Goal: Task Accomplishment & Management: Manage account settings

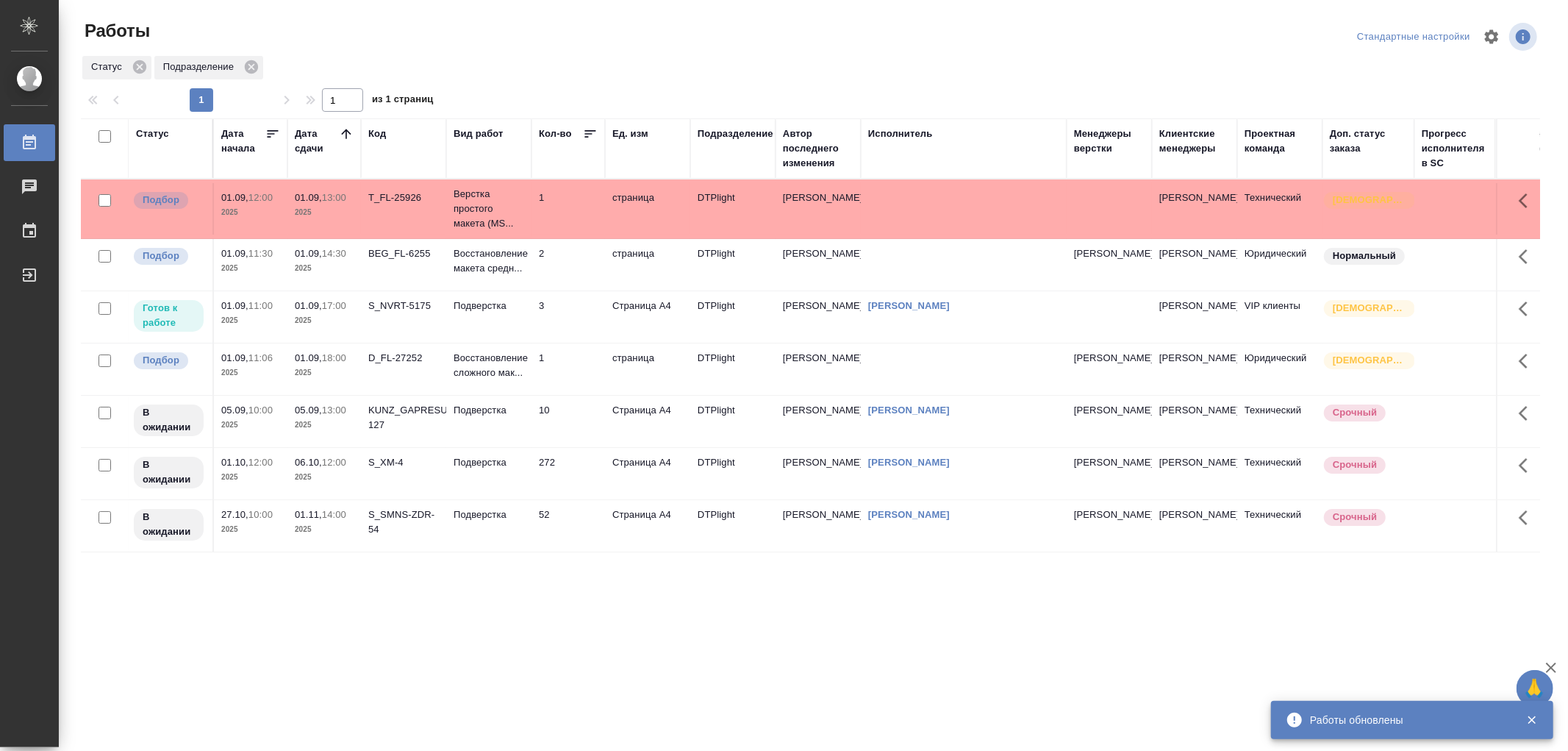
click at [473, 318] on td "Подверстка" at bounding box center [488, 317] width 85 height 51
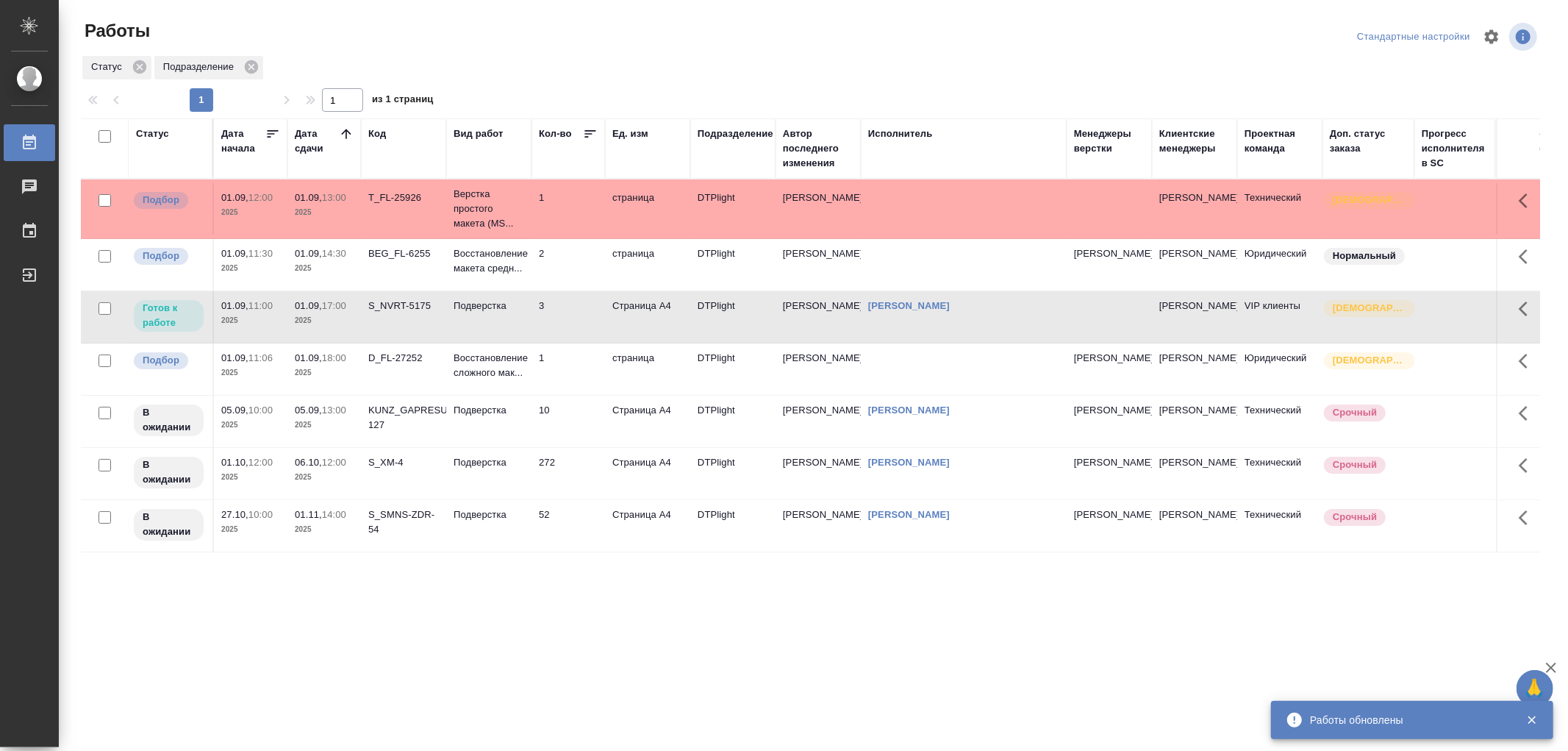
click at [473, 318] on td "Подверстка" at bounding box center [488, 317] width 85 height 51
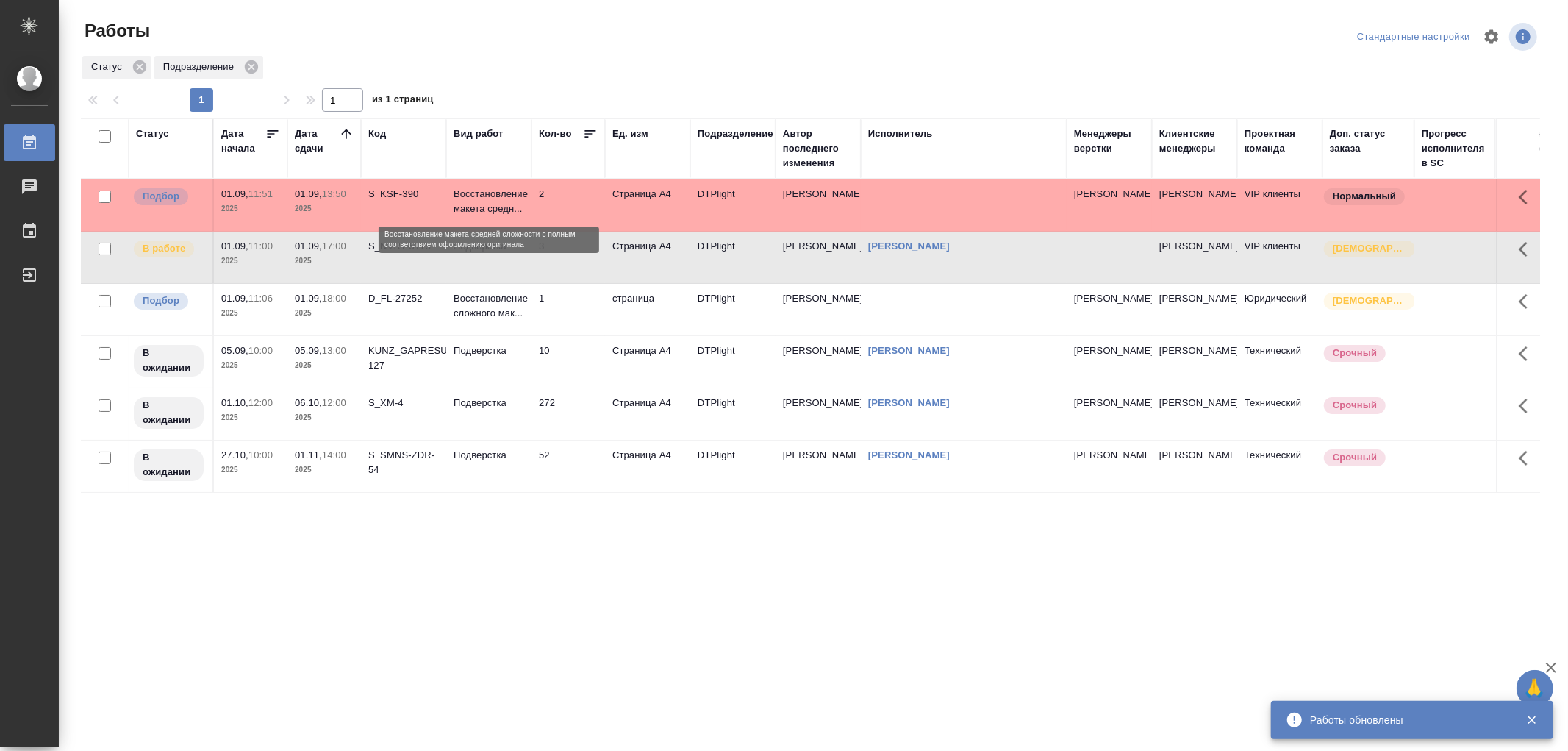
click at [511, 197] on p "Восстановление макета средн..." at bounding box center [488, 201] width 70 height 30
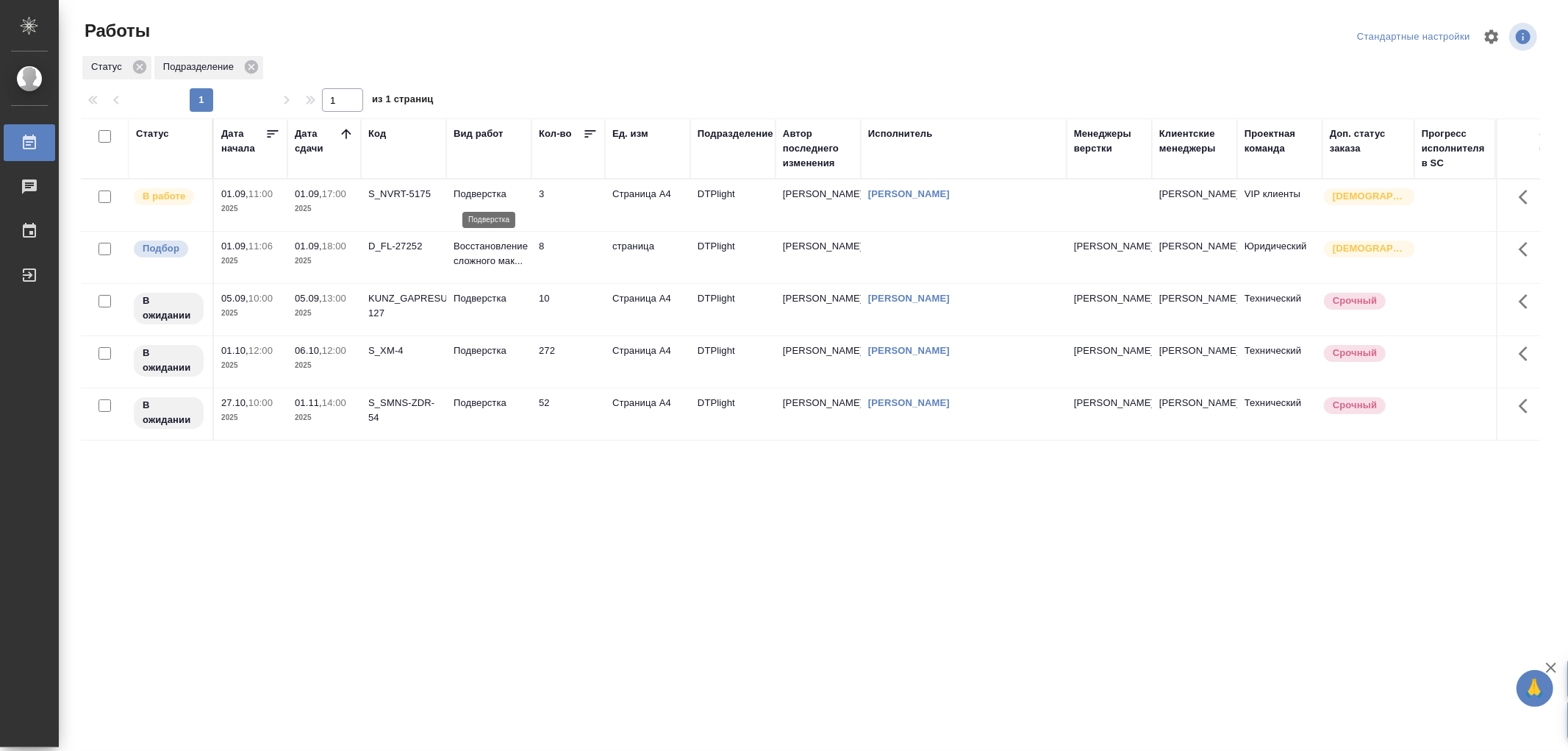
click at [480, 200] on p "Подверстка" at bounding box center [488, 194] width 70 height 14
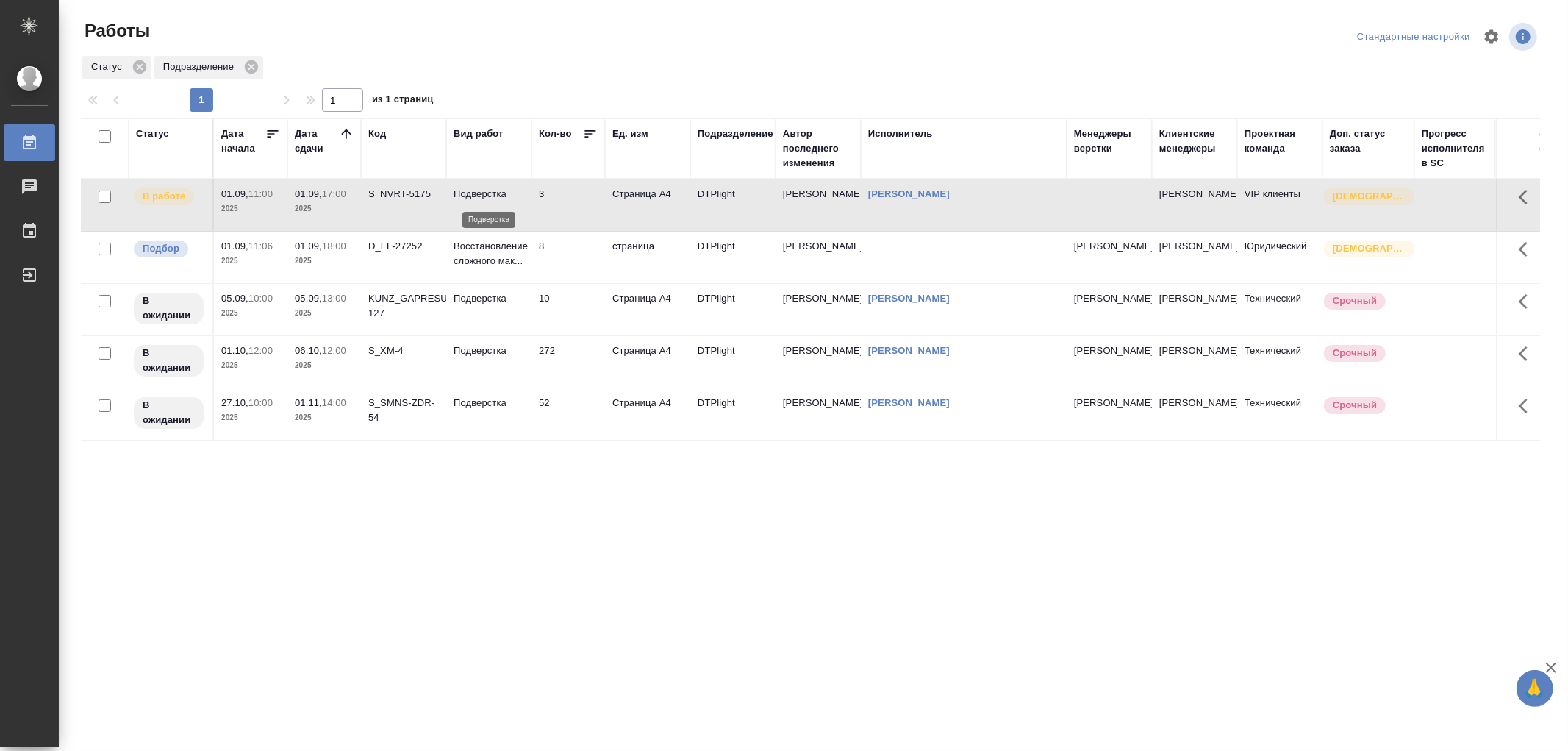
click at [480, 200] on p "Подверстка" at bounding box center [488, 194] width 70 height 14
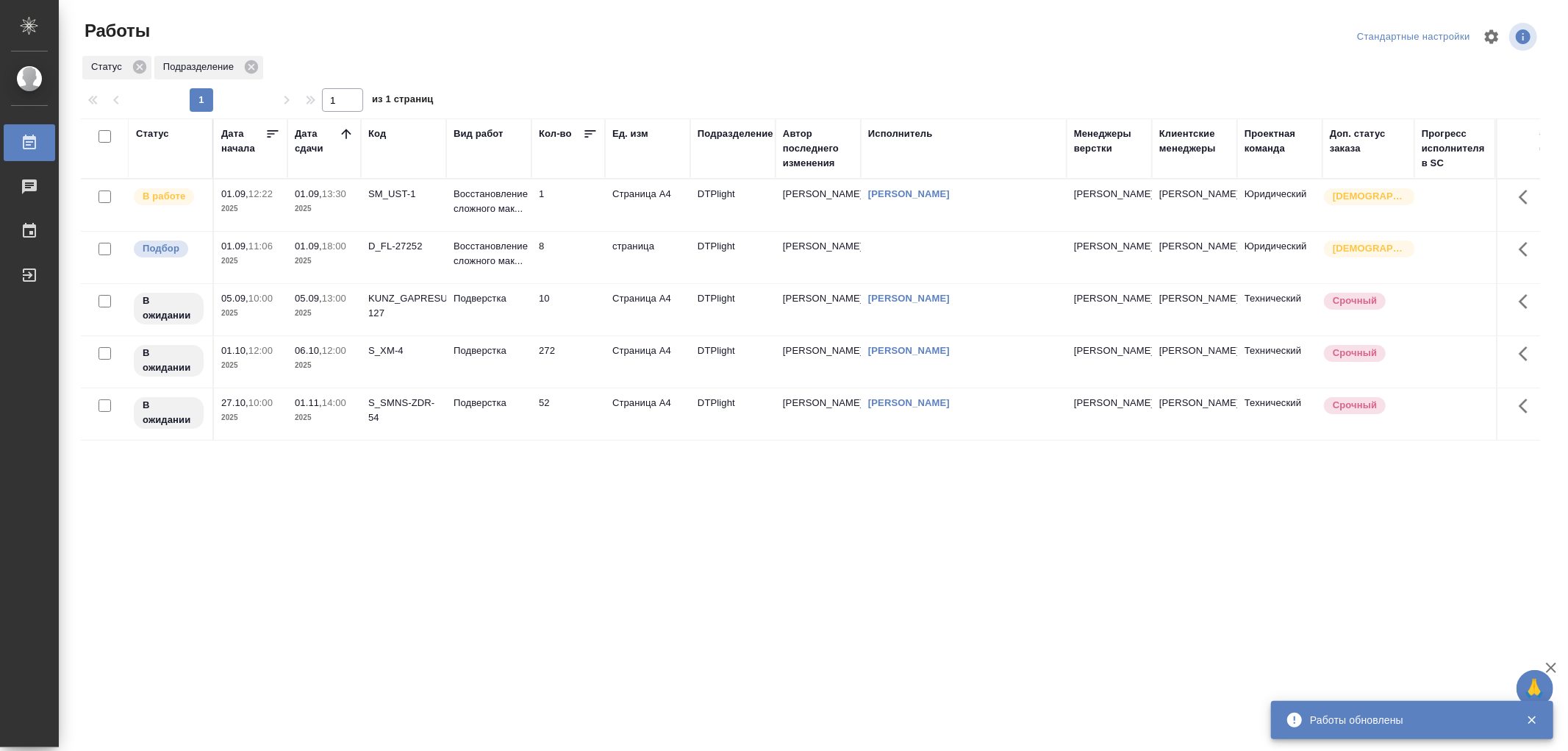
click at [503, 221] on td "Восстановление сложного мак..." at bounding box center [488, 204] width 85 height 51
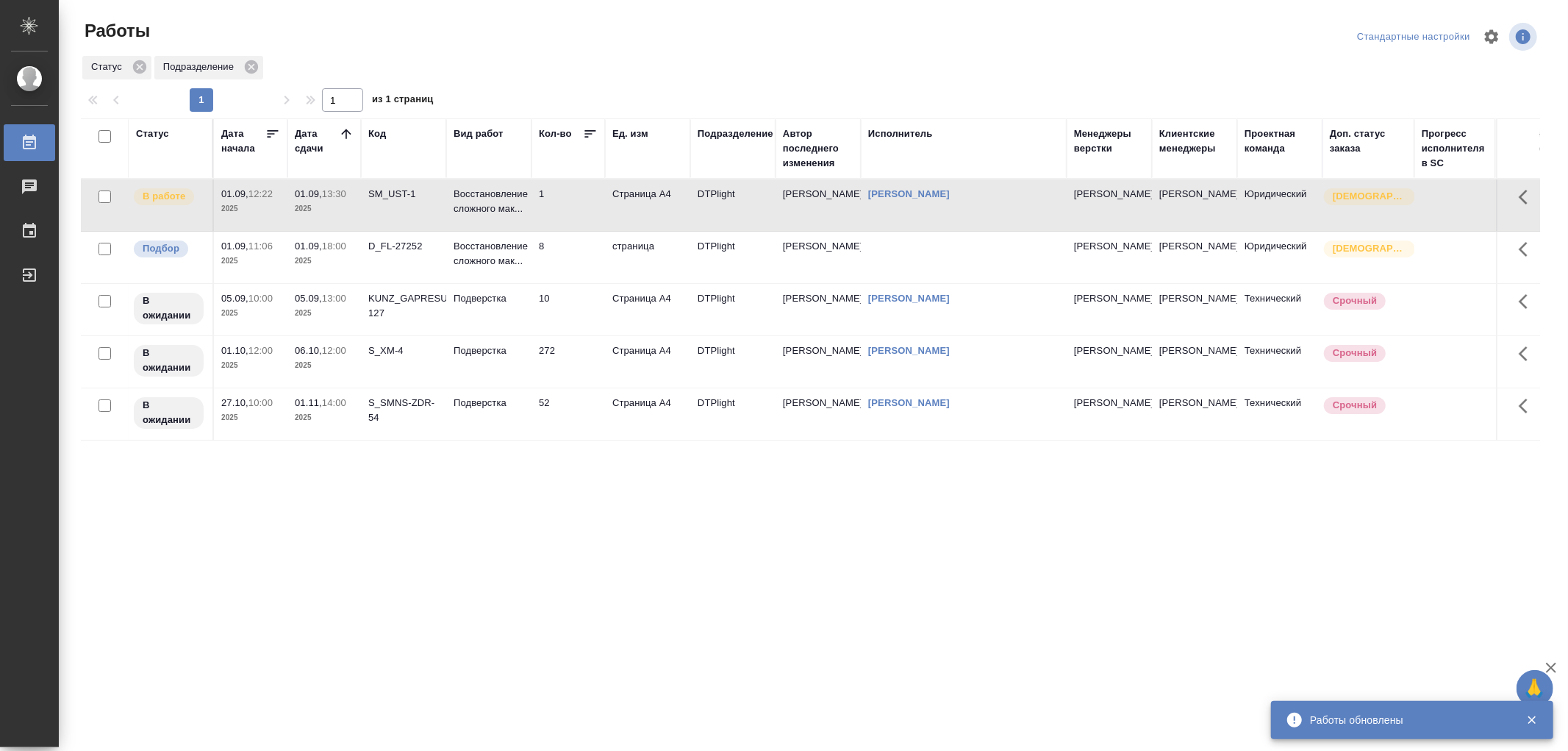
click at [503, 221] on td "Восстановление сложного мак..." at bounding box center [488, 204] width 85 height 51
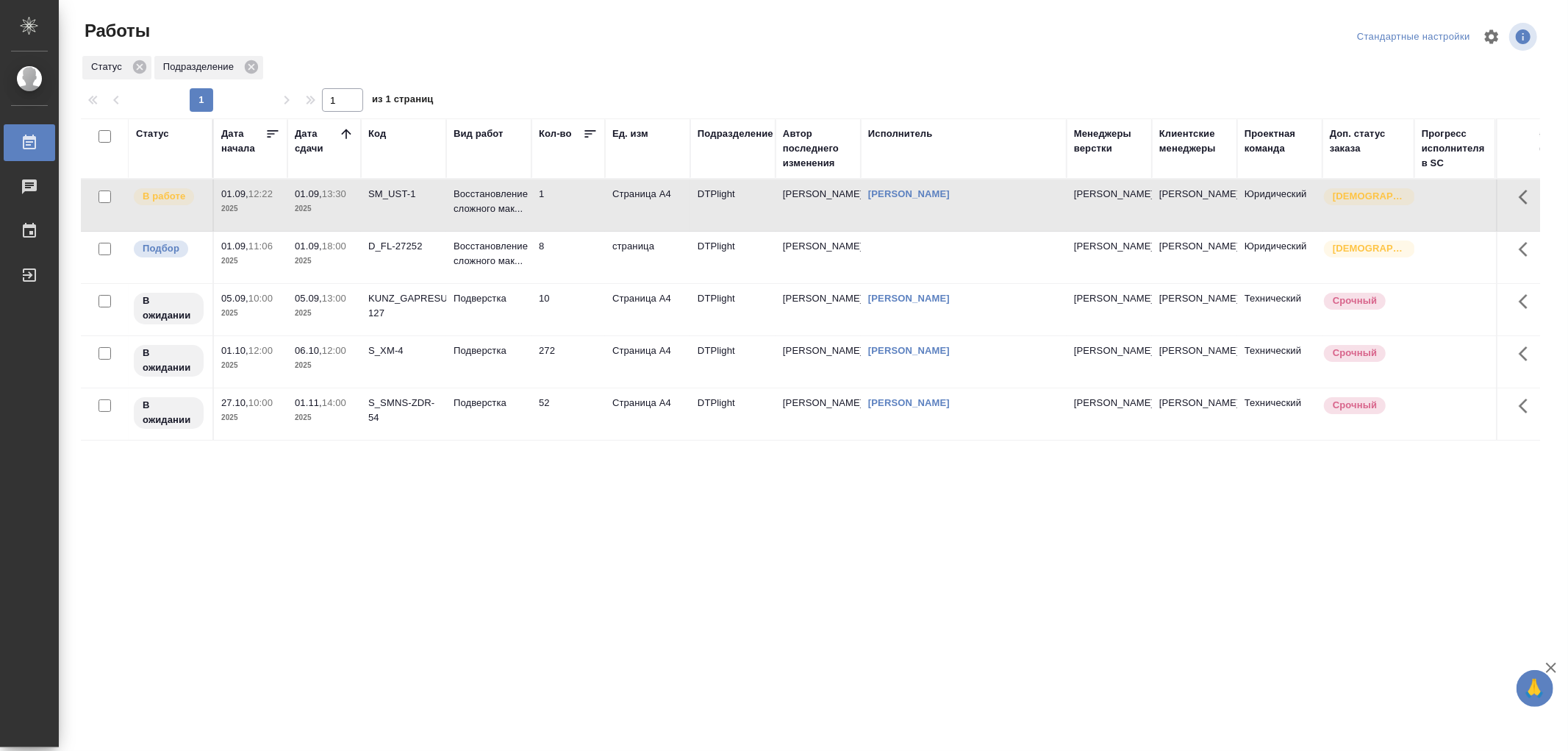
click at [521, 200] on p "Восстановление сложного мак..." at bounding box center [488, 201] width 70 height 30
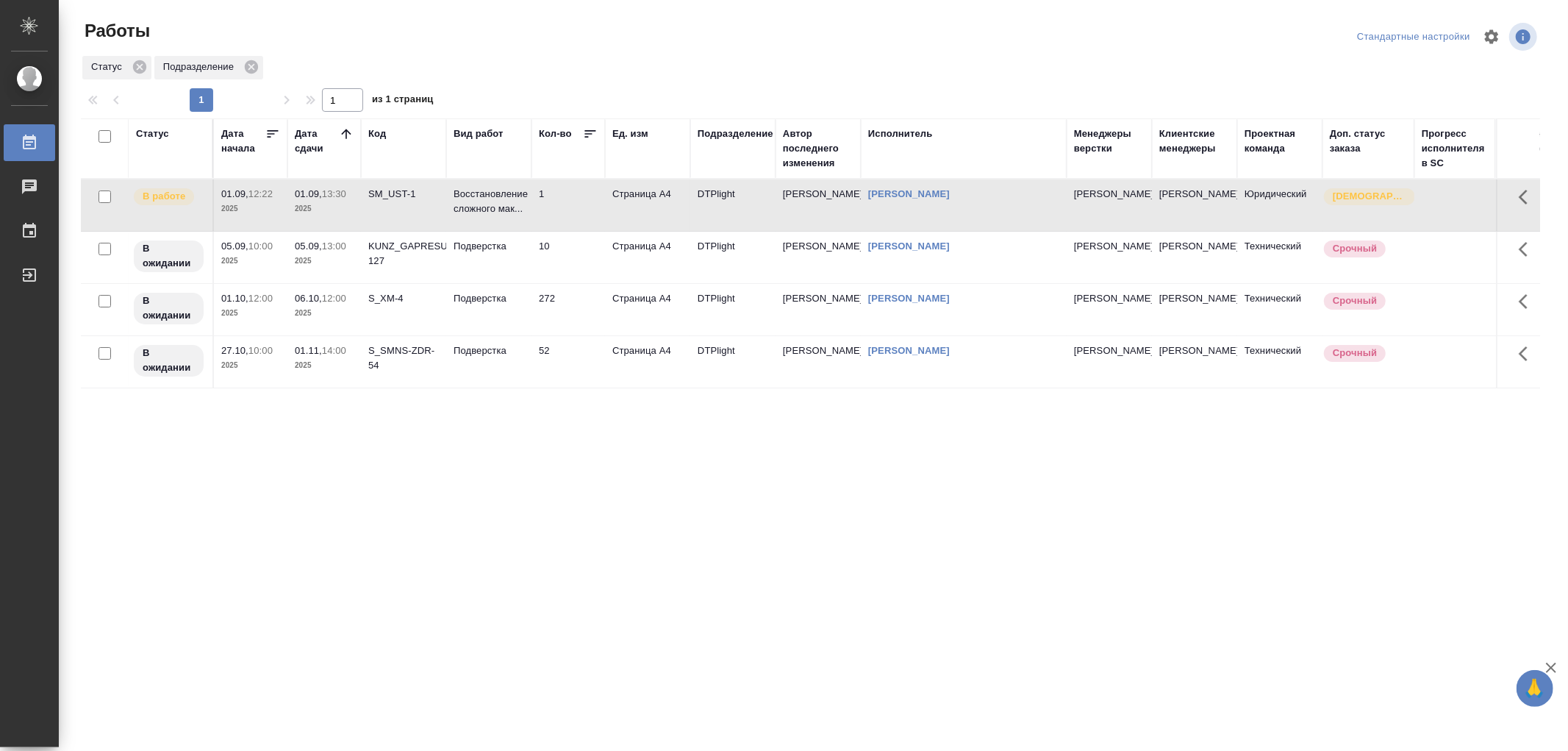
click at [480, 193] on p "Восстановление сложного мак..." at bounding box center [488, 201] width 70 height 30
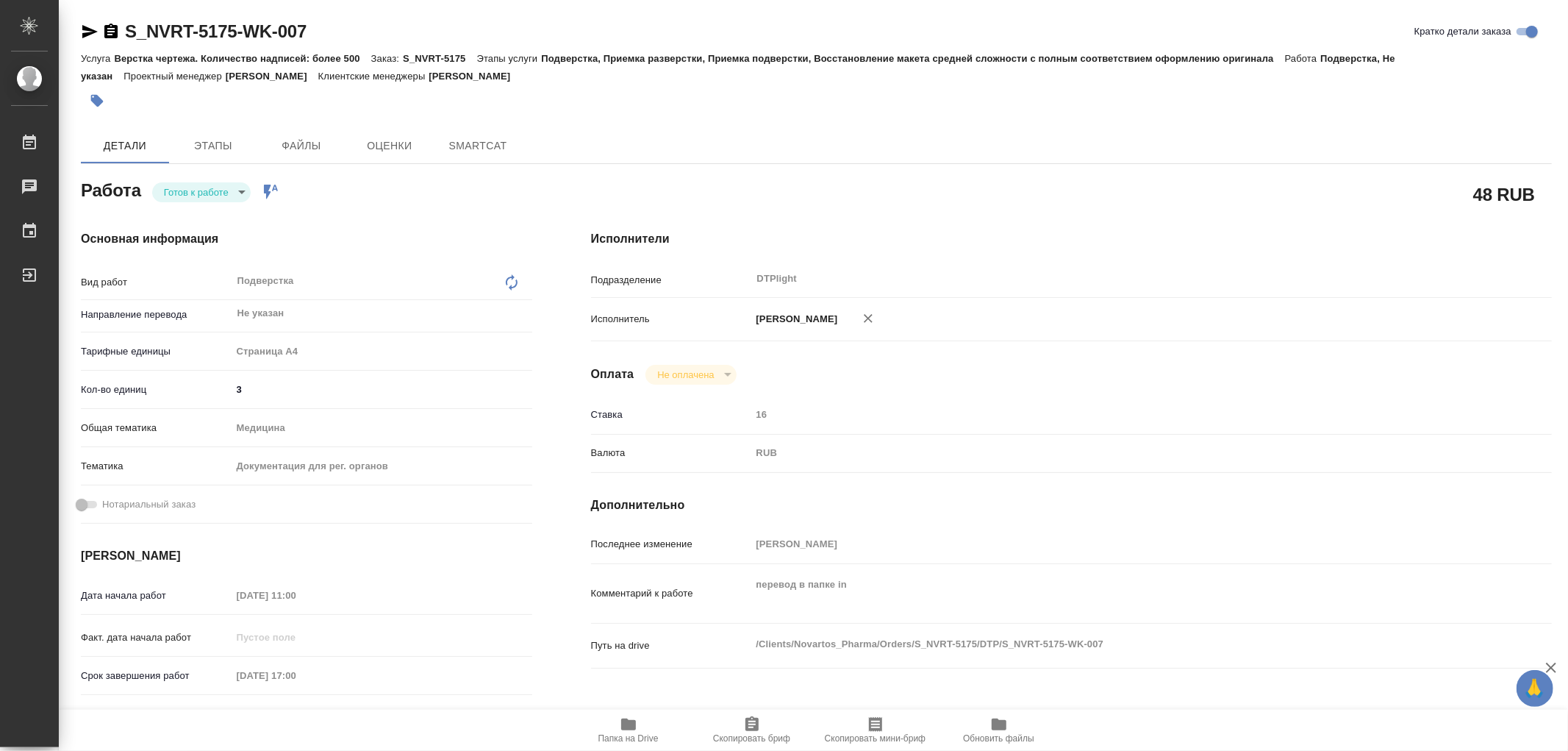
type textarea "x"
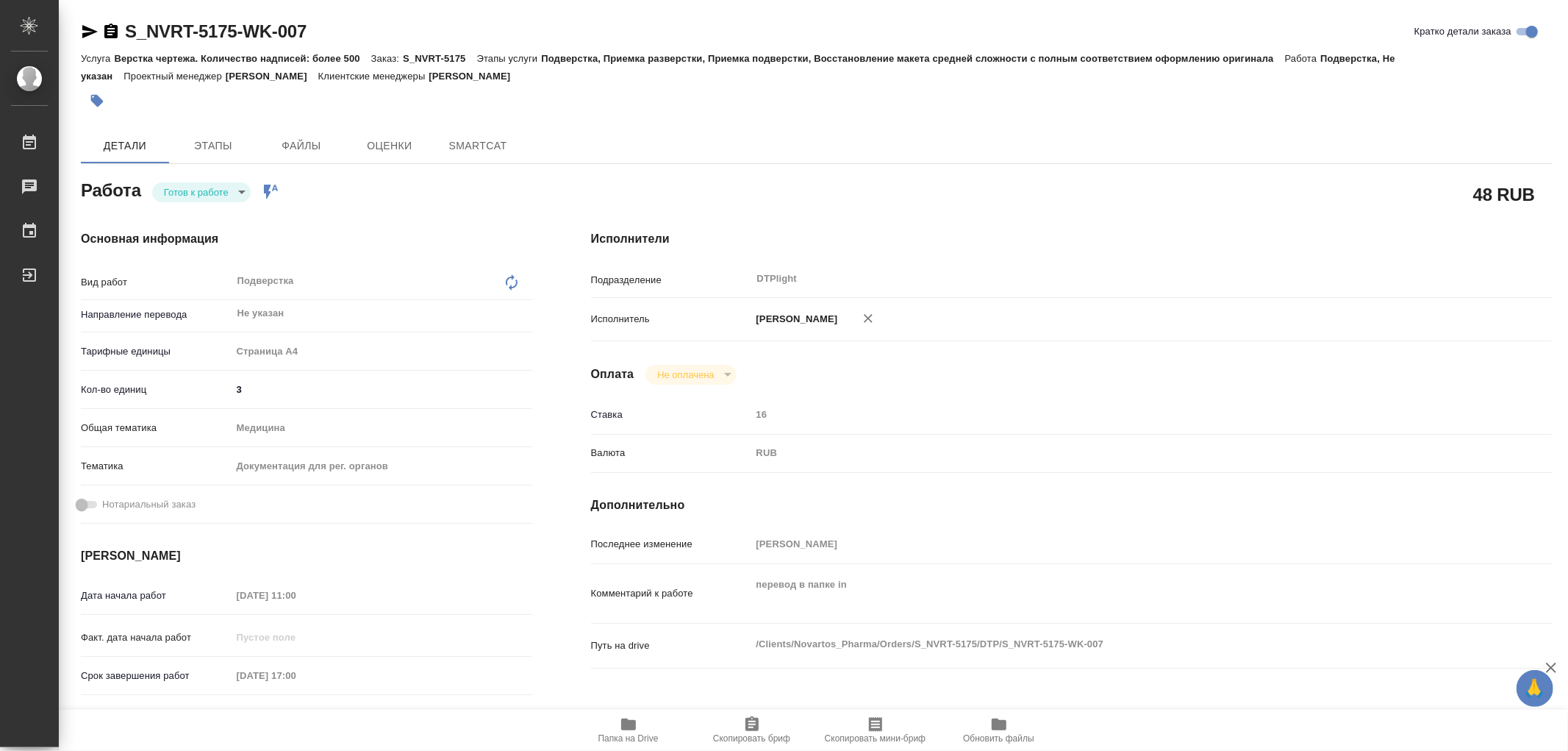
type textarea "x"
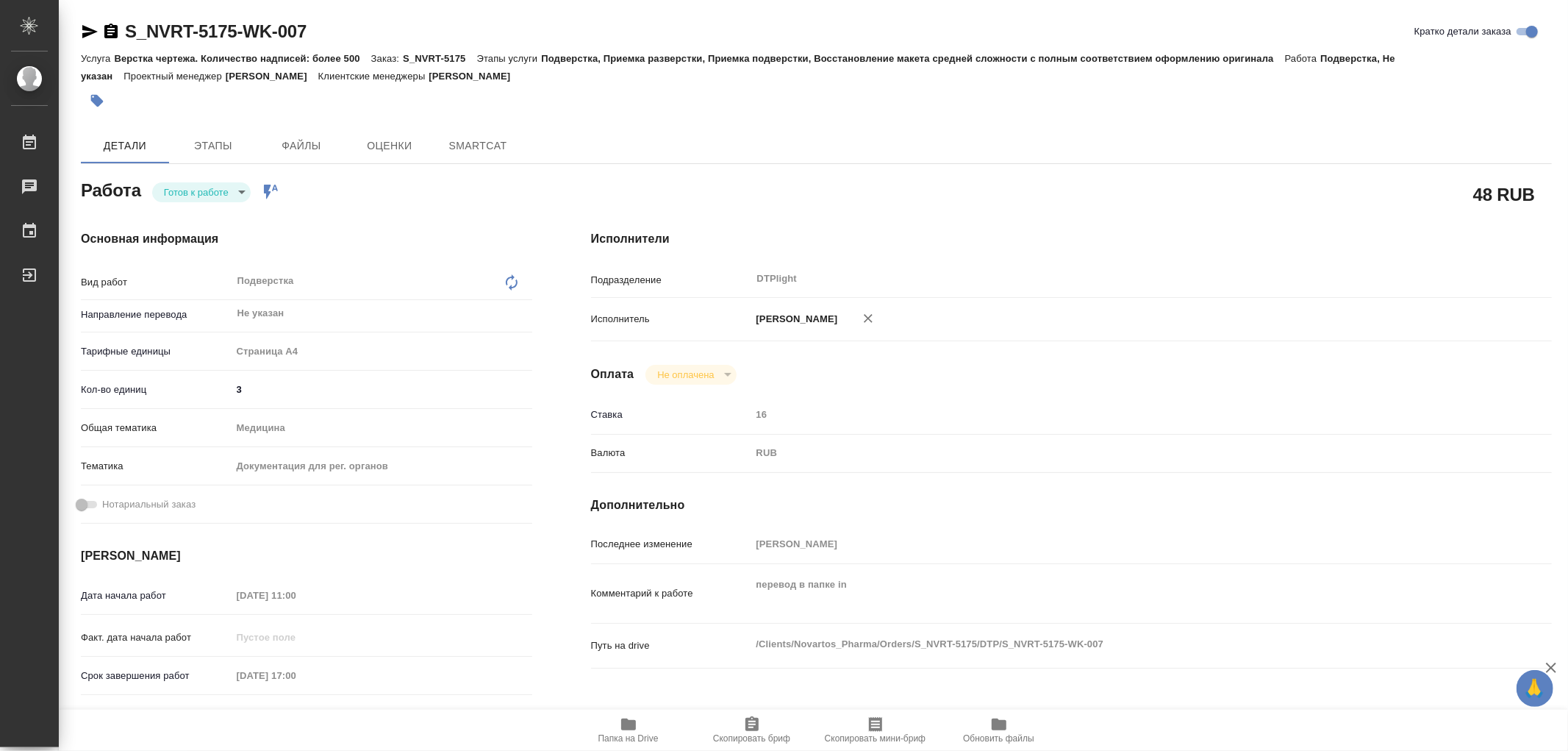
type textarea "x"
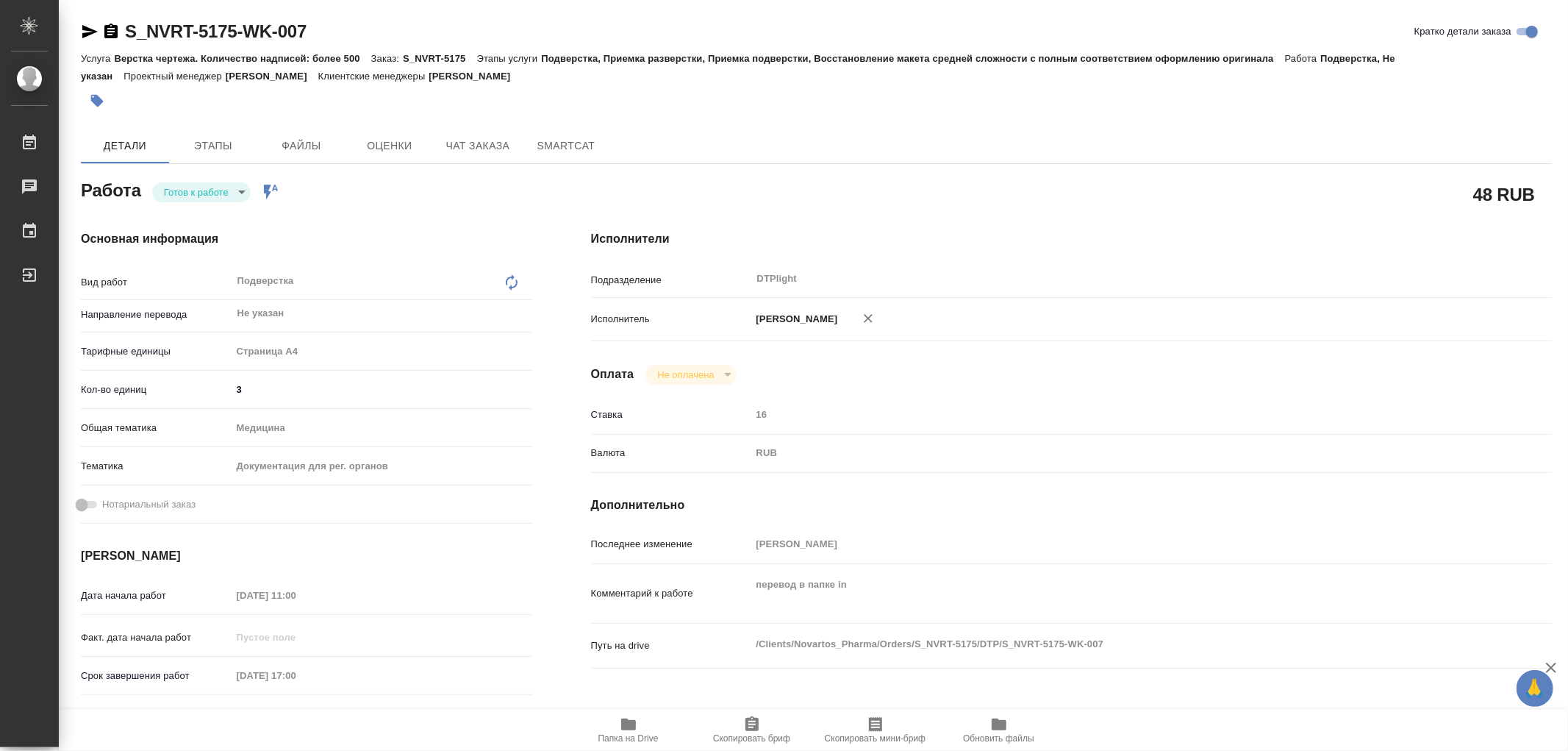
click at [183, 181] on body "🙏 .cls-1 fill:#fff; AWATERA Работы Чаты График Выйти S_NVRT-5175-WK-007 Кратко …" at bounding box center [784, 375] width 1568 height 751
type textarea "x"
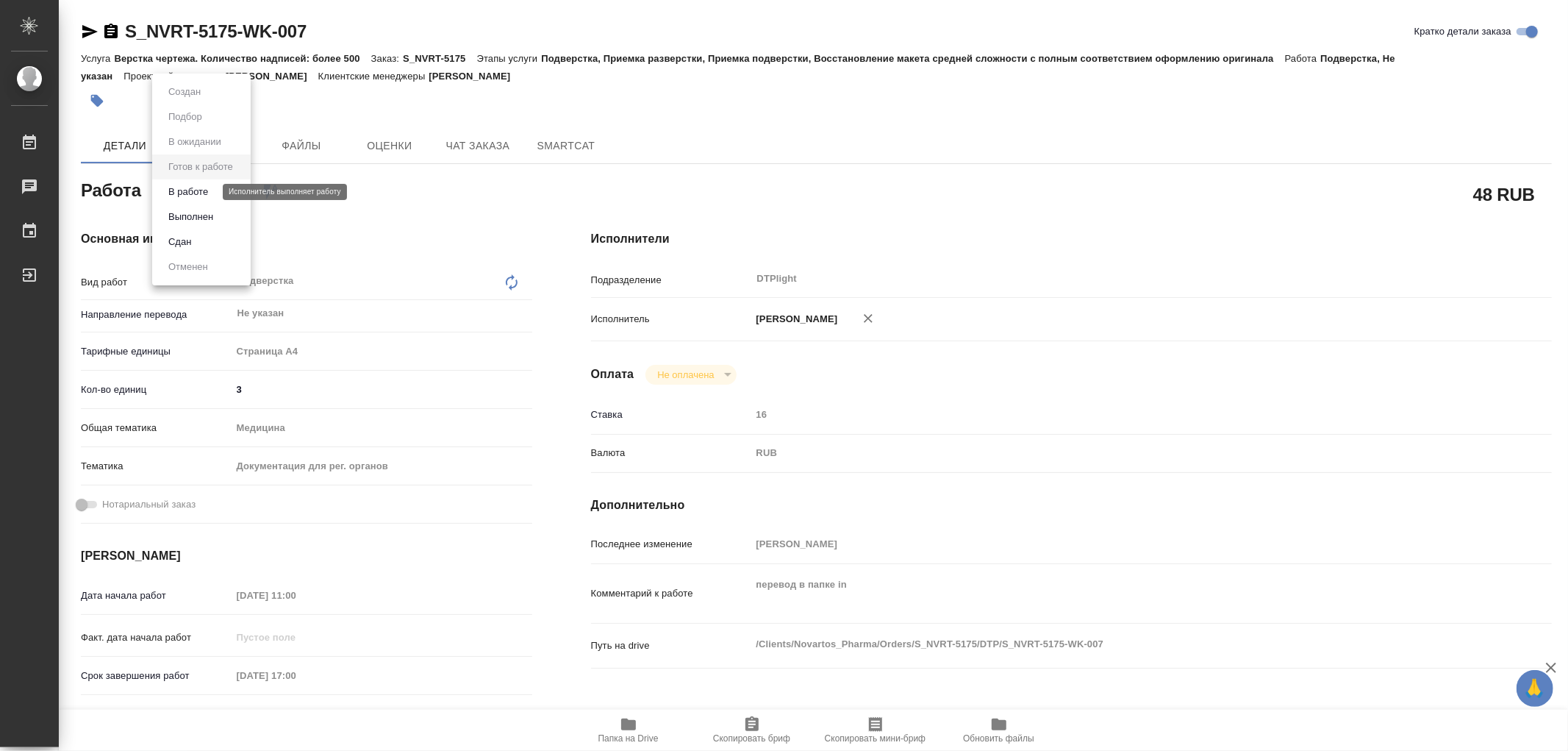
type textarea "x"
click at [187, 192] on button "В работе" at bounding box center [188, 192] width 49 height 16
type textarea "x"
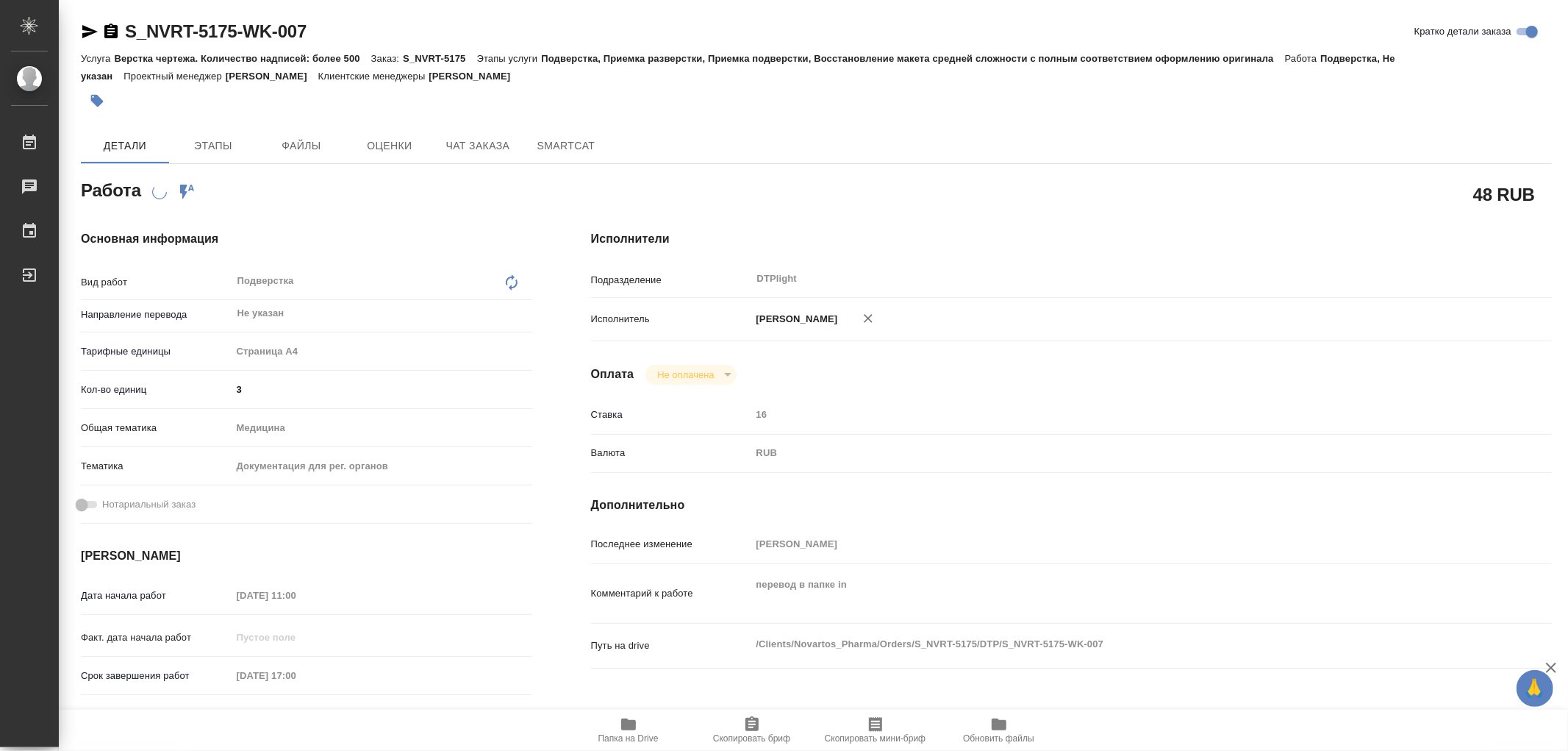
type textarea "x"
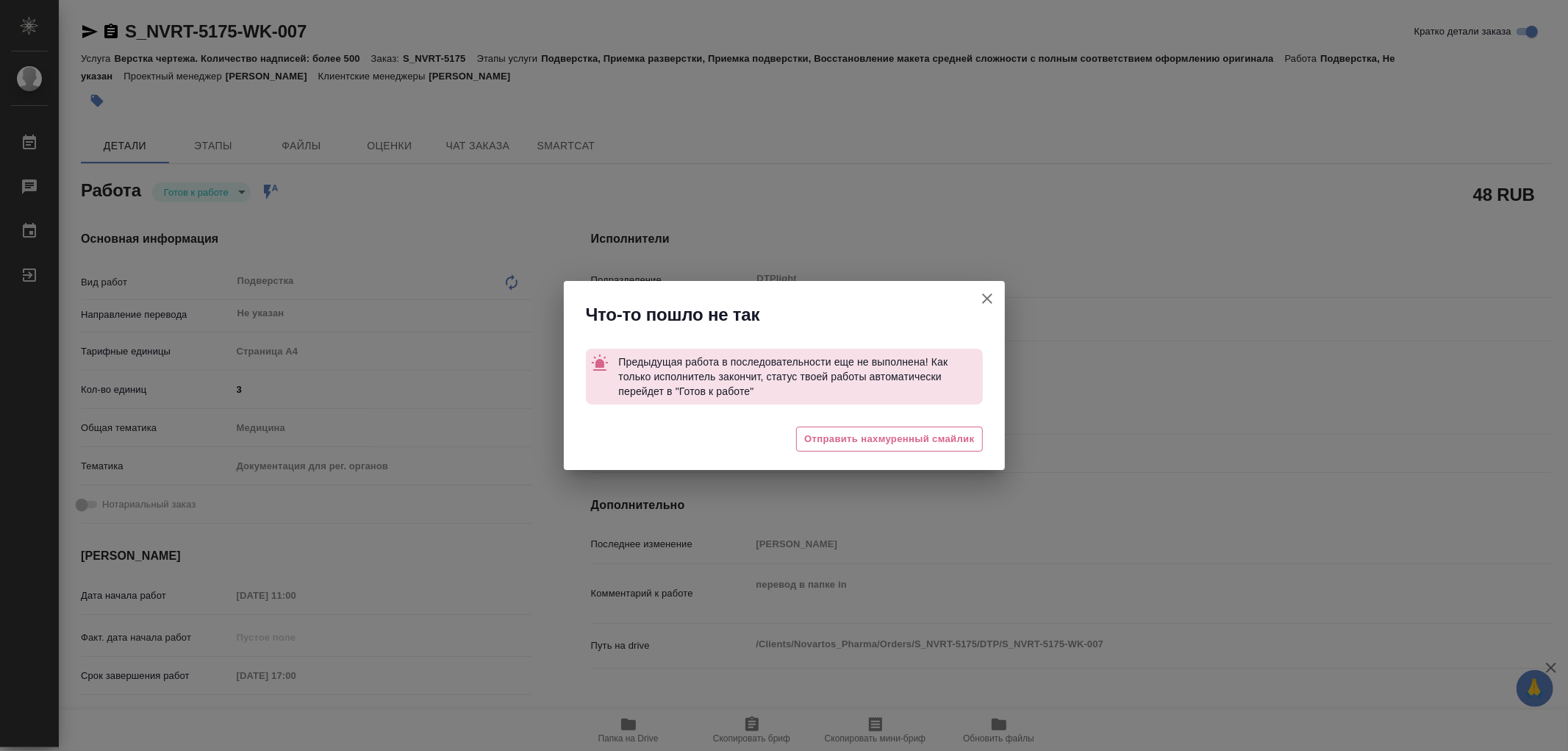
type textarea "x"
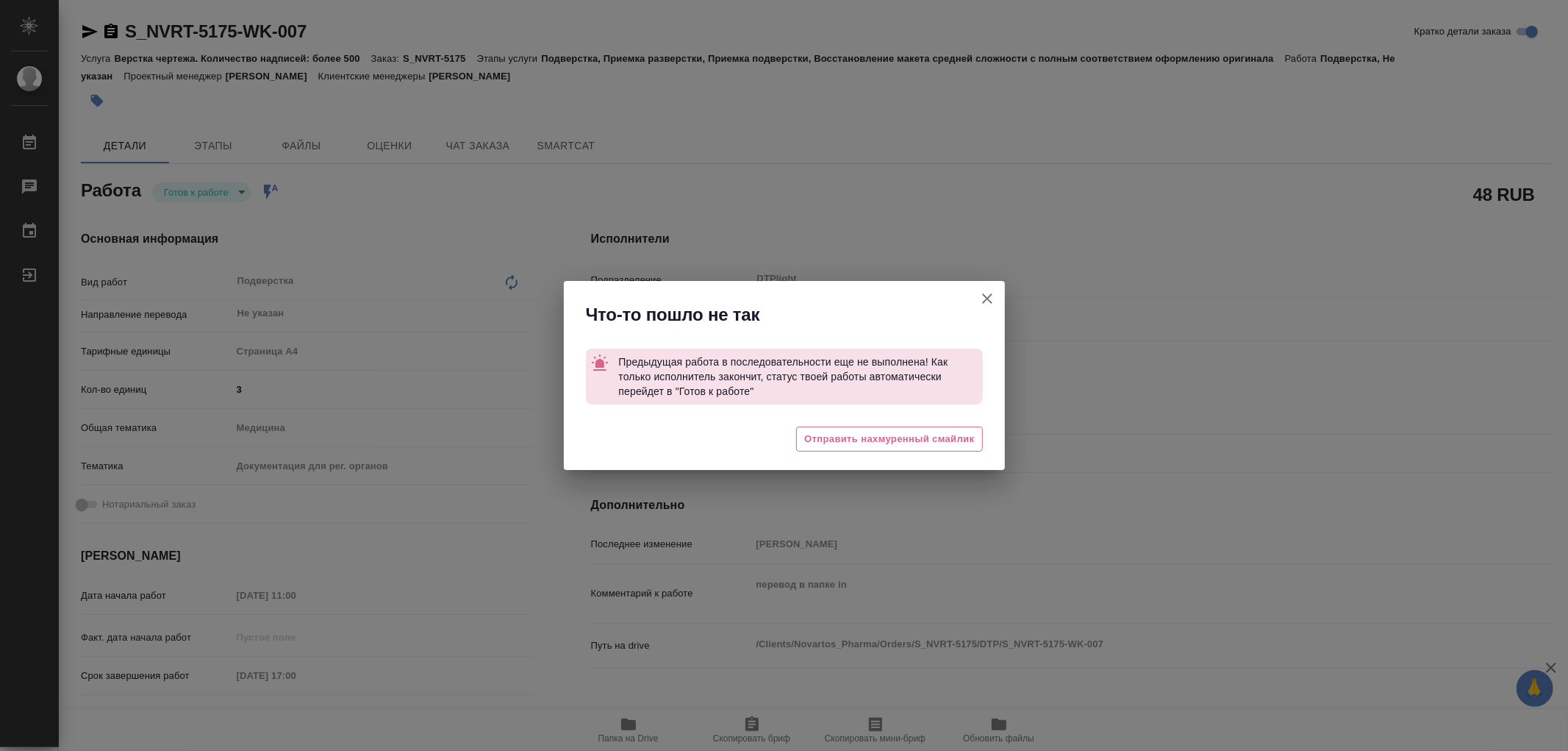
type textarea "x"
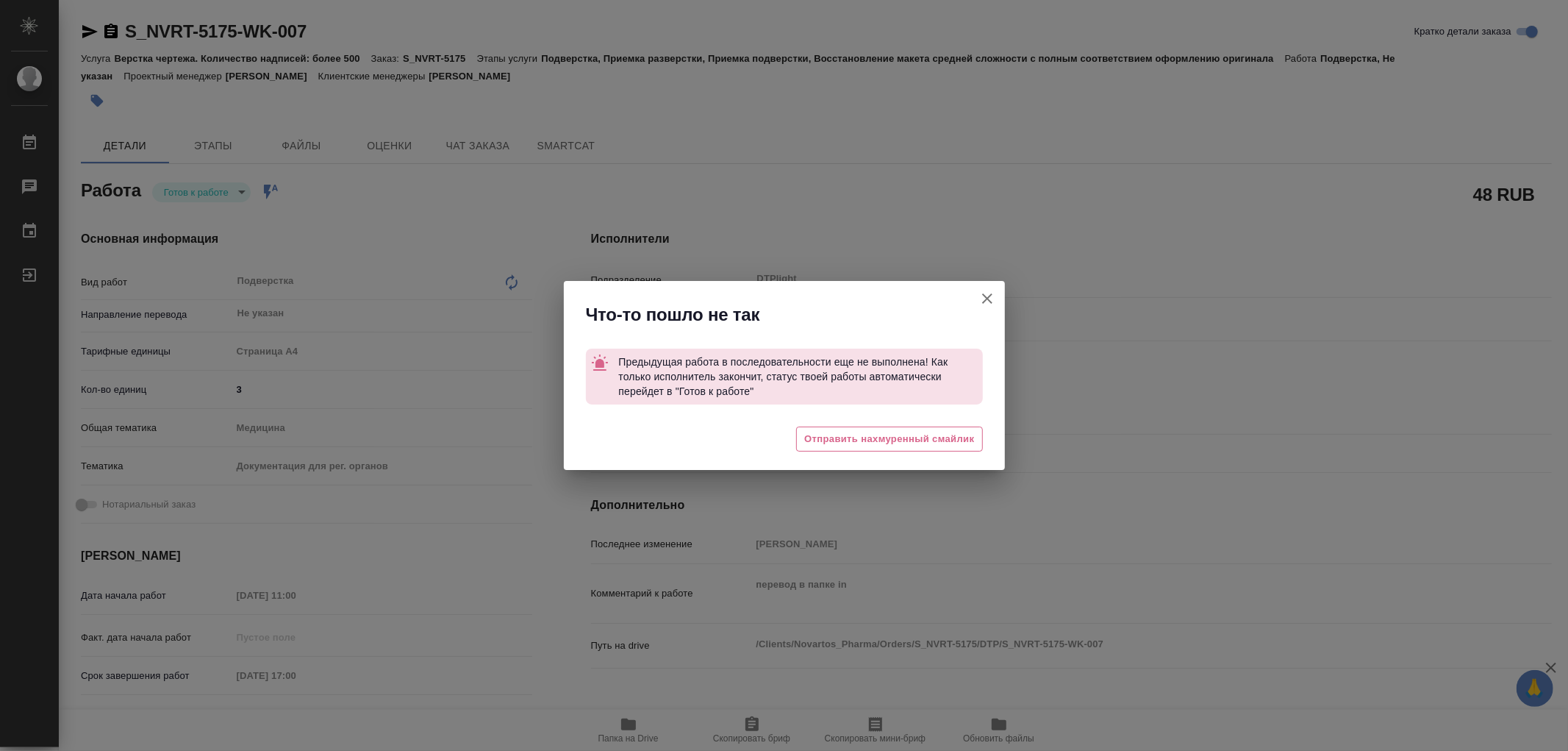
click at [990, 291] on icon "button" at bounding box center [988, 299] width 18 height 18
type textarea "x"
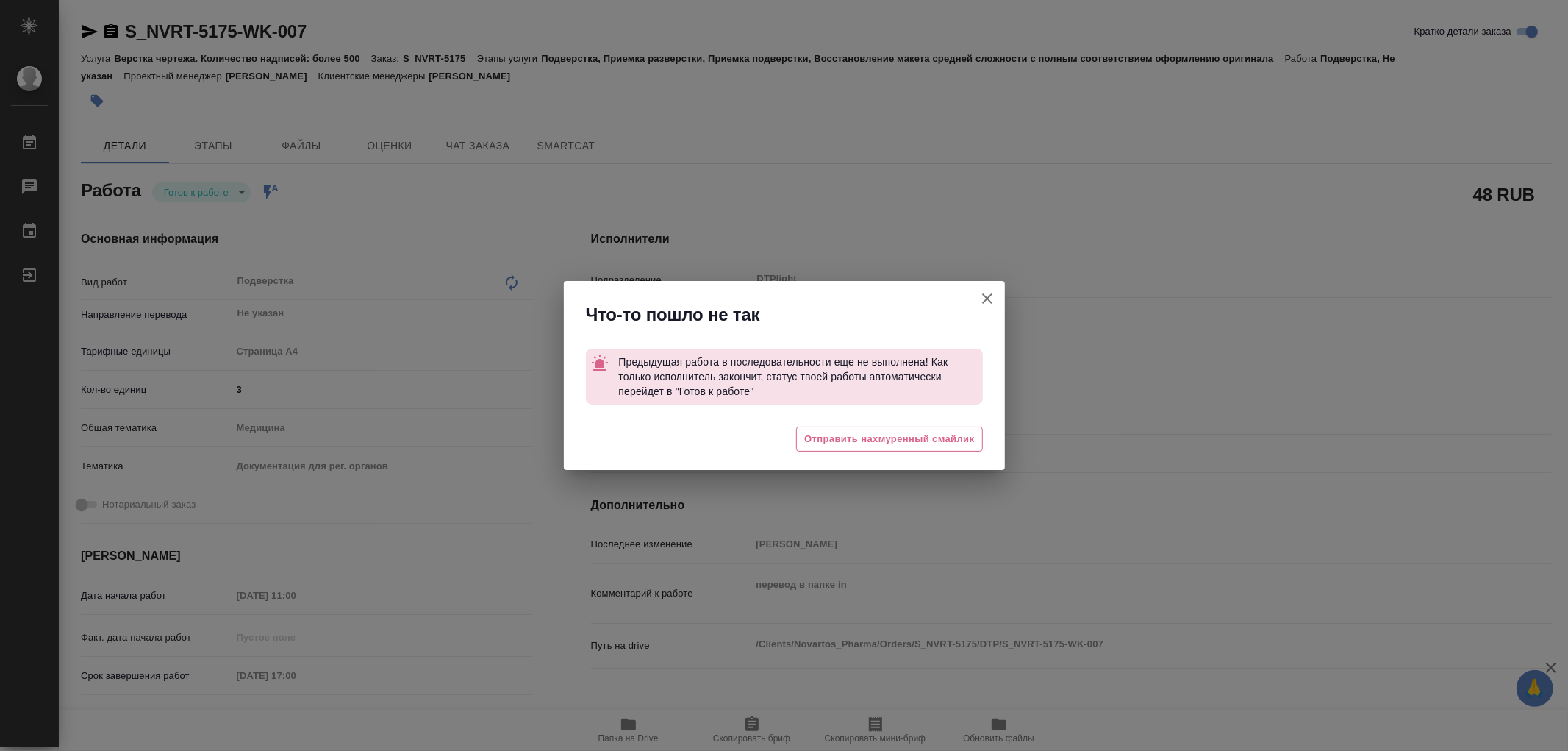
type textarea "x"
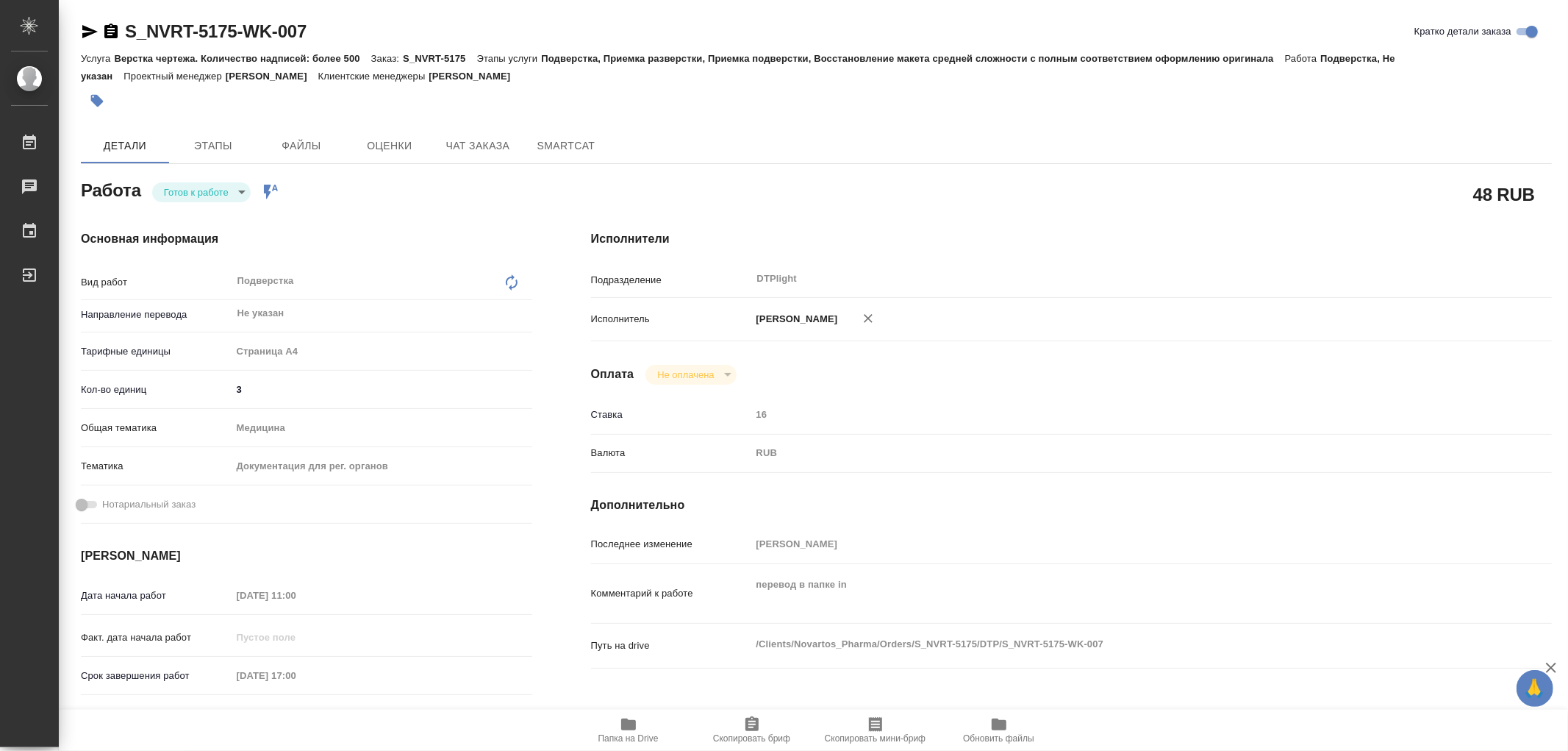
type textarea "x"
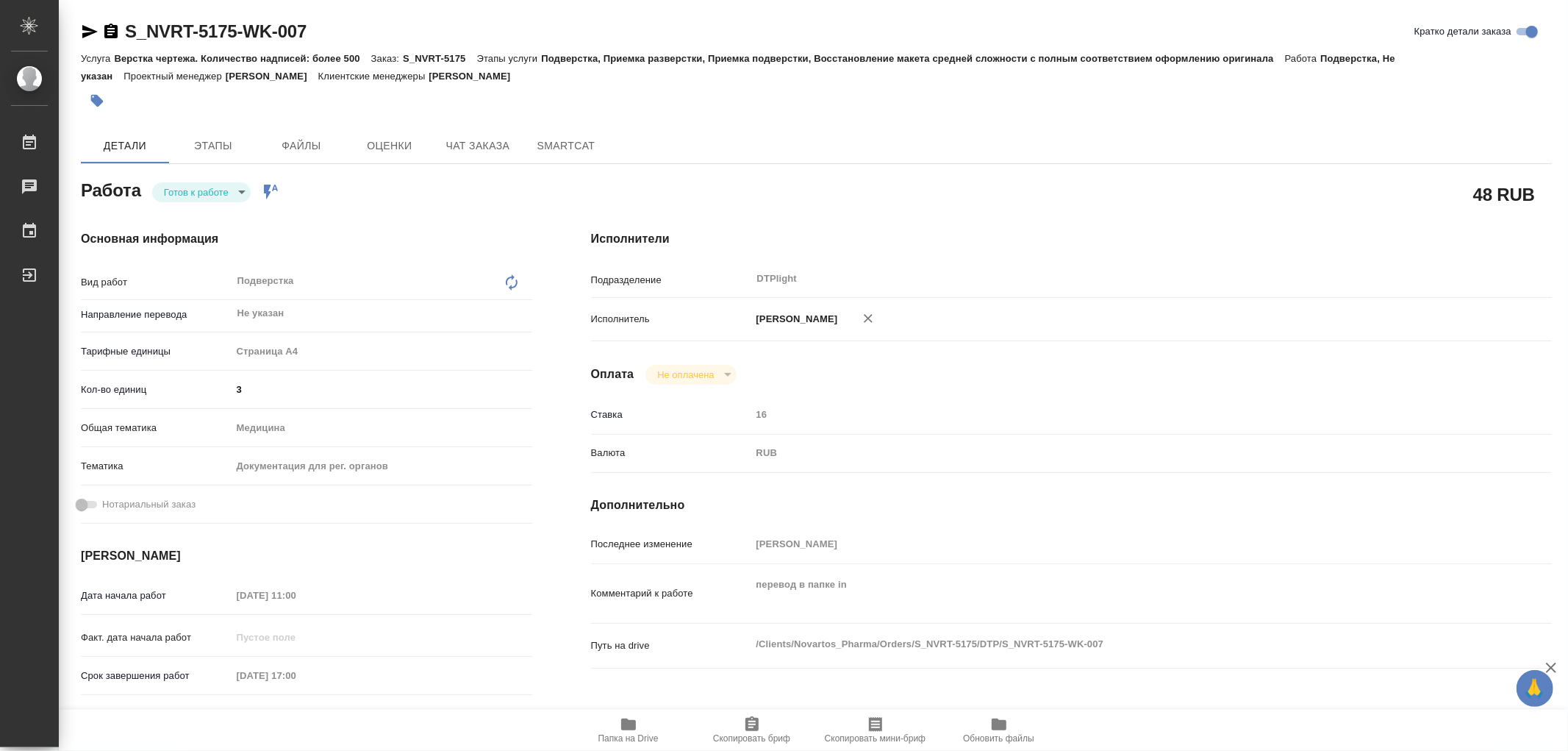
type textarea "x"
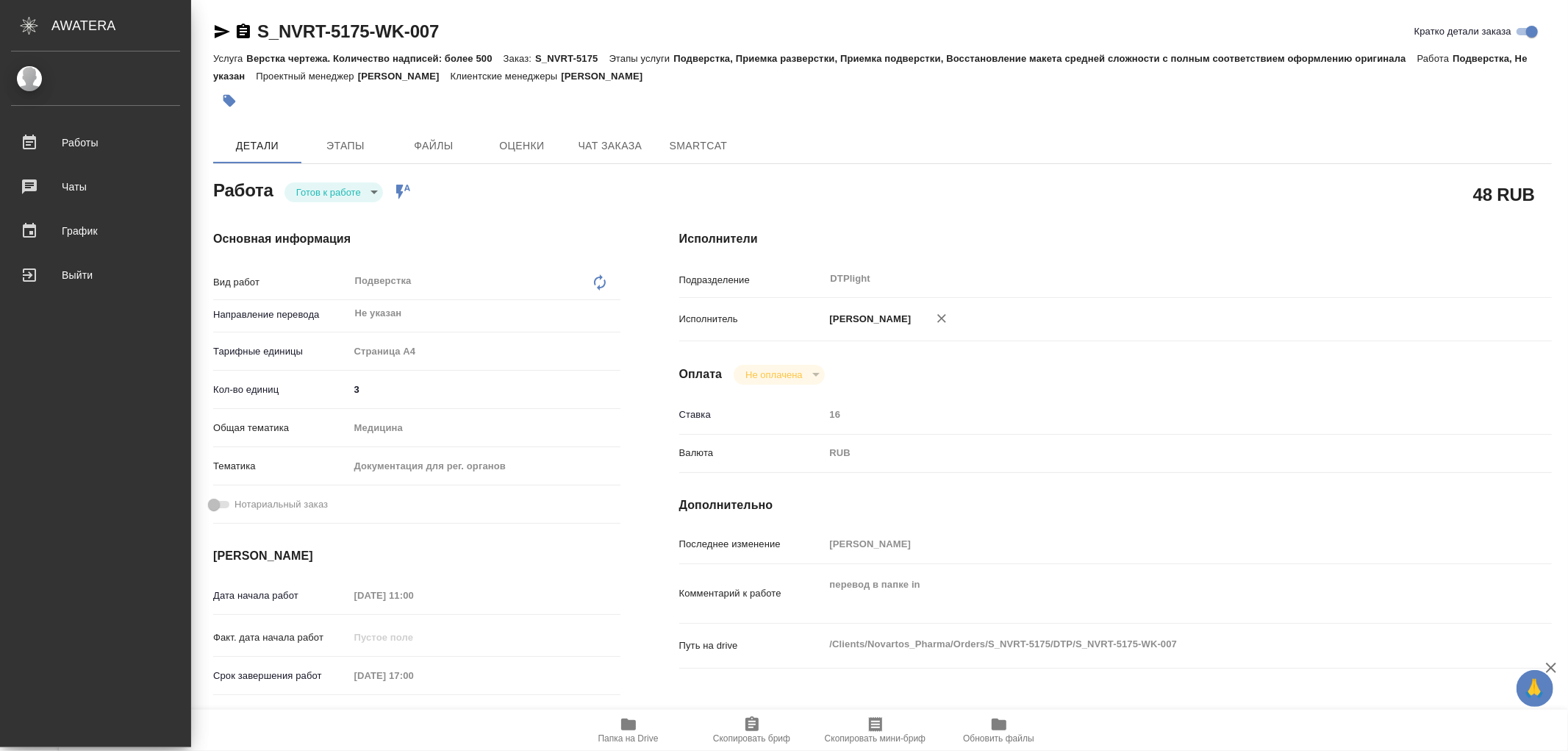
type textarea "x"
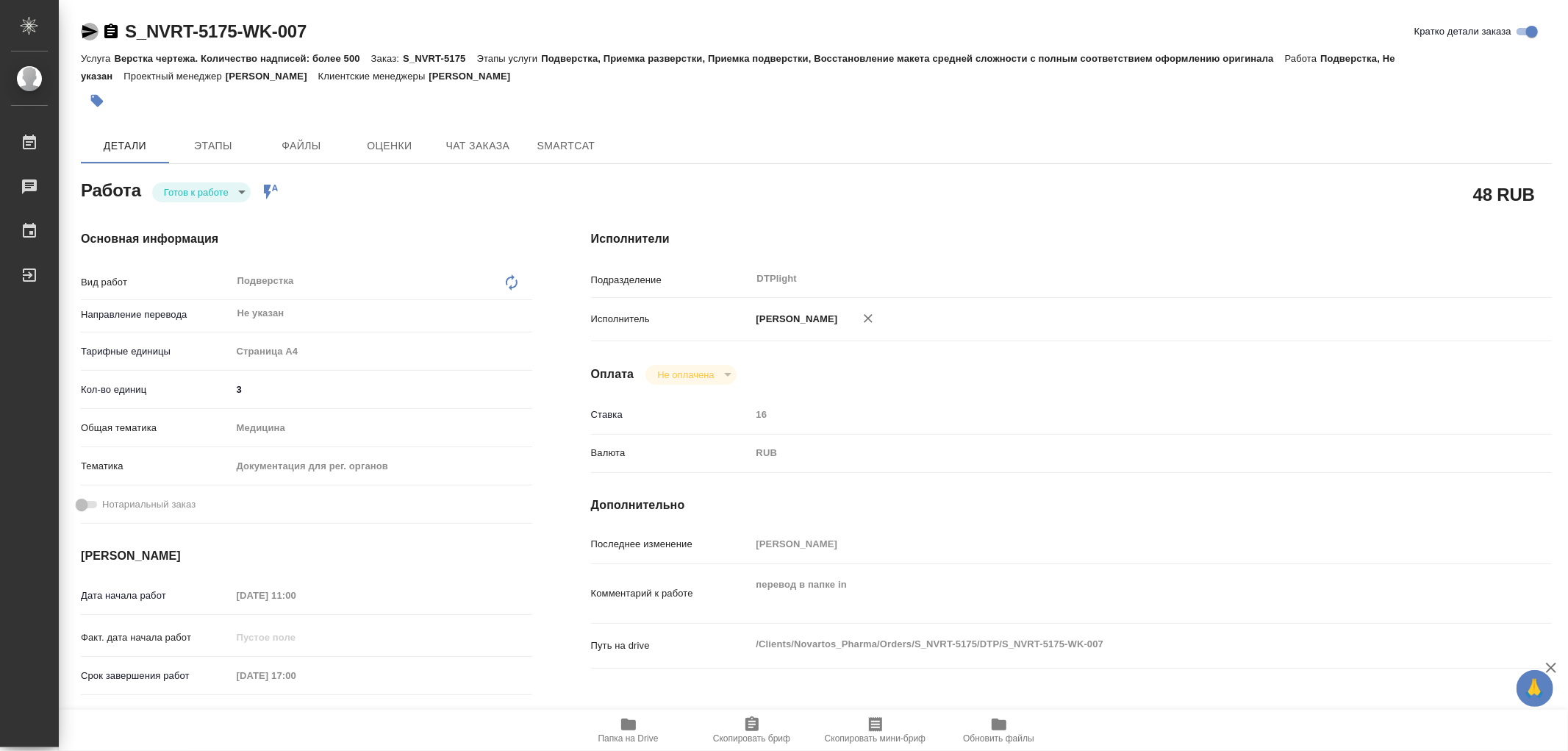
click at [85, 35] on icon "button" at bounding box center [90, 31] width 15 height 13
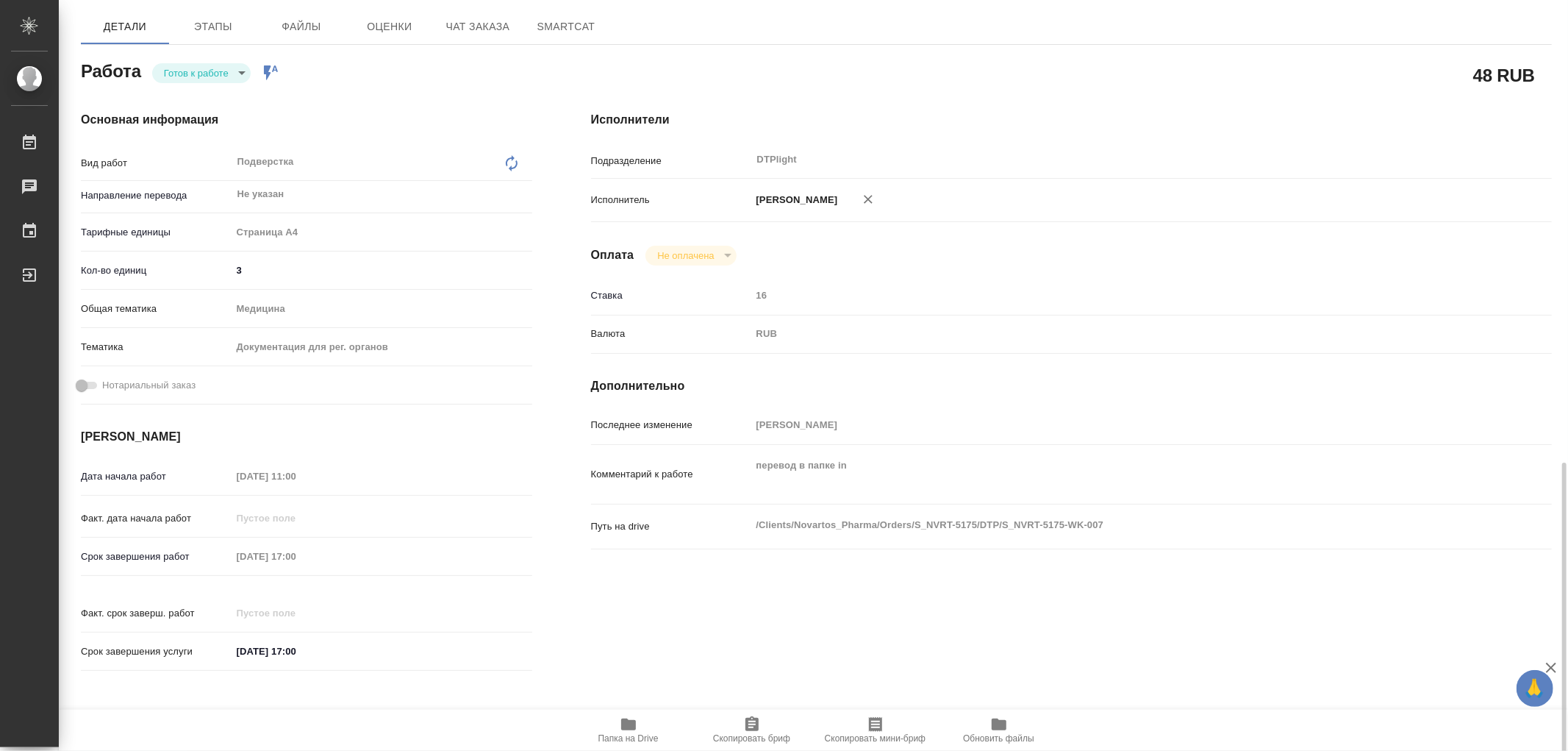
scroll to position [38, 0]
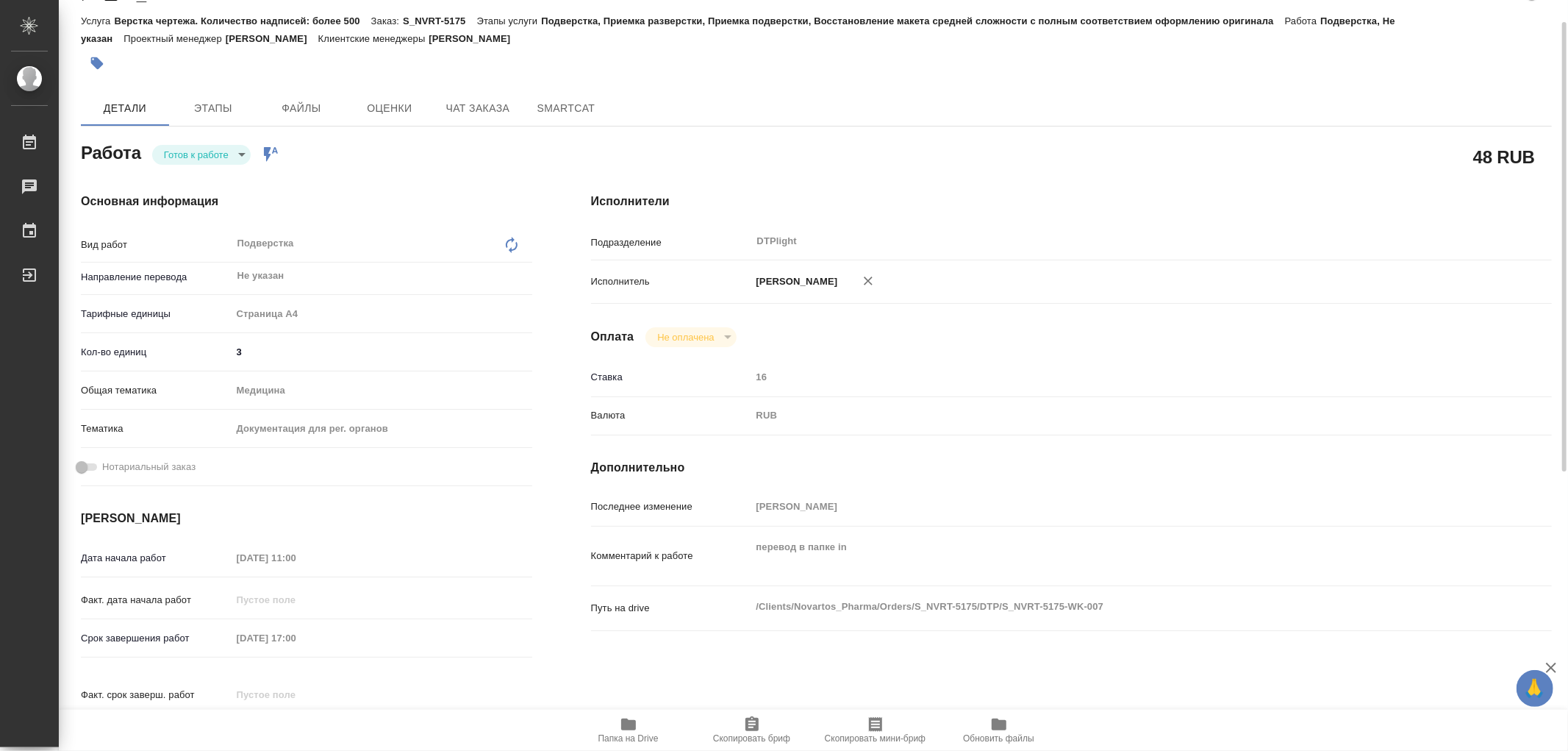
click at [201, 159] on body "🙏 .cls-1 fill:#fff; AWATERA Работы 0 Чаты График Выйти S_NVRT-5175-WK-007 Кратк…" at bounding box center [784, 375] width 1568 height 751
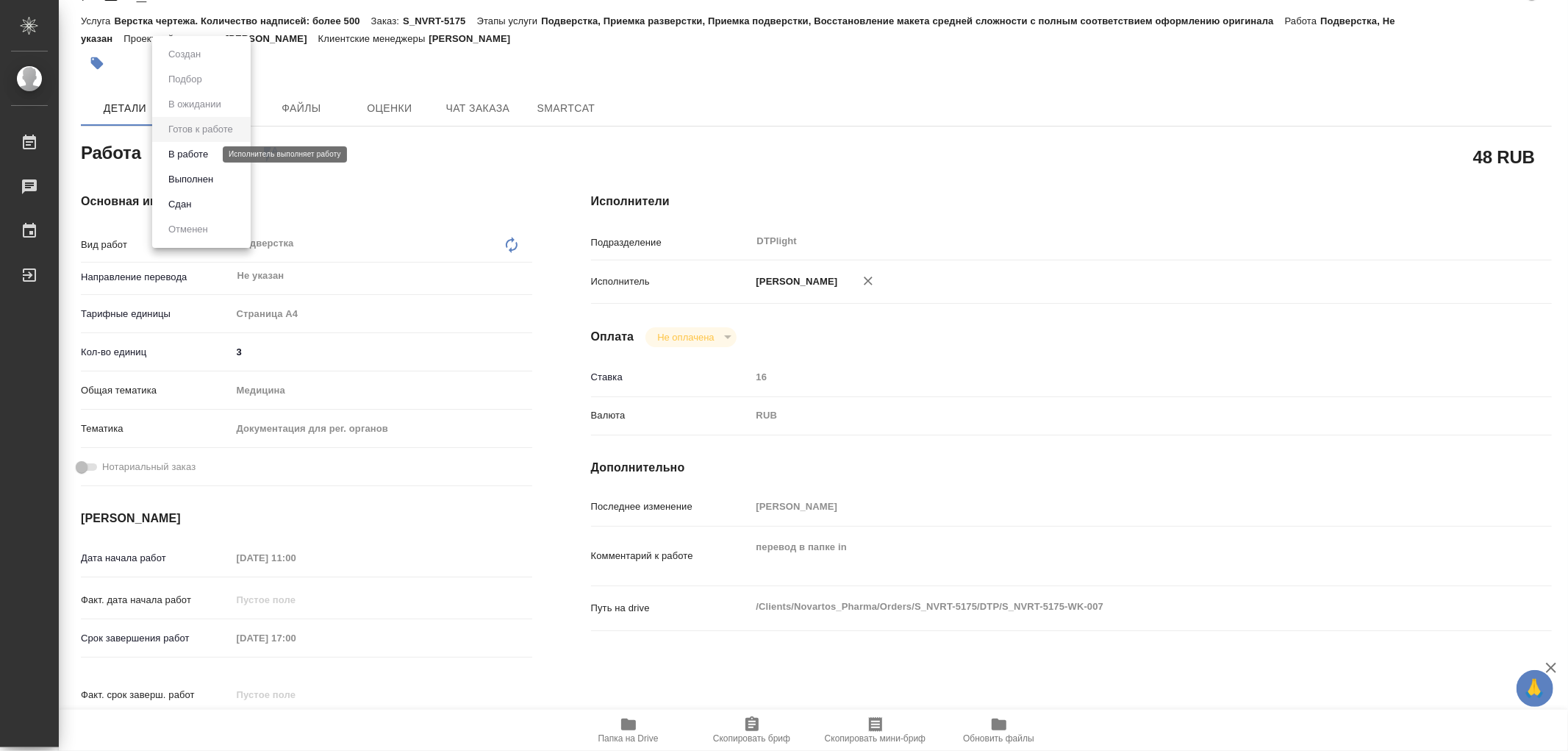
click at [200, 159] on button "В работе" at bounding box center [188, 155] width 49 height 16
type textarea "x"
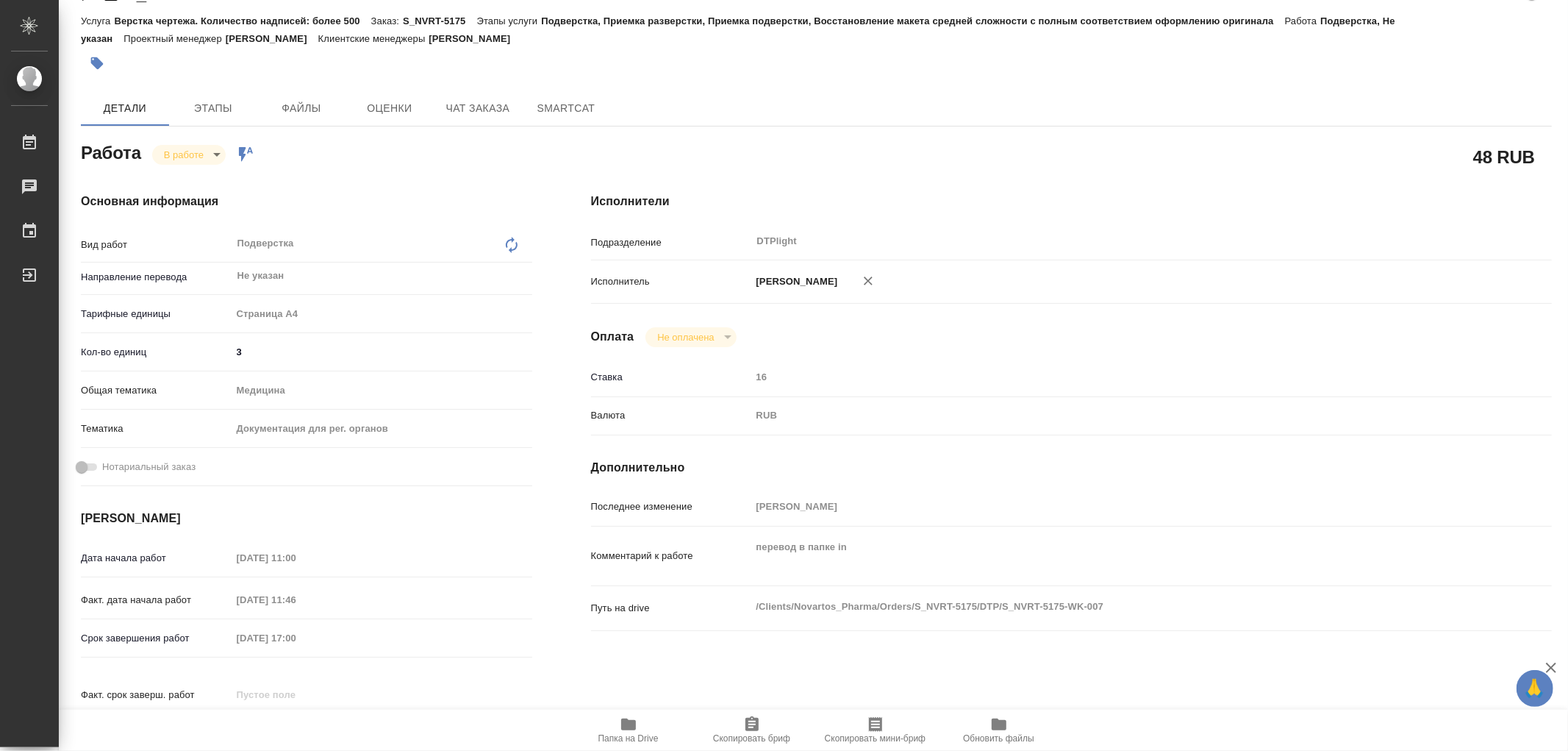
type textarea "x"
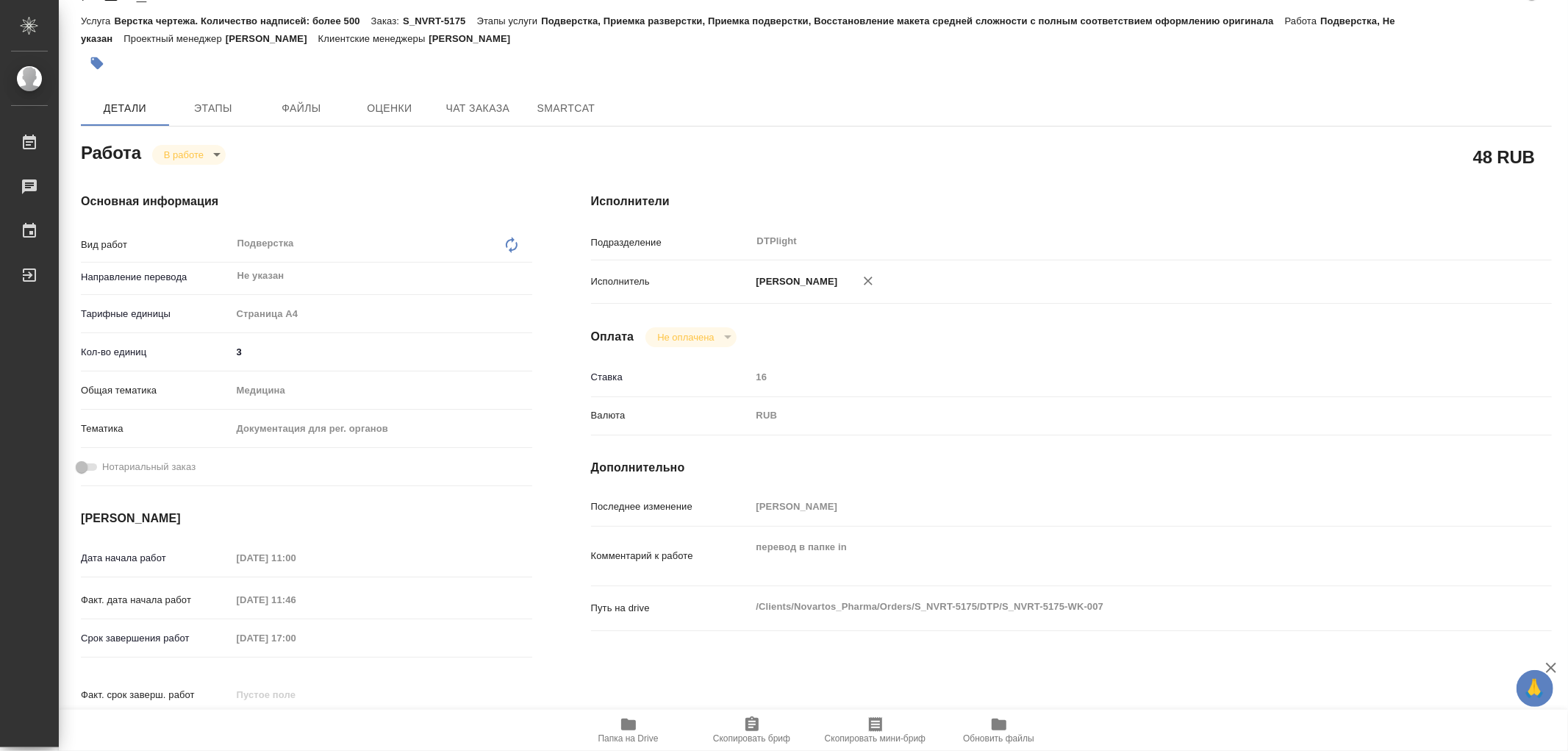
type textarea "x"
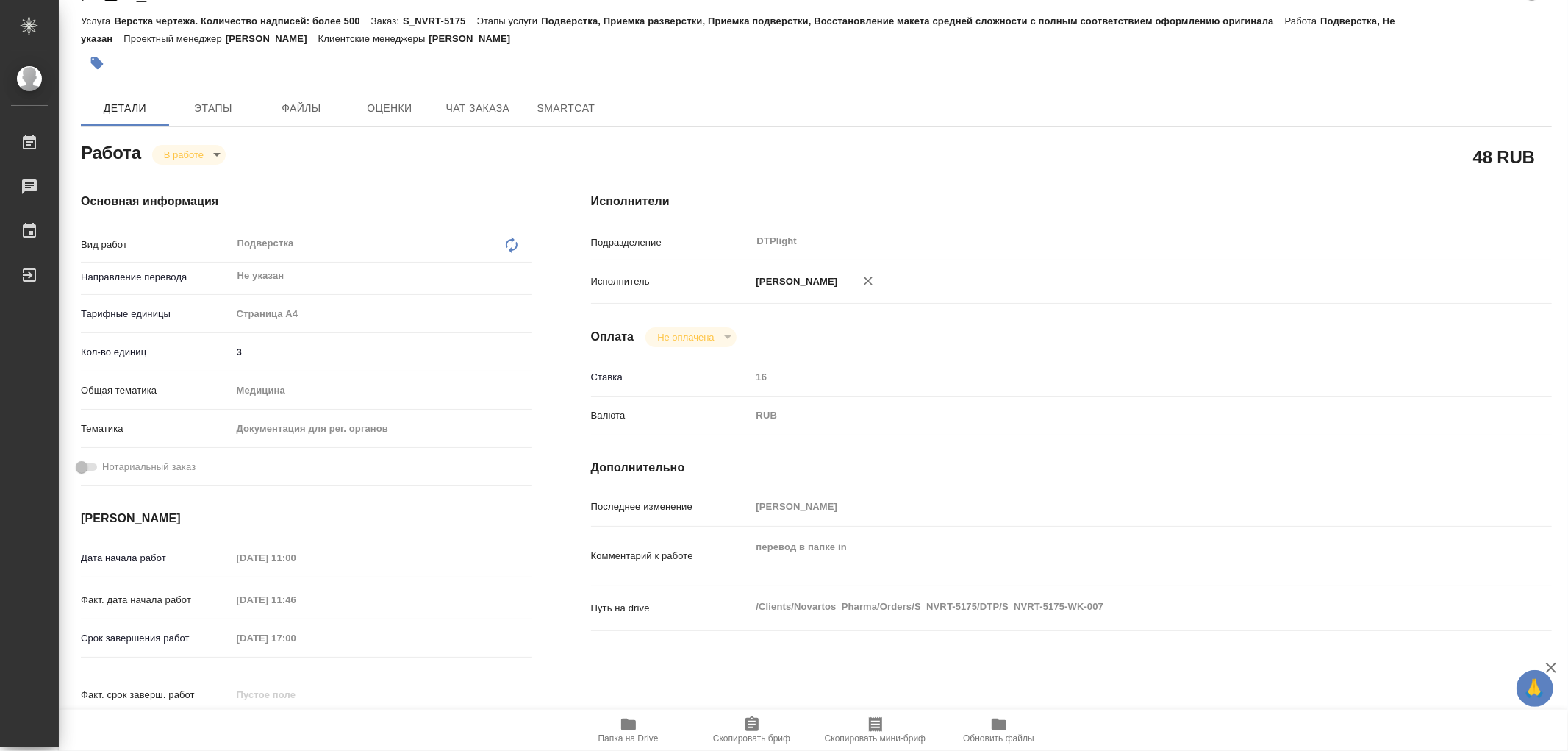
type textarea "x"
click at [625, 723] on icon "button" at bounding box center [629, 724] width 14 height 12
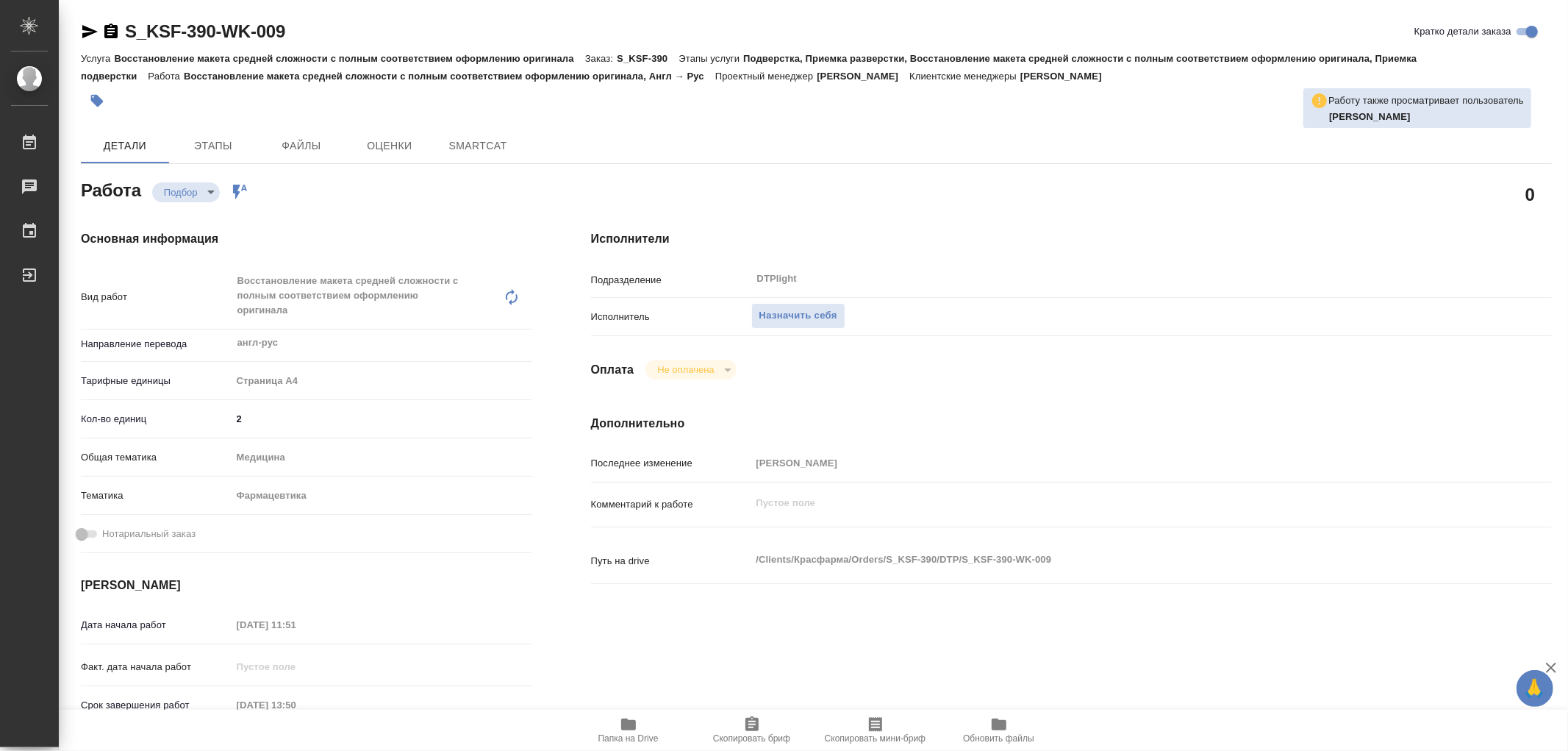
type textarea "x"
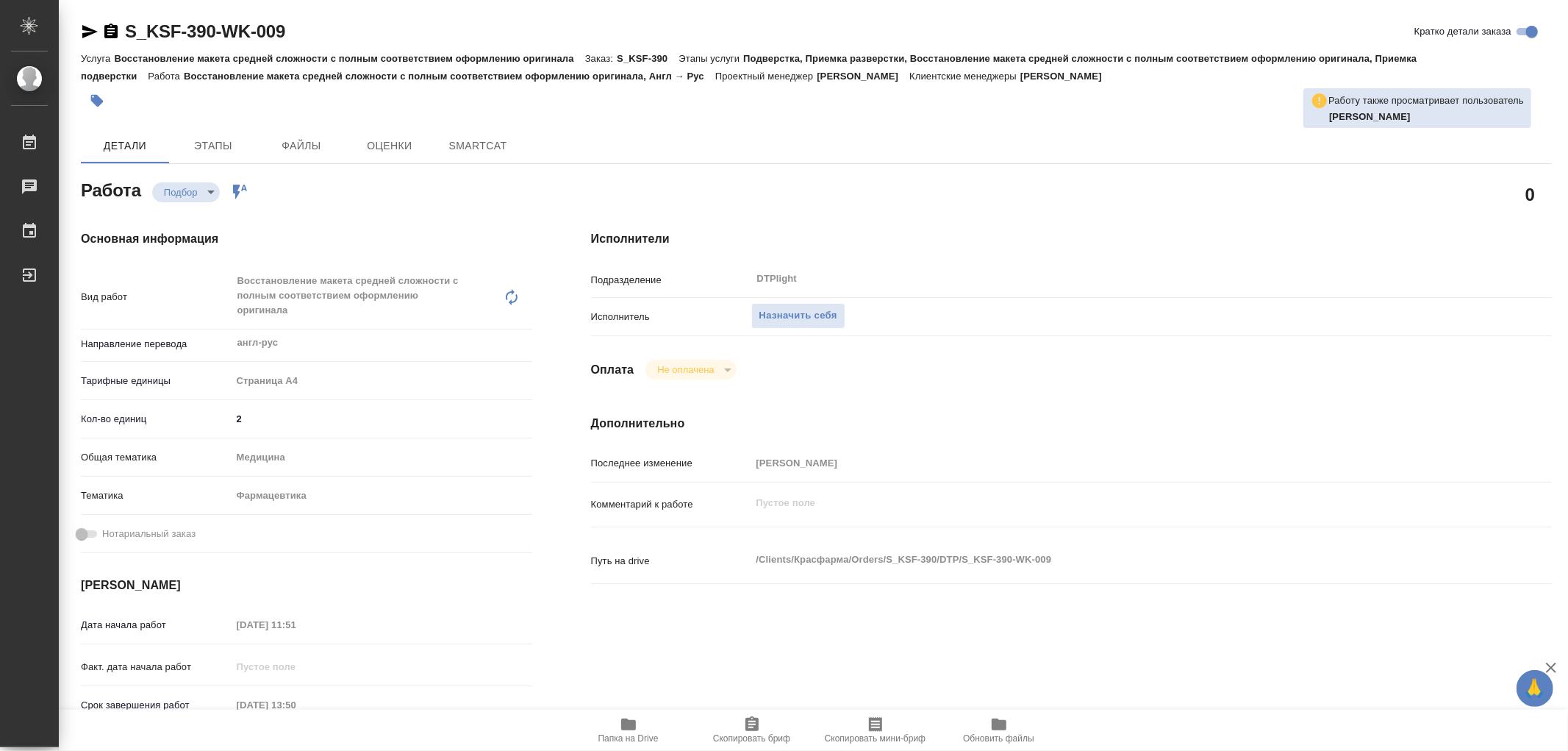
type textarea "x"
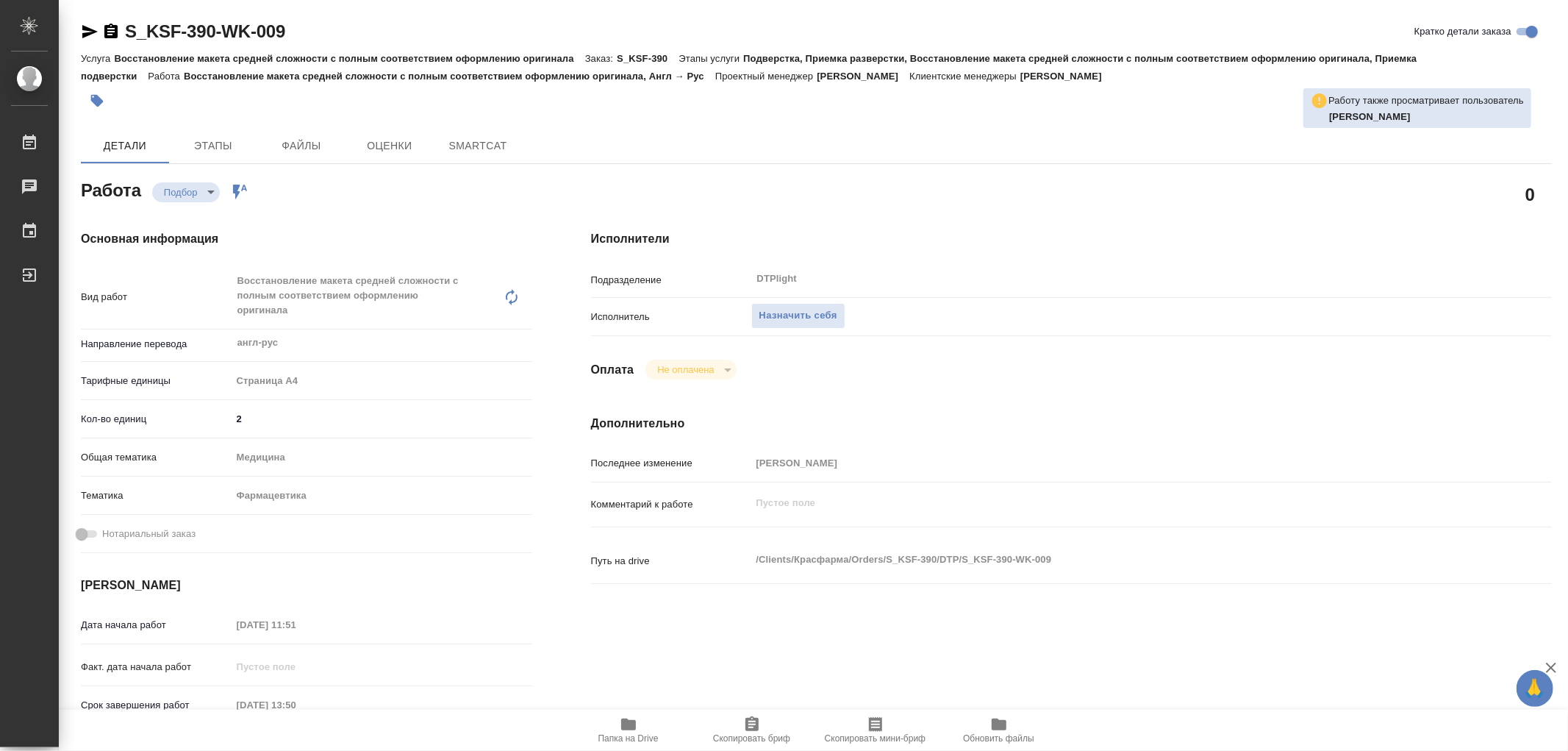
type textarea "x"
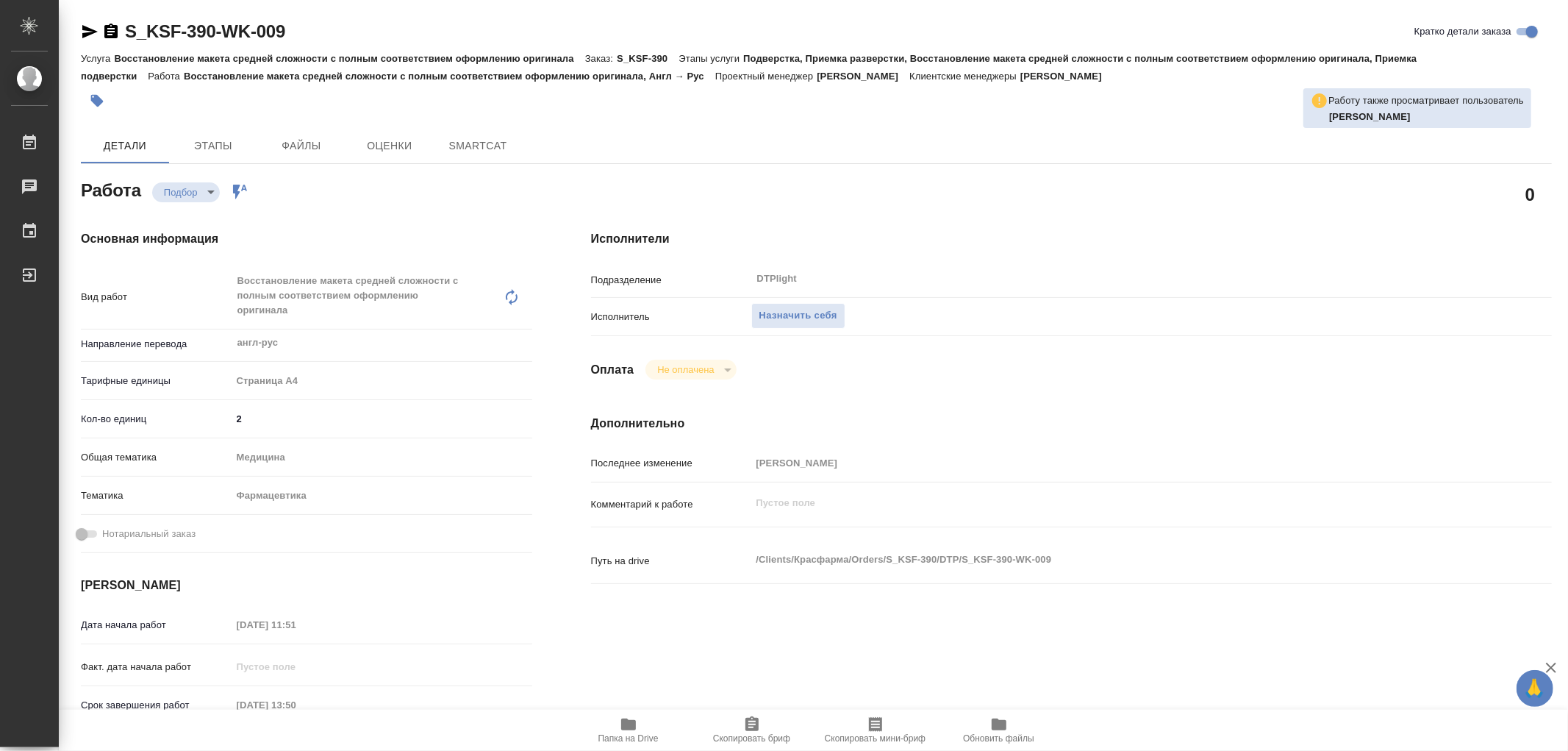
type textarea "x"
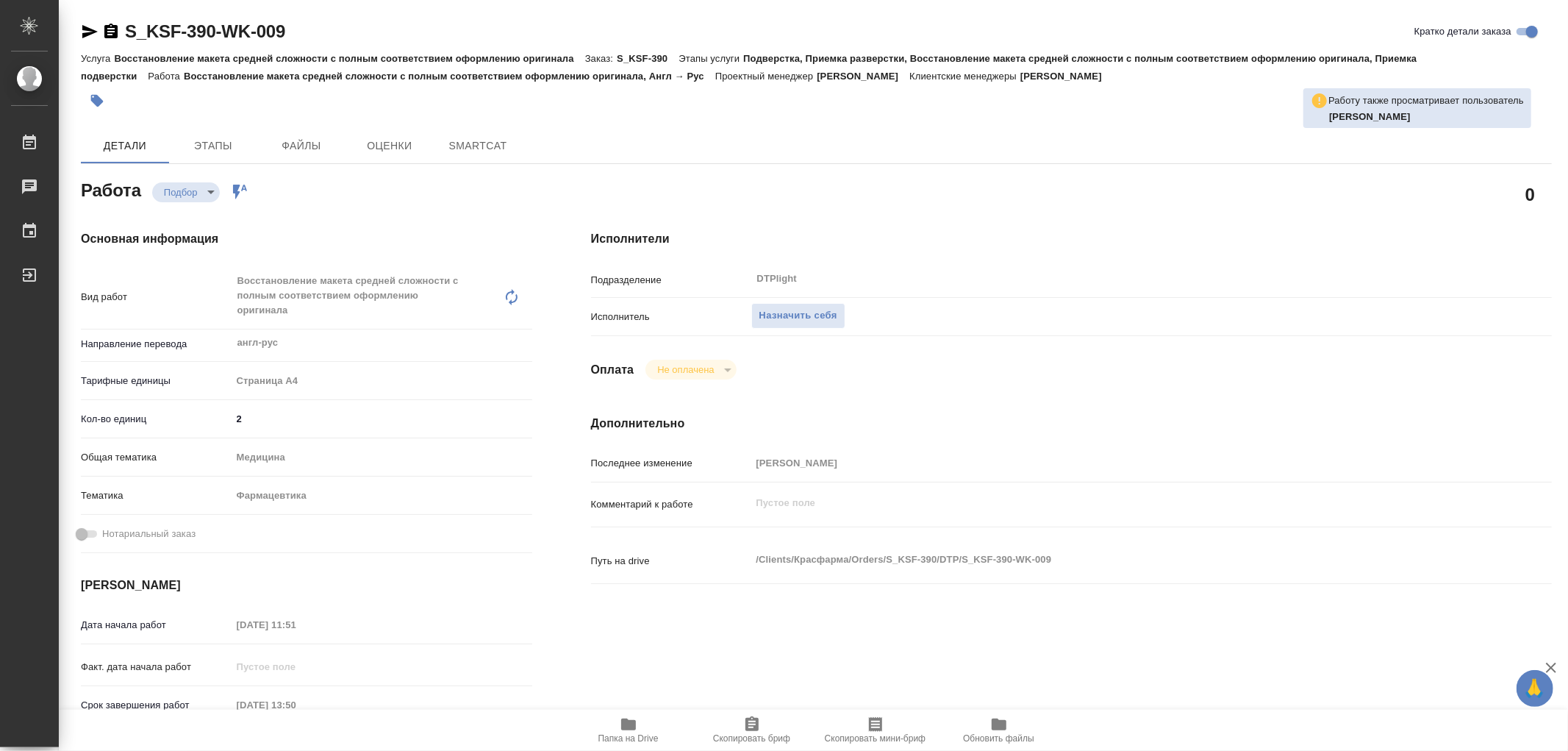
type textarea "x"
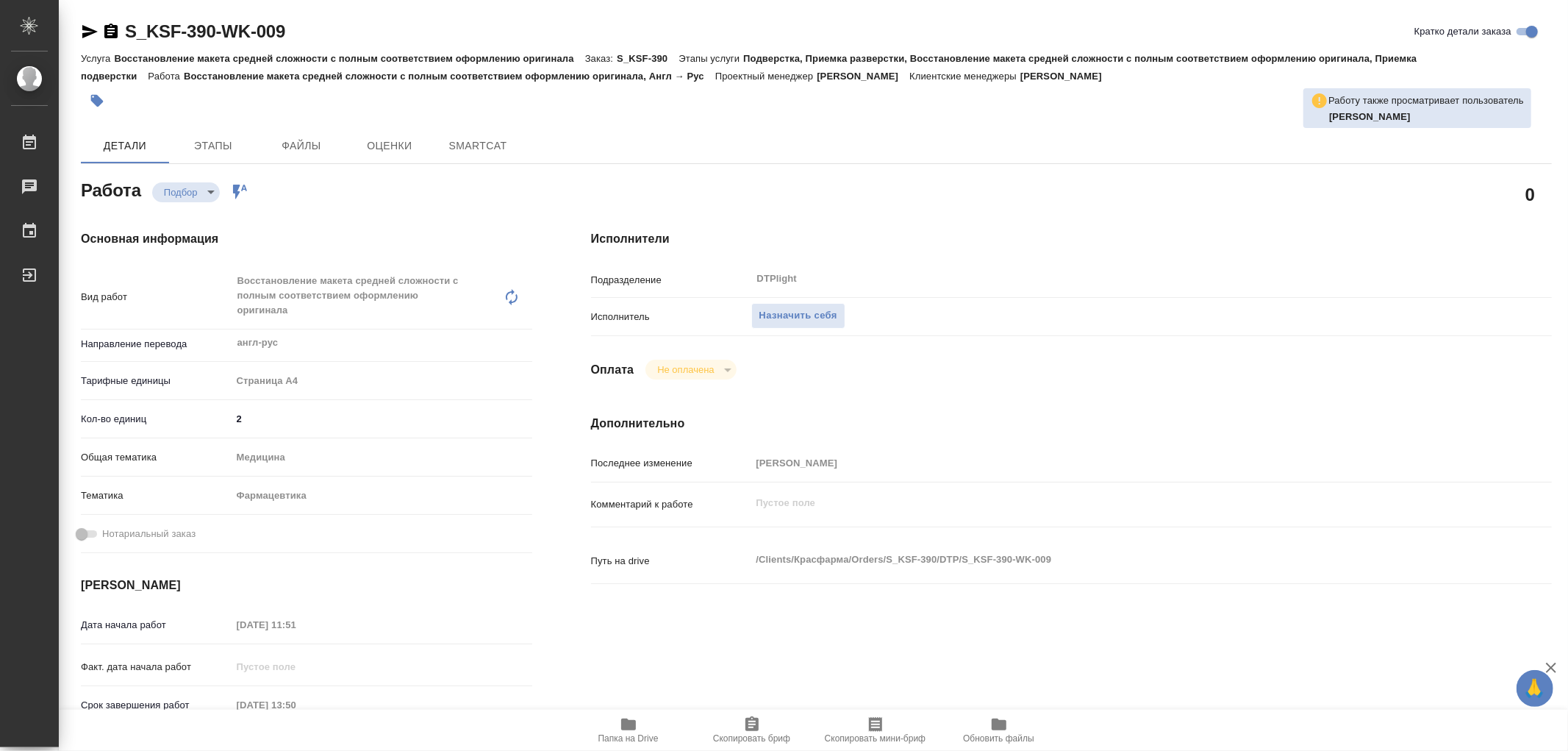
type textarea "x"
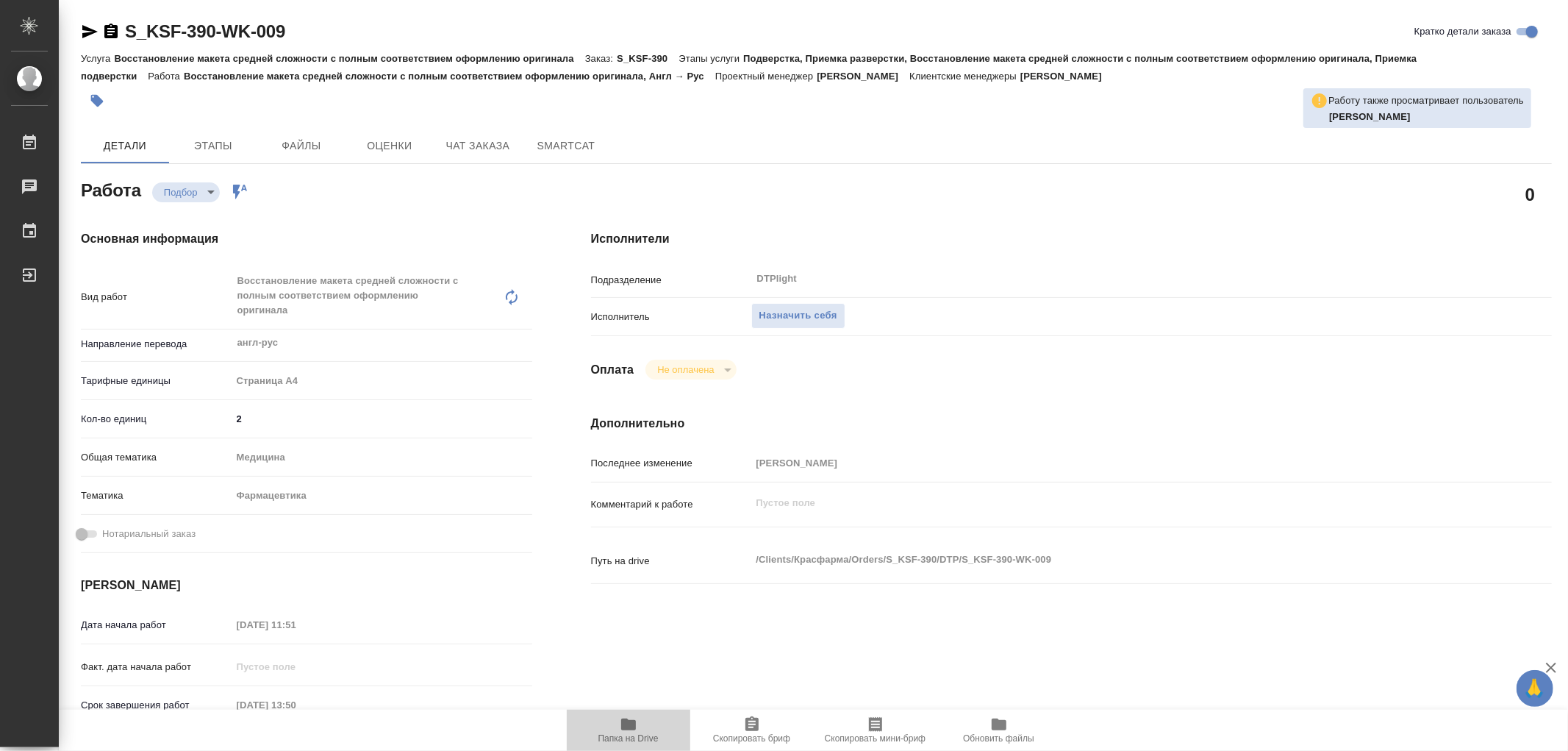
click at [630, 716] on icon "button" at bounding box center [629, 724] width 18 height 18
type textarea "x"
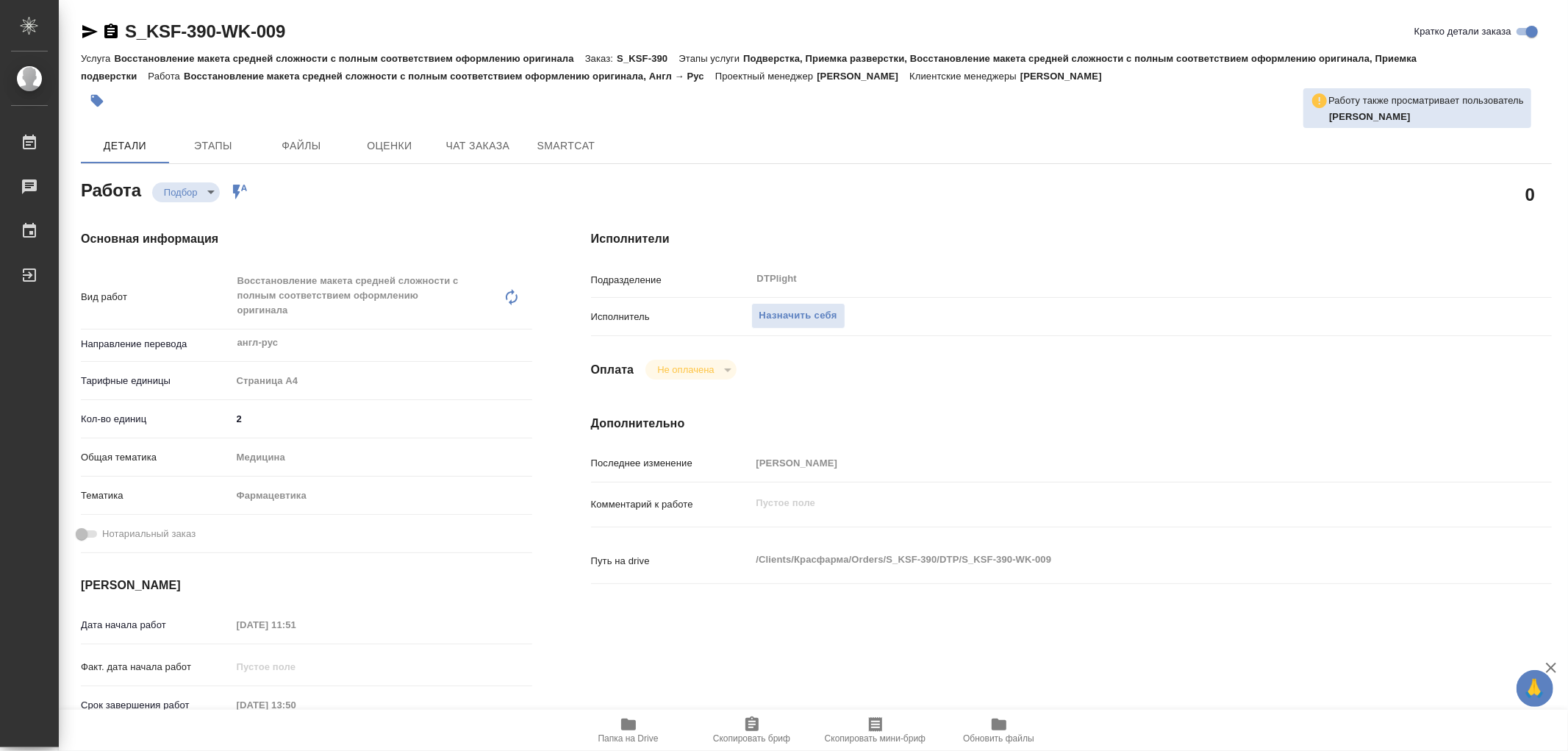
type textarea "x"
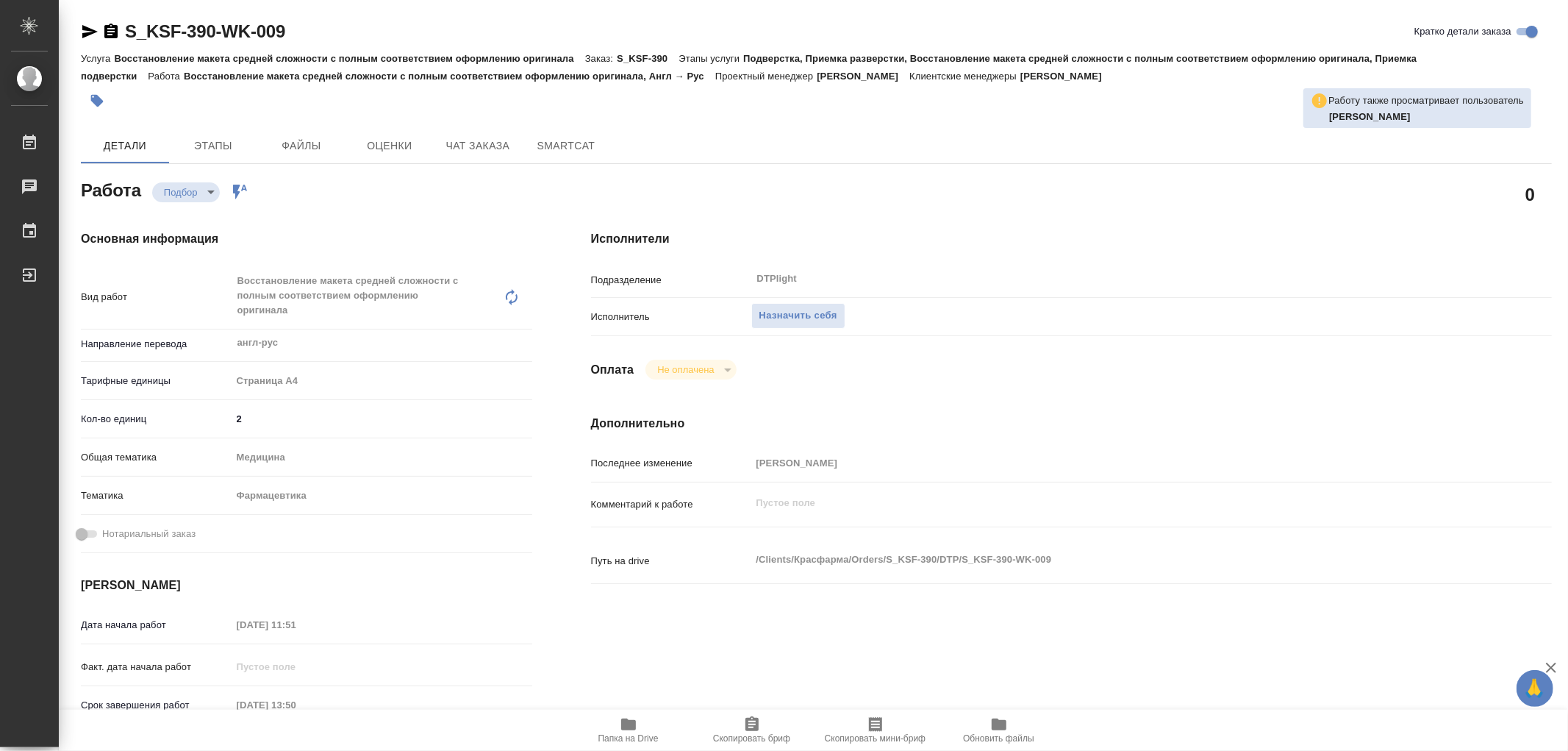
type textarea "x"
click at [626, 731] on icon "button" at bounding box center [629, 724] width 18 height 18
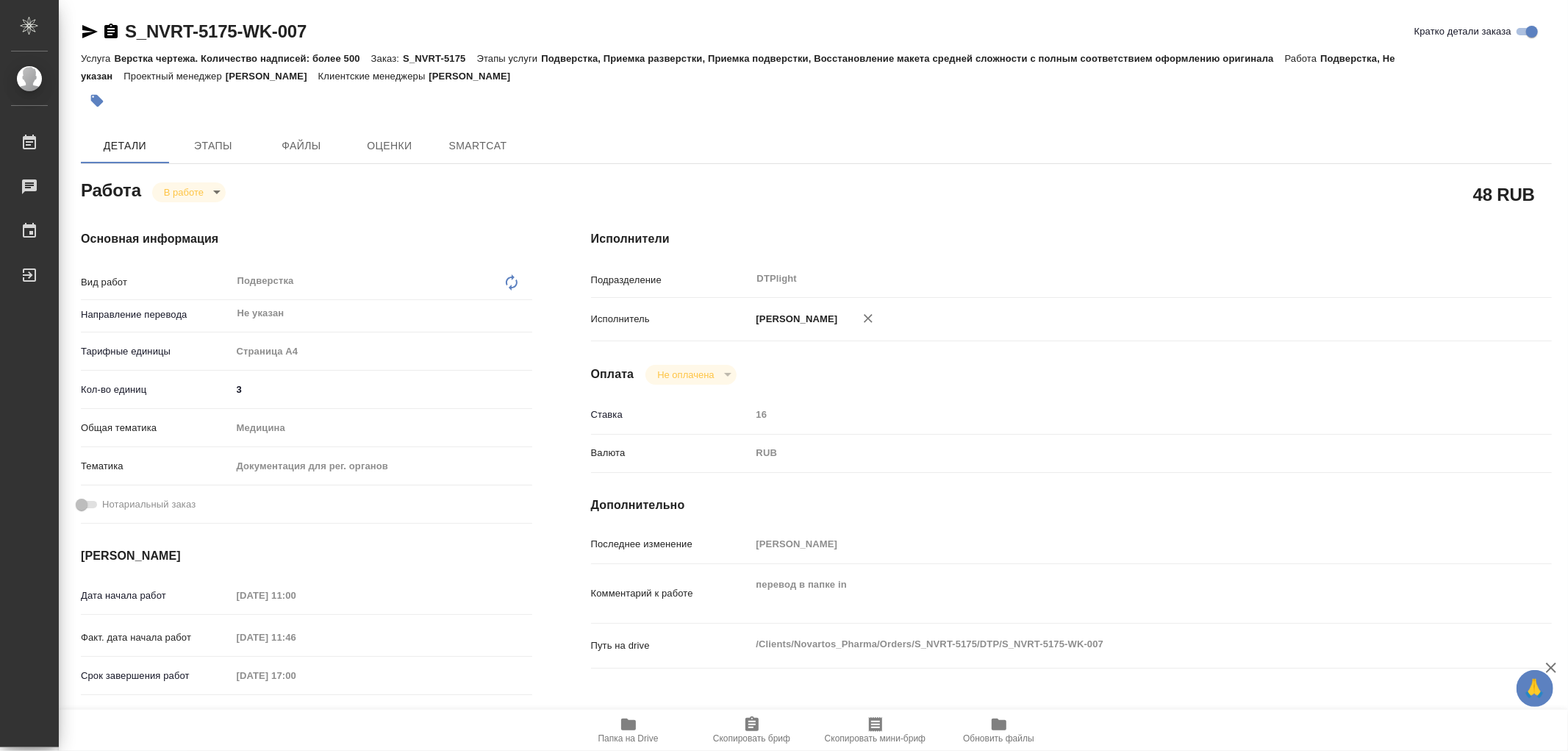
type textarea "x"
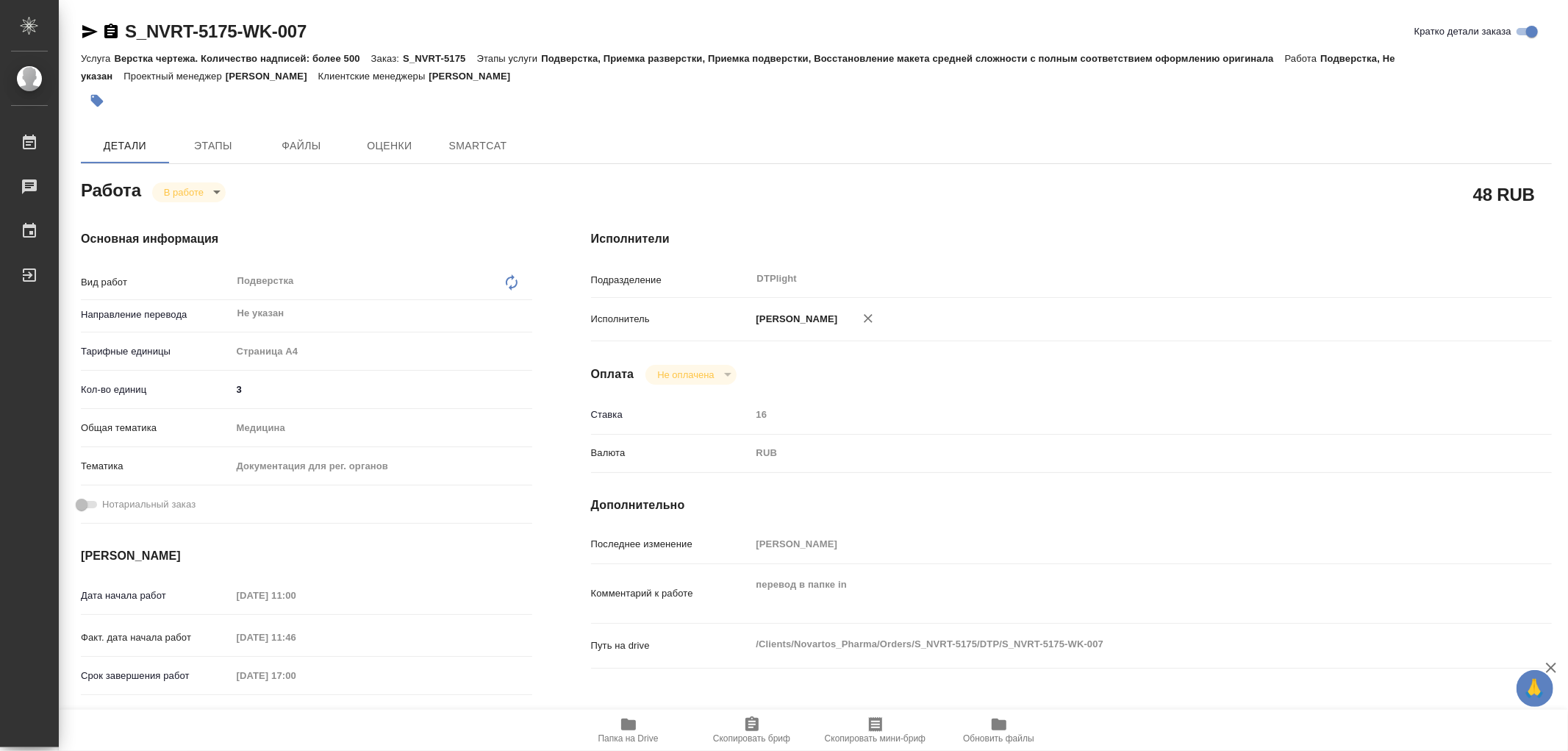
type textarea "x"
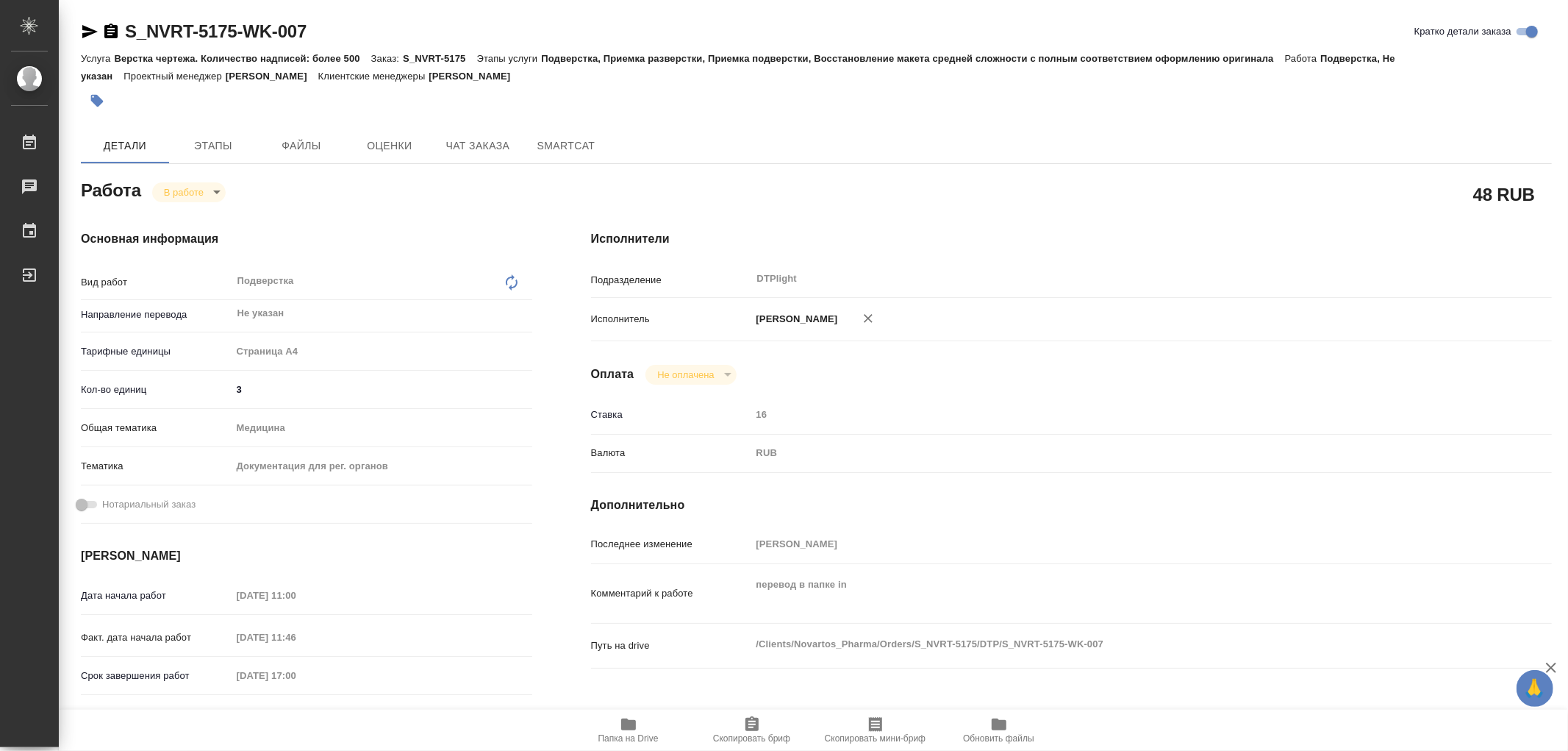
type textarea "x"
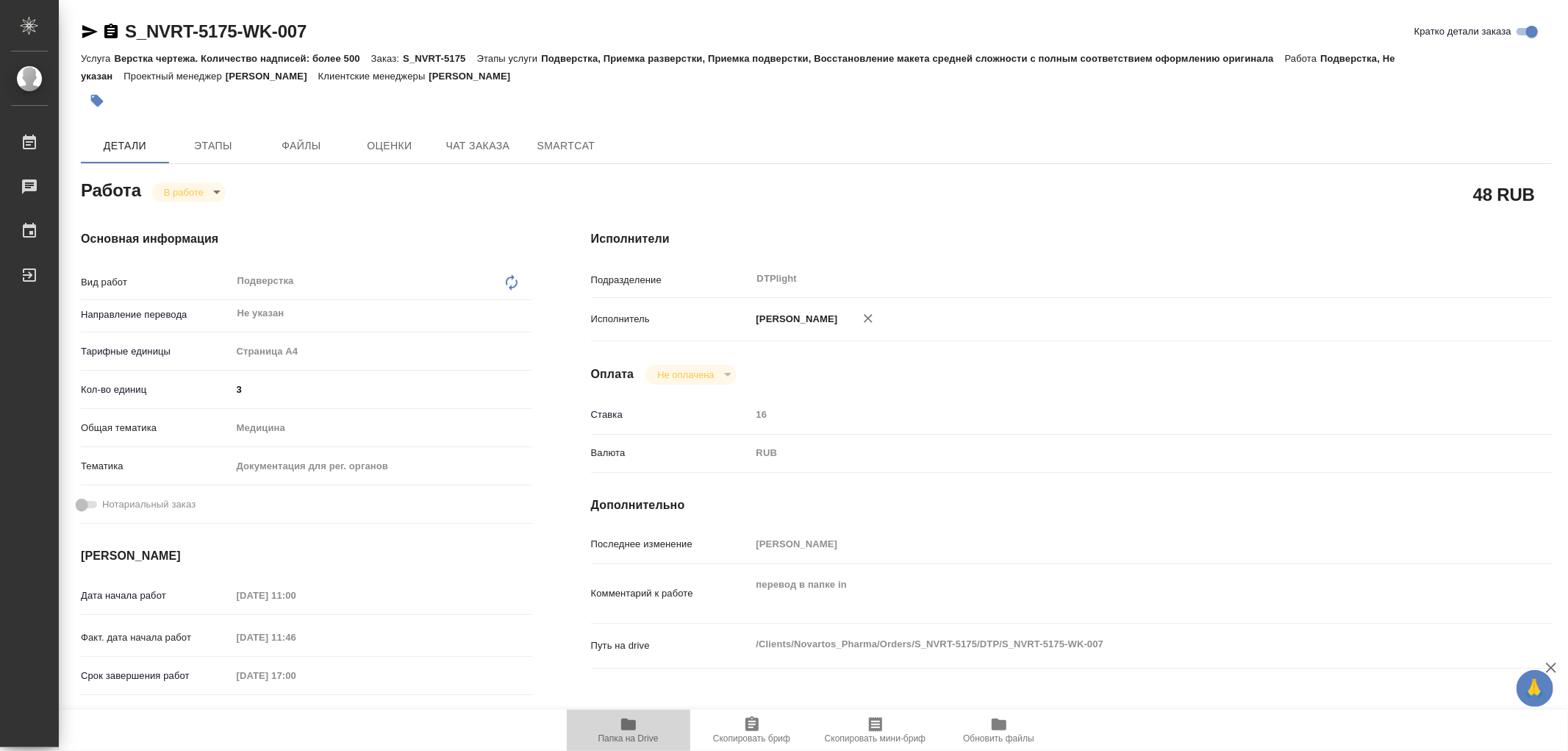
click at [628, 722] on icon "button" at bounding box center [629, 724] width 14 height 12
type textarea "x"
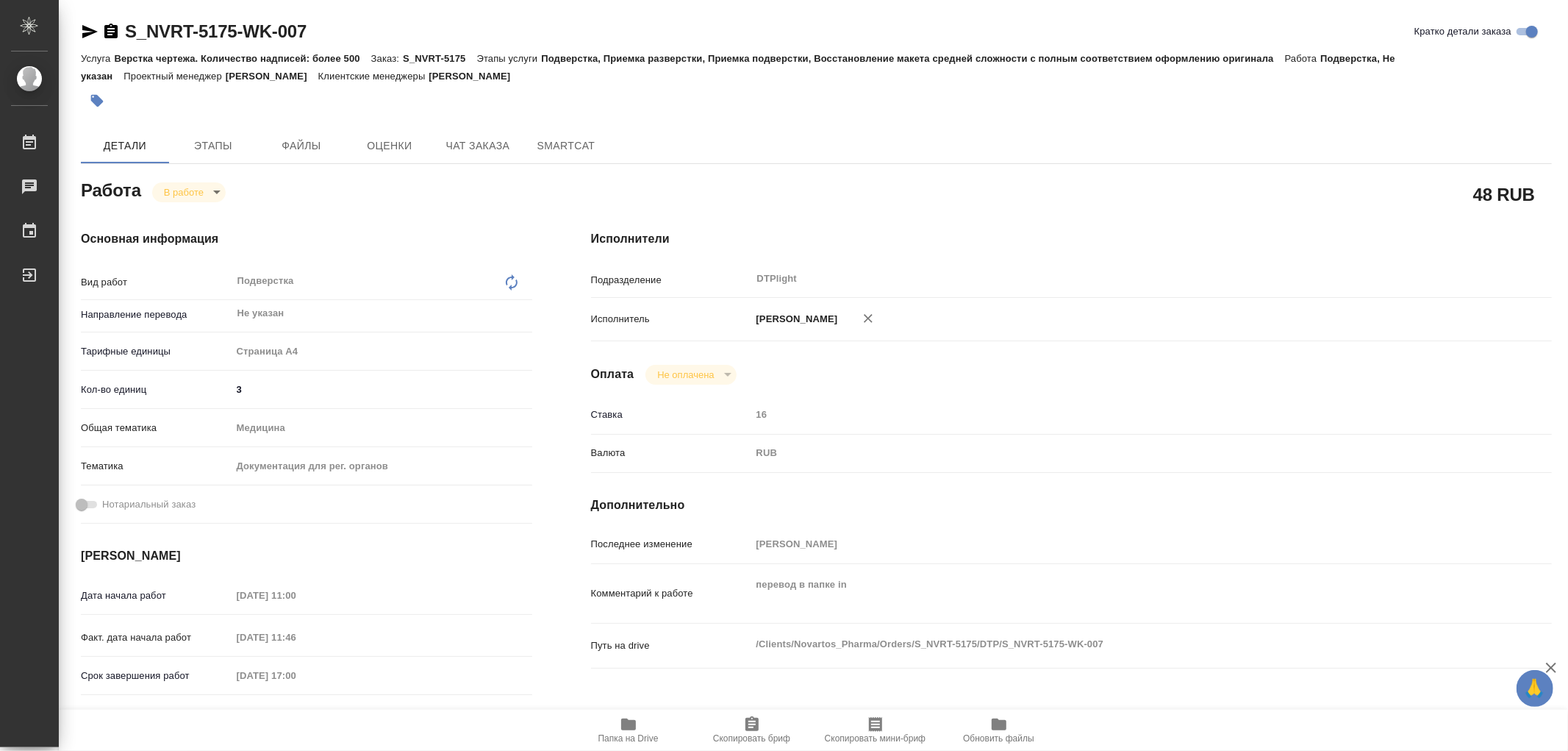
type textarea "x"
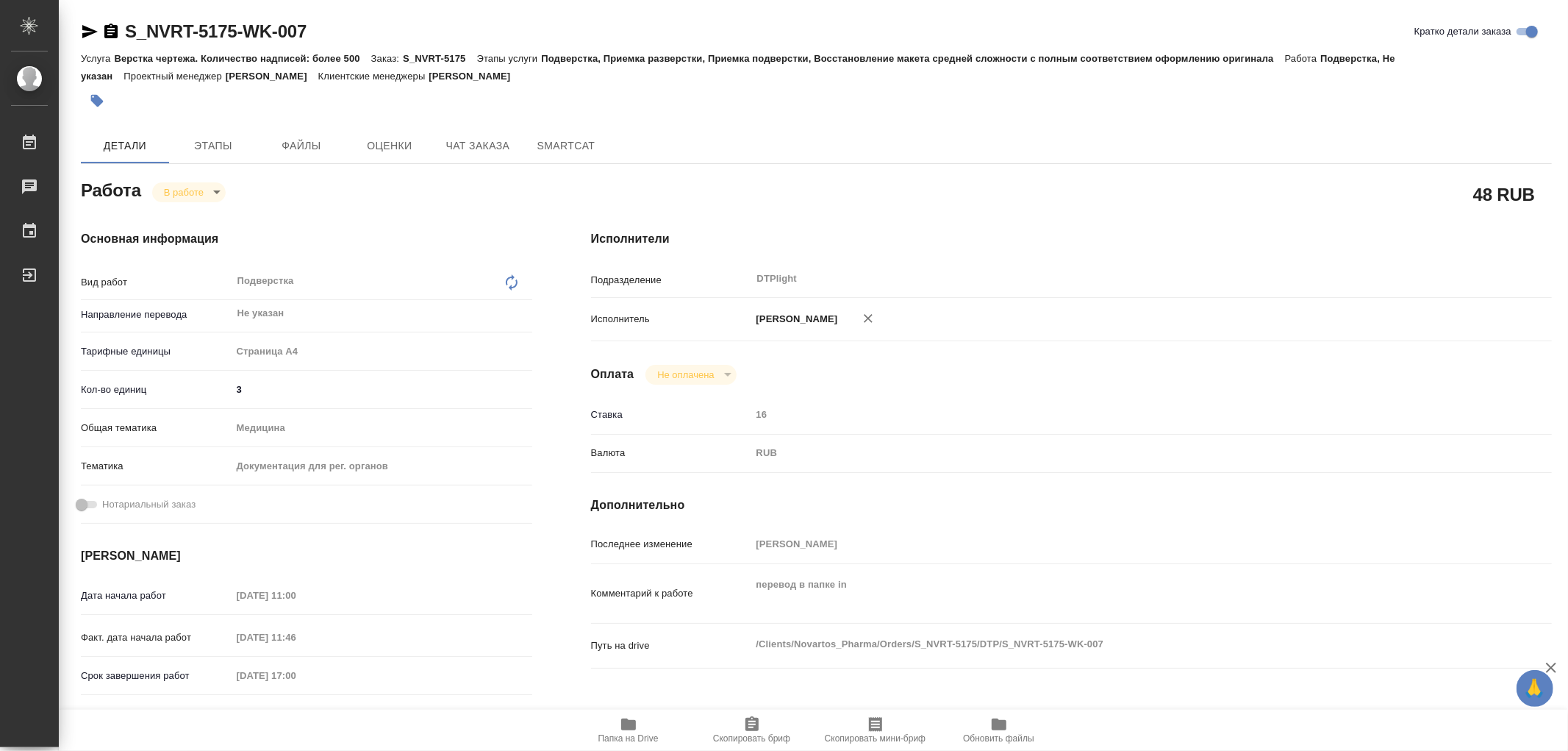
type textarea "x"
click at [199, 199] on body "🙏 .cls-1 fill:#fff; AWATERA Работы 0 Чаты График Выйти S_NVRT-5175-WK-007 Кратк…" at bounding box center [784, 375] width 1568 height 751
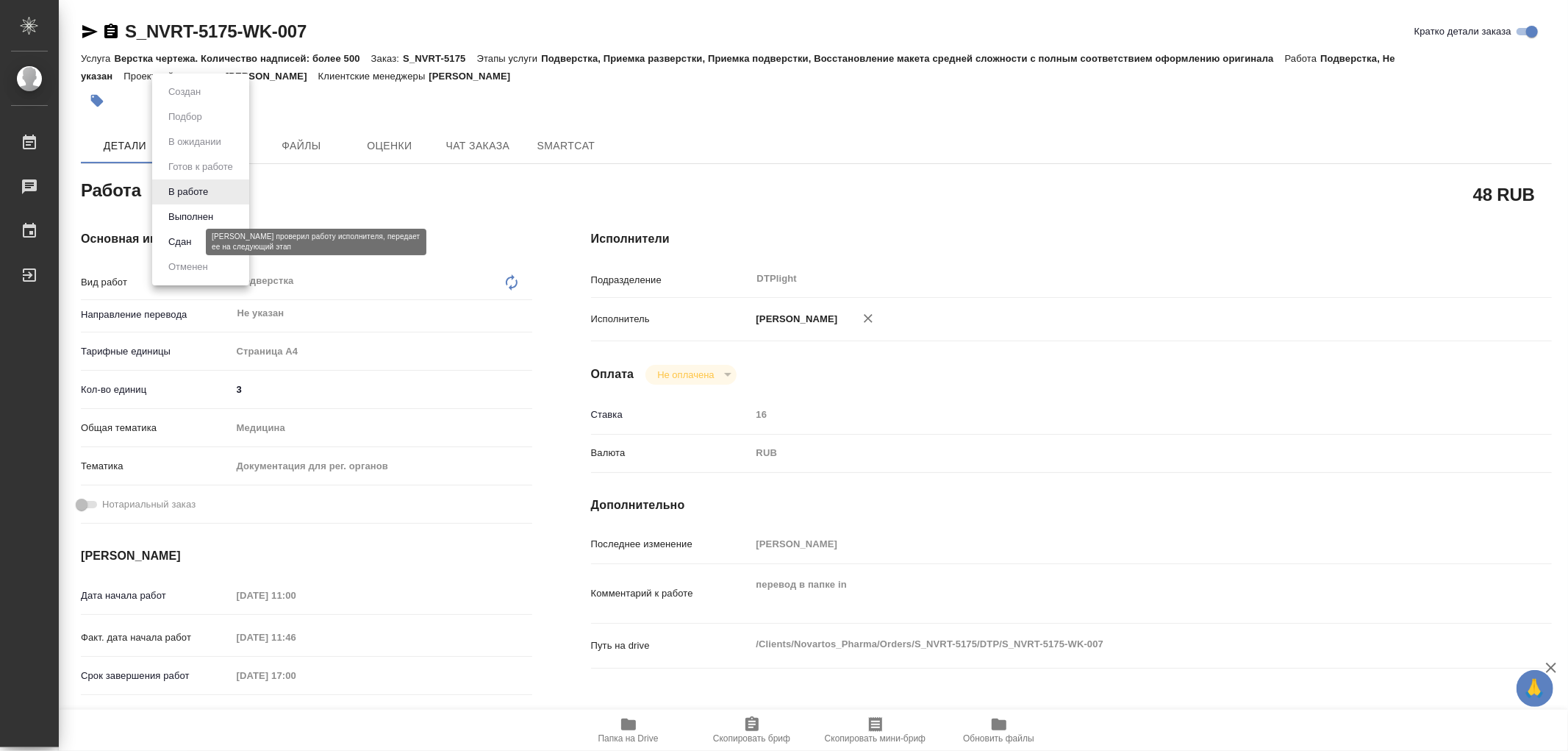
click at [184, 244] on button "Сдан" at bounding box center [179, 242] width 31 height 16
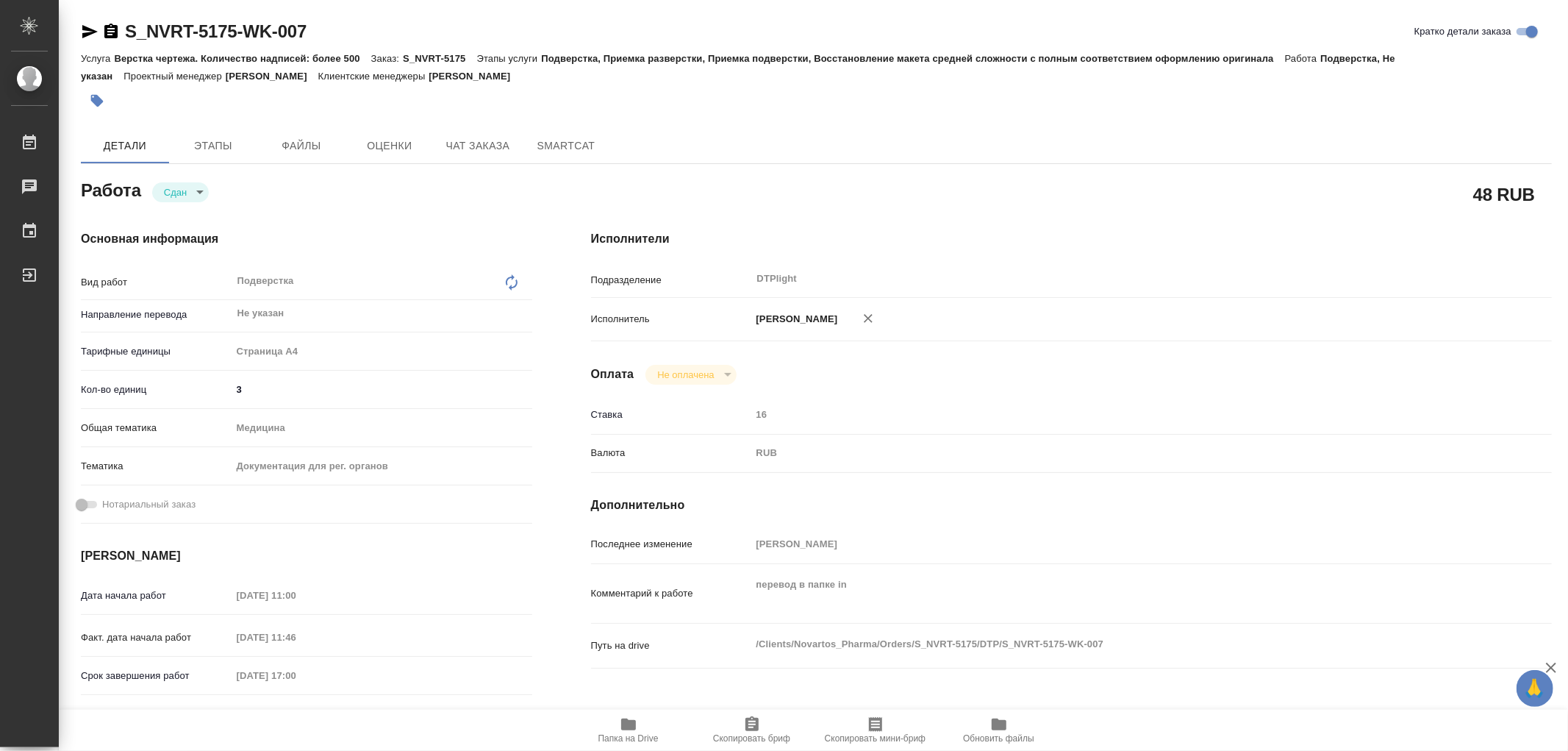
type textarea "x"
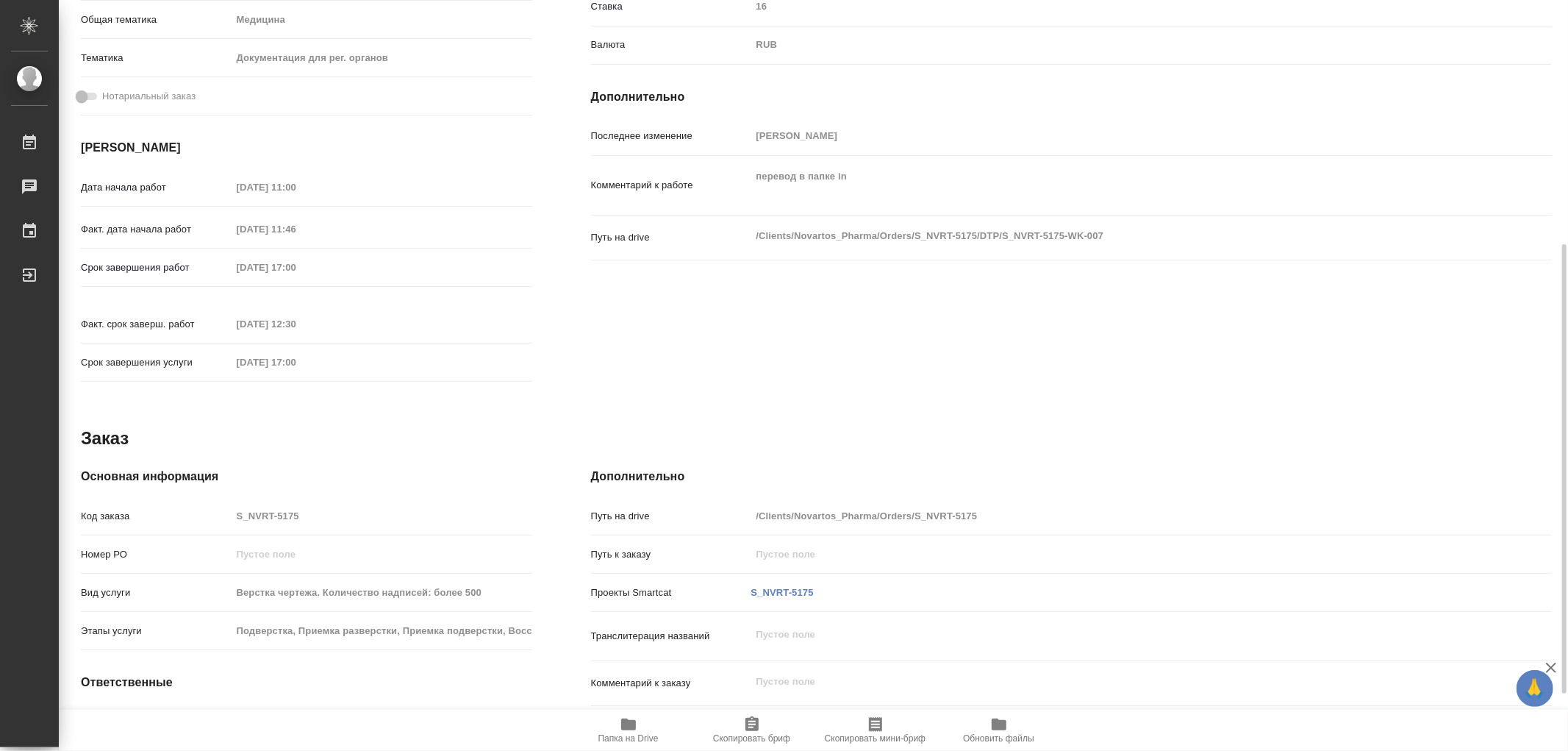
type textarea "x"
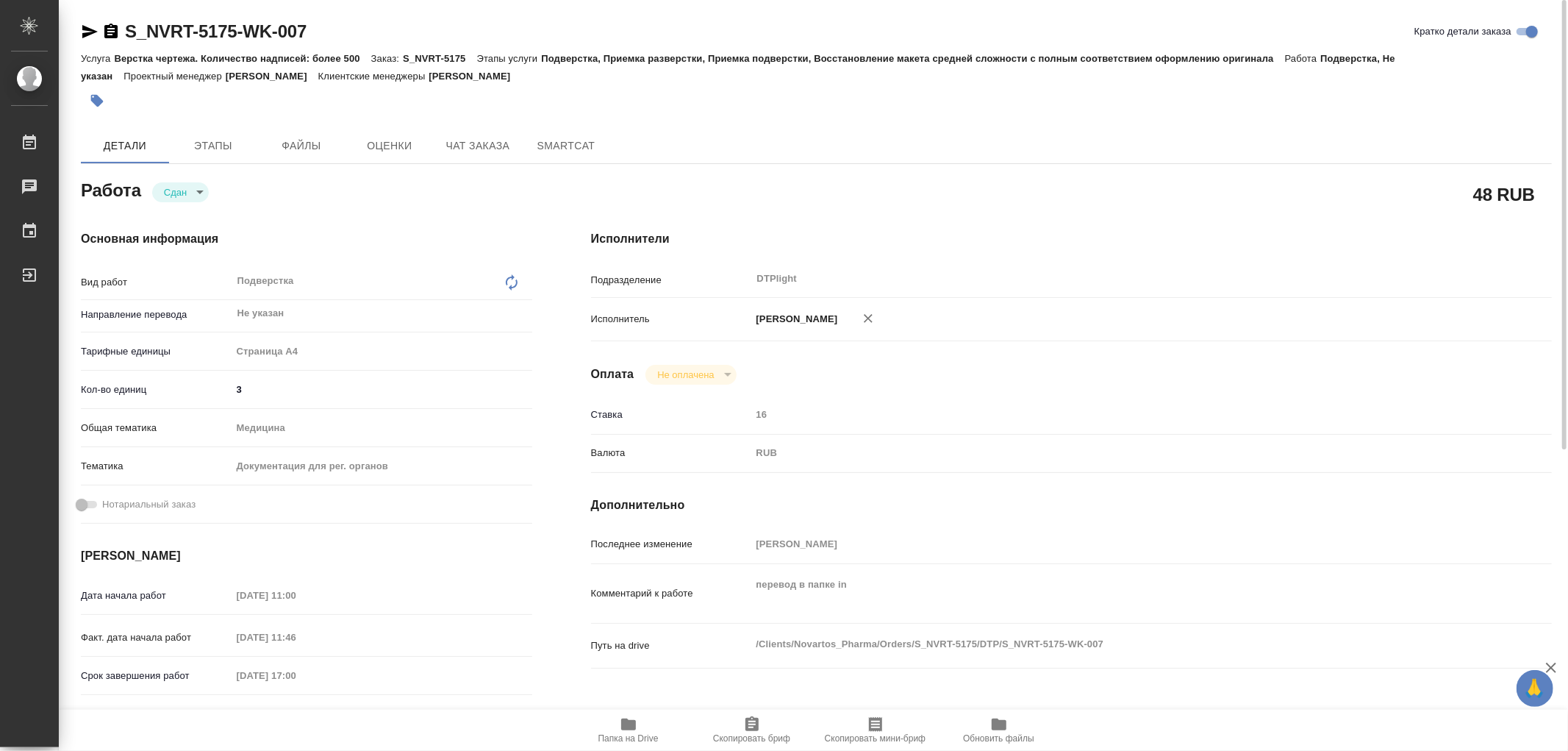
type textarea "x"
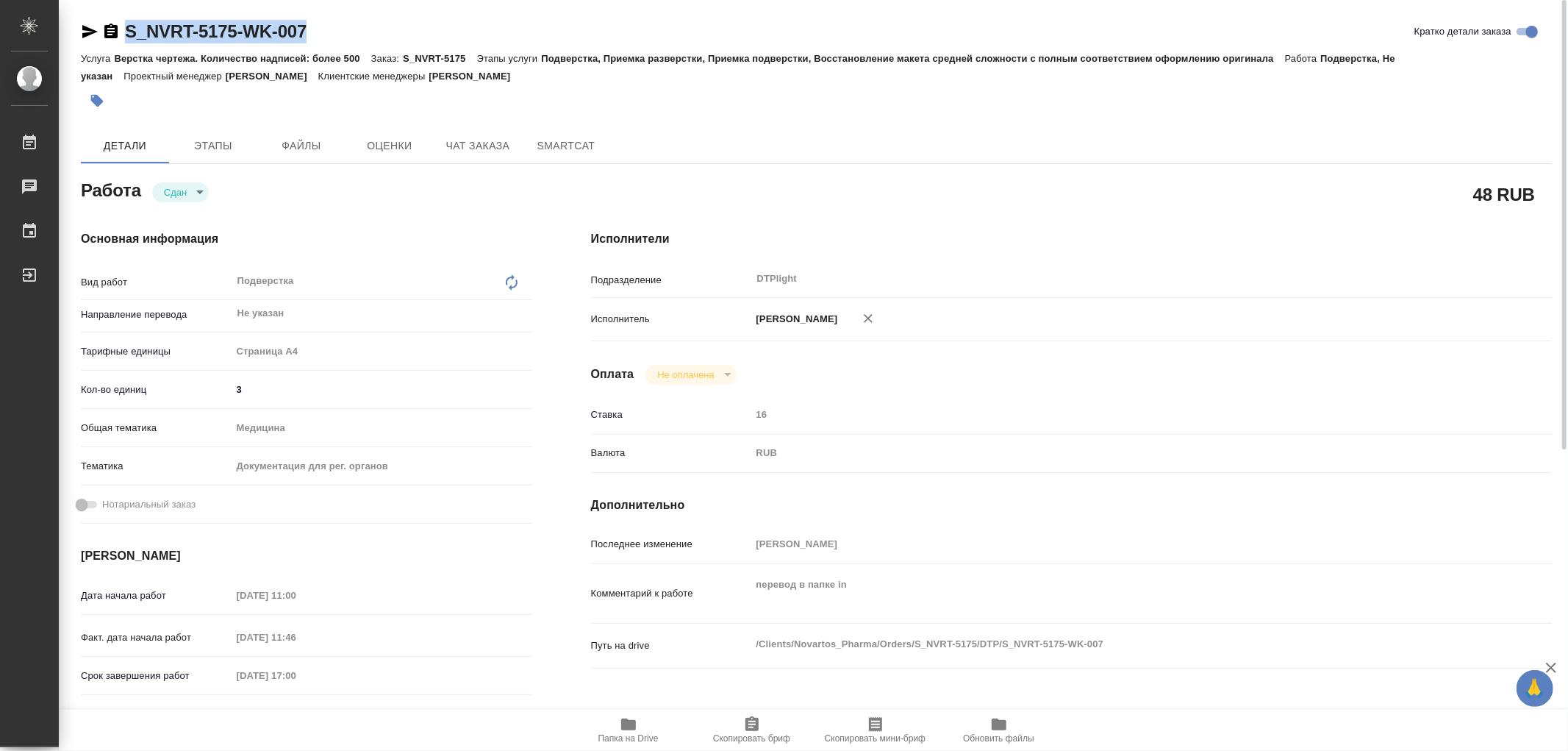
drag, startPoint x: 308, startPoint y: 34, endPoint x: 129, endPoint y: 30, distance: 179.0
click at [129, 30] on div "S_NVRT-5175-WK-007 Кратко детали заказа" at bounding box center [817, 31] width 1472 height 23
copy link "S_NVRT-5175-WK-007"
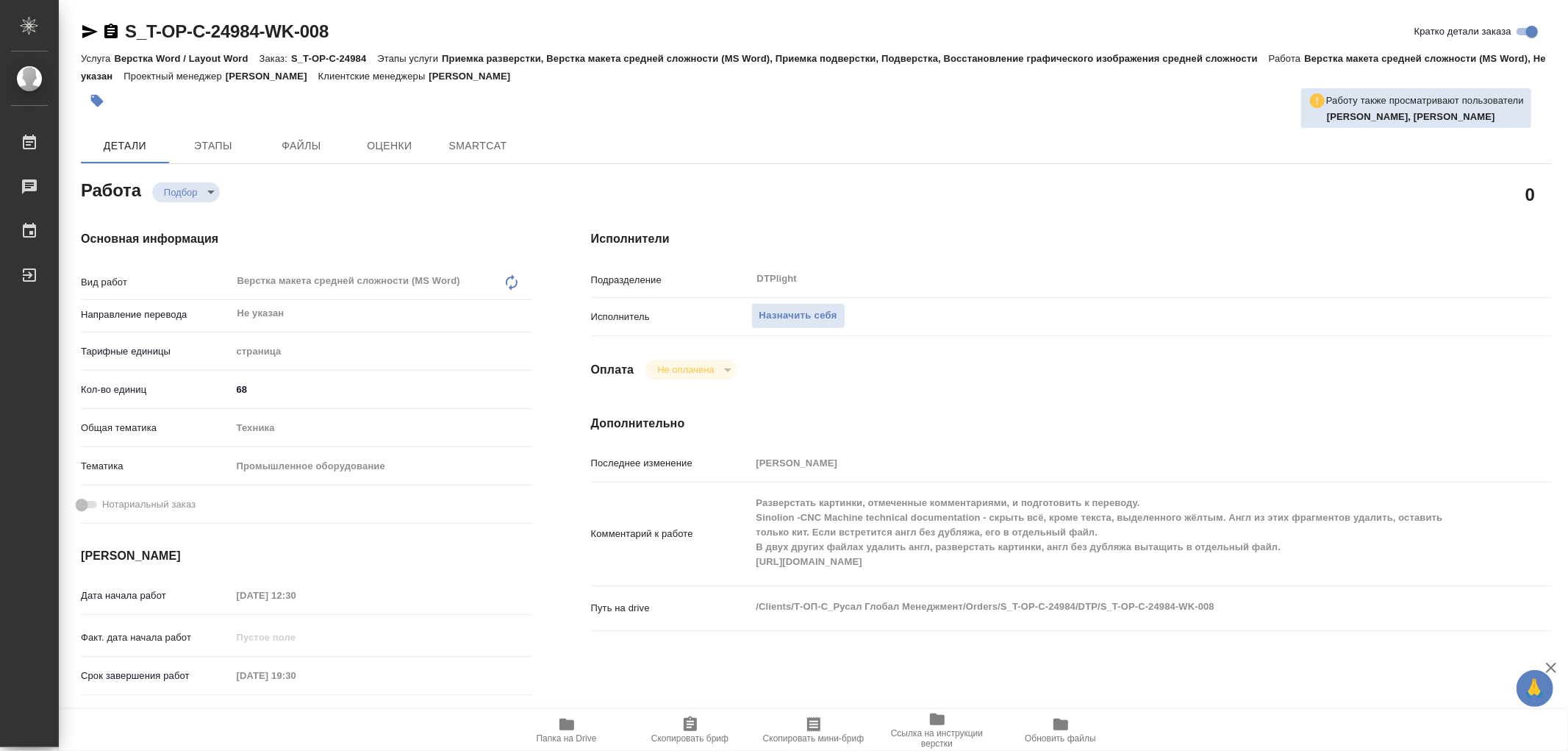
type textarea "x"
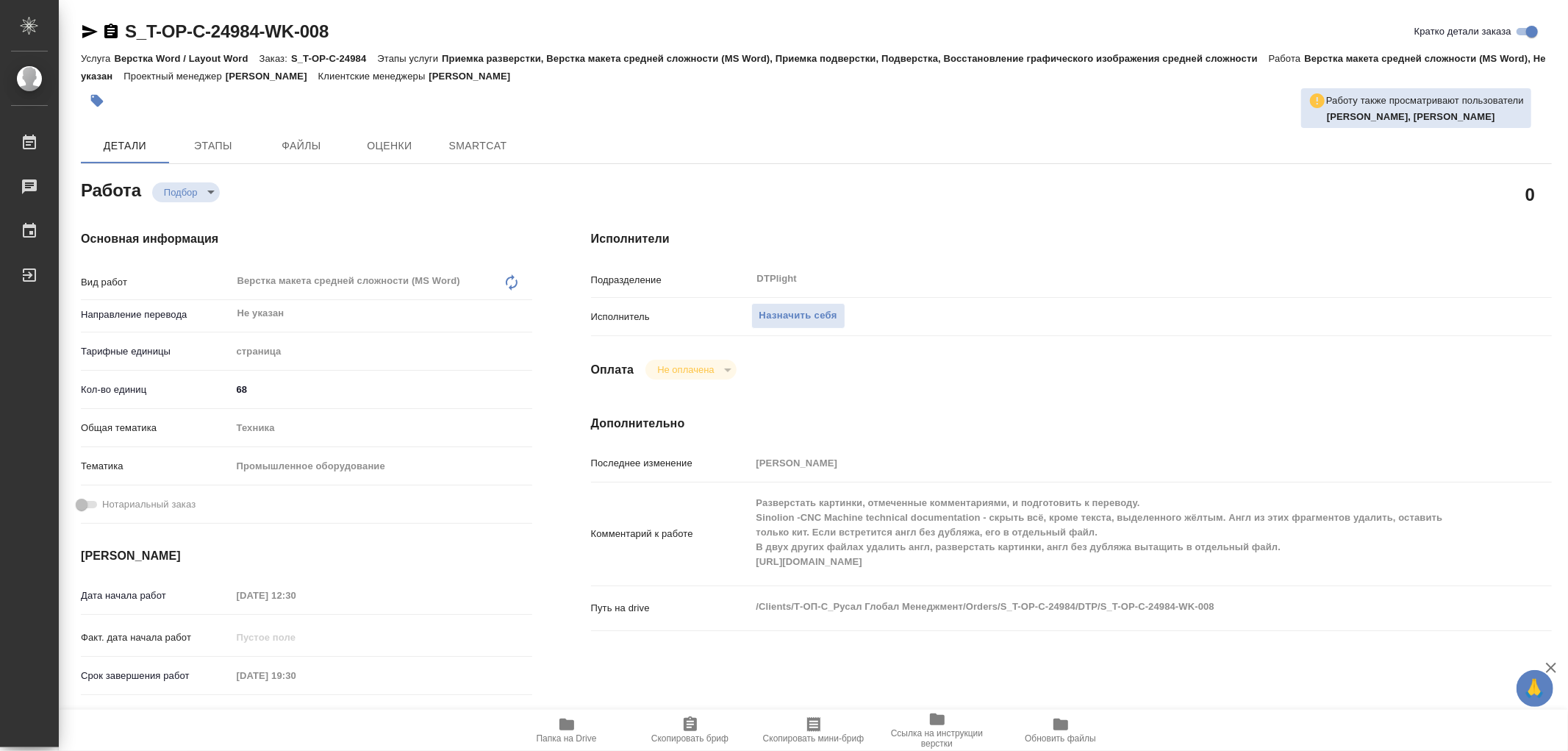
type textarea "x"
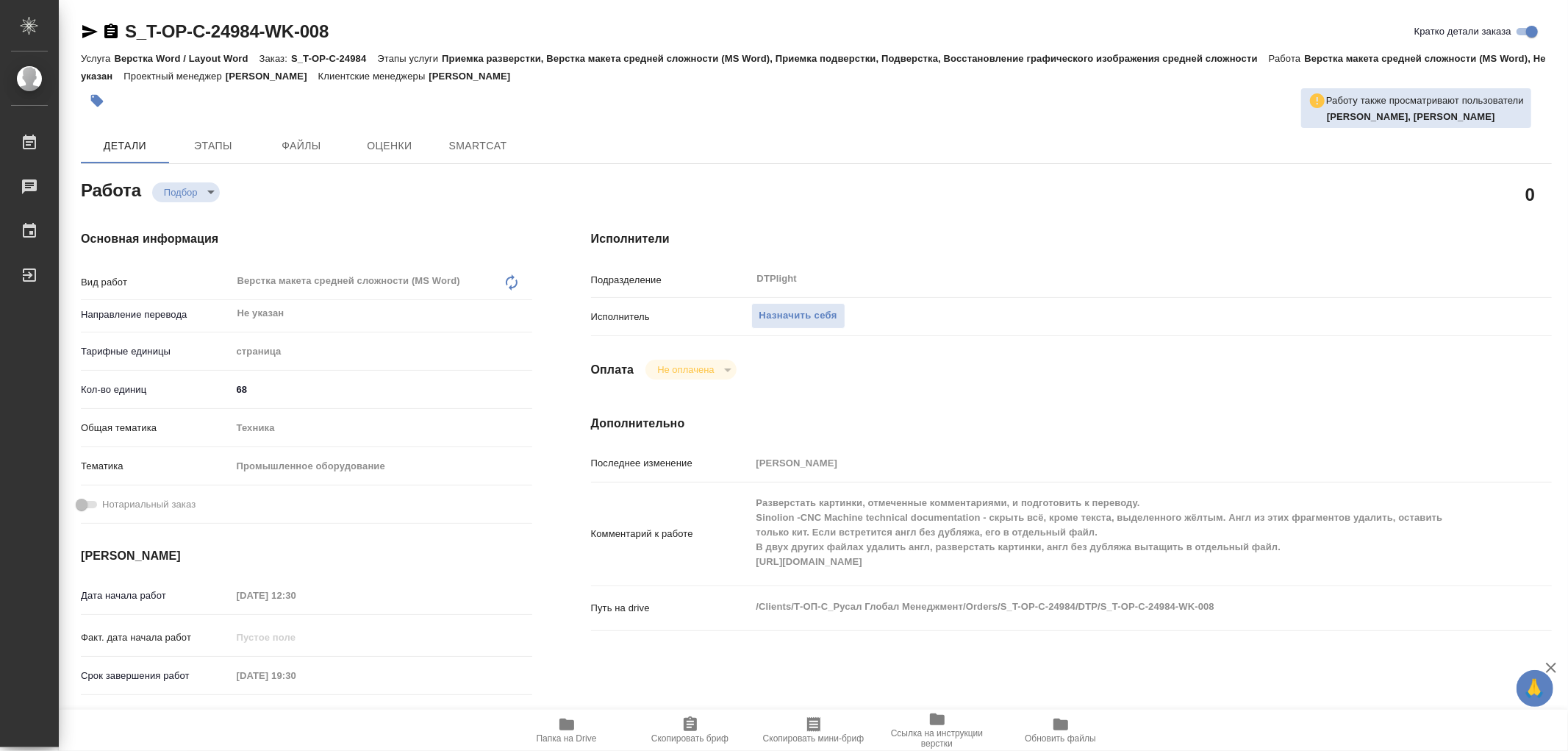
type textarea "x"
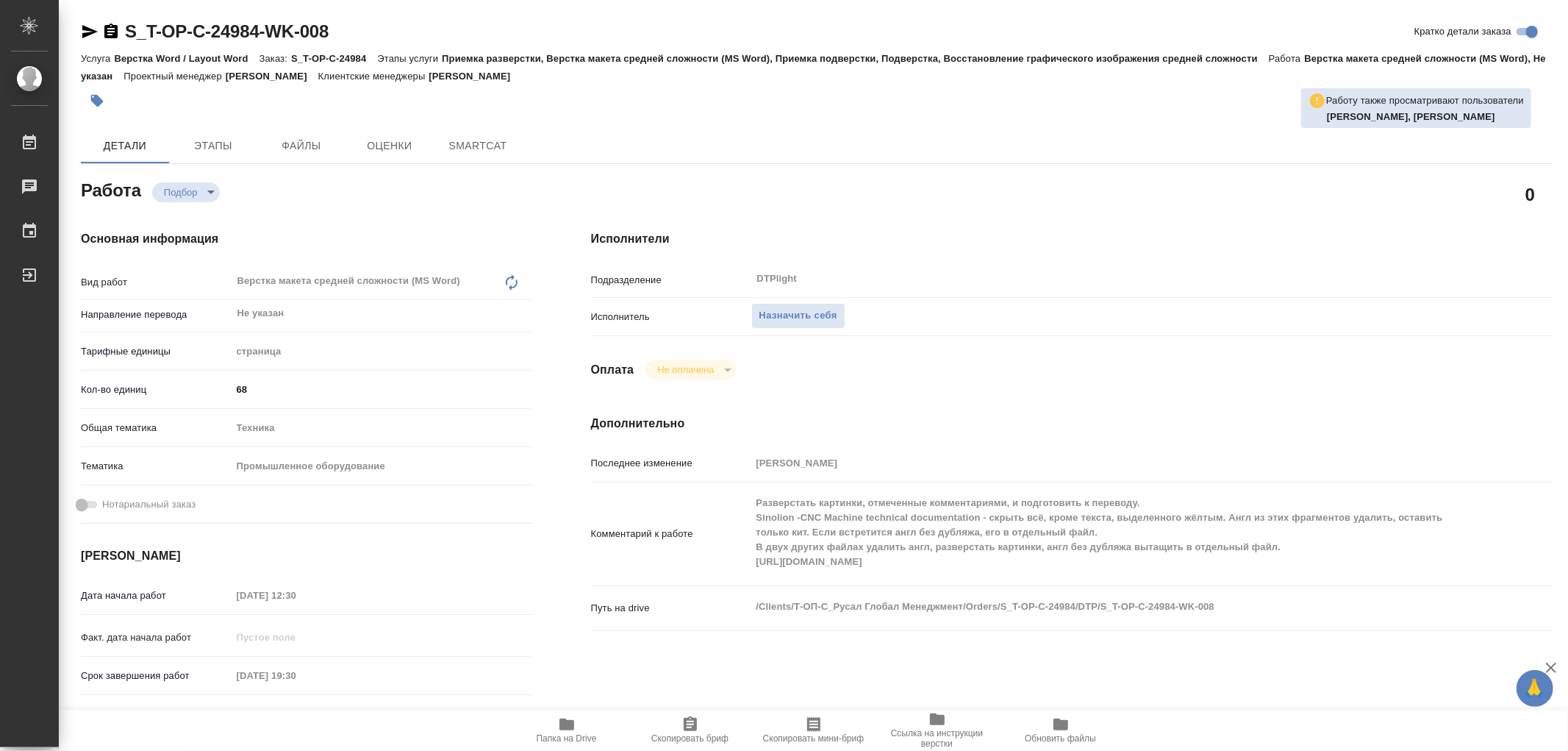
type textarea "x"
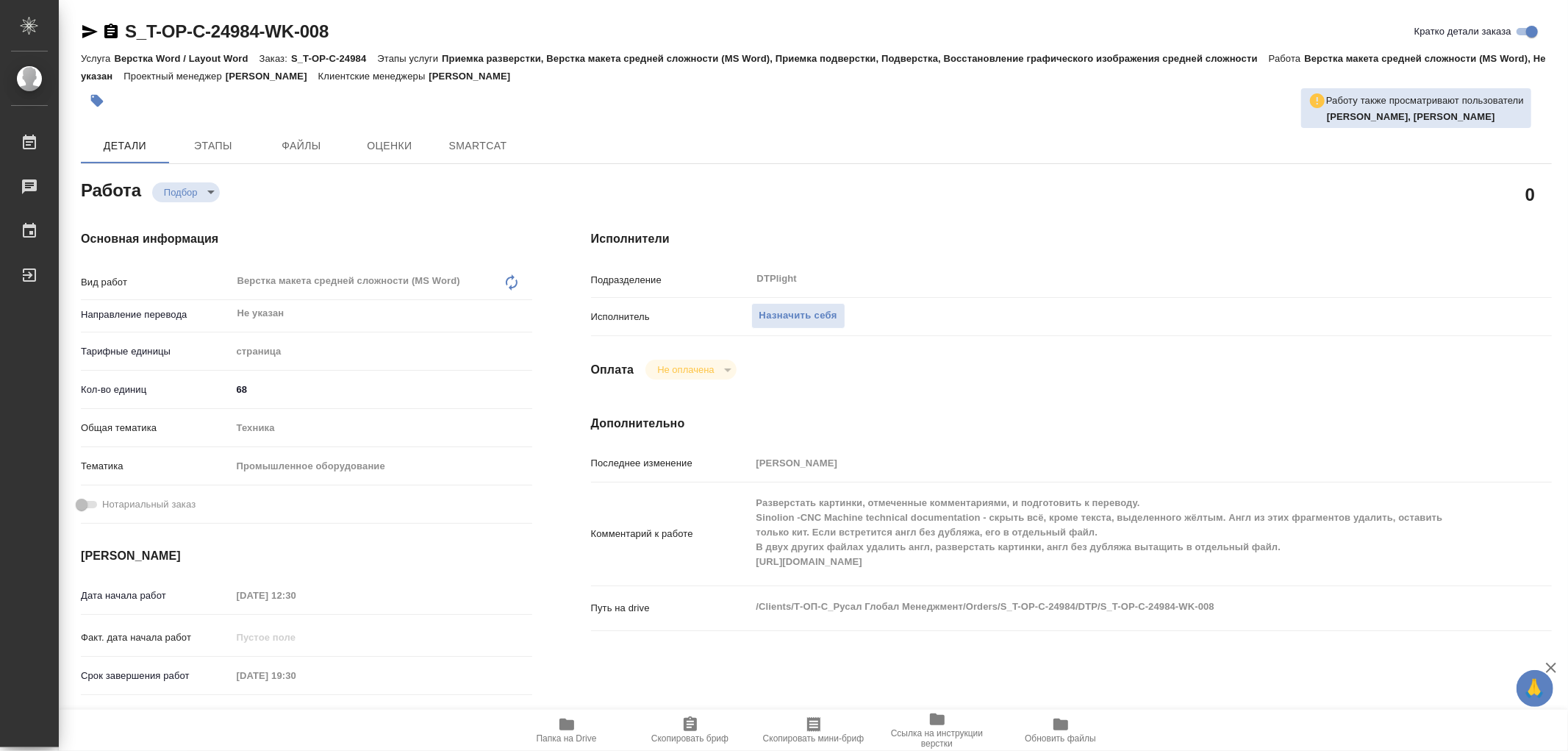
type textarea "x"
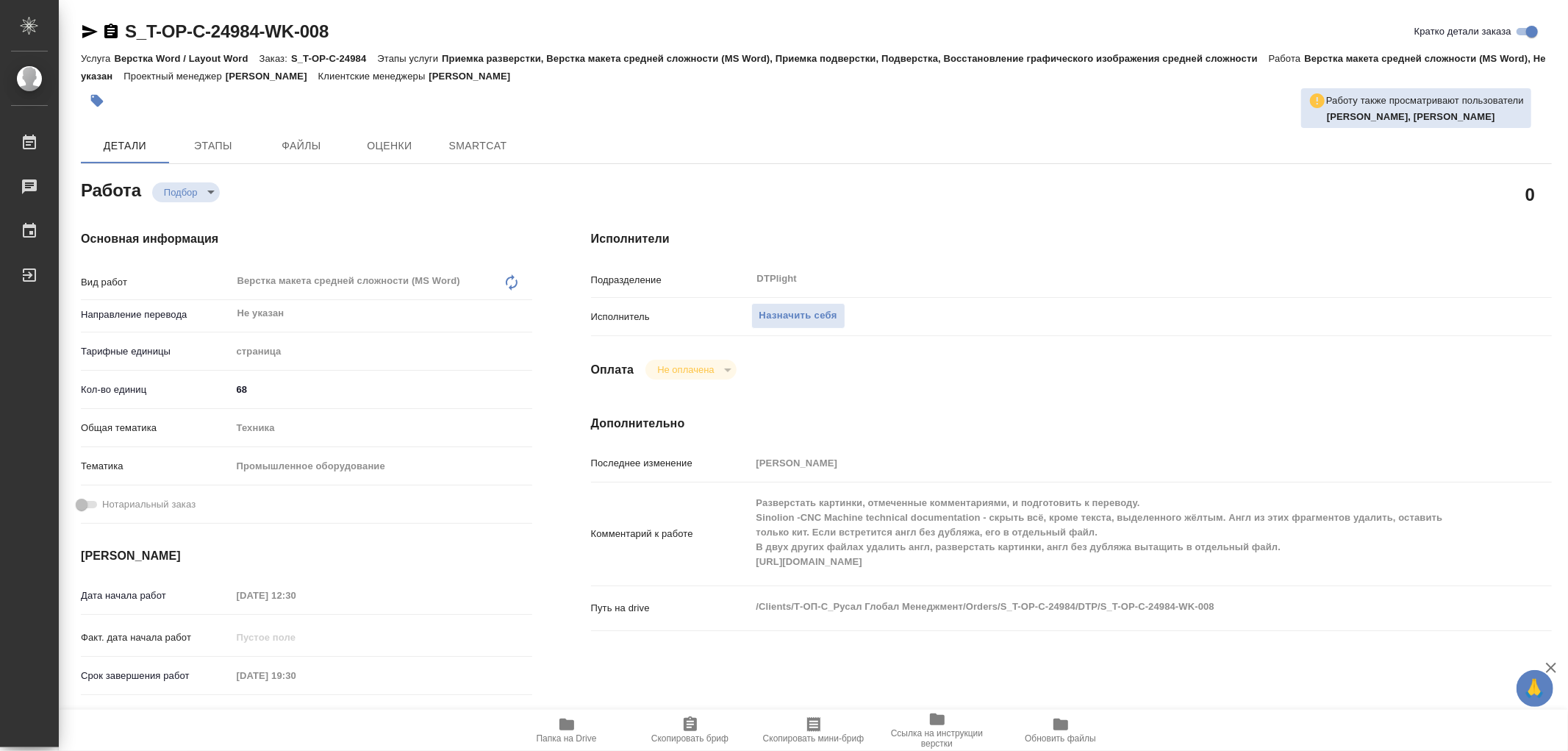
type textarea "x"
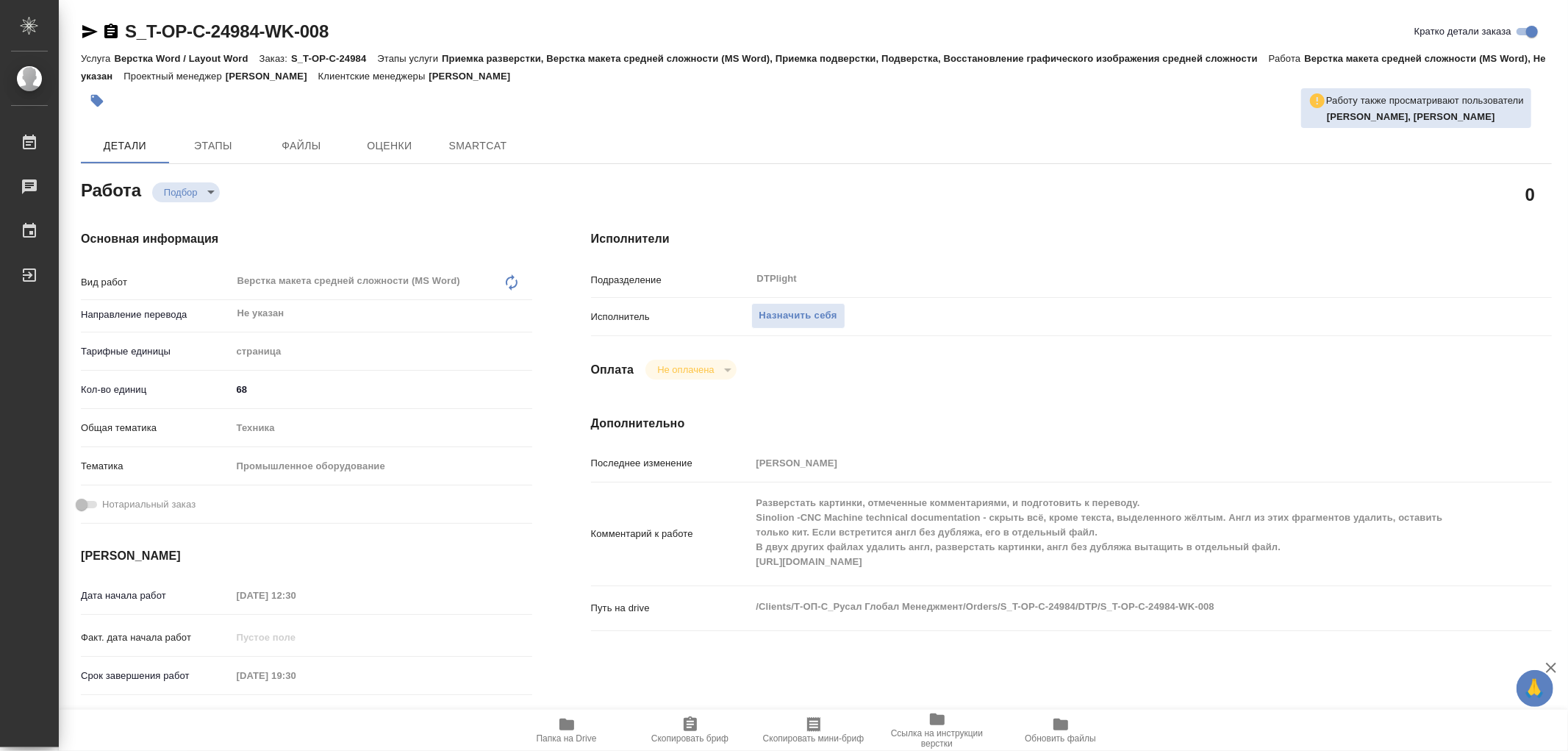
type textarea "x"
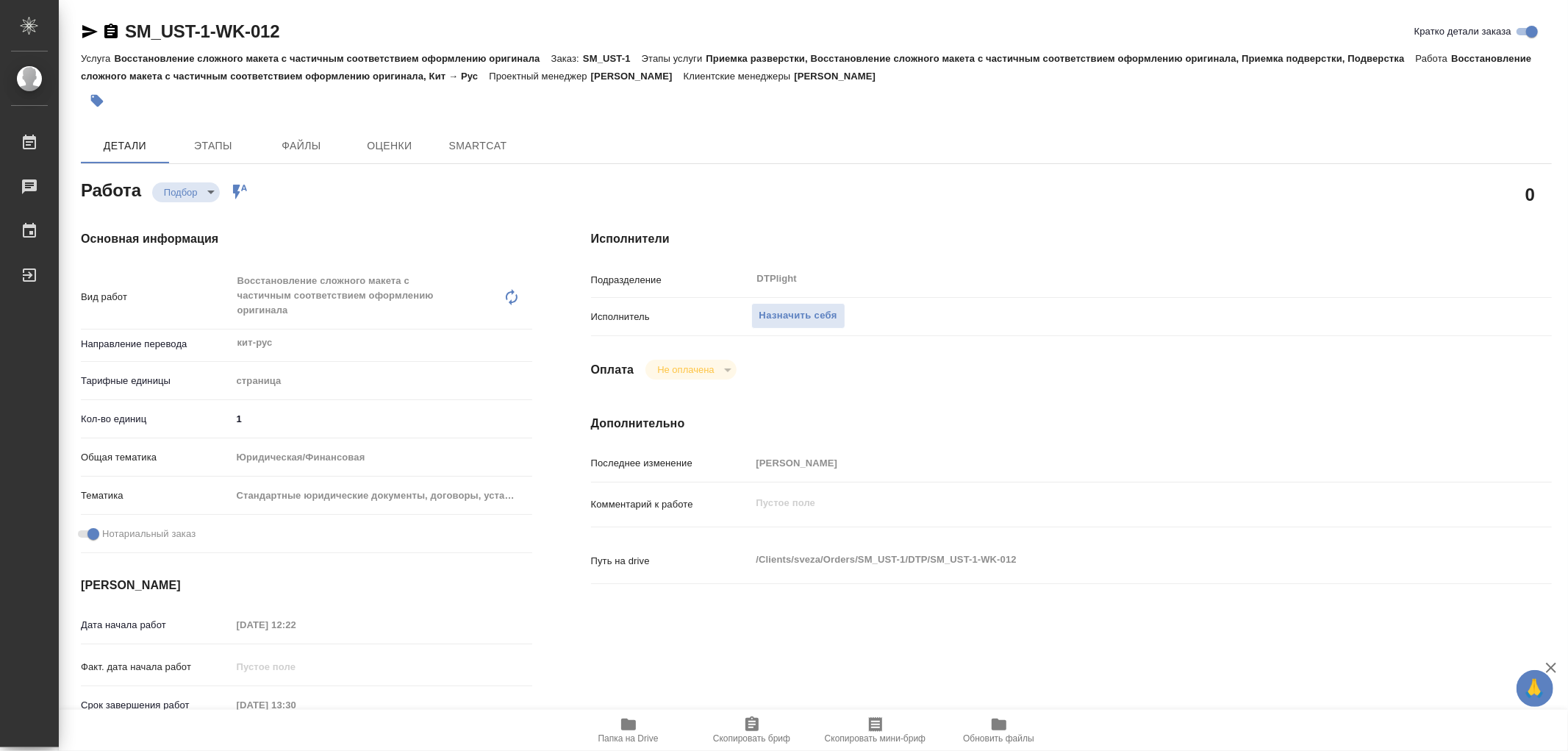
type textarea "x"
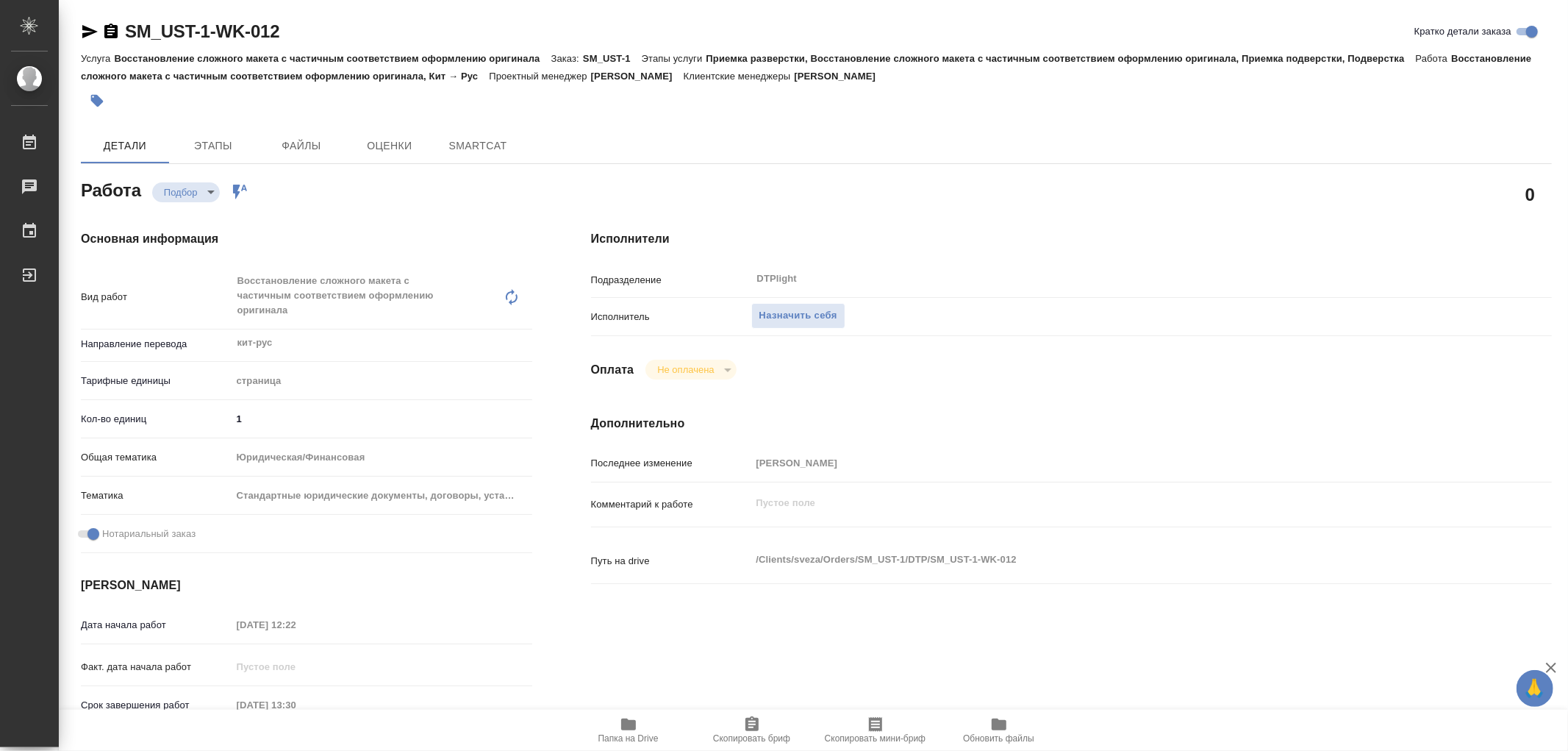
type textarea "x"
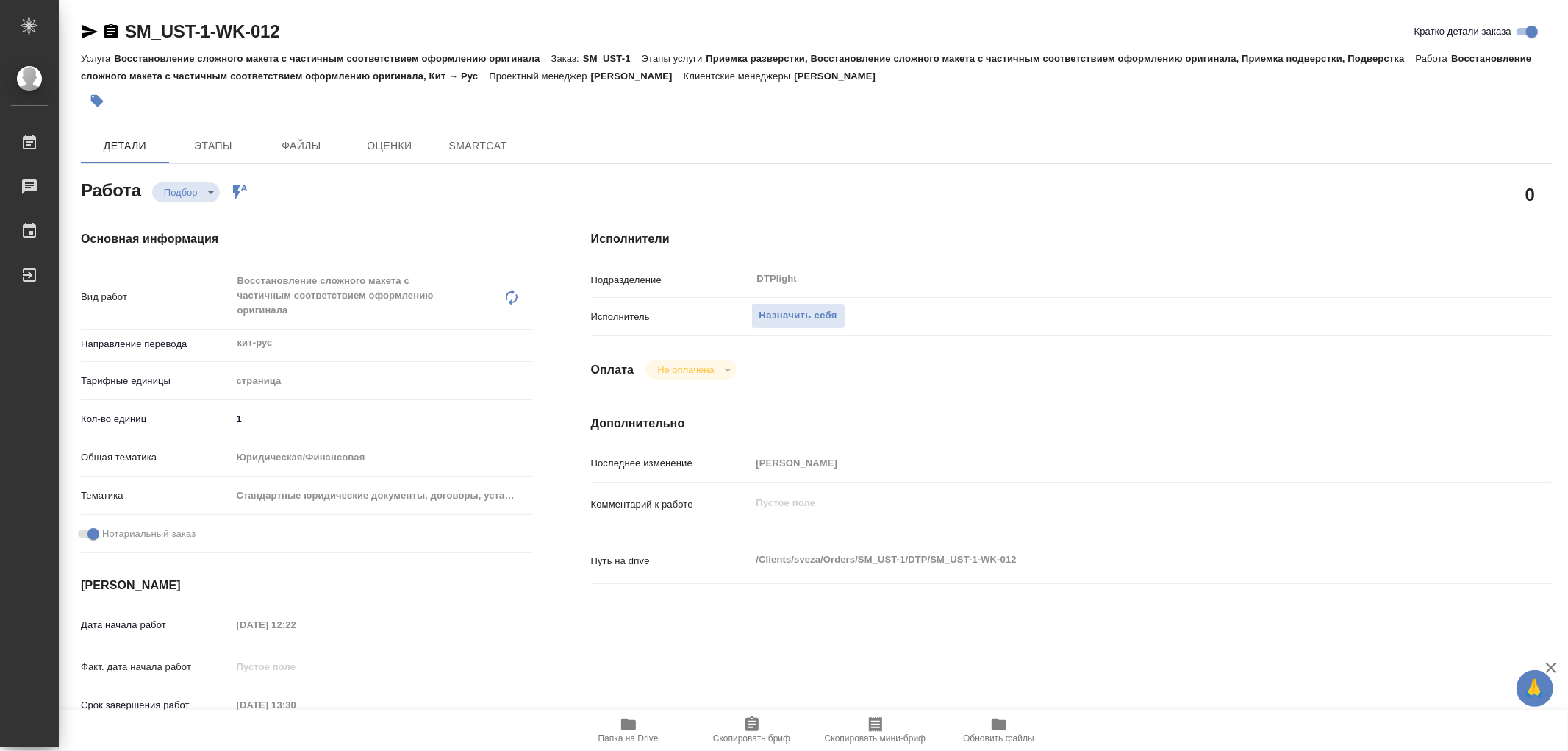
type textarea "x"
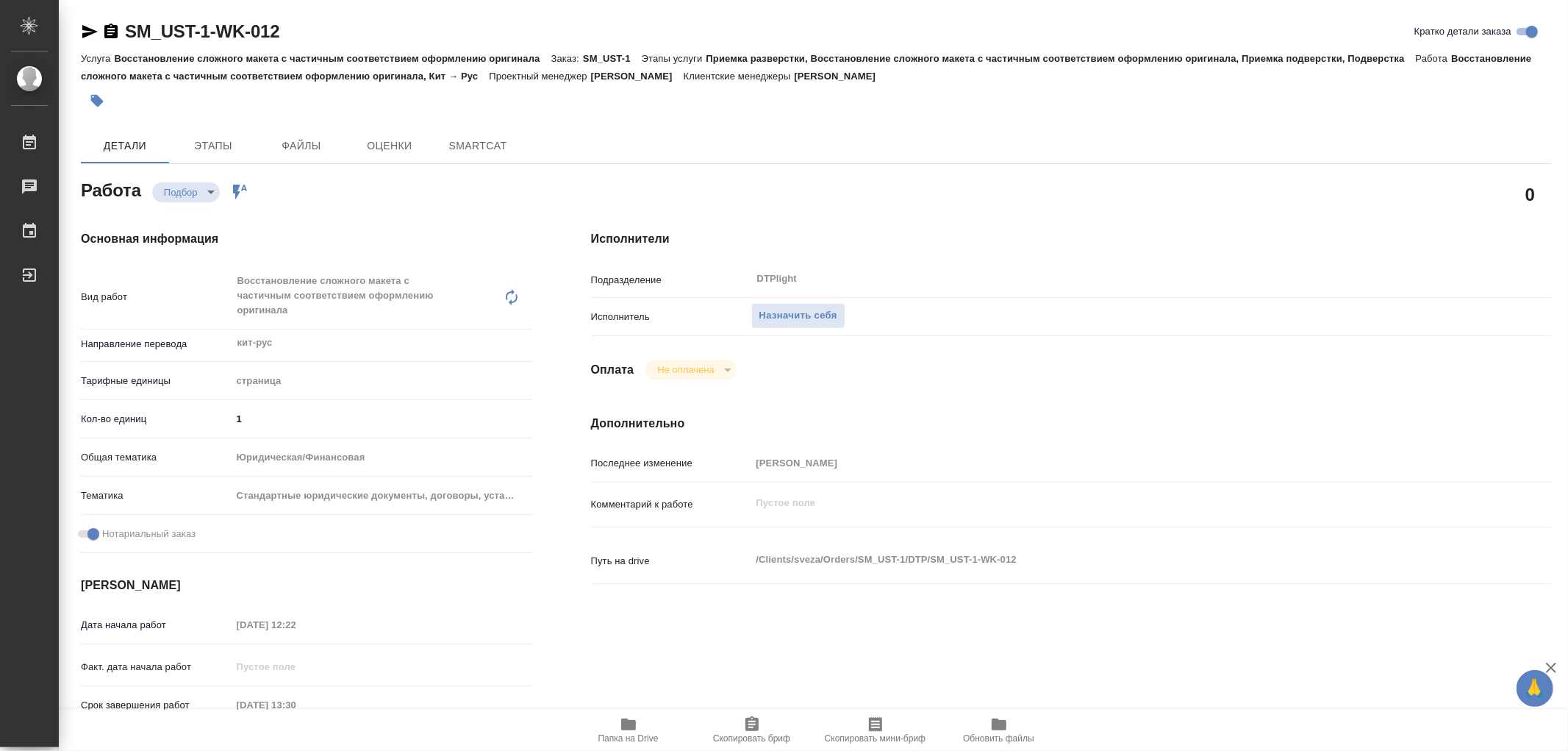
type textarea "x"
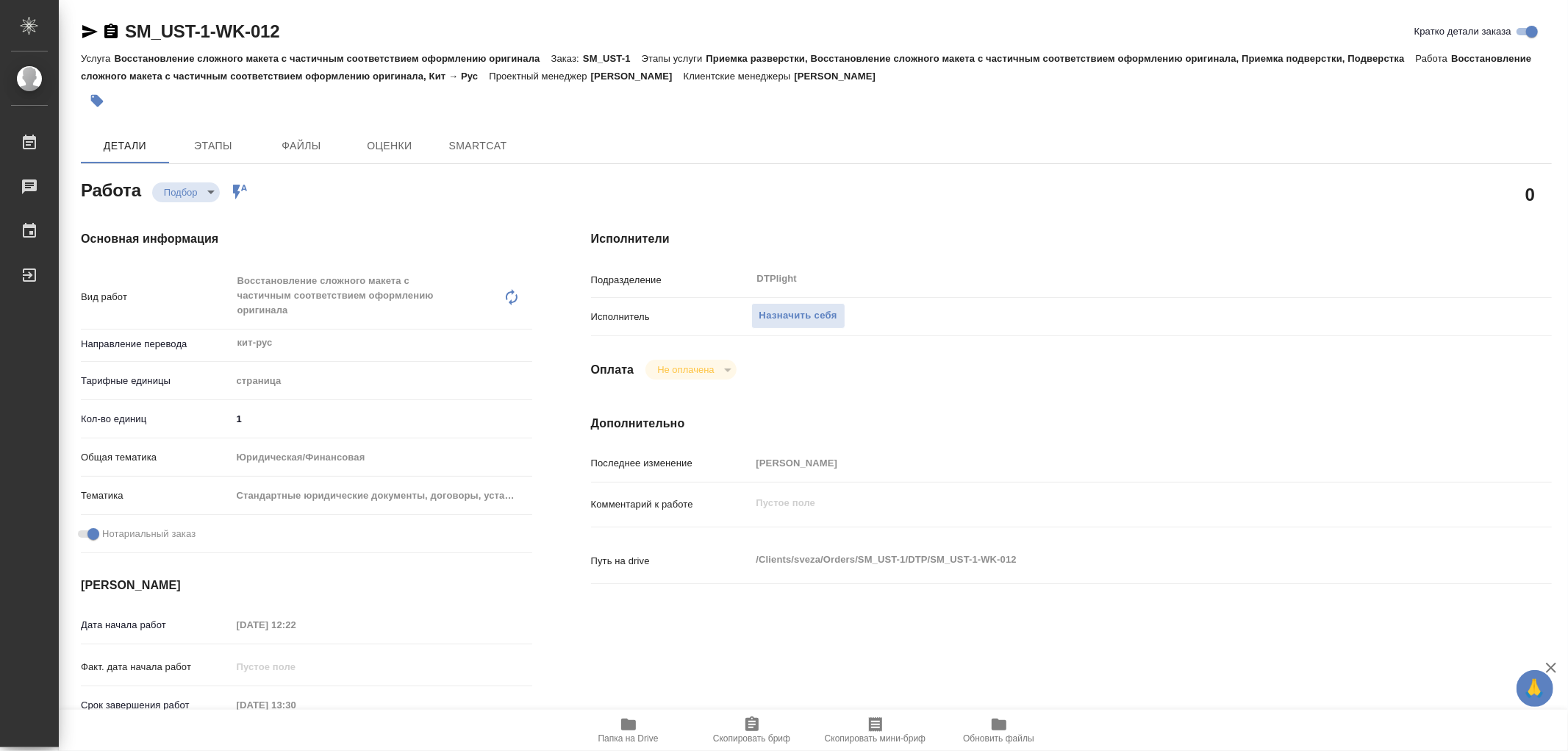
type textarea "x"
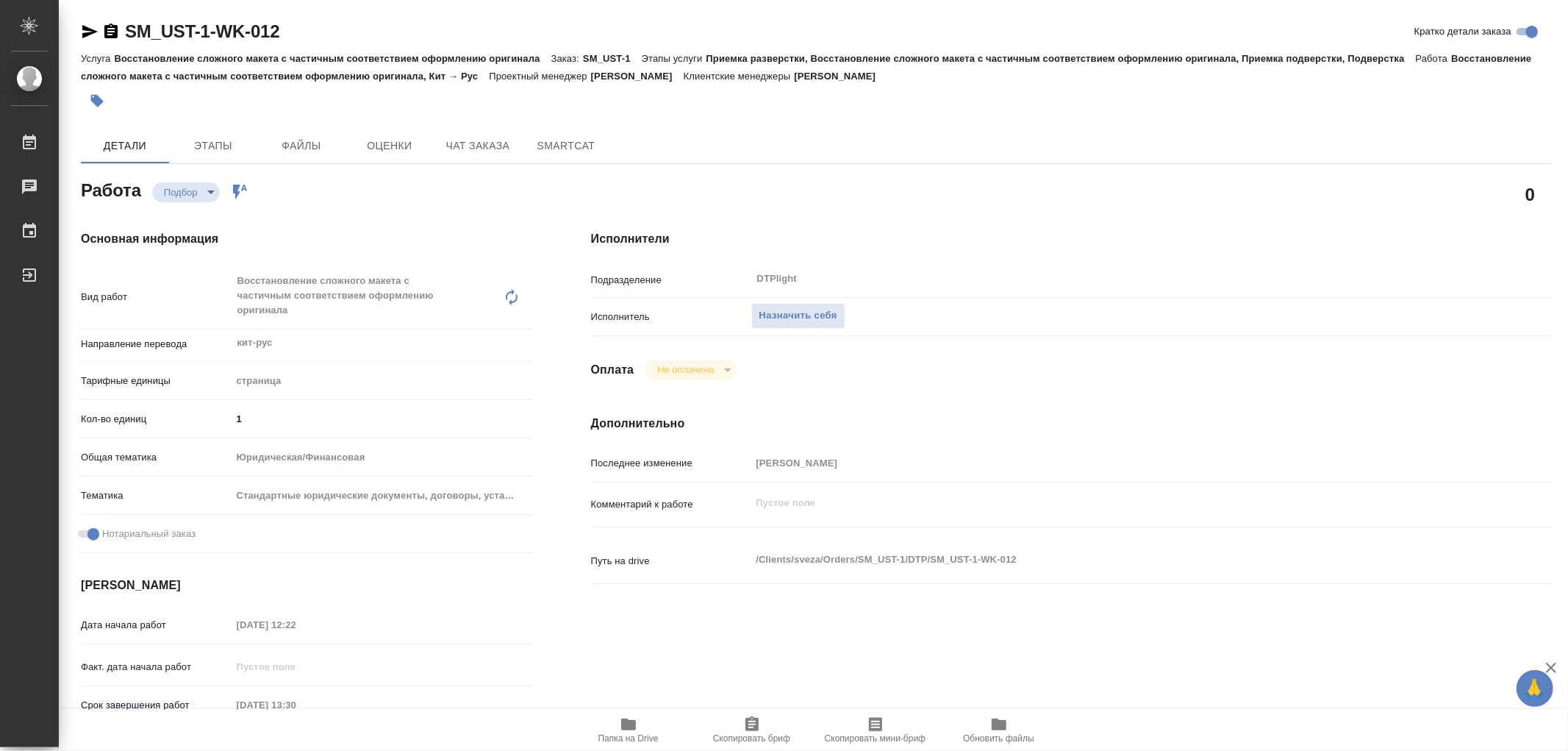
type textarea "x"
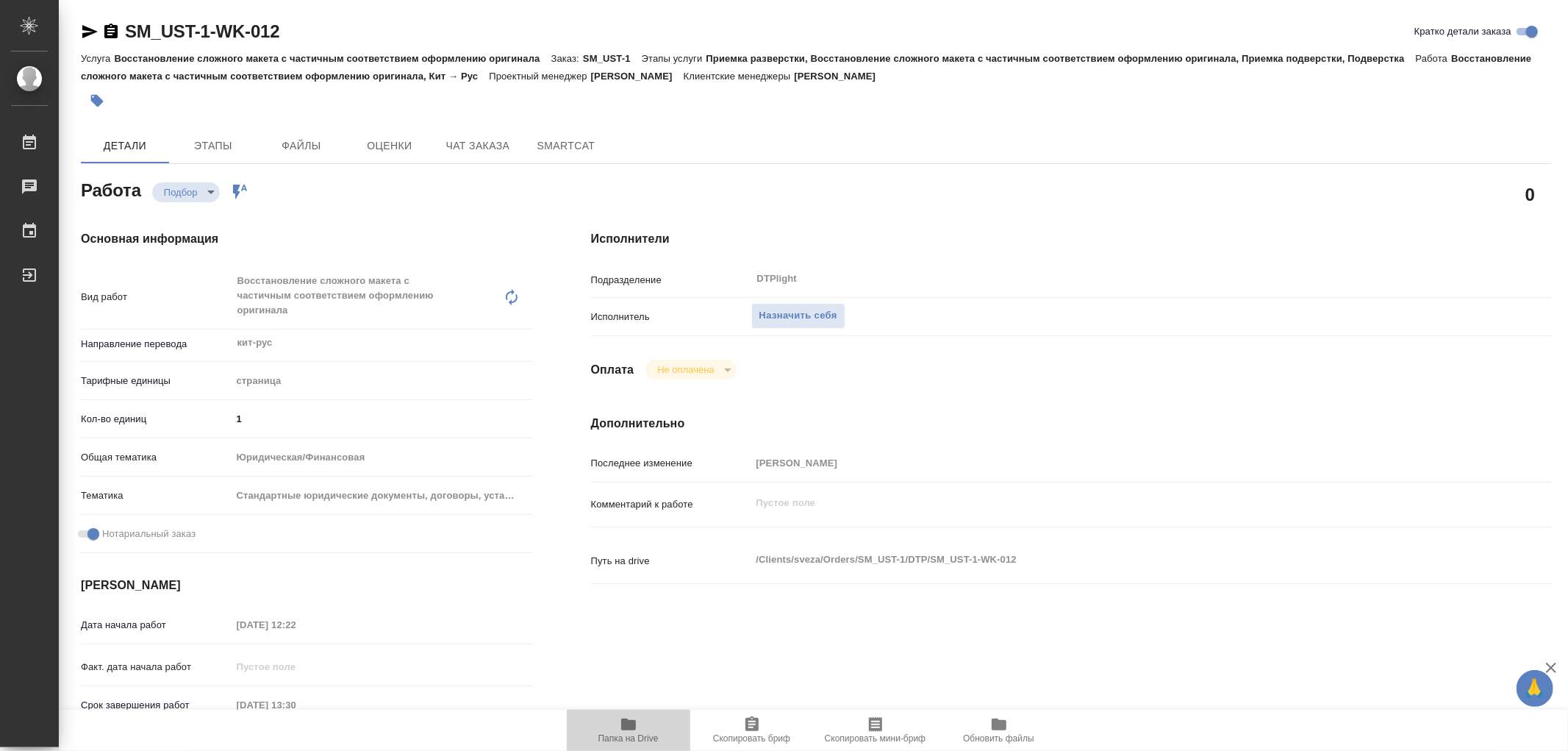
click at [626, 723] on icon "button" at bounding box center [629, 724] width 14 height 12
type textarea "x"
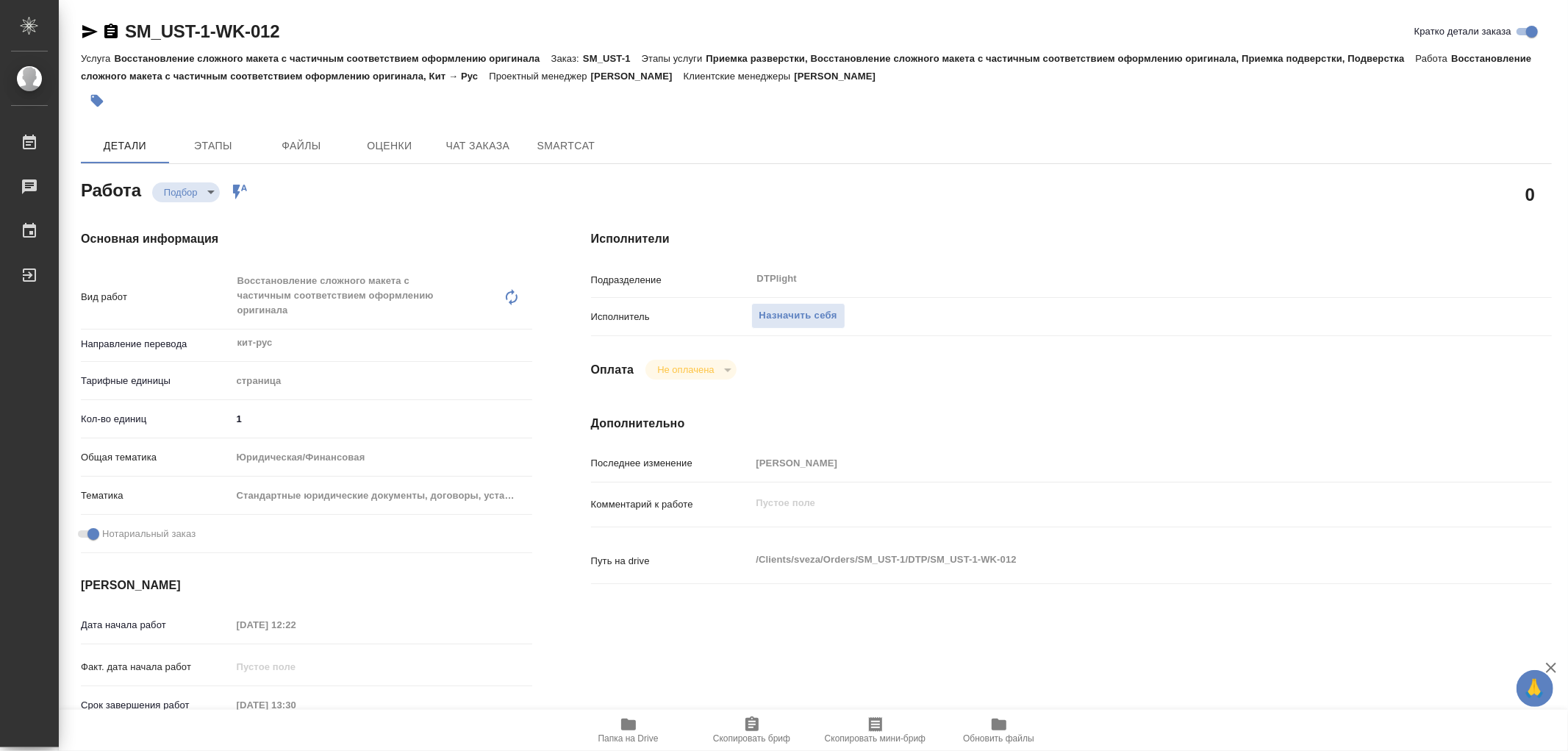
type textarea "x"
click at [802, 317] on span "Назначить себя" at bounding box center [798, 316] width 78 height 17
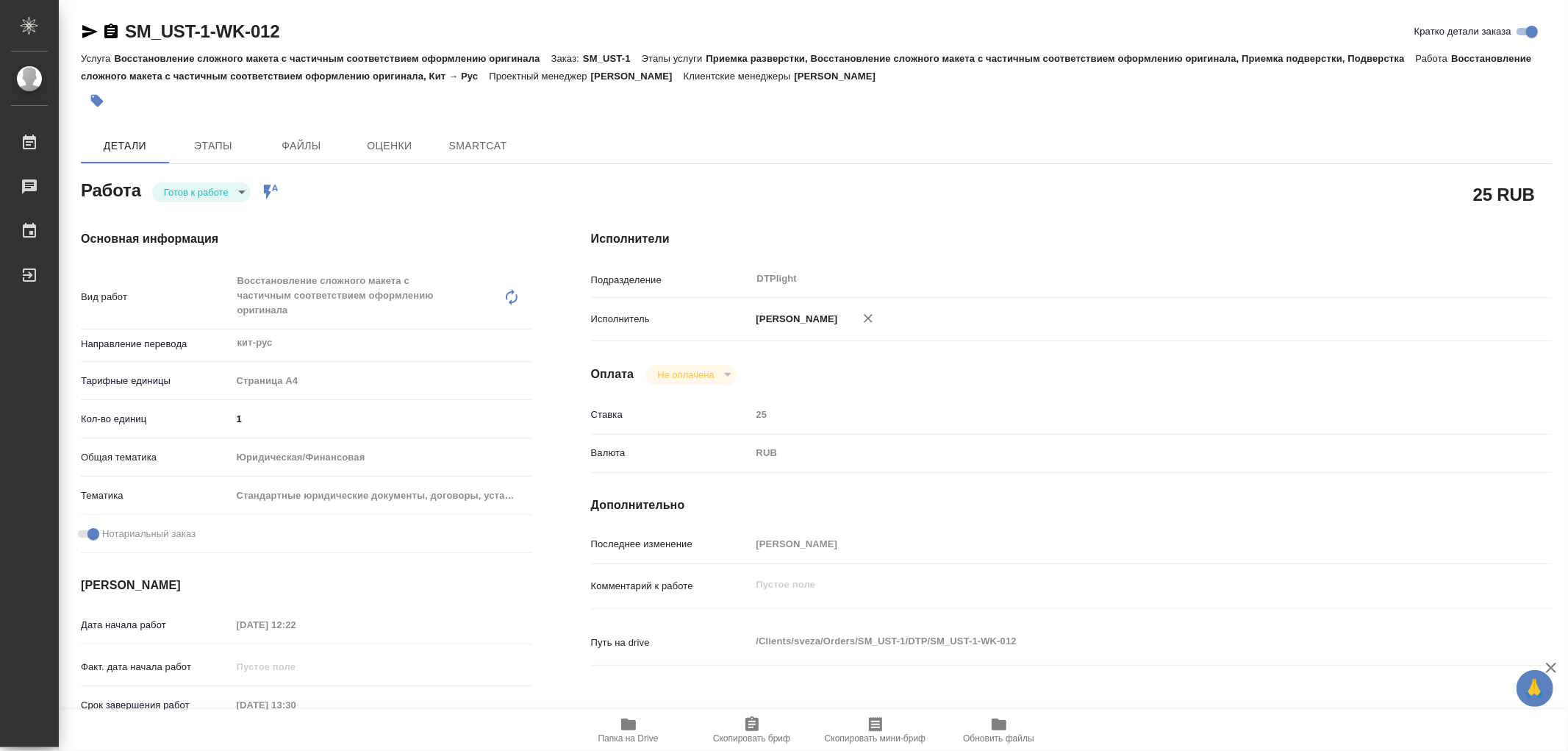
type textarea "x"
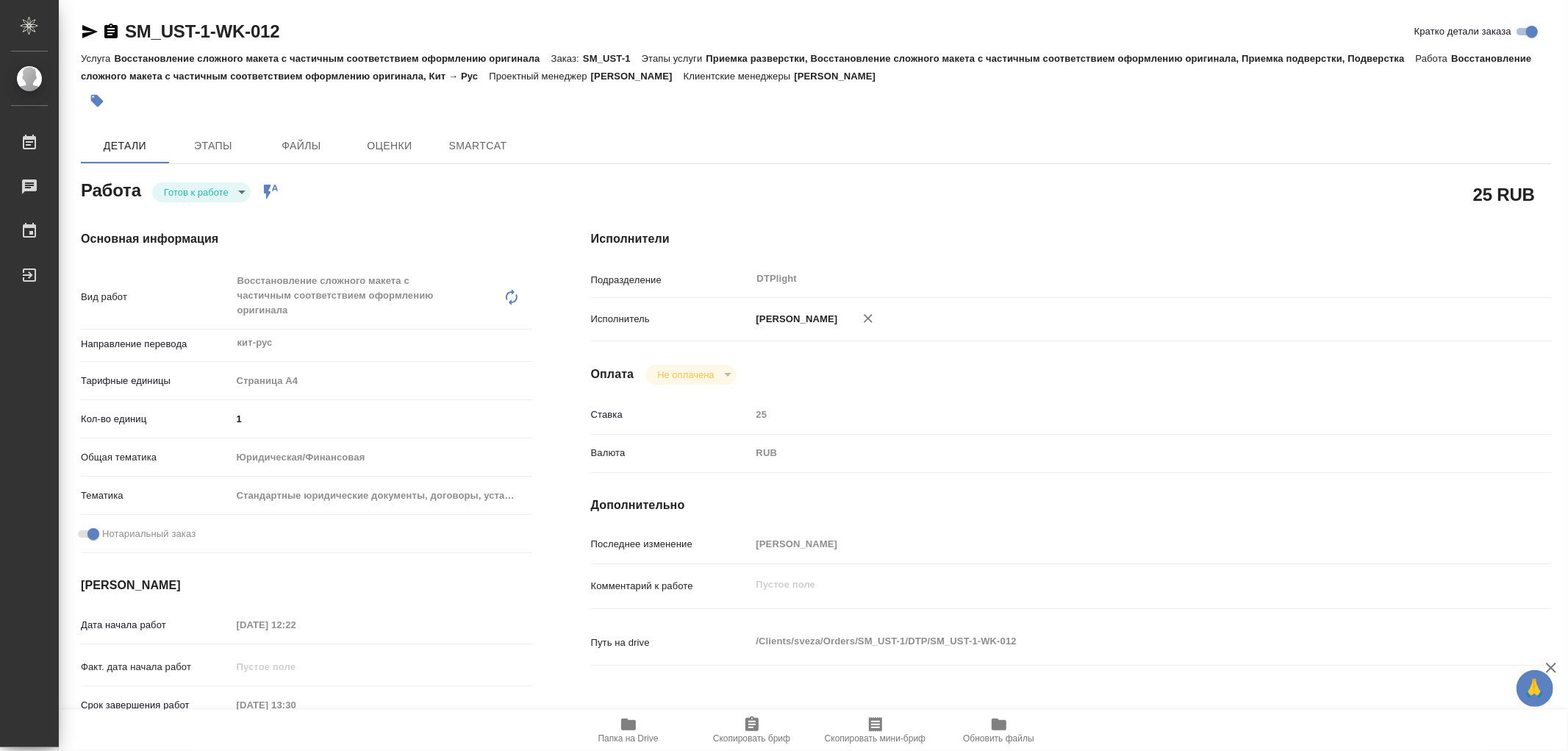
type textarea "x"
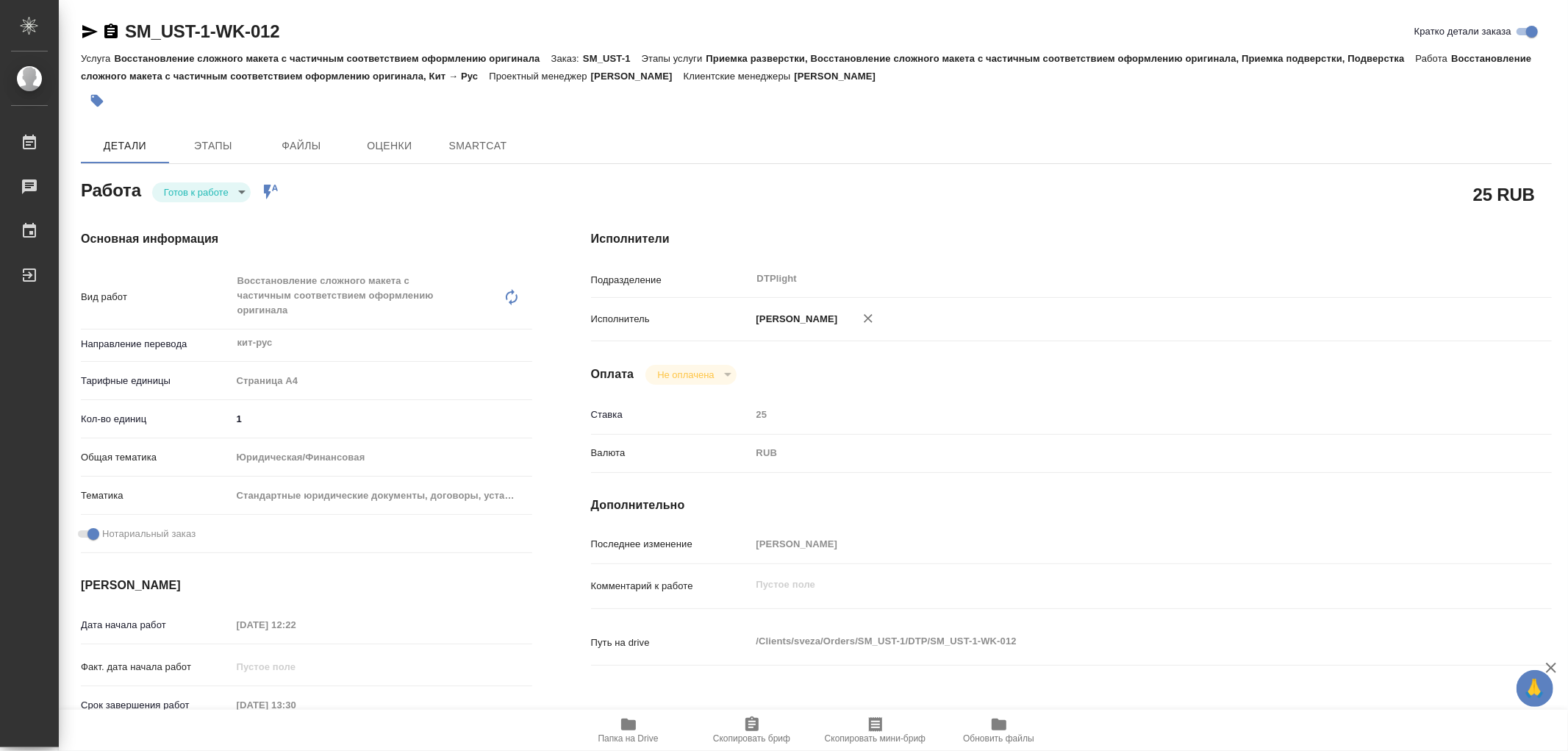
type textarea "x"
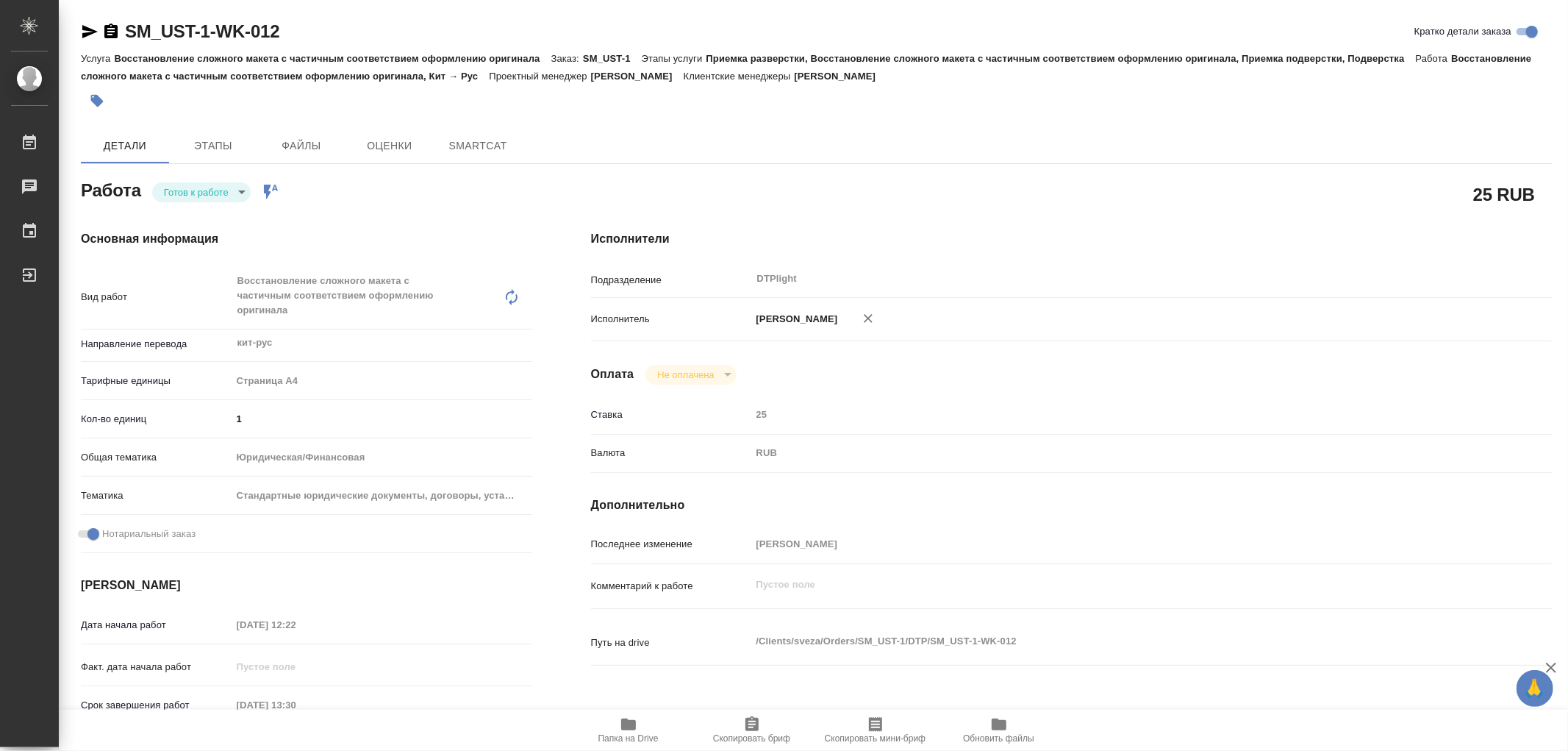
type textarea "x"
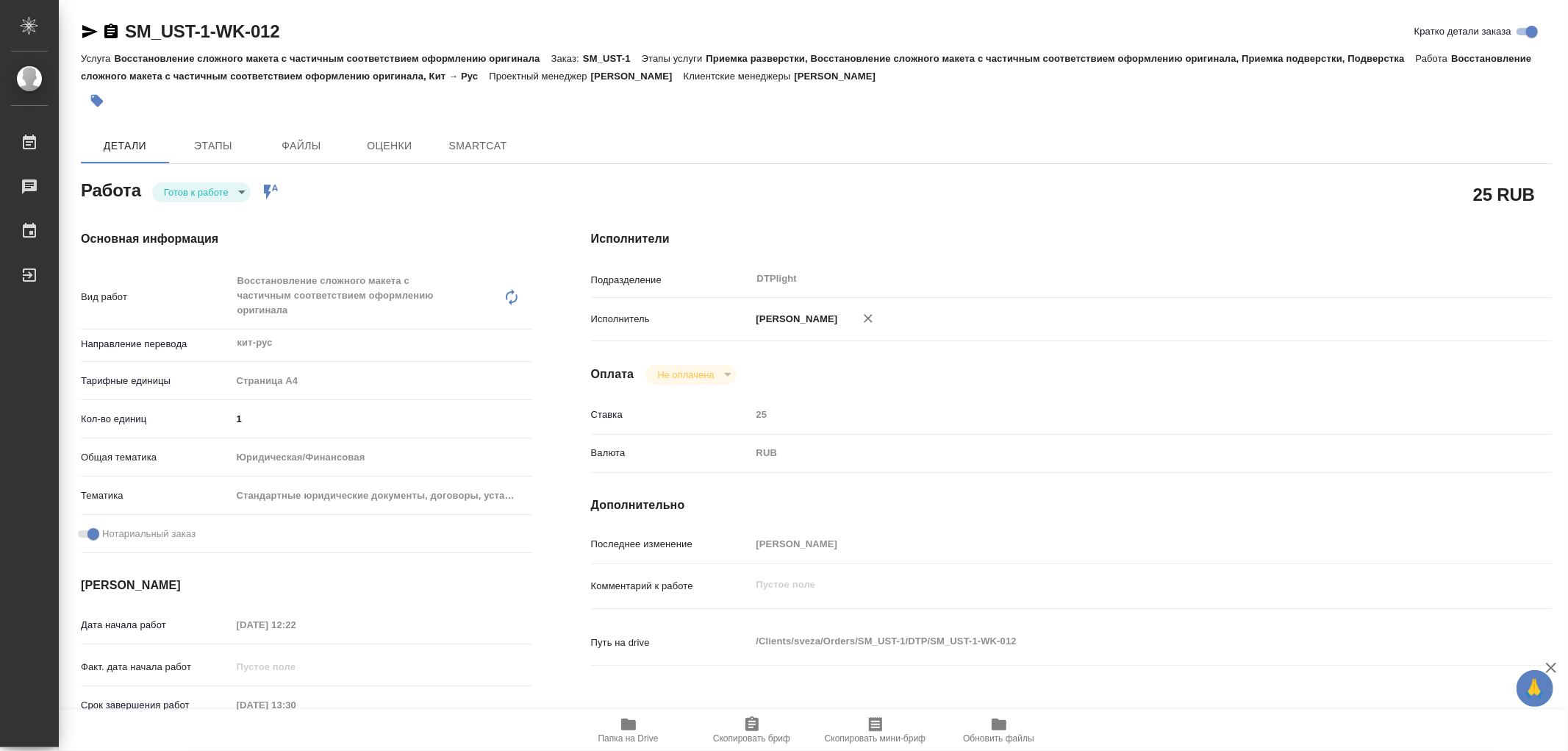
type textarea "x"
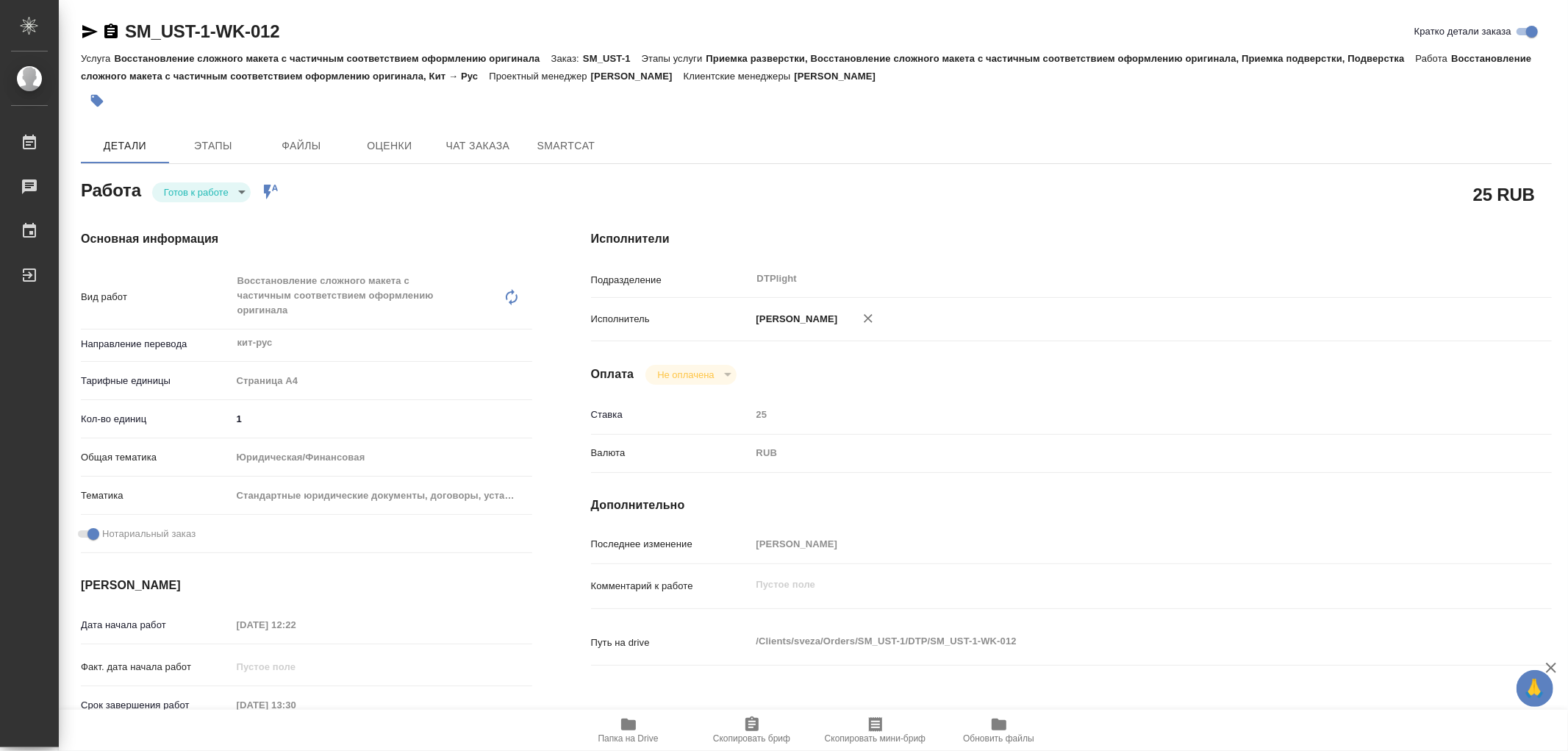
type textarea "x"
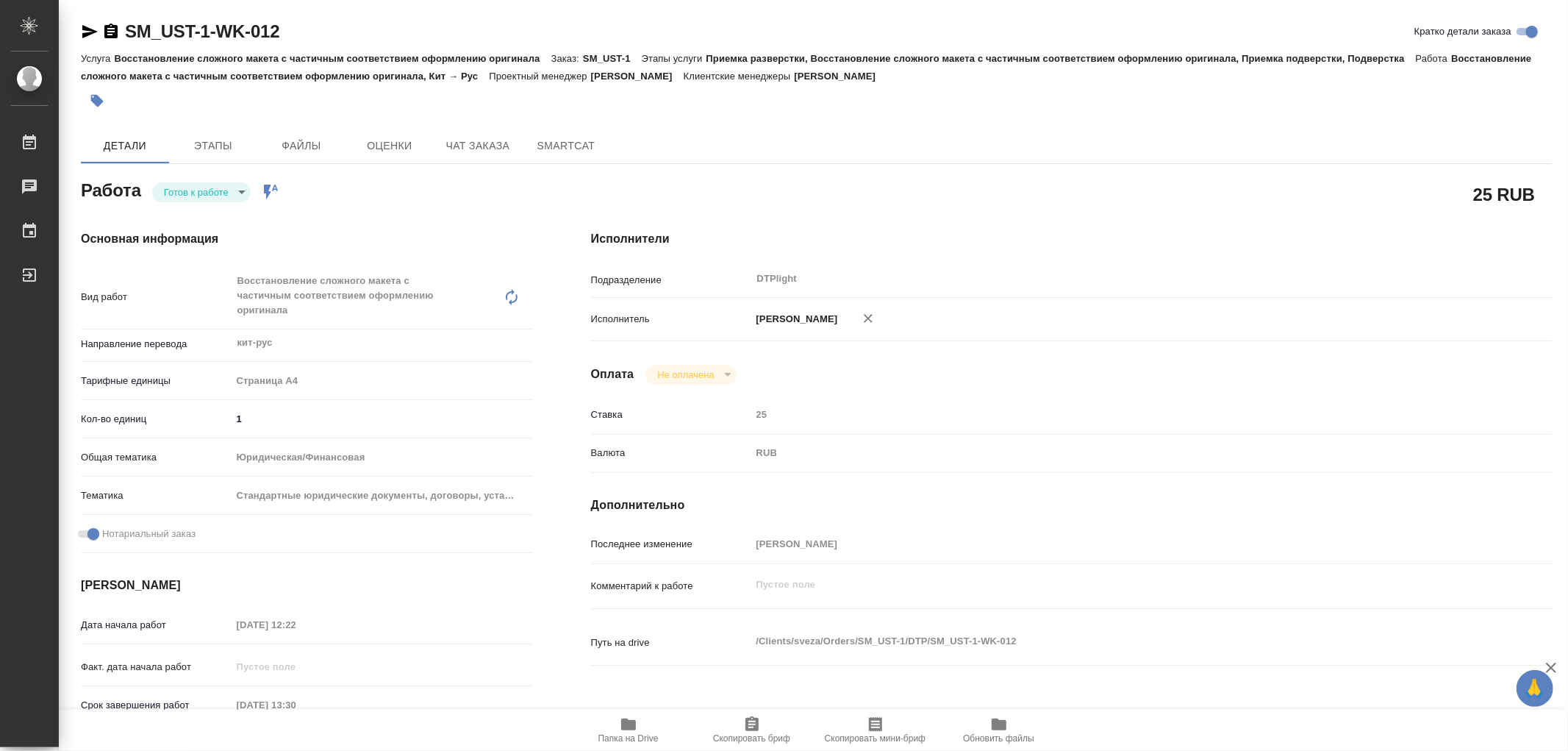
type textarea "x"
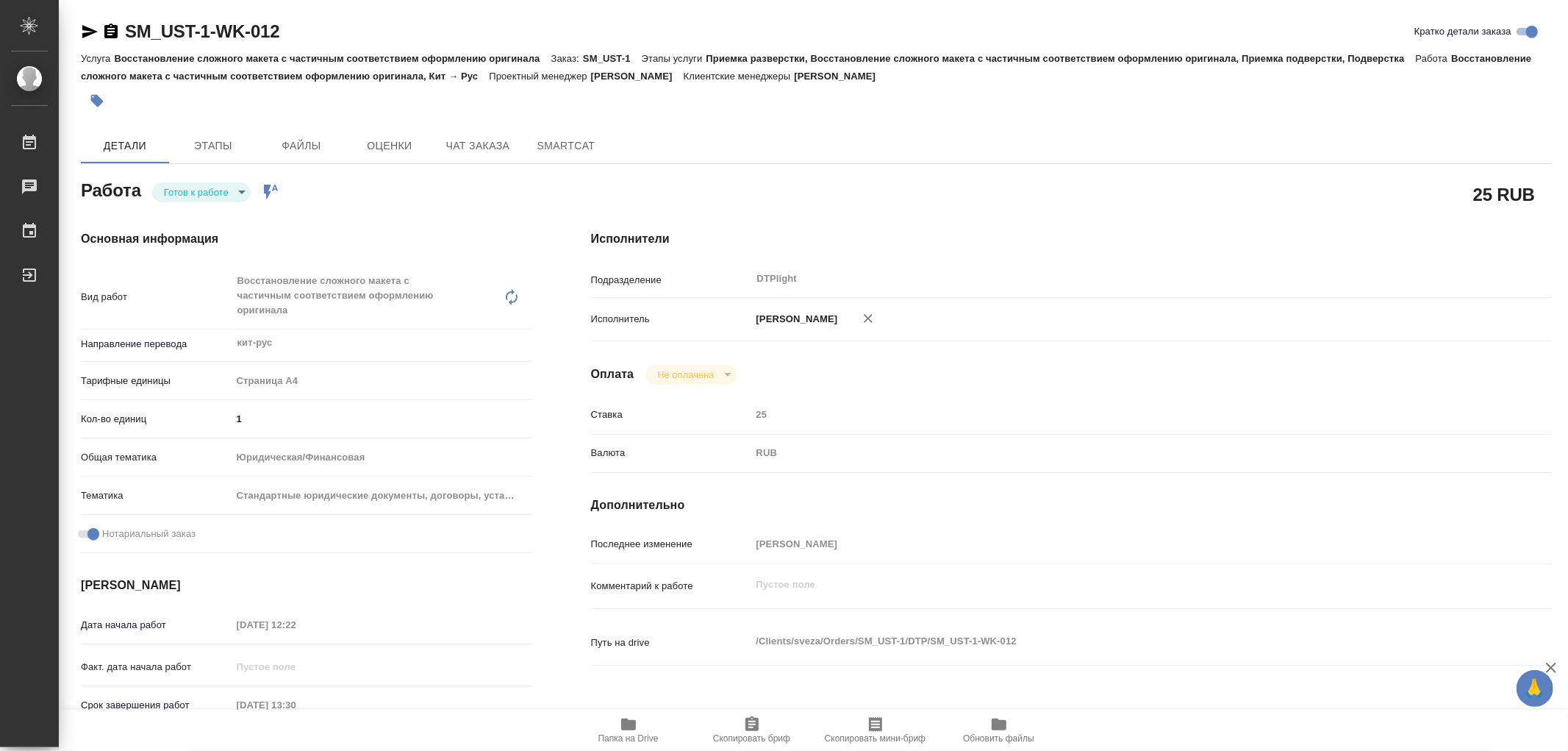
type textarea "x"
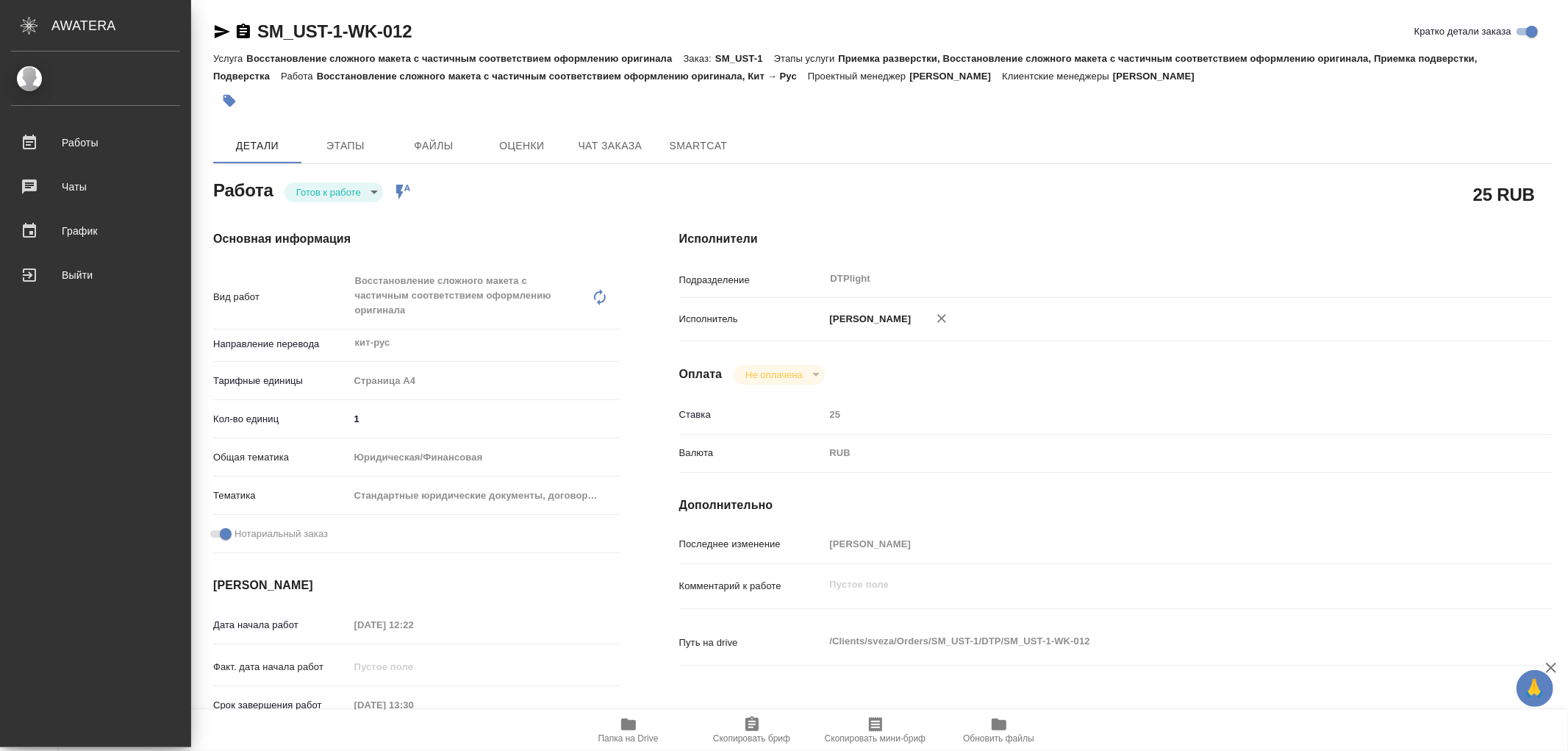
type textarea "x"
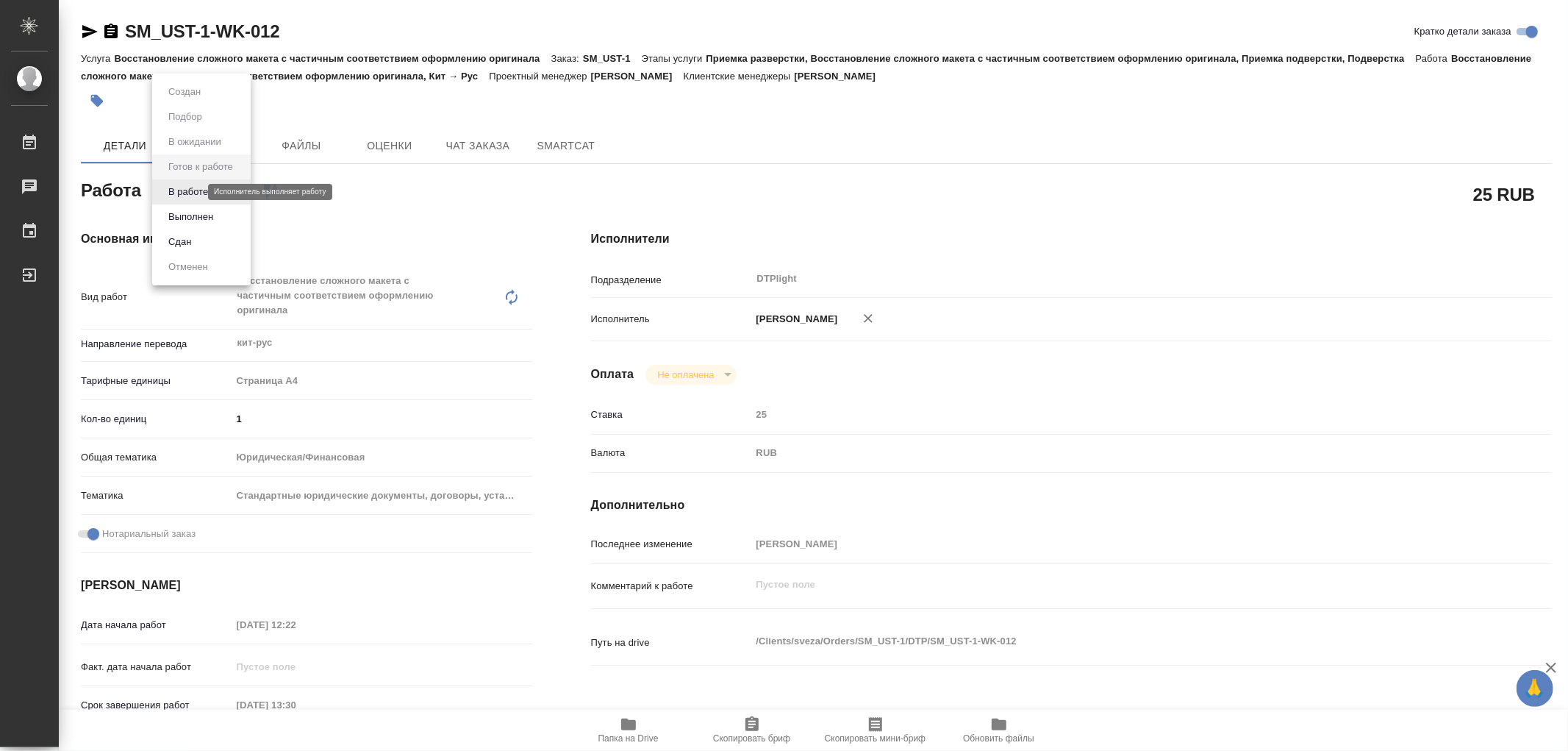
click at [194, 195] on body "🙏 .cls-1 fill:#fff; AWATERA Работы 0 Чаты График Выйти SM_UST-1-WK-012 Кратко д…" at bounding box center [784, 375] width 1568 height 751
click at [194, 194] on button "В работе" at bounding box center [188, 192] width 49 height 16
type textarea "x"
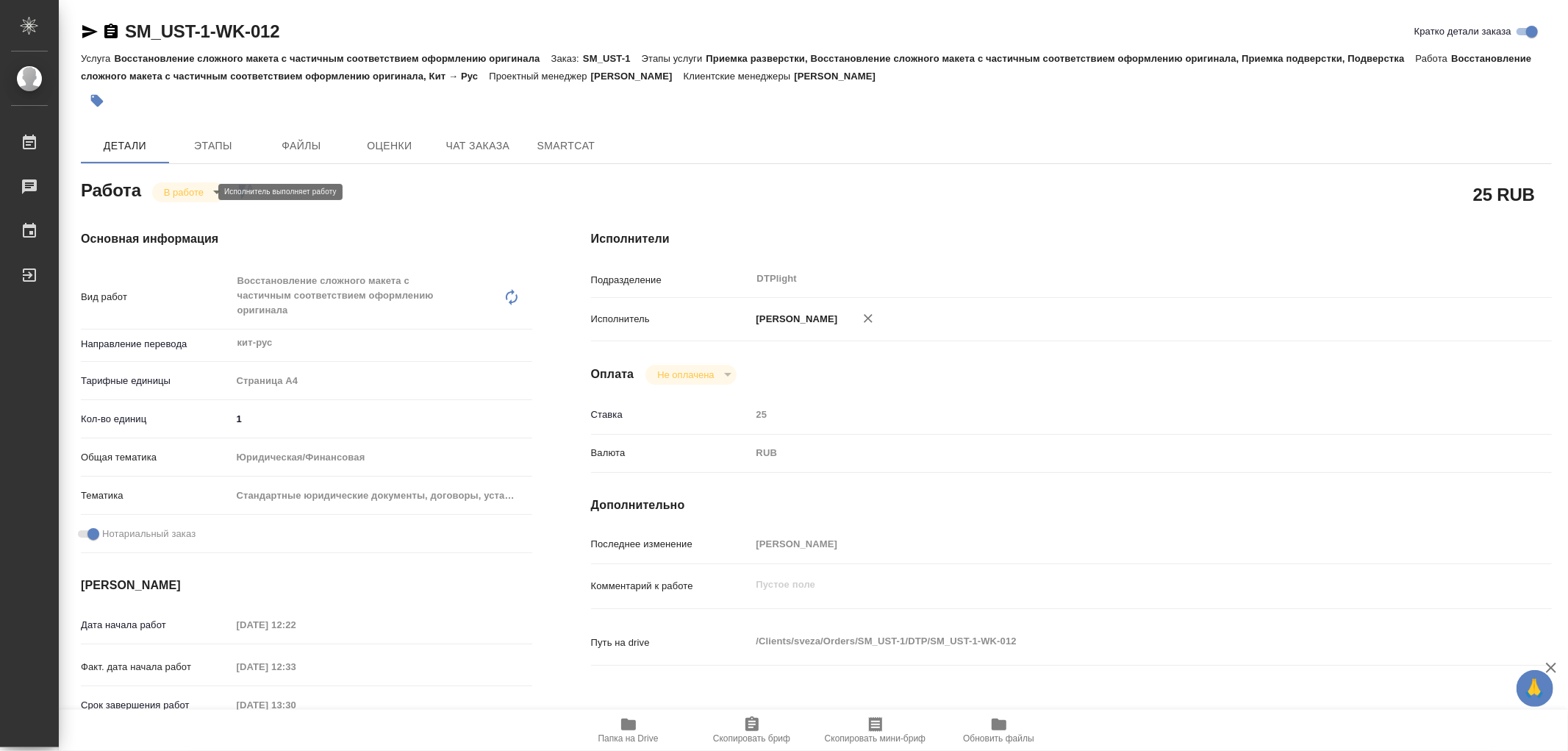
type textarea "x"
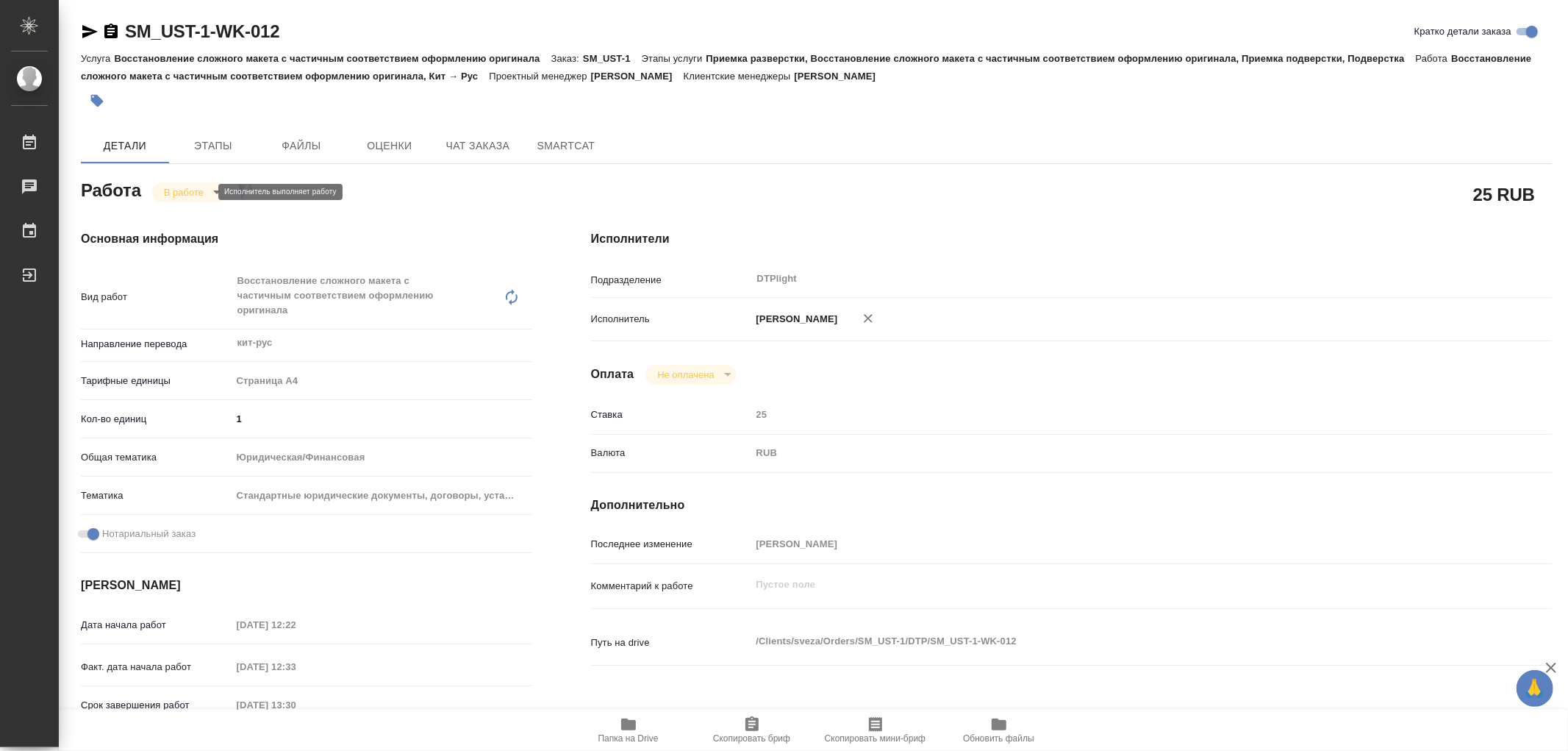
type textarea "x"
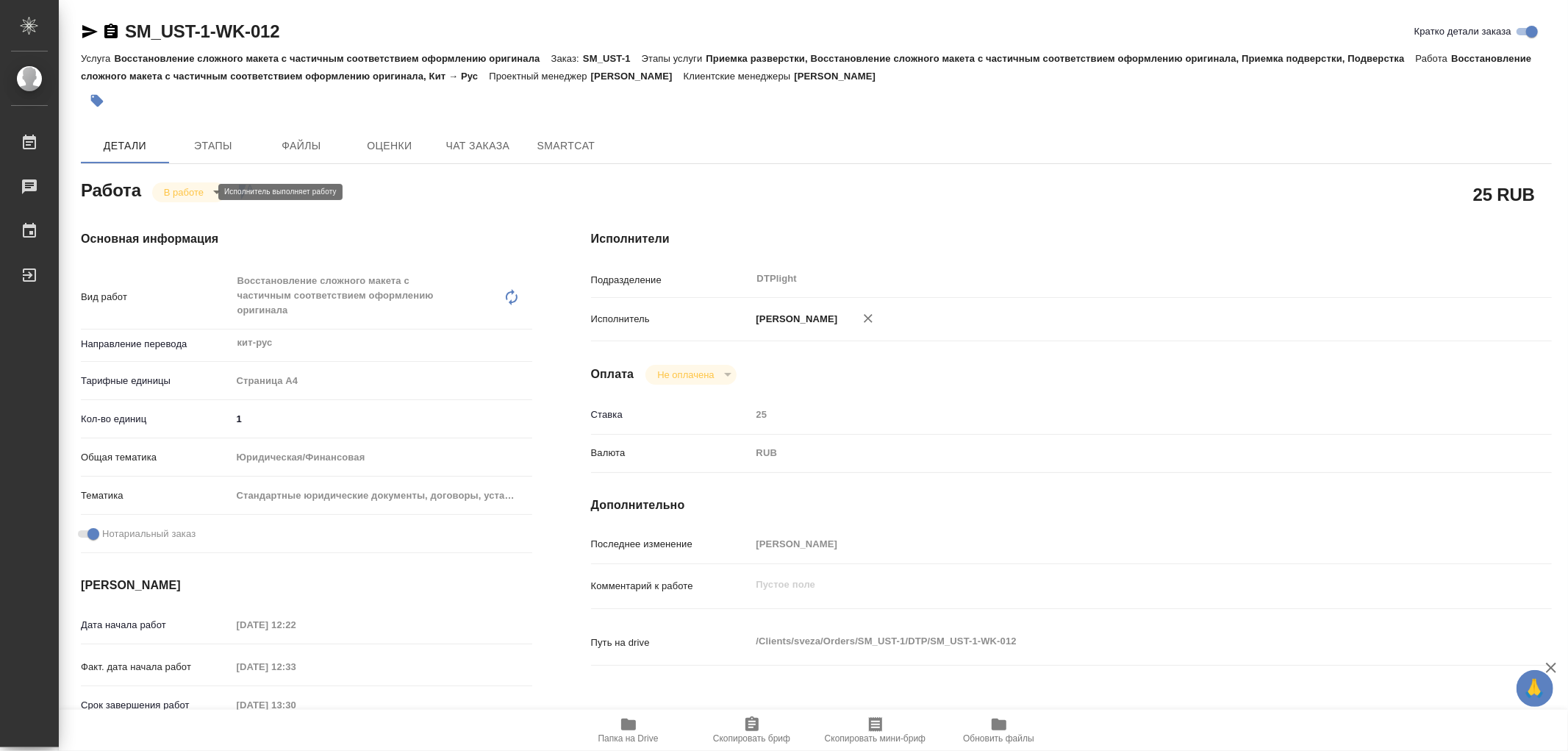
type textarea "x"
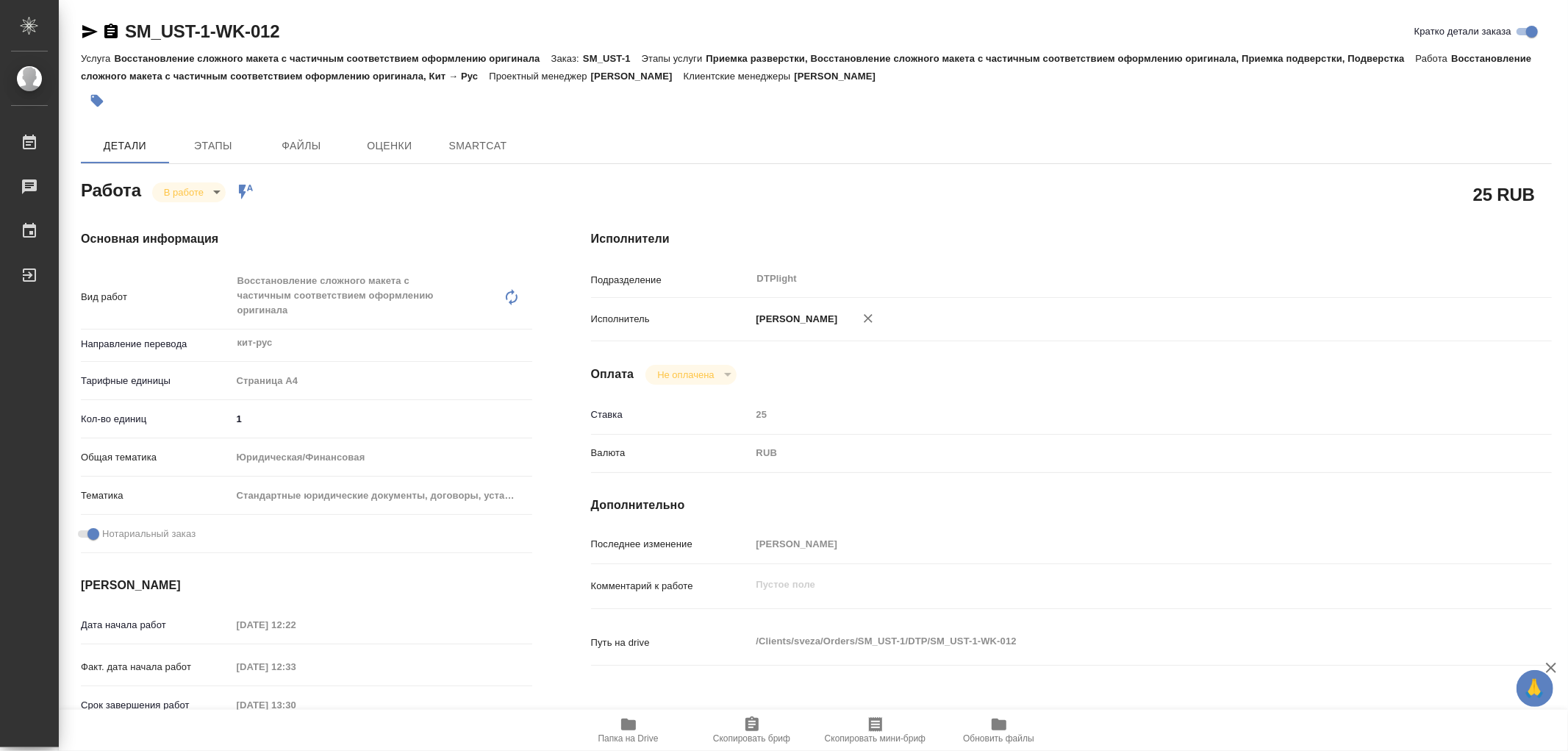
type textarea "x"
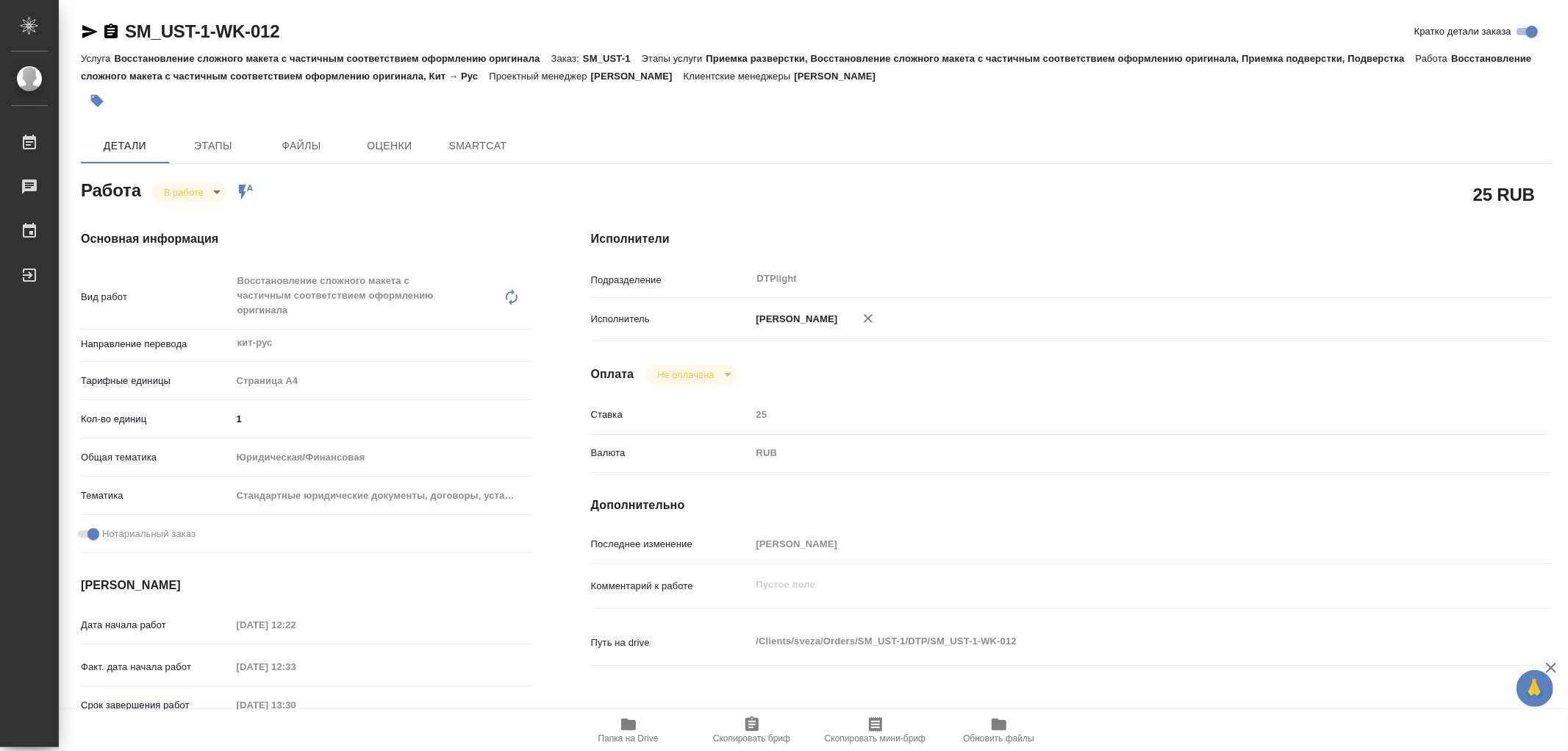
type textarea "x"
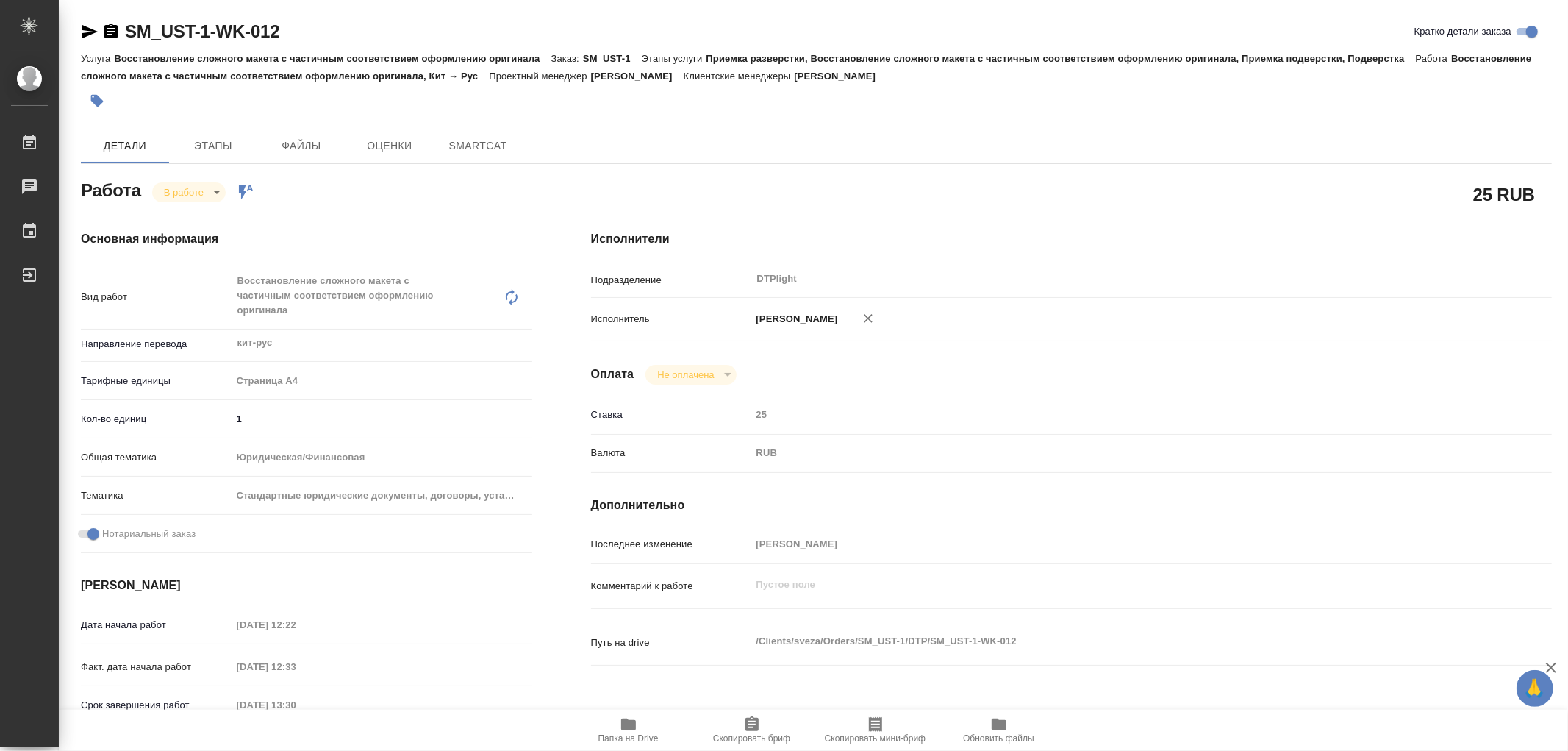
type textarea "x"
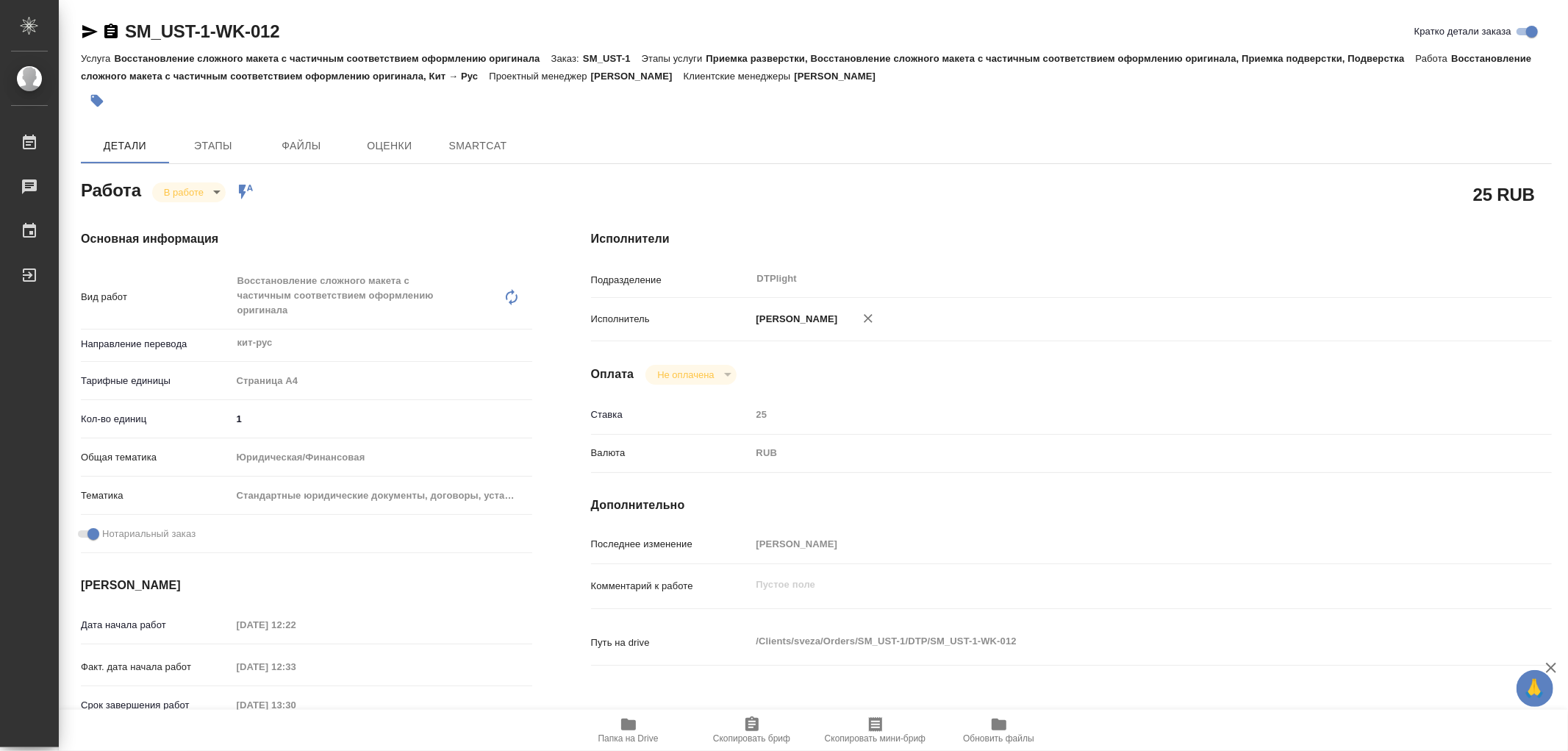
type textarea "x"
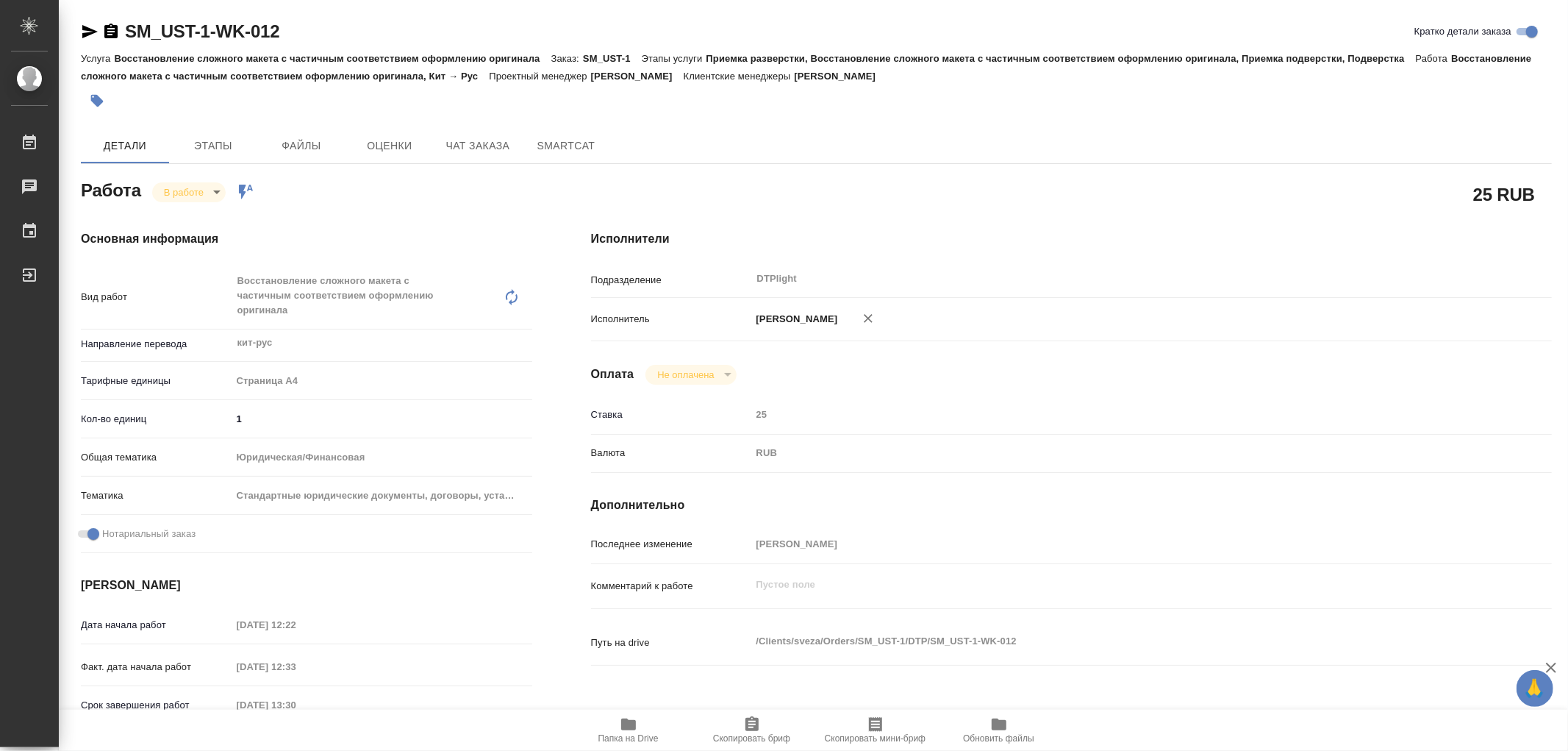
type textarea "x"
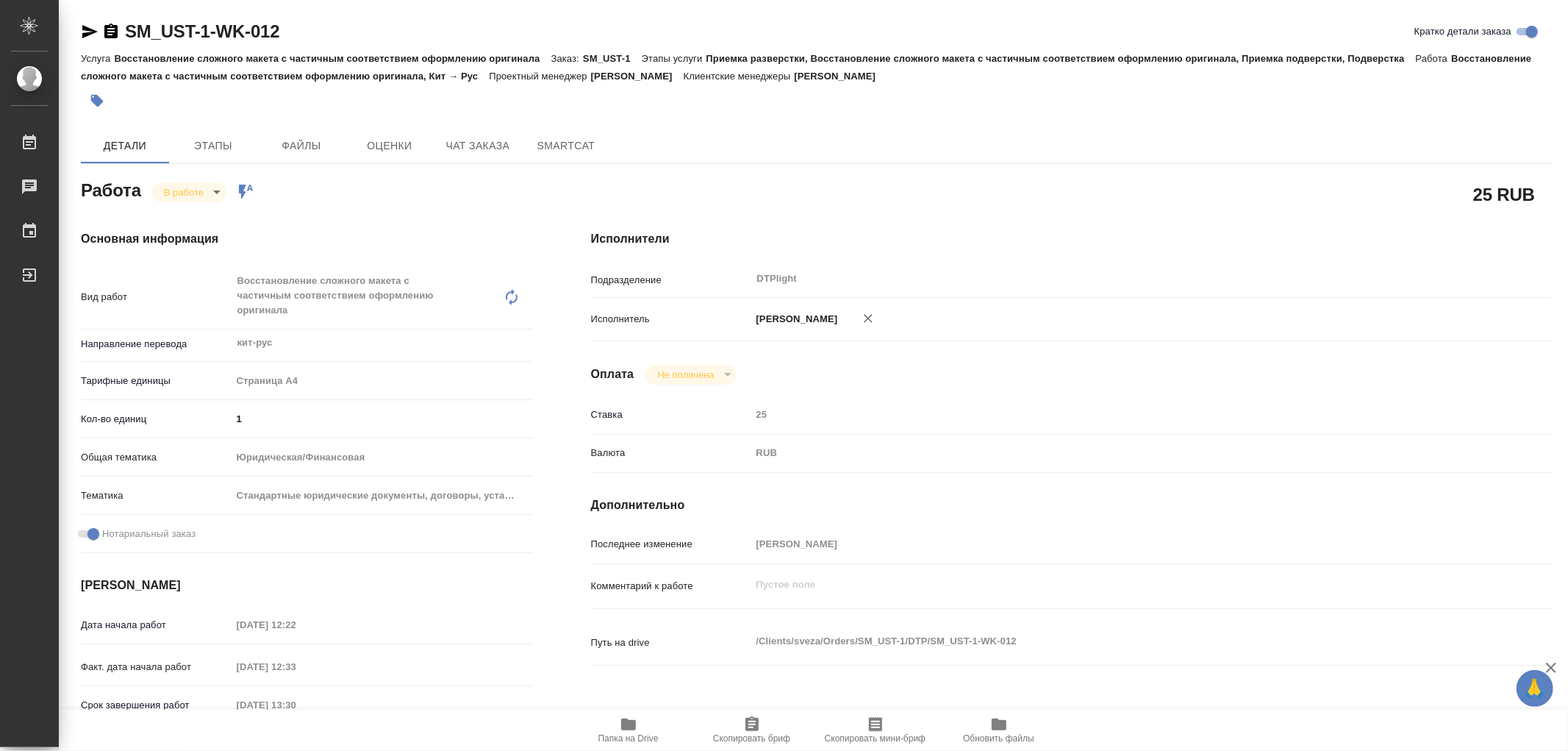
type textarea "x"
click at [634, 736] on span "Папка на Drive" at bounding box center [628, 738] width 60 height 10
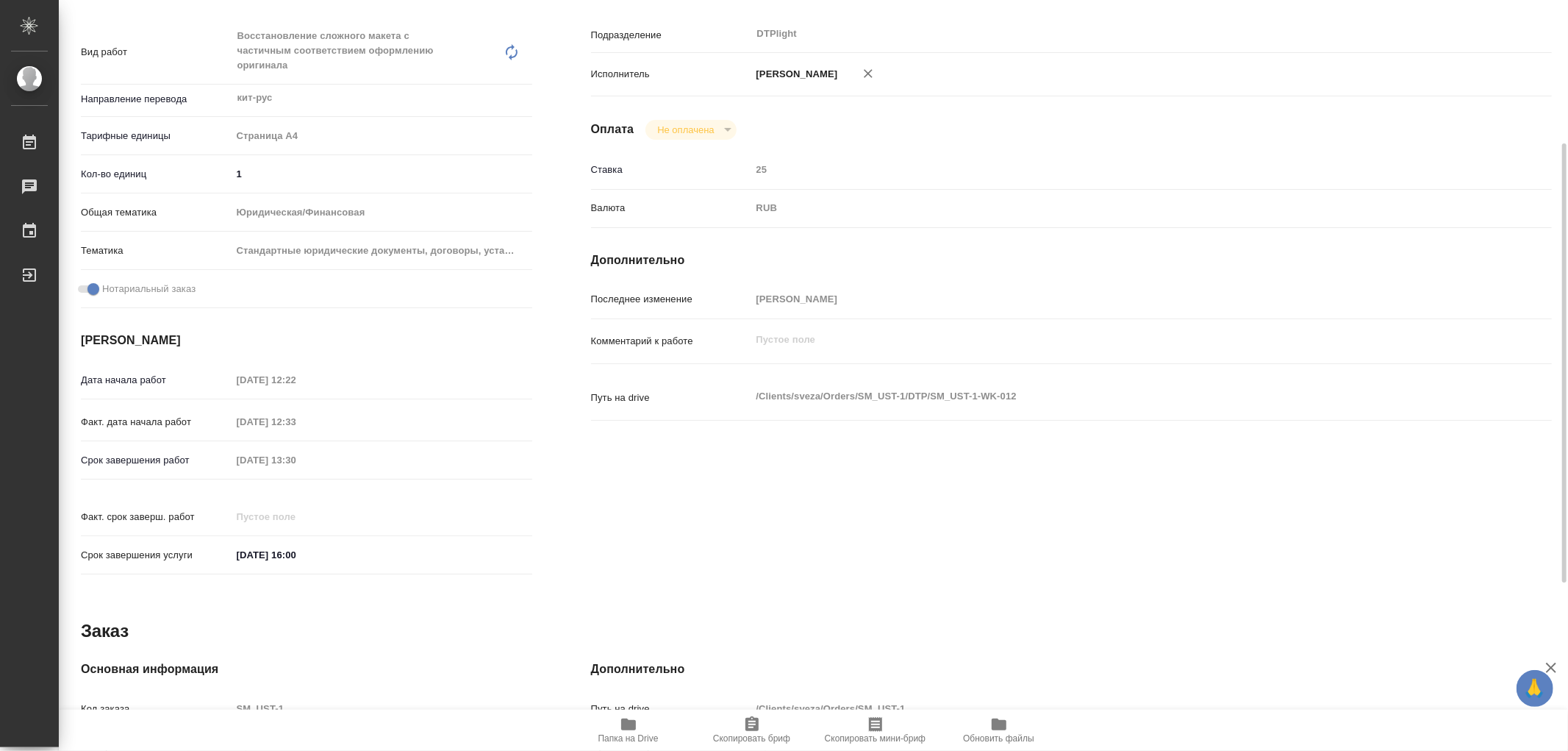
scroll to position [532, 0]
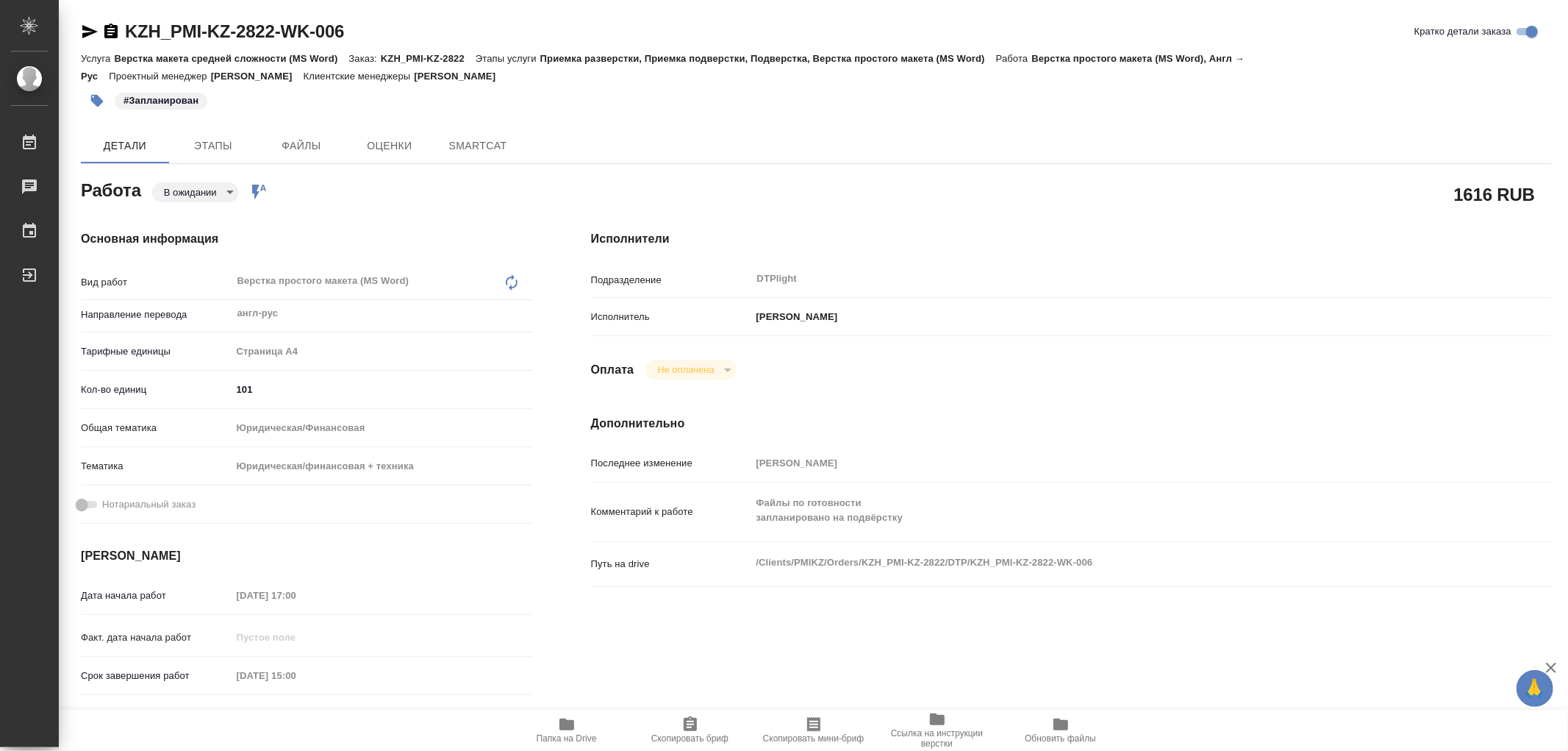
type textarea "x"
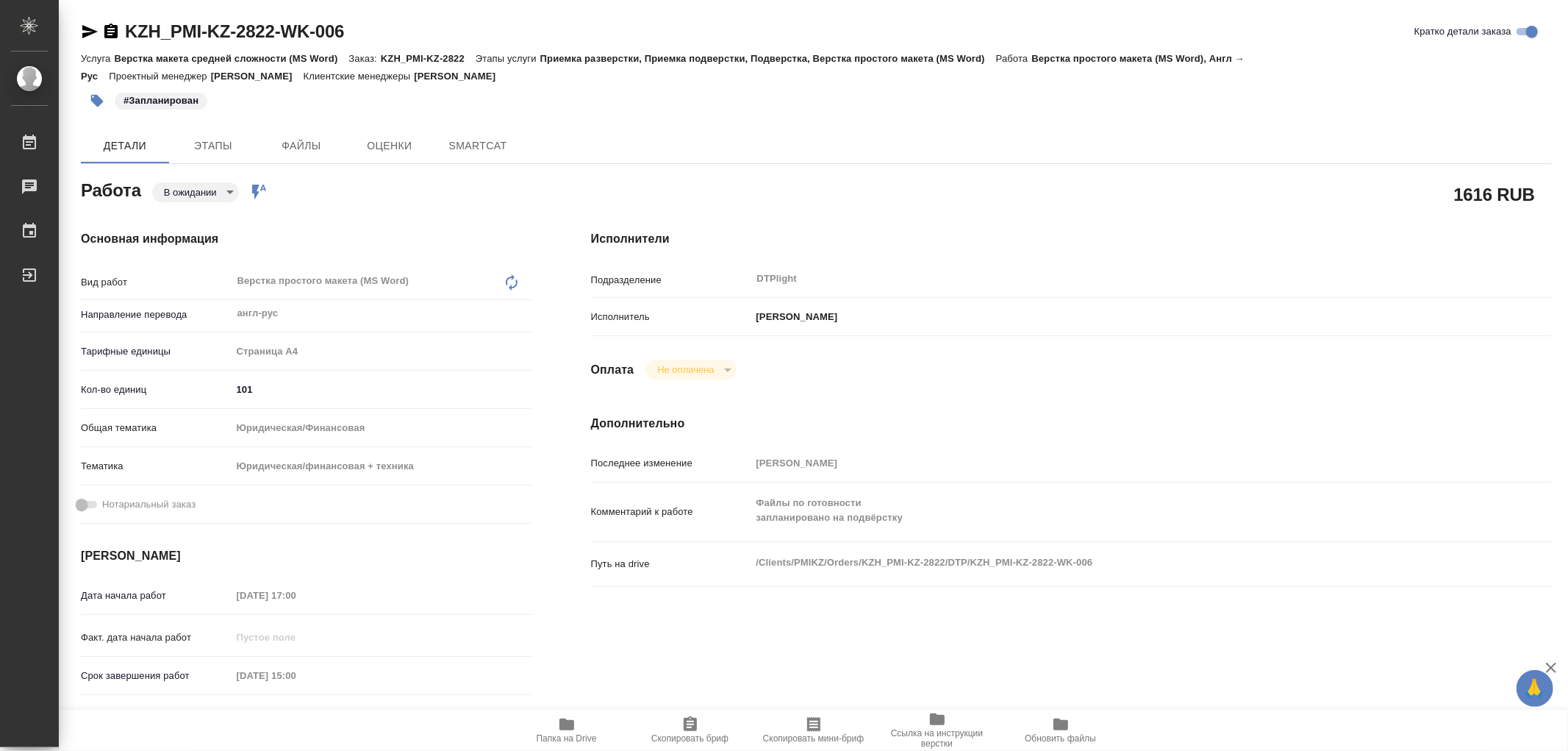
type textarea "x"
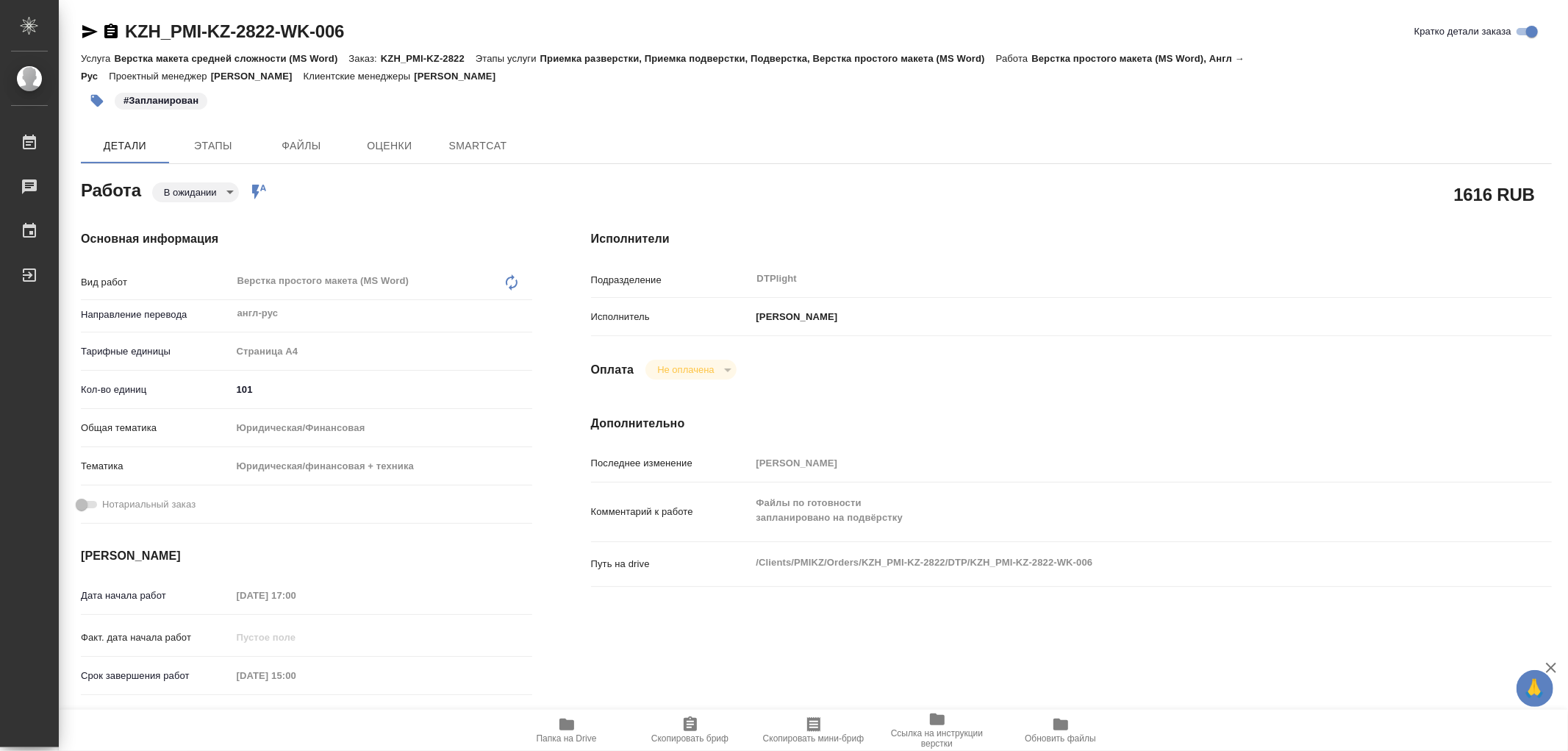
type textarea "x"
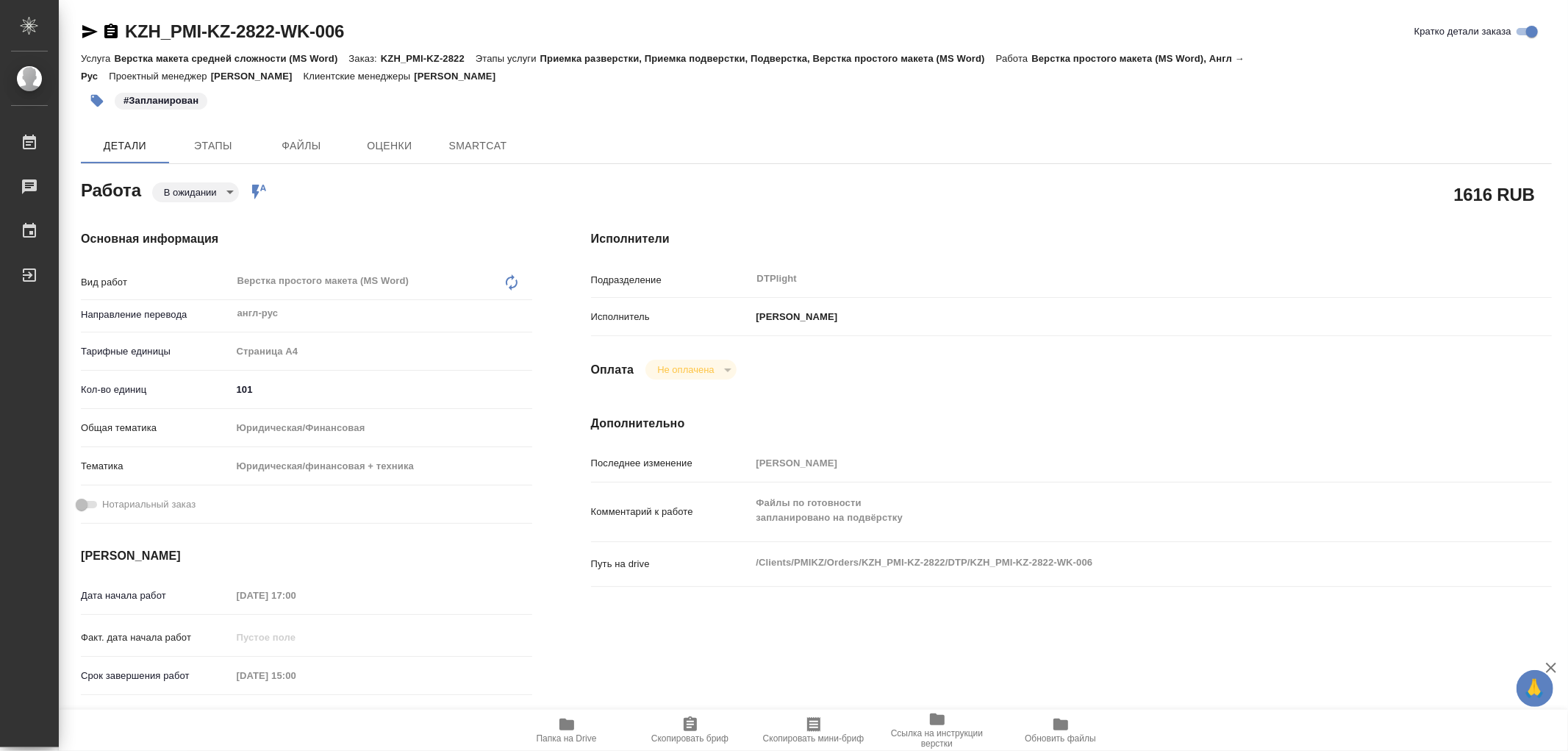
type textarea "x"
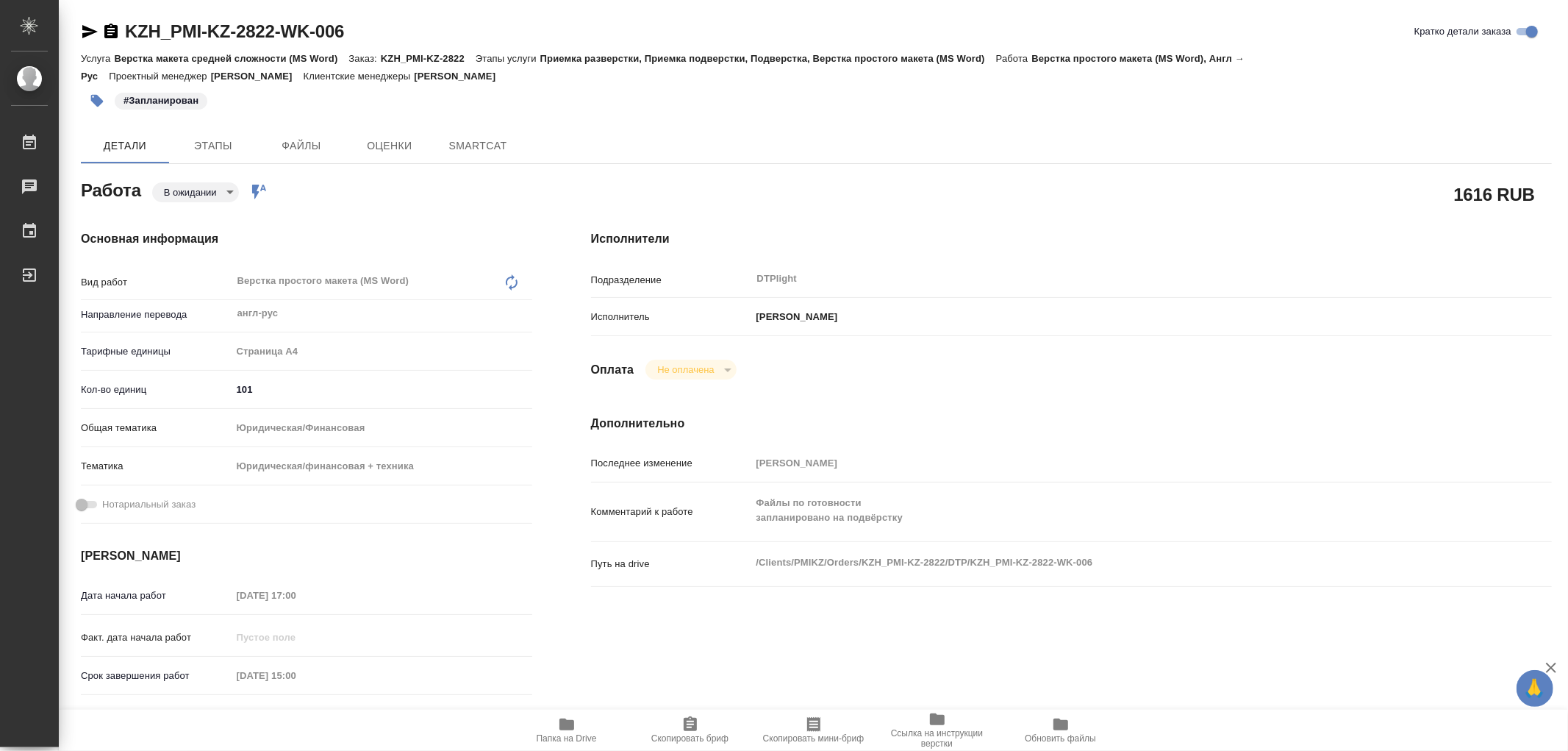
type textarea "x"
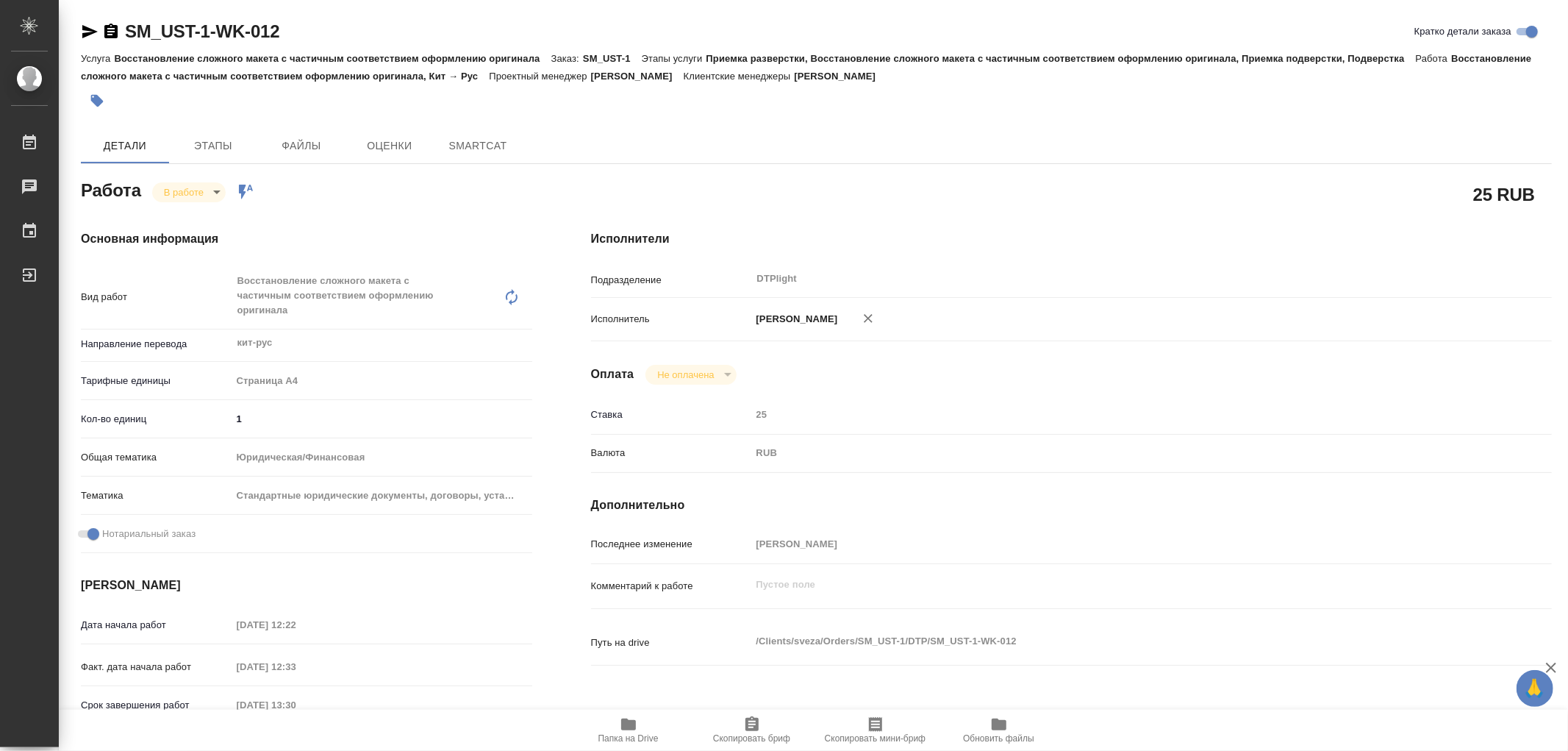
type textarea "x"
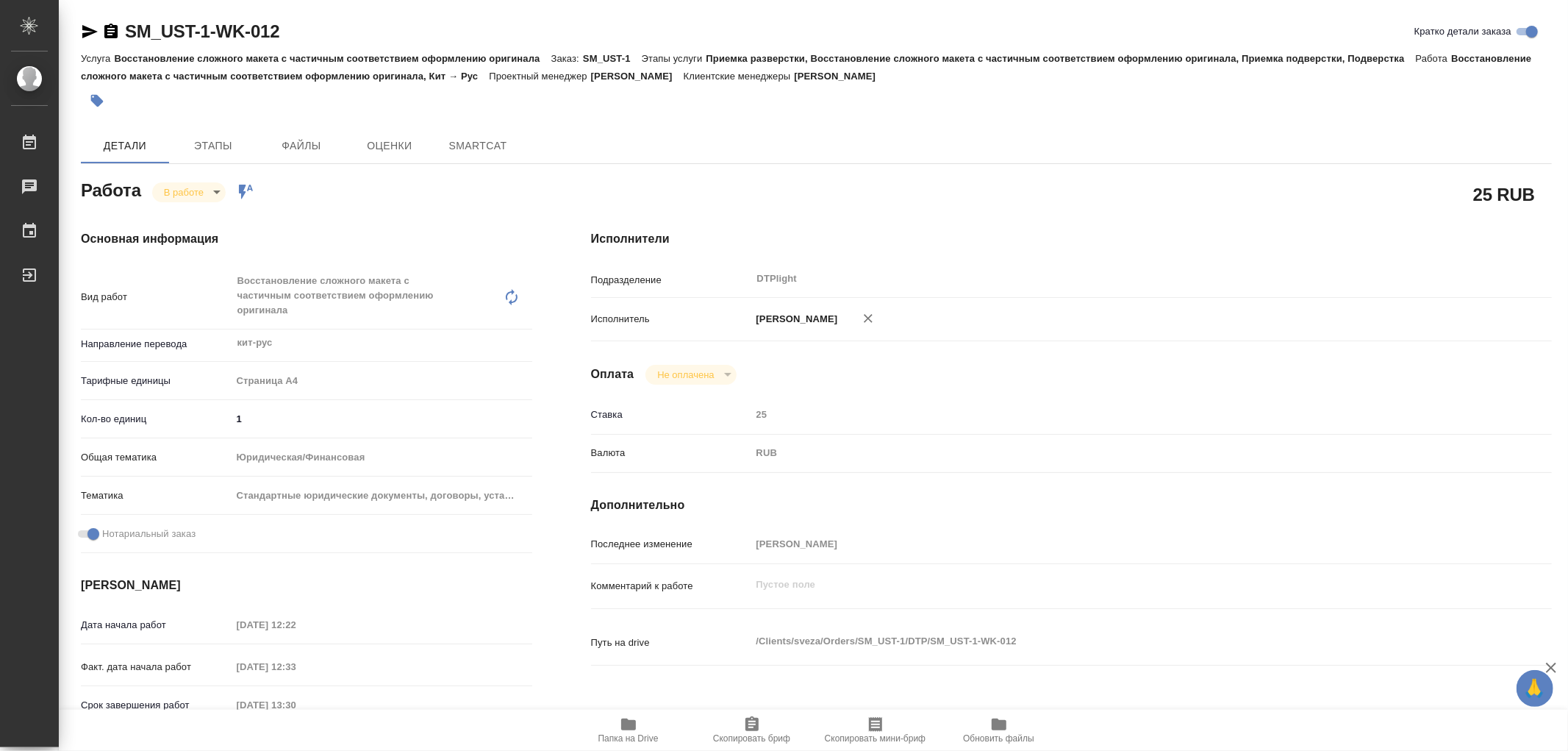
type textarea "x"
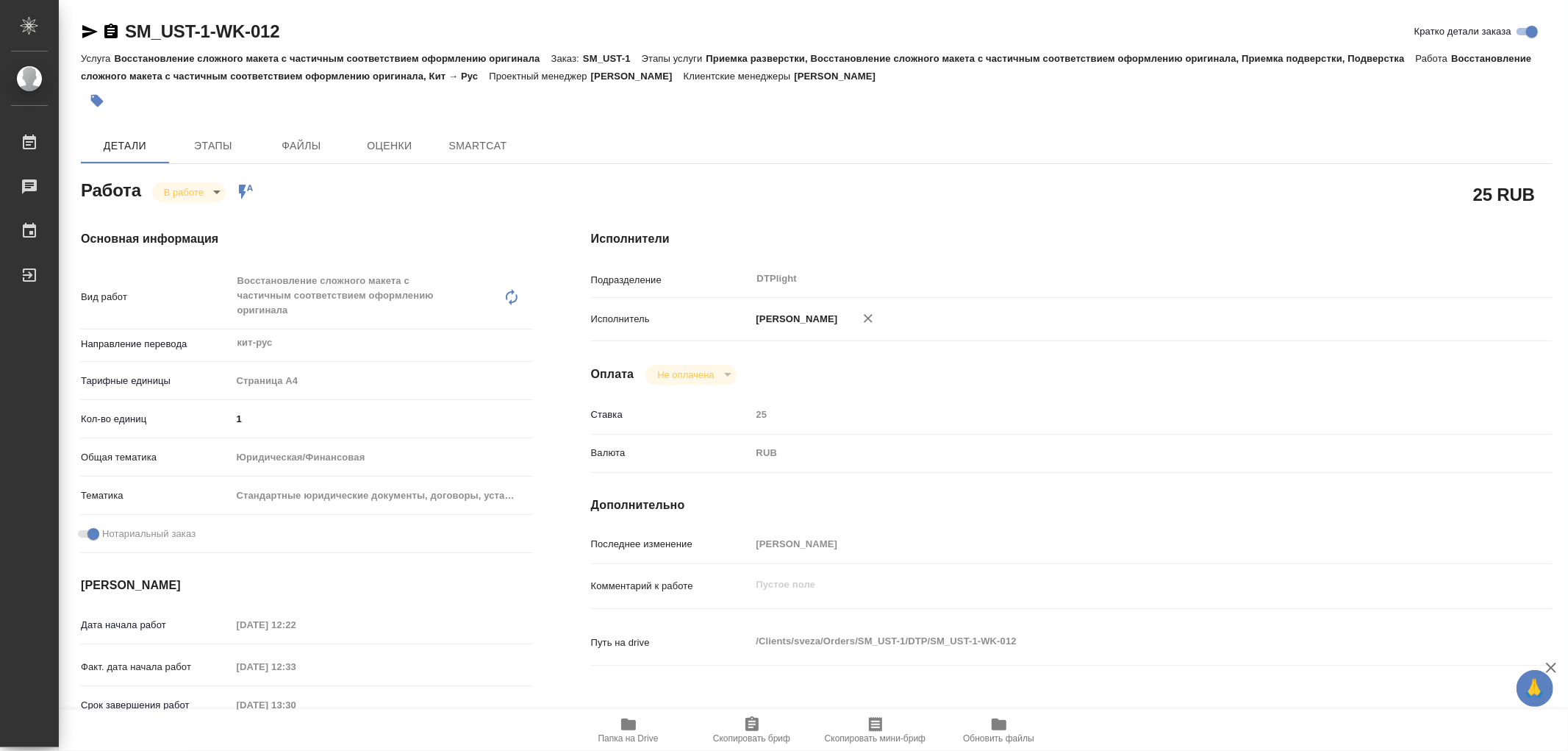
type textarea "x"
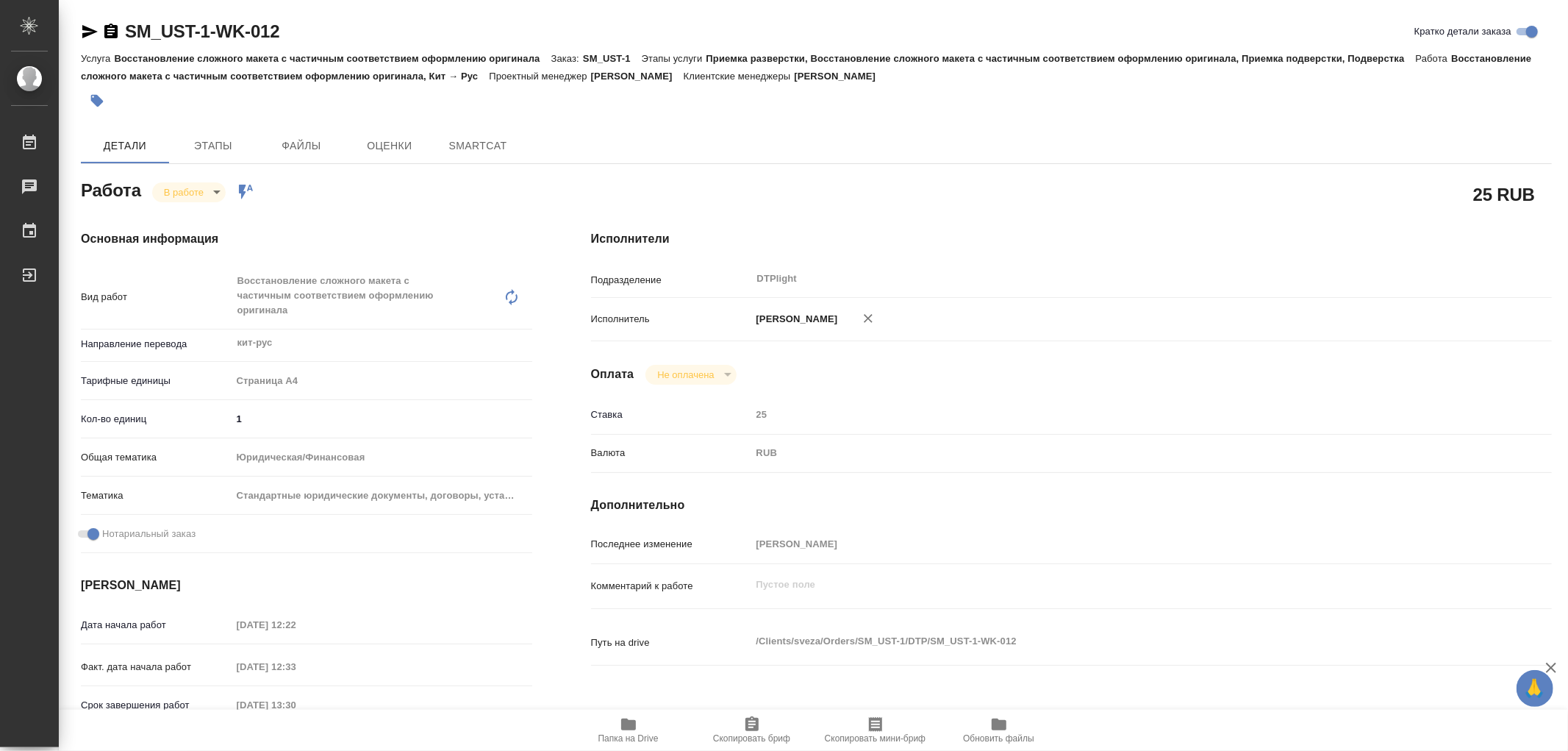
type textarea "x"
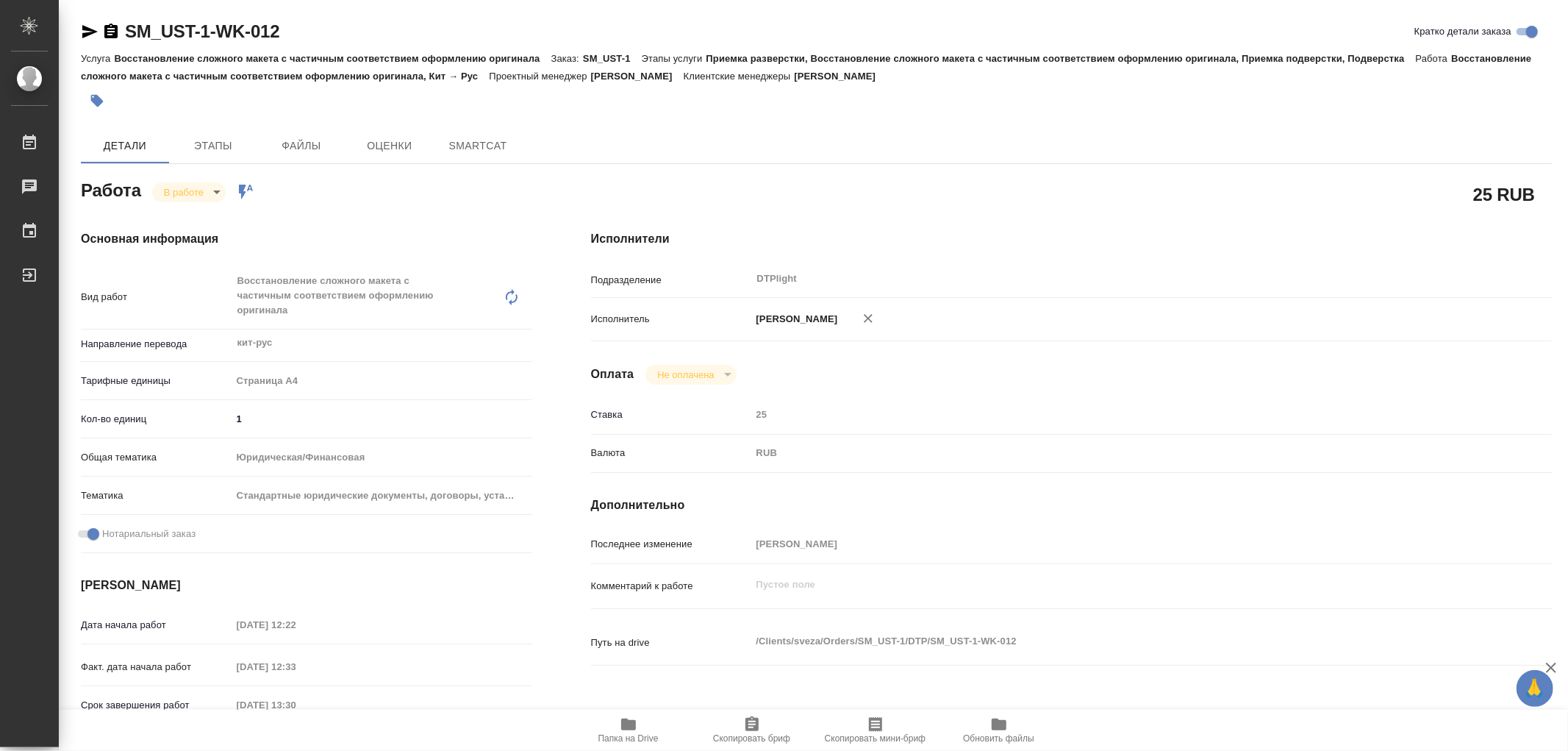
type textarea "x"
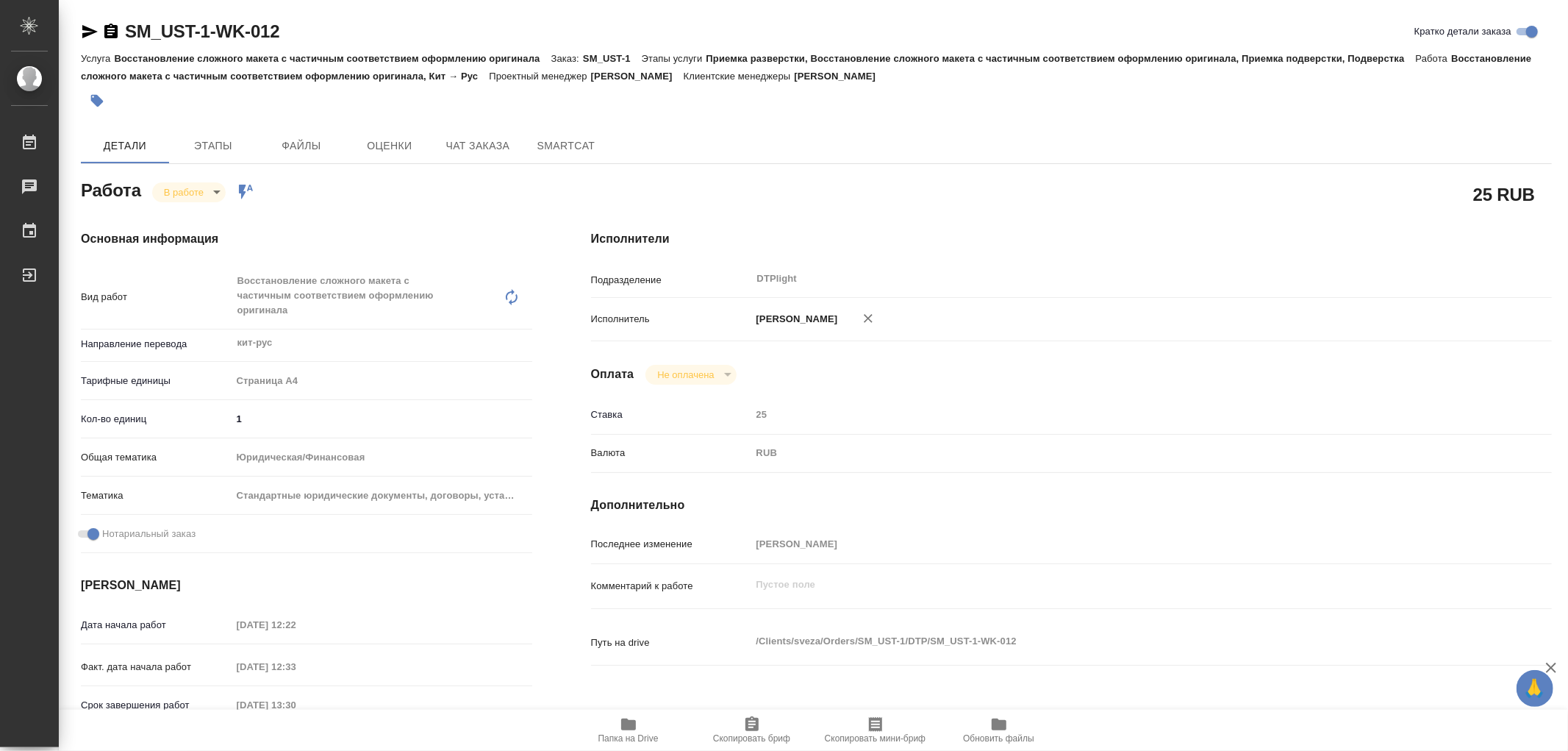
type textarea "x"
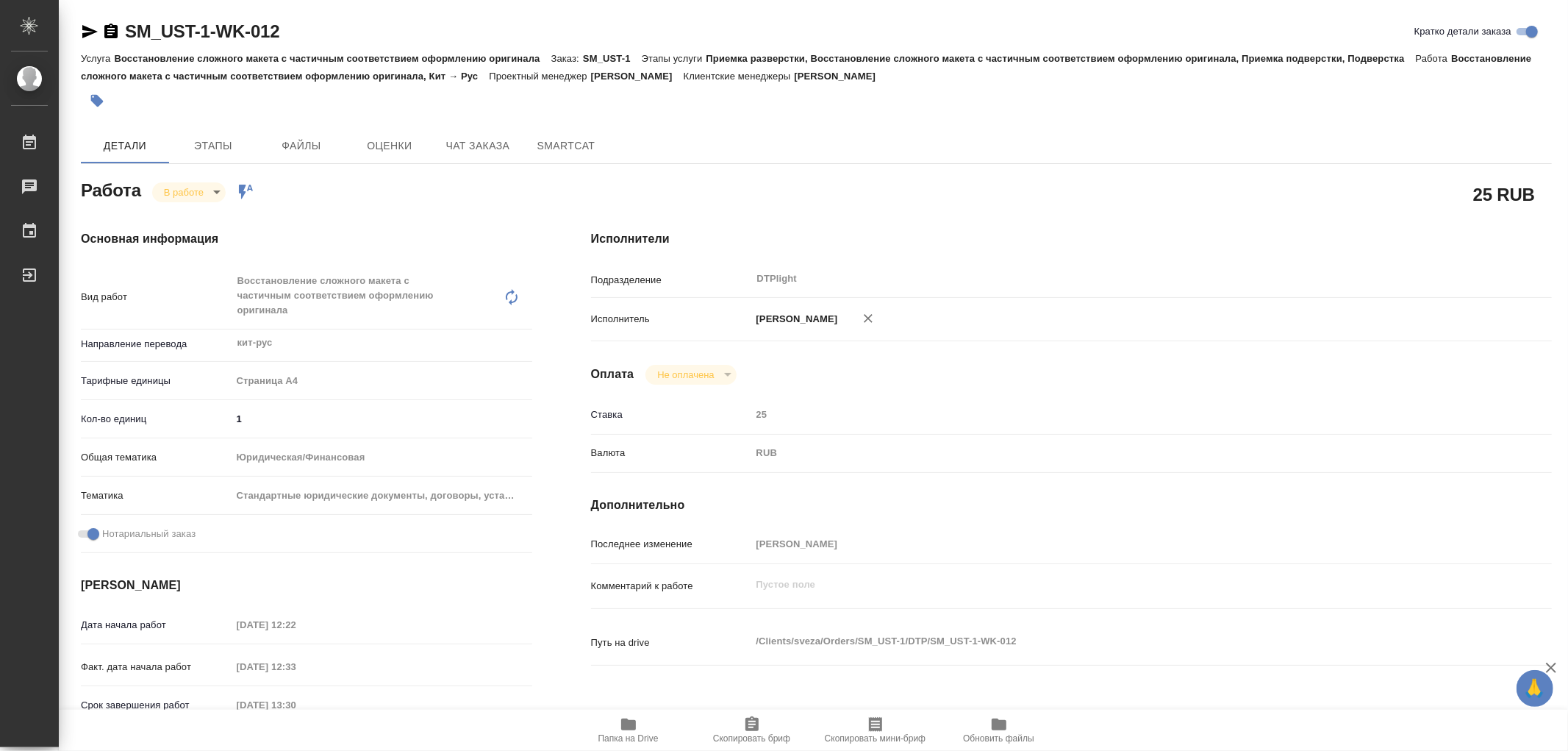
type textarea "x"
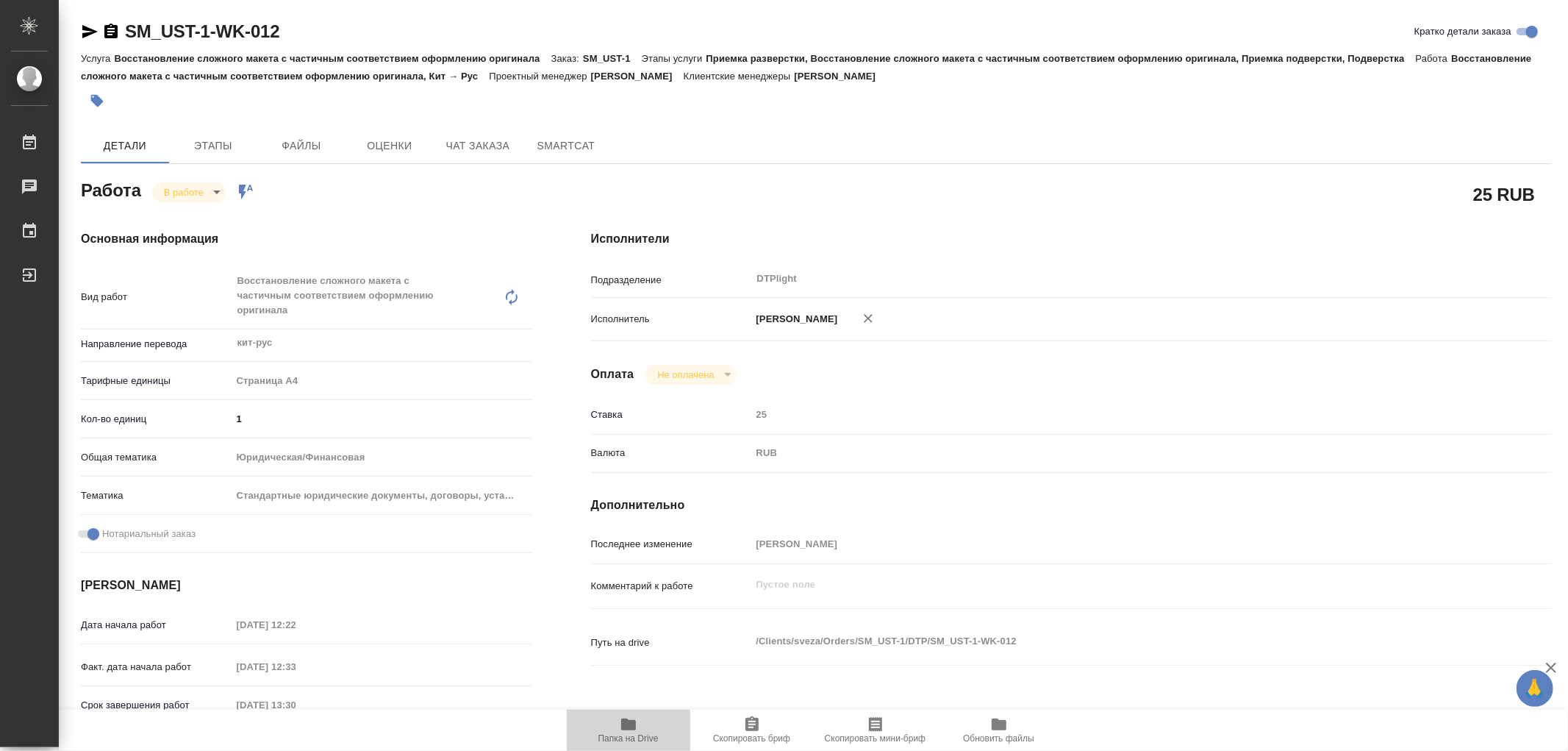
click at [638, 720] on span "Папка на Drive" at bounding box center [629, 729] width 106 height 28
click at [92, 103] on icon "button" at bounding box center [97, 101] width 14 height 14
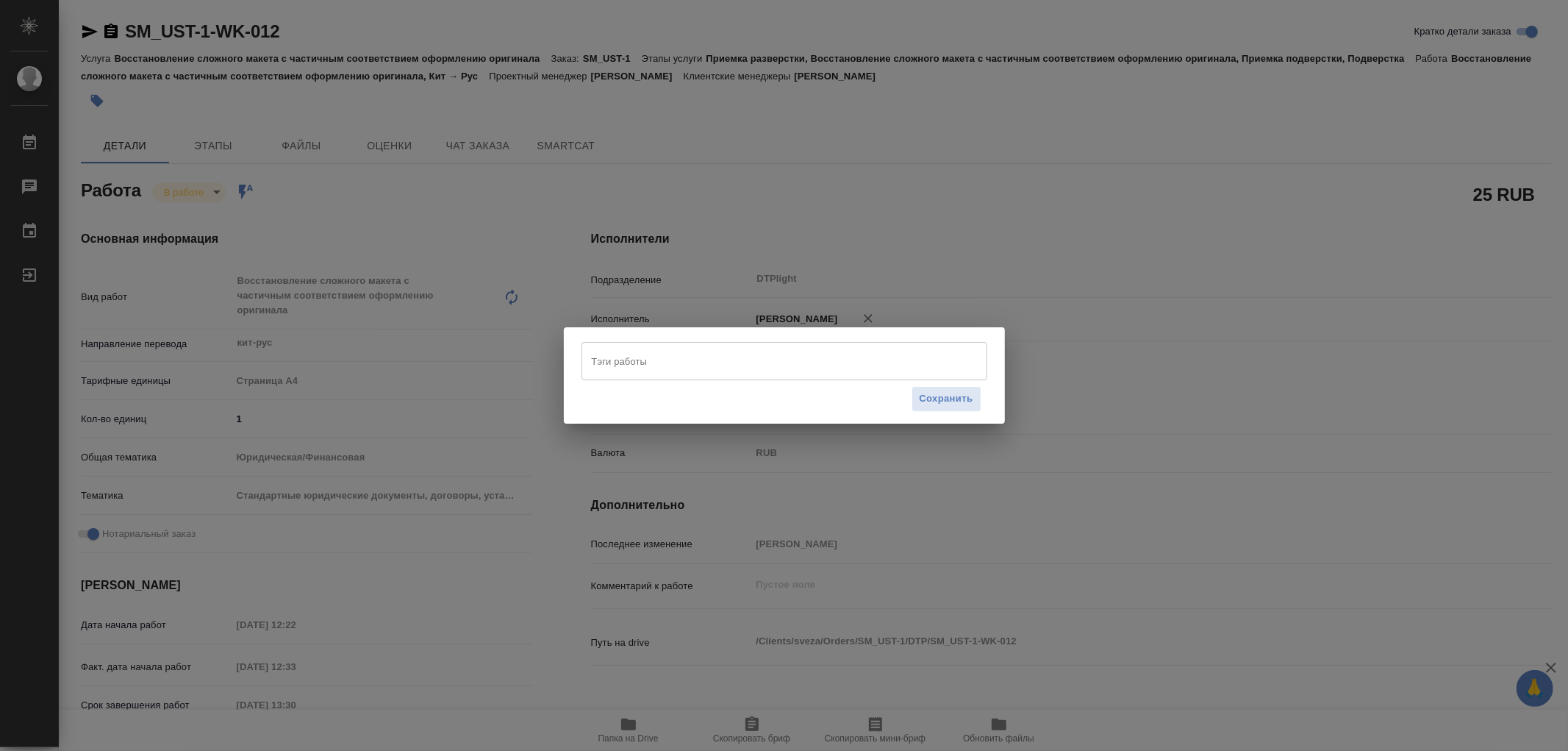
click at [668, 380] on div "Тэги работы" at bounding box center [784, 361] width 406 height 39
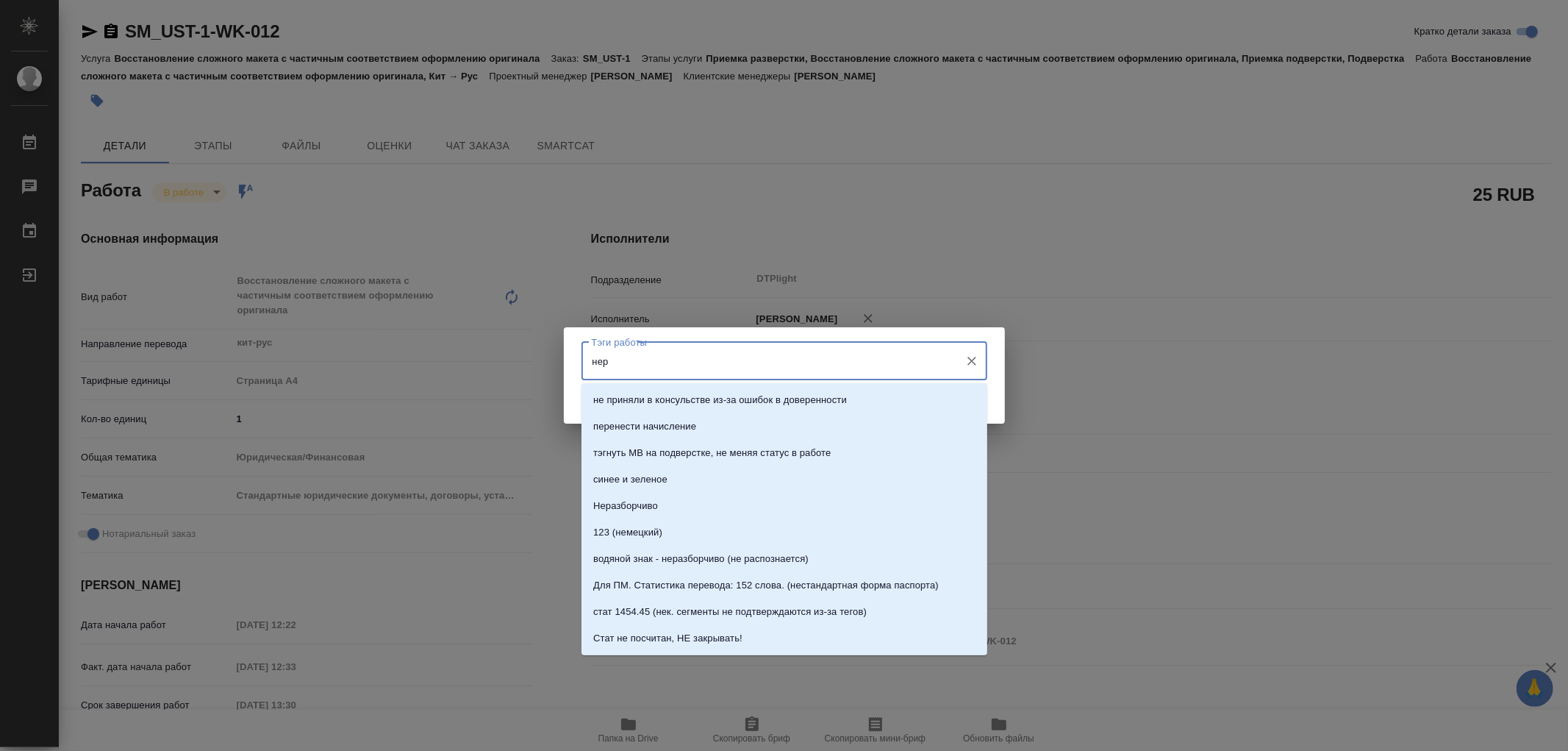
type input "нера"
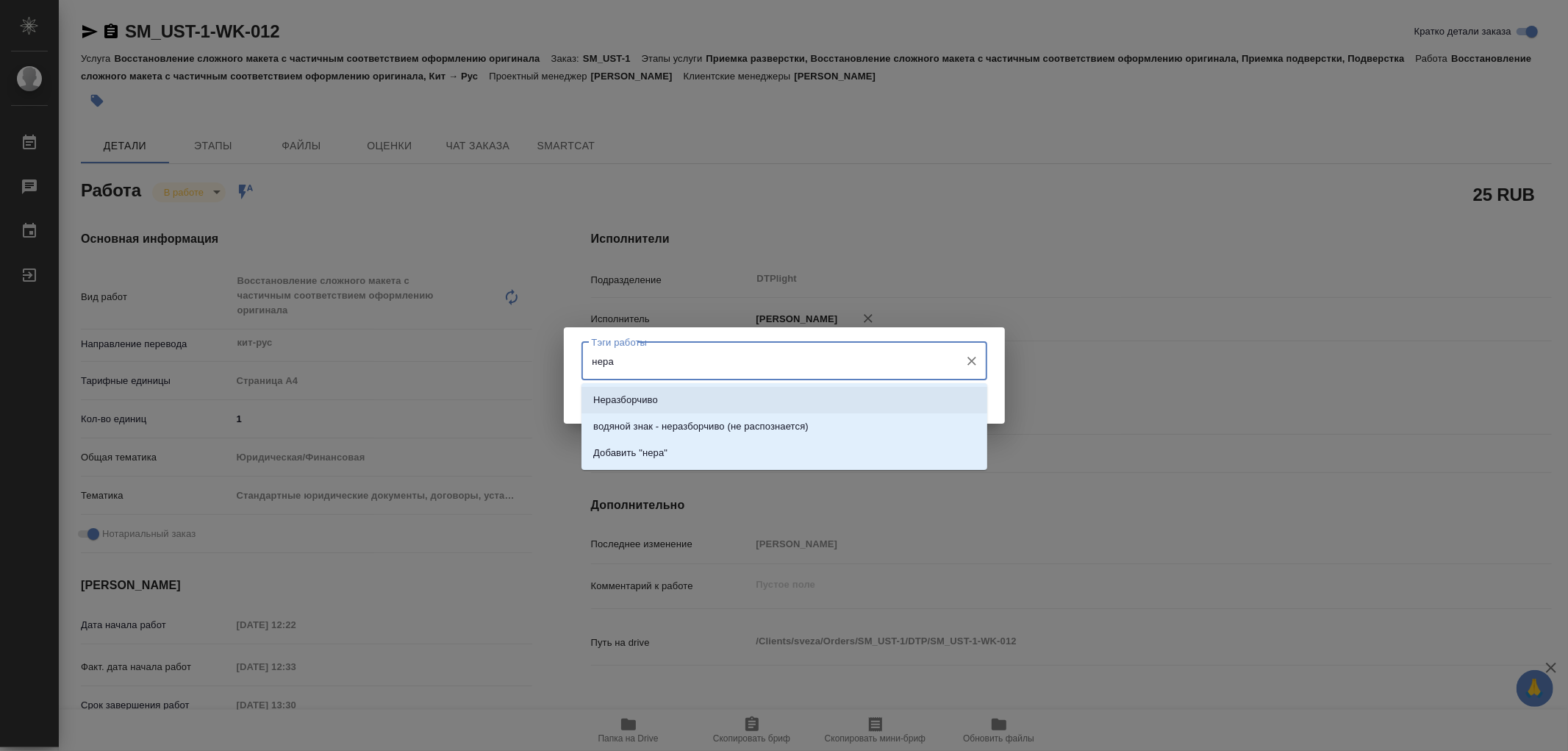
click at [664, 397] on li "Неразборчиво" at bounding box center [784, 399] width 406 height 26
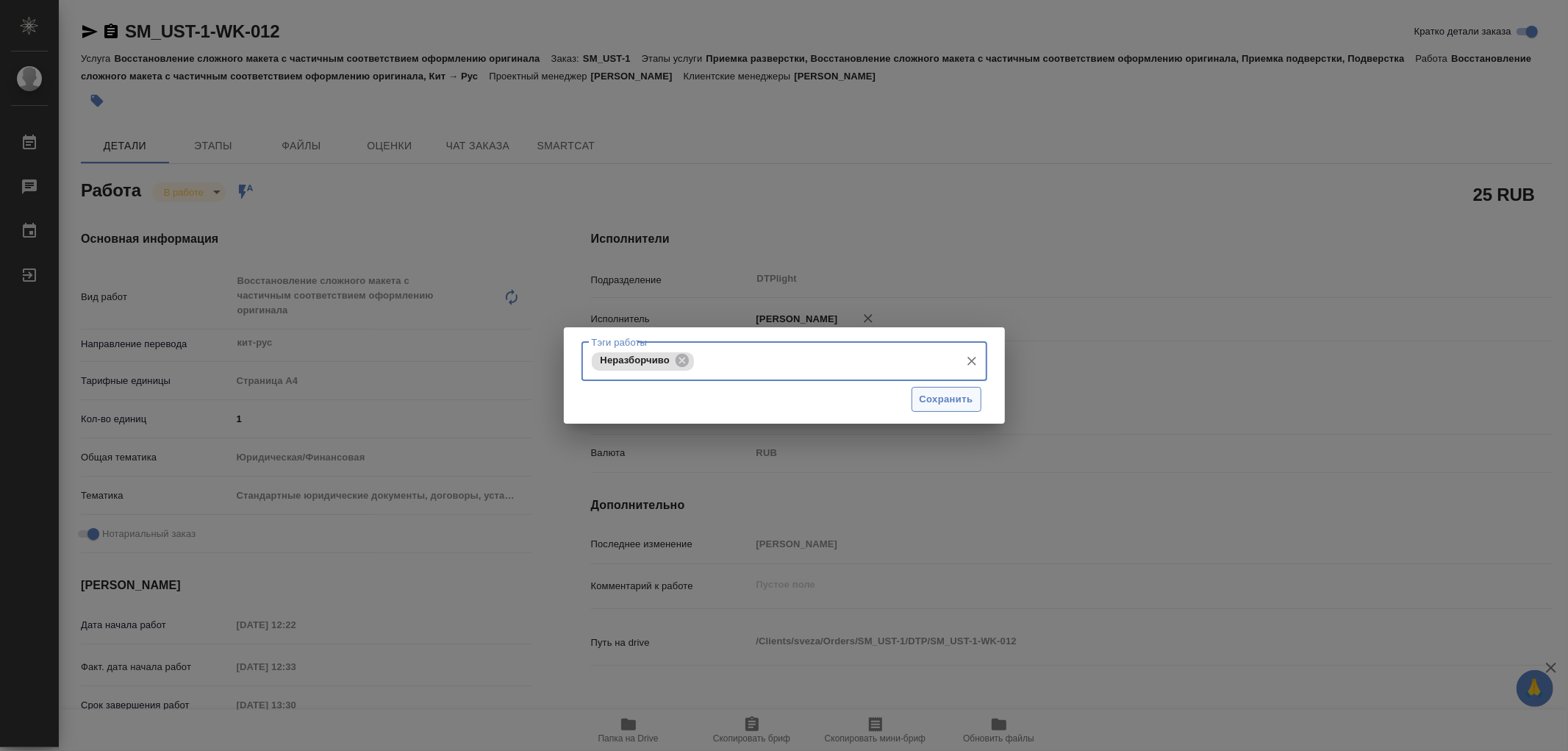
click at [920, 402] on span "Сохранить" at bounding box center [947, 399] width 54 height 17
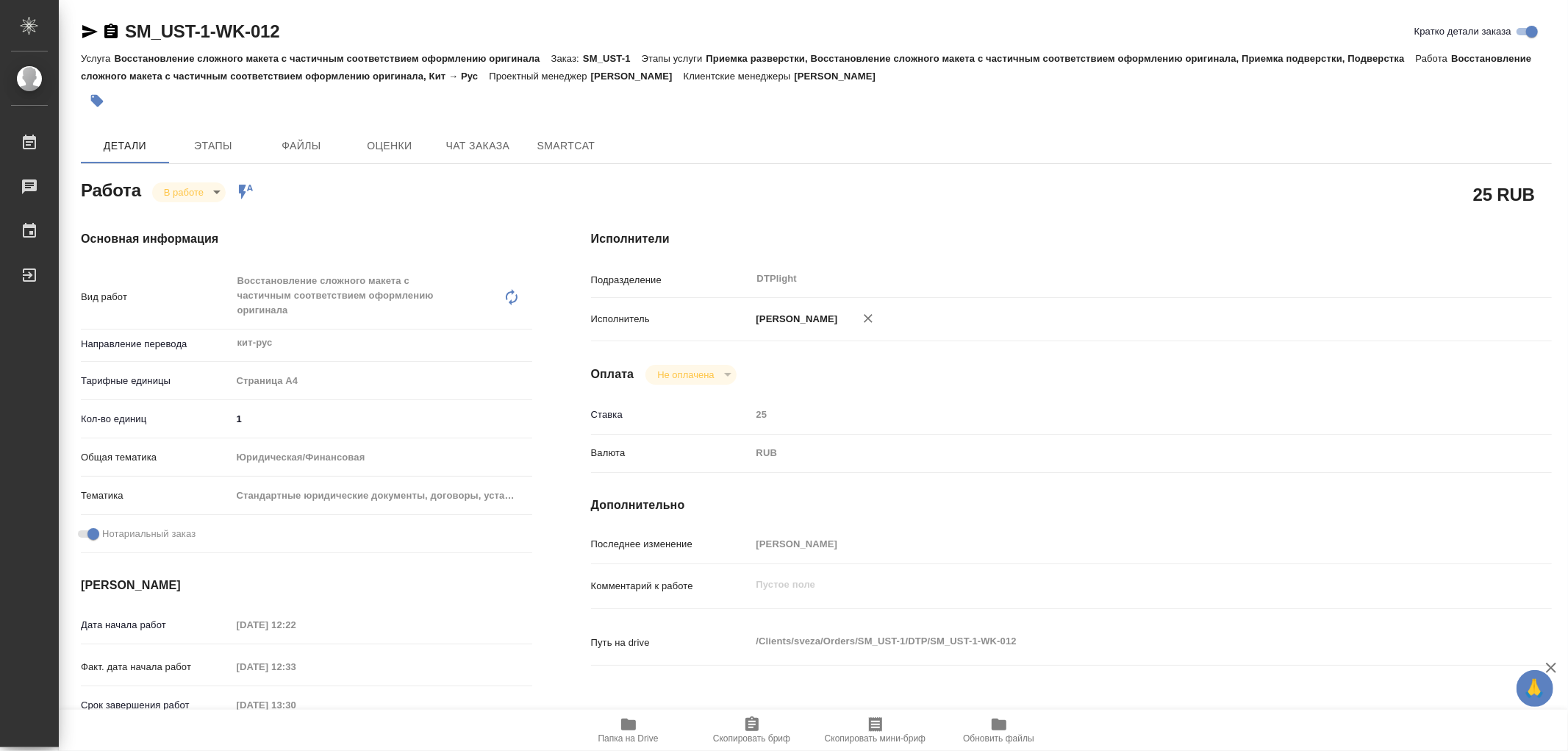
type input "inProgress"
type textarea "Восстановление сложного макета с частичным соответствием оформлению оригинала"
type textarea "x"
type input "кит-рус"
type input "5f036ec4e16dec2d6b59c8ff"
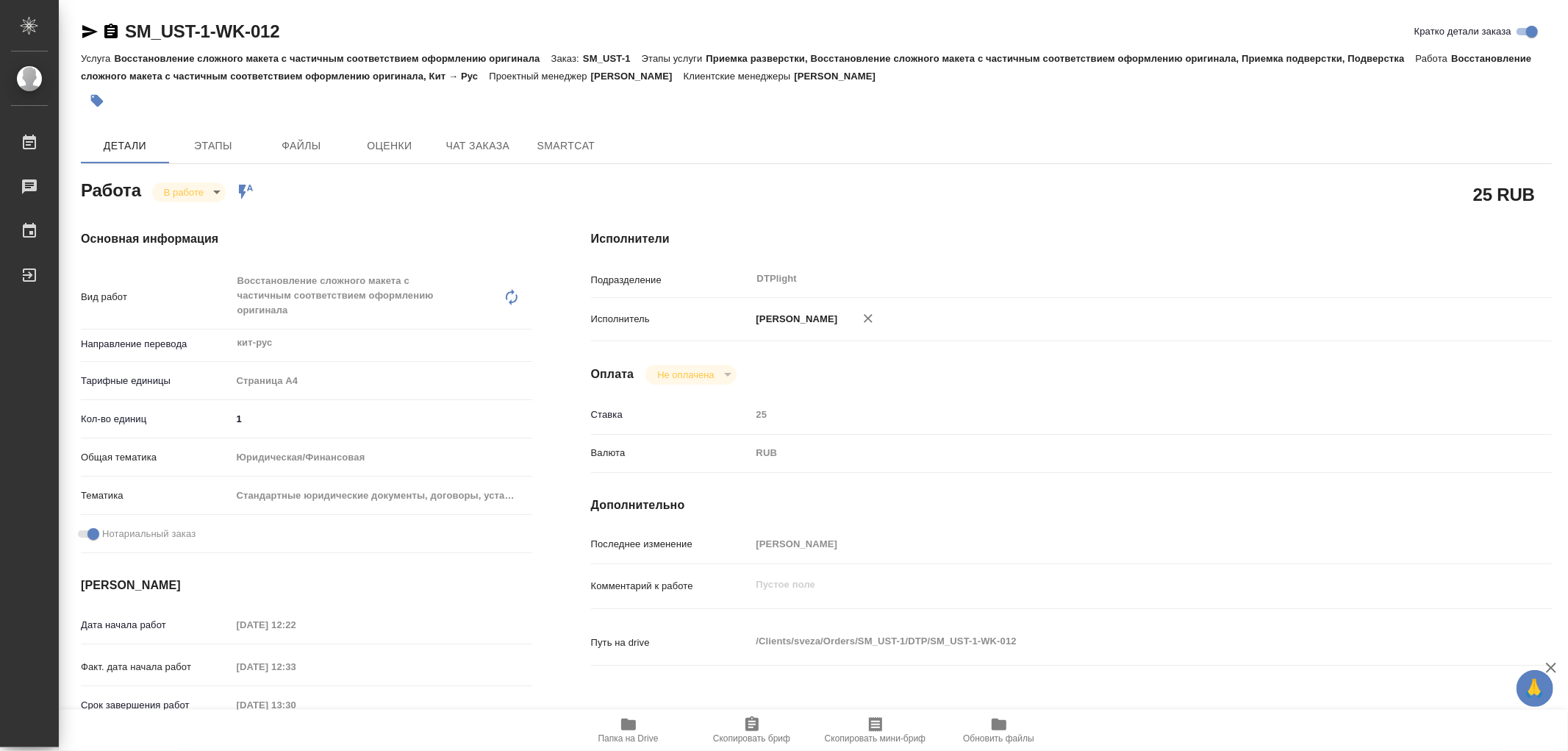
type input "1"
type input "yr-fn"
type input "5f647205b73bc97568ca66bf"
checkbox input "true"
type input "01.09.2025 12:22"
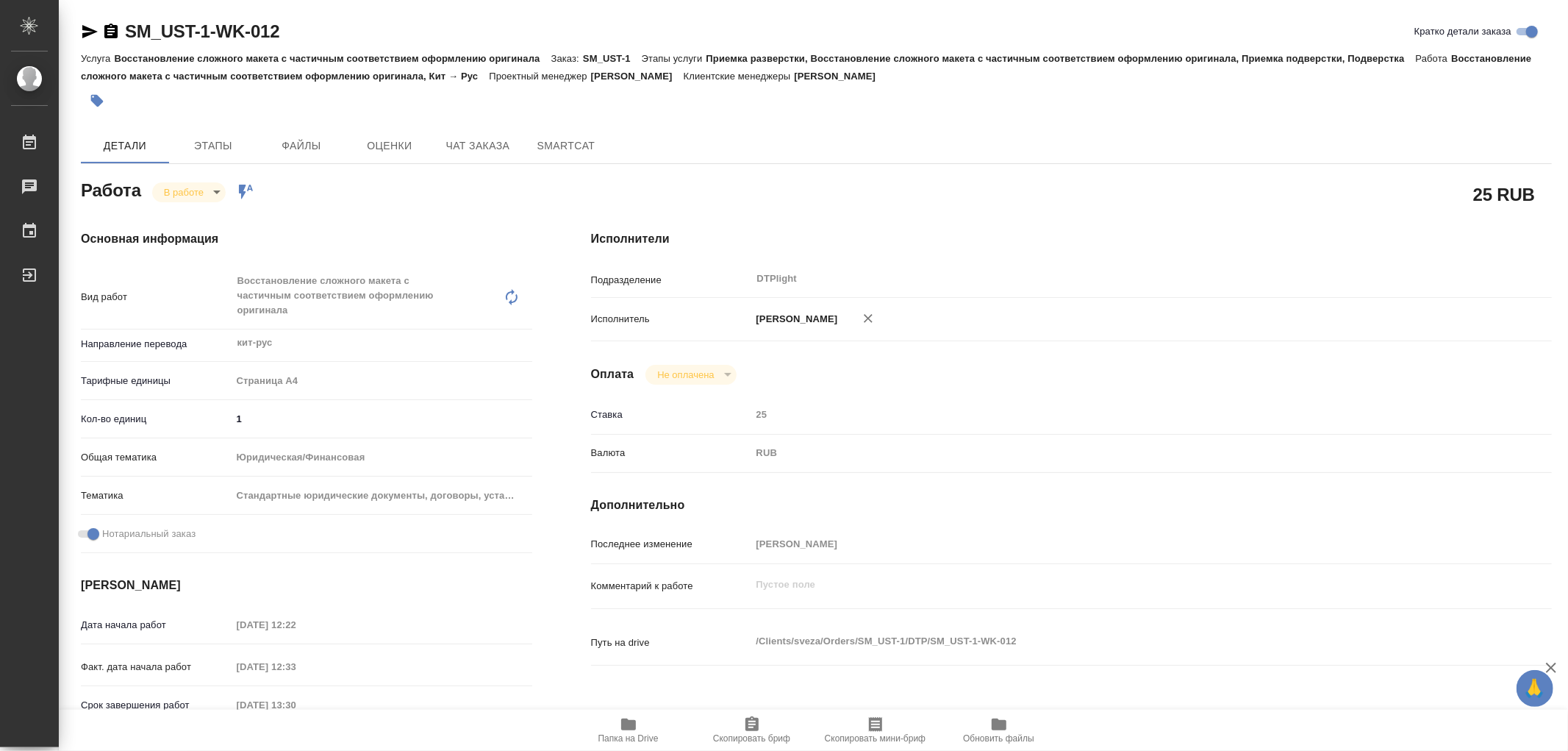
type input "01.09.2025 12:33"
type input "01.09.2025 13:30"
type input "02.09.2025 16:00"
type input "DTPlight"
type input "notPayed"
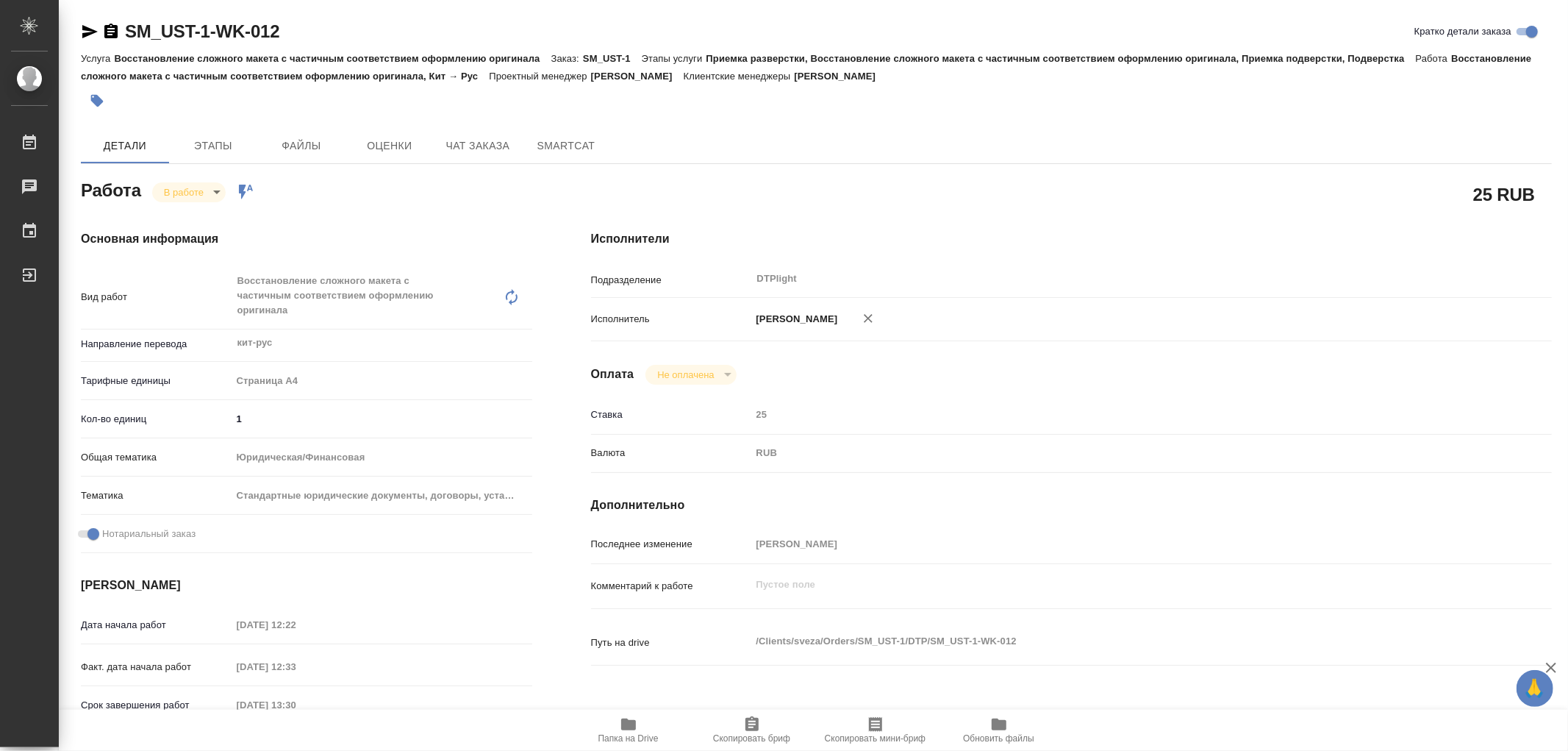
type input "25"
type input "RUB"
type input "[PERSON_NAME]"
type textarea "x"
type textarea "/Clients/sveza/Orders/SM_UST-1/DTP/SM_UST-1-WK-012"
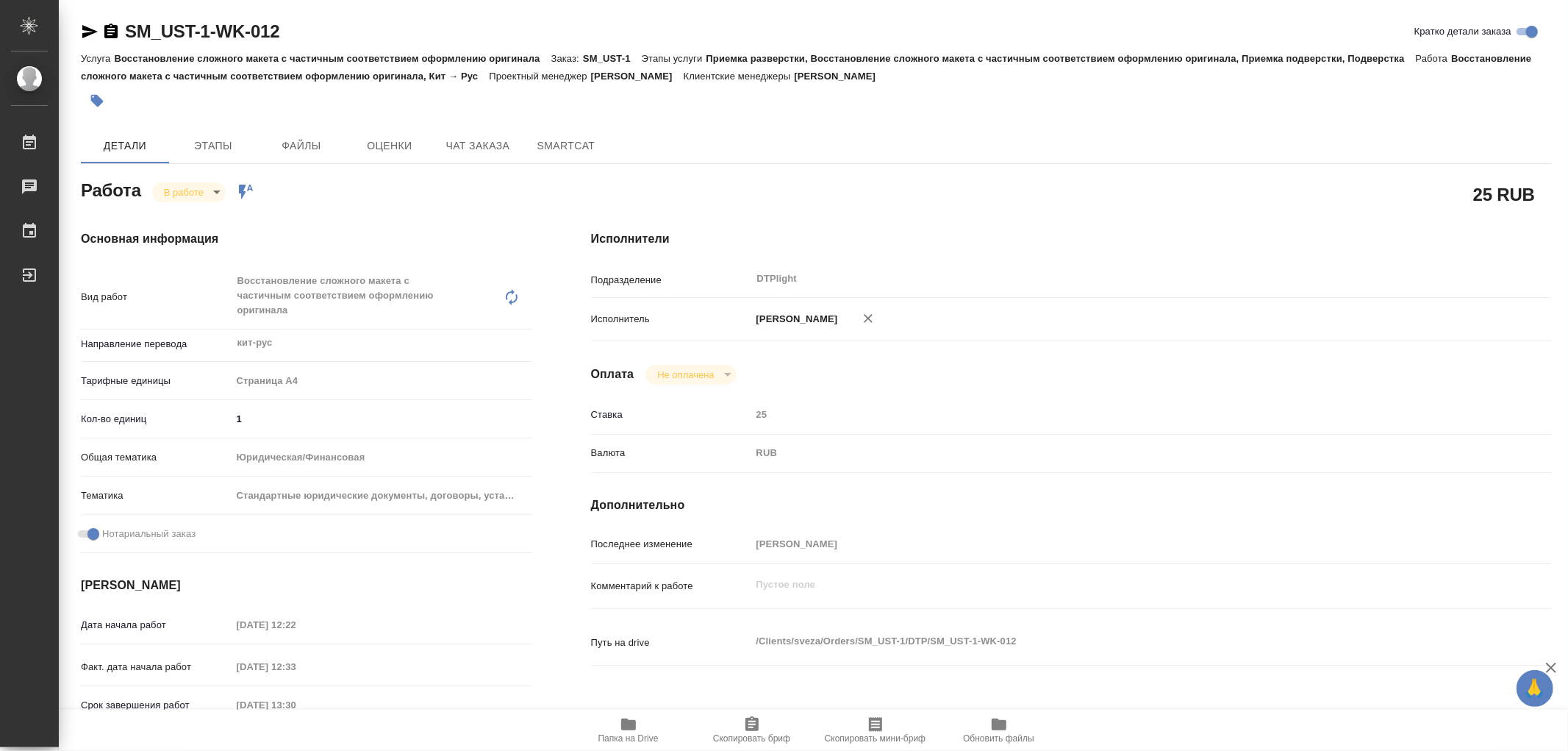
type textarea "x"
type input "SM_UST-1"
type input "Восстановление сложного макета с частичным соответствием оформлению оригинала"
type input "Приемка разверстки, Восстановление сложного макета с частичным соответствием оф…"
type input "Шульгина Анна"
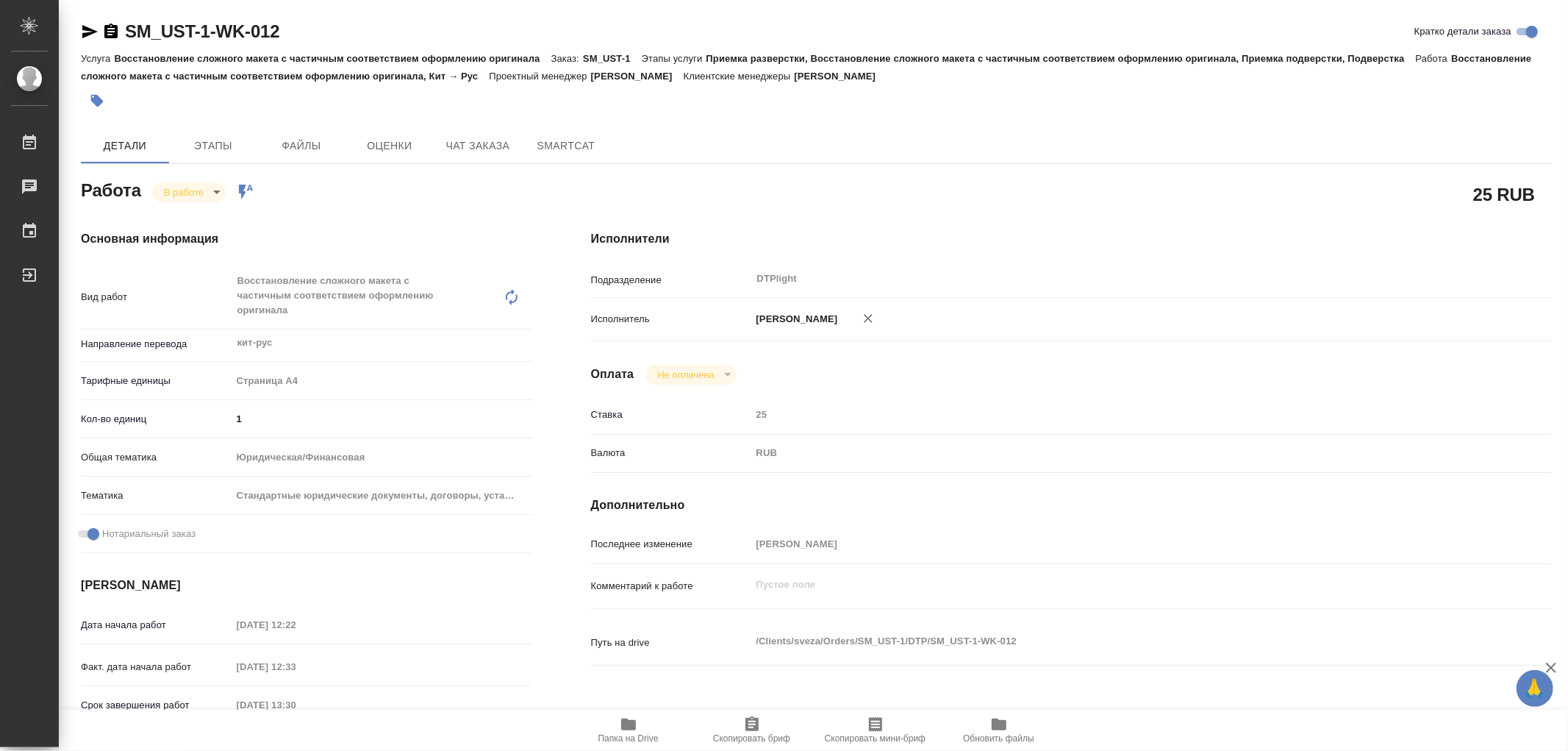
type input "Малофеева Екатерина"
type input "/Clients/sveza/Orders/SM_UST-1"
type textarea "x"
type textarea "кит-ру под зпк доп соглашение"
type textarea "x"
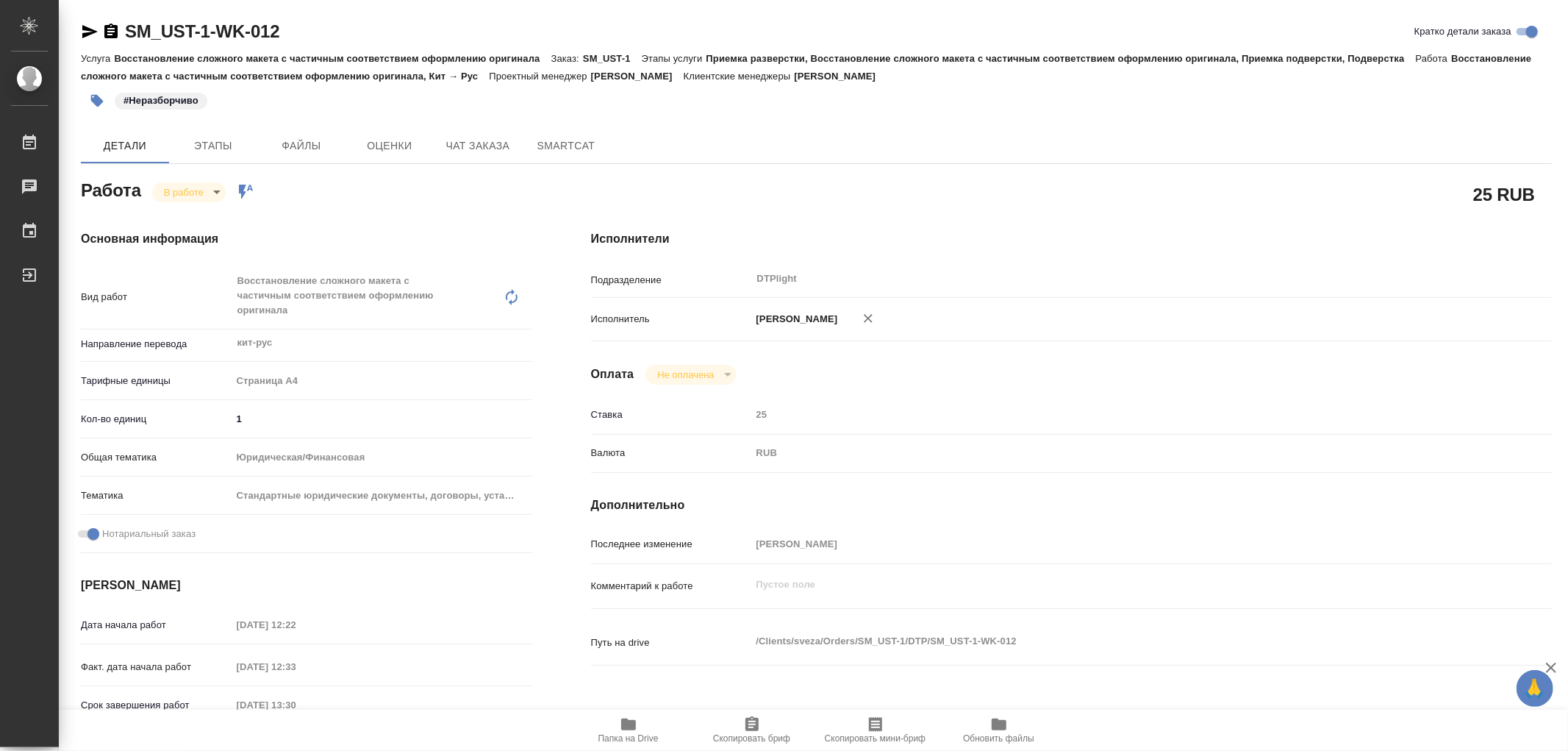
type textarea "x"
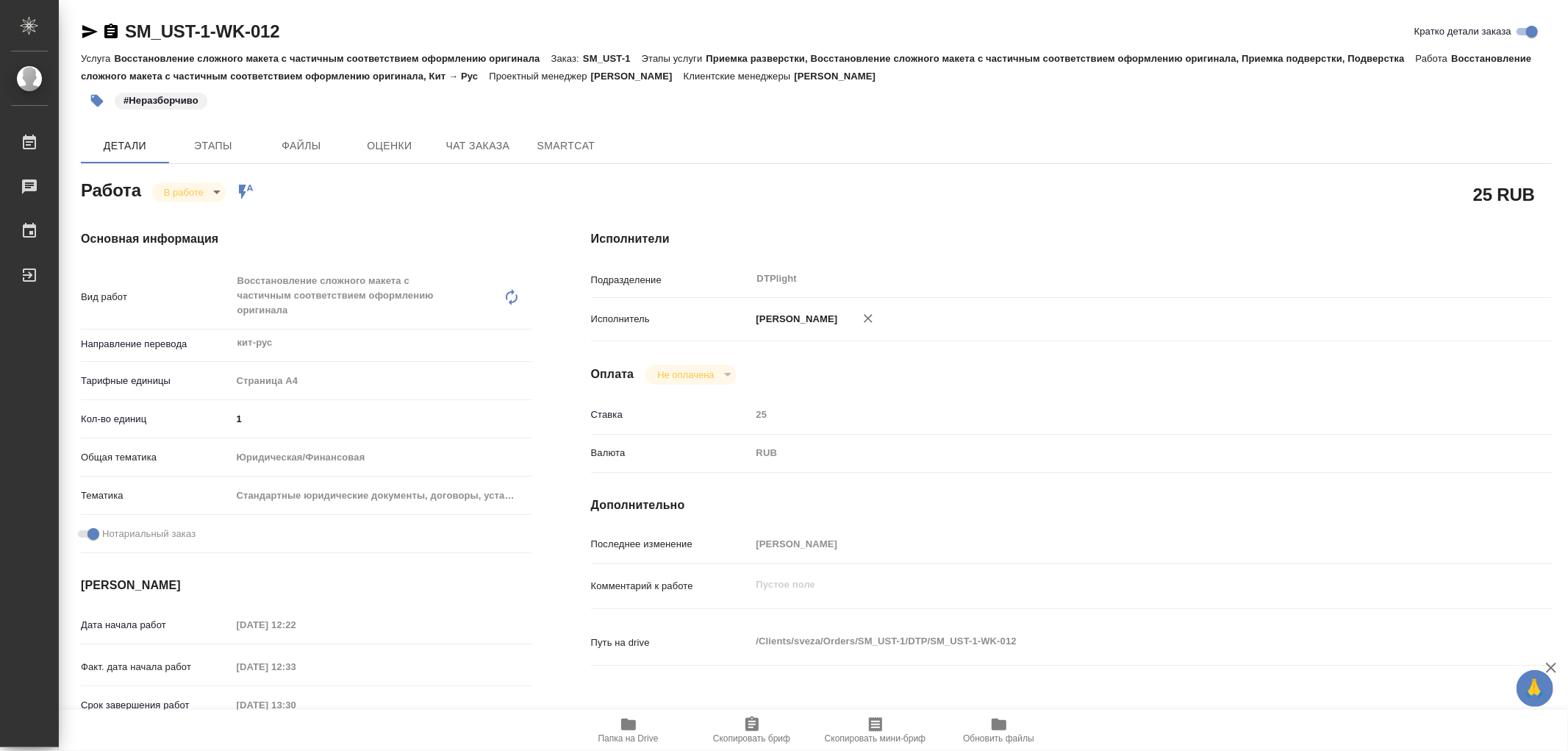
click at [184, 201] on div "Основная информация Вид работ Восстановление сложного макета с частичным соотве…" at bounding box center [306, 529] width 510 height 657
type textarea "x"
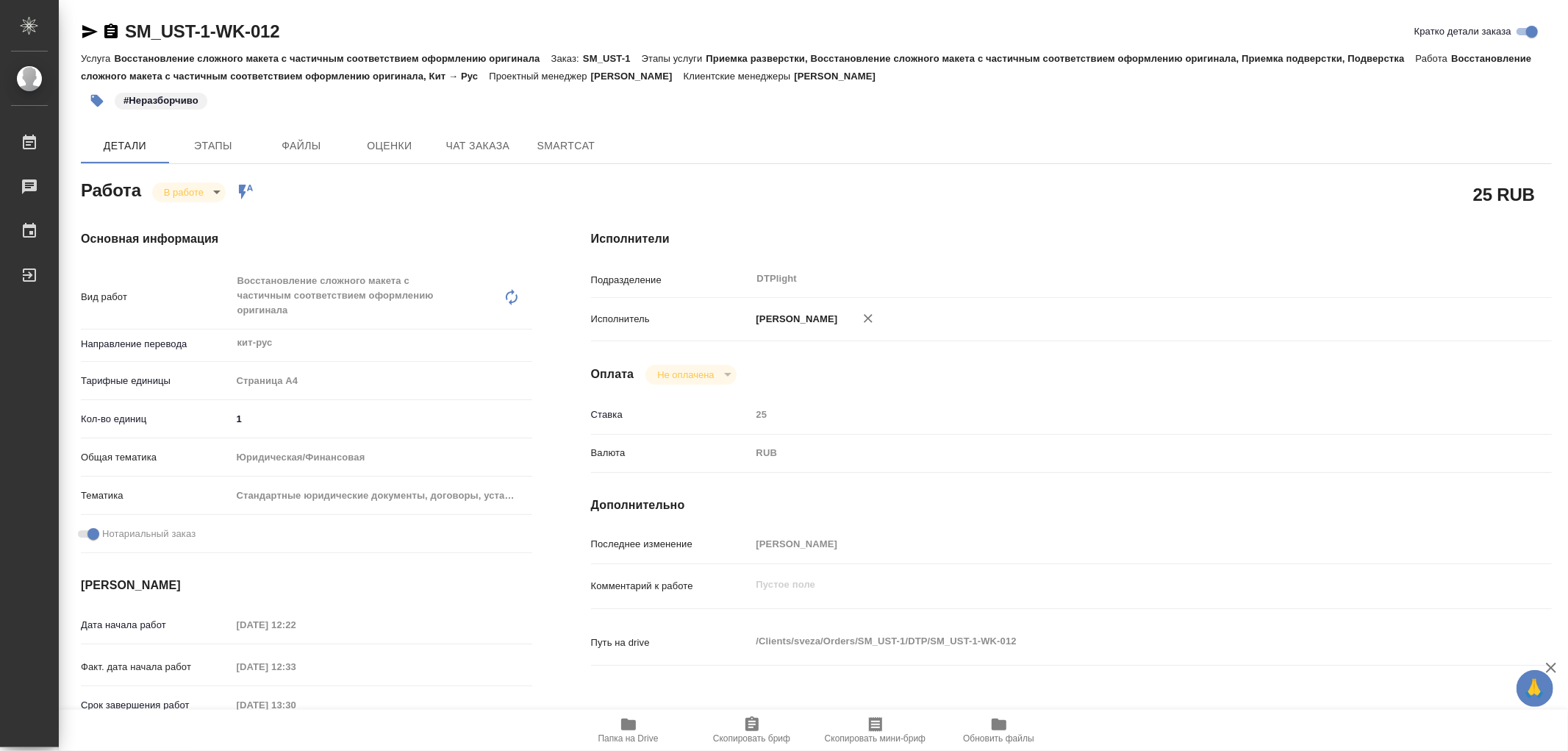
type textarea "x"
click at [187, 194] on body "🙏 .cls-1 fill:#fff; AWATERA Работы 0 Чаты График Выйти SM_UST-1-WK-012 Кратко д…" at bounding box center [784, 375] width 1568 height 751
type textarea "x"
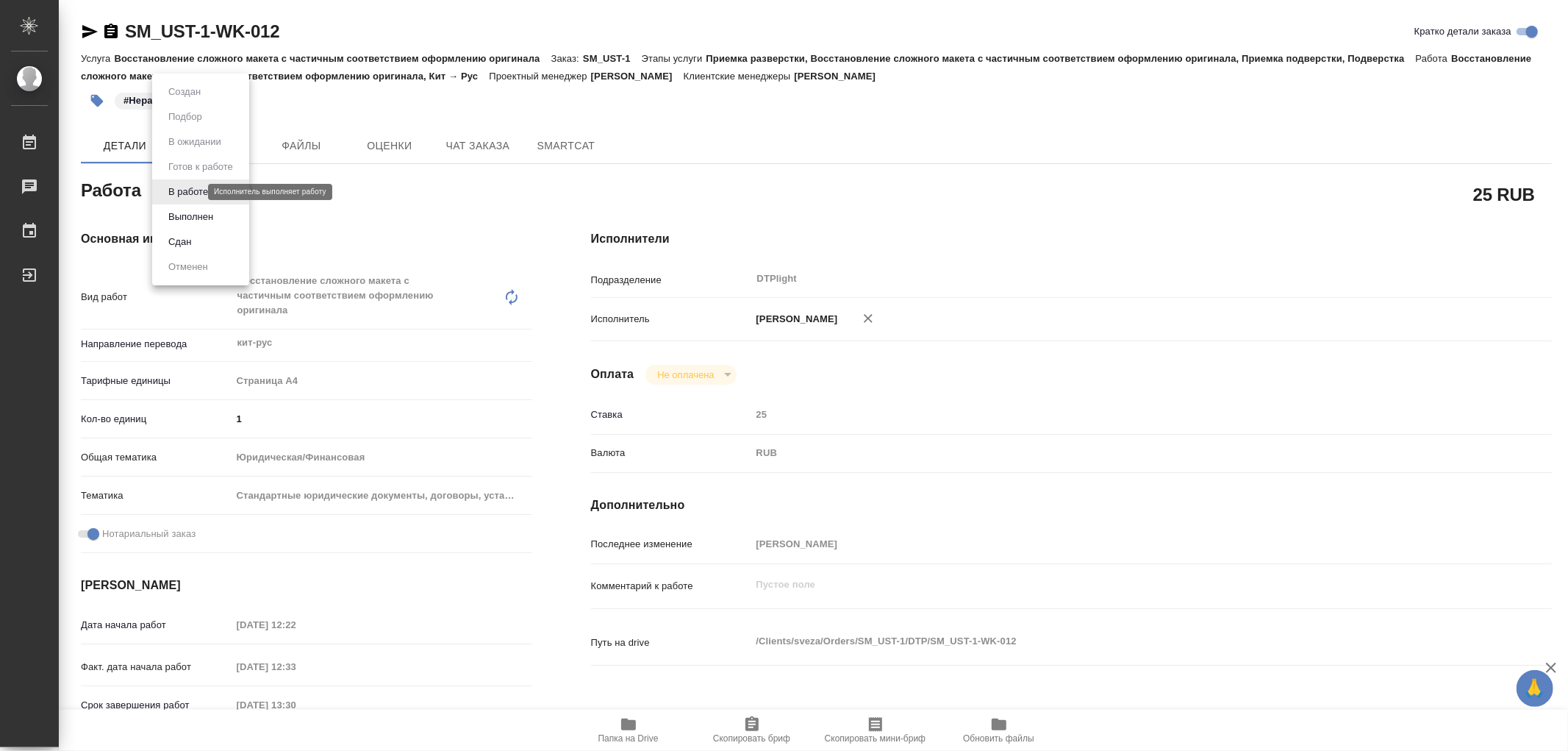
type textarea "x"
click at [188, 214] on button "Выполнен" at bounding box center [191, 217] width 54 height 16
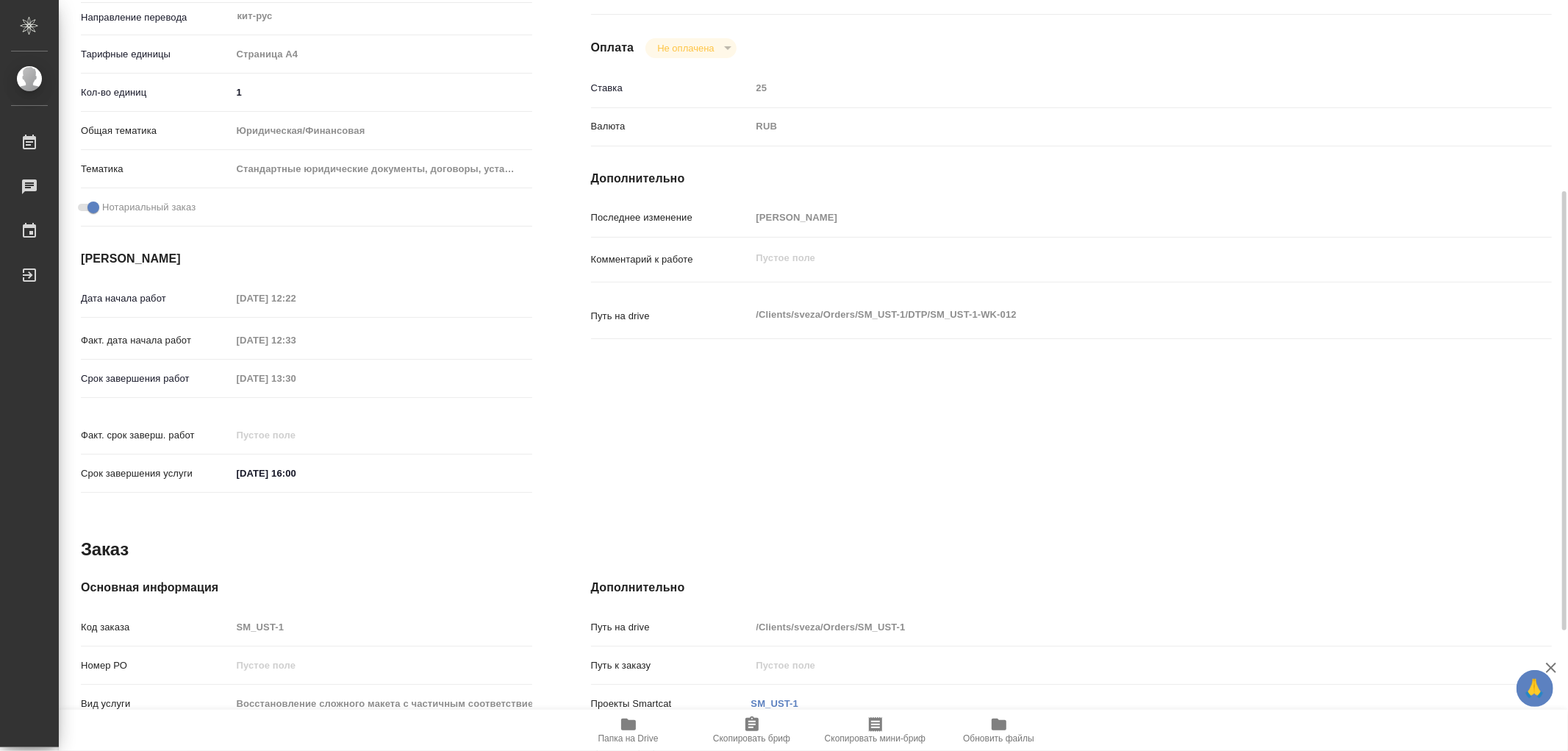
scroll to position [408, 0]
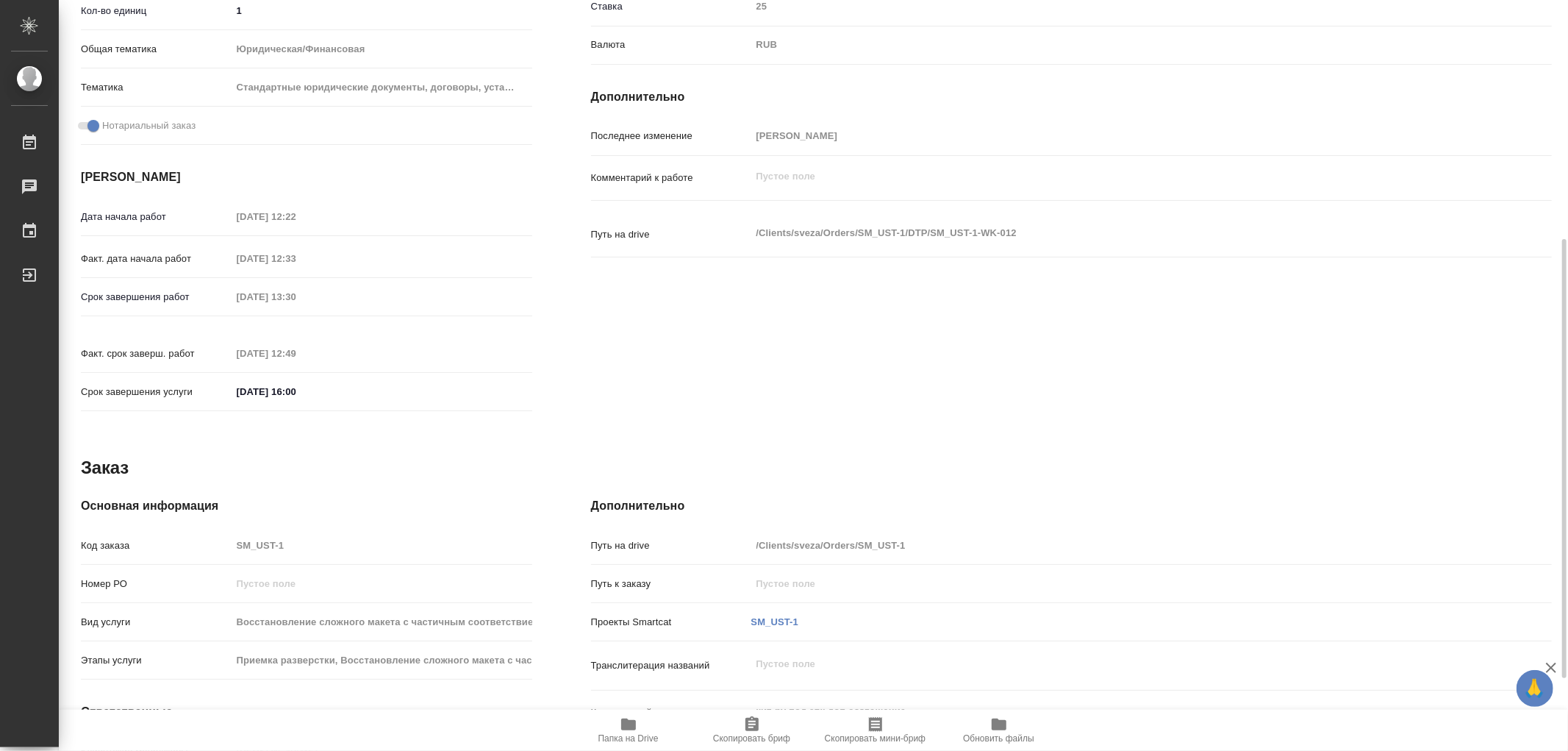
type textarea "x"
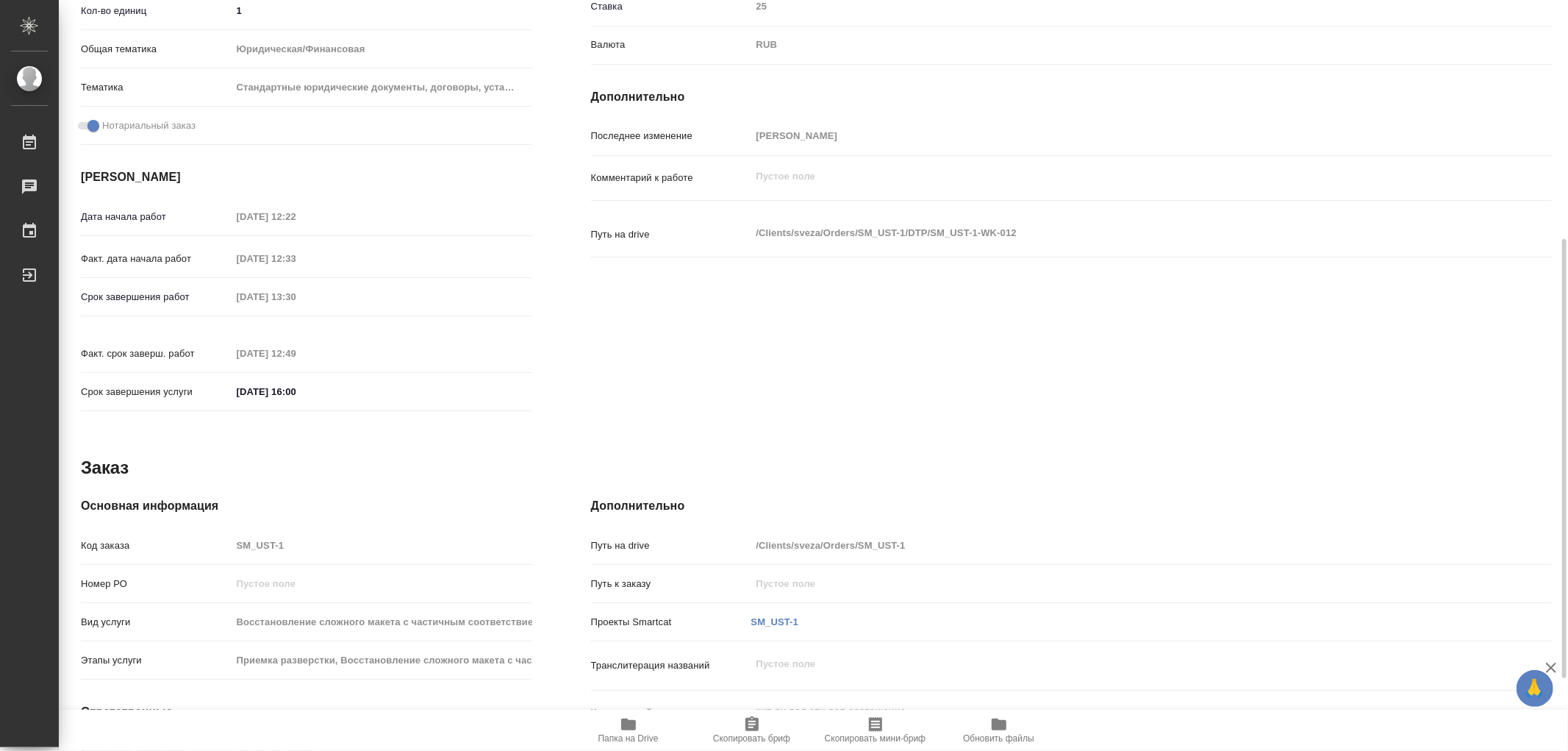
type textarea "x"
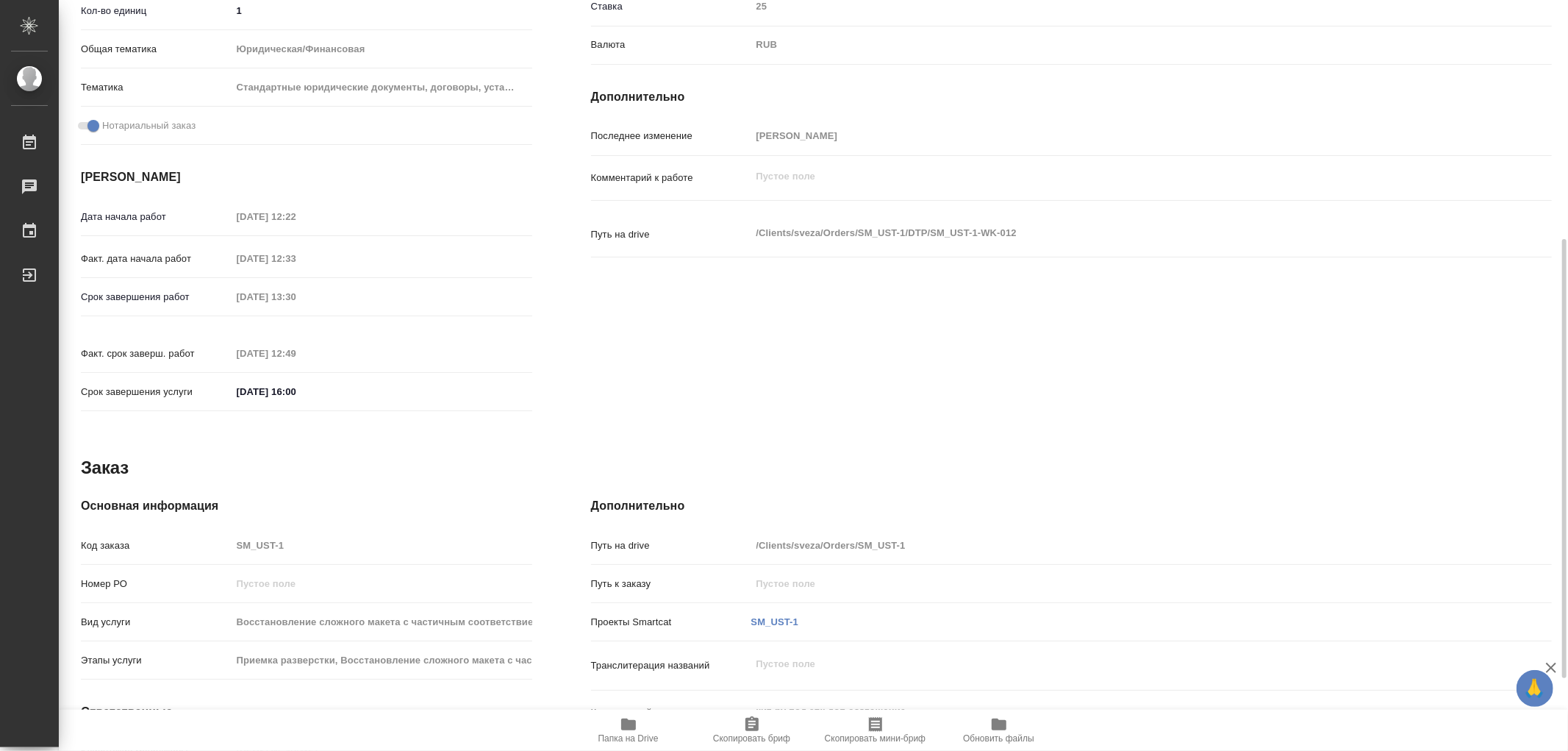
type textarea "x"
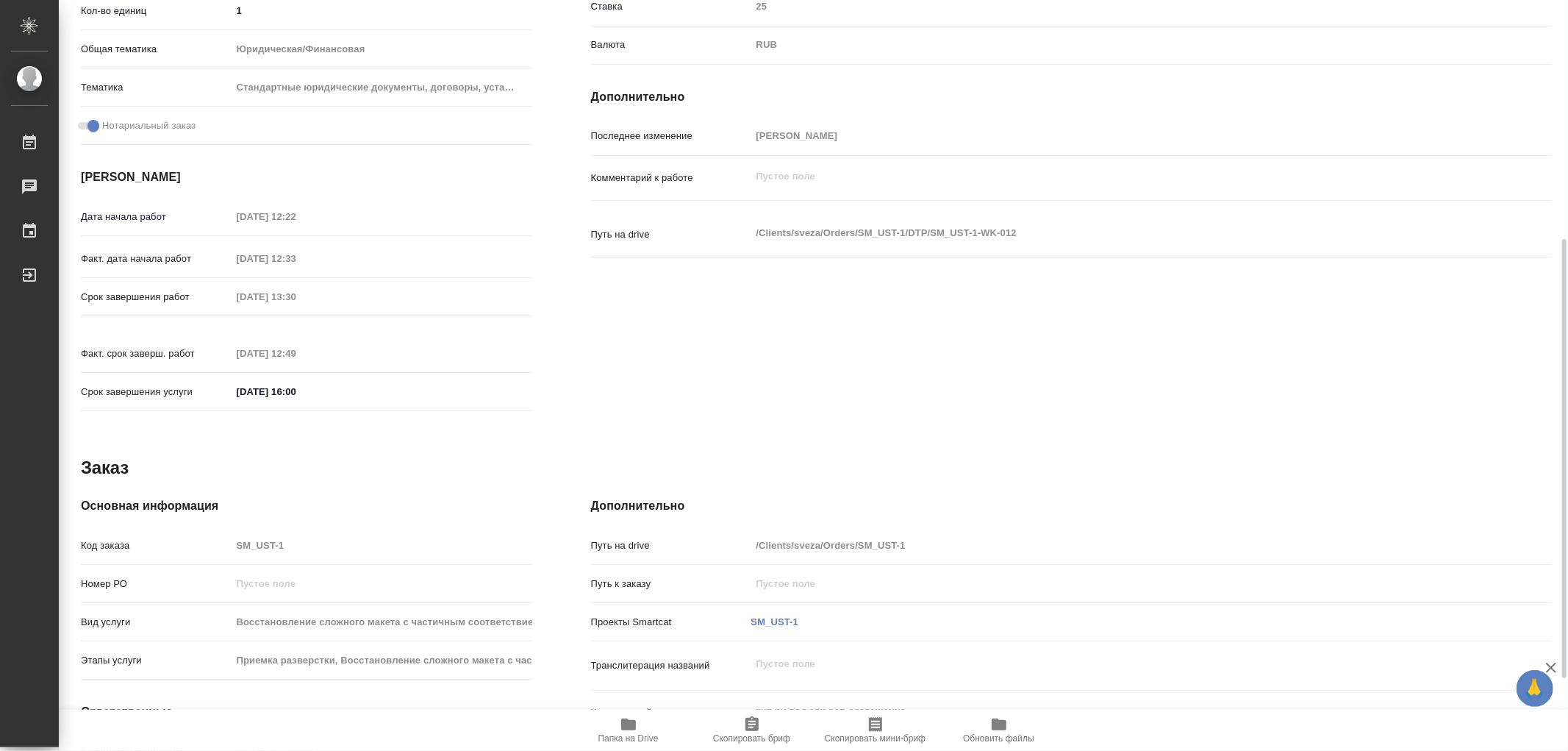
scroll to position [532, 0]
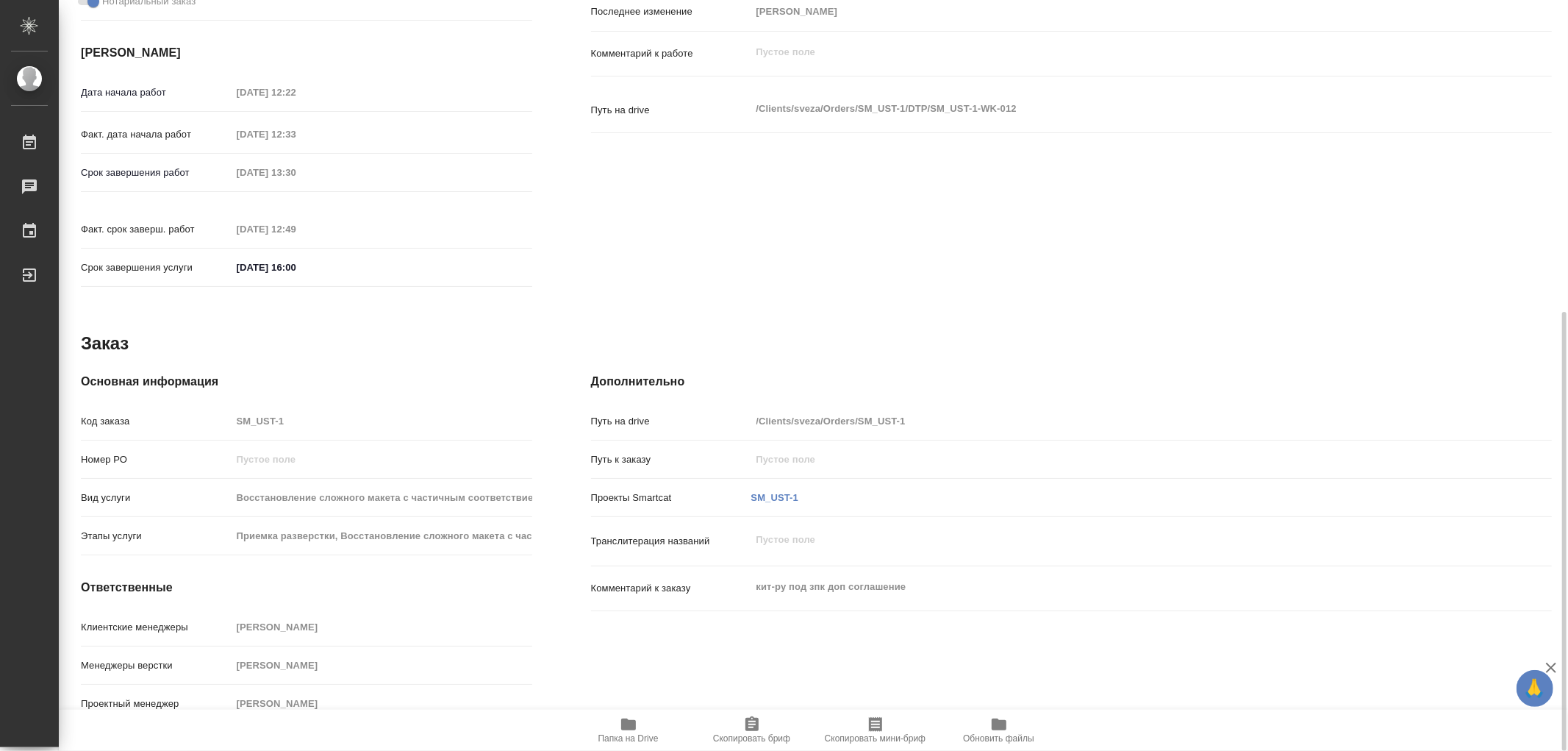
type textarea "x"
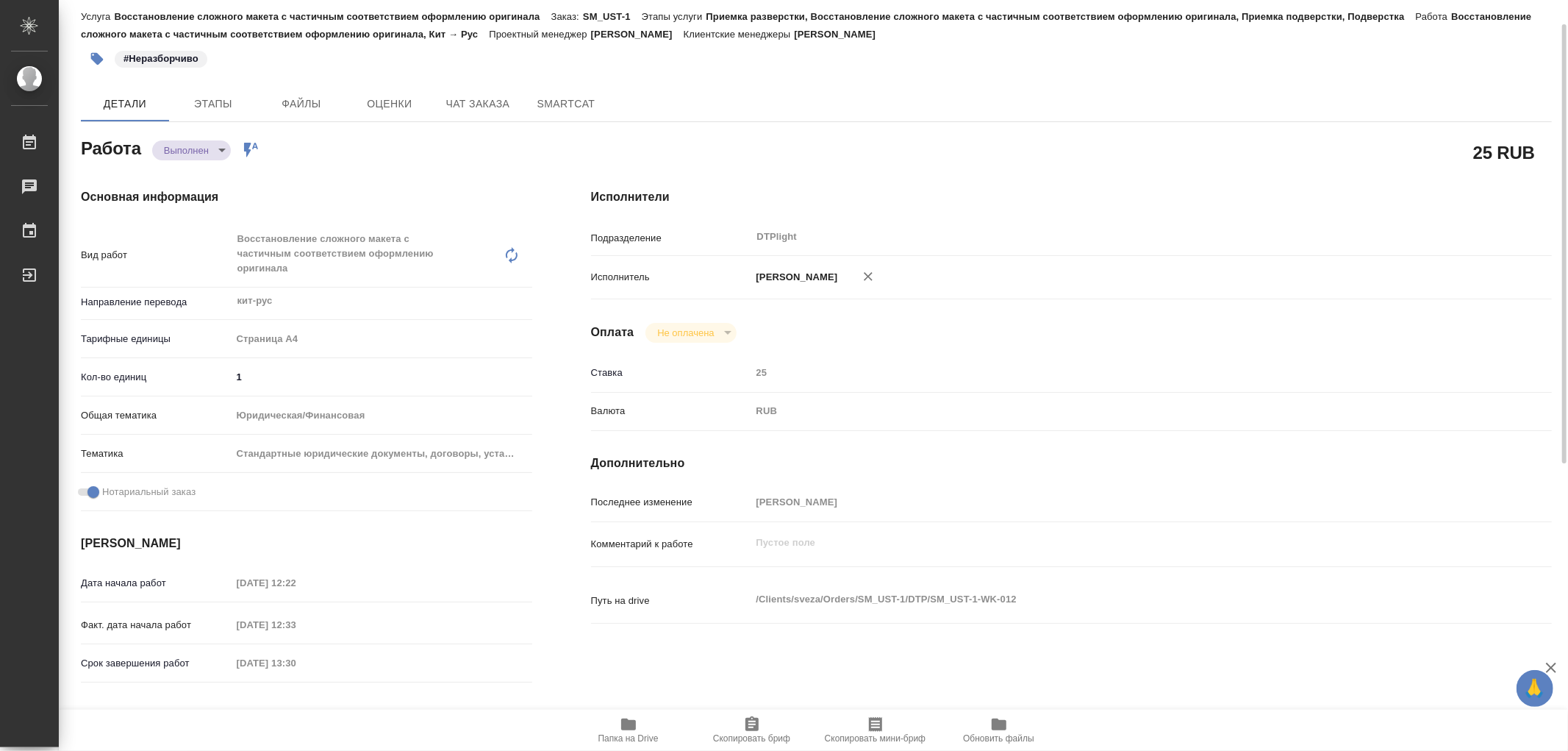
scroll to position [0, 0]
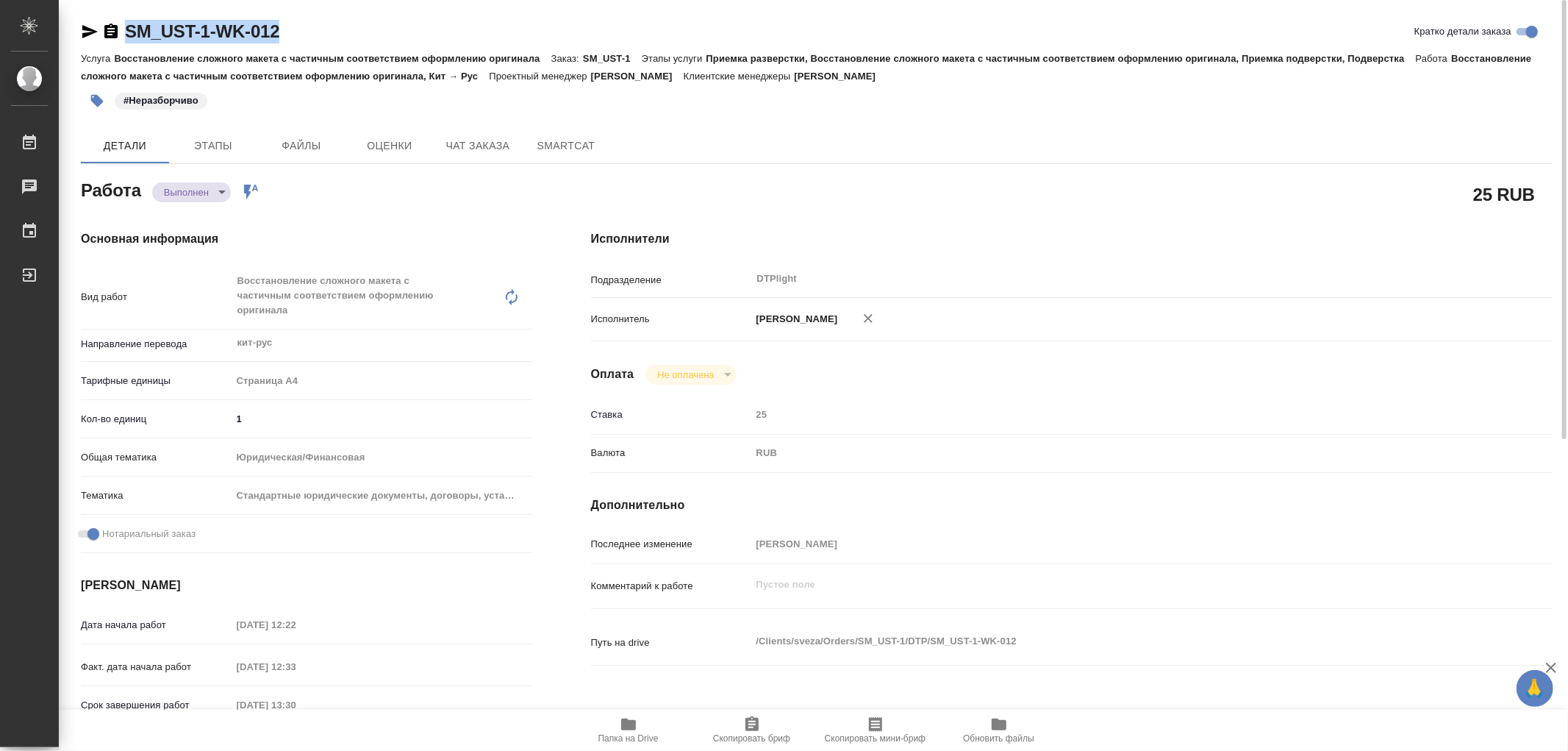
drag, startPoint x: 294, startPoint y: 42, endPoint x: 127, endPoint y: 31, distance: 167.4
click at [112, 33] on div "SM_UST-1-WK-012 Кратко детали заказа" at bounding box center [817, 31] width 1472 height 23
copy link "SM_UST-1-WK-012"
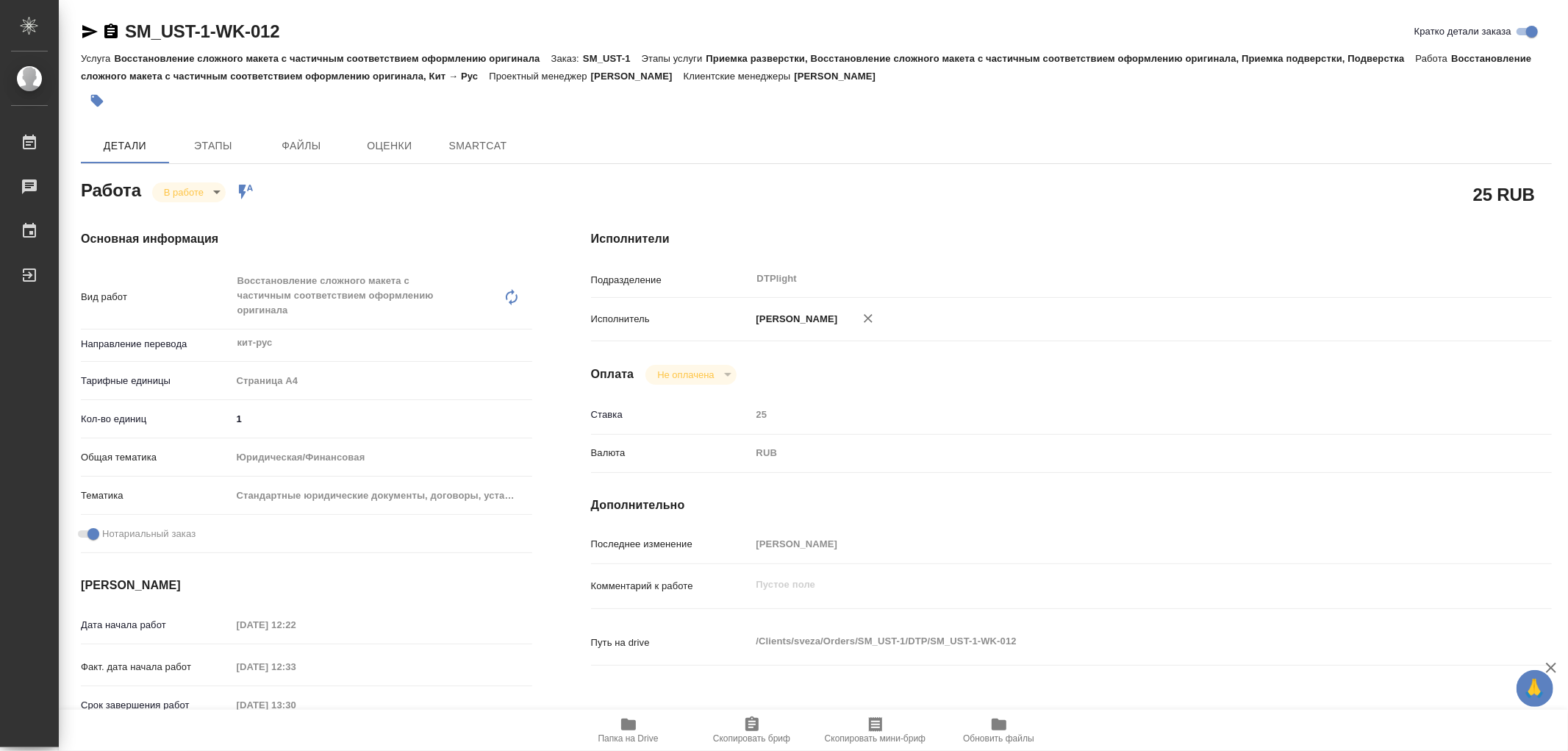
type textarea "x"
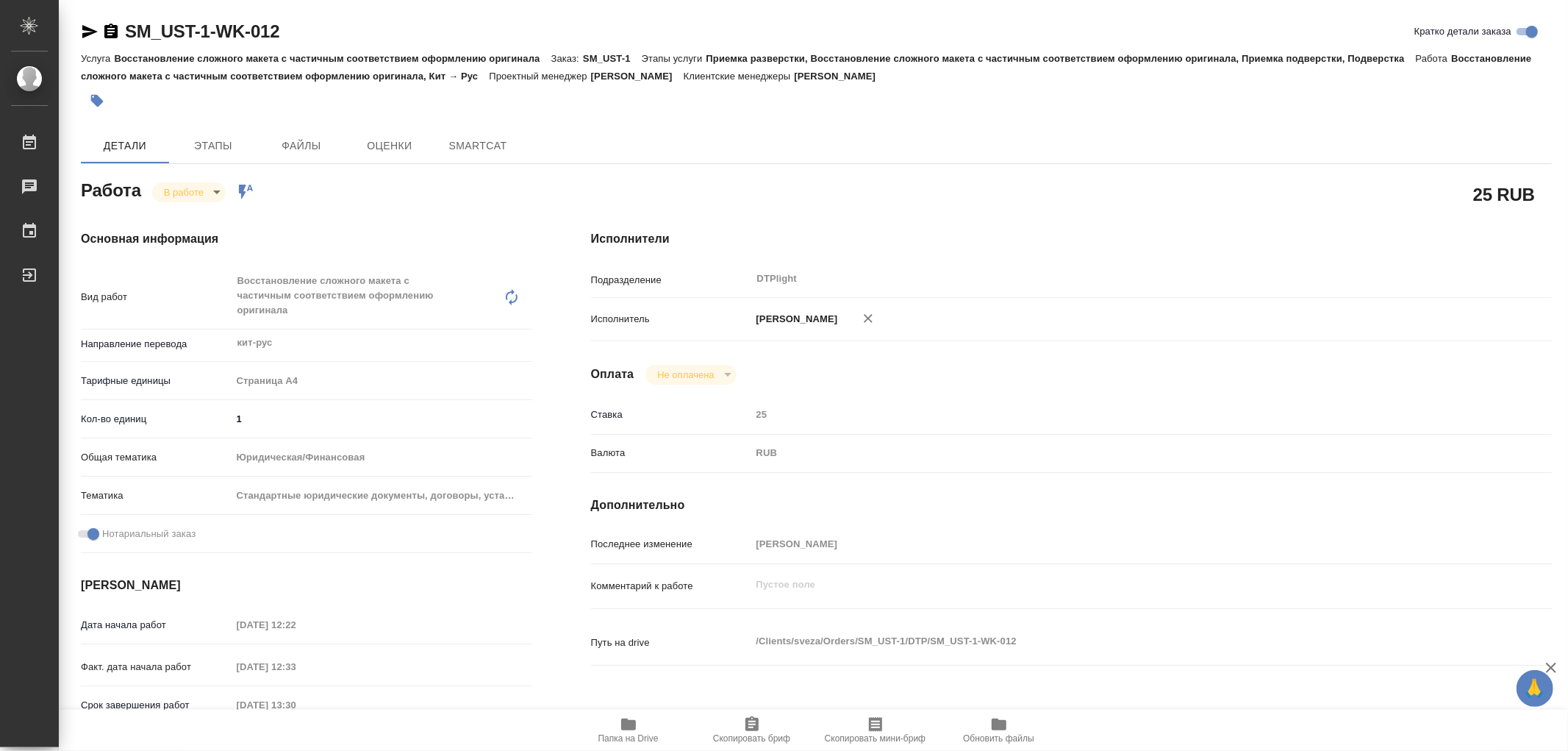
type textarea "x"
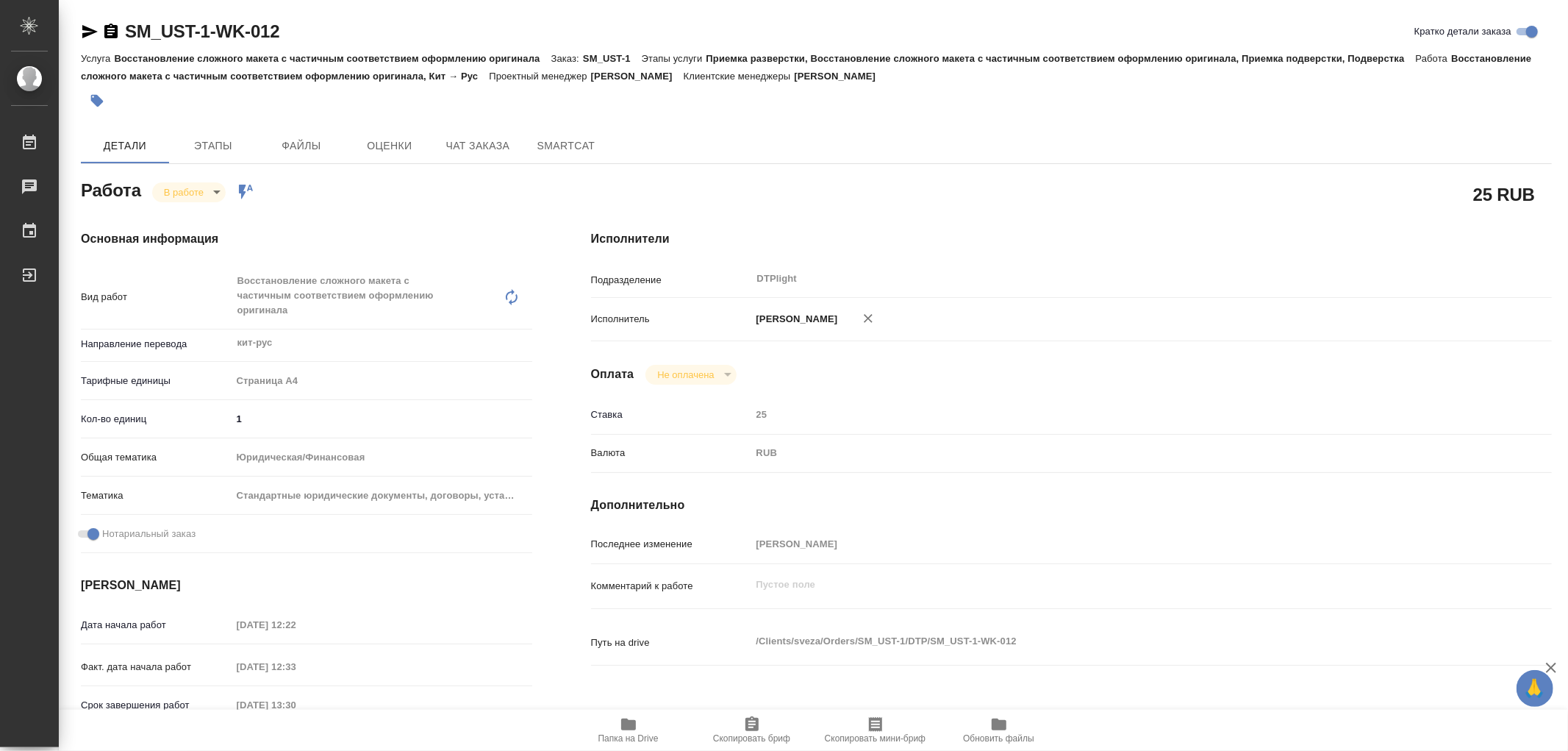
type textarea "x"
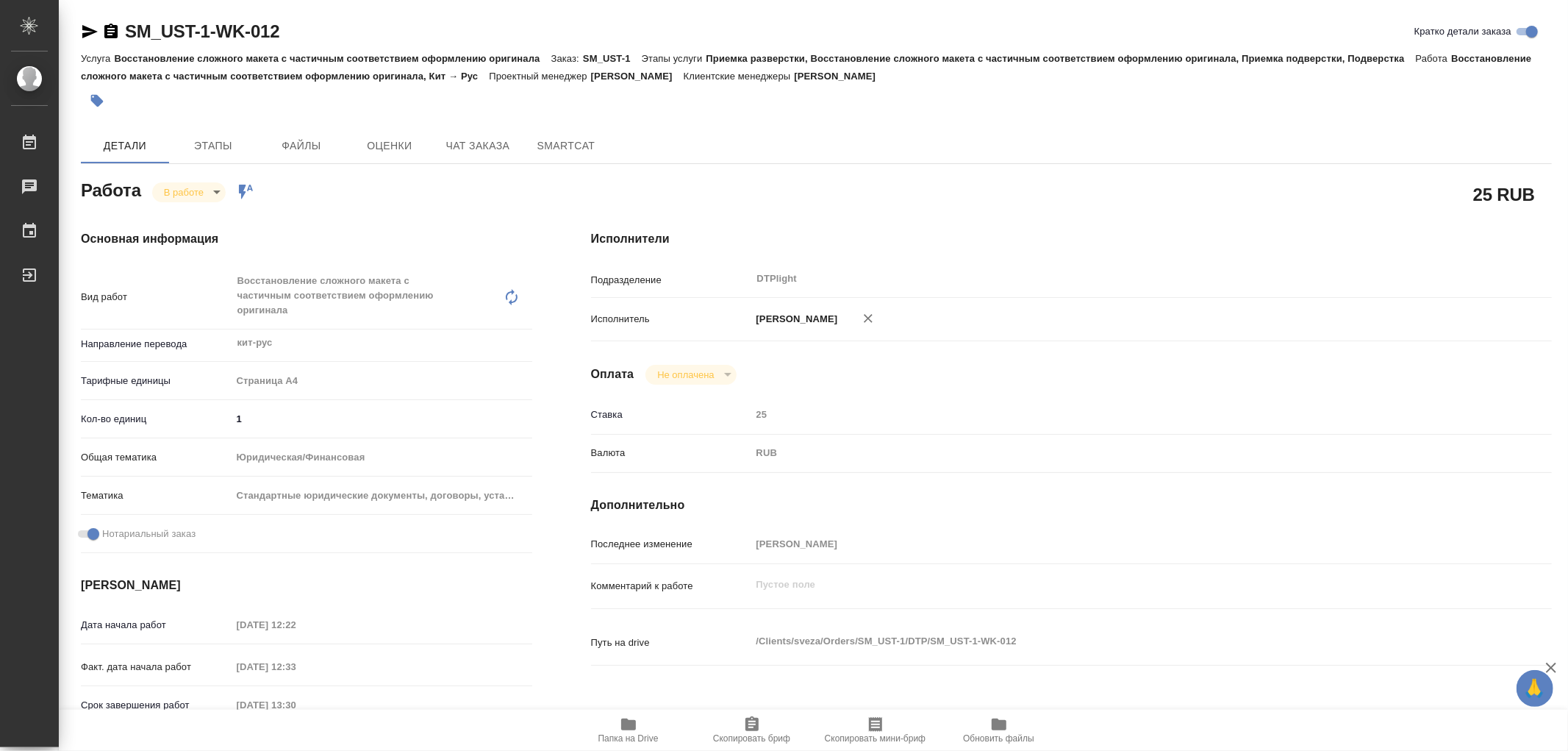
type textarea "x"
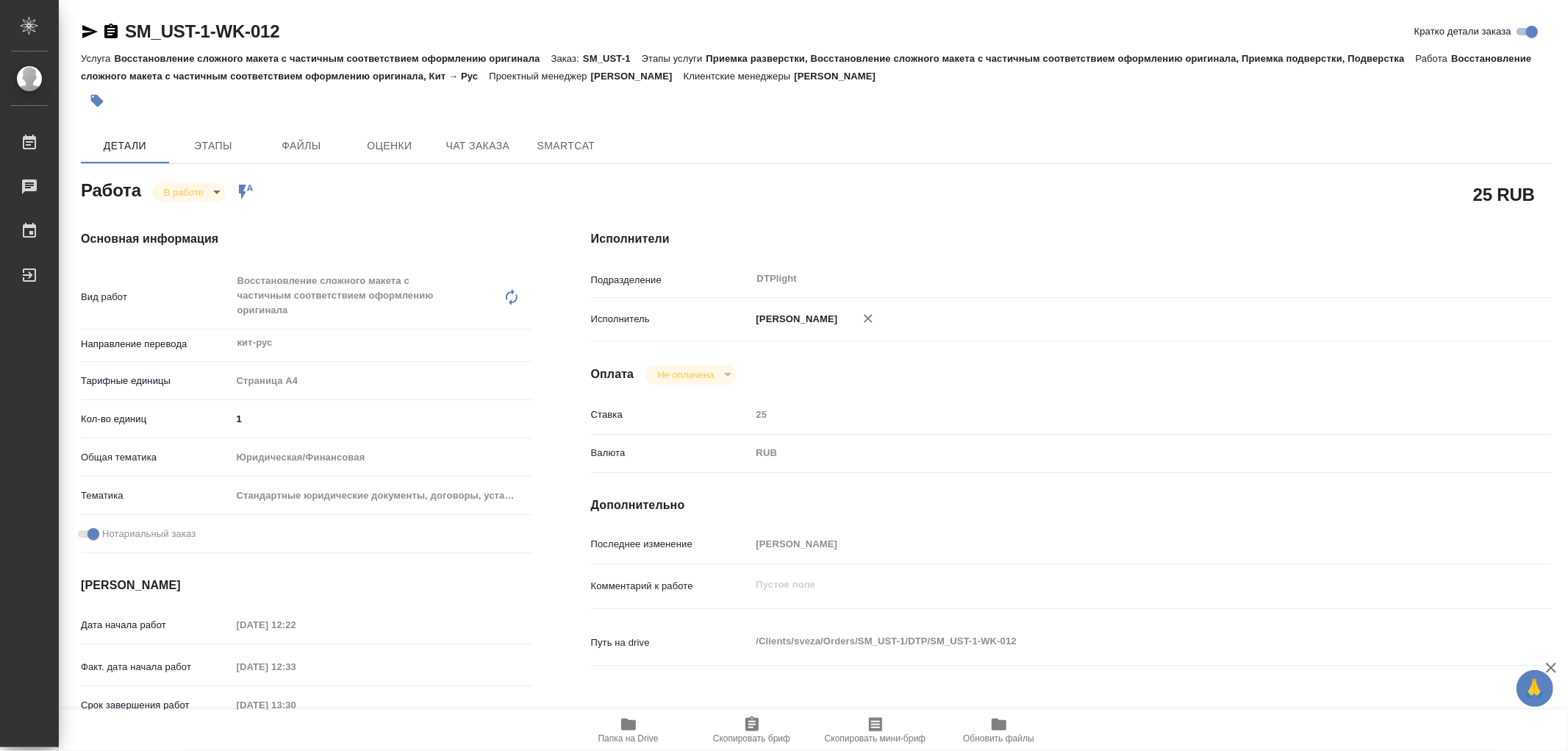
type textarea "x"
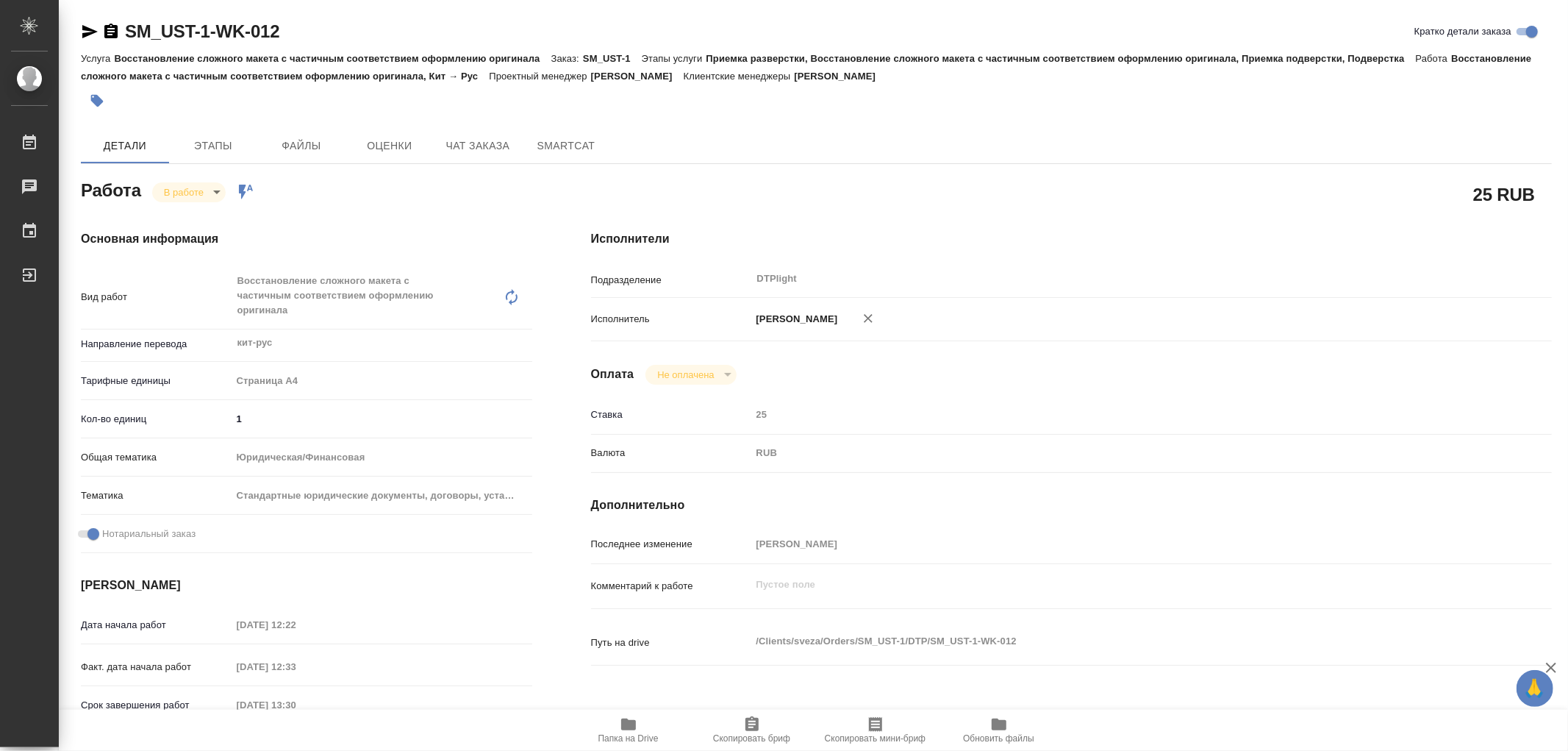
type textarea "x"
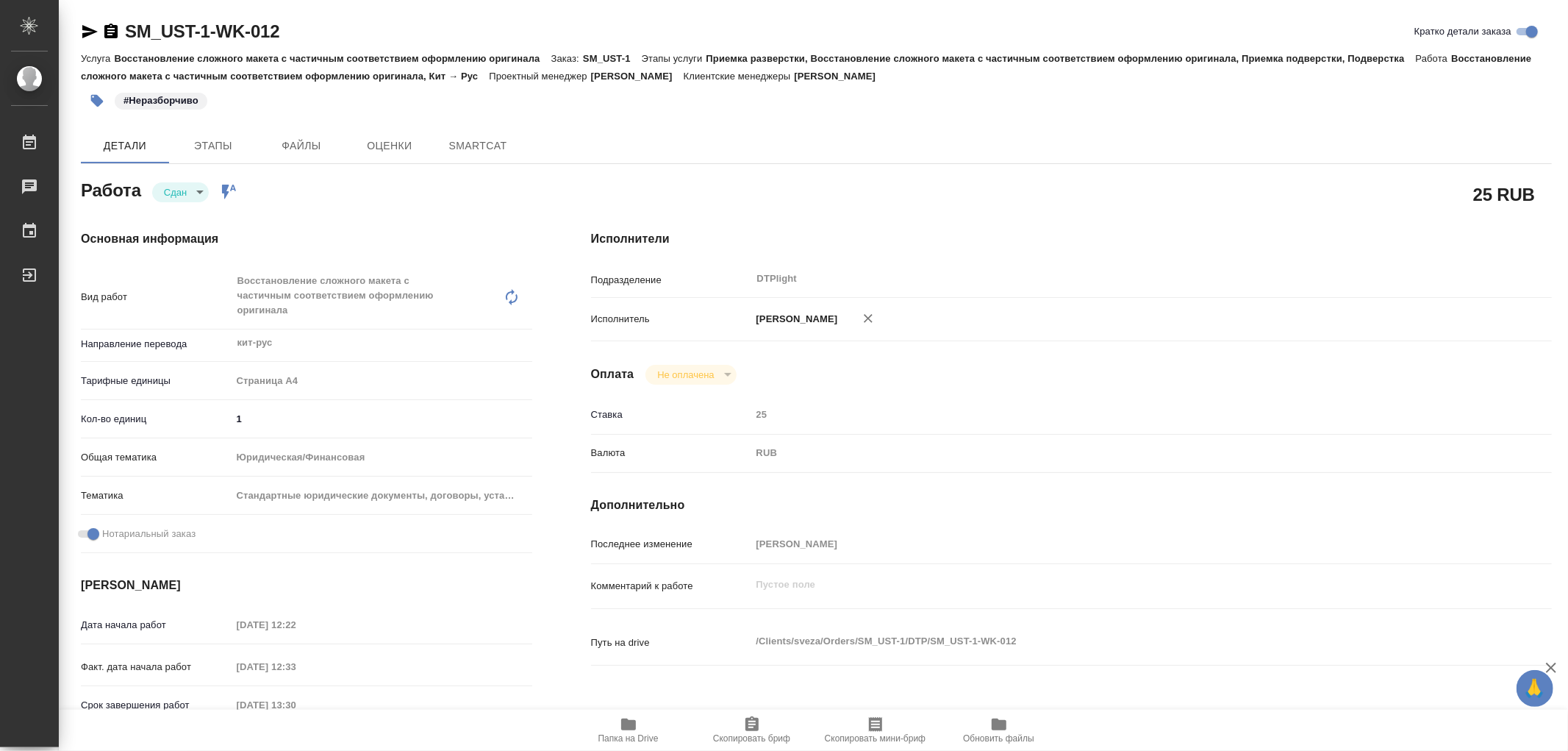
type textarea "x"
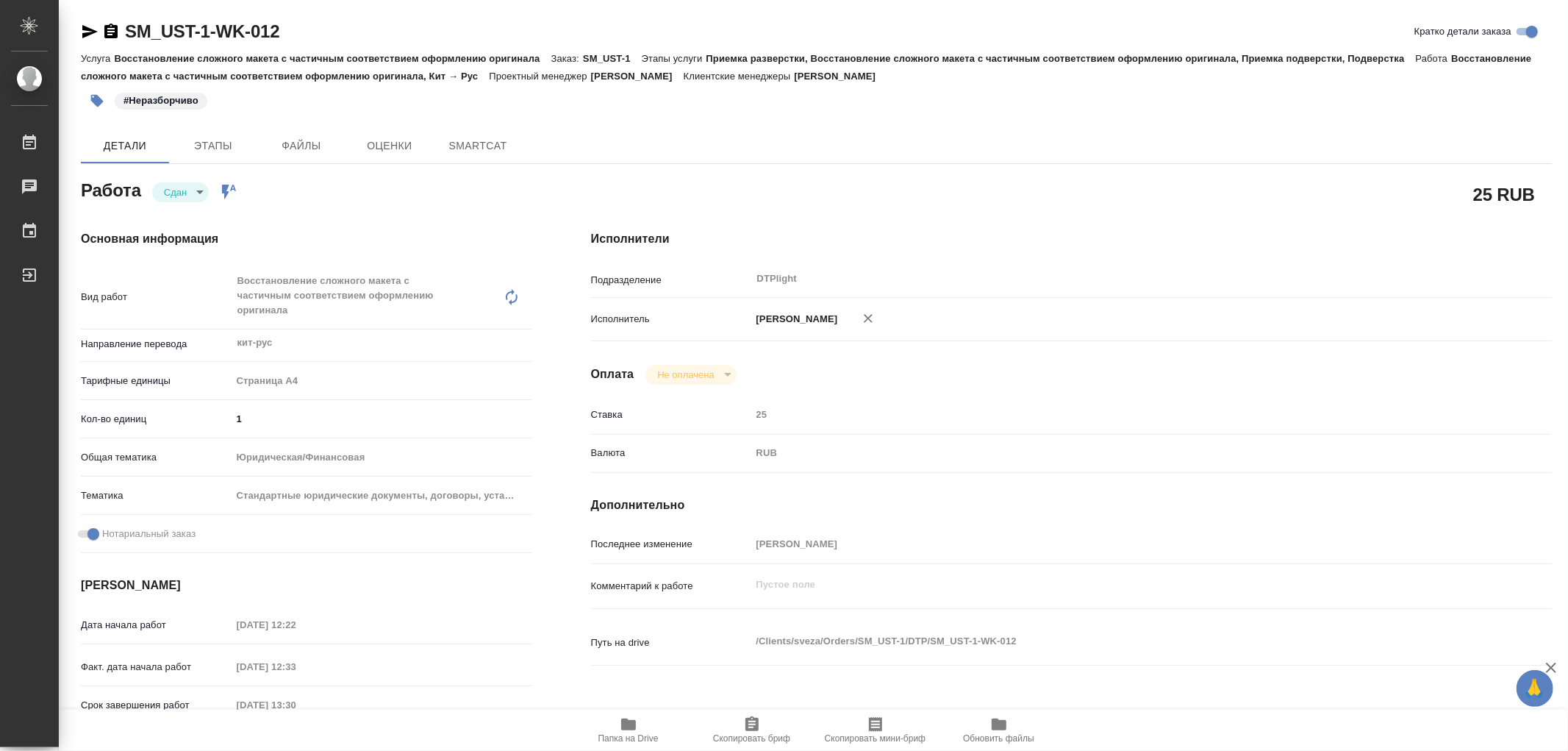
type textarea "x"
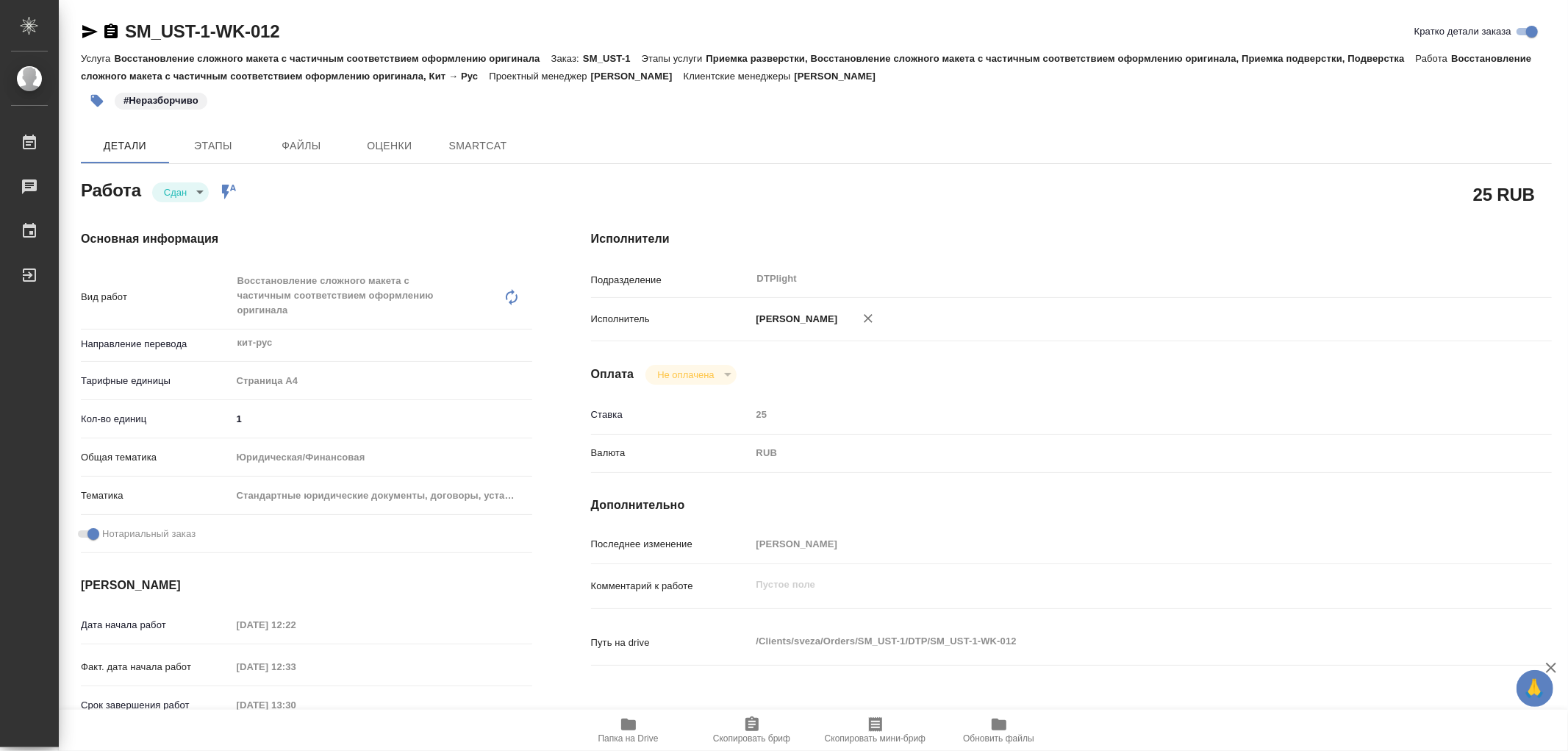
type textarea "x"
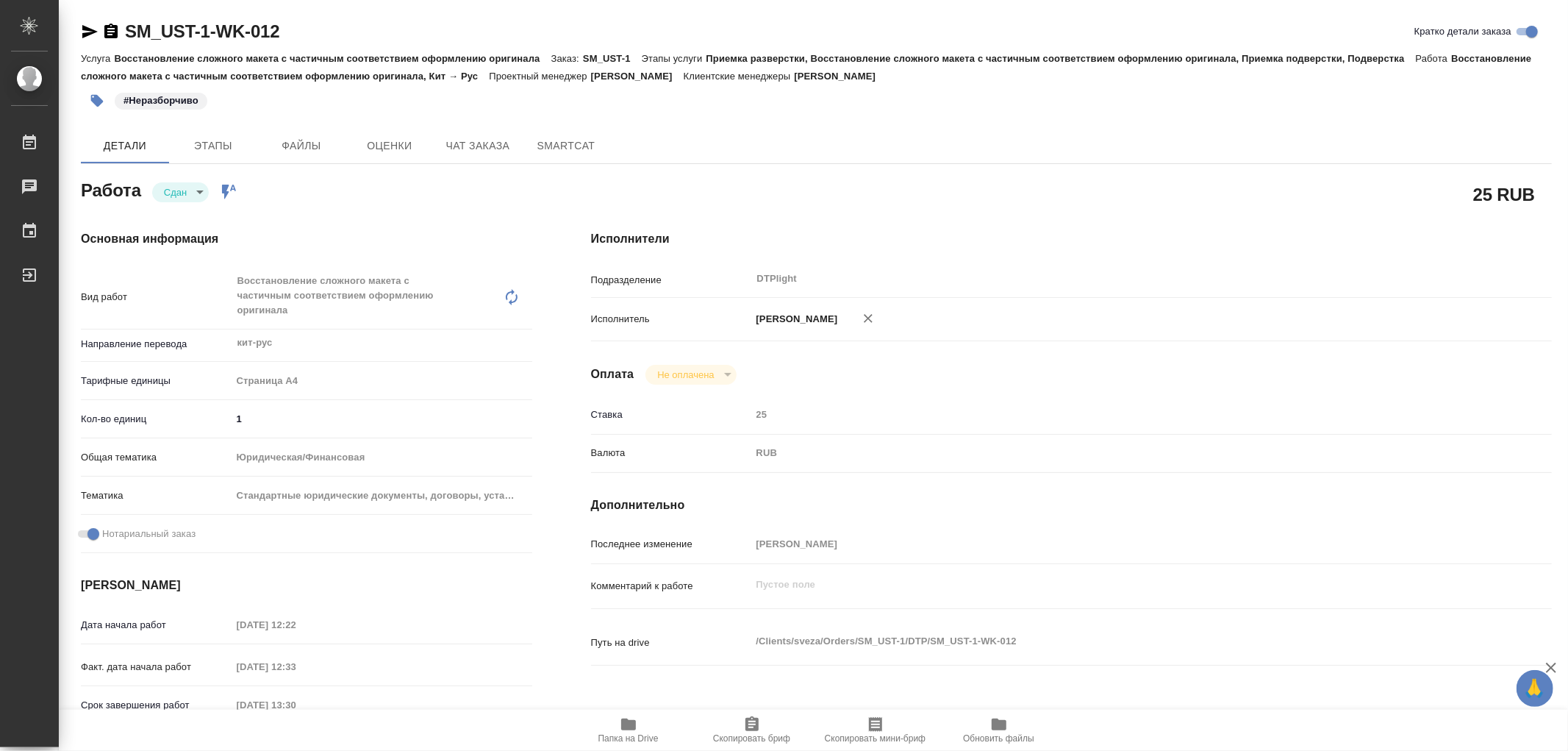
type textarea "x"
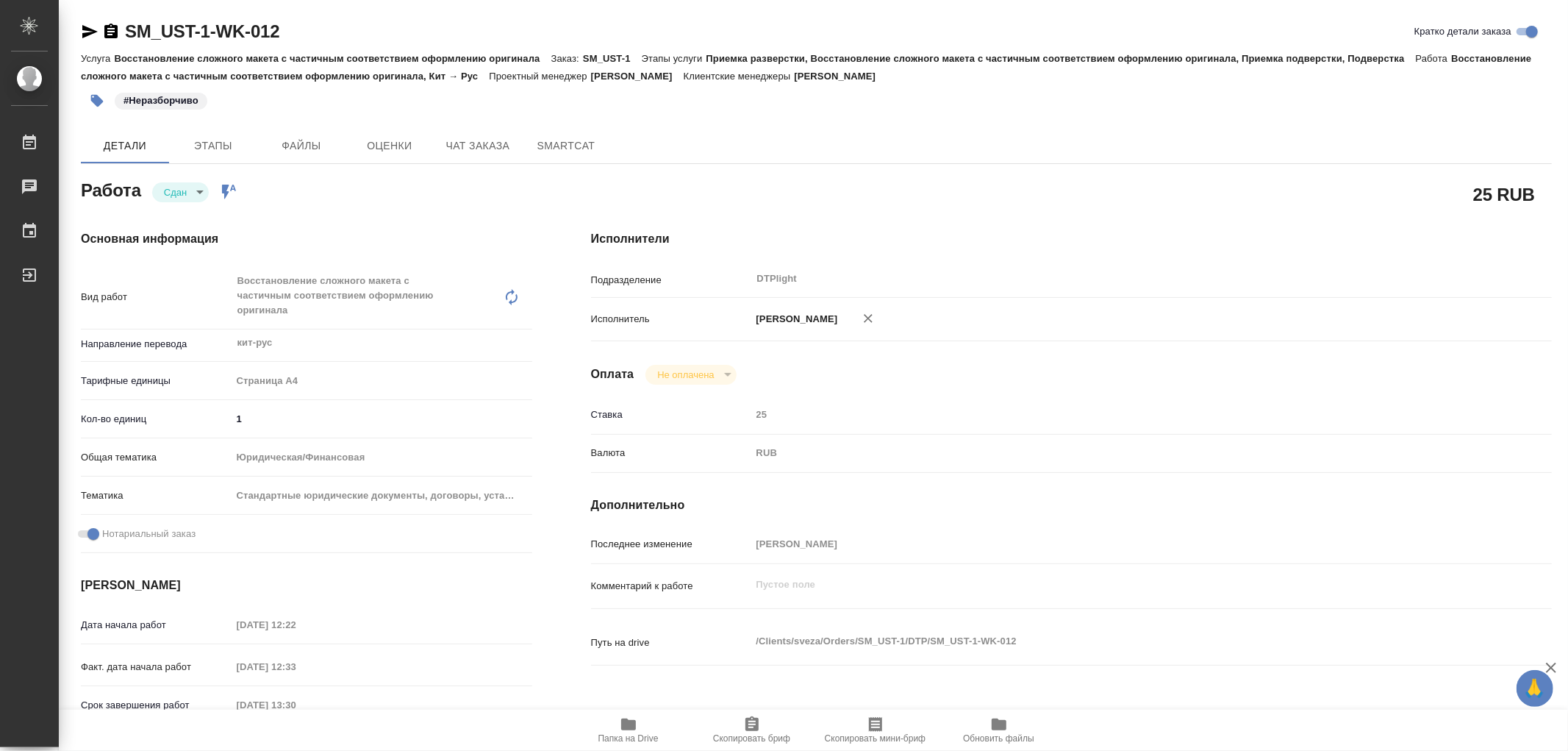
type textarea "x"
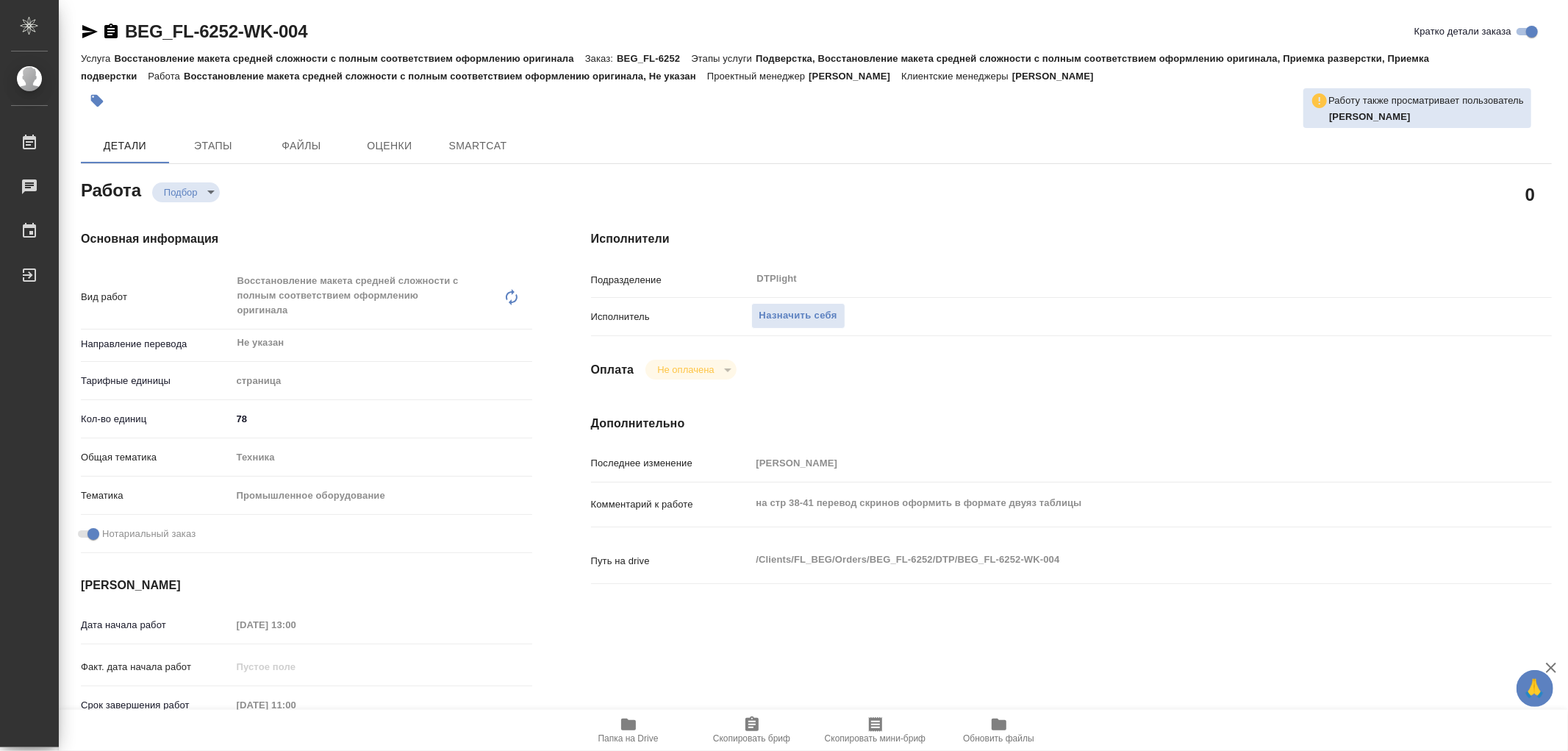
type textarea "x"
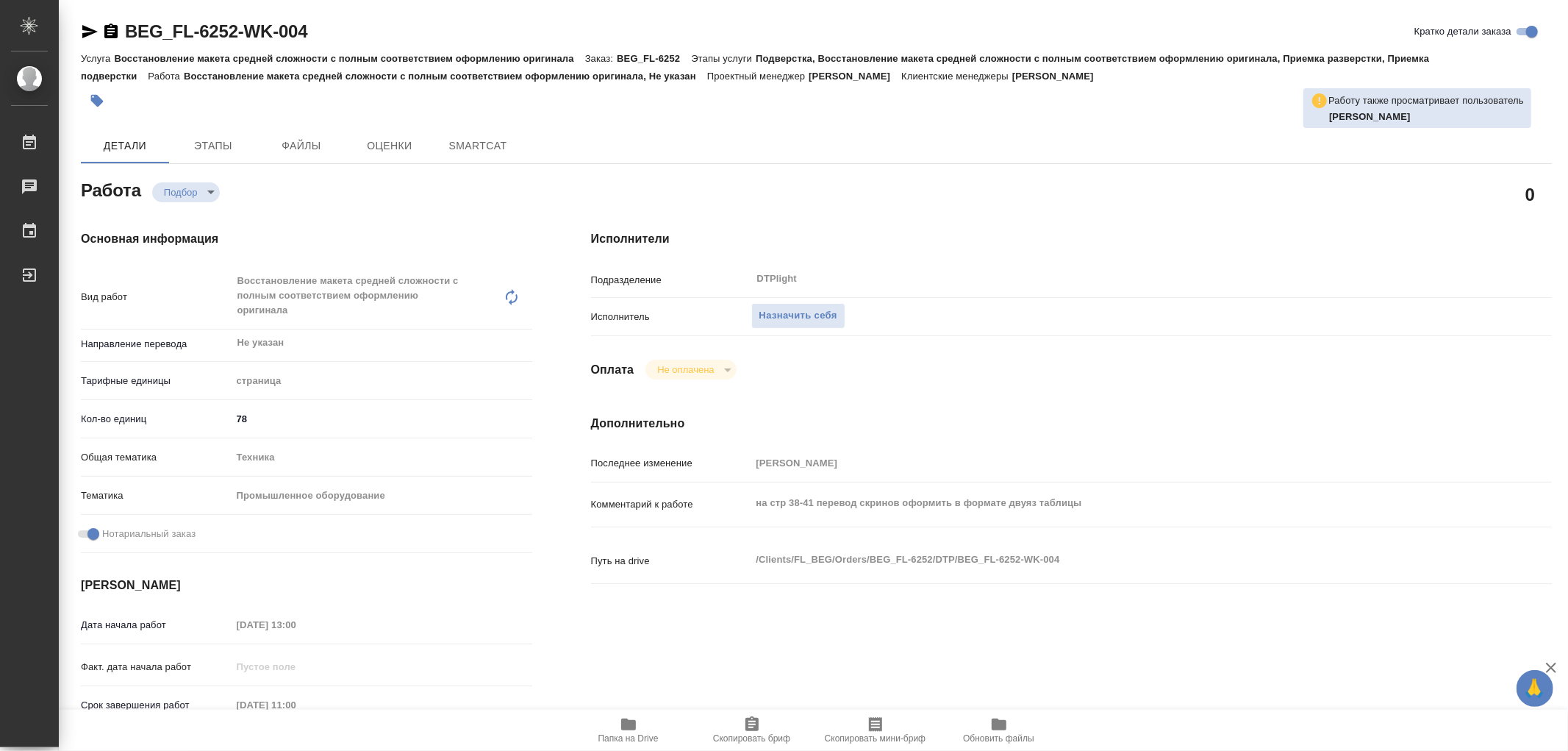
type textarea "x"
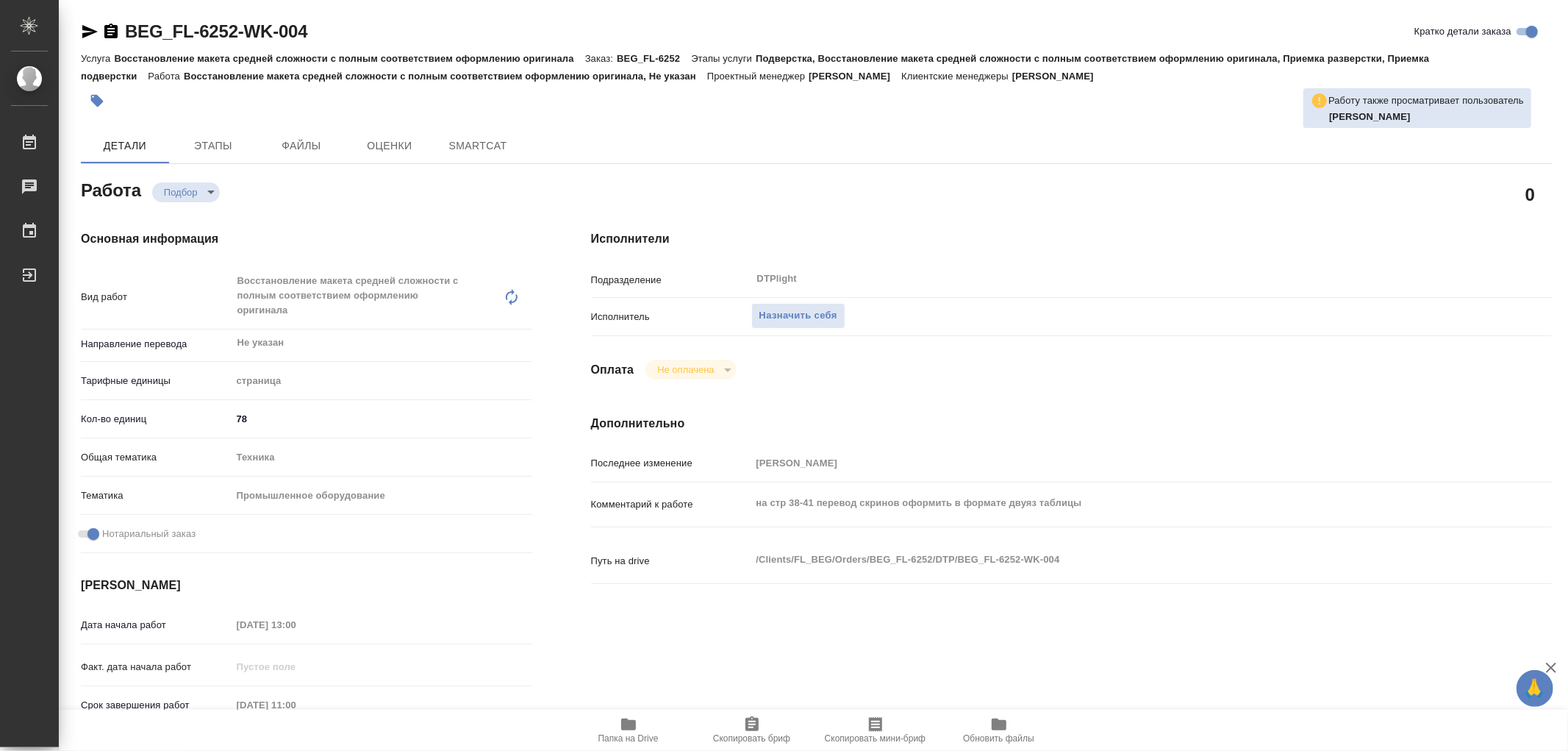
type textarea "x"
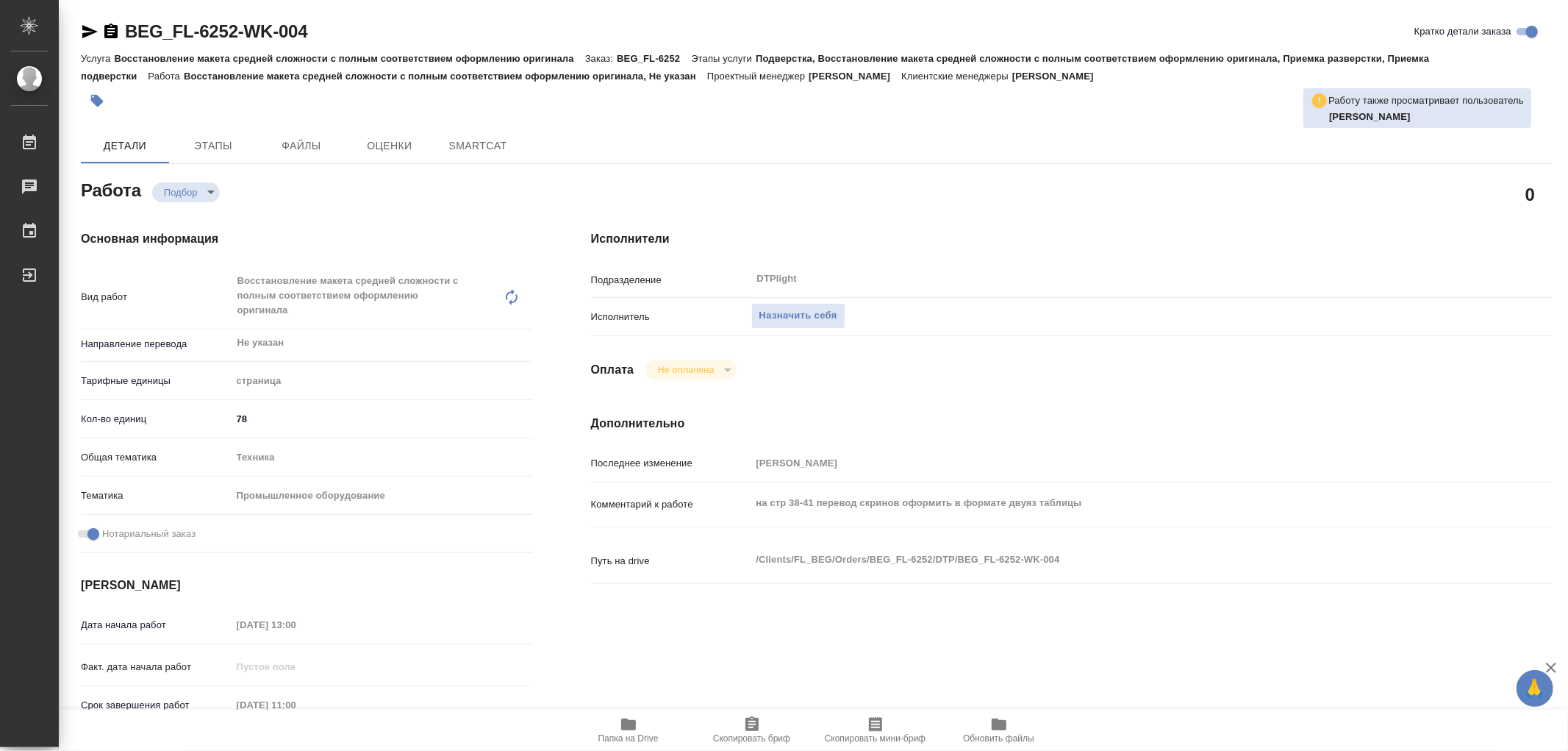
type textarea "x"
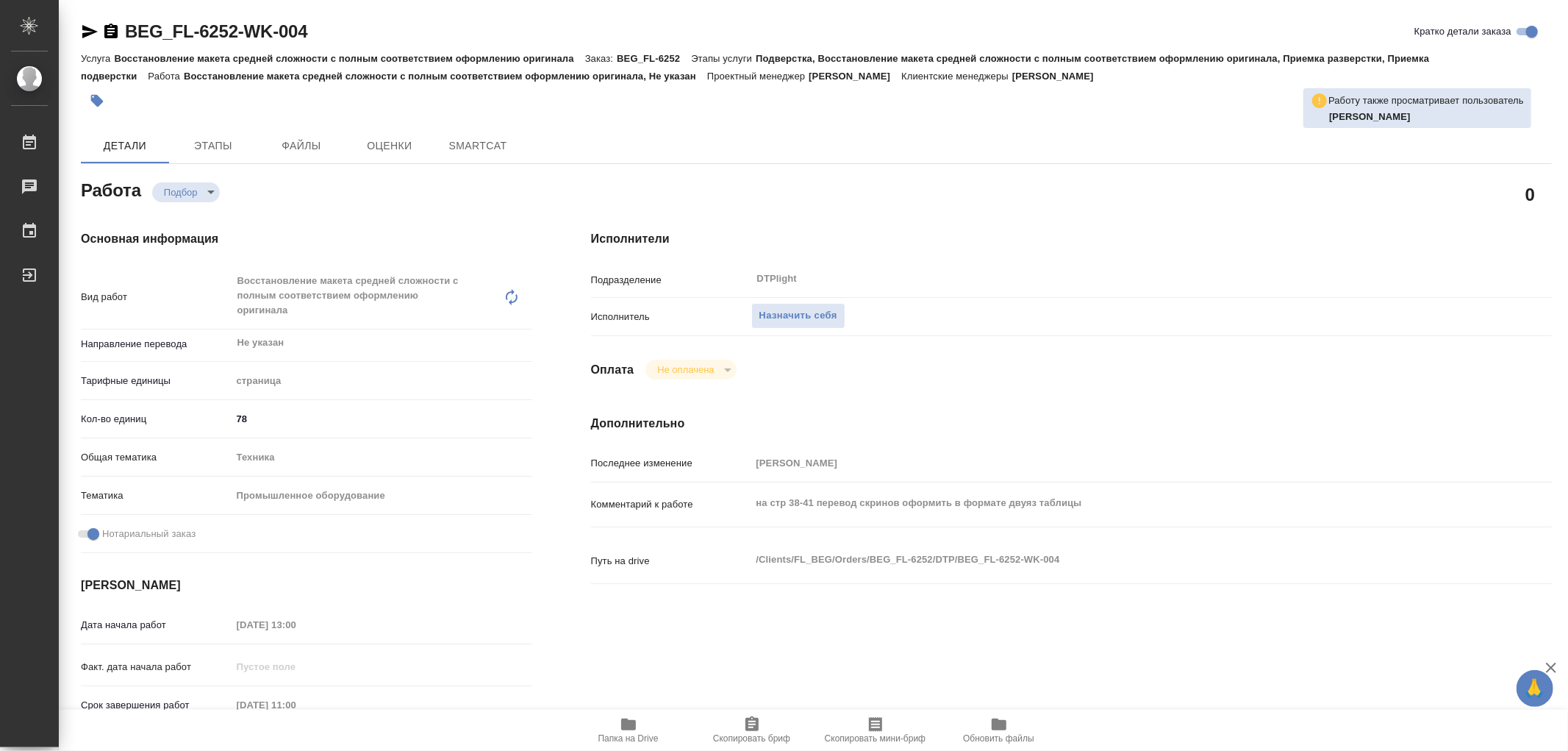
type textarea "x"
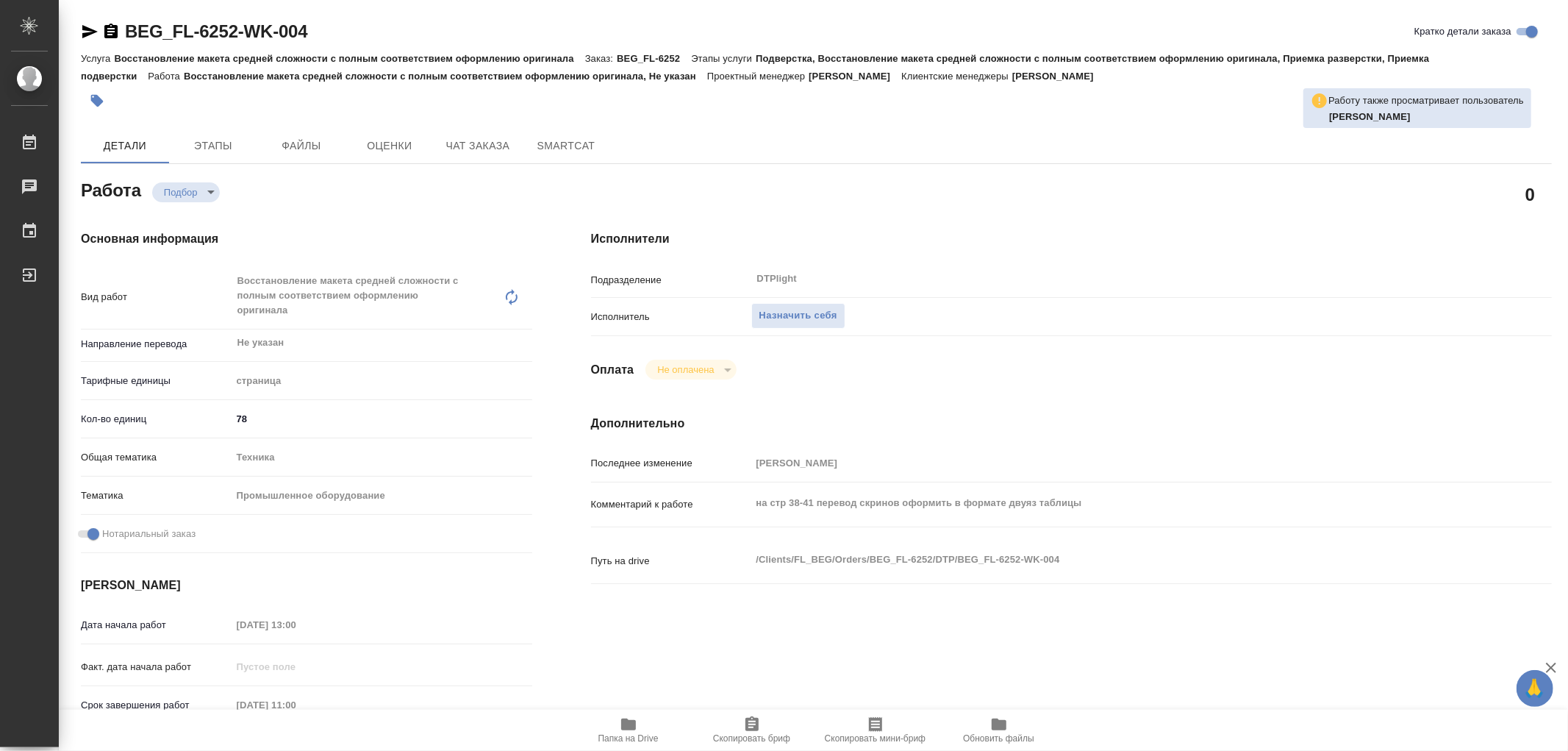
type textarea "x"
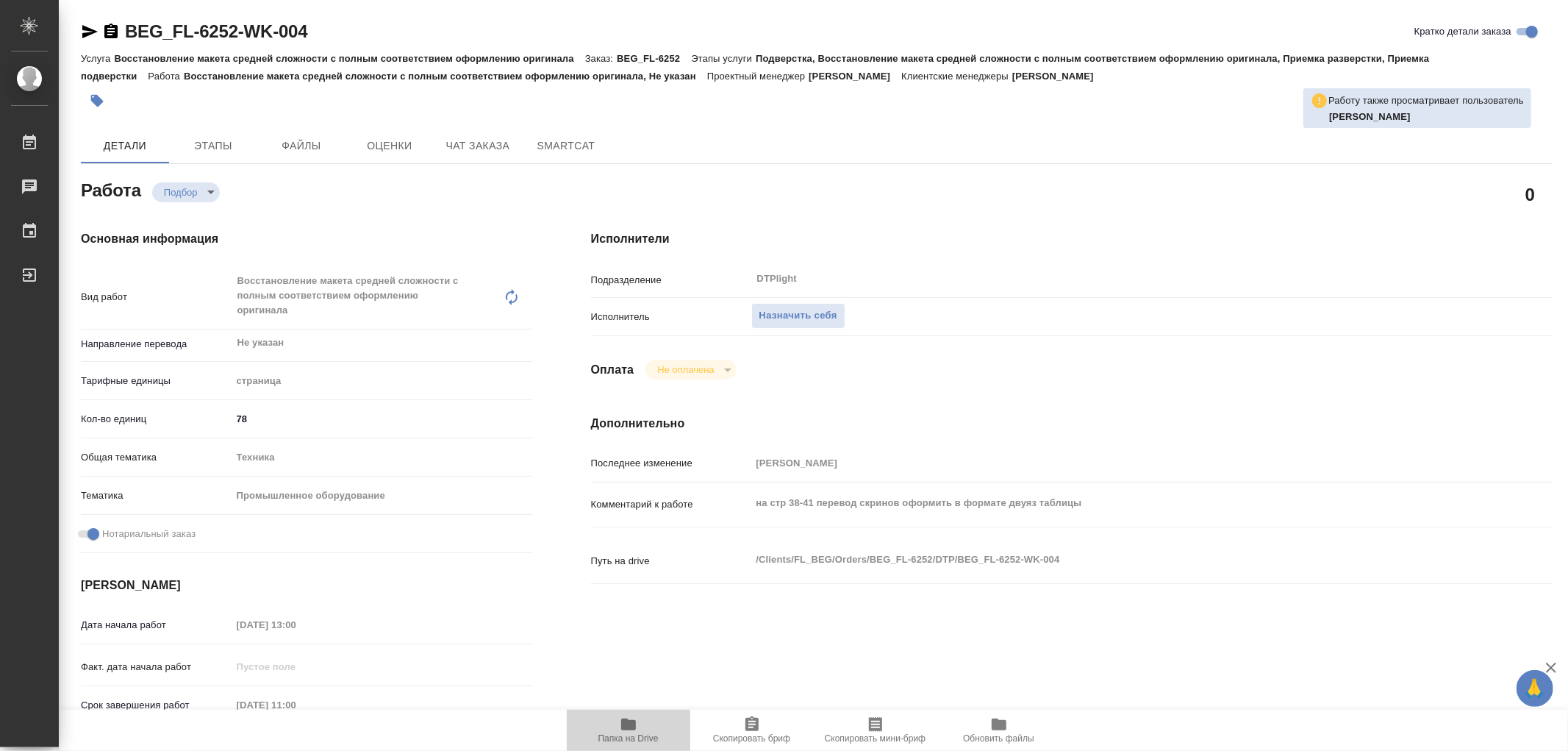
click at [630, 728] on icon "button" at bounding box center [629, 724] width 14 height 12
type textarea "x"
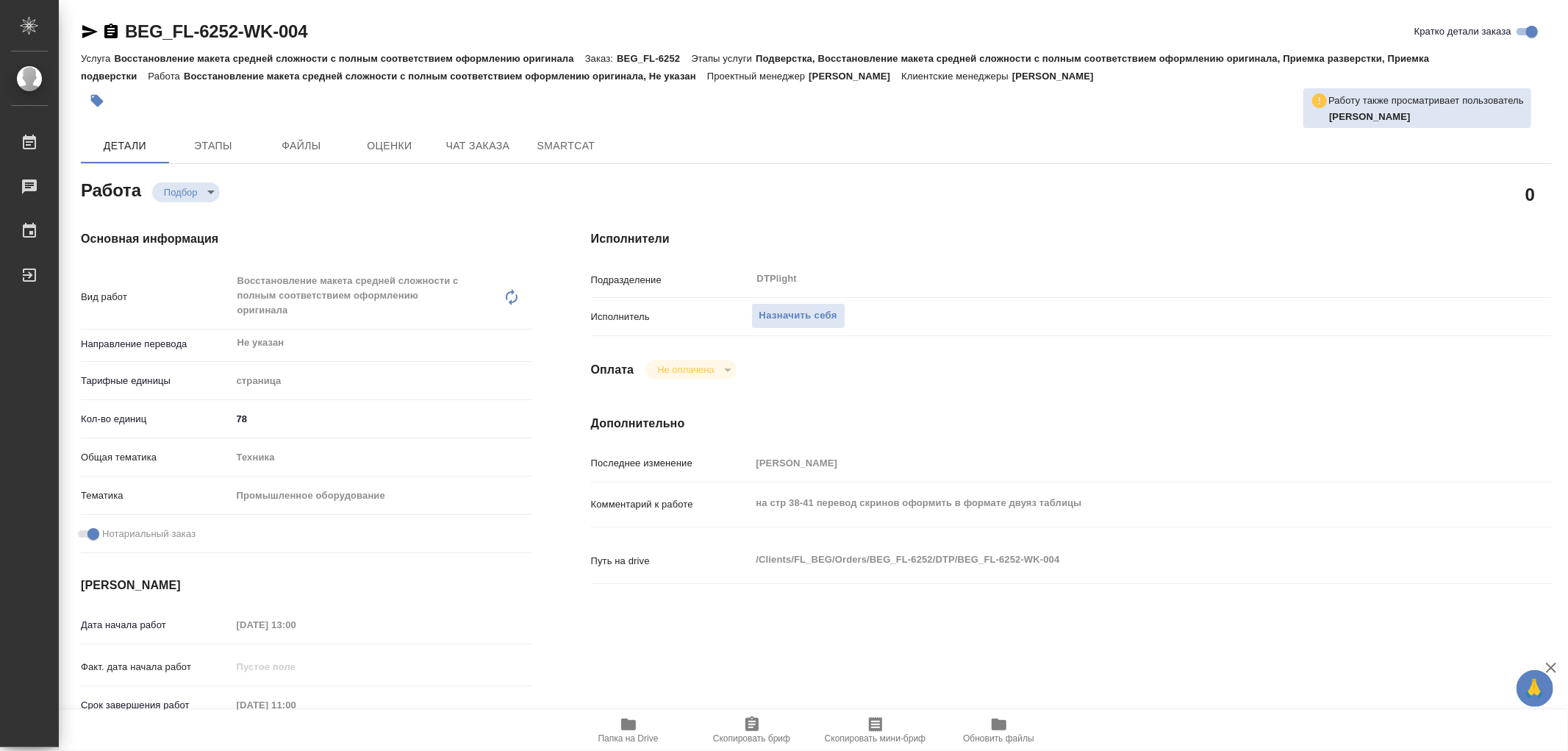
type textarea "x"
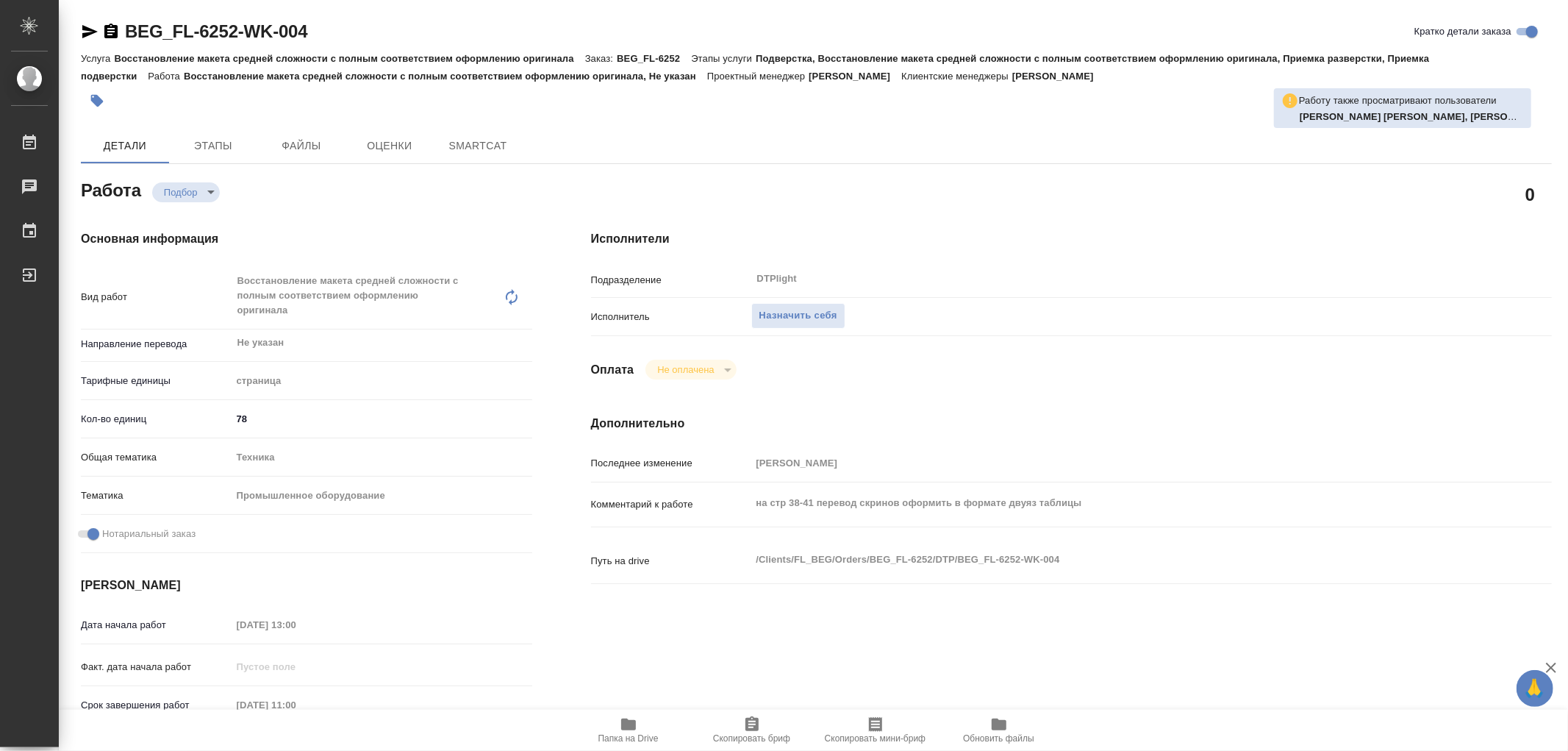
type textarea "x"
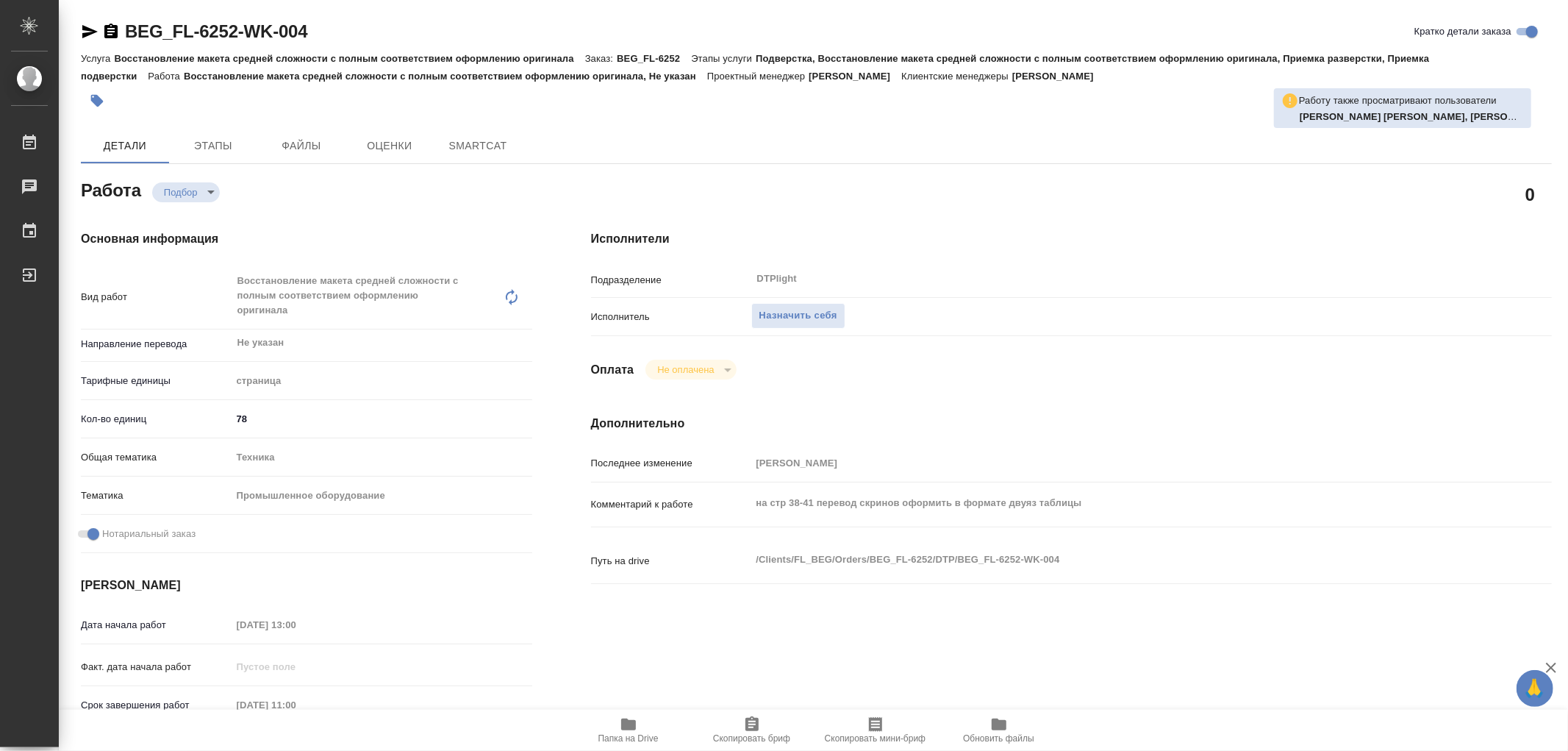
type textarea "x"
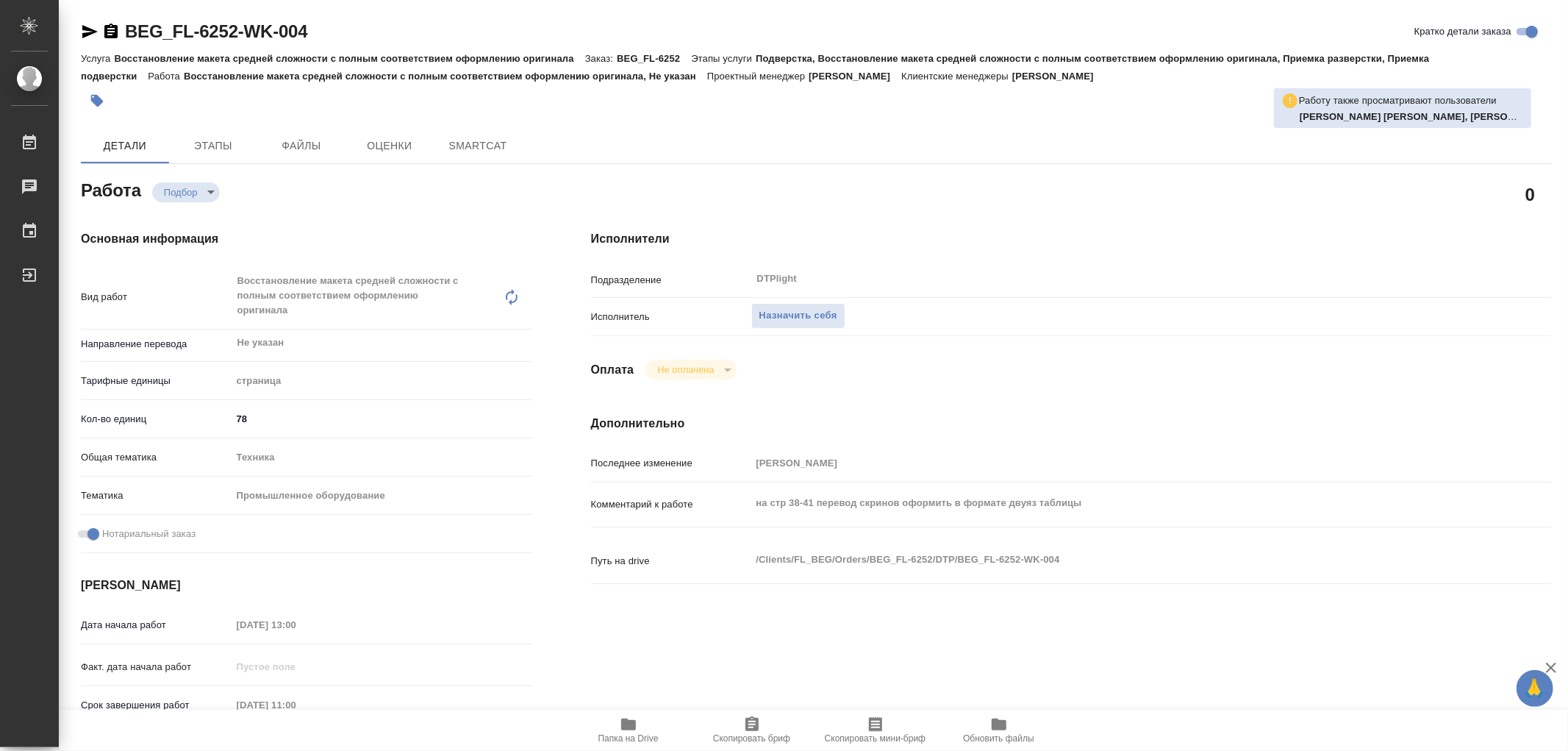
type textarea "x"
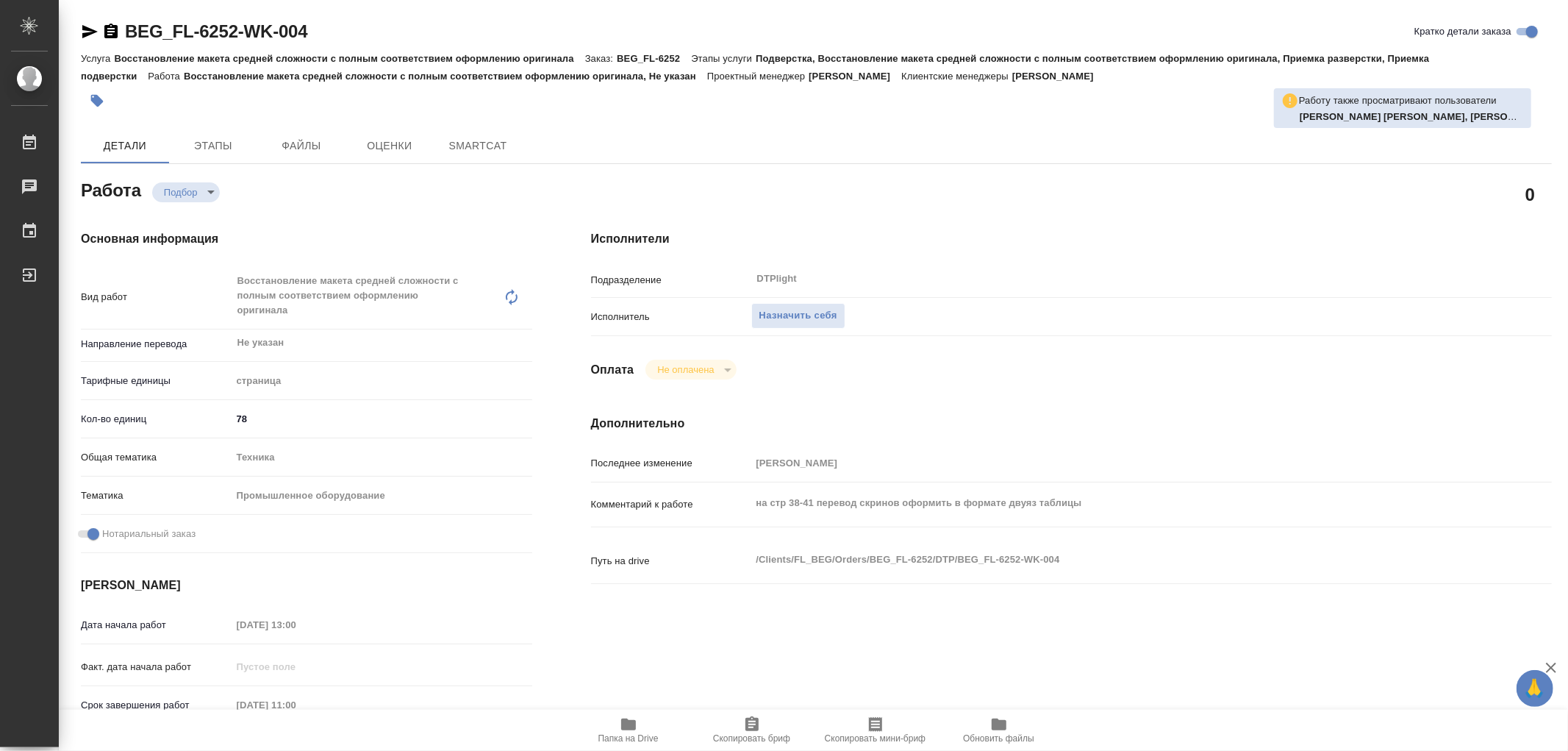
type textarea "x"
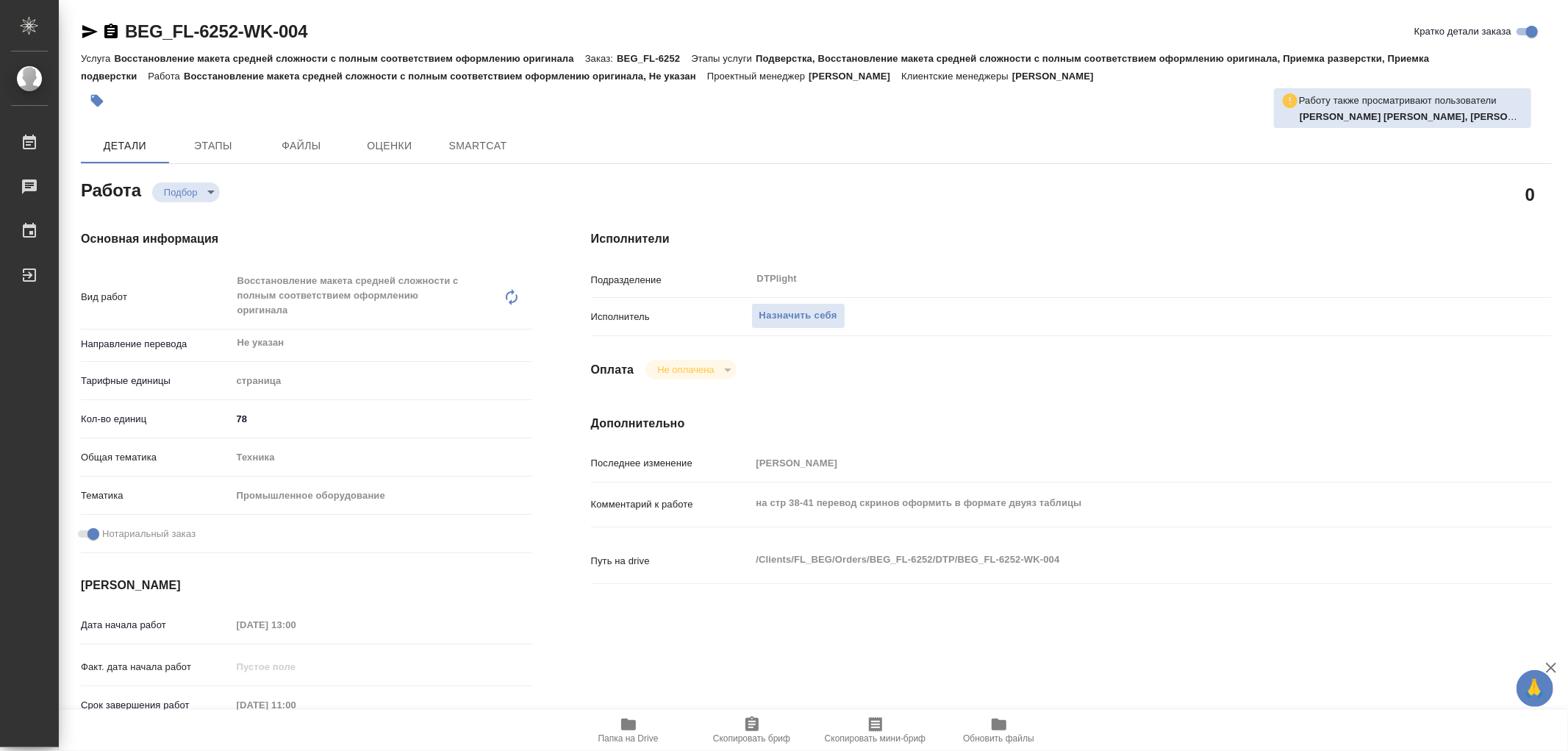
type textarea "x"
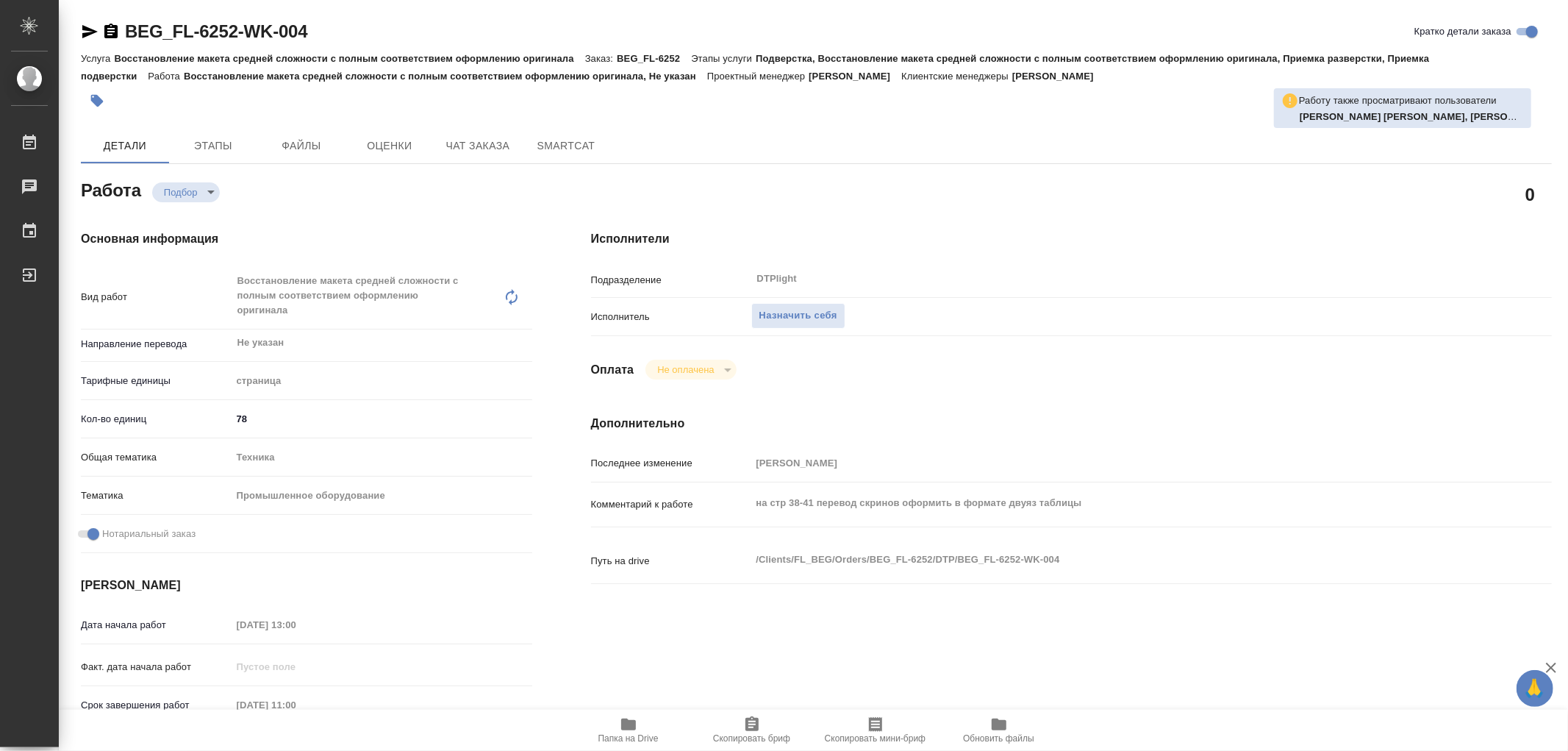
type textarea "x"
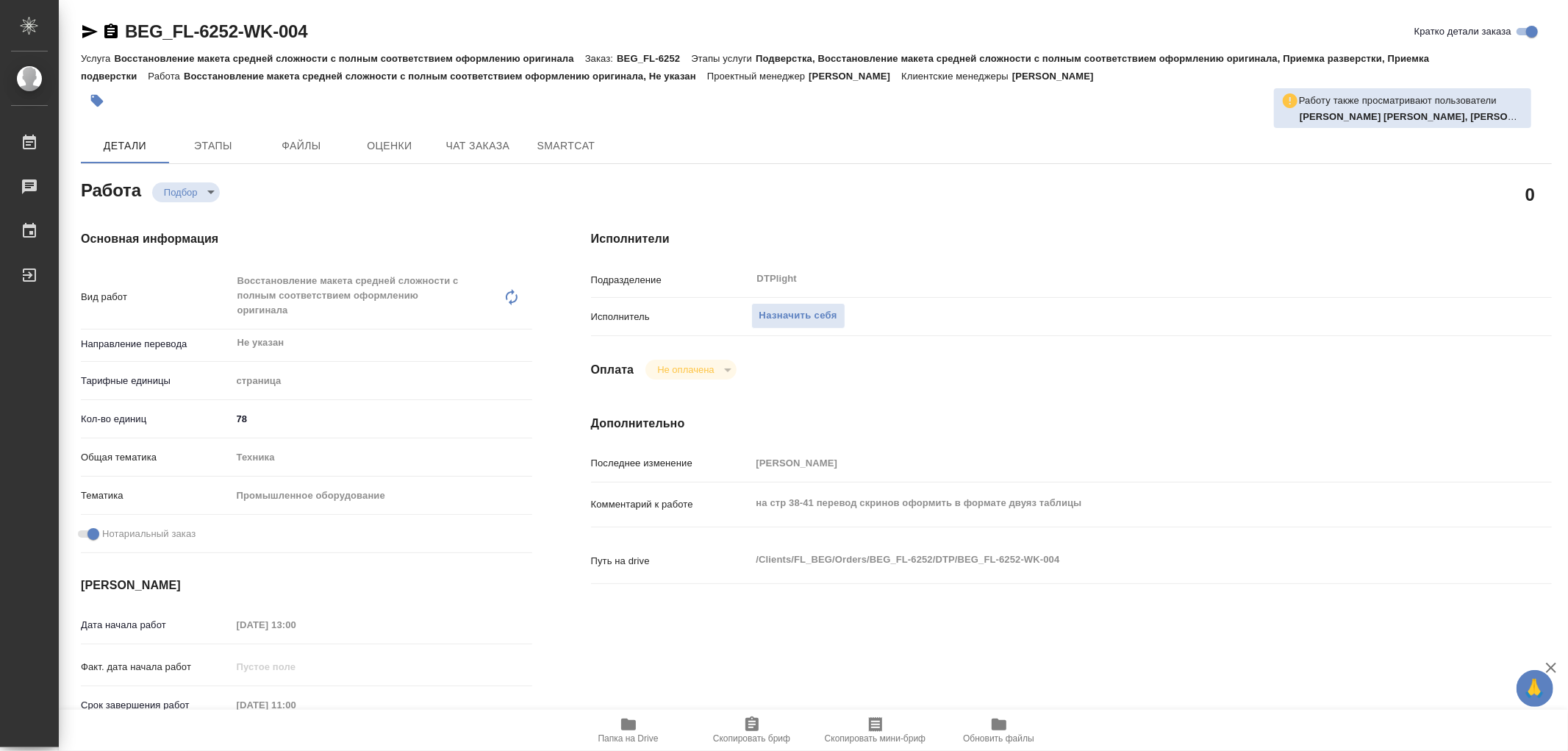
type textarea "x"
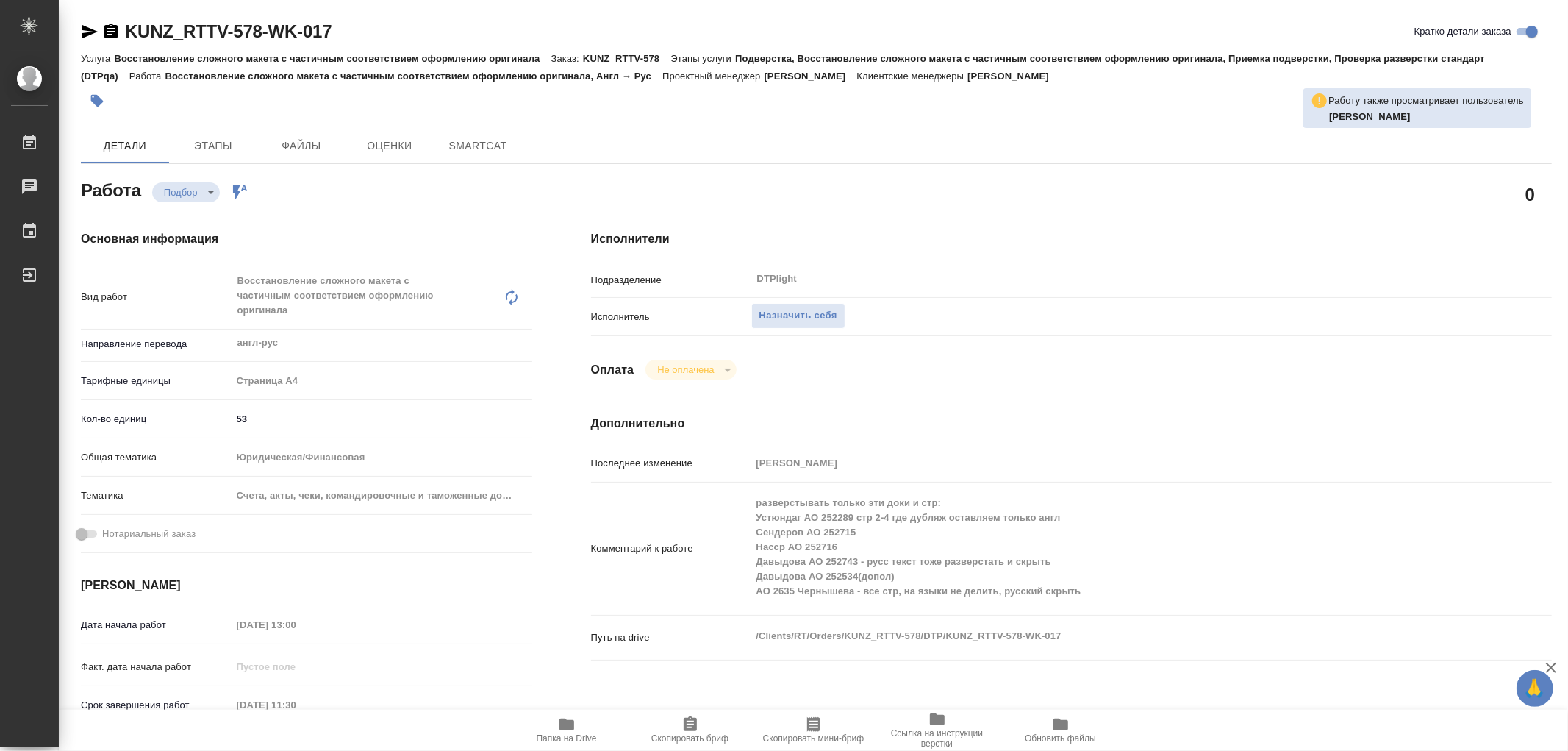
type textarea "x"
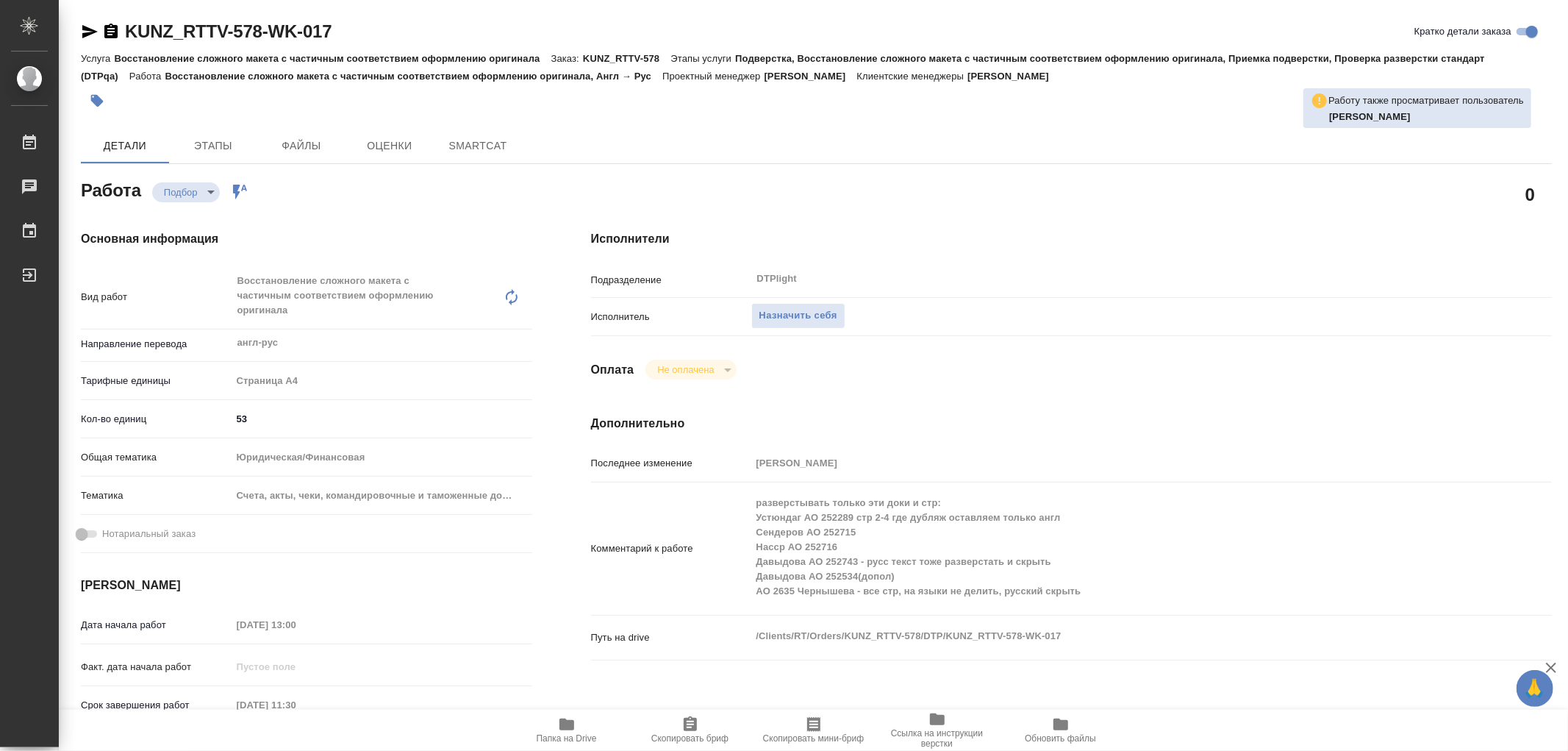
type textarea "x"
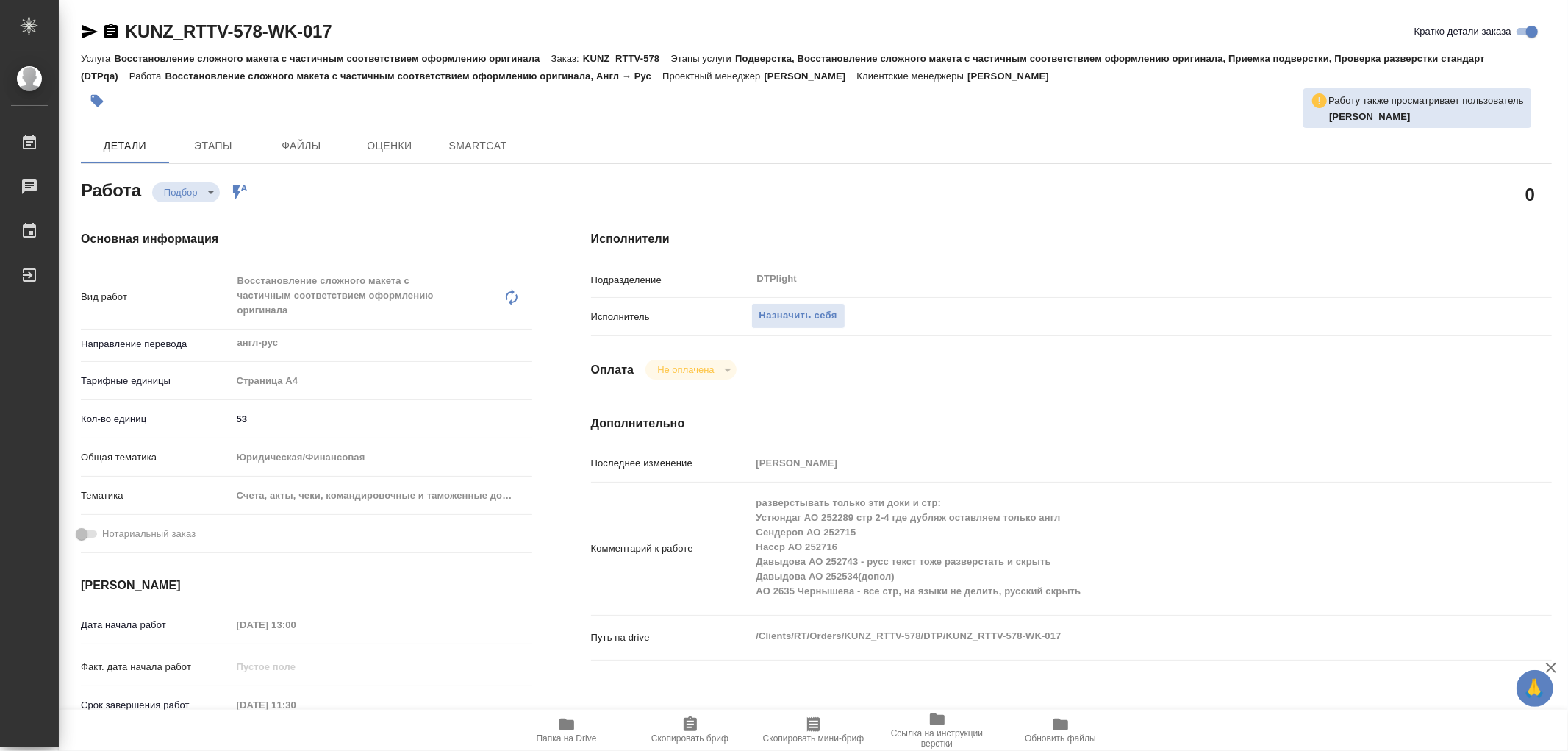
type textarea "x"
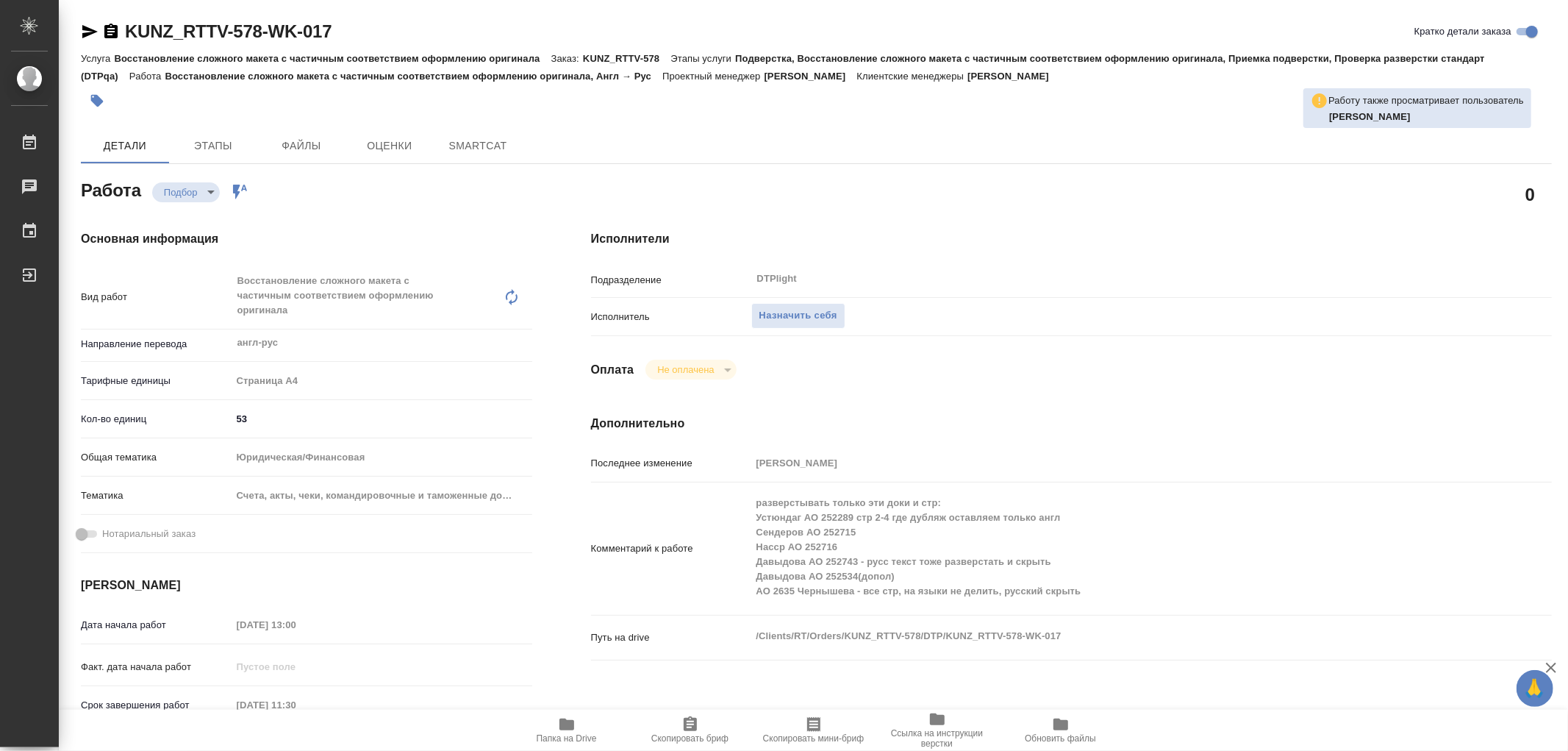
type textarea "x"
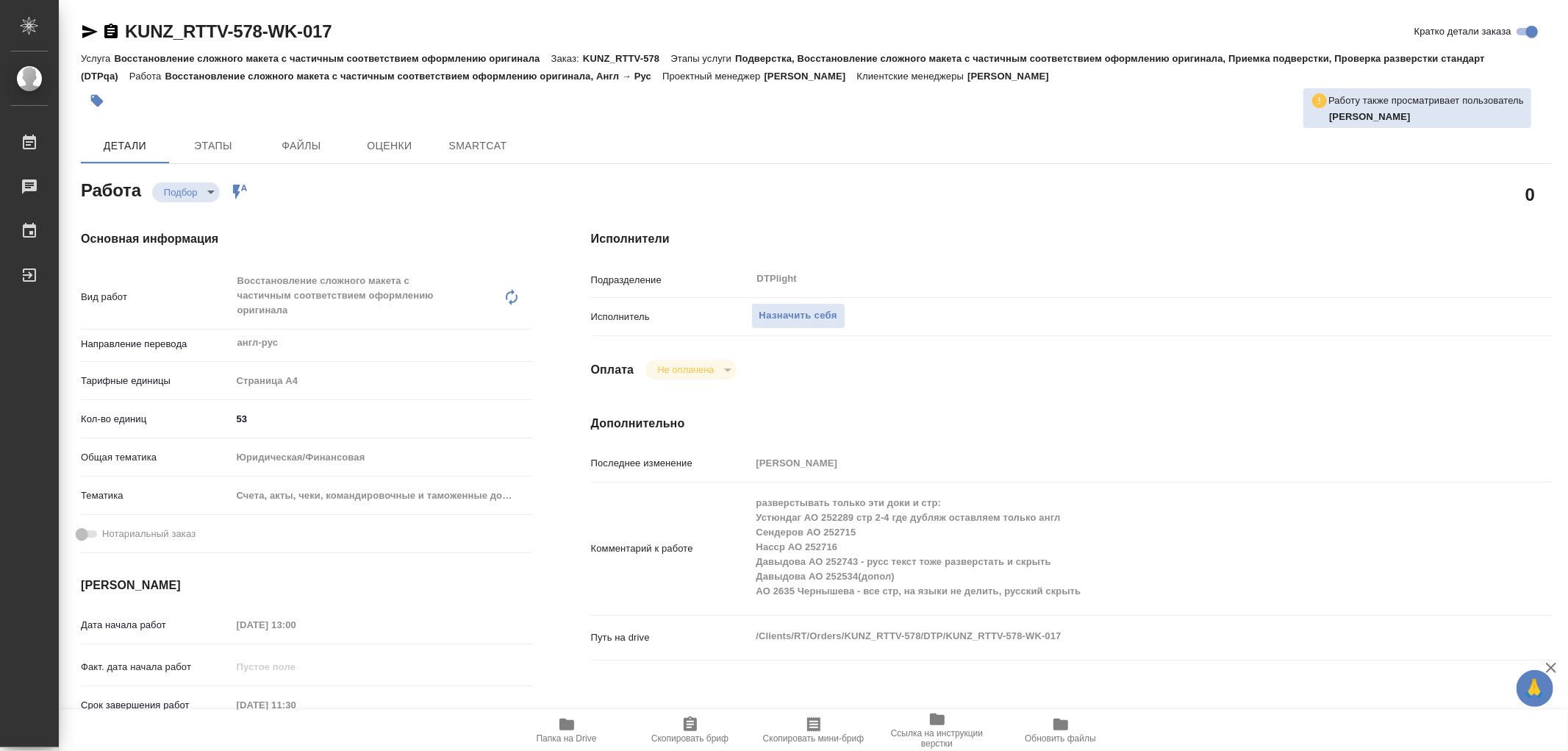
type textarea "x"
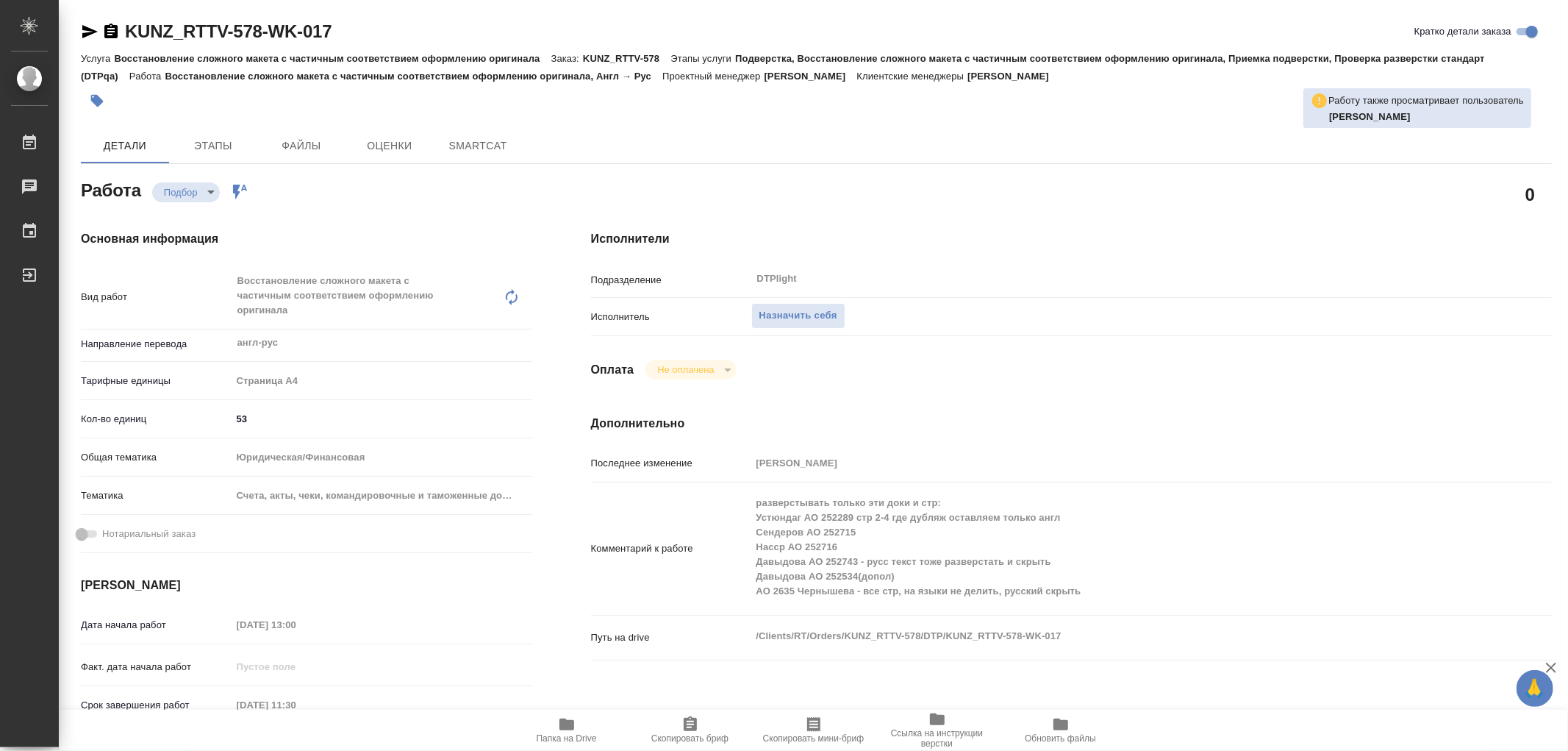
type textarea "x"
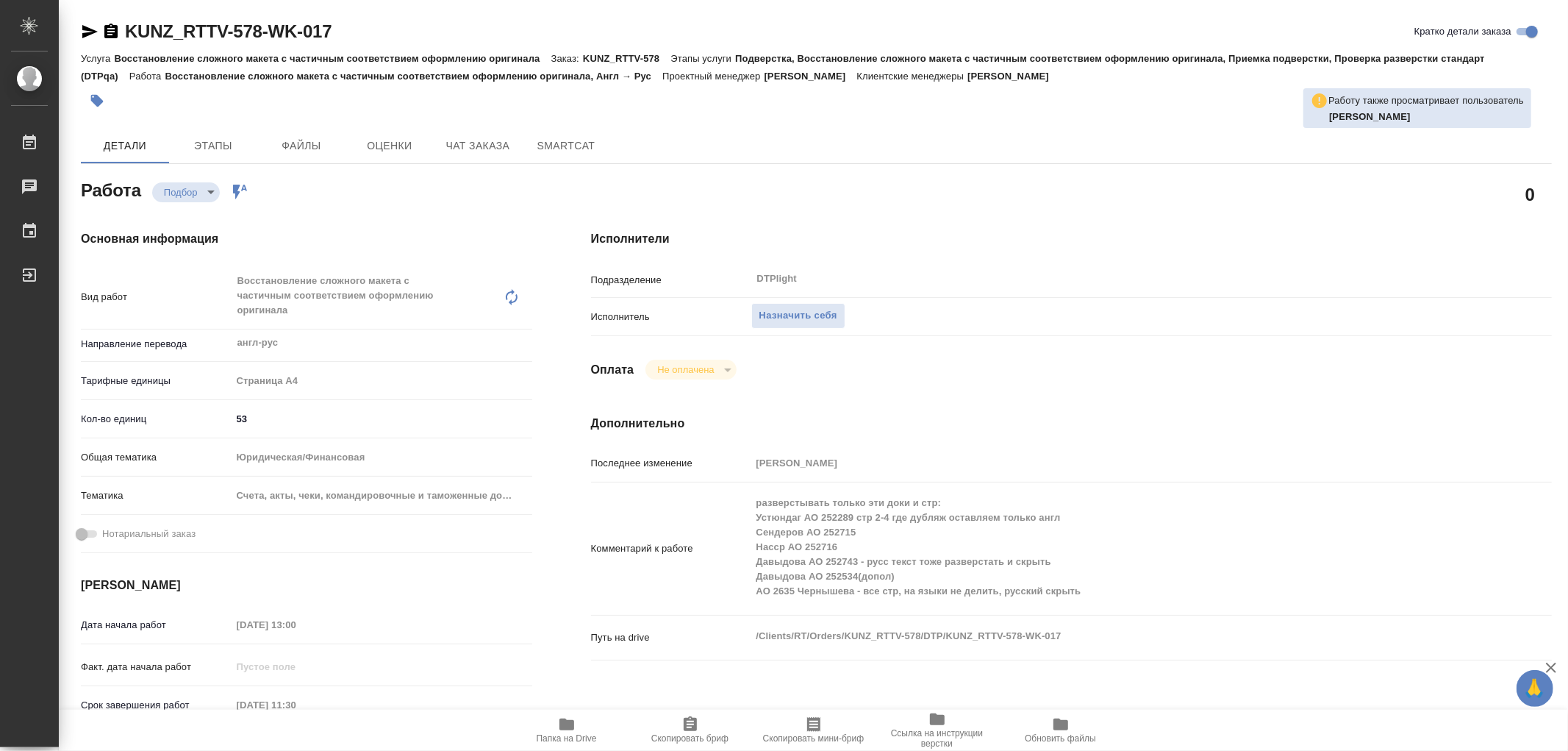
type textarea "x"
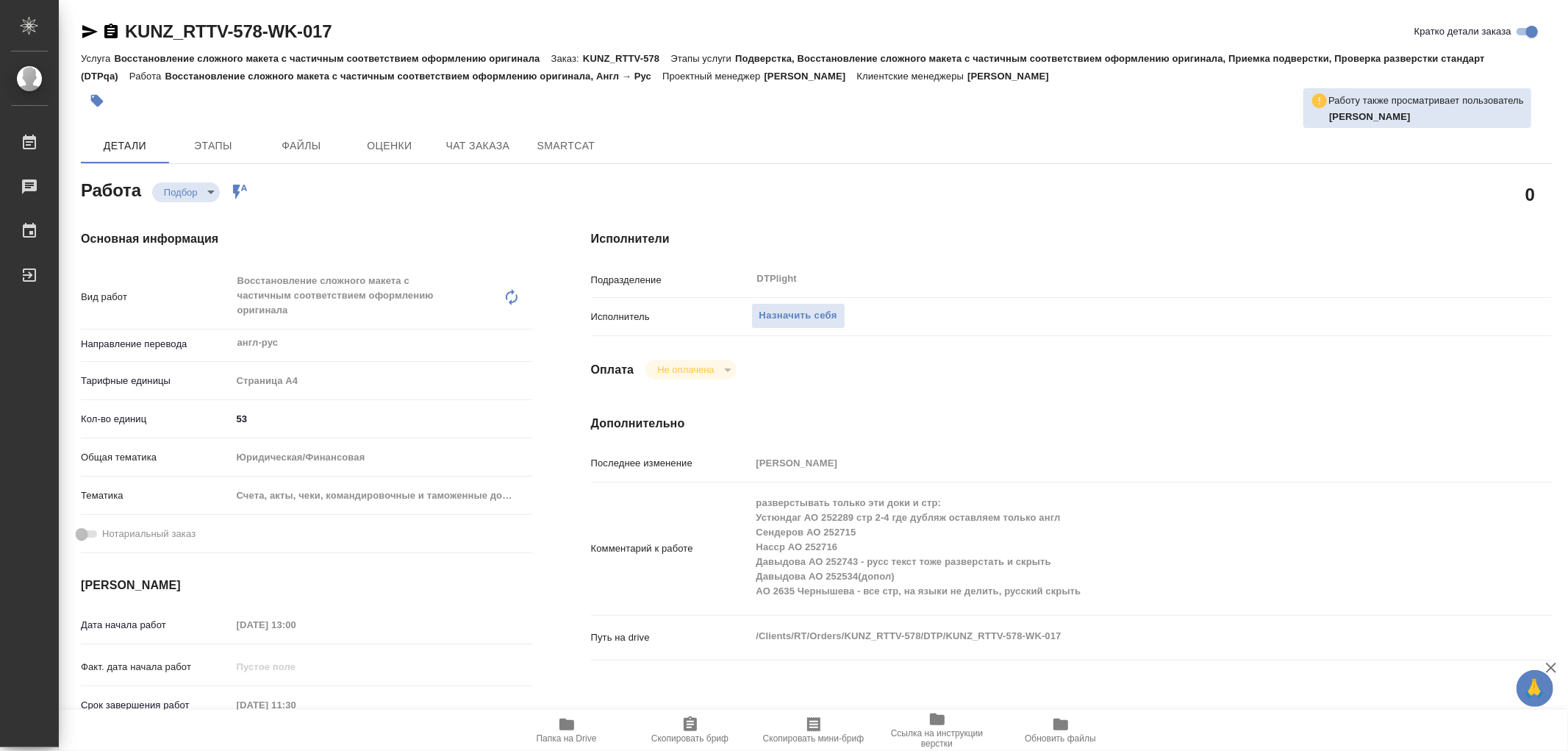
type textarea "x"
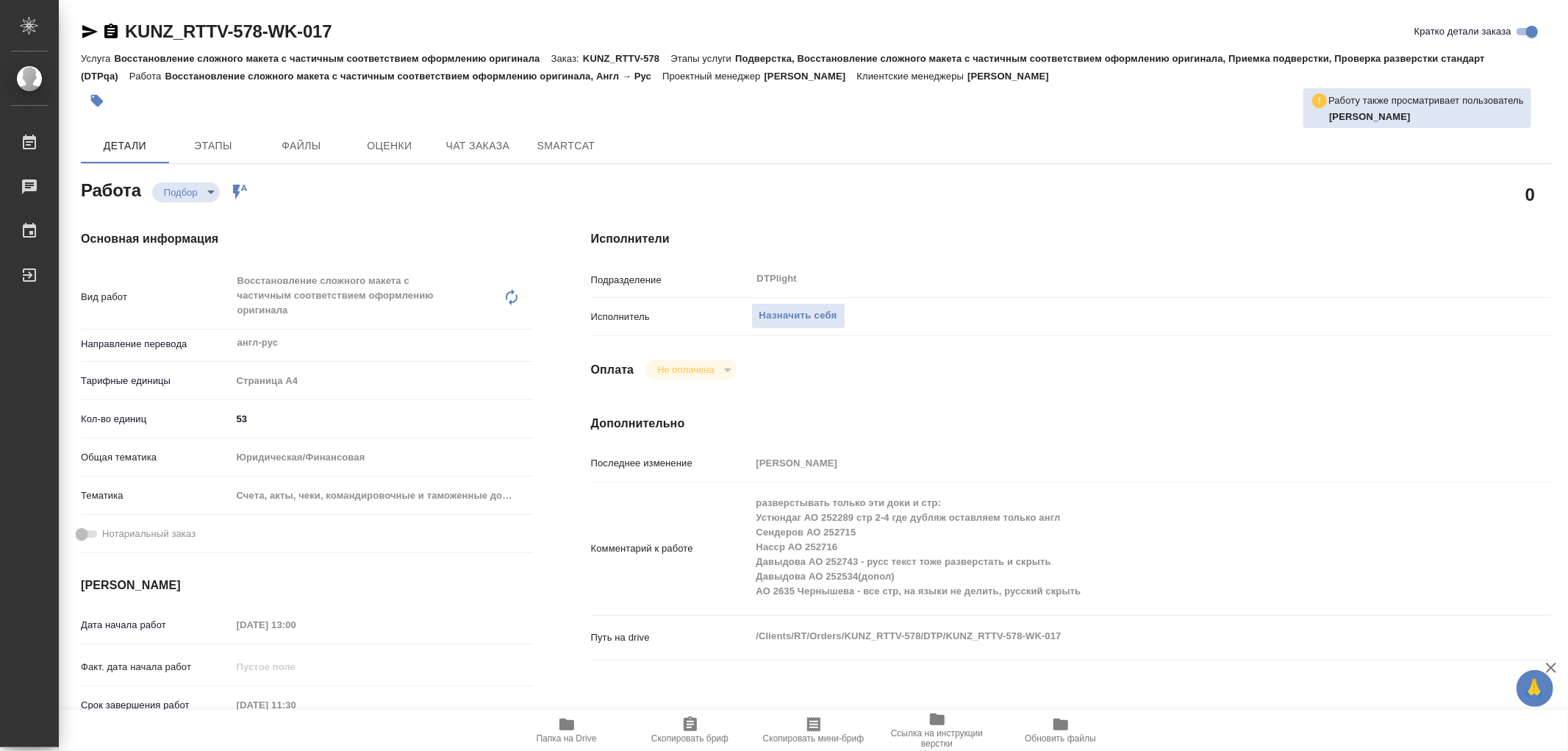
click at [565, 722] on icon "button" at bounding box center [567, 724] width 14 height 12
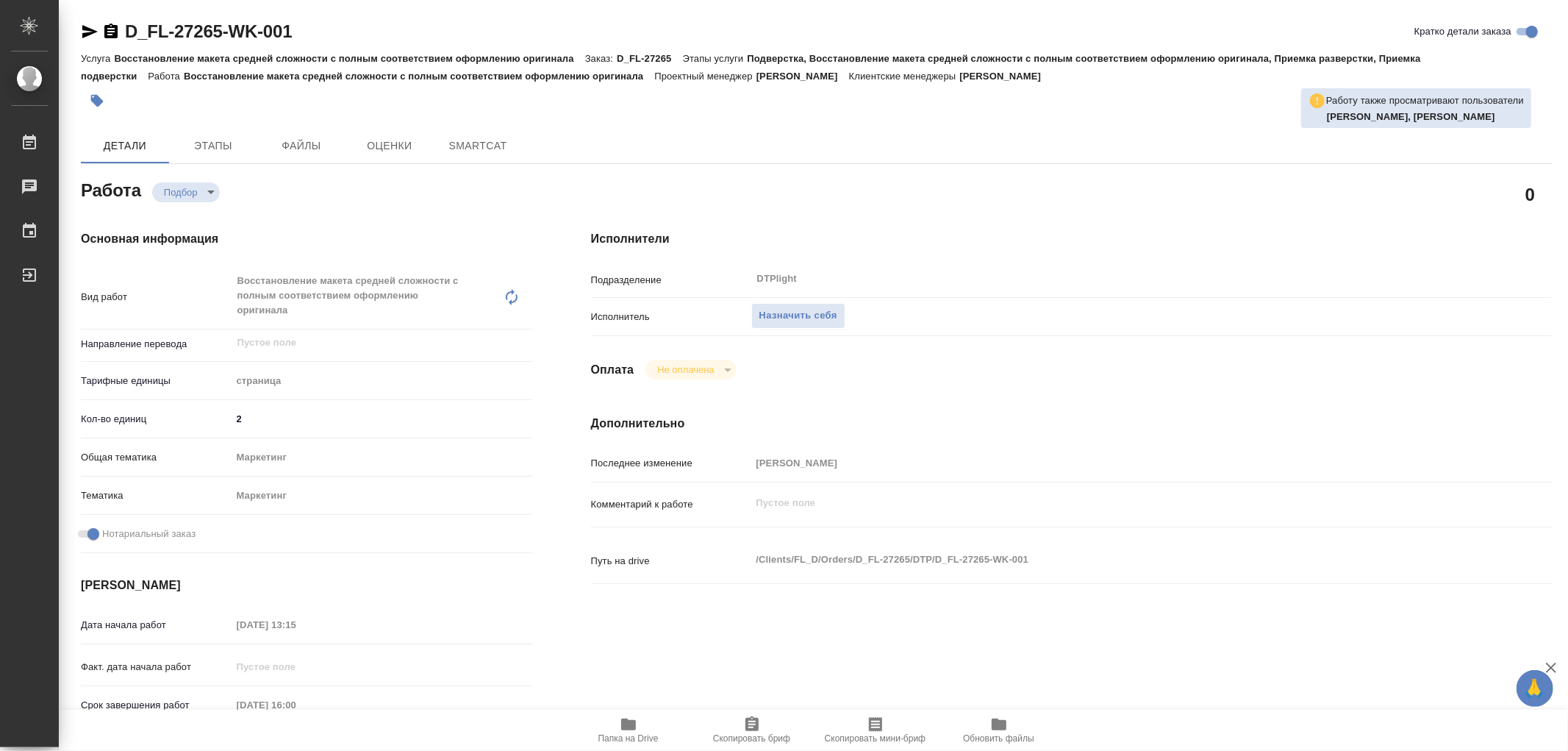
type textarea "x"
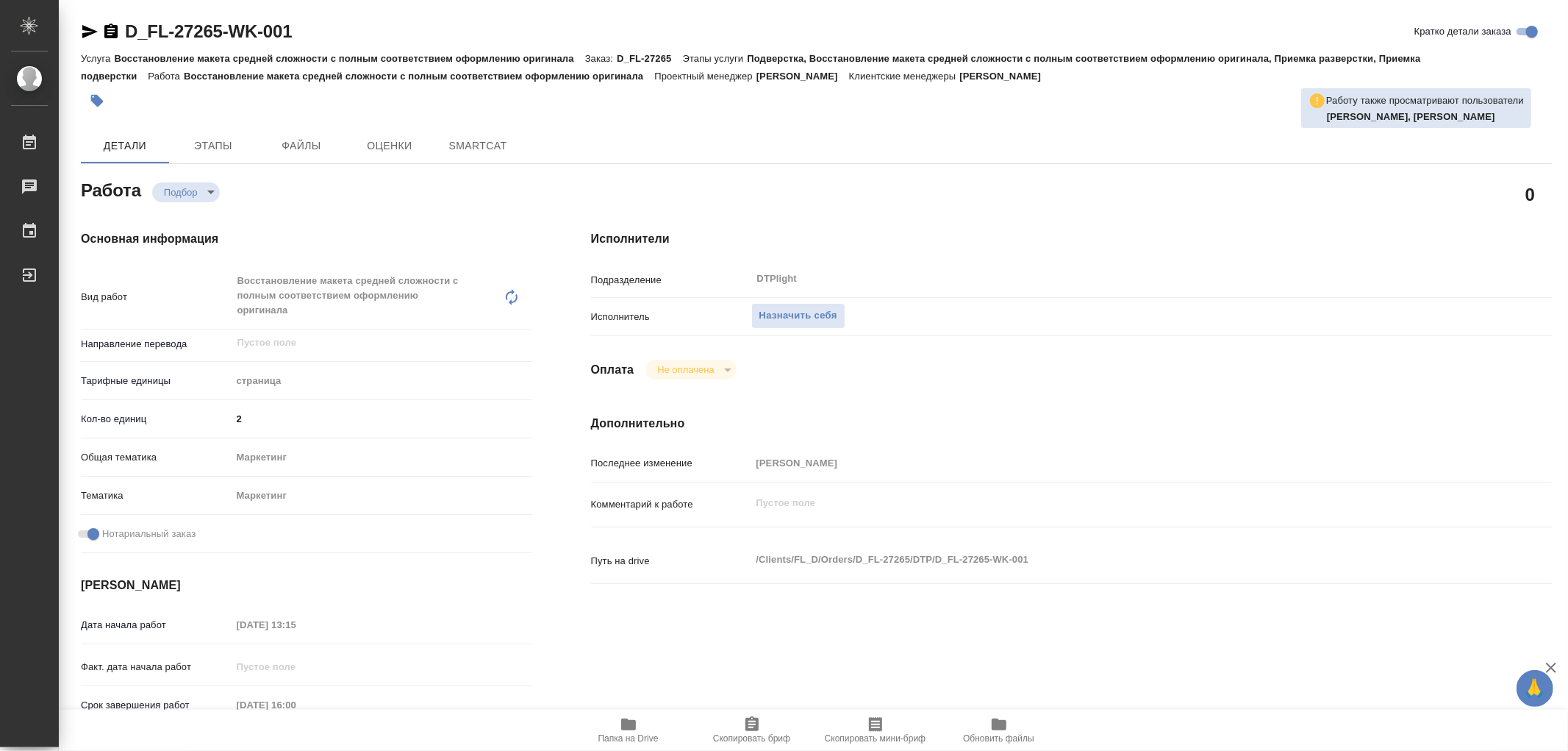
type textarea "x"
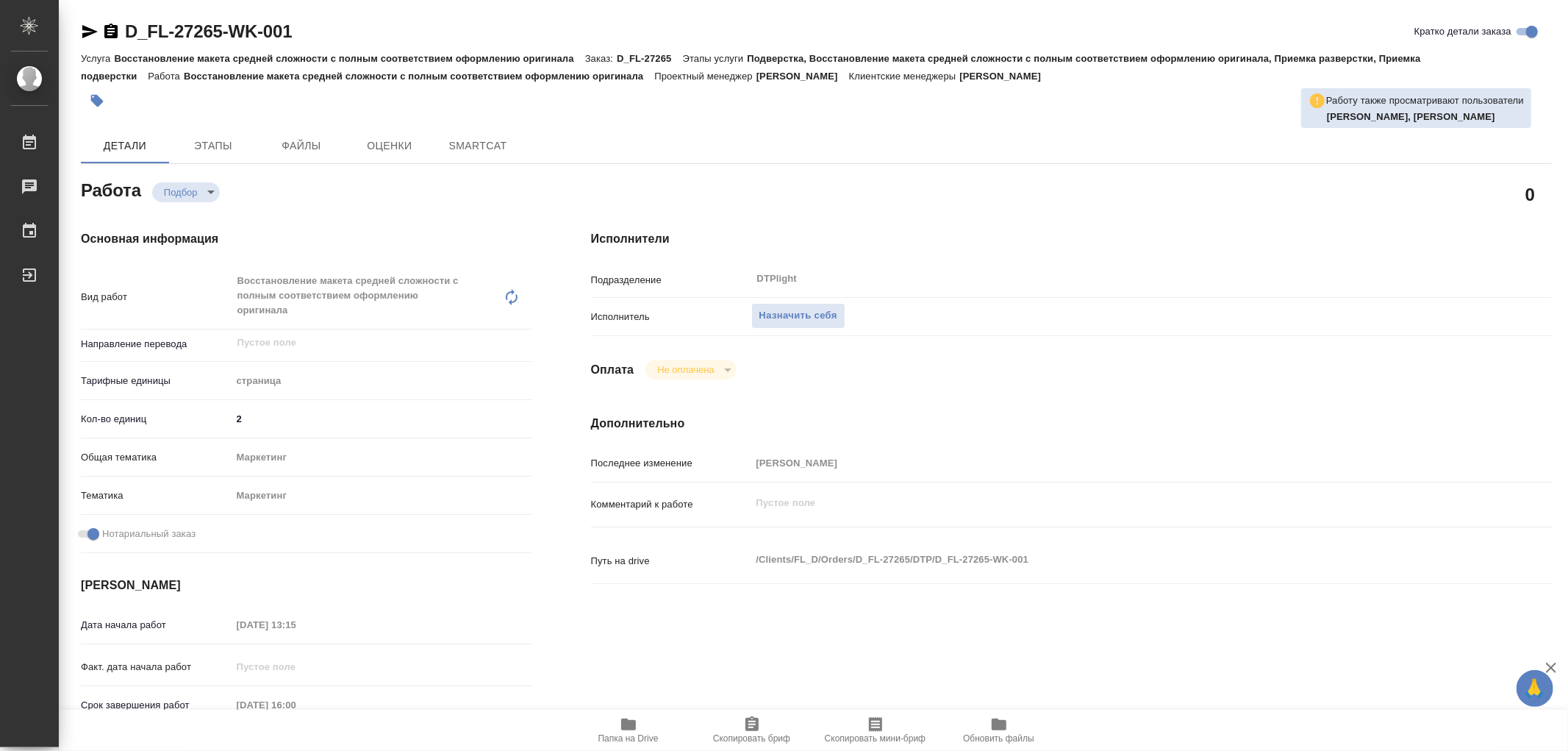
type textarea "x"
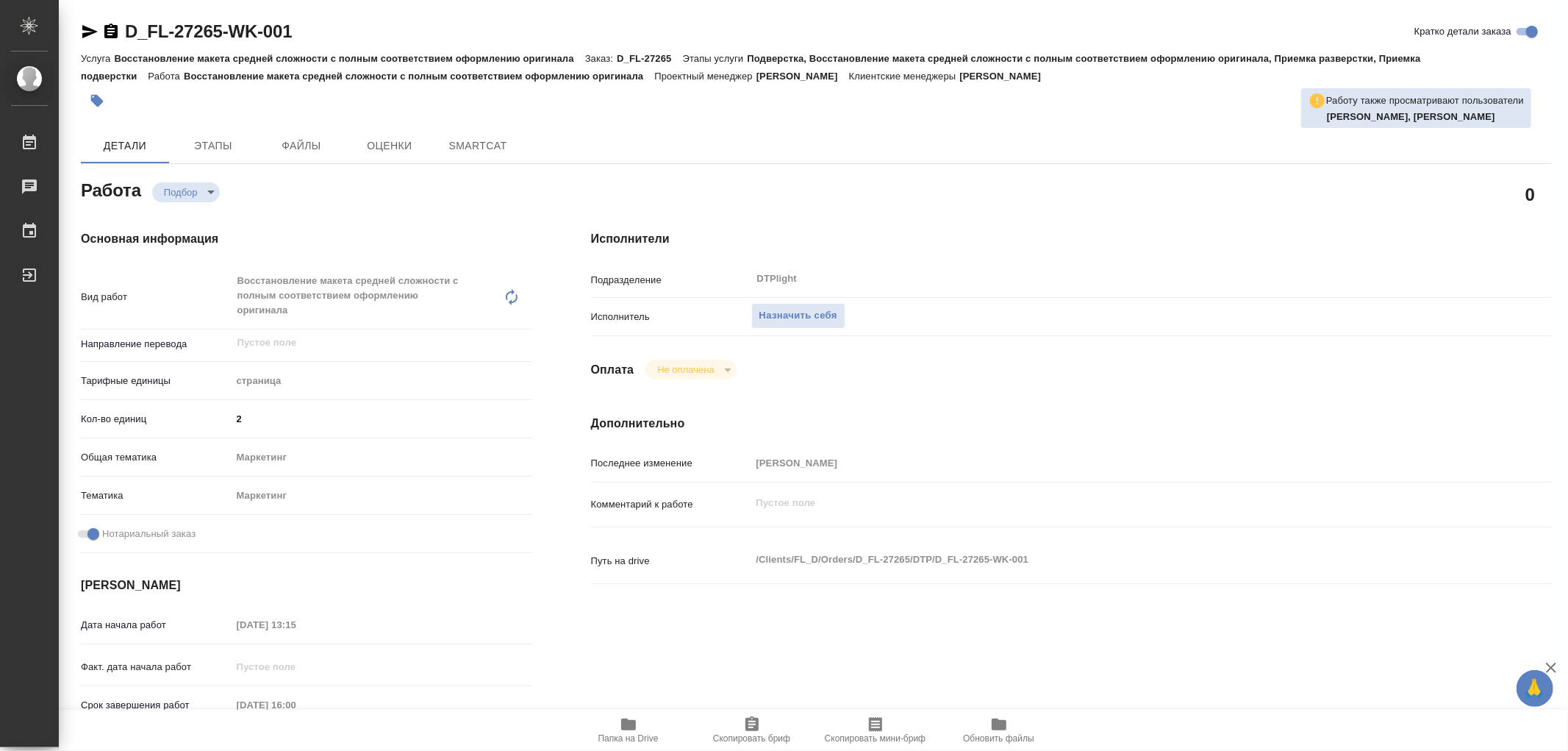
type textarea "x"
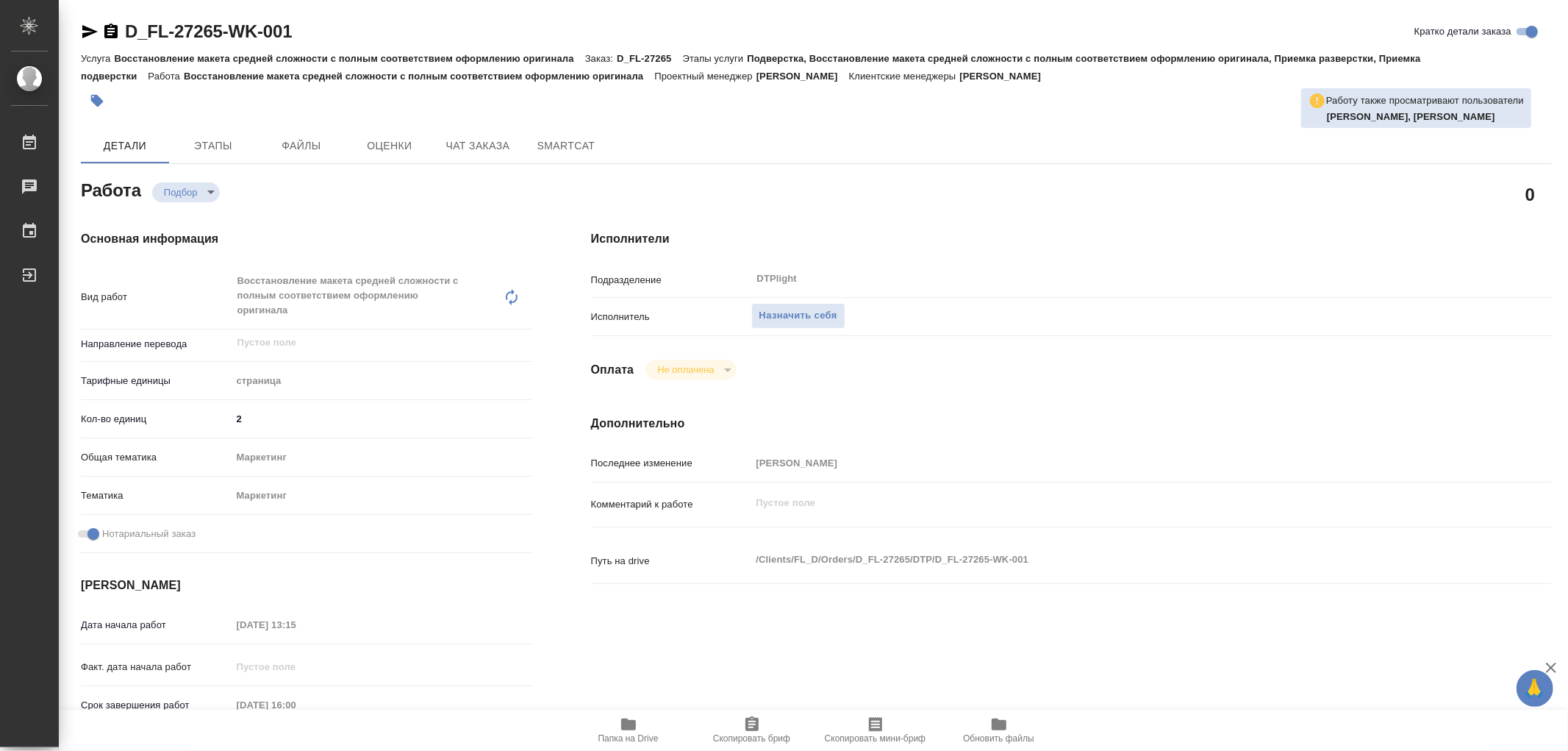
click at [616, 730] on span "Папка на Drive" at bounding box center [629, 729] width 106 height 28
type textarea "x"
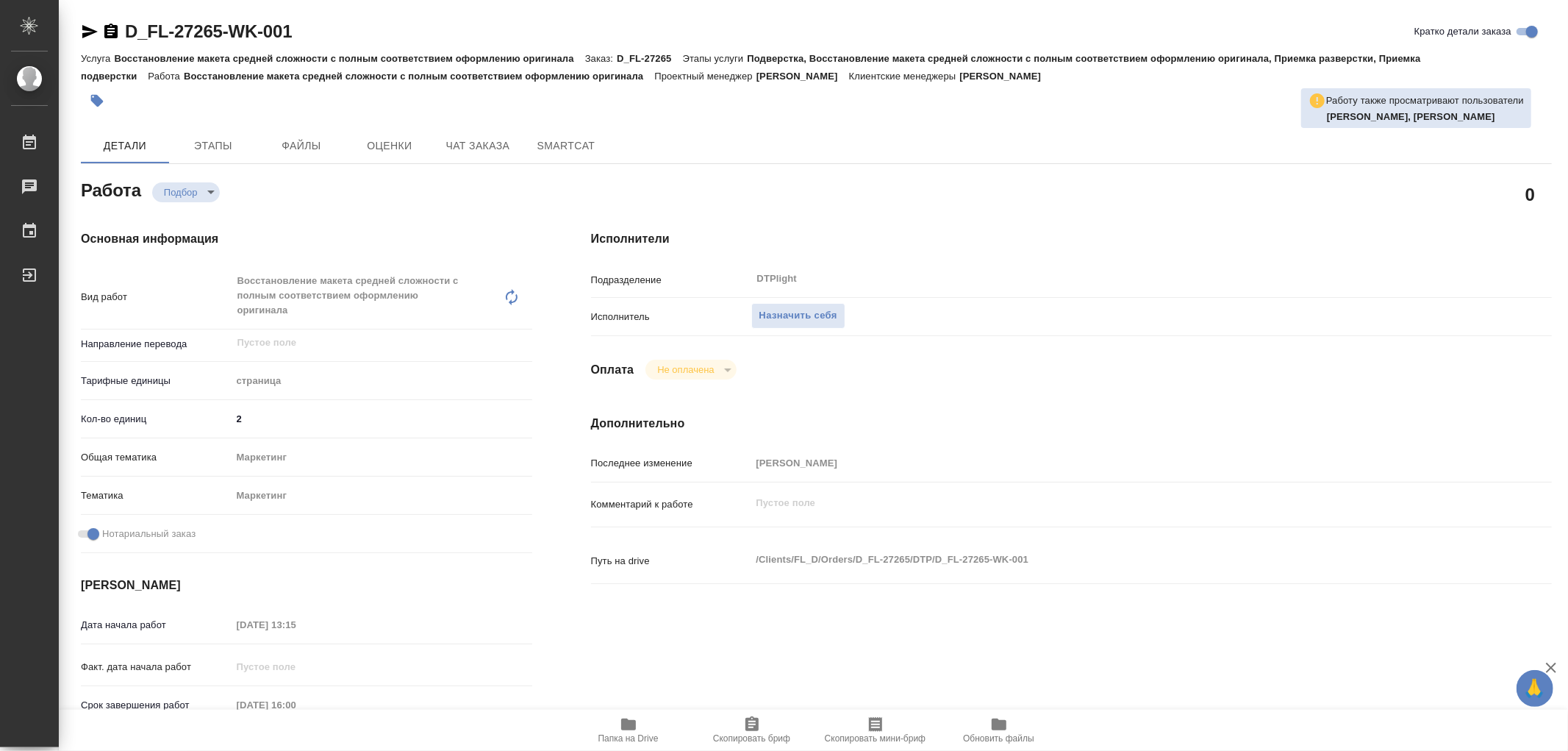
type textarea "x"
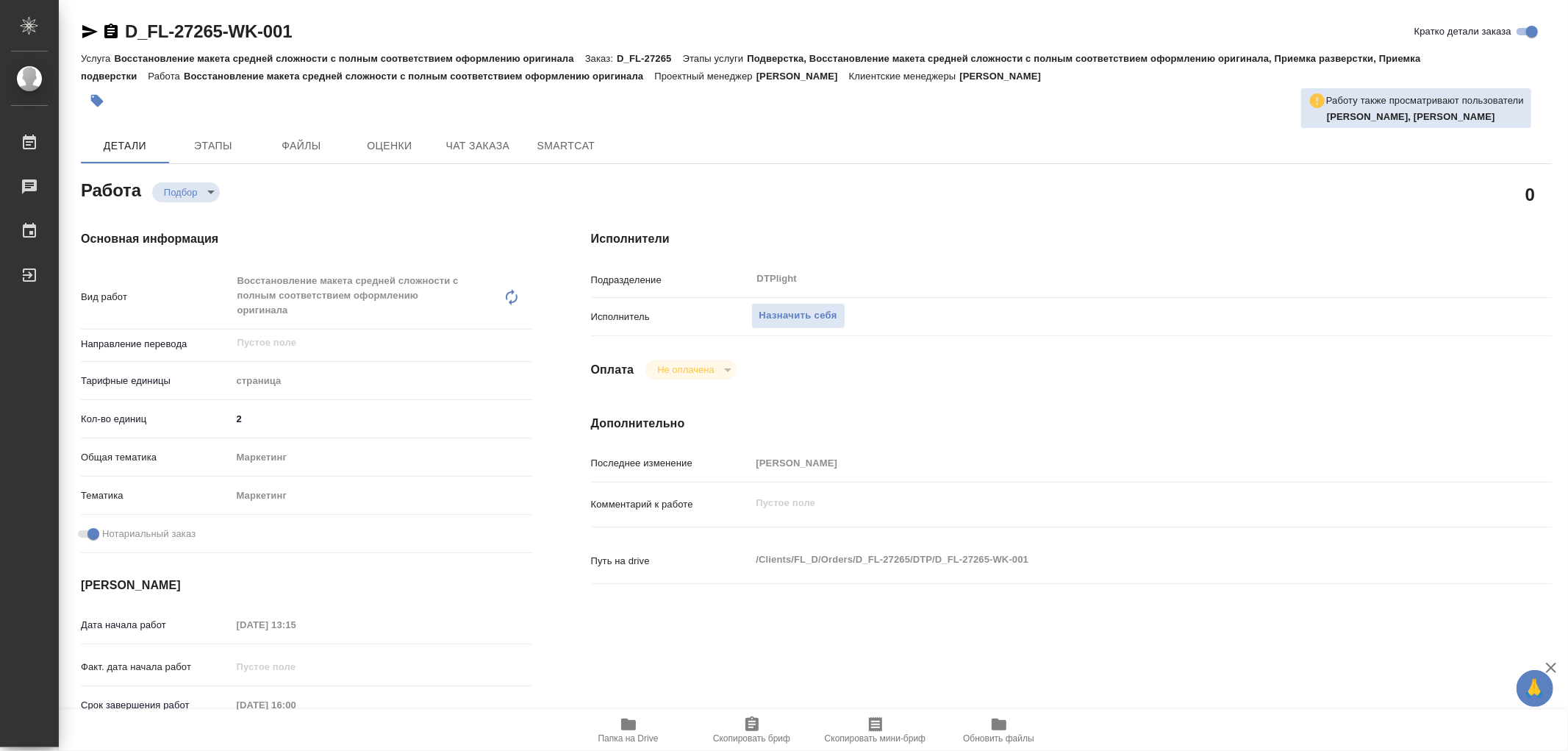
type textarea "x"
click at [775, 304] on button "Назначить себя" at bounding box center [798, 316] width 94 height 26
type textarea "x"
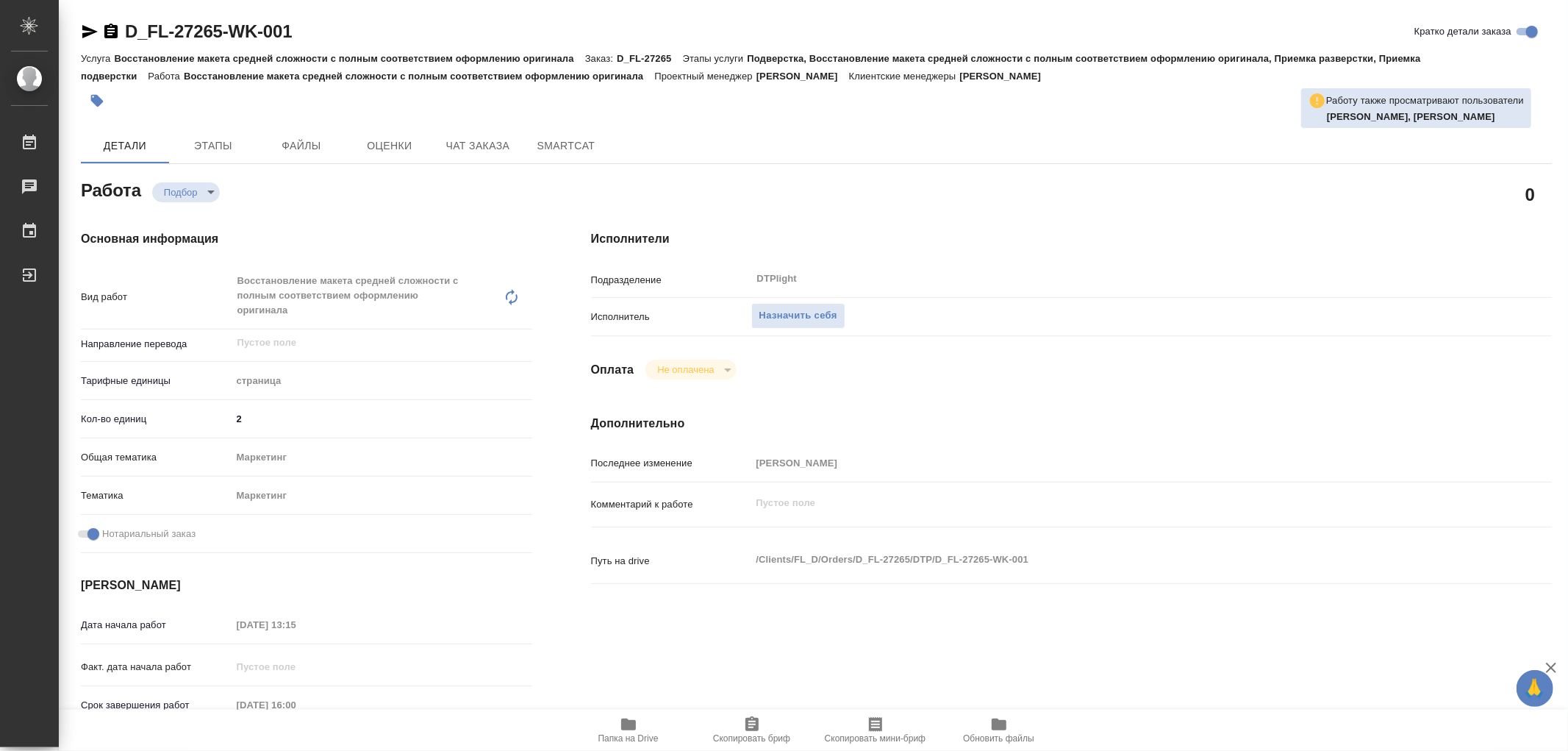
type textarea "x"
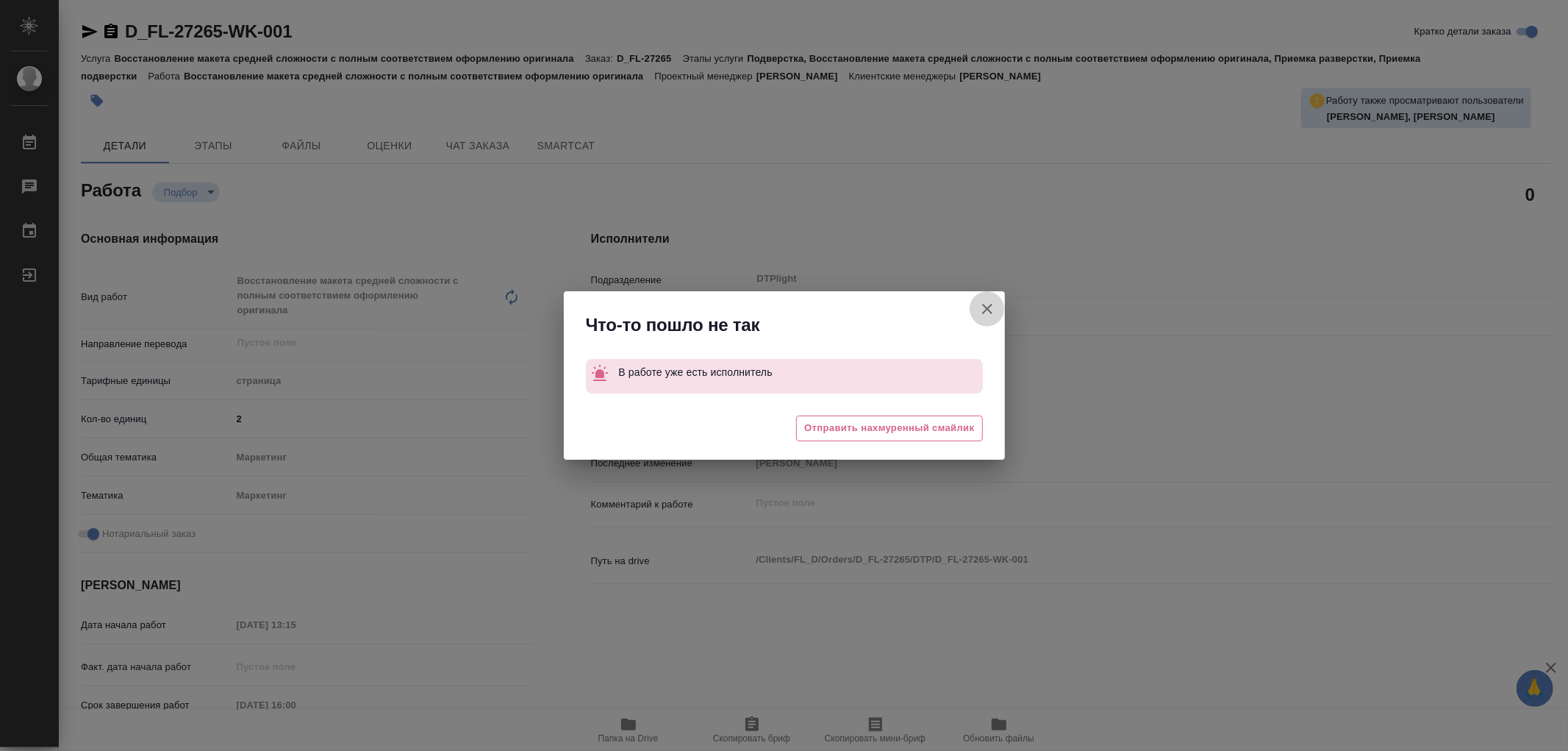
click at [997, 311] on button "Кратко детали заказа" at bounding box center [987, 308] width 35 height 35
type textarea "x"
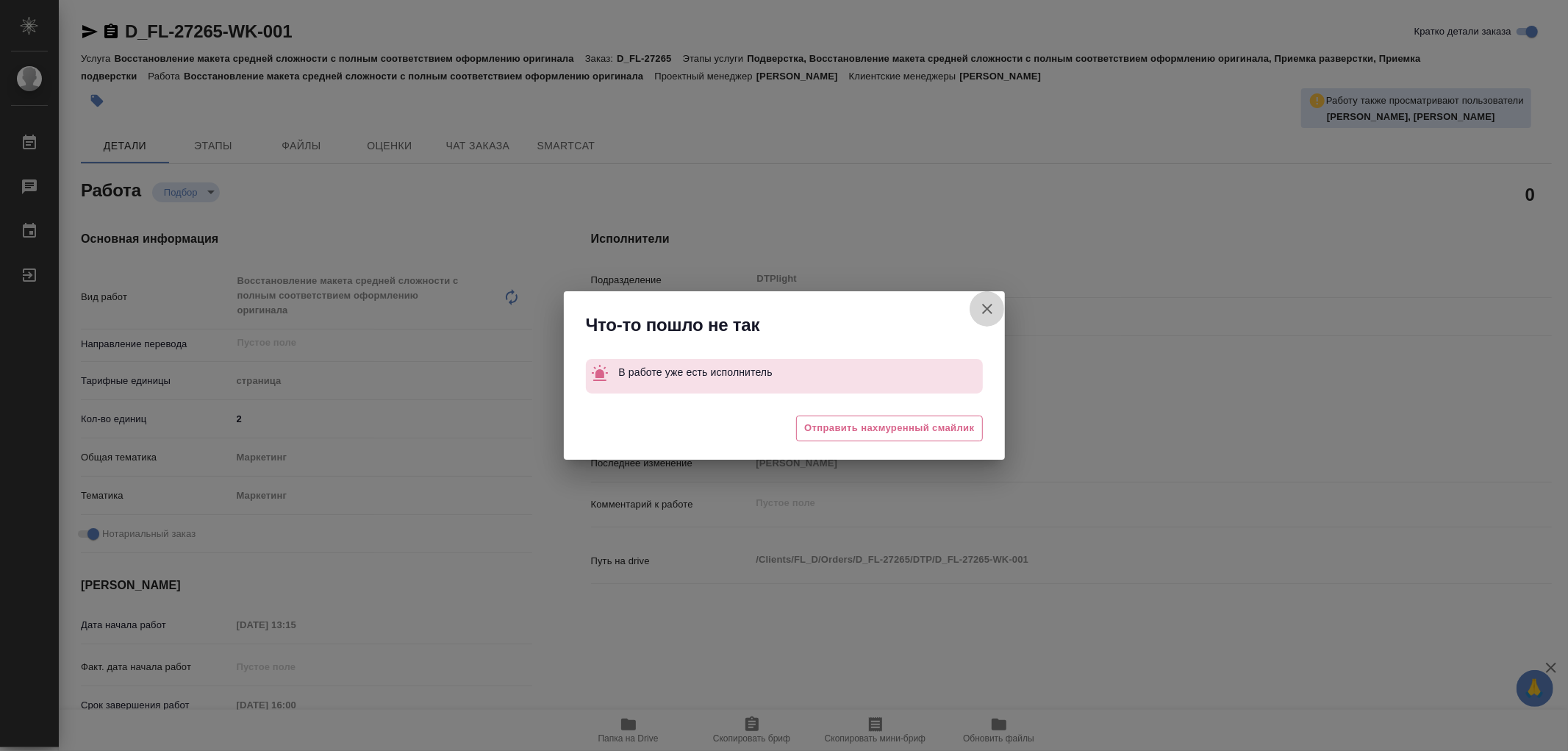
type textarea "x"
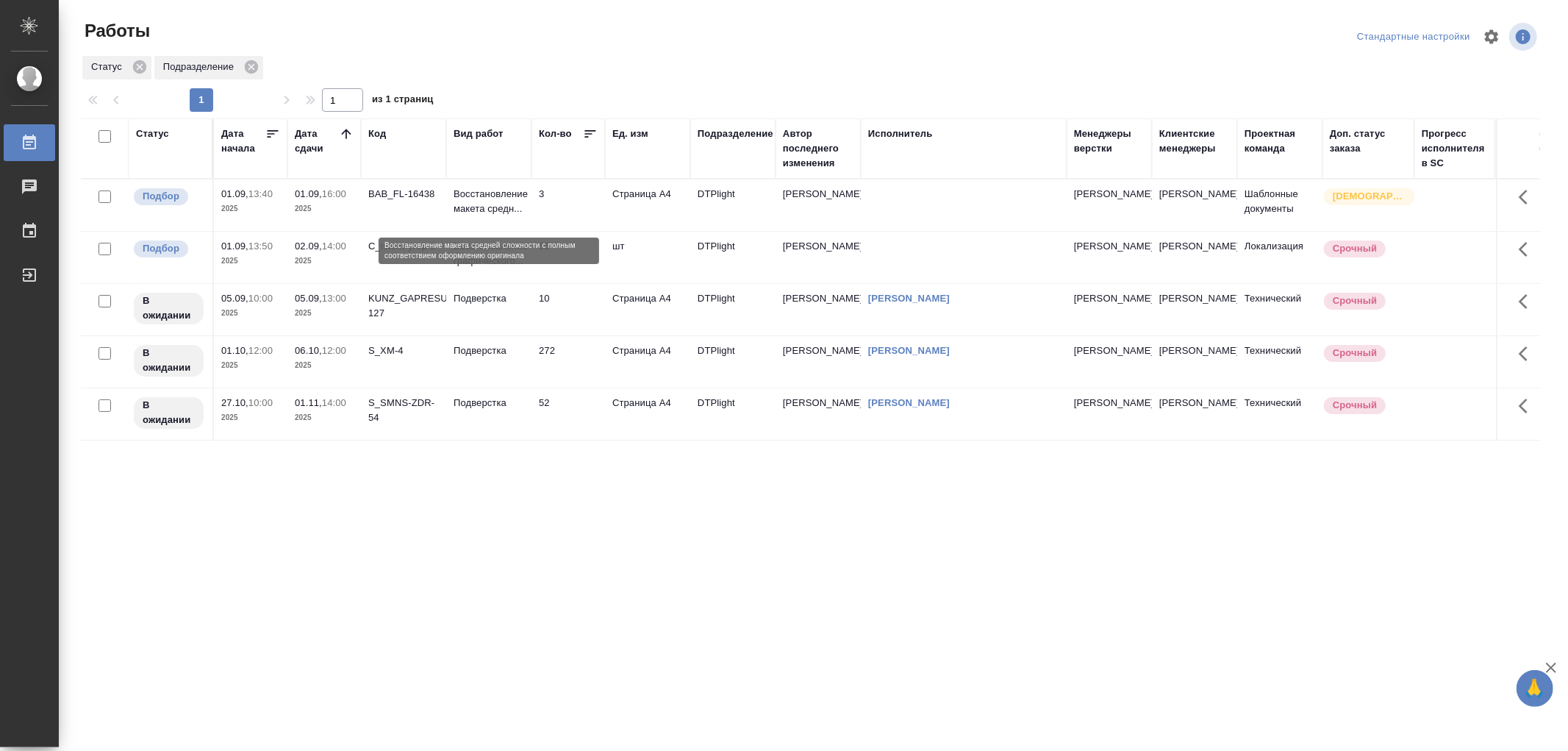
click at [497, 216] on p "Восстановление макета средн..." at bounding box center [488, 201] width 70 height 30
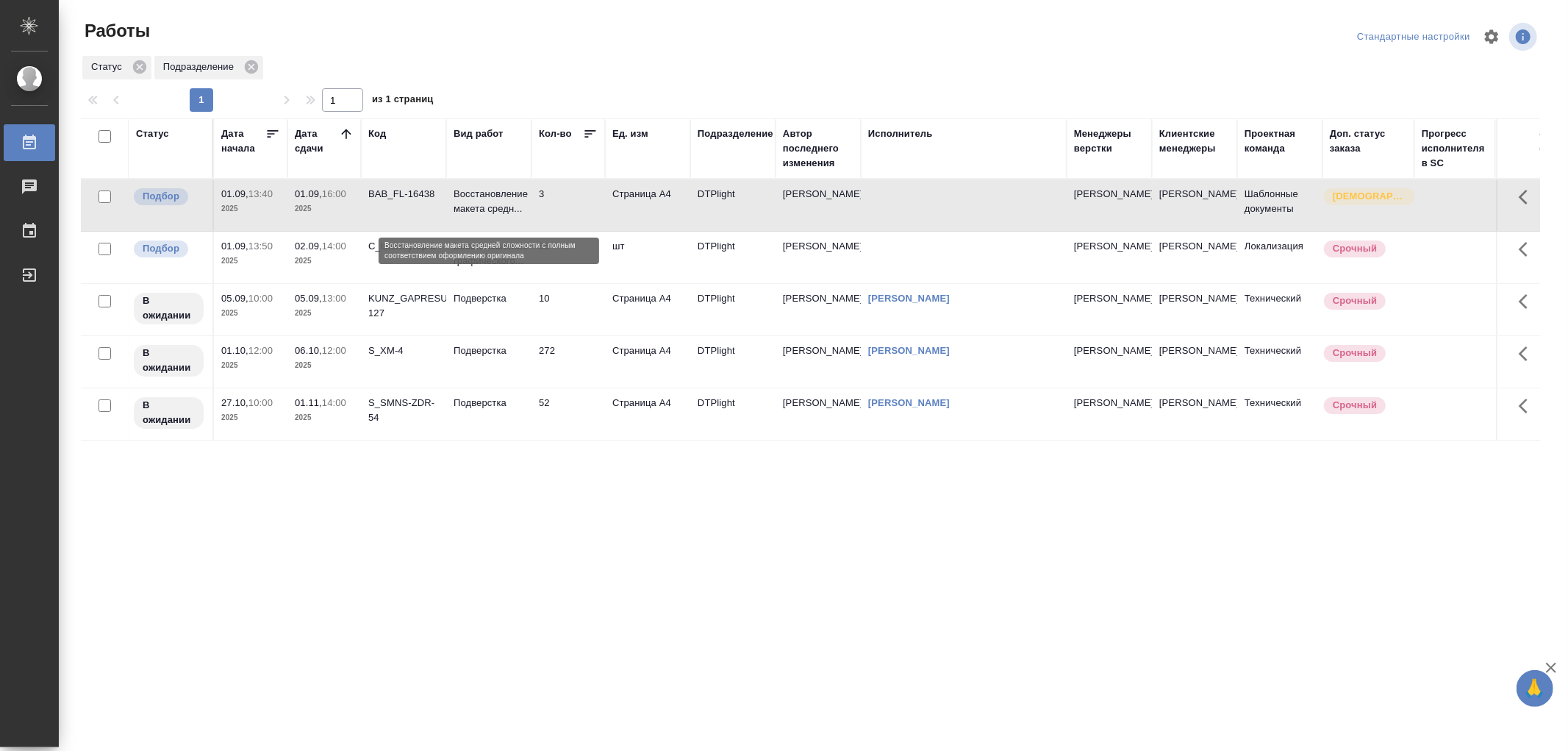
click at [497, 216] on p "Восстановление макета средн..." at bounding box center [488, 201] width 70 height 30
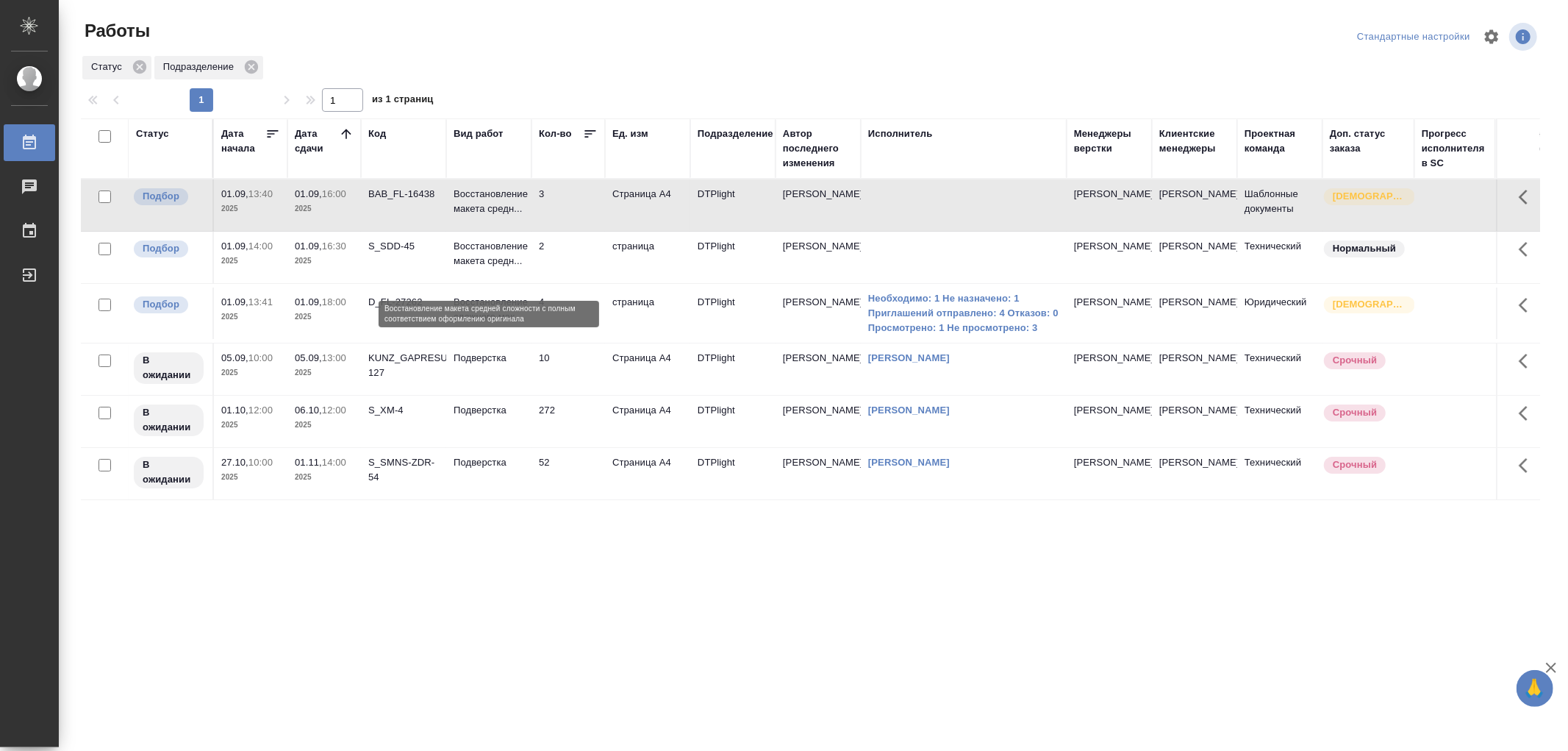
click at [513, 268] on p "Восстановление макета средн..." at bounding box center [488, 254] width 70 height 30
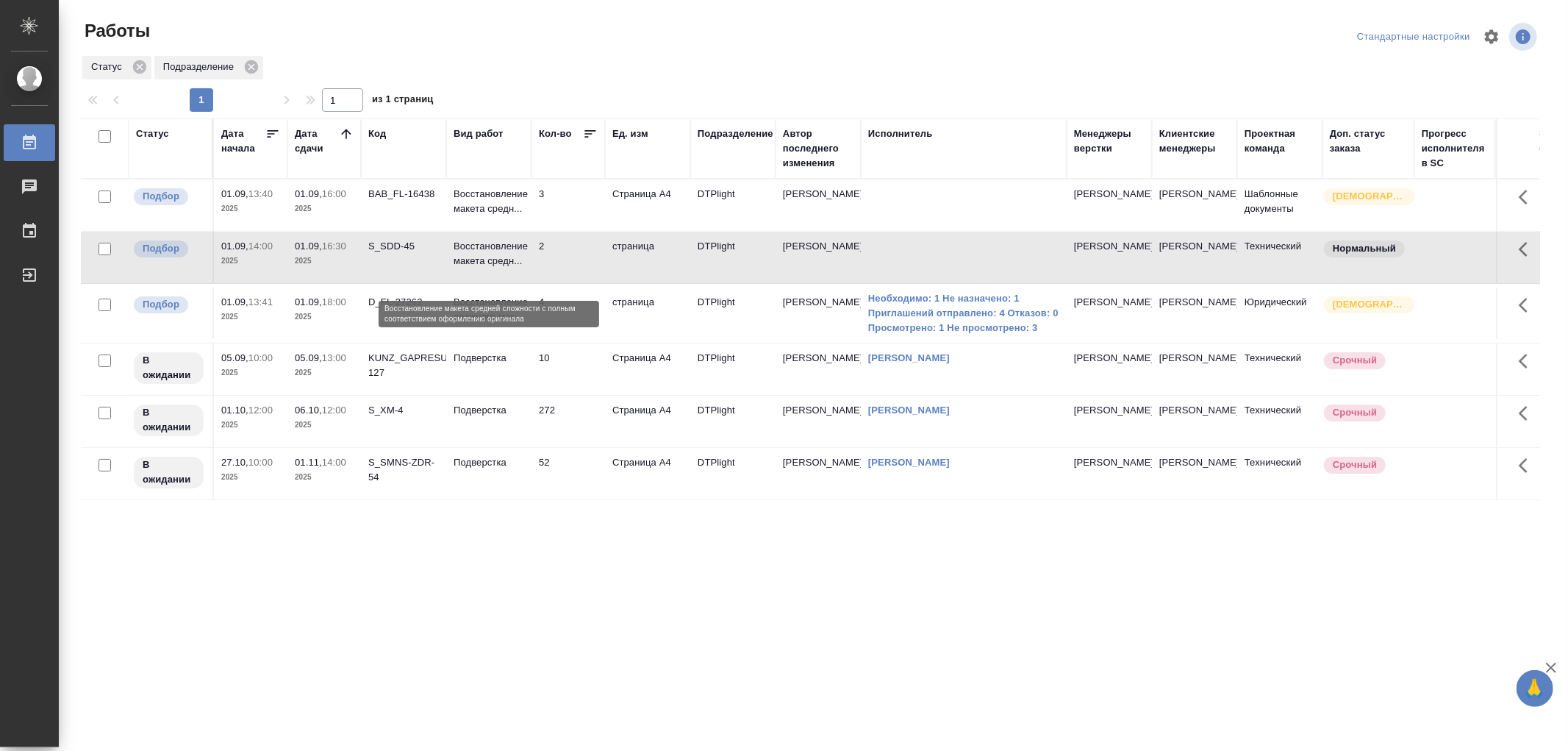
click at [513, 268] on p "Восстановление макета средн..." at bounding box center [488, 254] width 70 height 30
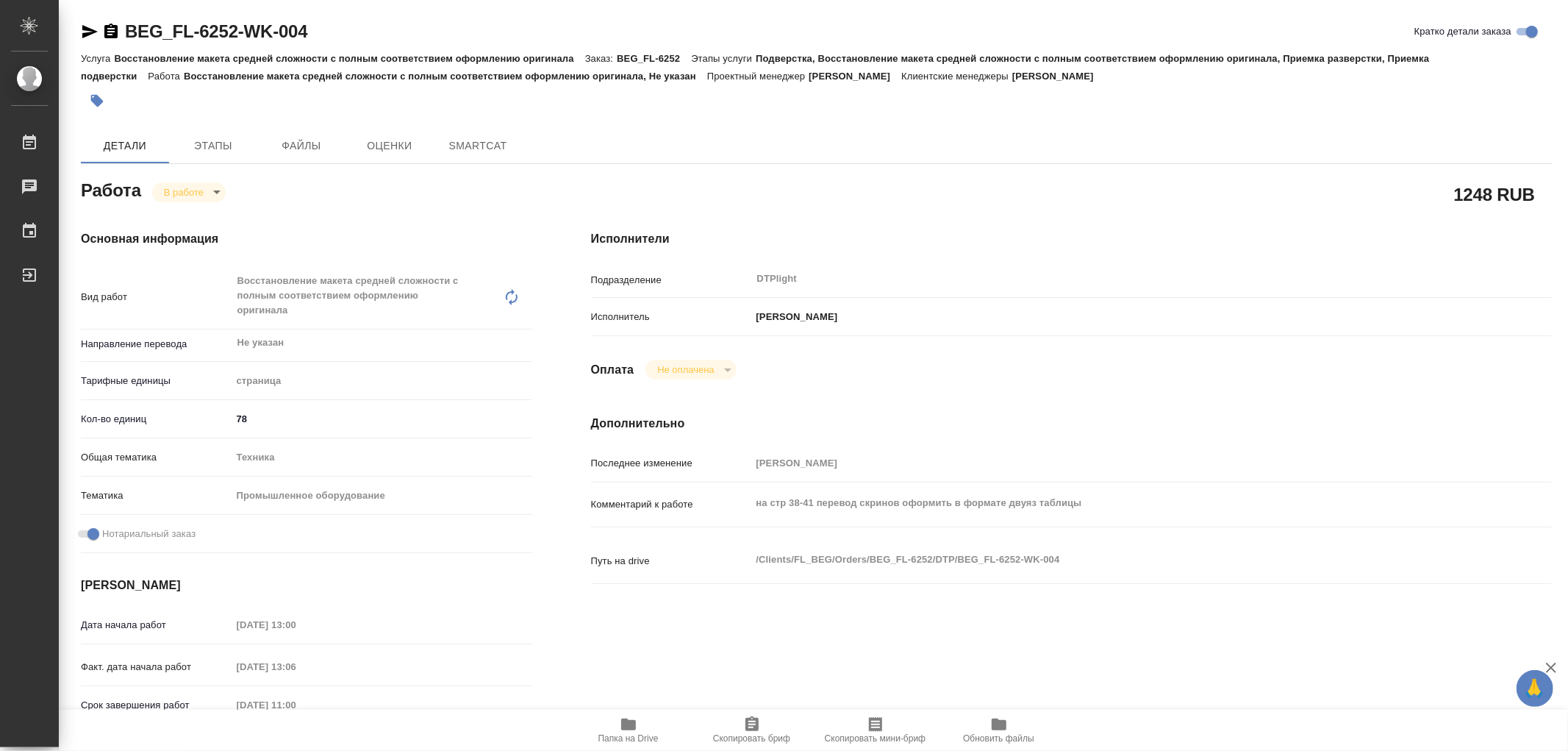
type textarea "x"
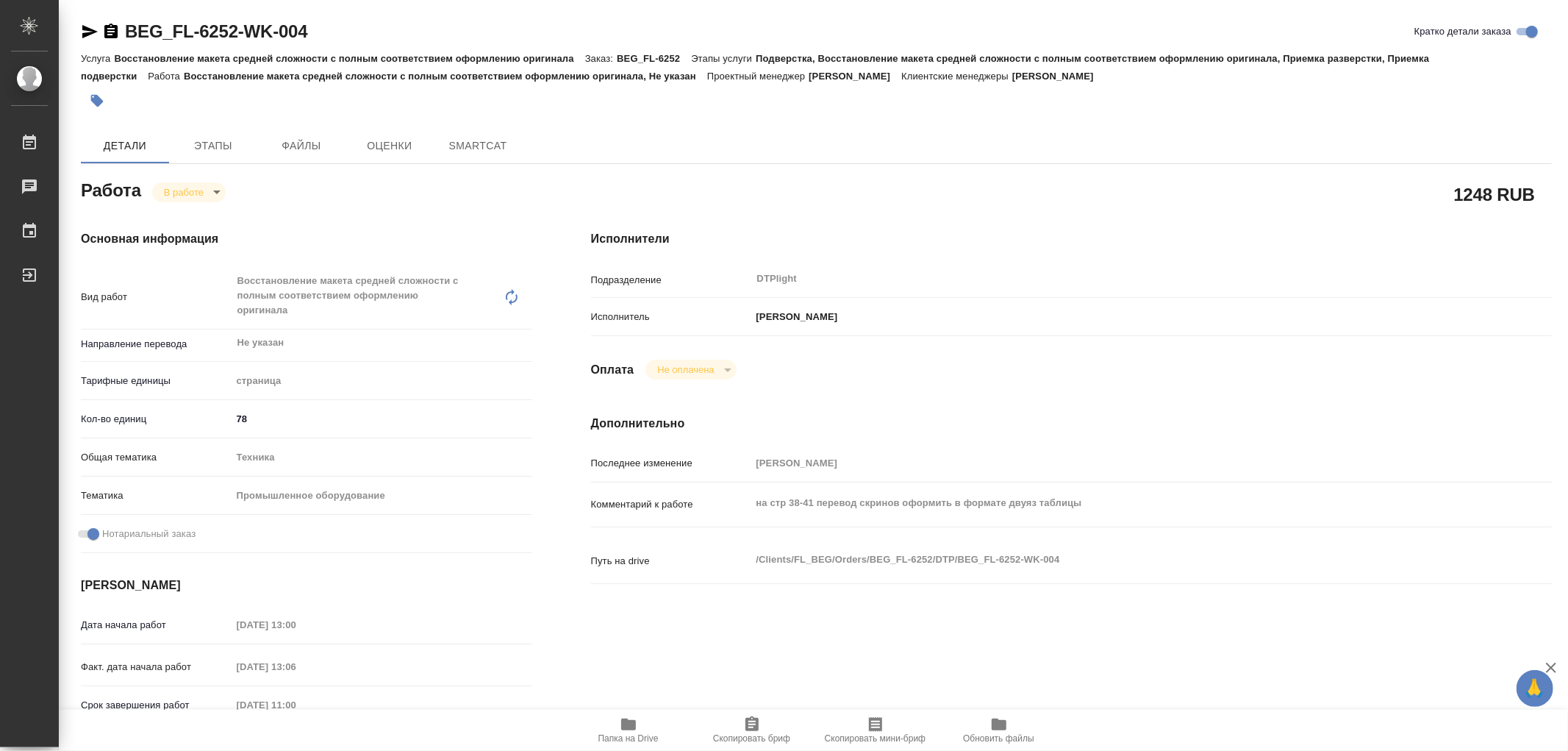
type textarea "x"
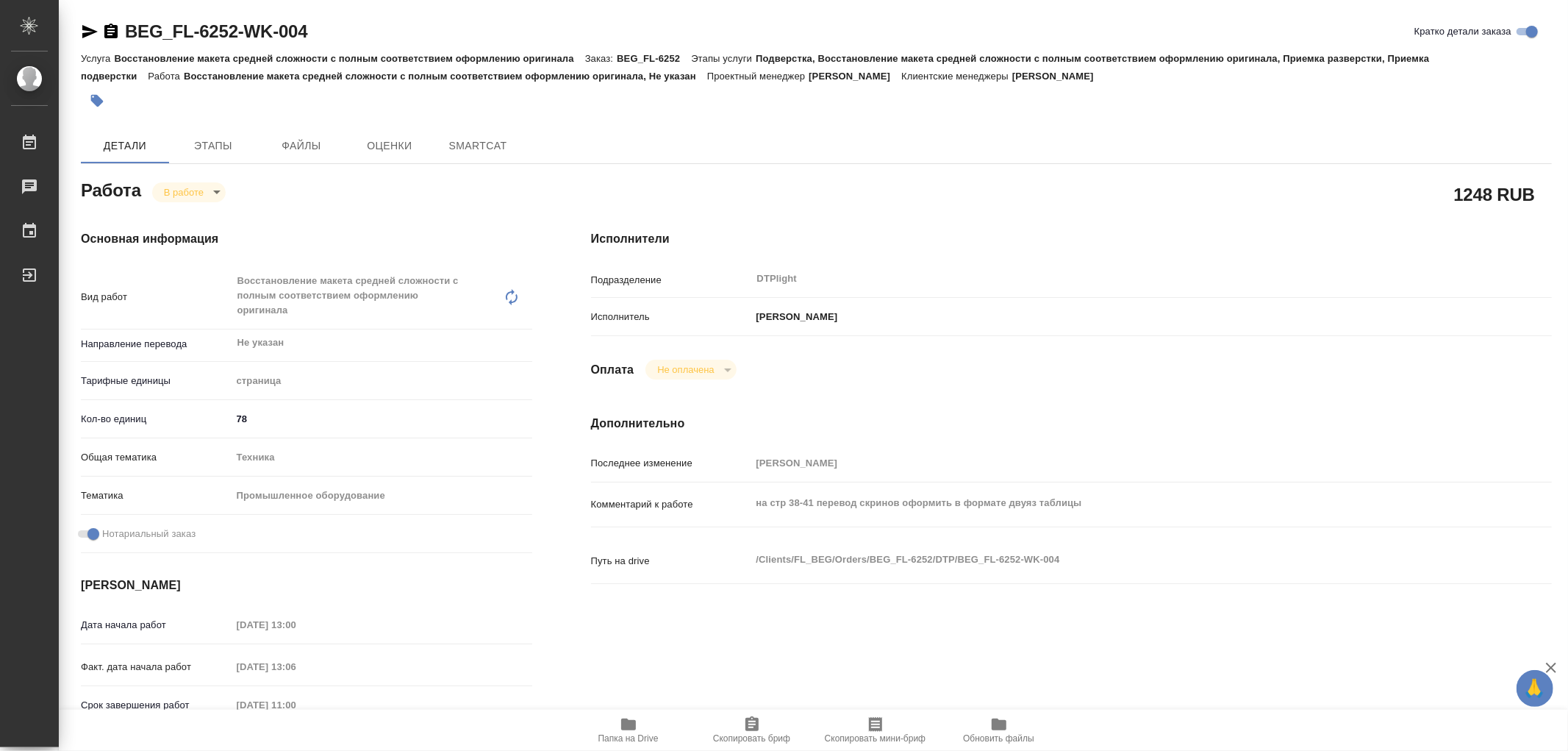
type textarea "x"
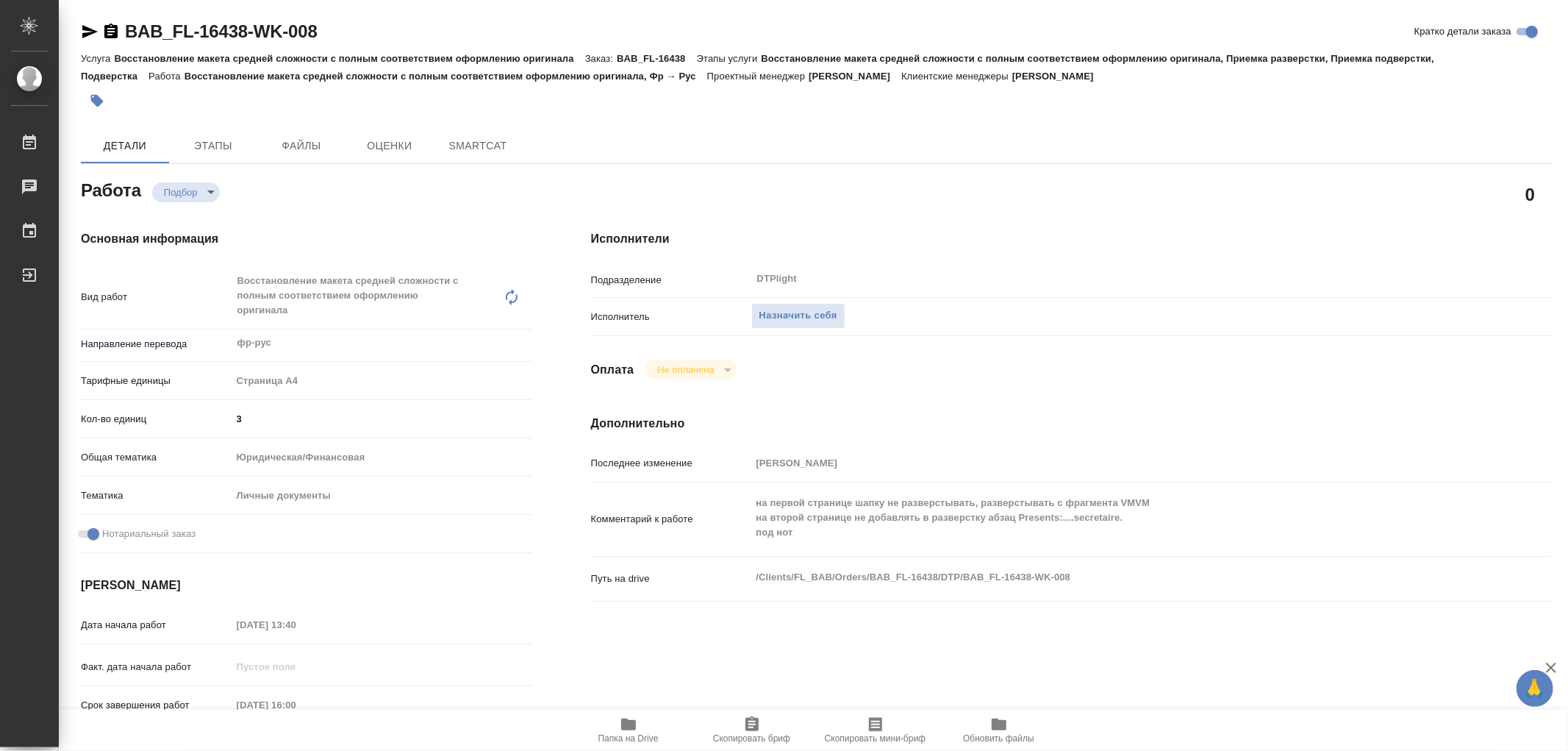
type textarea "x"
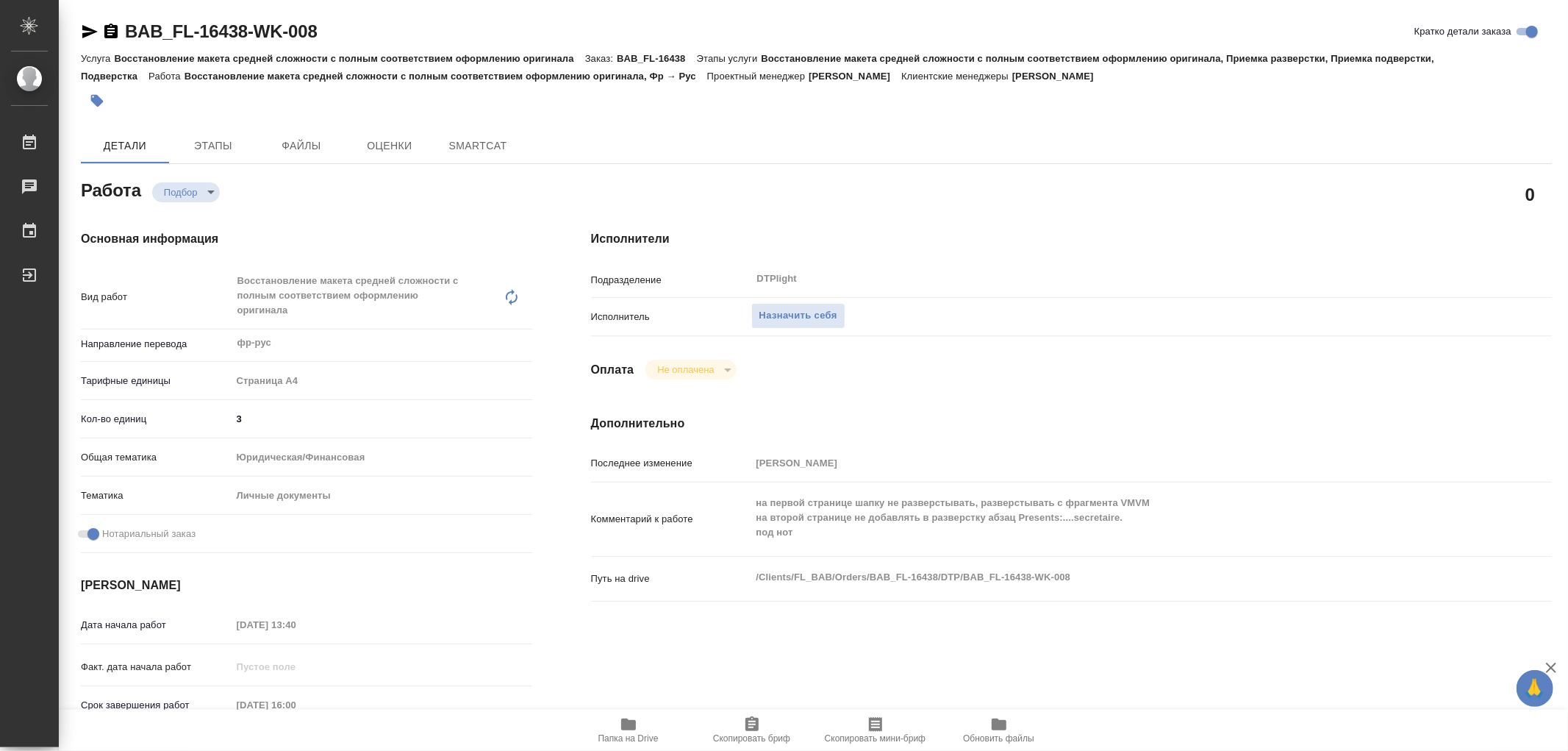
type textarea "x"
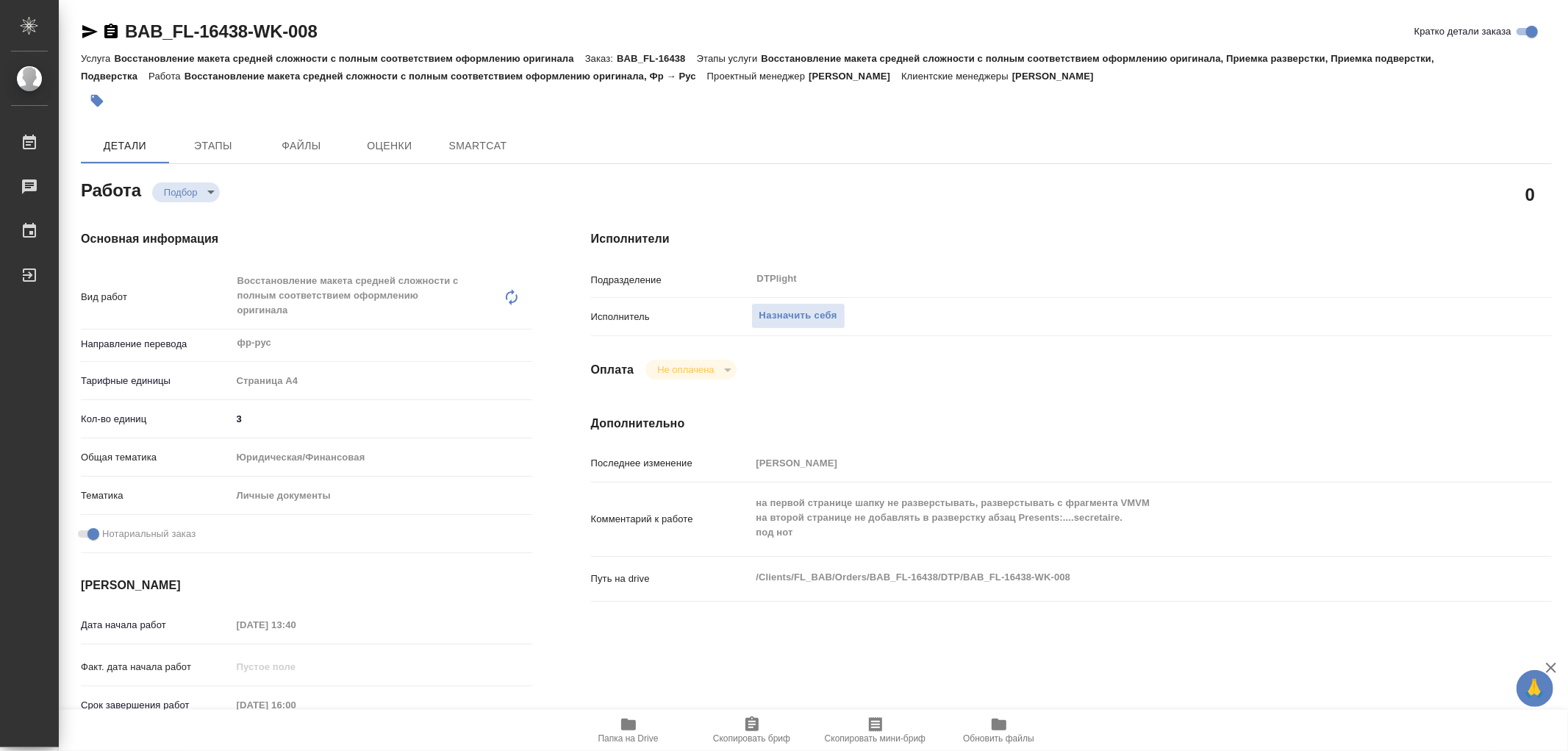
type textarea "x"
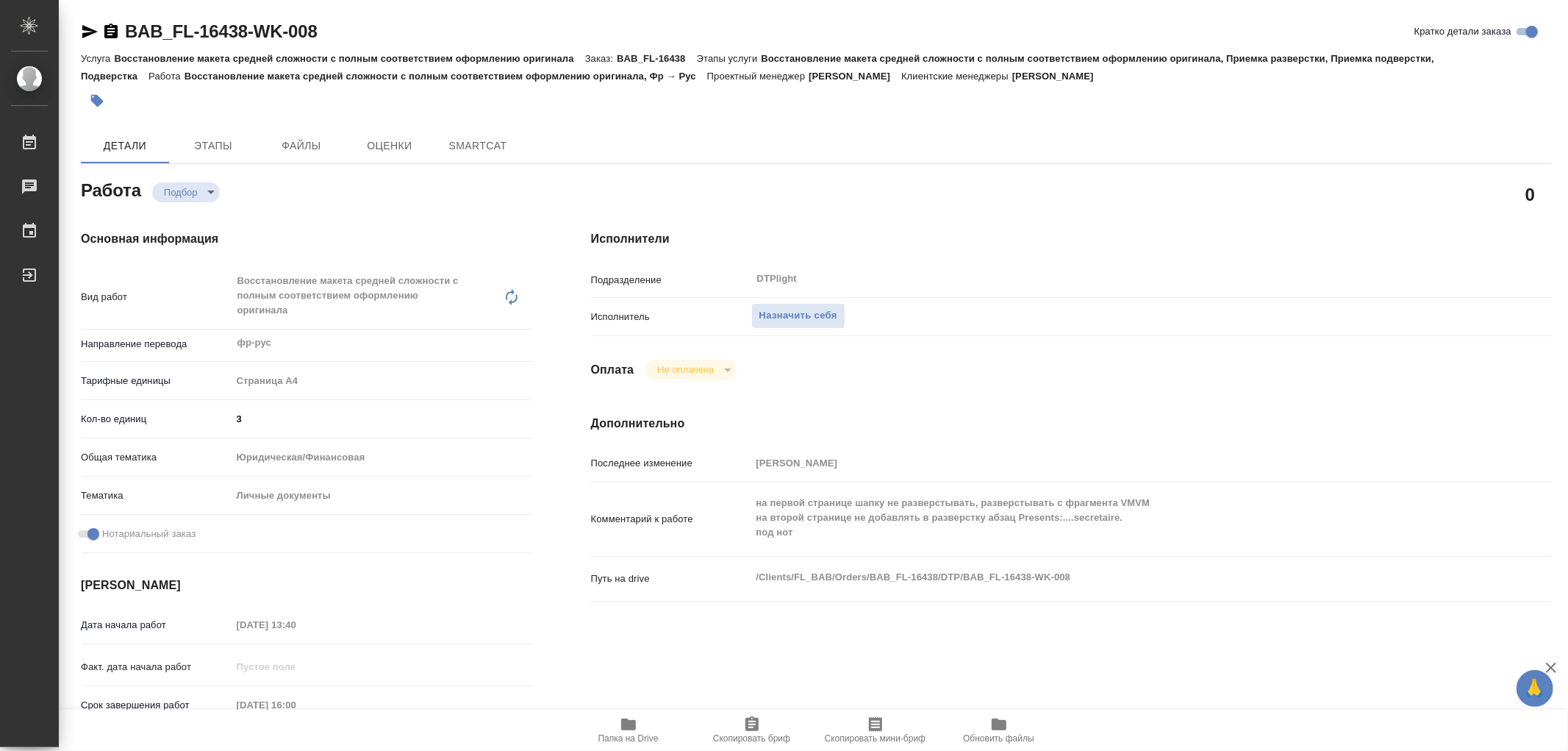
type textarea "x"
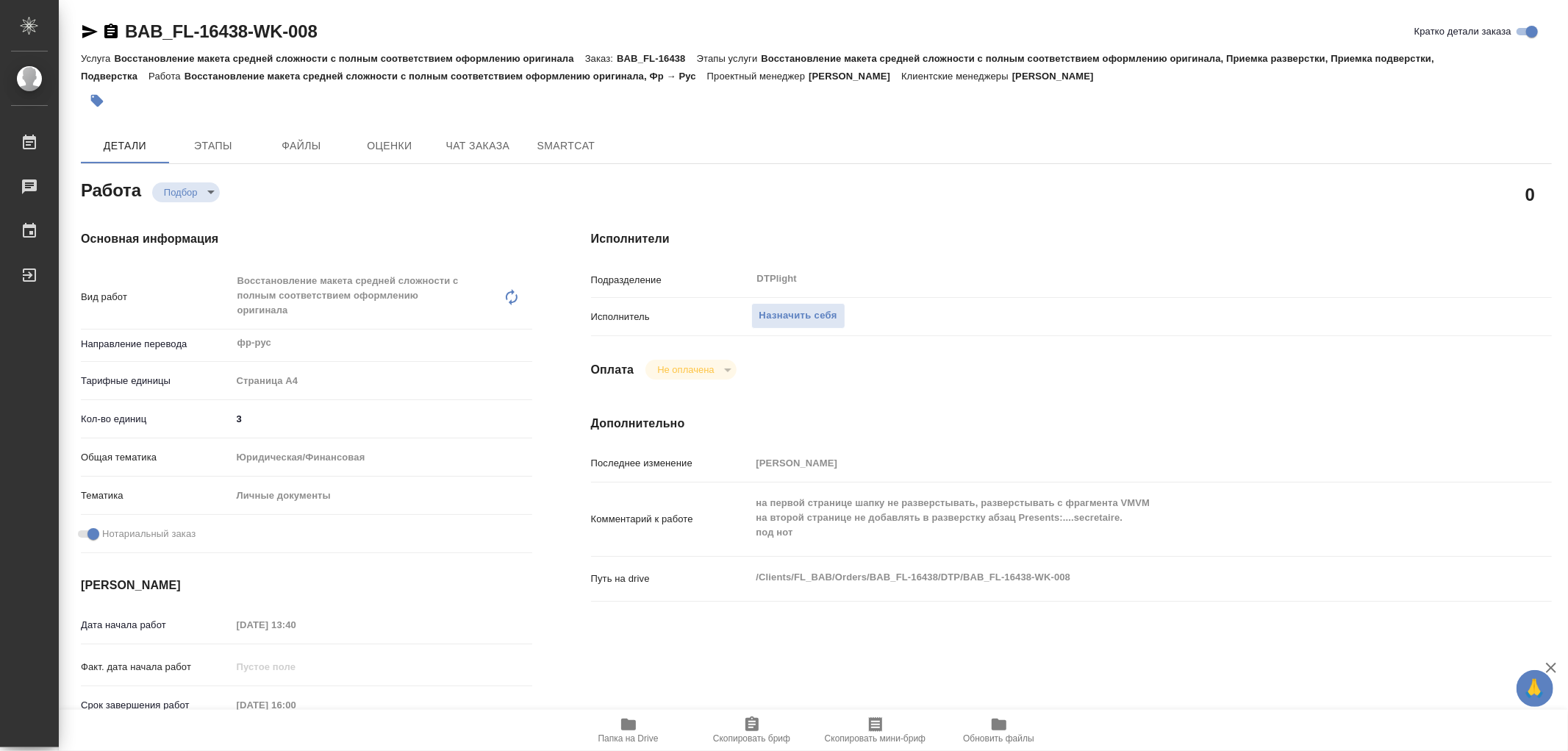
type textarea "x"
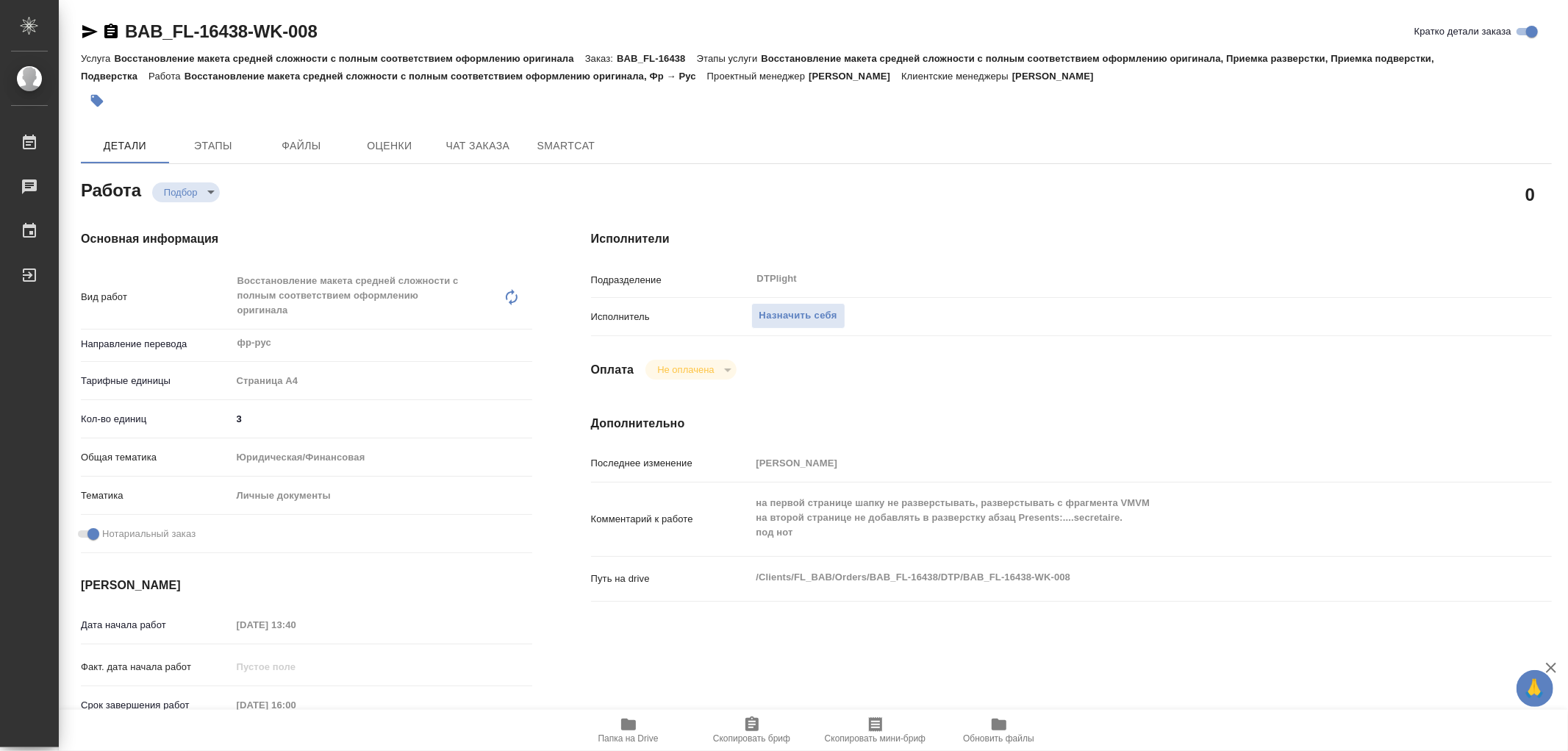
type textarea "x"
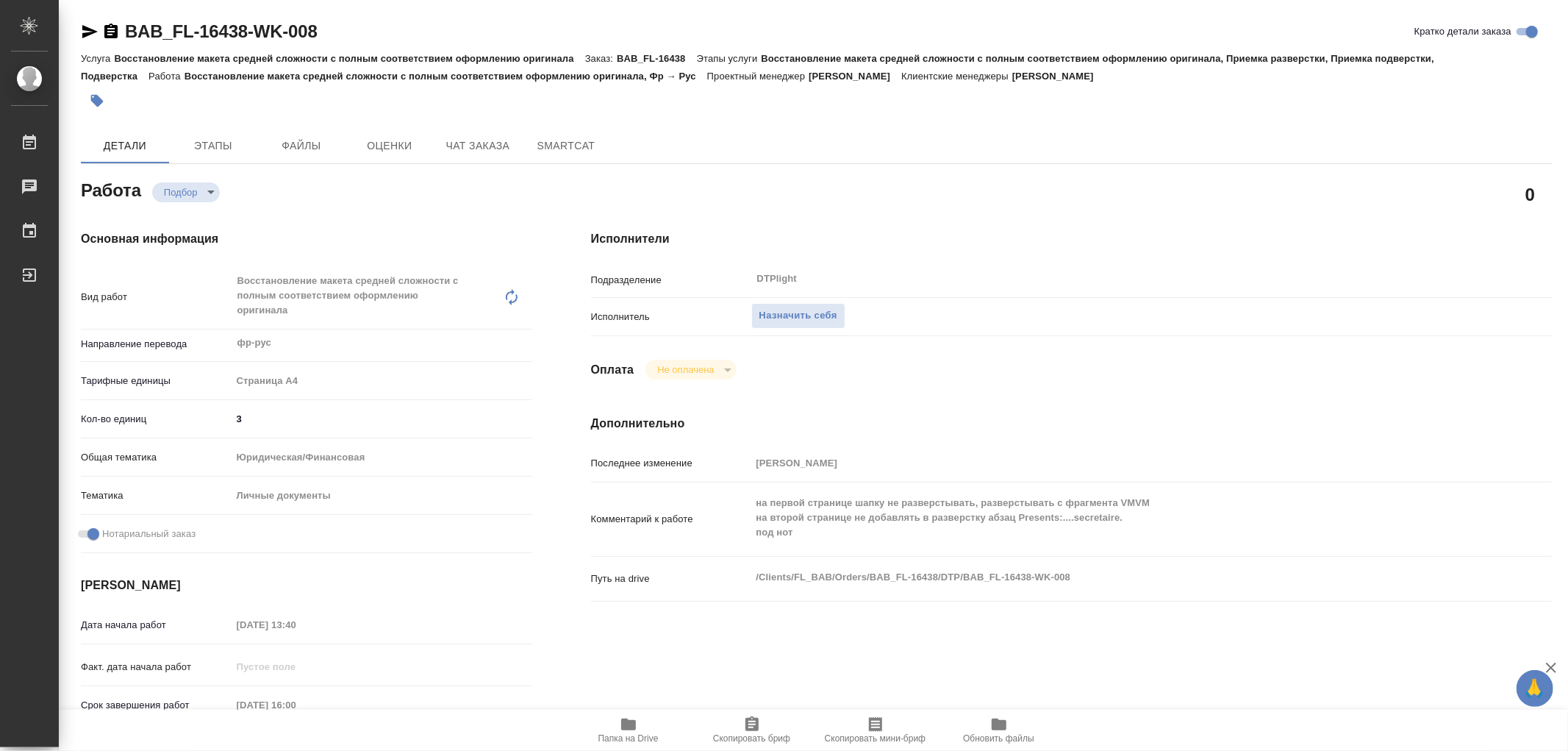
type textarea "x"
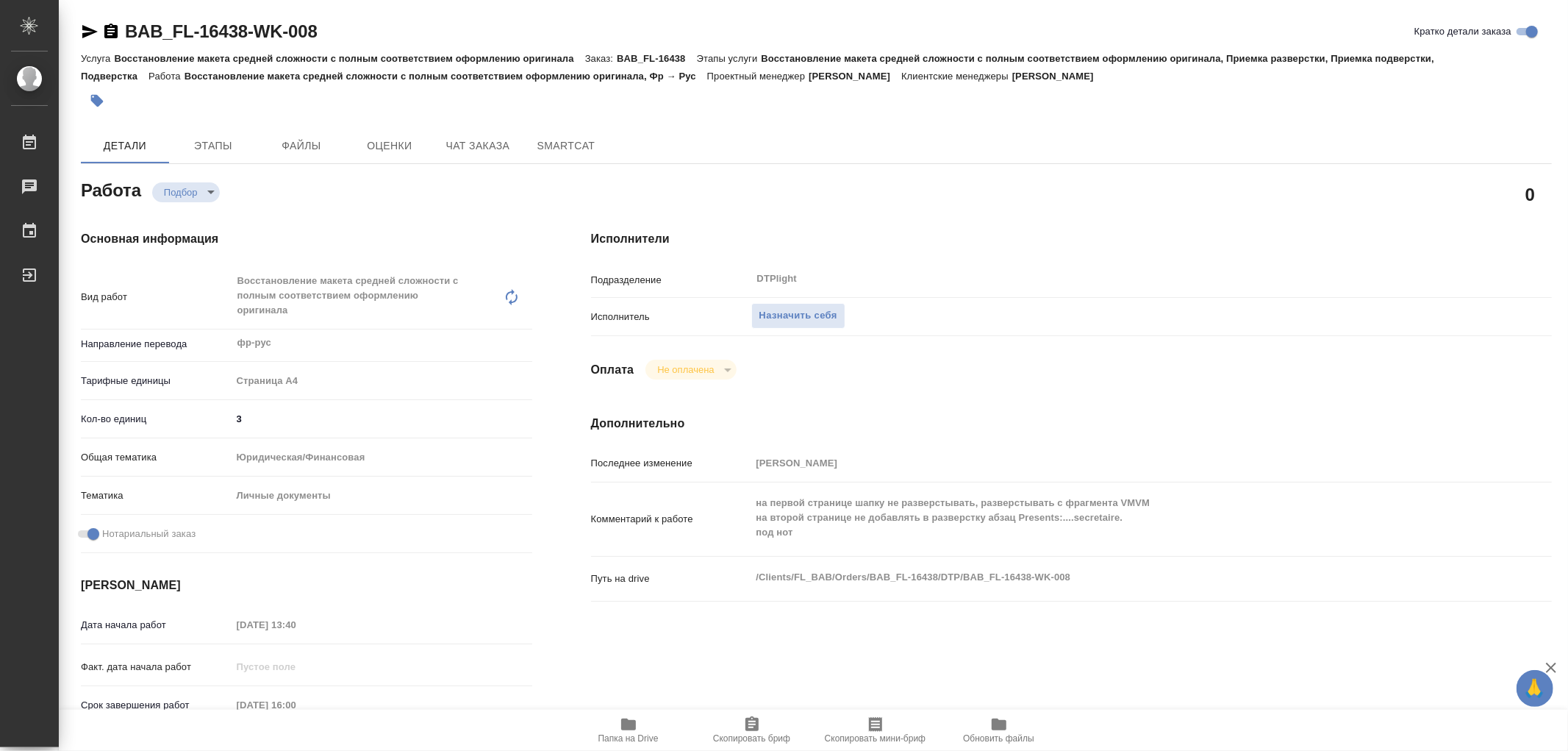
click at [635, 719] on icon "button" at bounding box center [629, 724] width 18 height 18
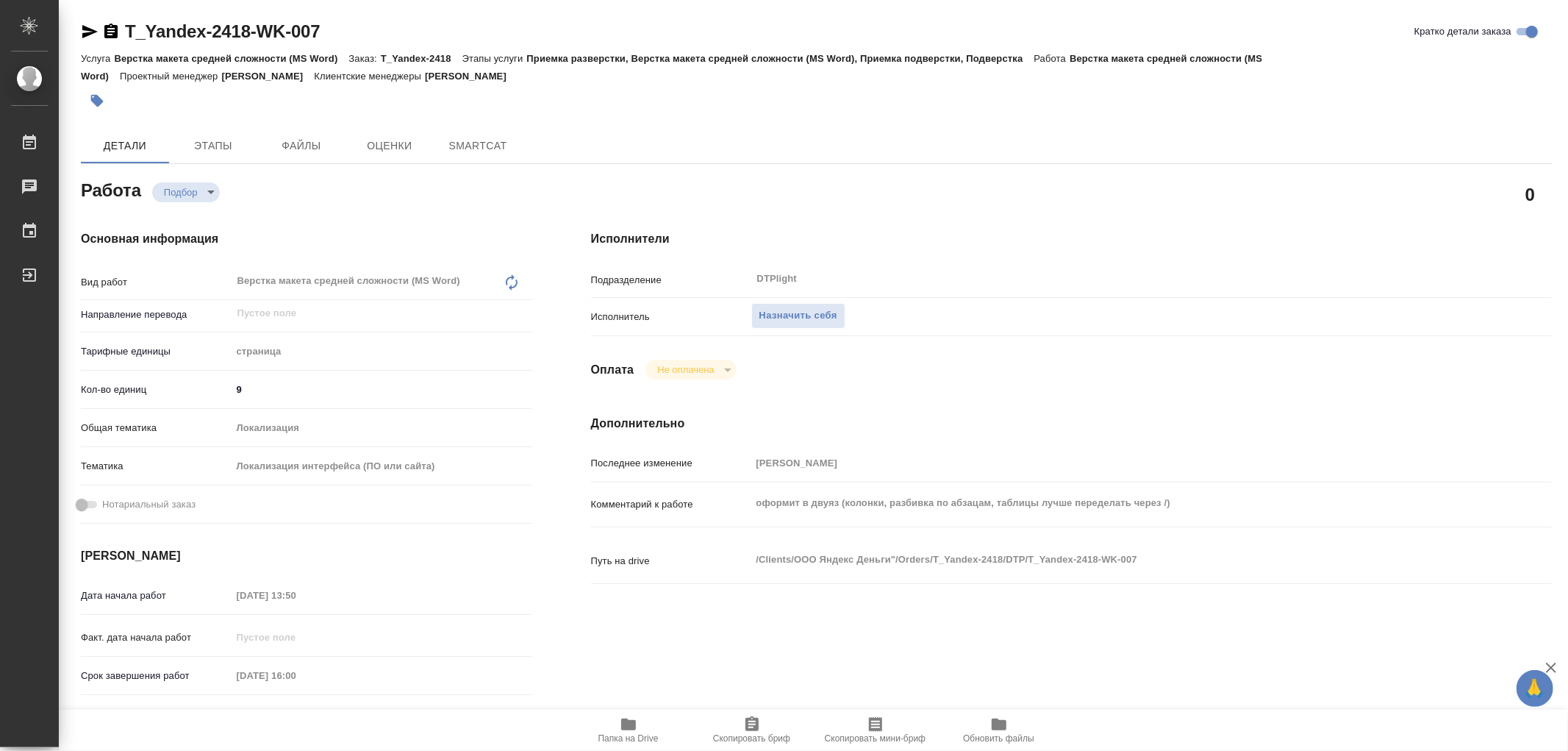
type textarea "x"
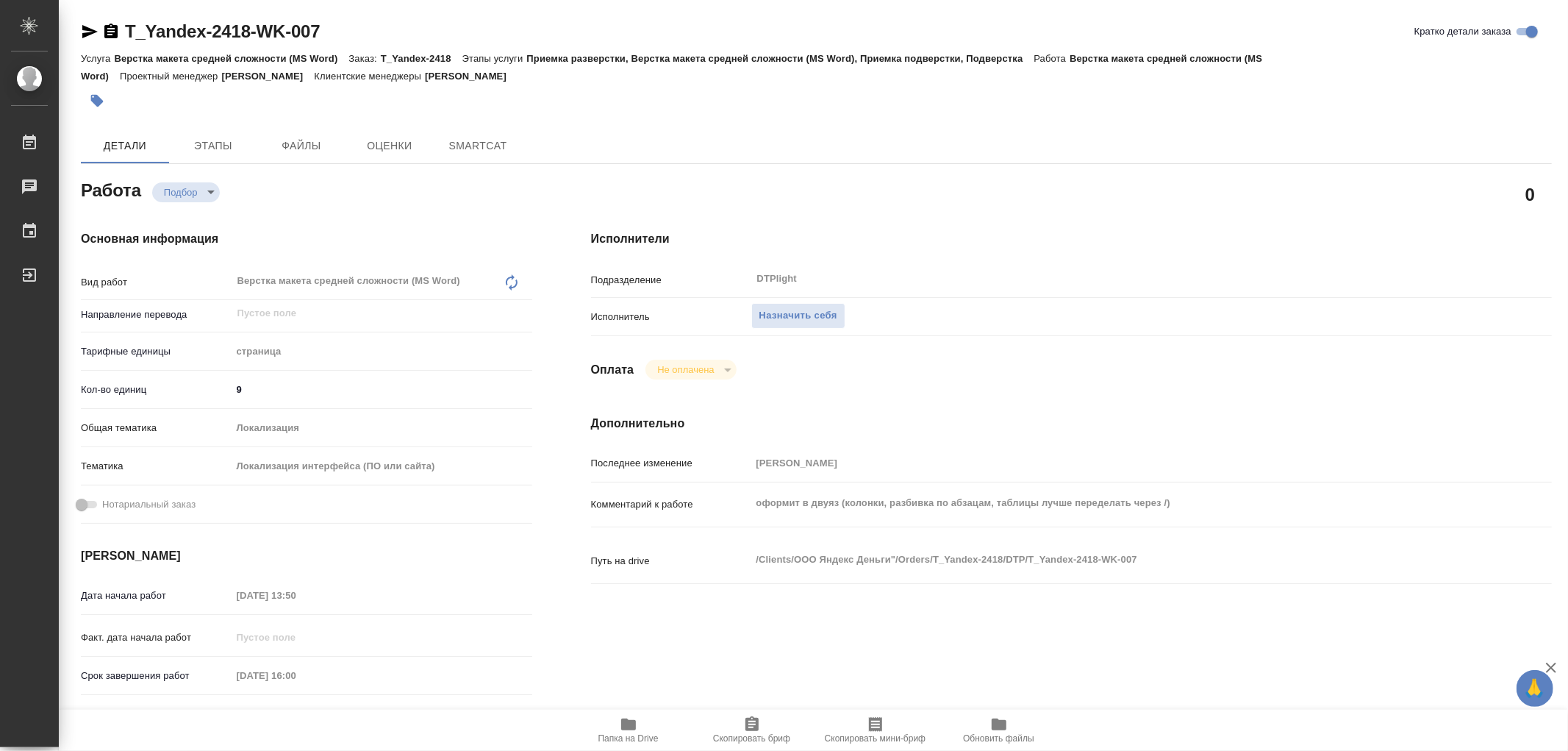
type textarea "x"
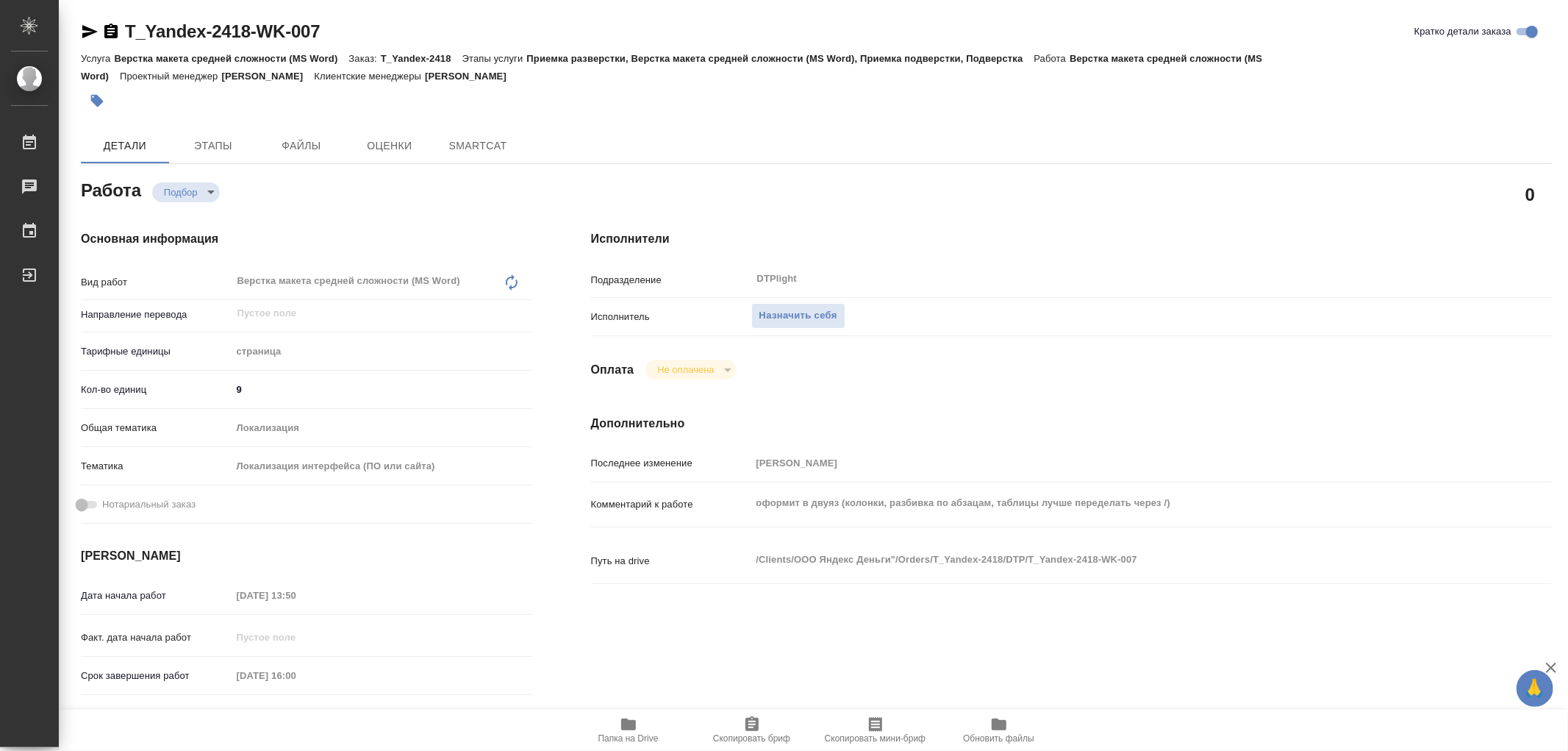
type textarea "x"
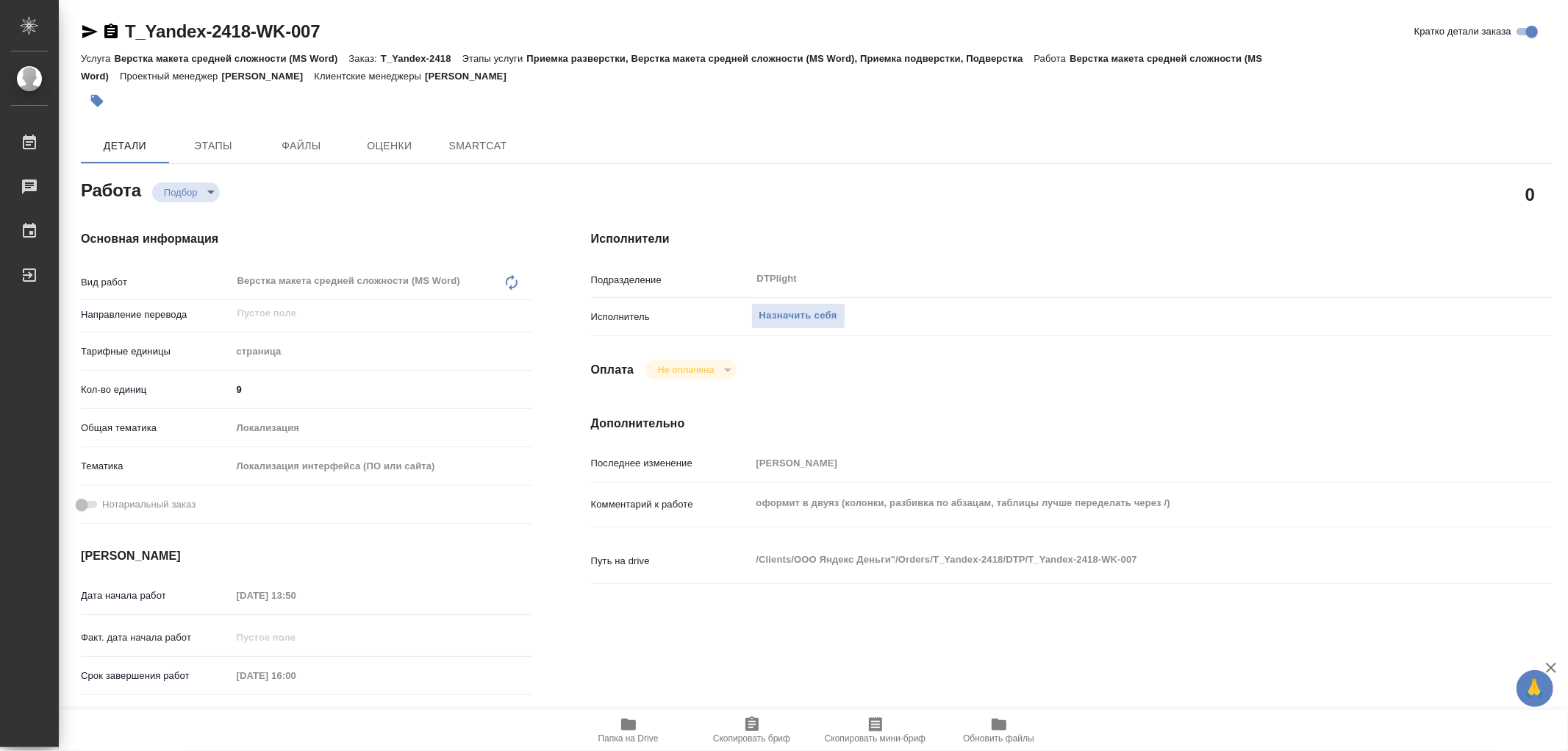
type textarea "x"
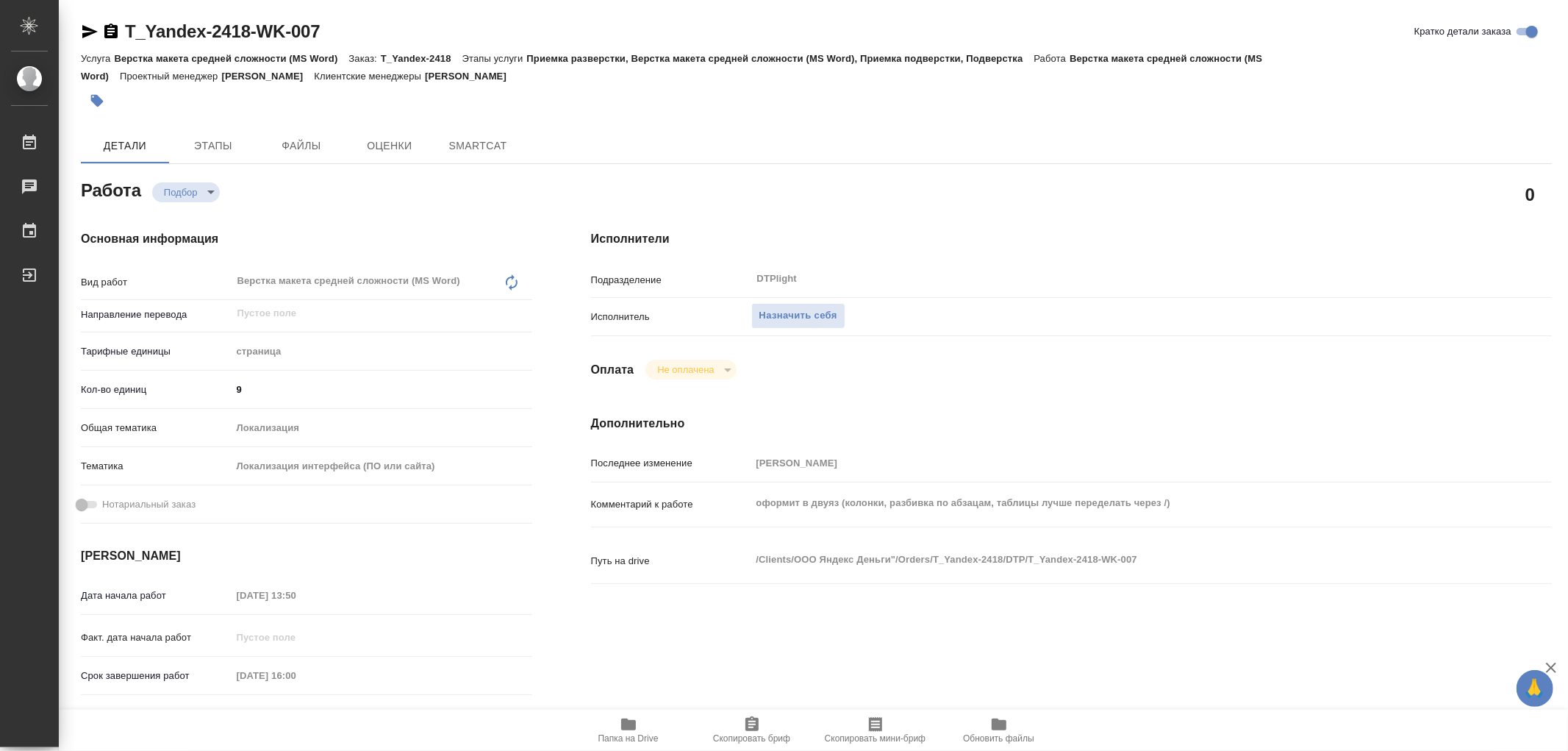
type textarea "x"
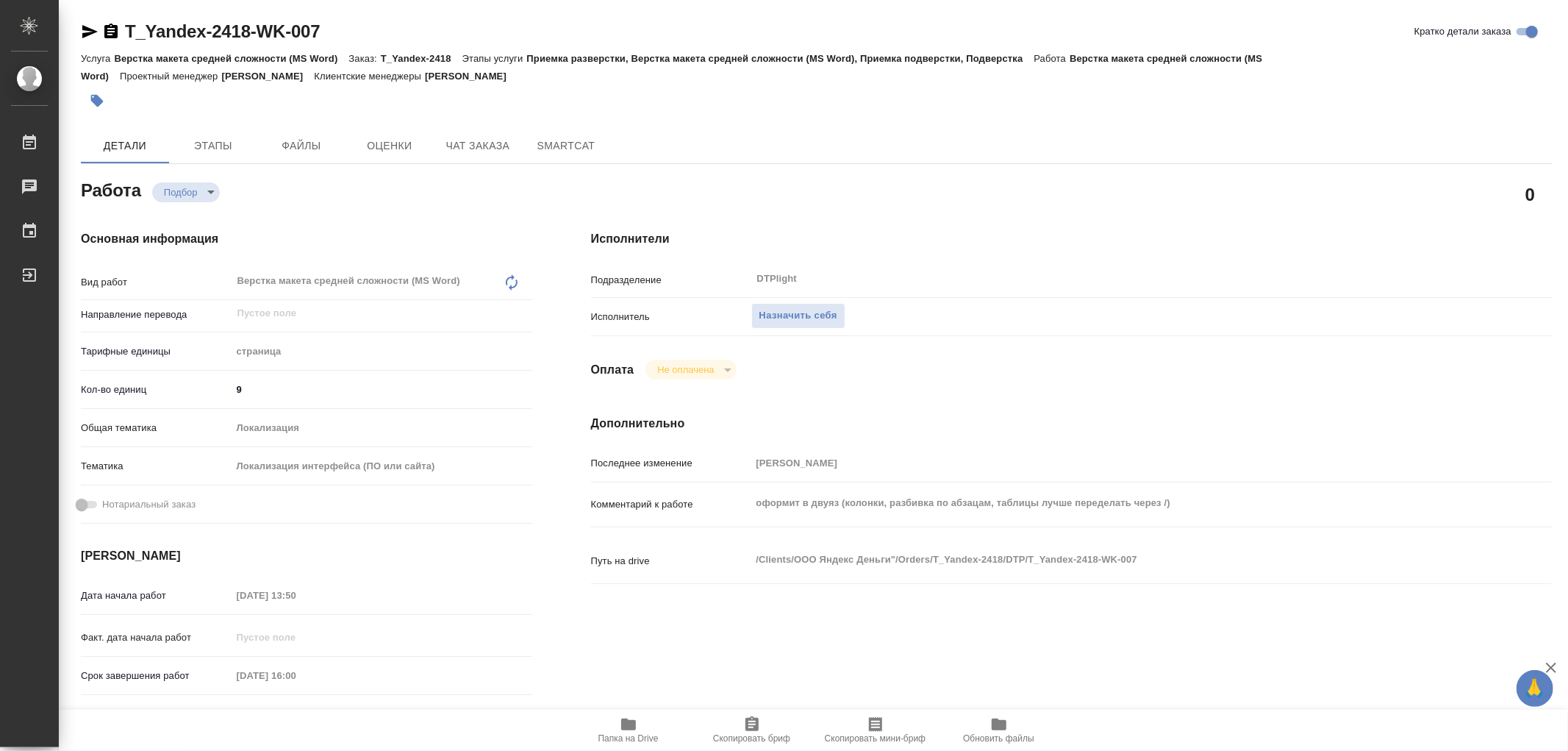
type textarea "x"
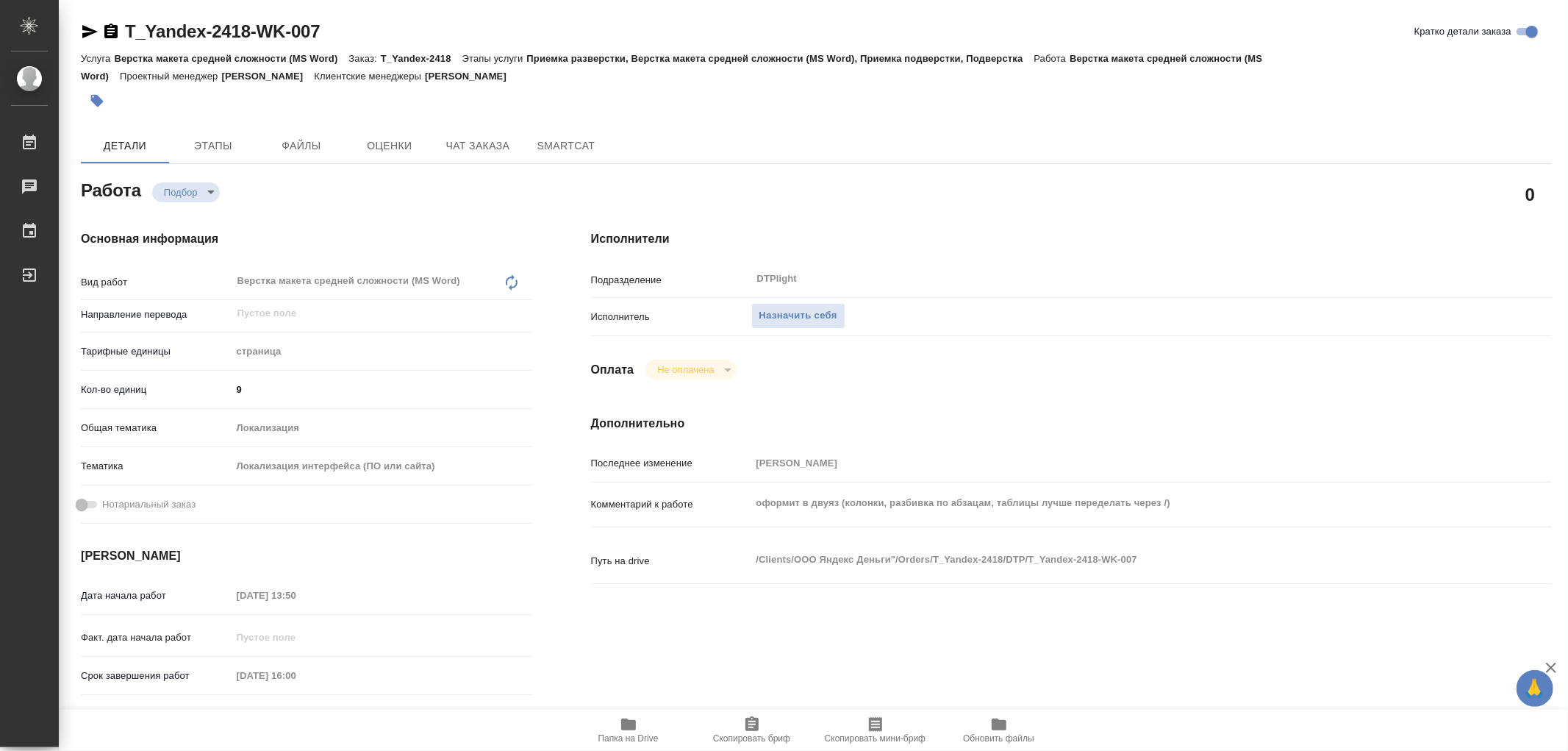
click at [626, 725] on icon "button" at bounding box center [629, 724] width 14 height 12
type textarea "x"
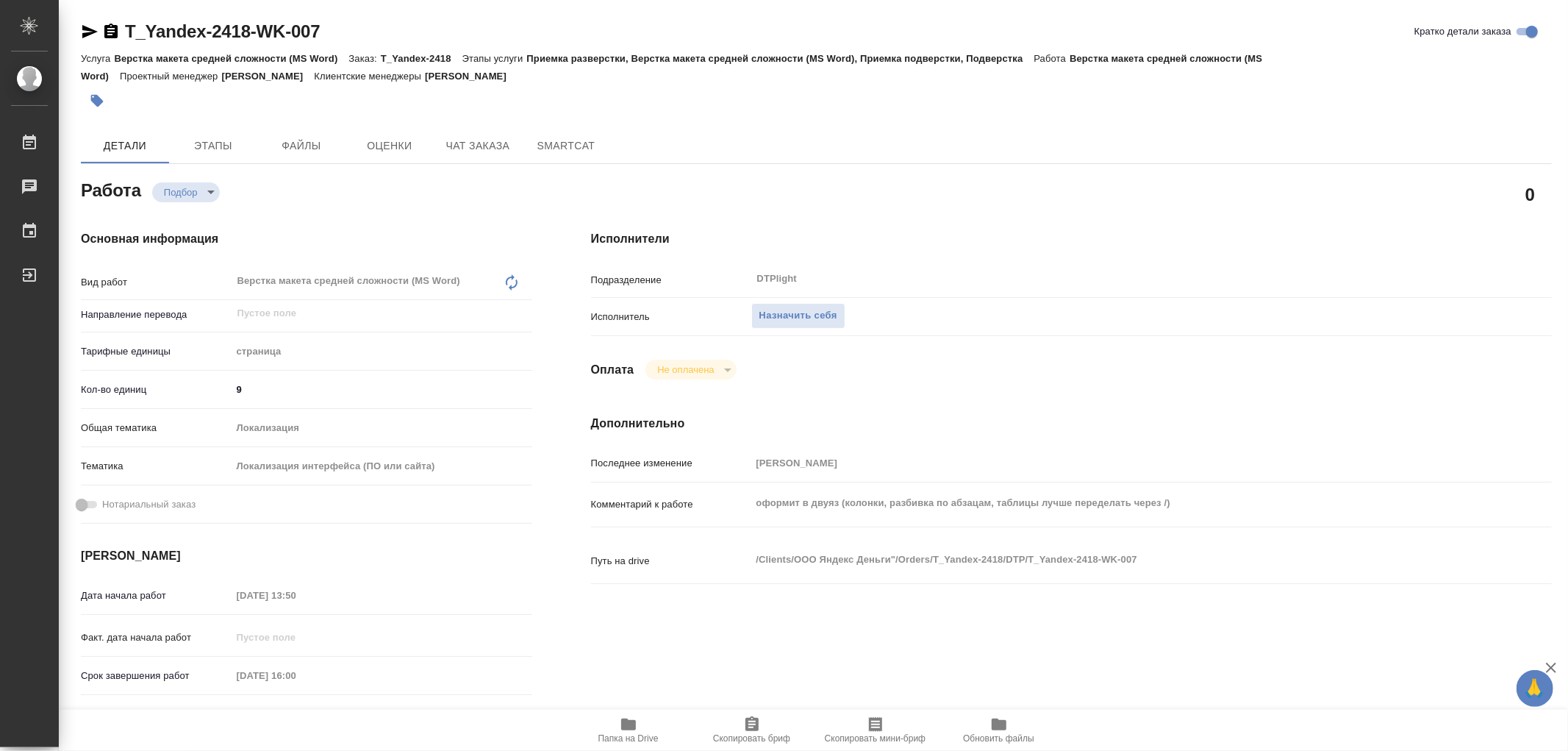
type textarea "x"
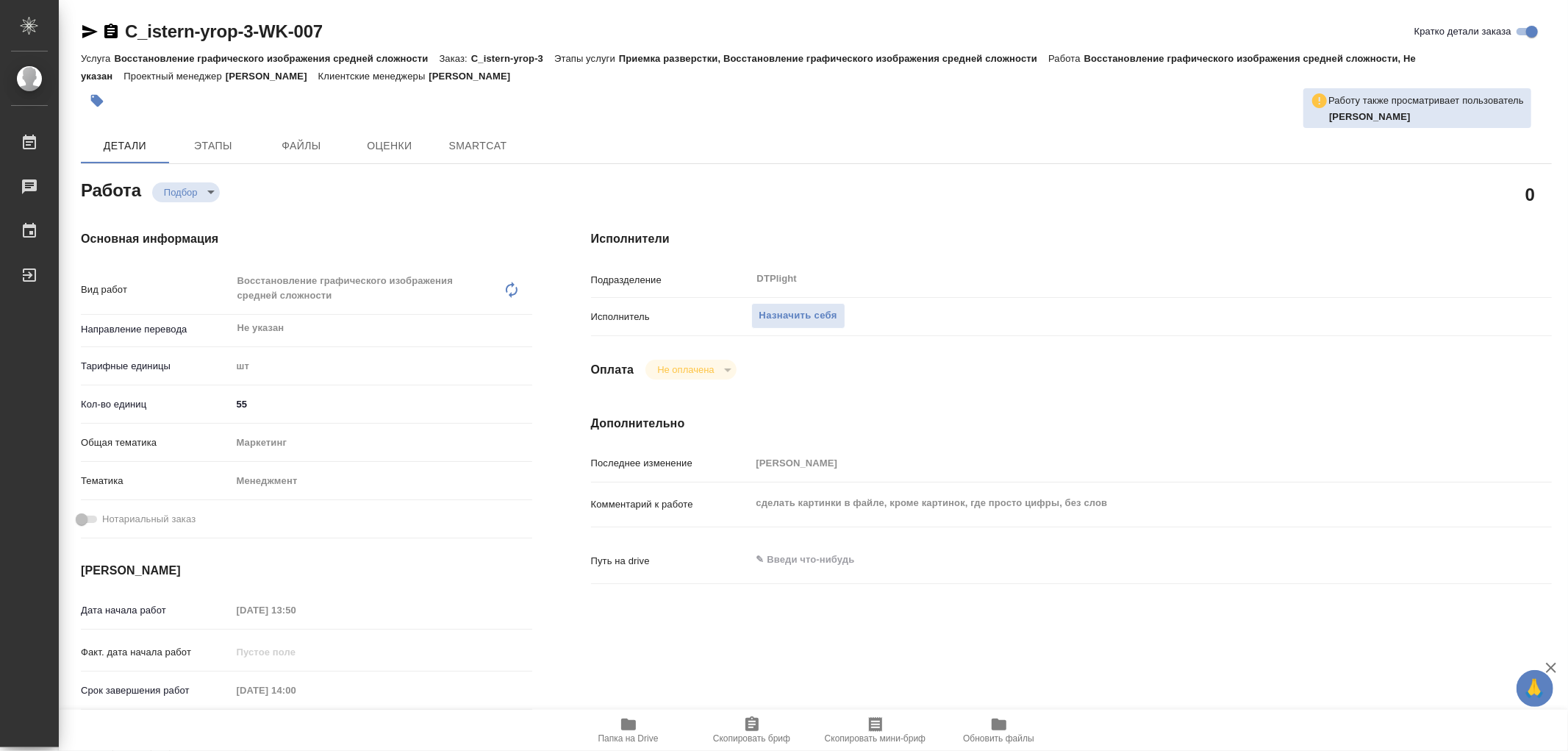
type textarea "x"
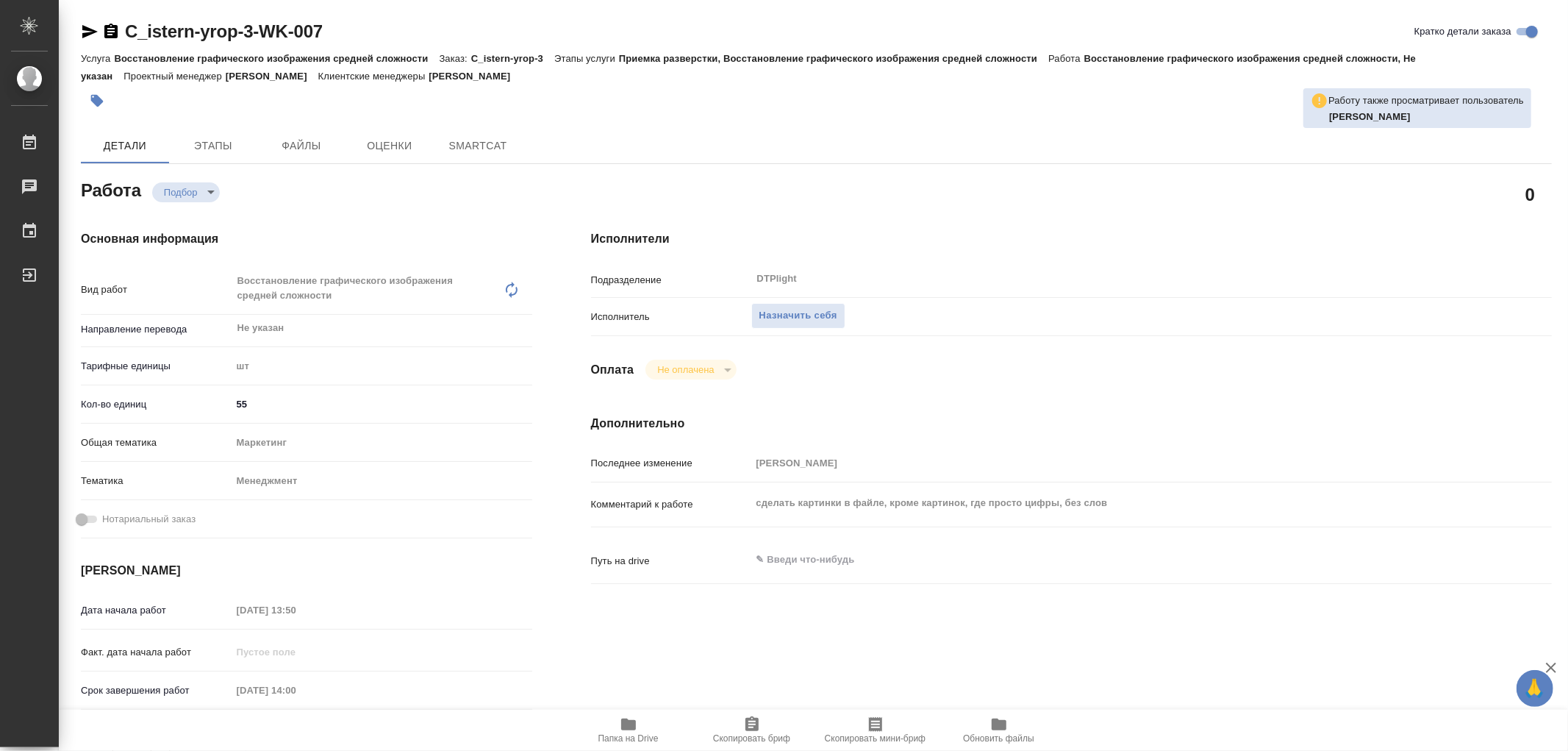
type textarea "x"
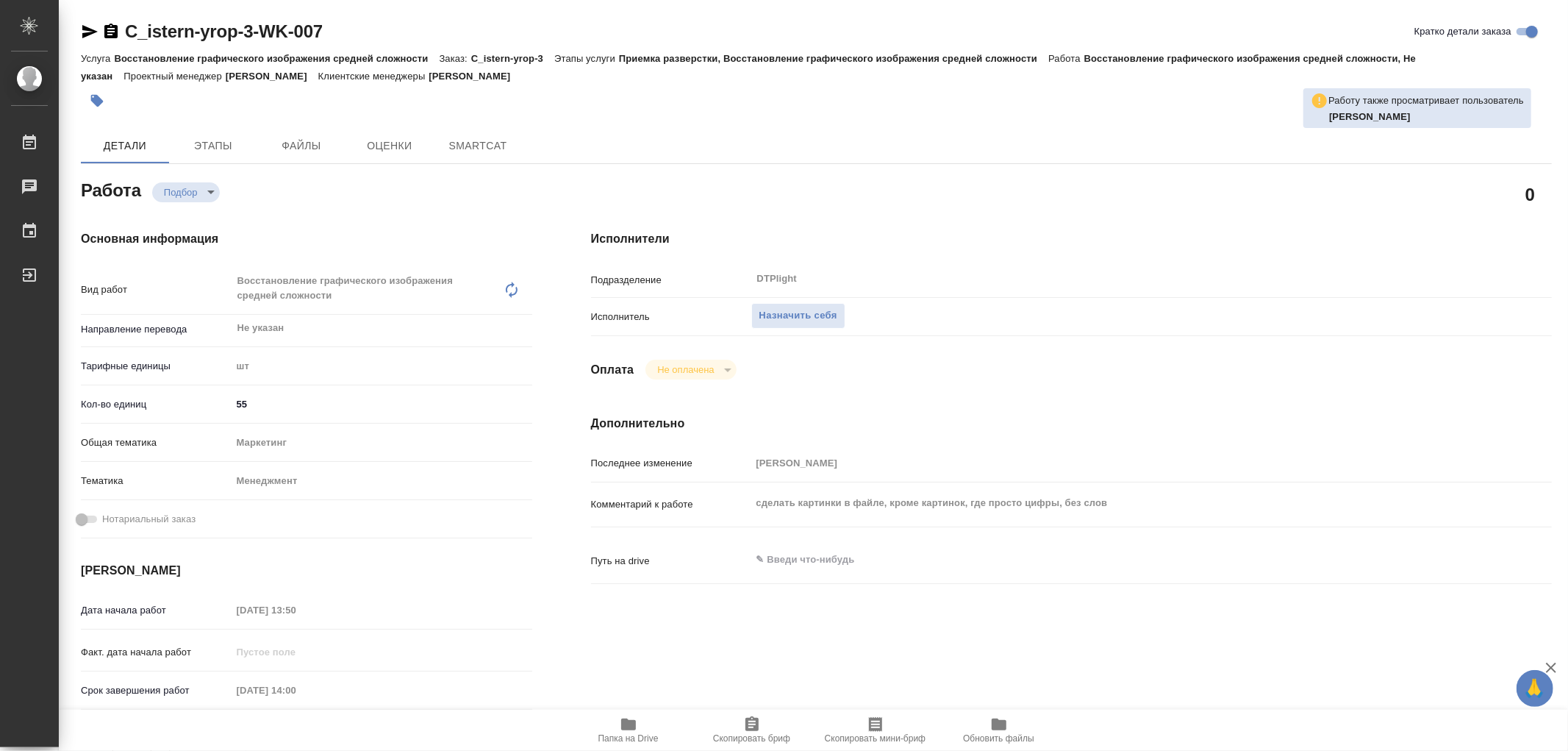
type textarea "x"
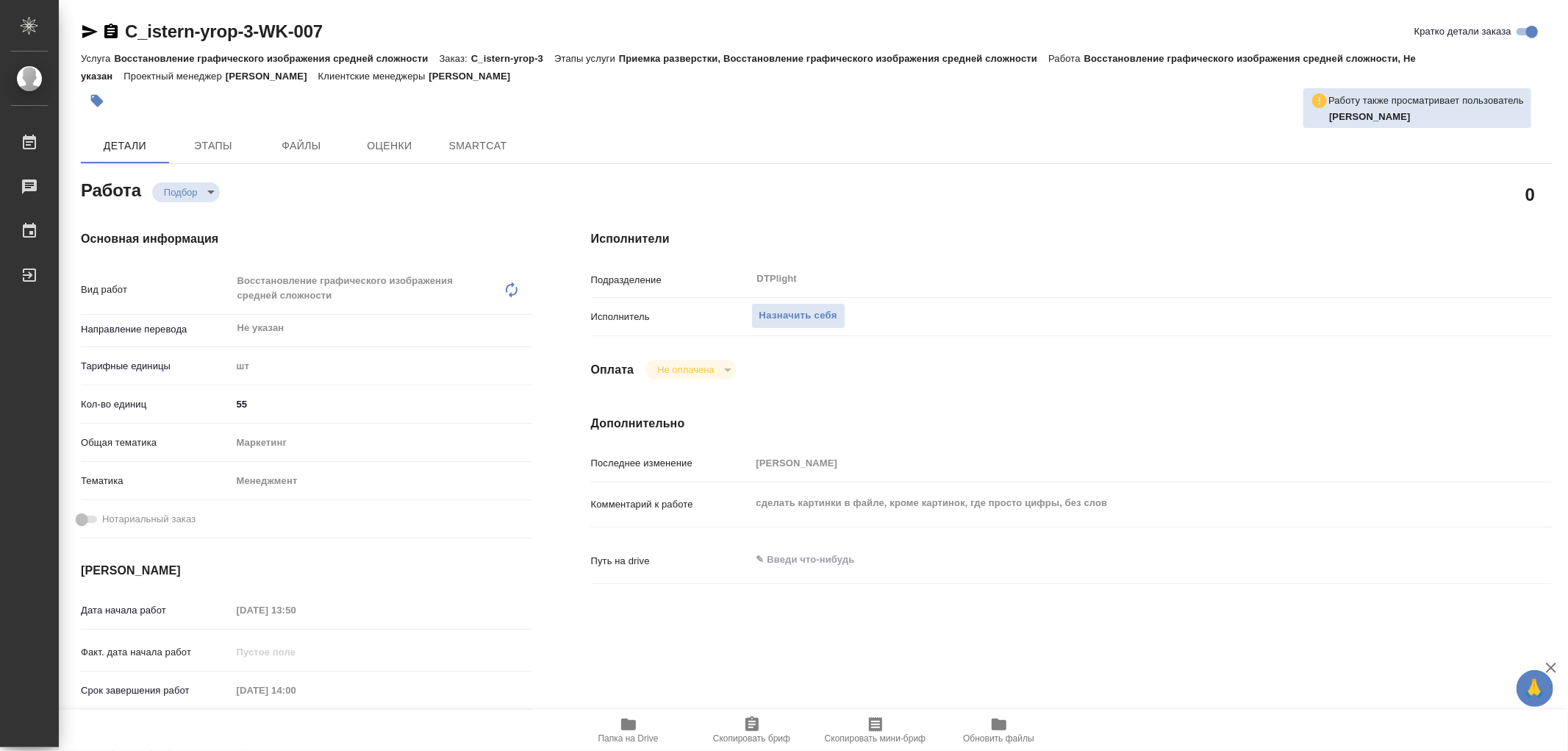
type textarea "x"
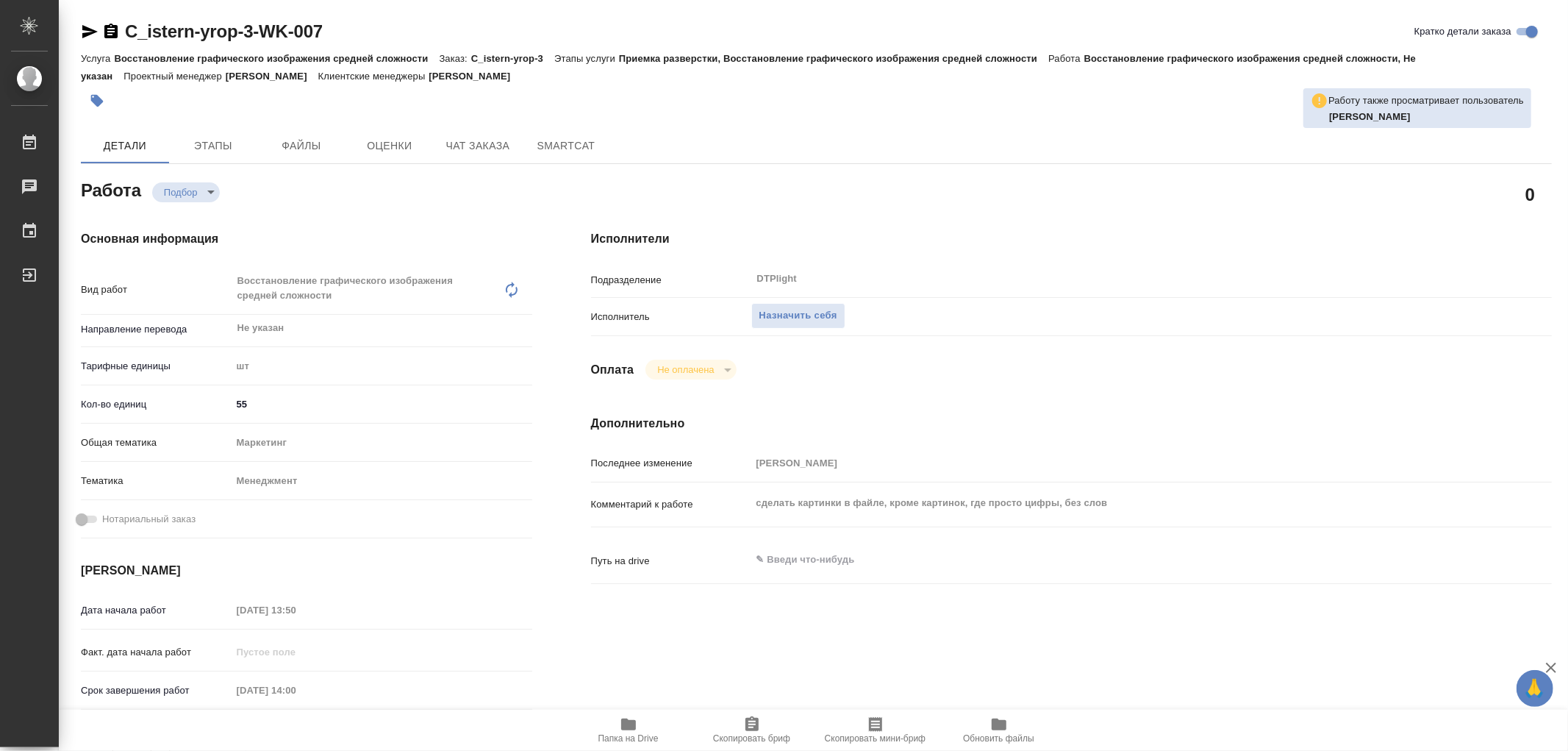
type textarea "x"
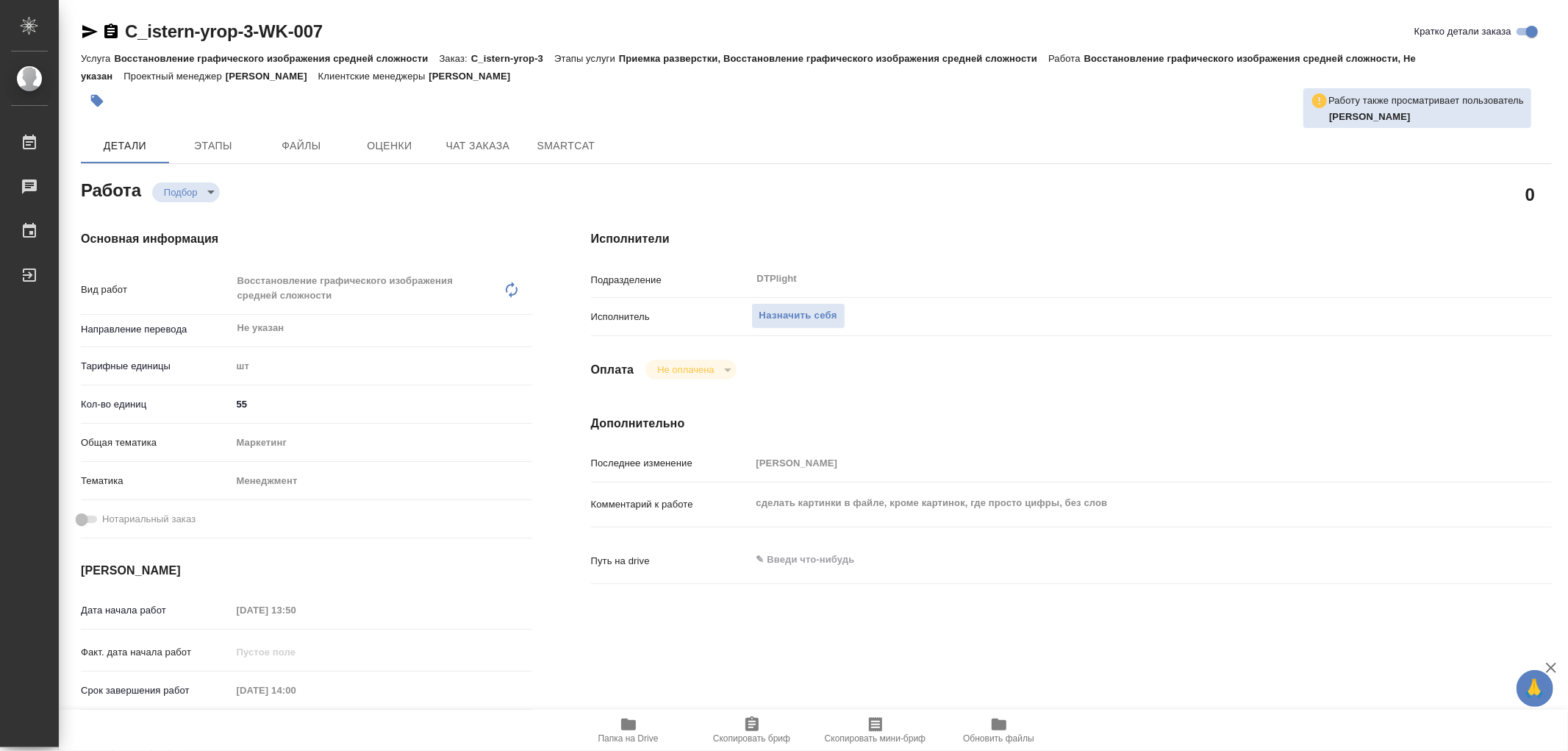
type textarea "x"
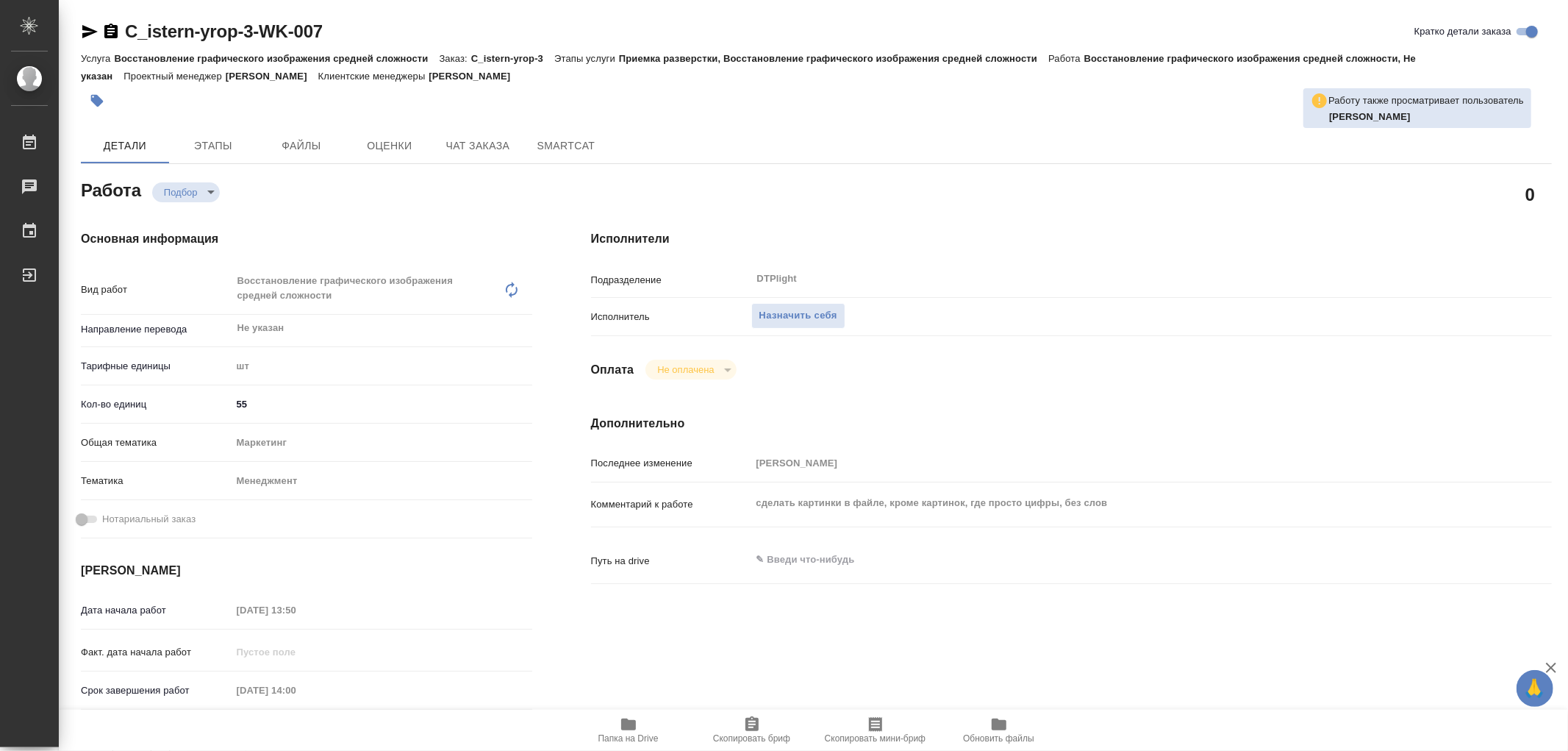
click at [622, 729] on icon "button" at bounding box center [629, 724] width 14 height 12
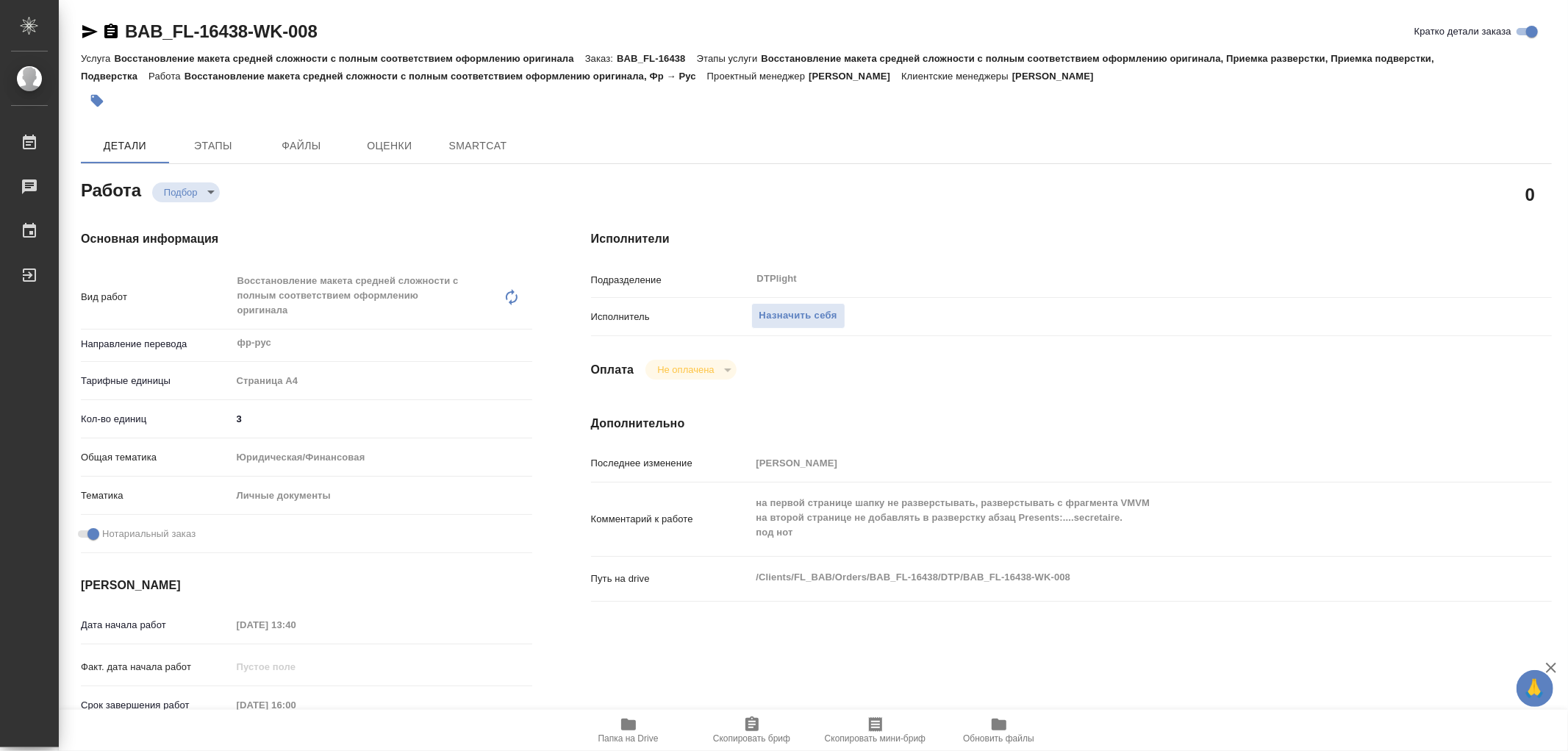
type textarea "x"
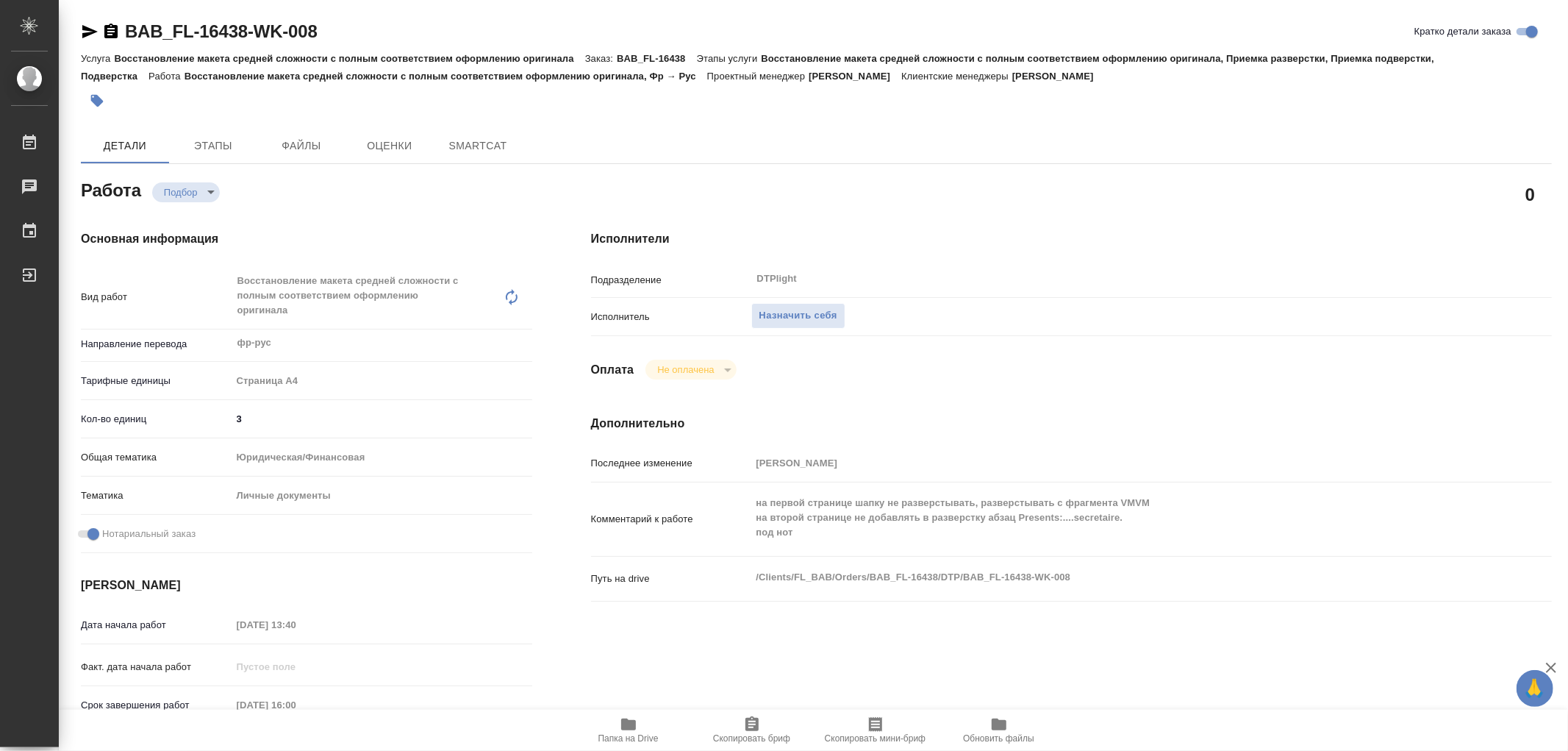
type textarea "x"
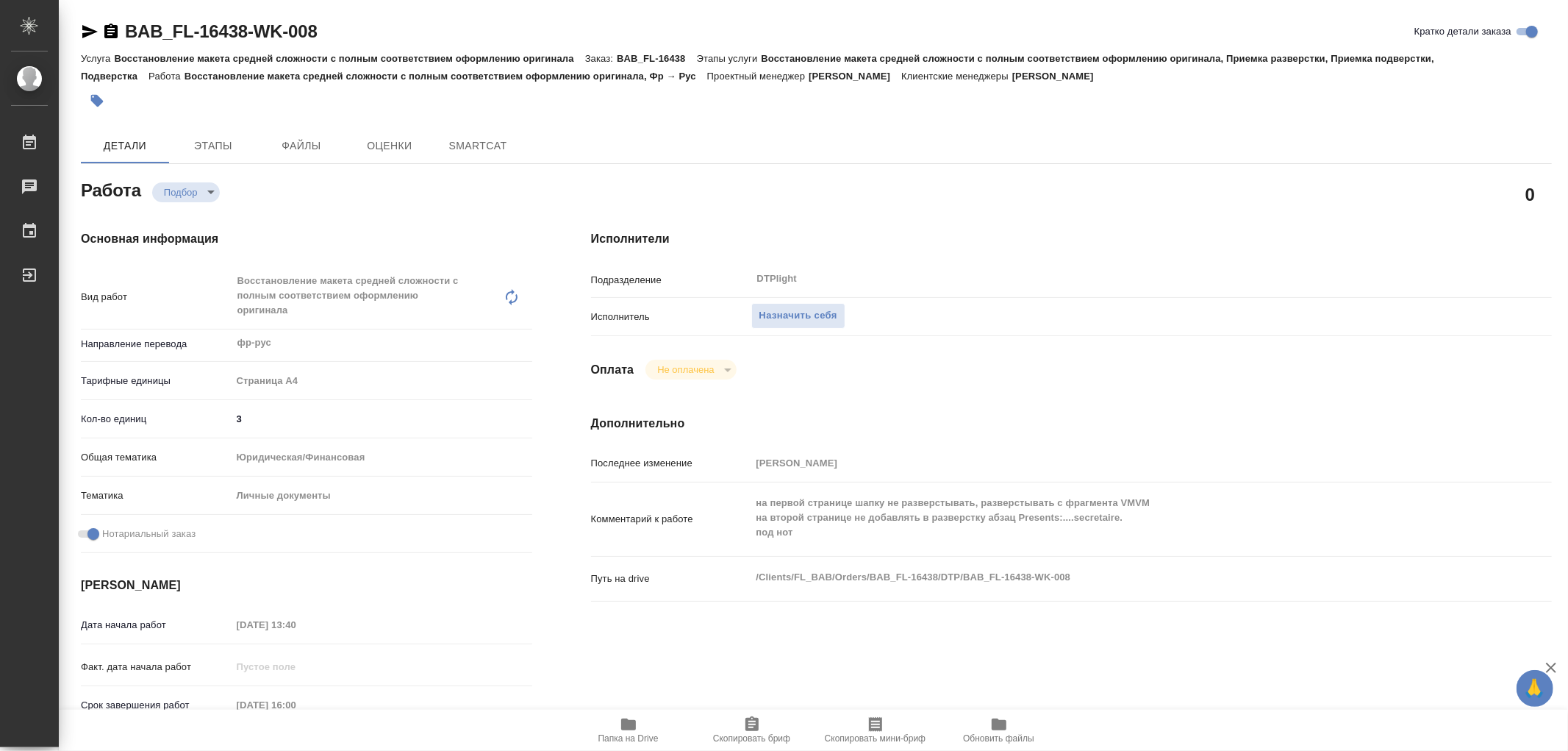
type textarea "x"
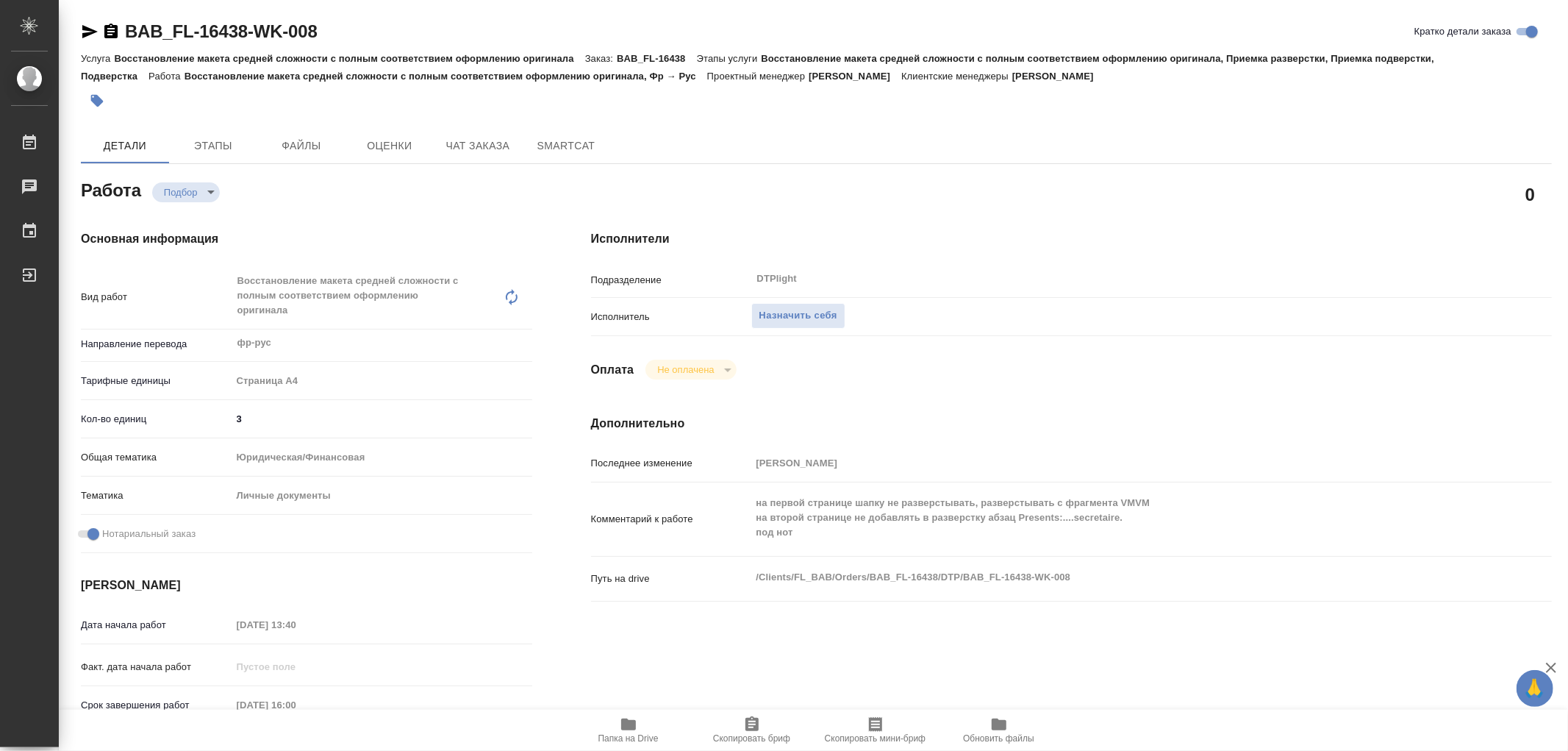
type textarea "x"
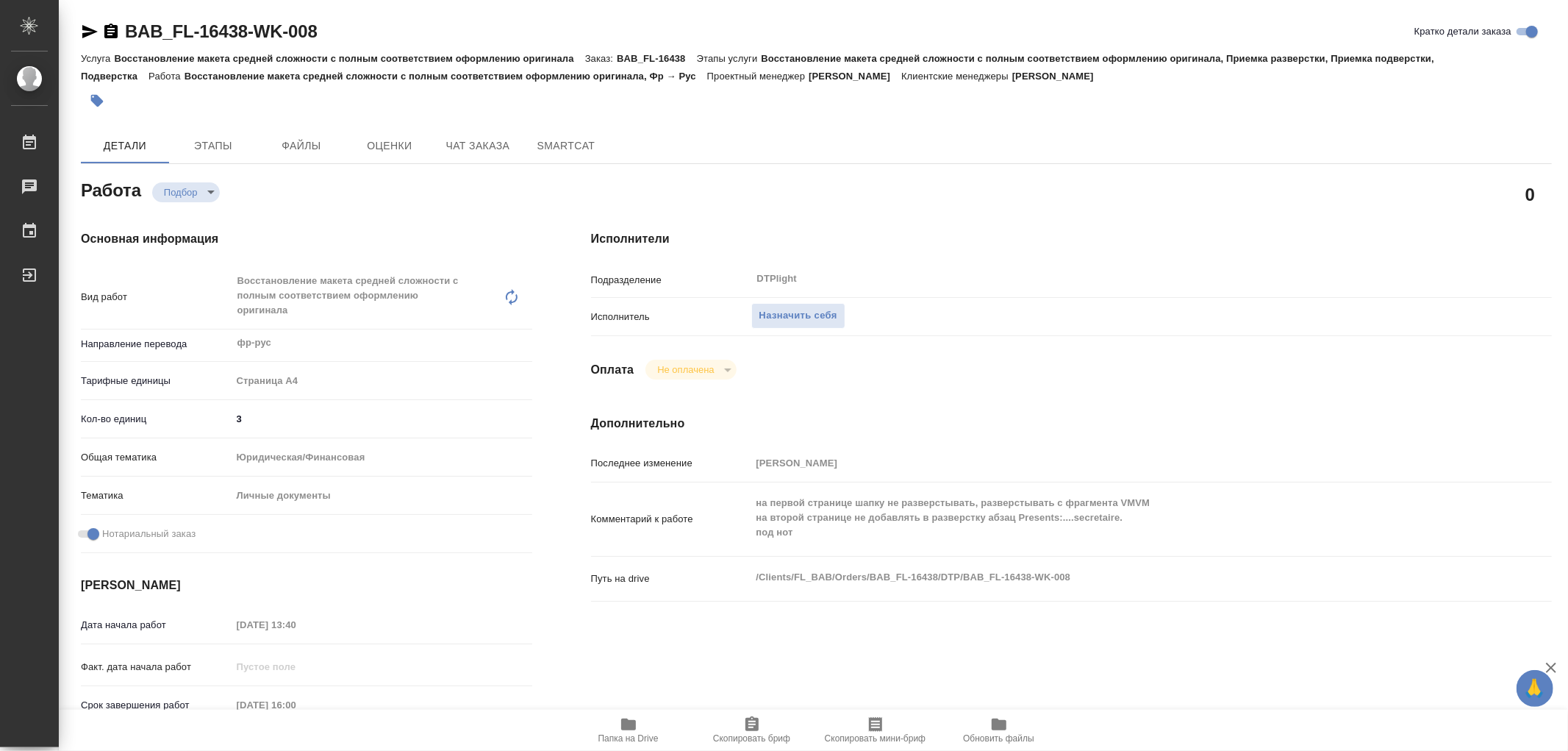
type textarea "x"
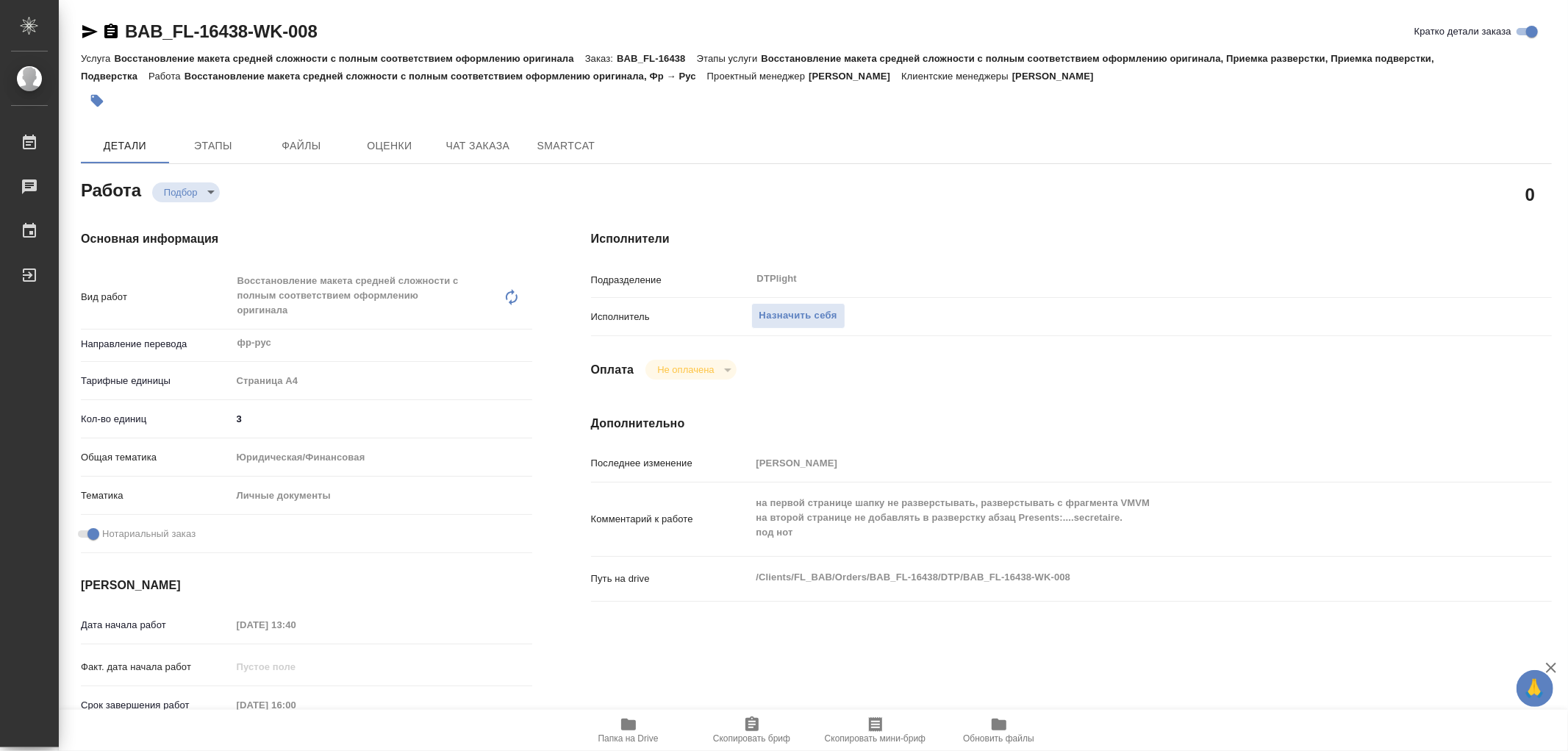
type textarea "x"
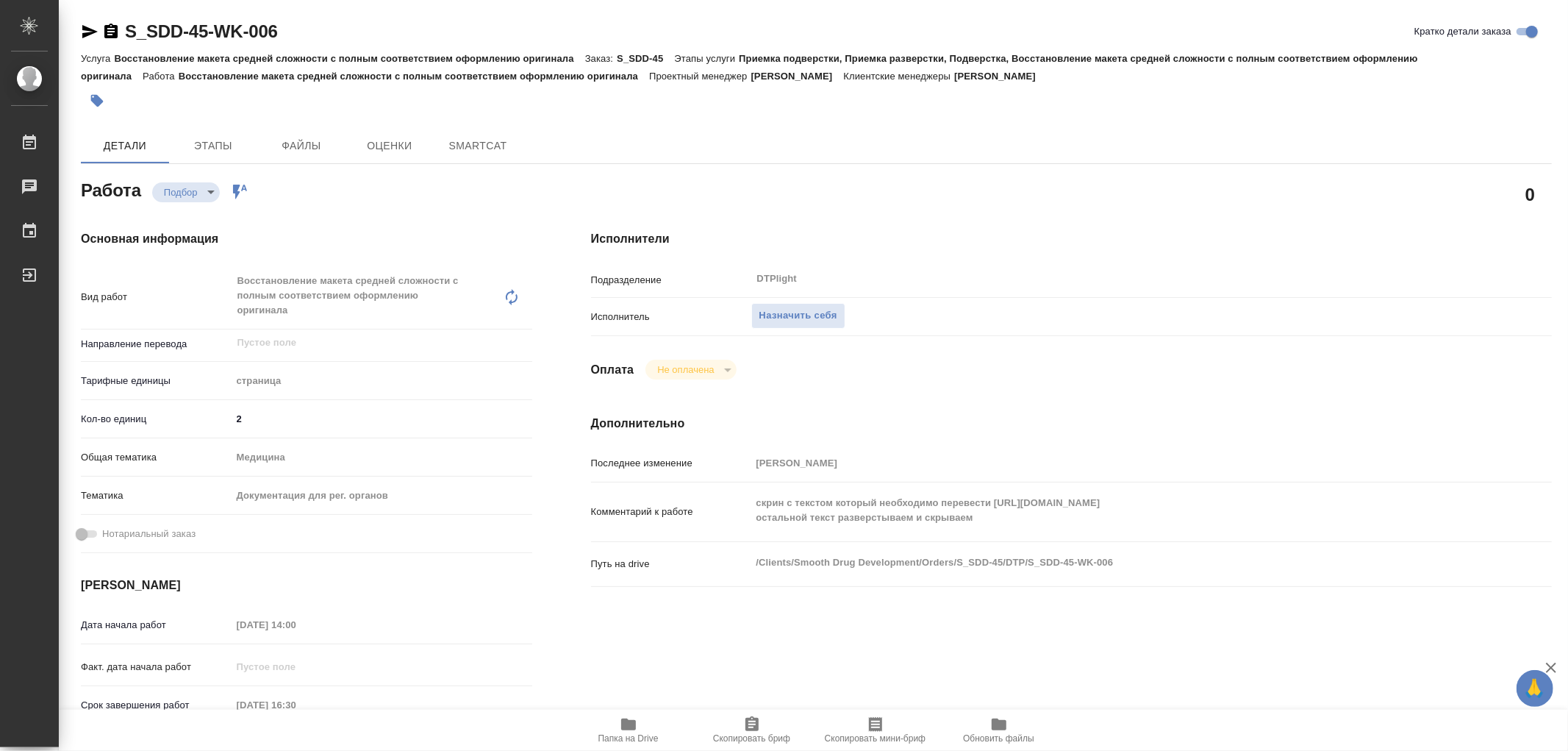
type textarea "x"
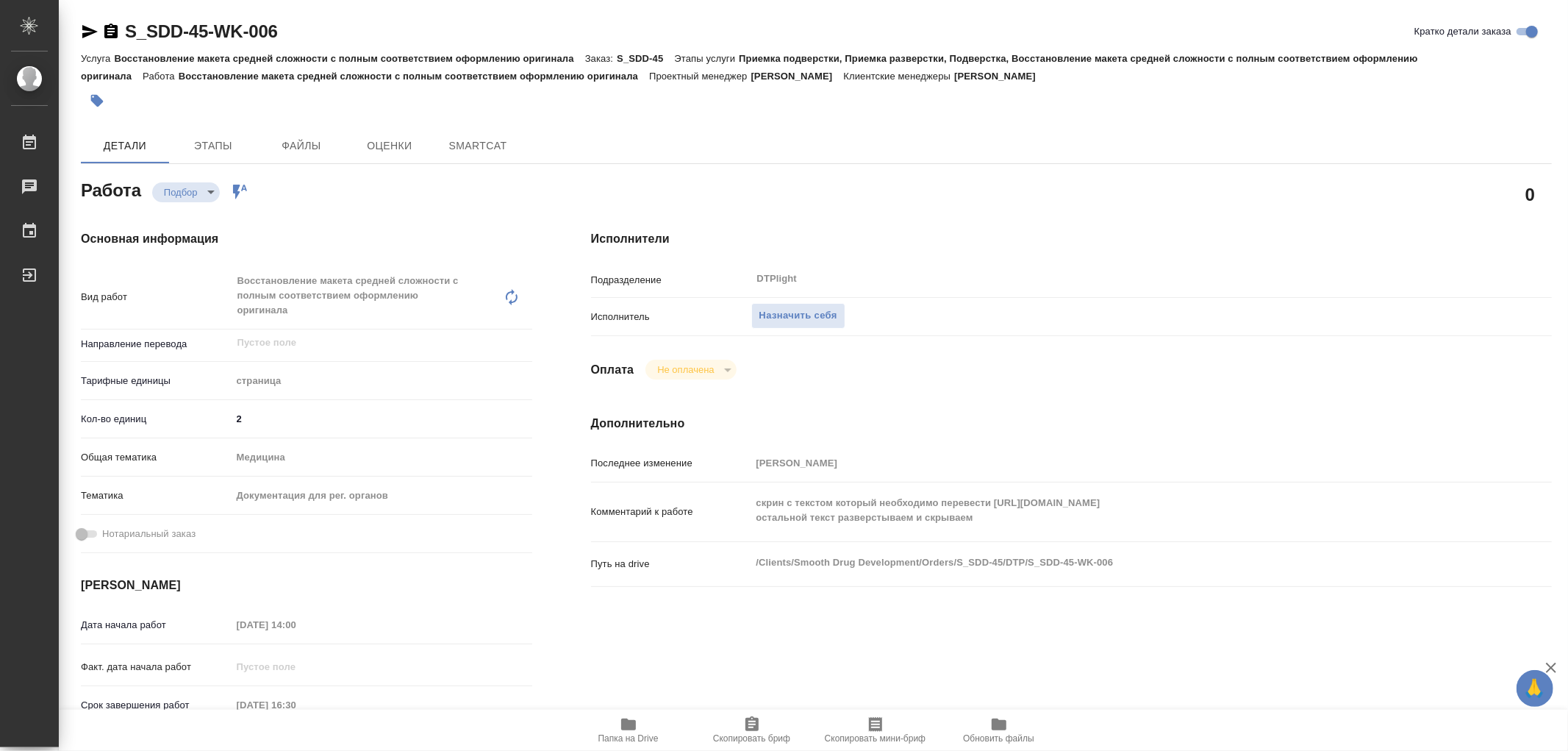
type textarea "x"
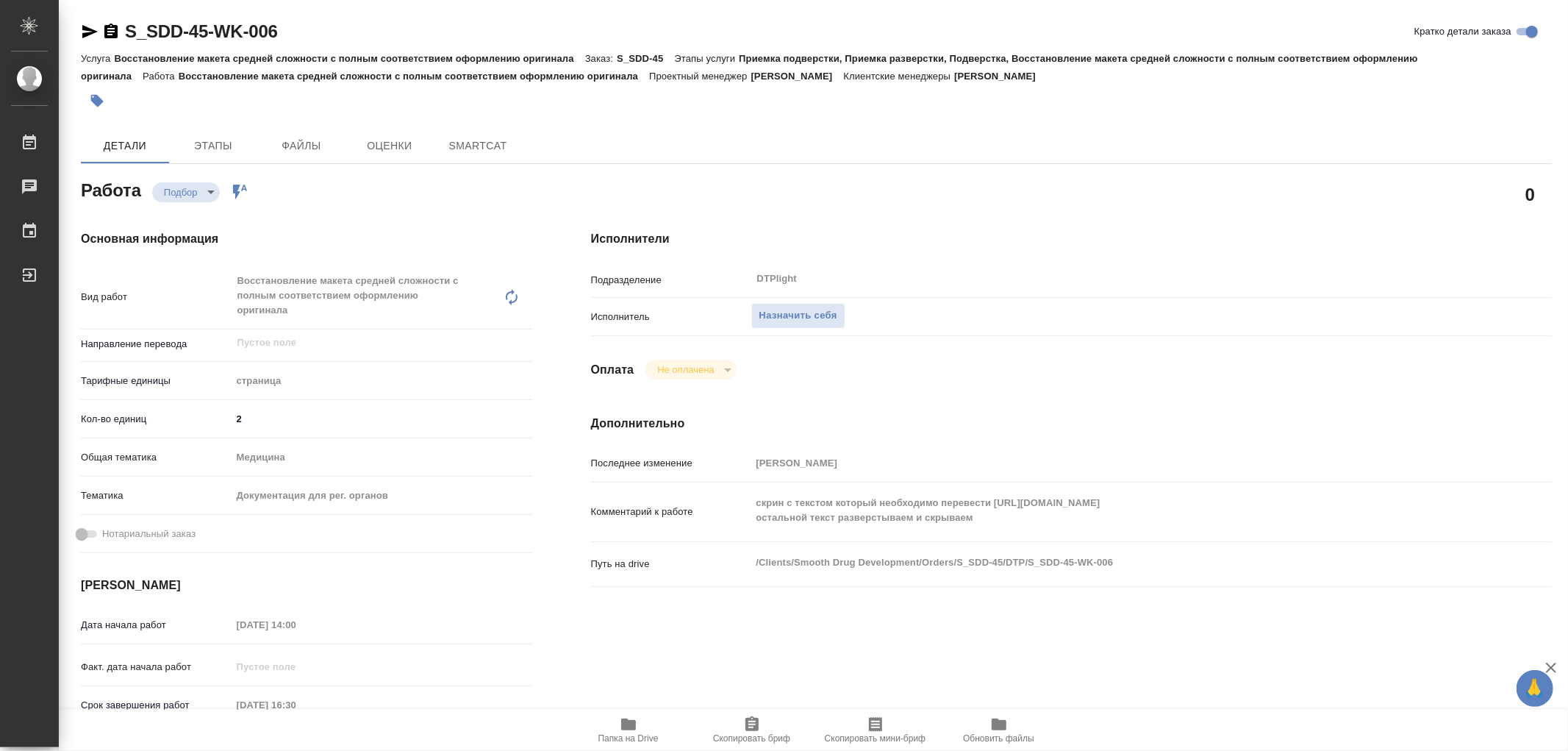
type textarea "x"
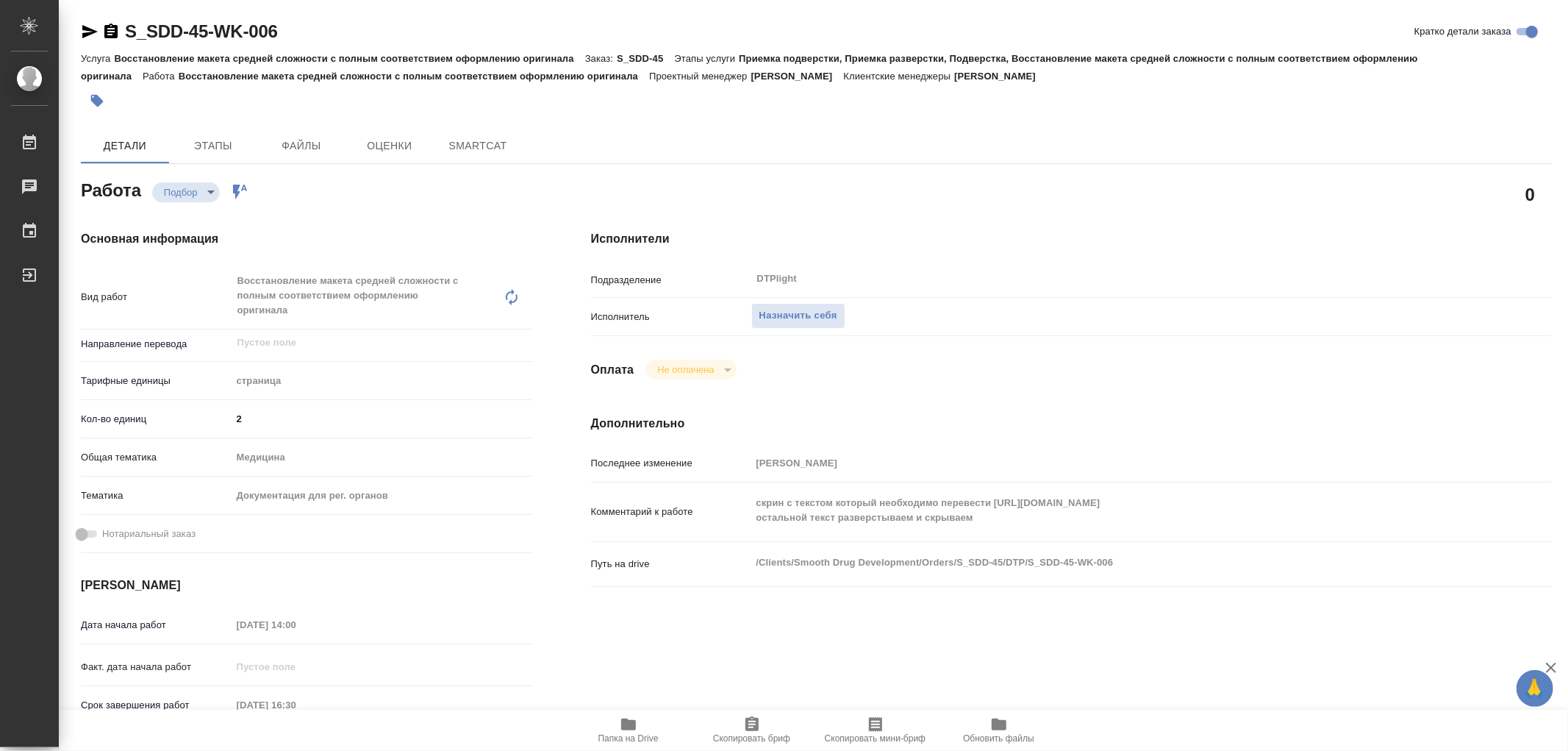
type textarea "x"
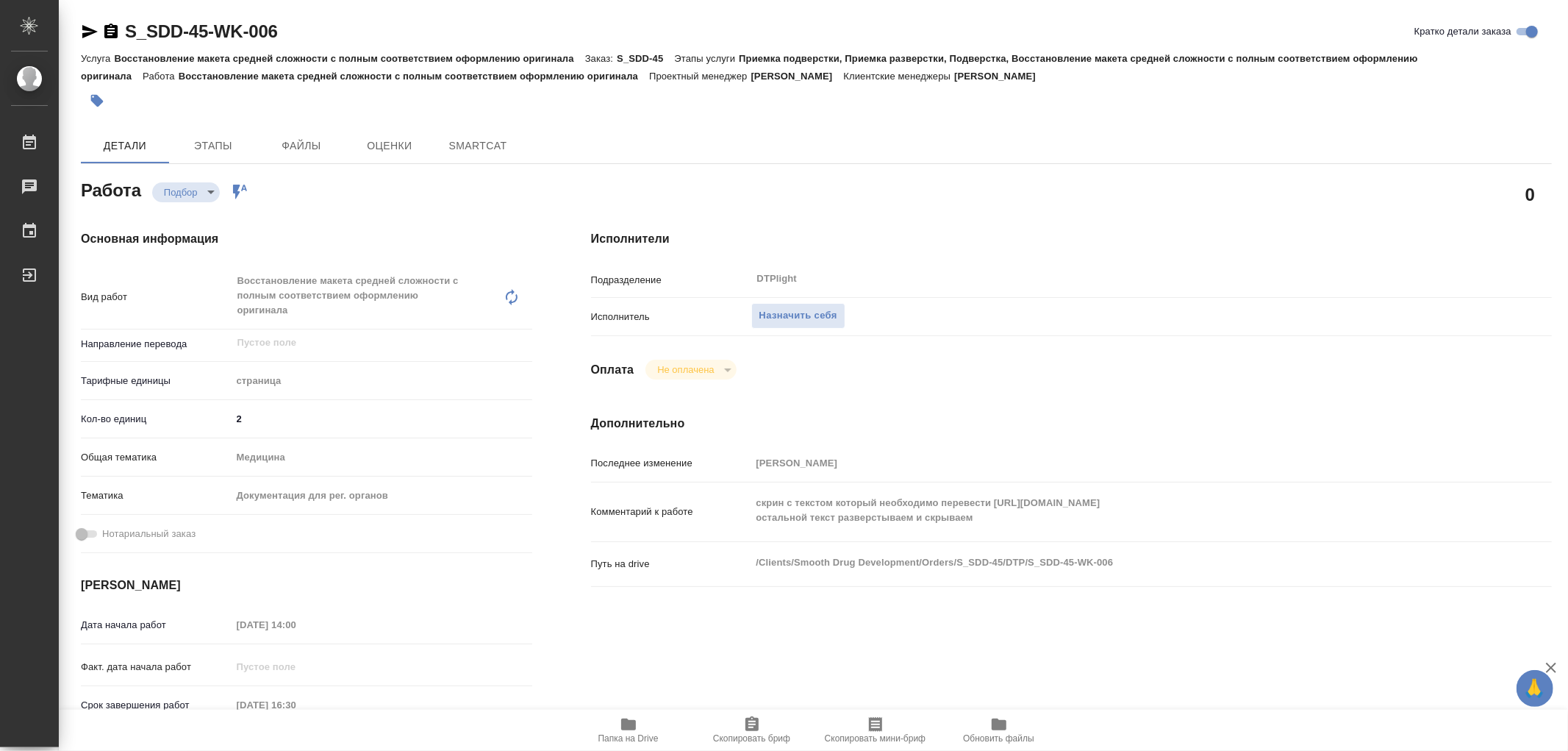
type textarea "x"
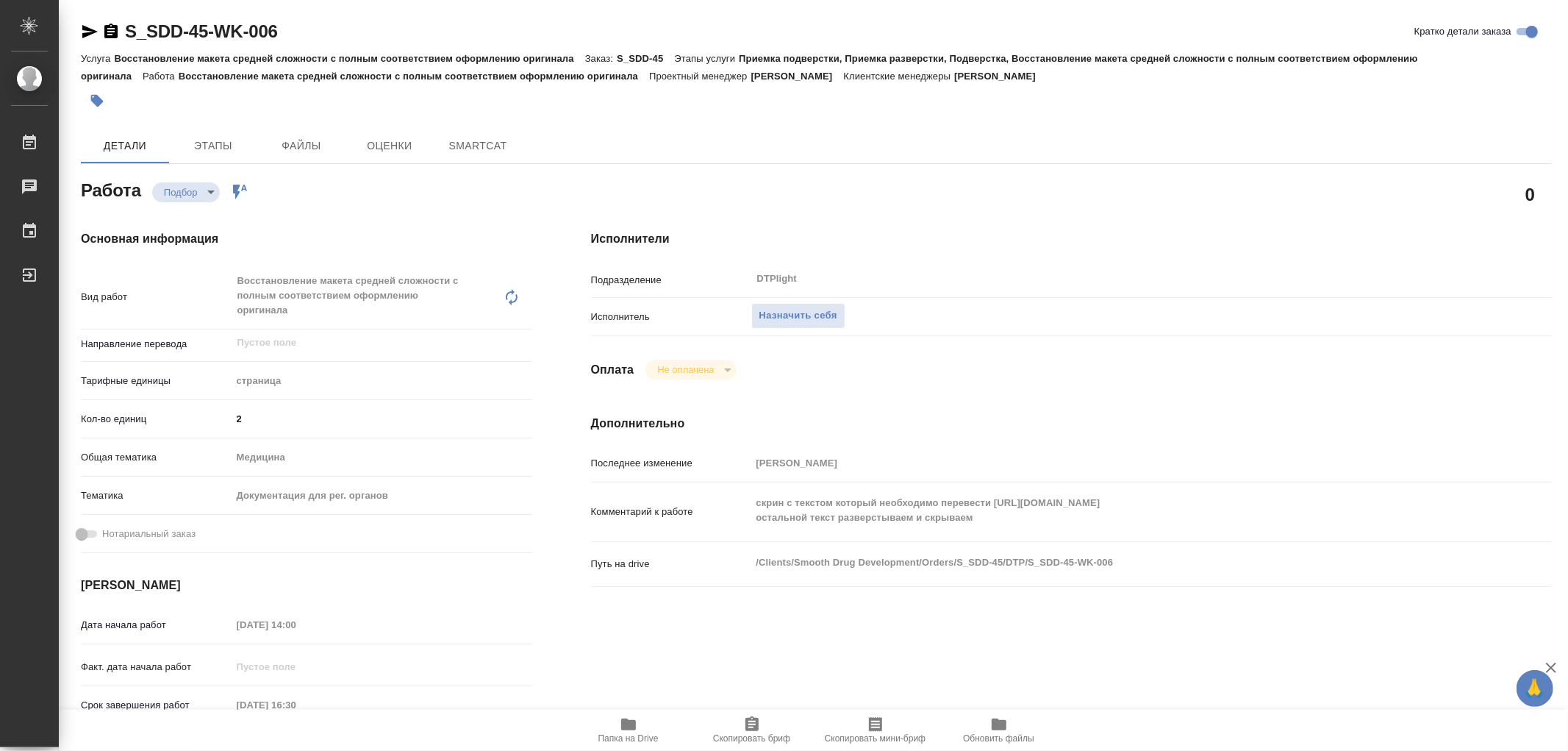
type textarea "x"
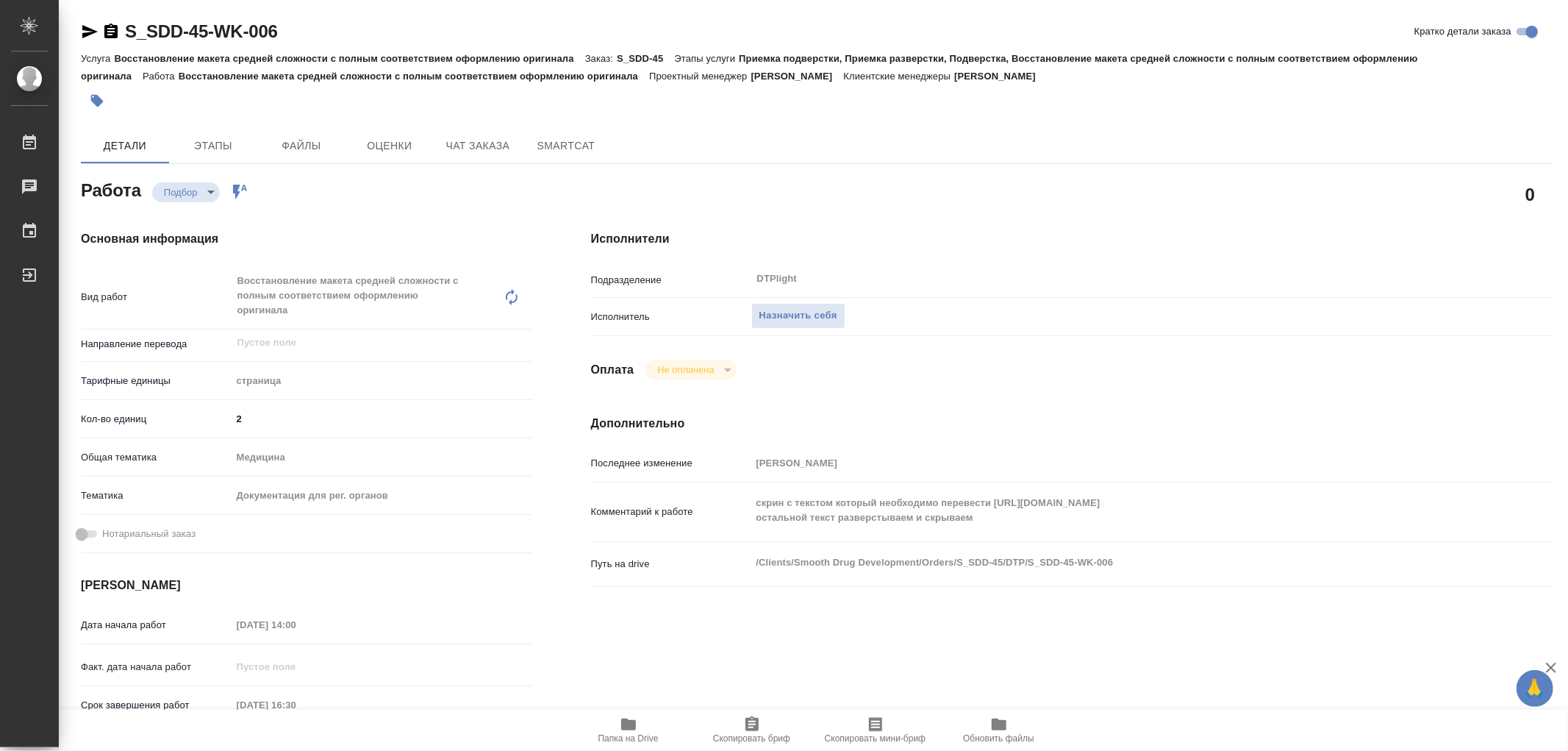
type textarea "x"
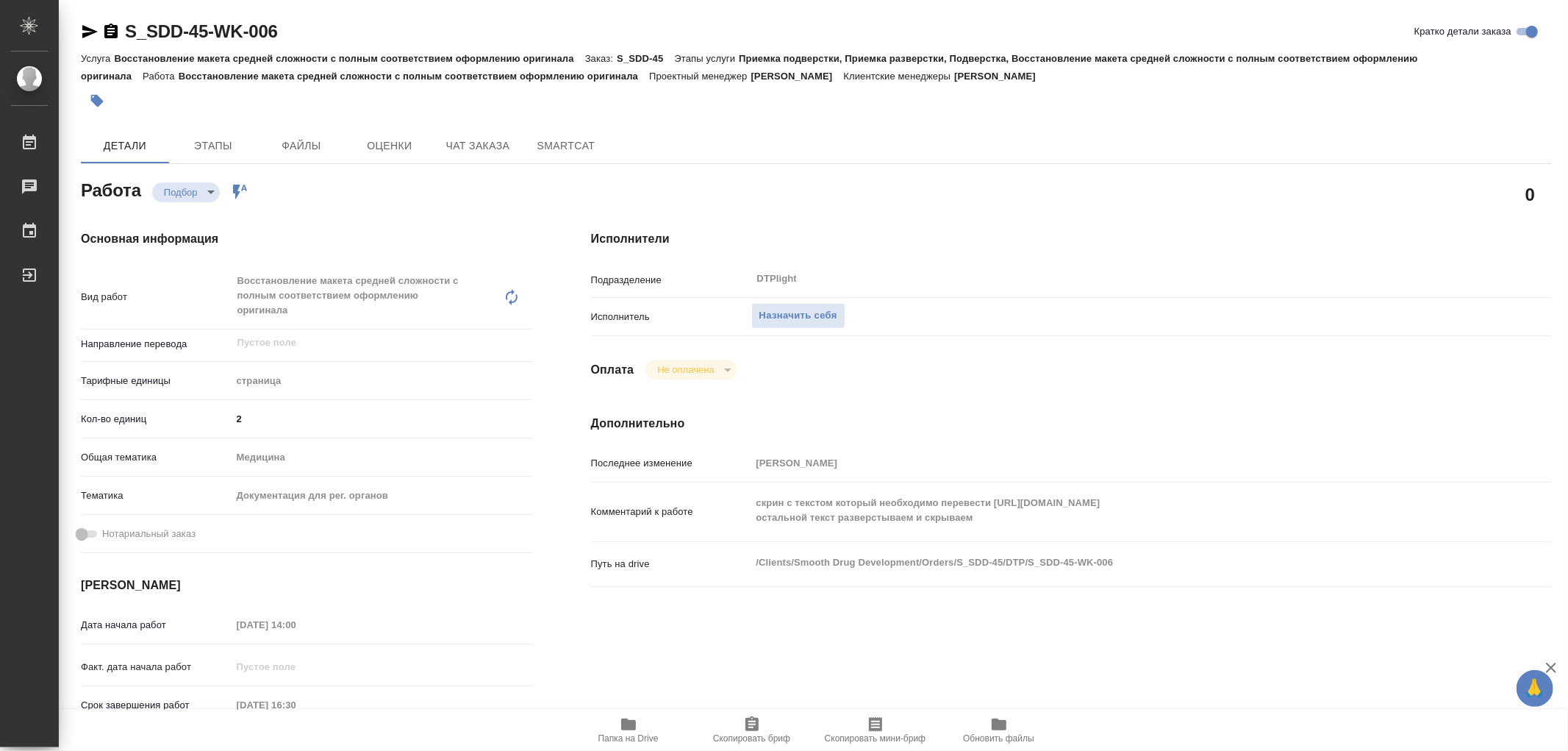
type textarea "x"
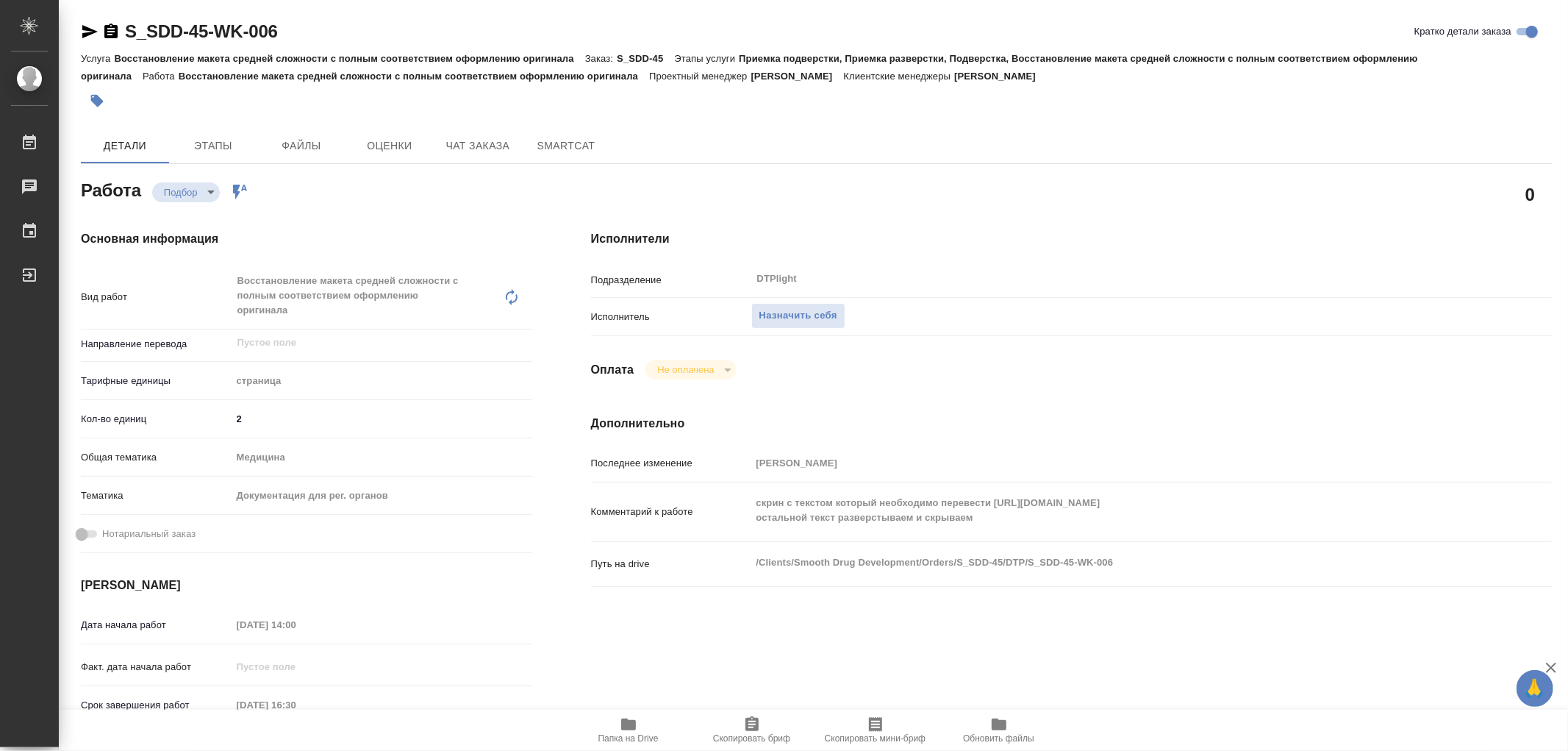
click at [628, 727] on icon "button" at bounding box center [629, 724] width 14 height 12
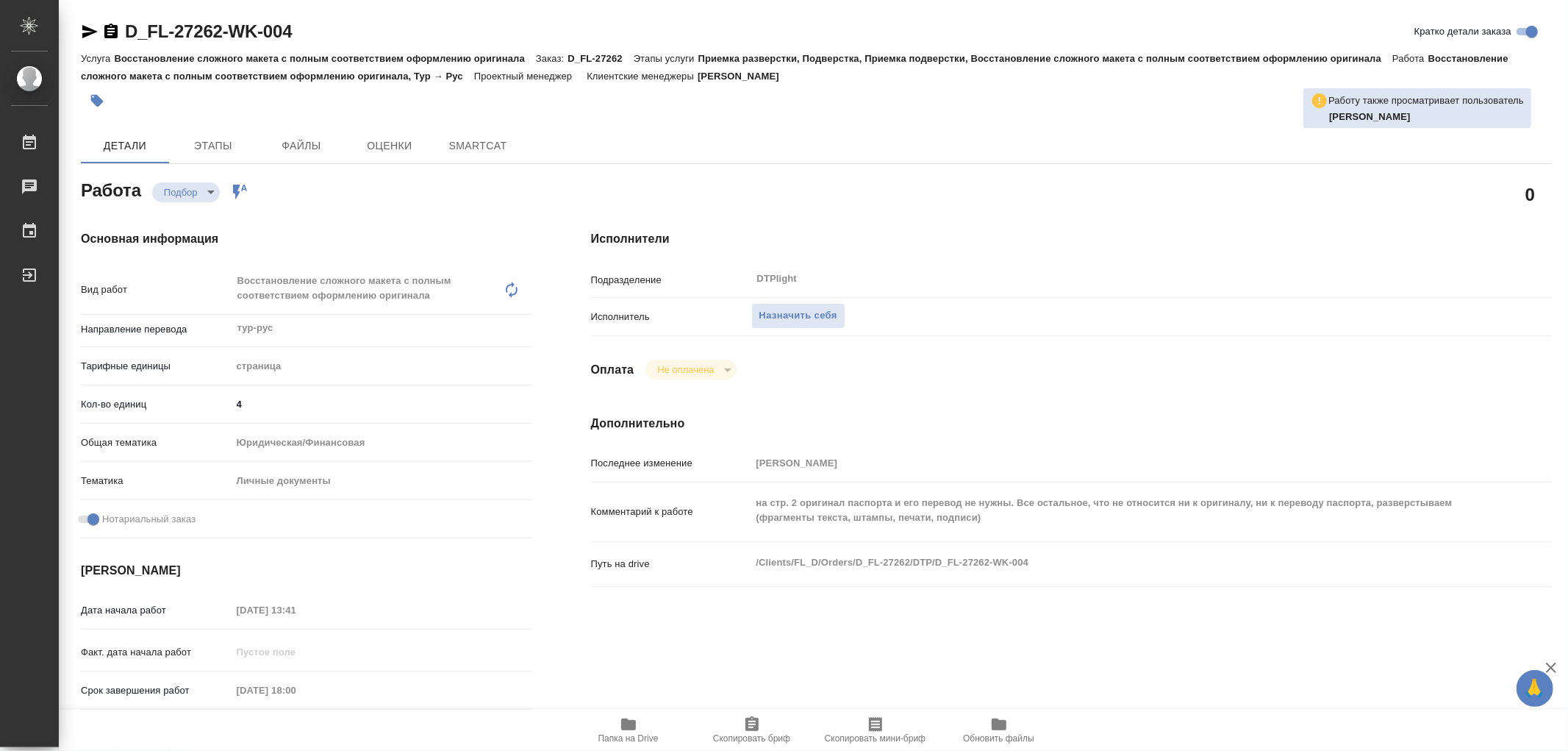
type textarea "x"
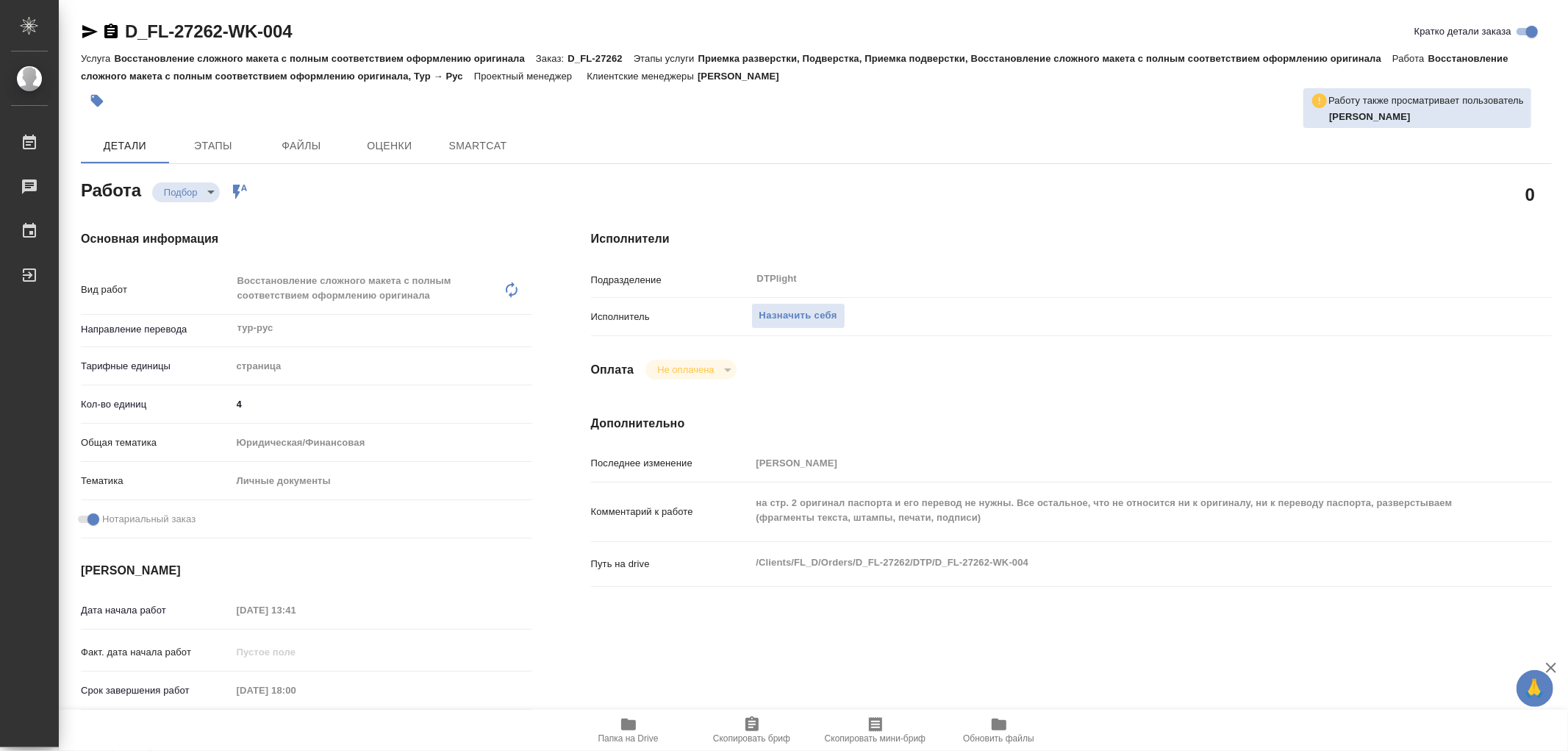
type textarea "x"
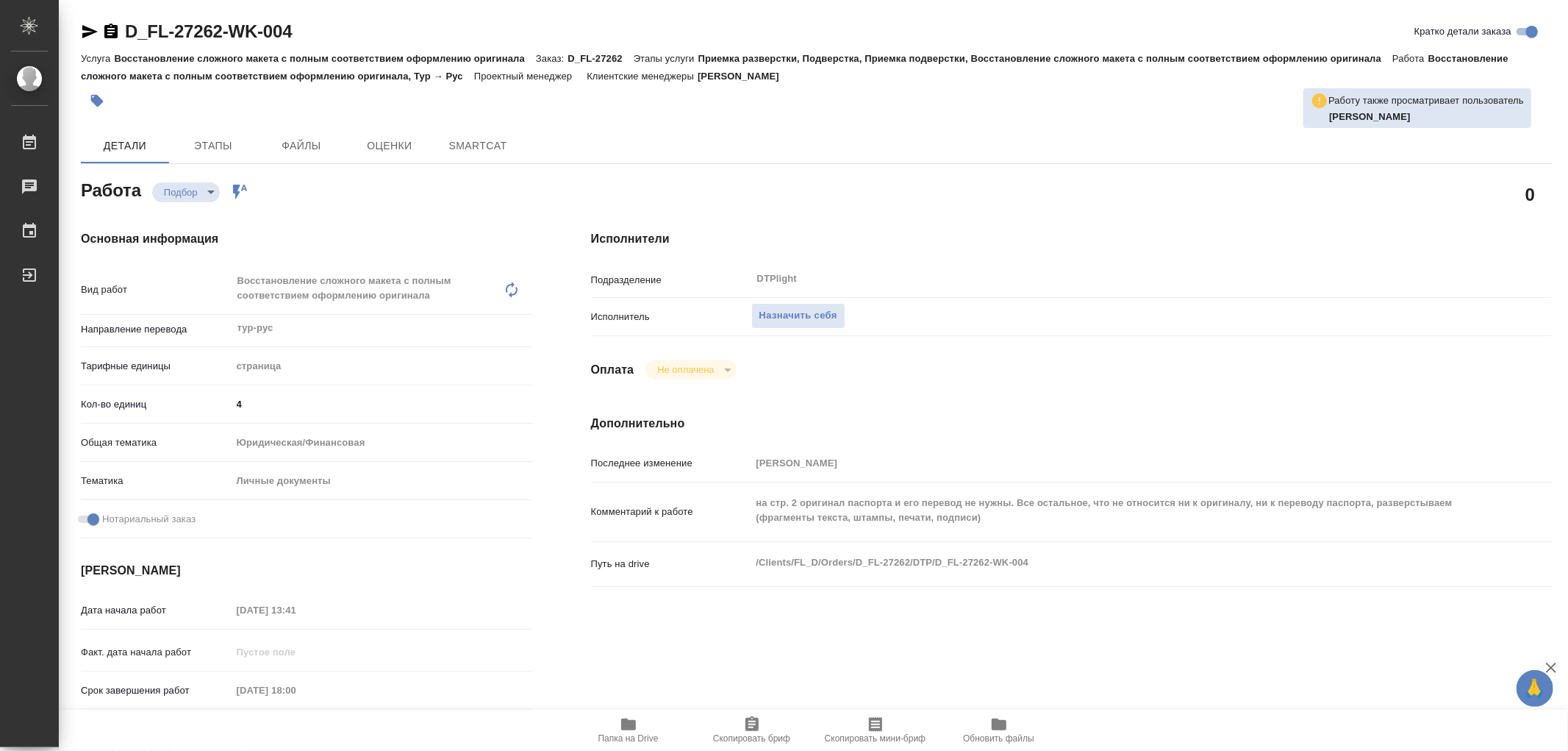
type textarea "x"
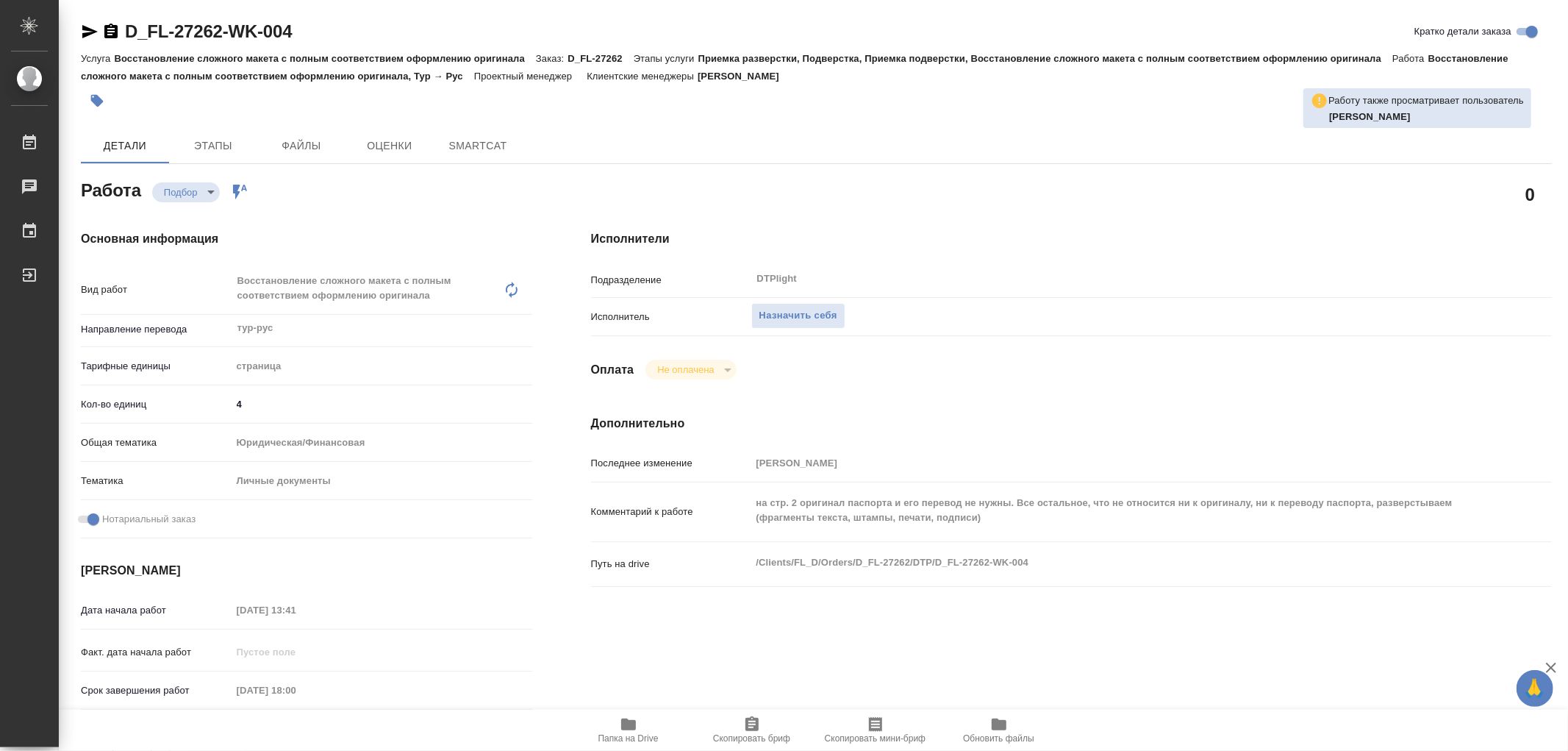
type textarea "x"
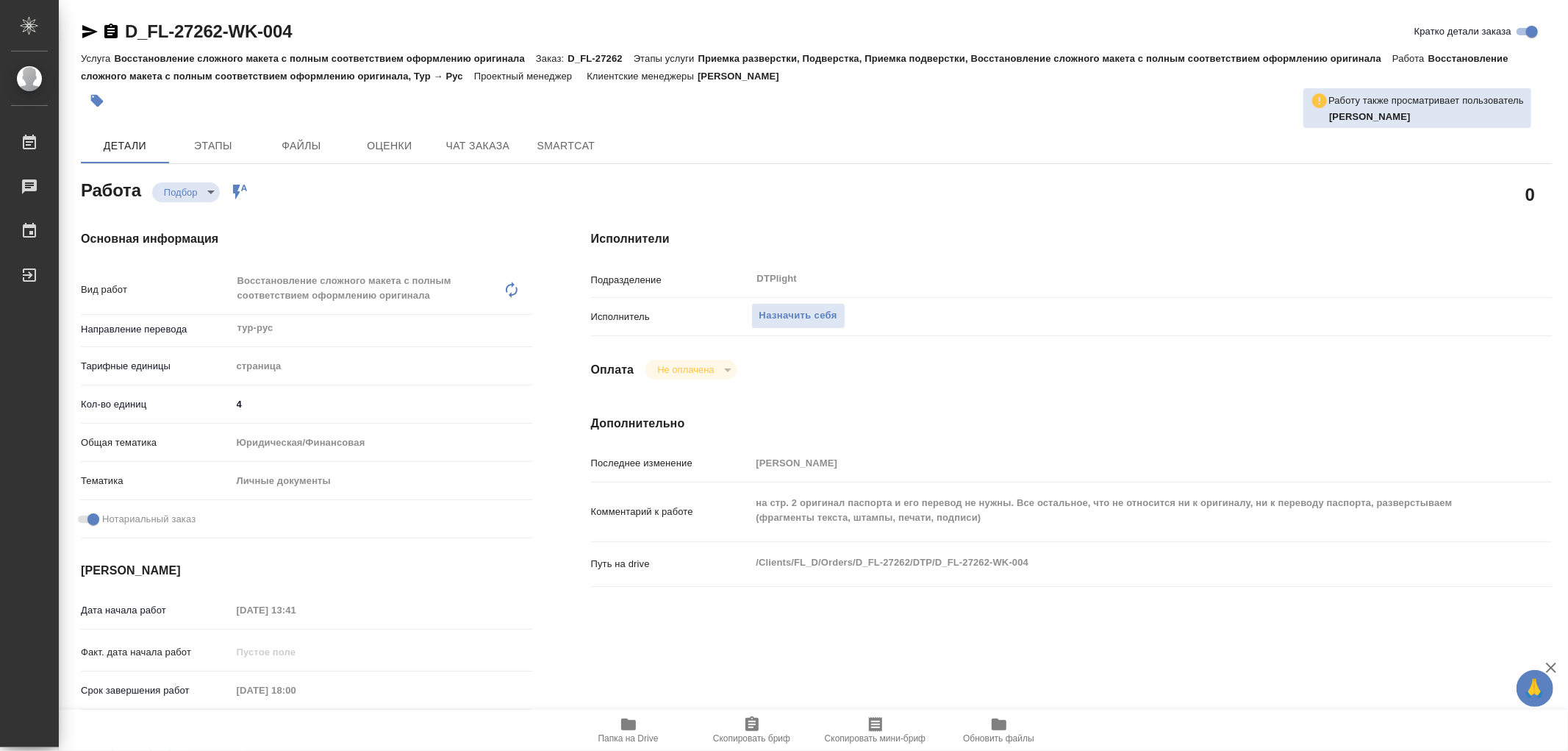
type textarea "x"
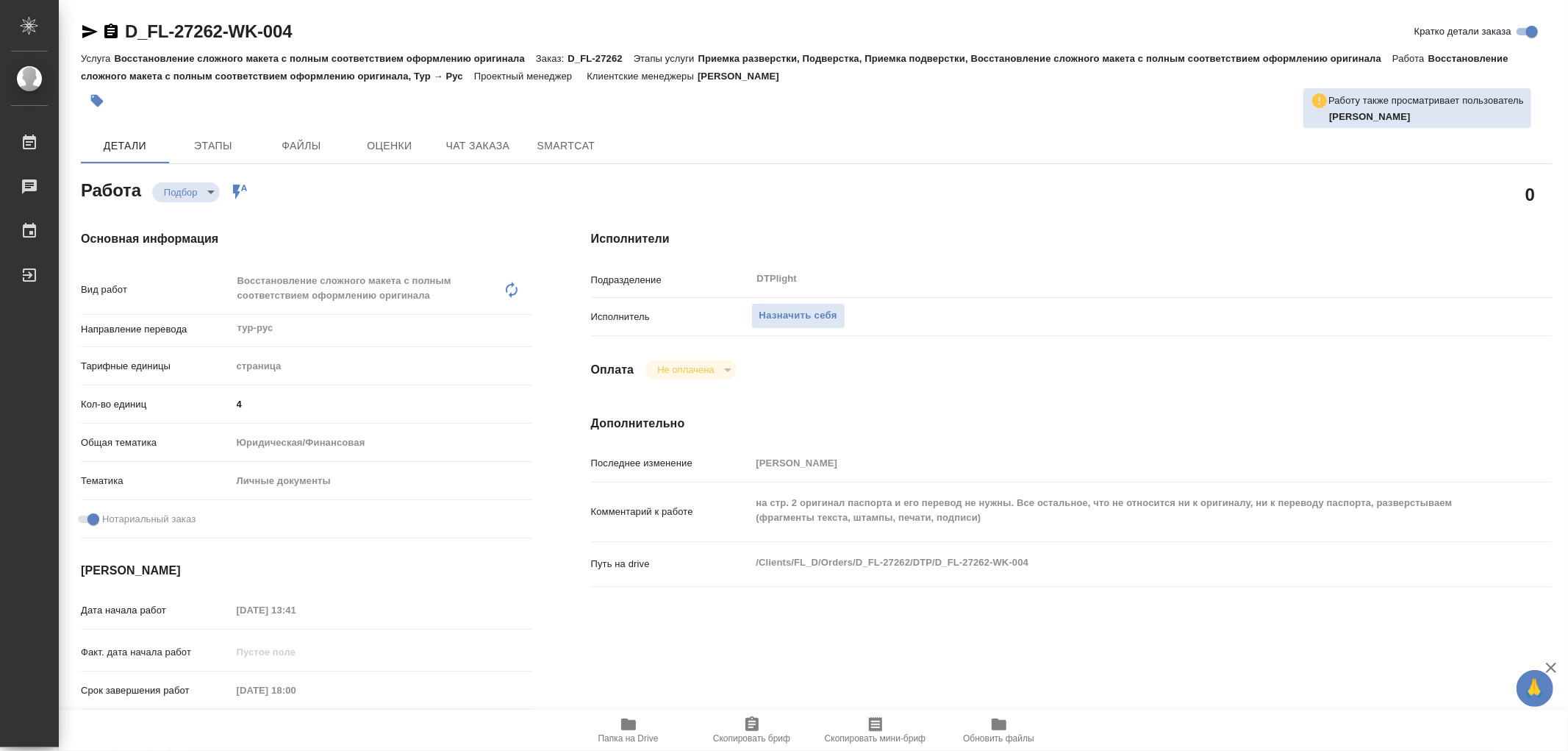
type textarea "x"
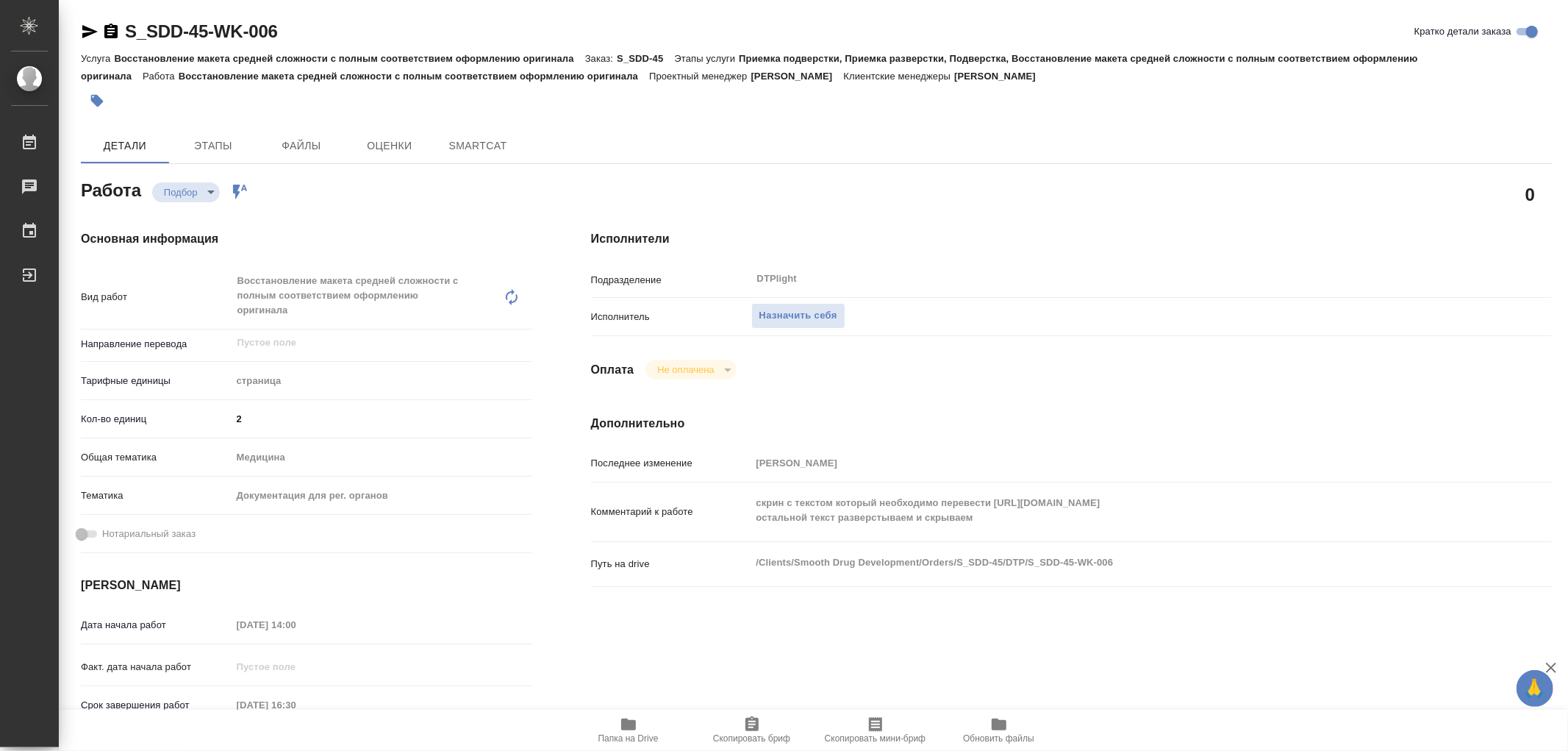
type textarea "x"
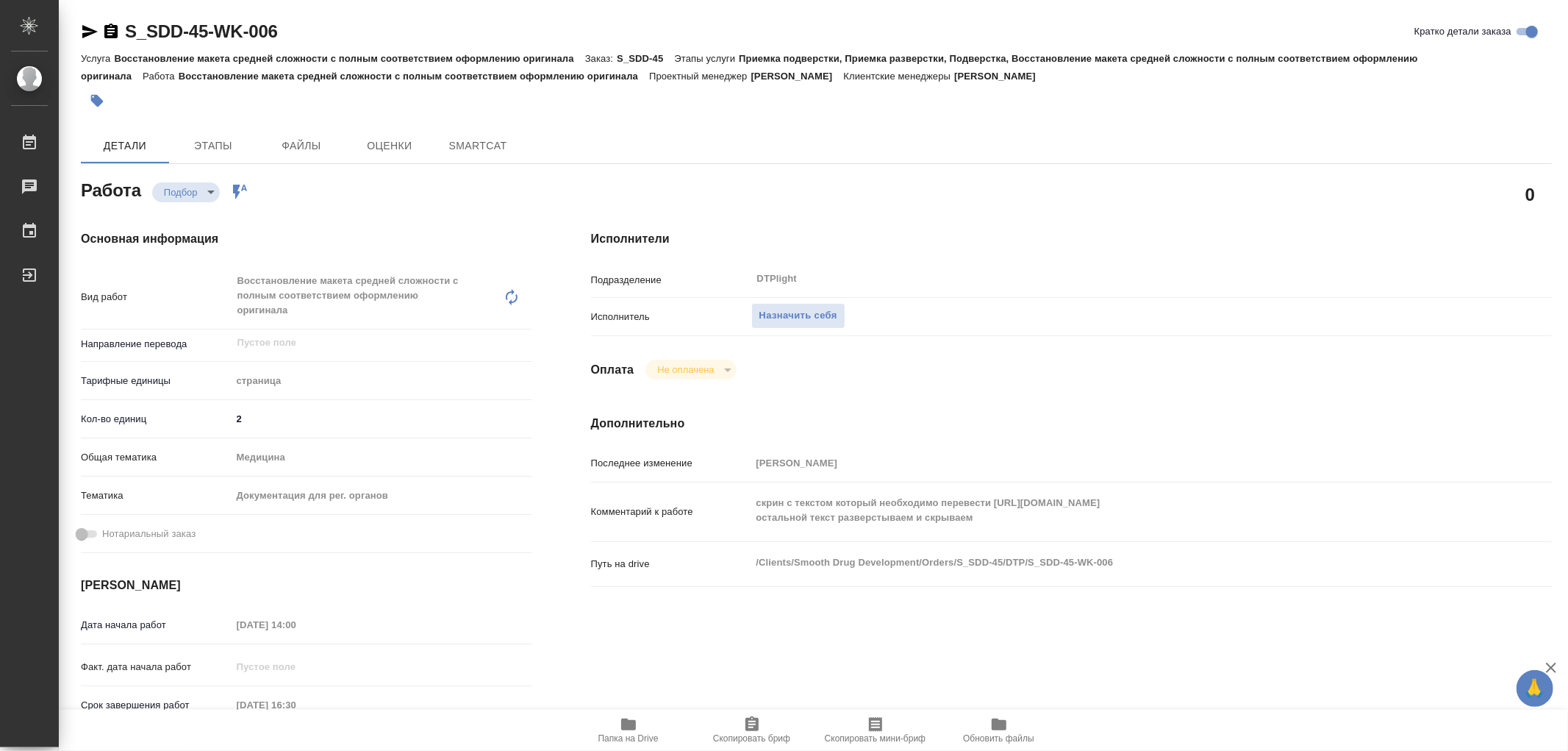
type textarea "x"
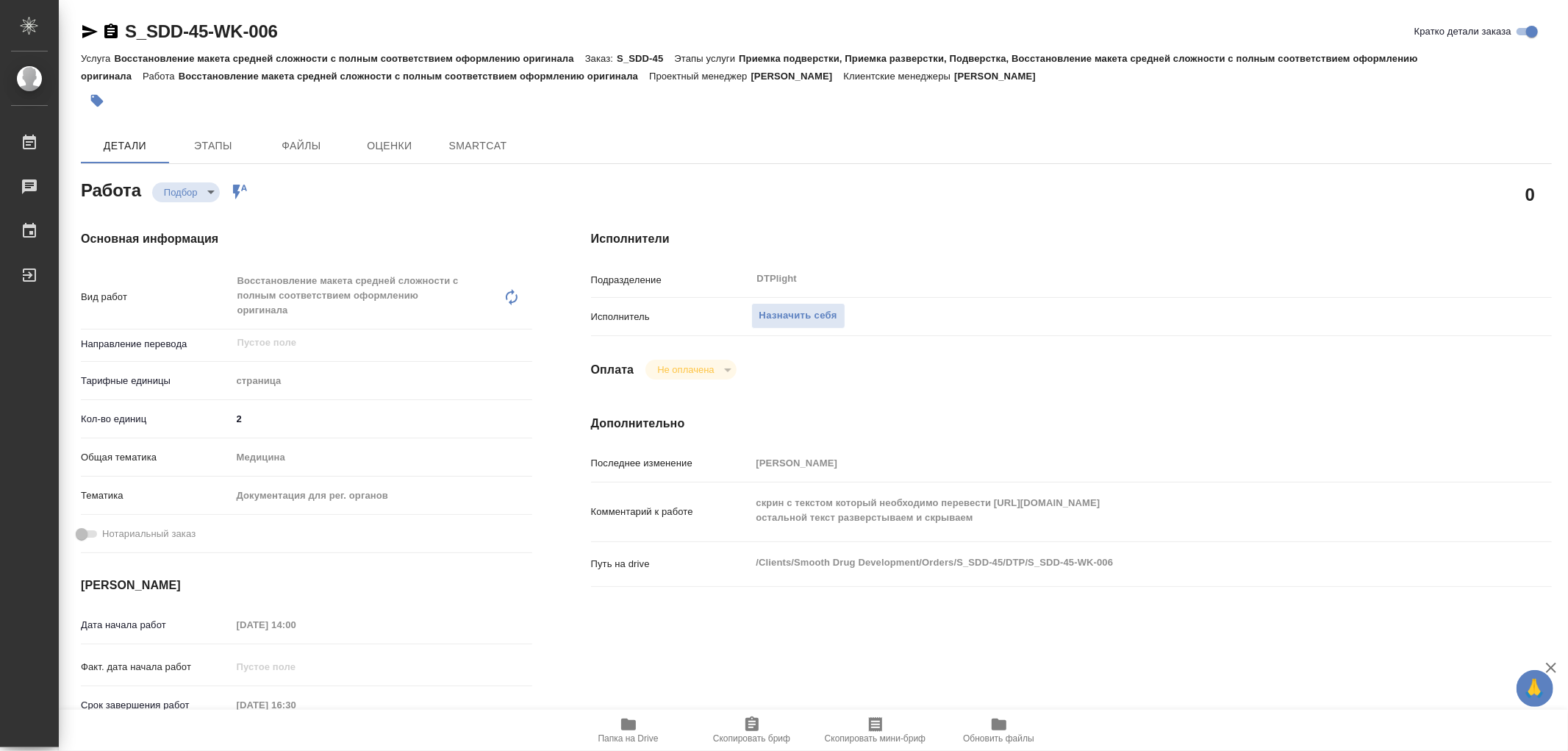
type textarea "x"
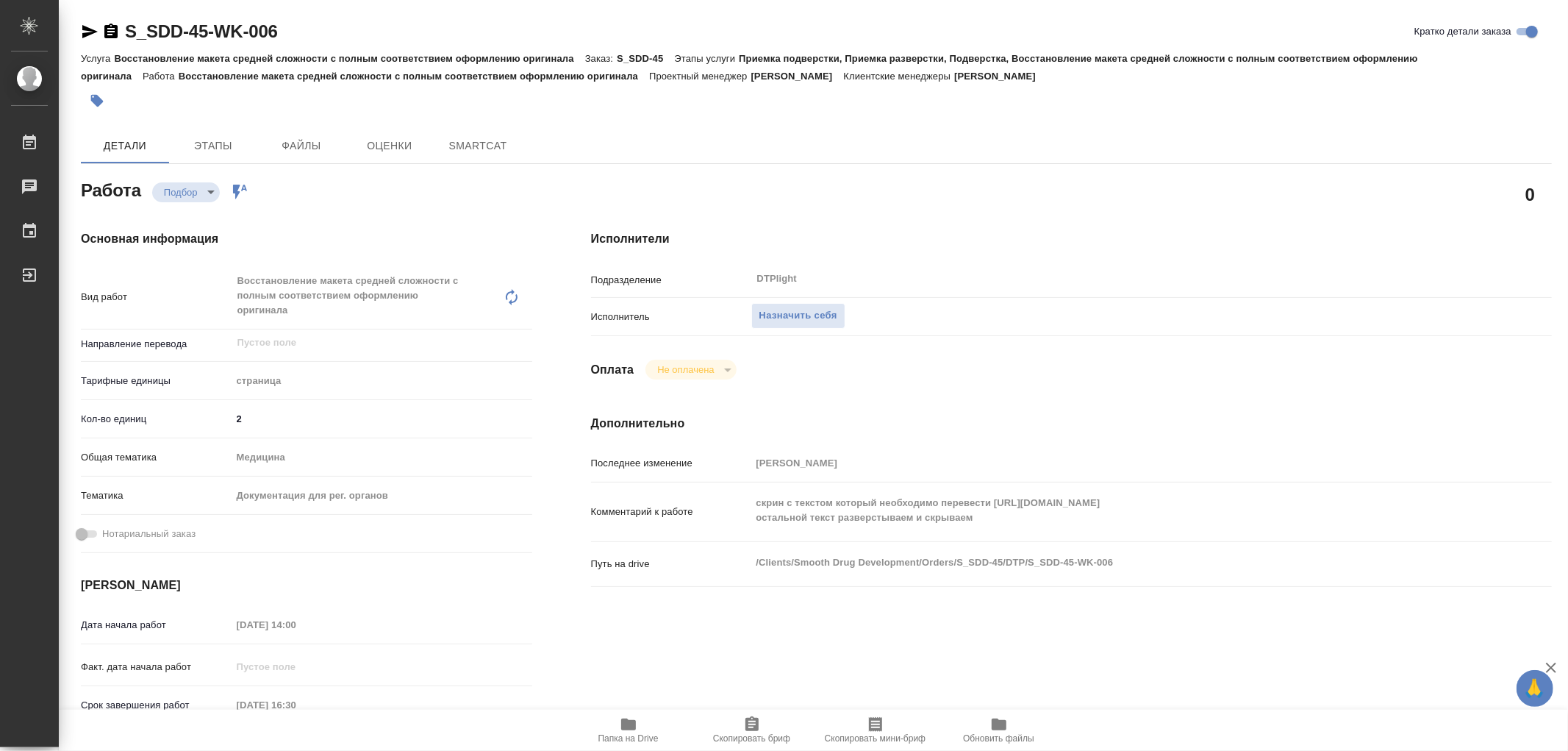
type textarea "x"
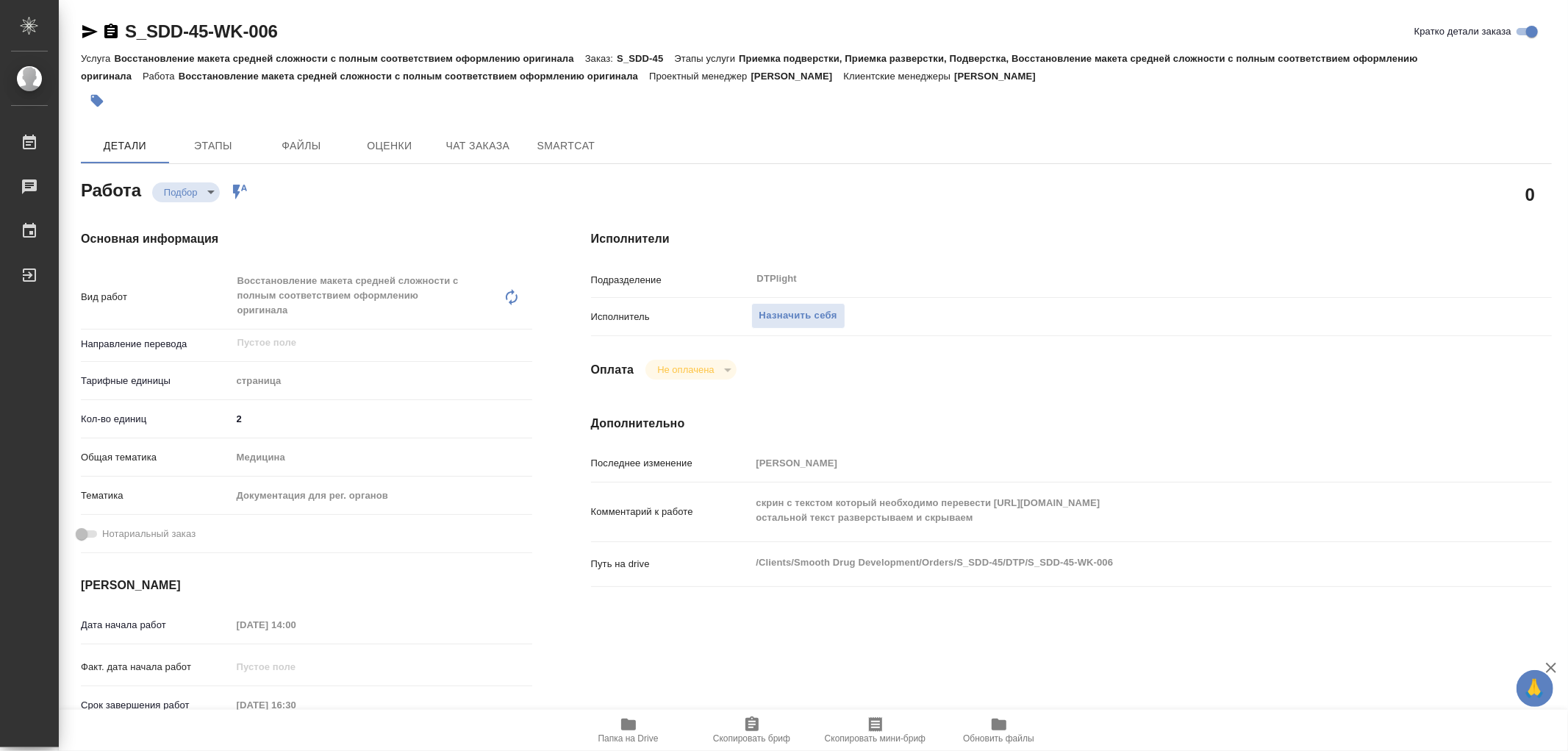
type textarea "x"
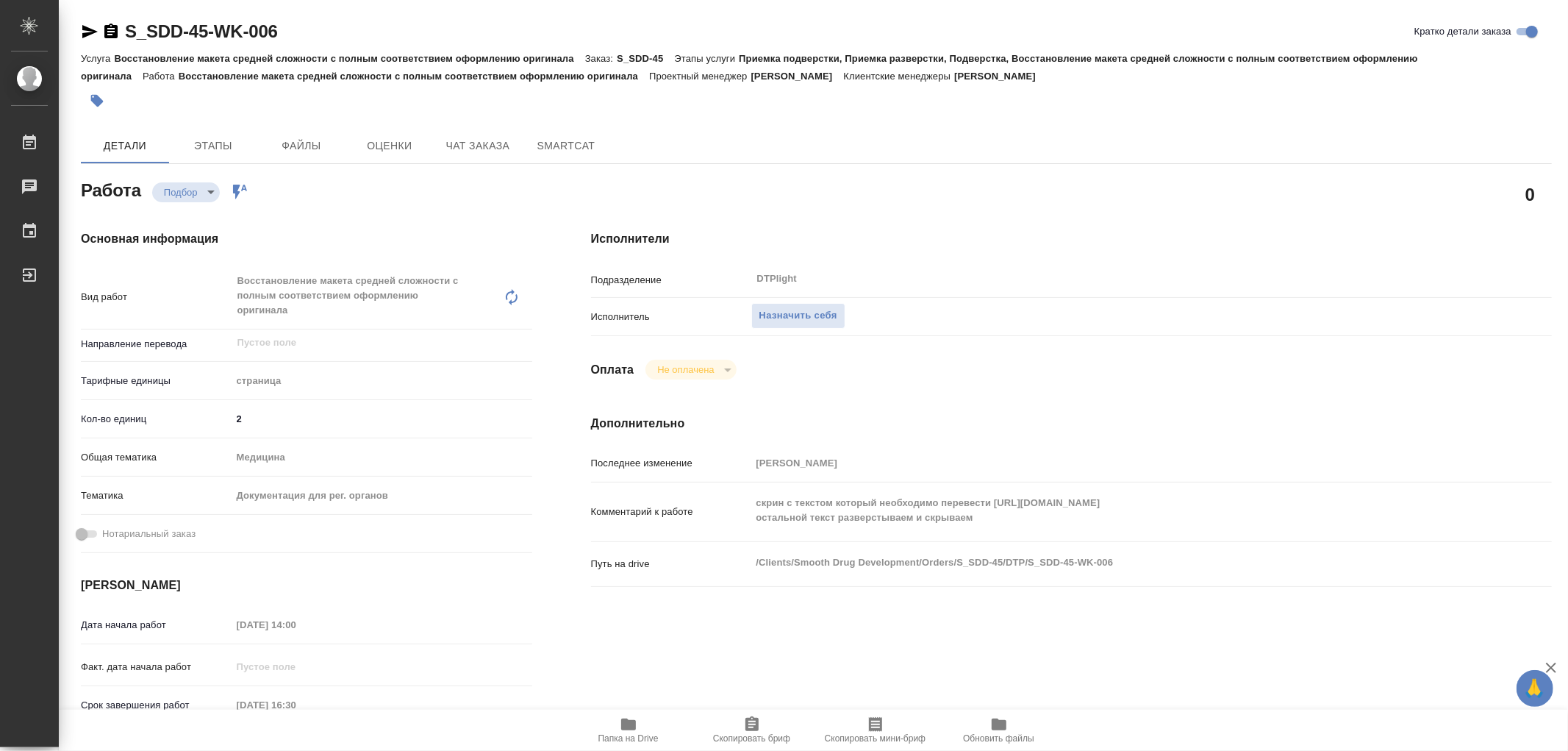
type textarea "x"
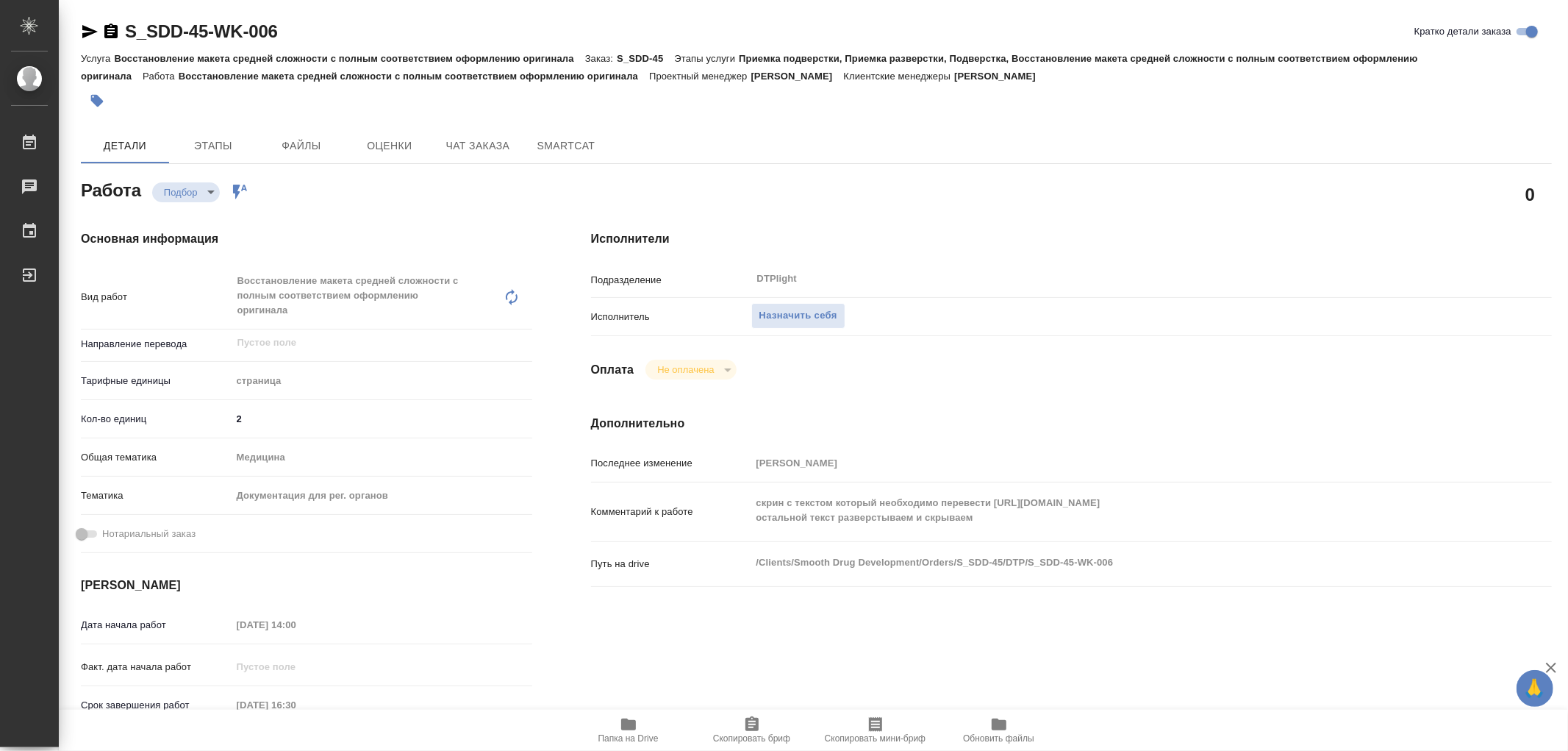
type textarea "x"
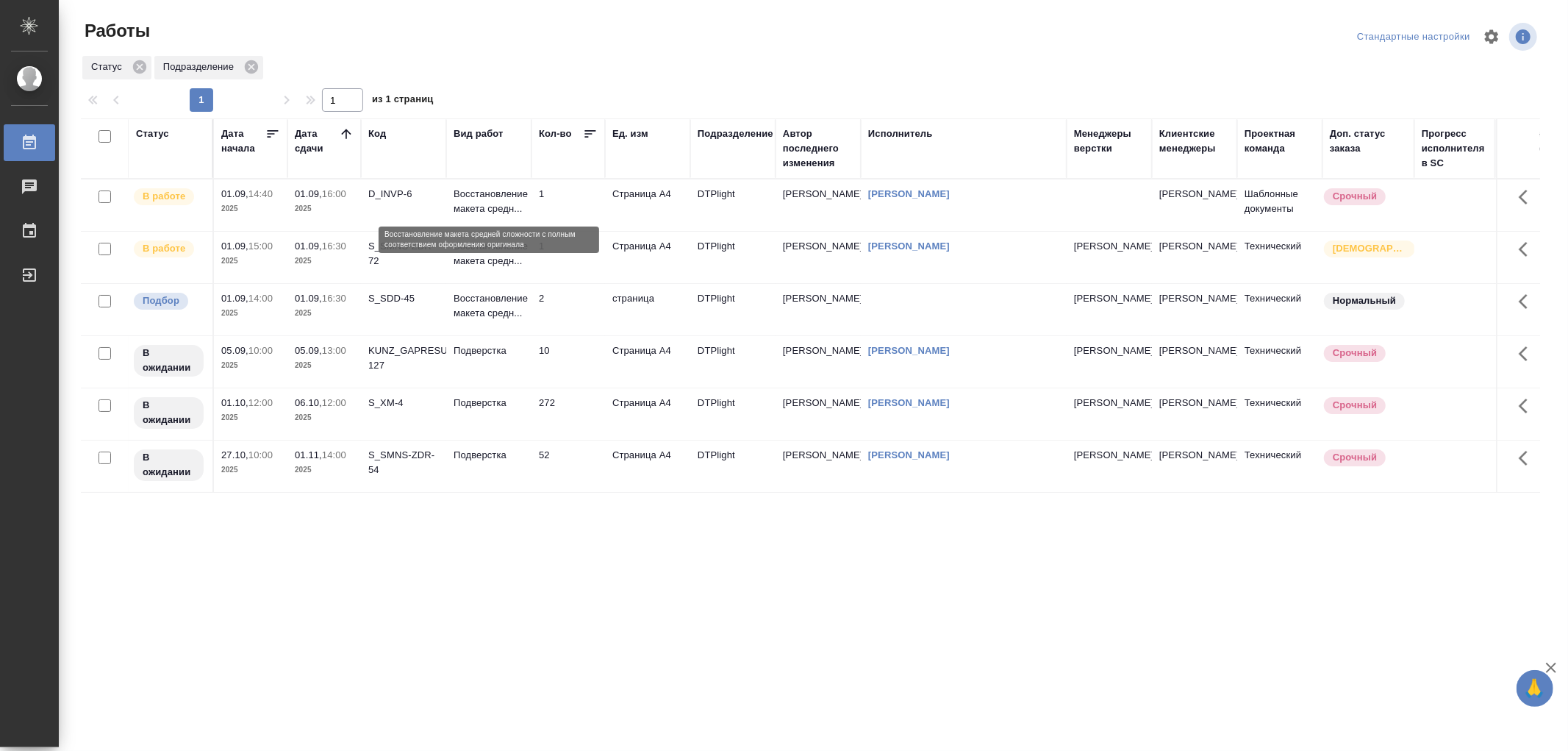
click at [515, 214] on p "Восстановление макета средн..." at bounding box center [488, 201] width 70 height 30
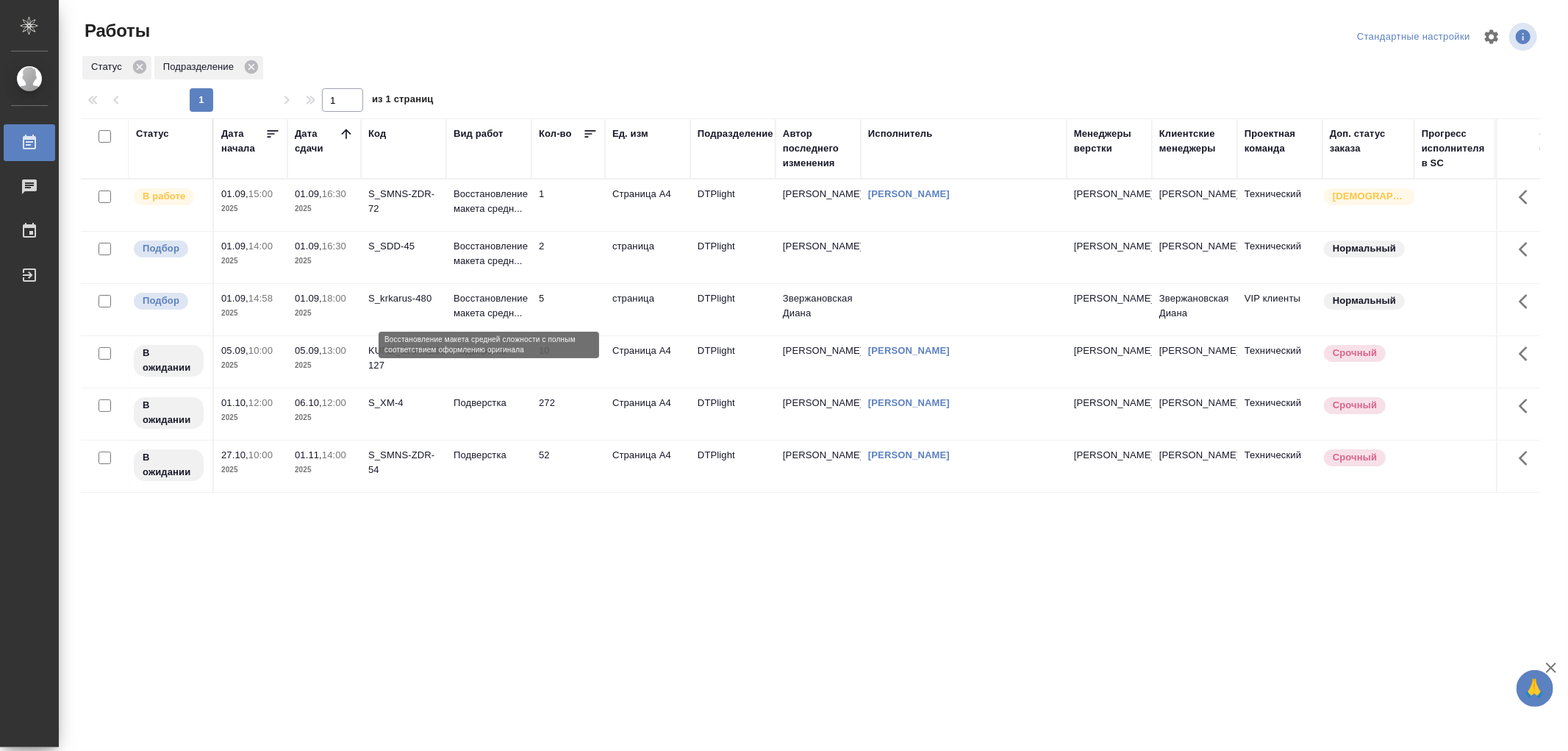
click at [490, 319] on p "Восстановление макета средн..." at bounding box center [488, 306] width 70 height 30
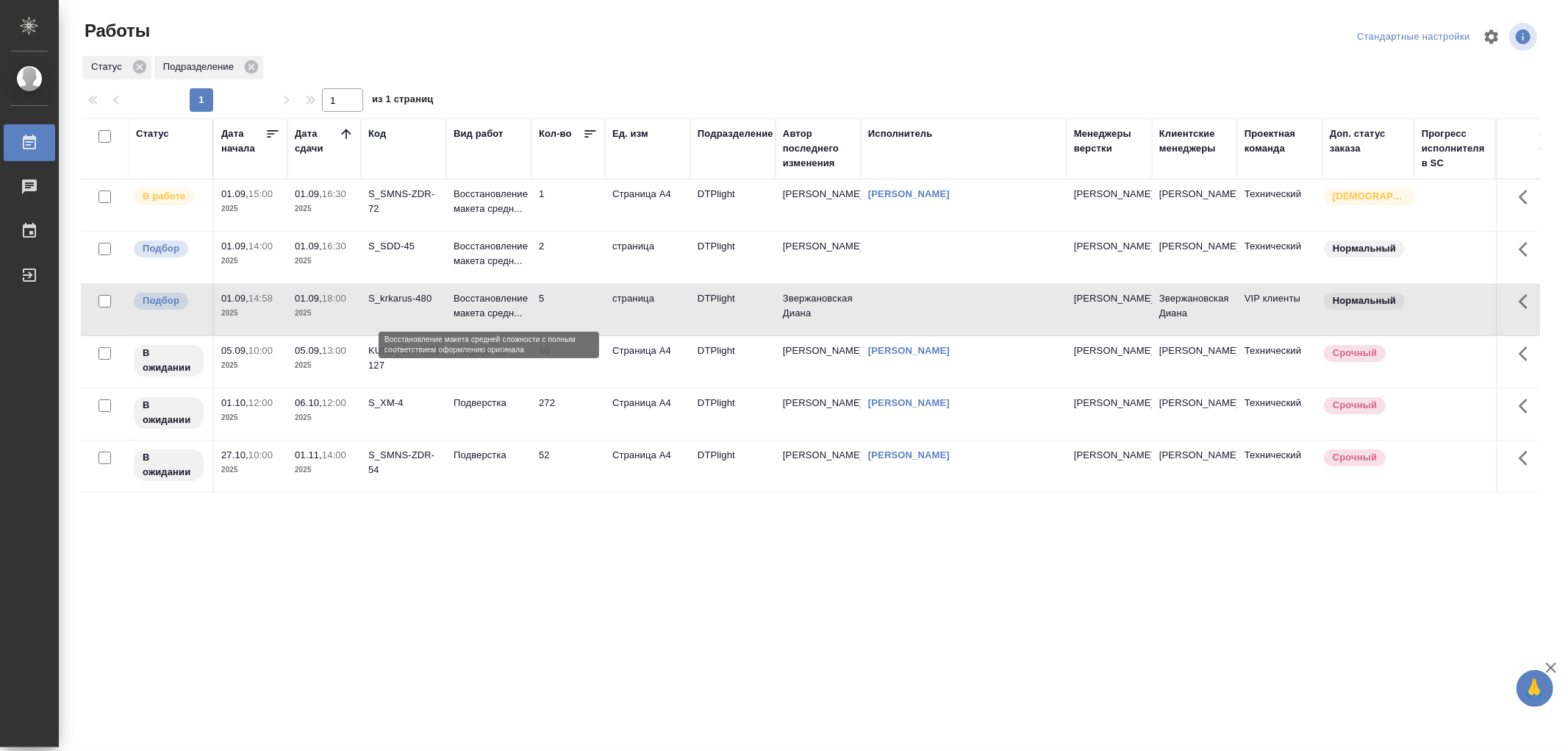
click at [490, 319] on p "Восстановление макета средн..." at bounding box center [488, 306] width 70 height 30
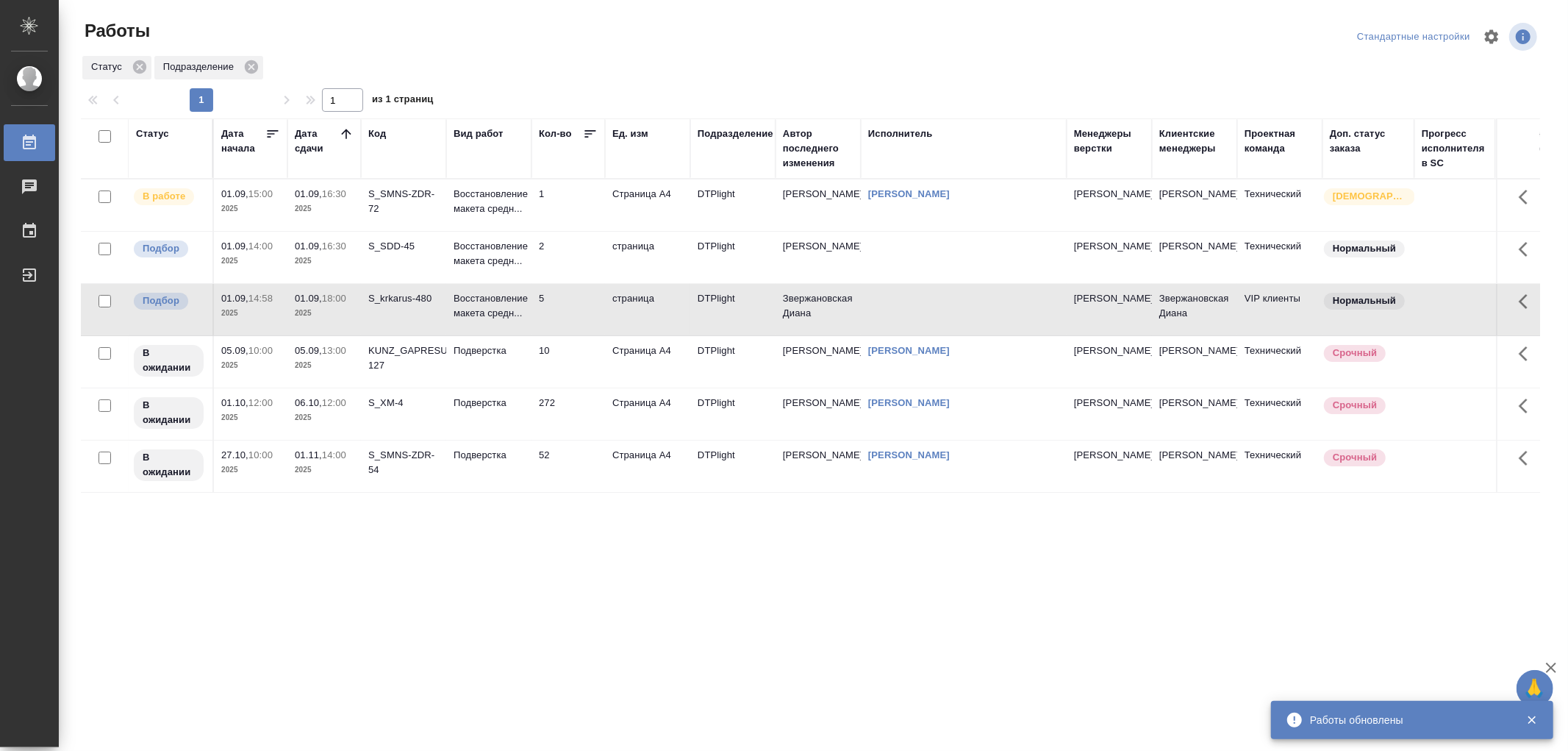
click at [493, 203] on p "Восстановление макета средн..." at bounding box center [488, 201] width 70 height 30
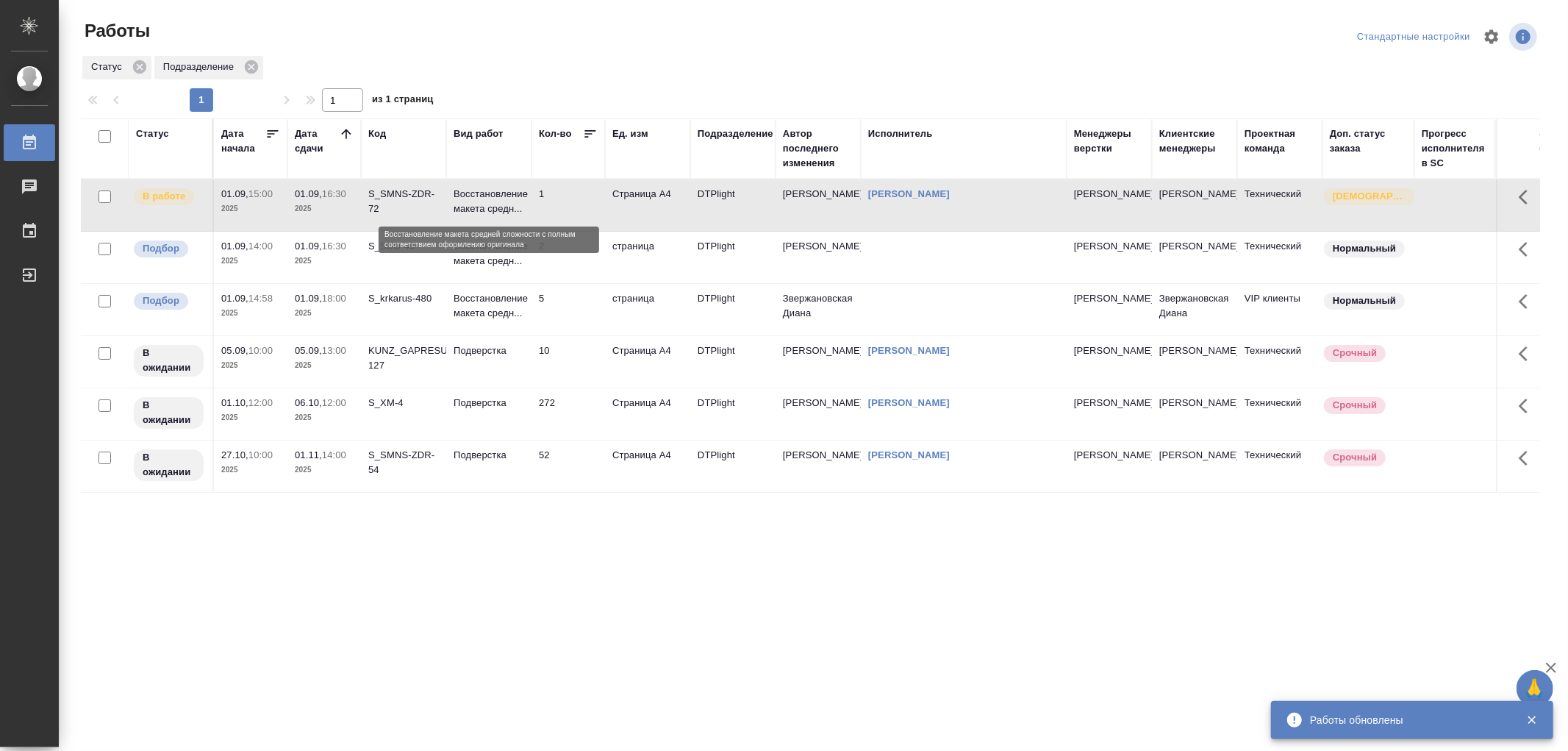
click at [493, 203] on p "Восстановление макета средн..." at bounding box center [488, 201] width 70 height 30
click at [493, 210] on p "Восстановление макета средн..." at bounding box center [488, 201] width 70 height 30
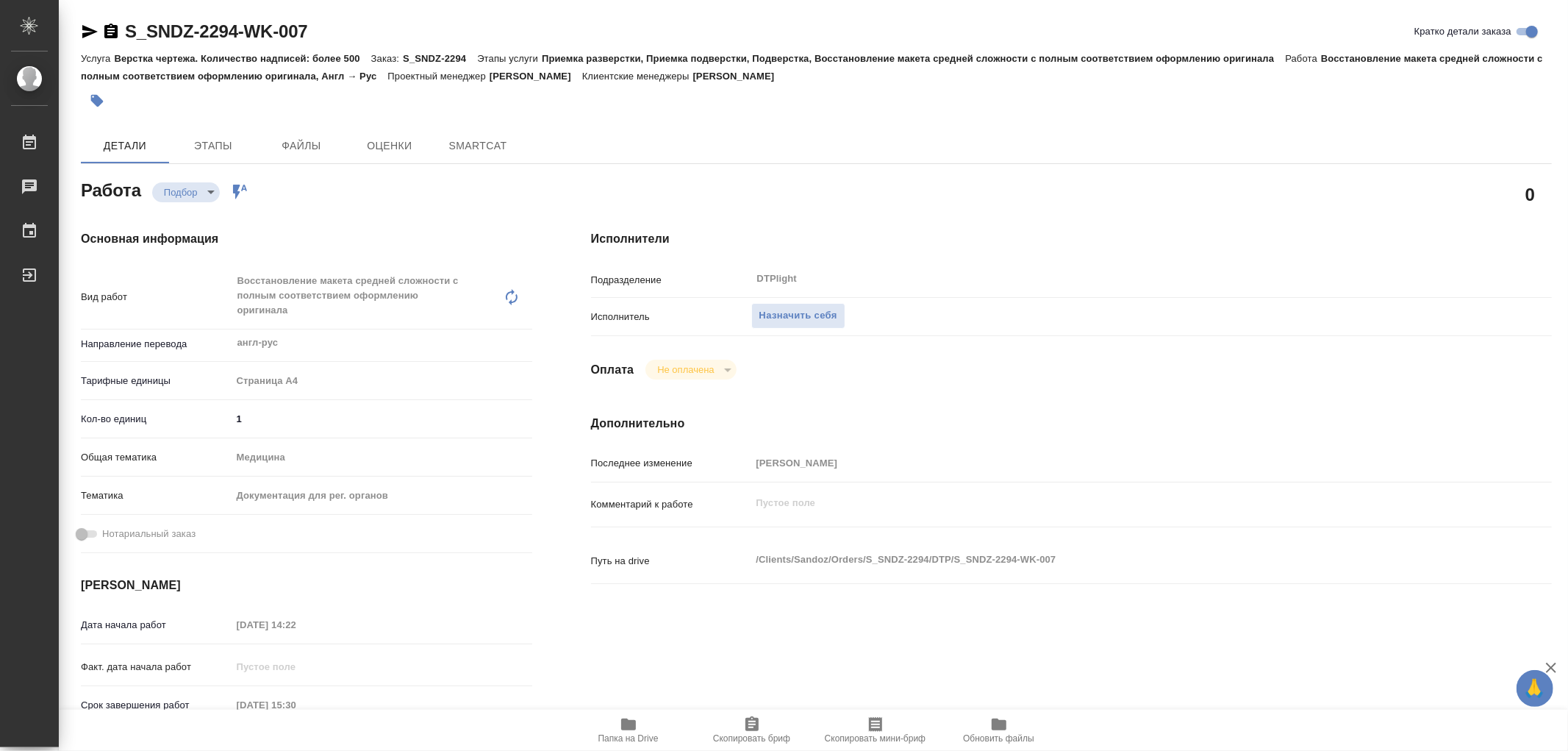
type textarea "x"
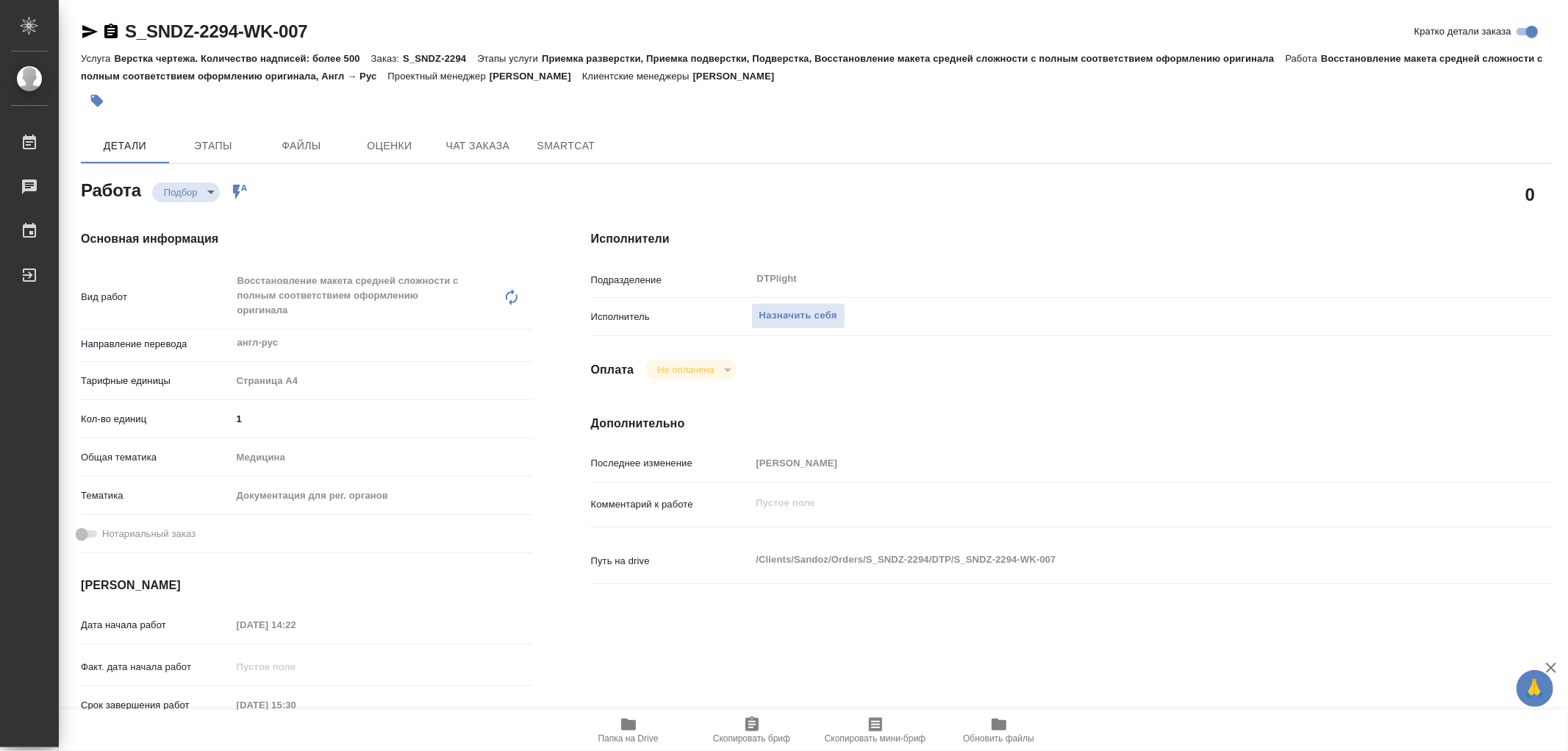
type textarea "x"
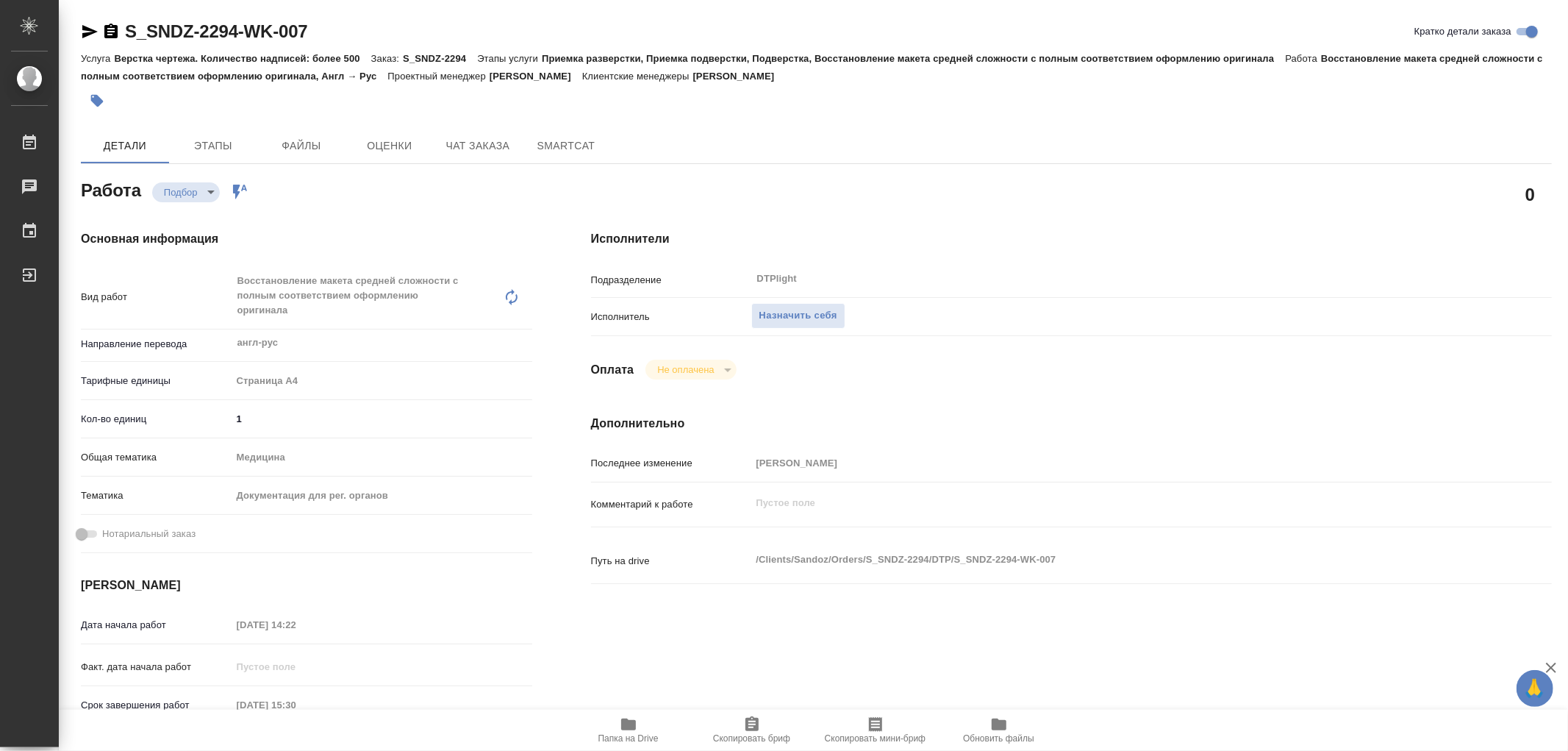
click at [638, 729] on span "Папка на Drive" at bounding box center [629, 729] width 106 height 28
type textarea "x"
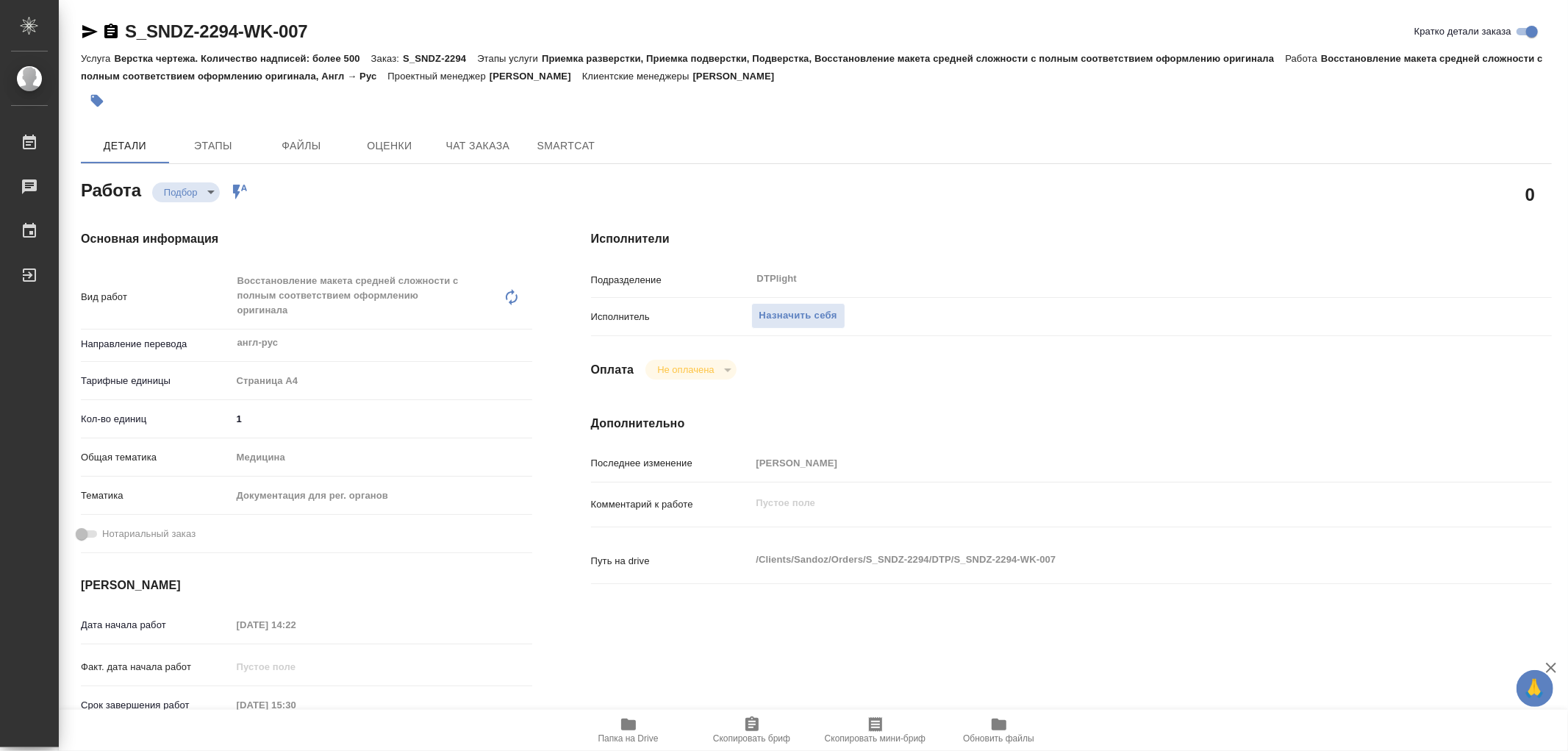
type textarea "x"
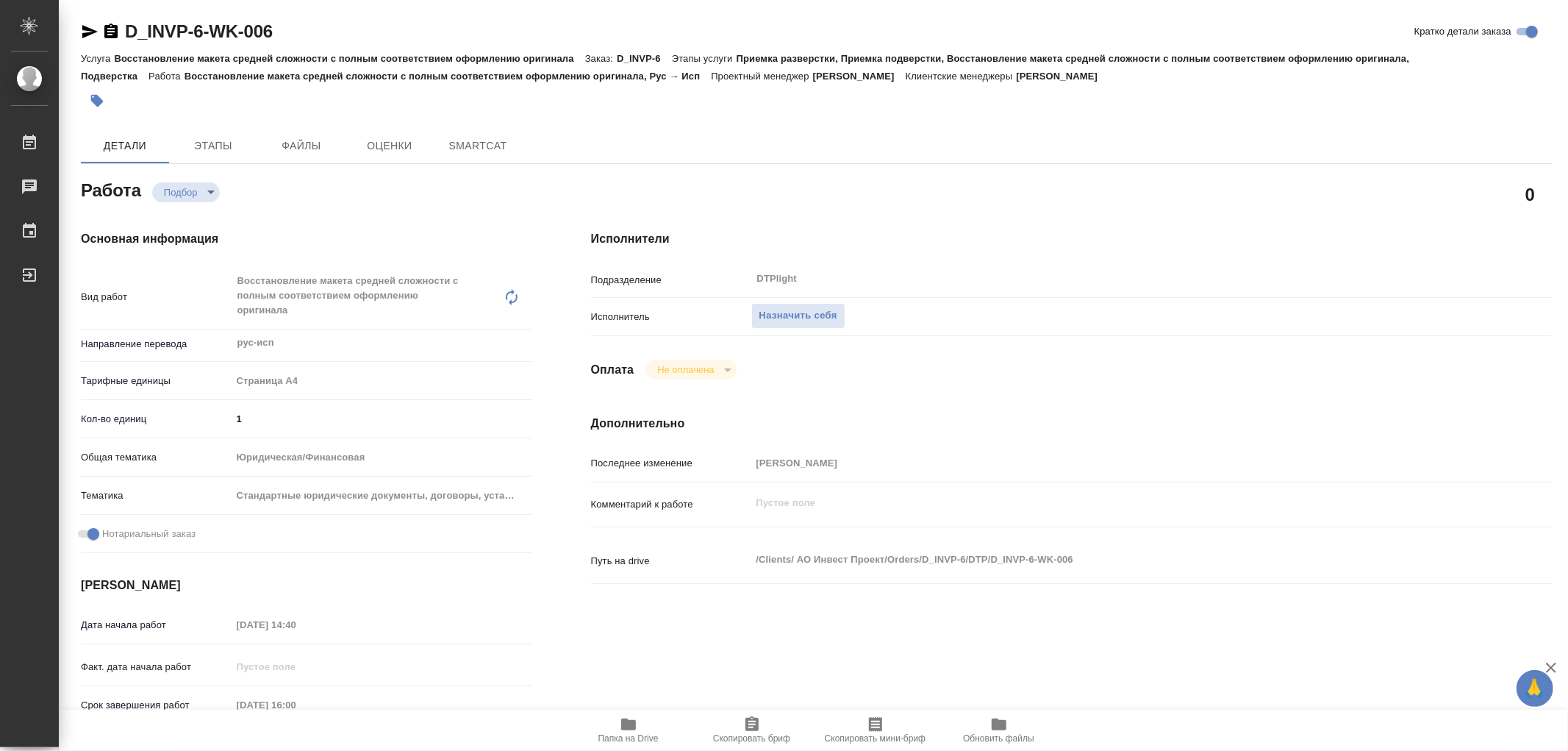
type textarea "x"
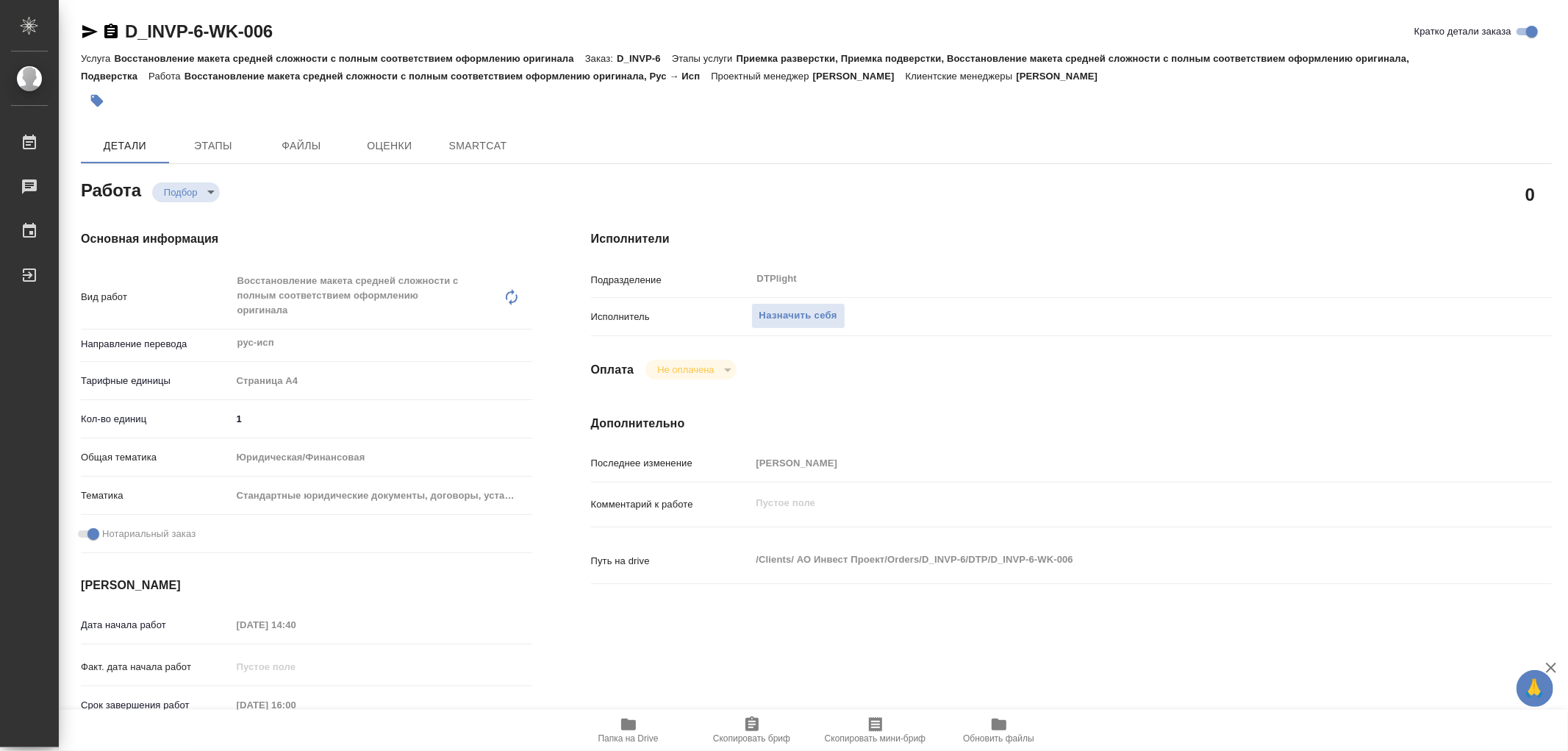
type textarea "x"
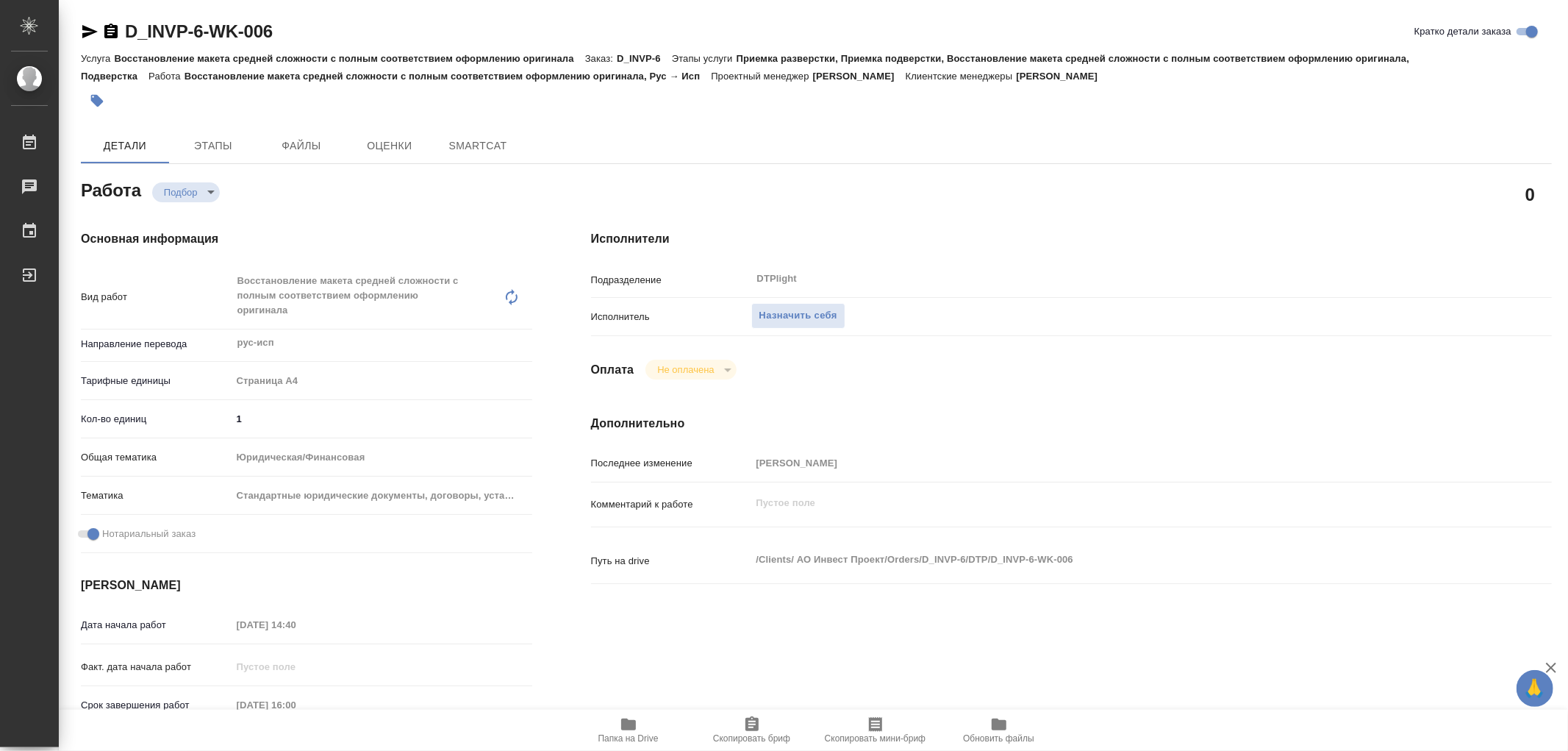
type textarea "x"
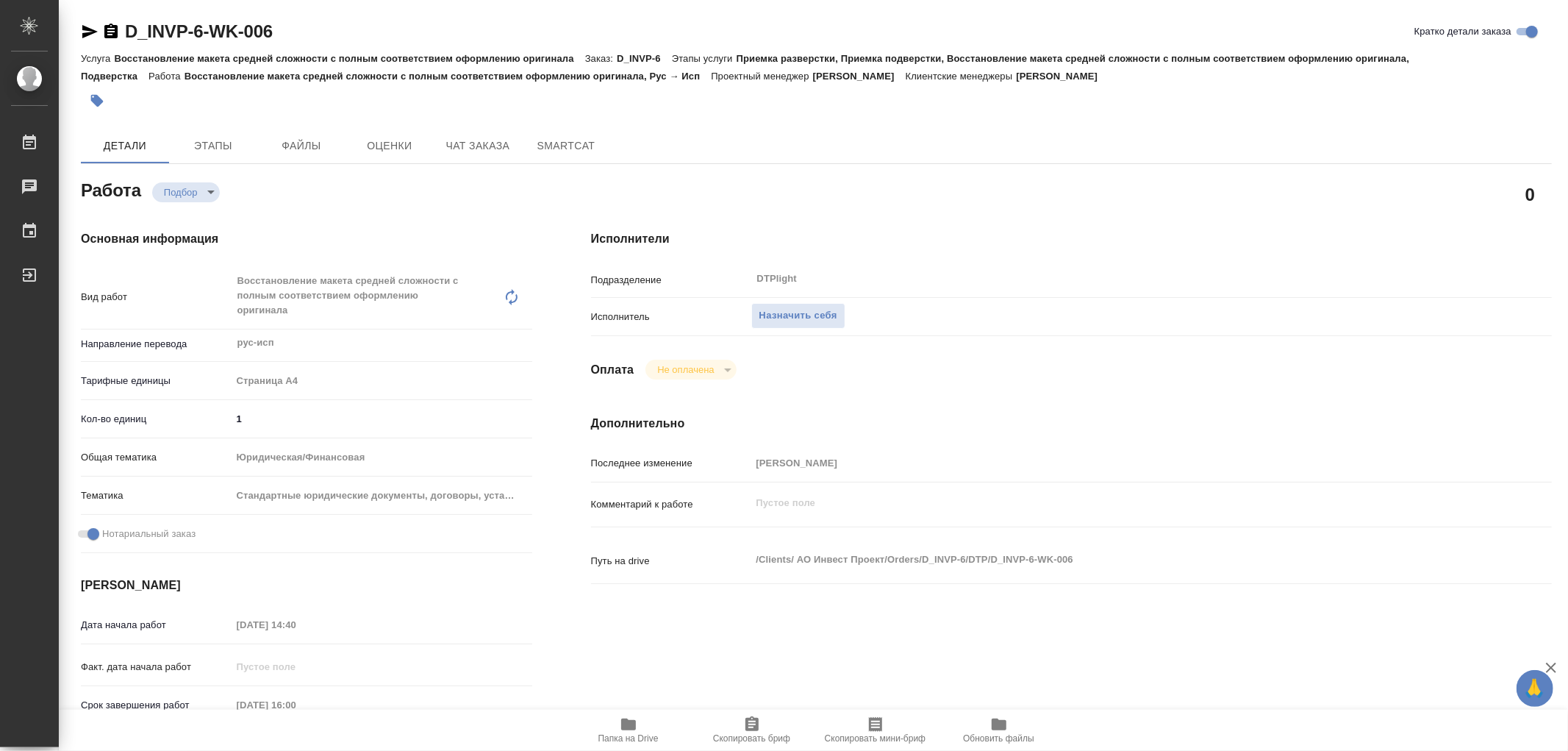
type textarea "x"
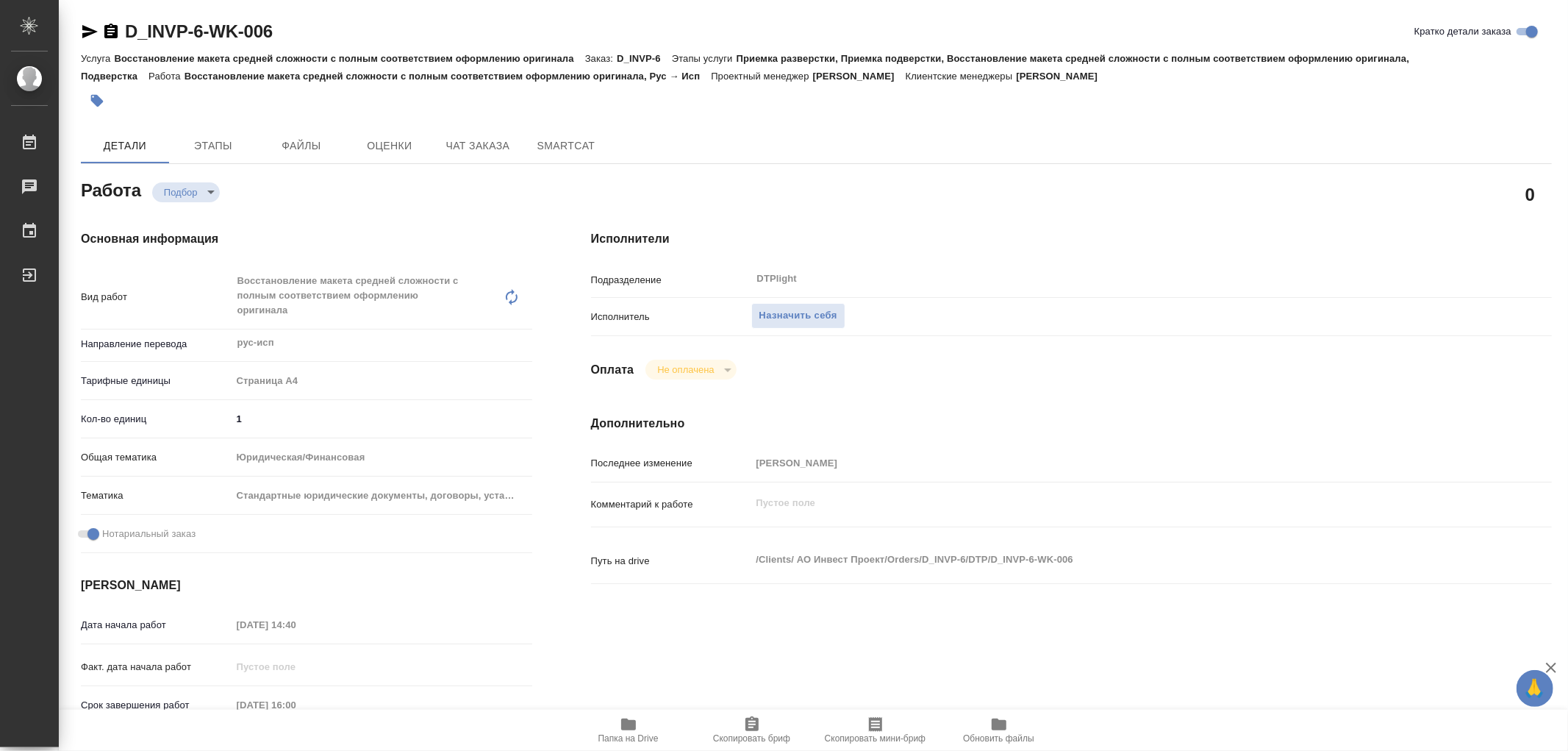
type textarea "x"
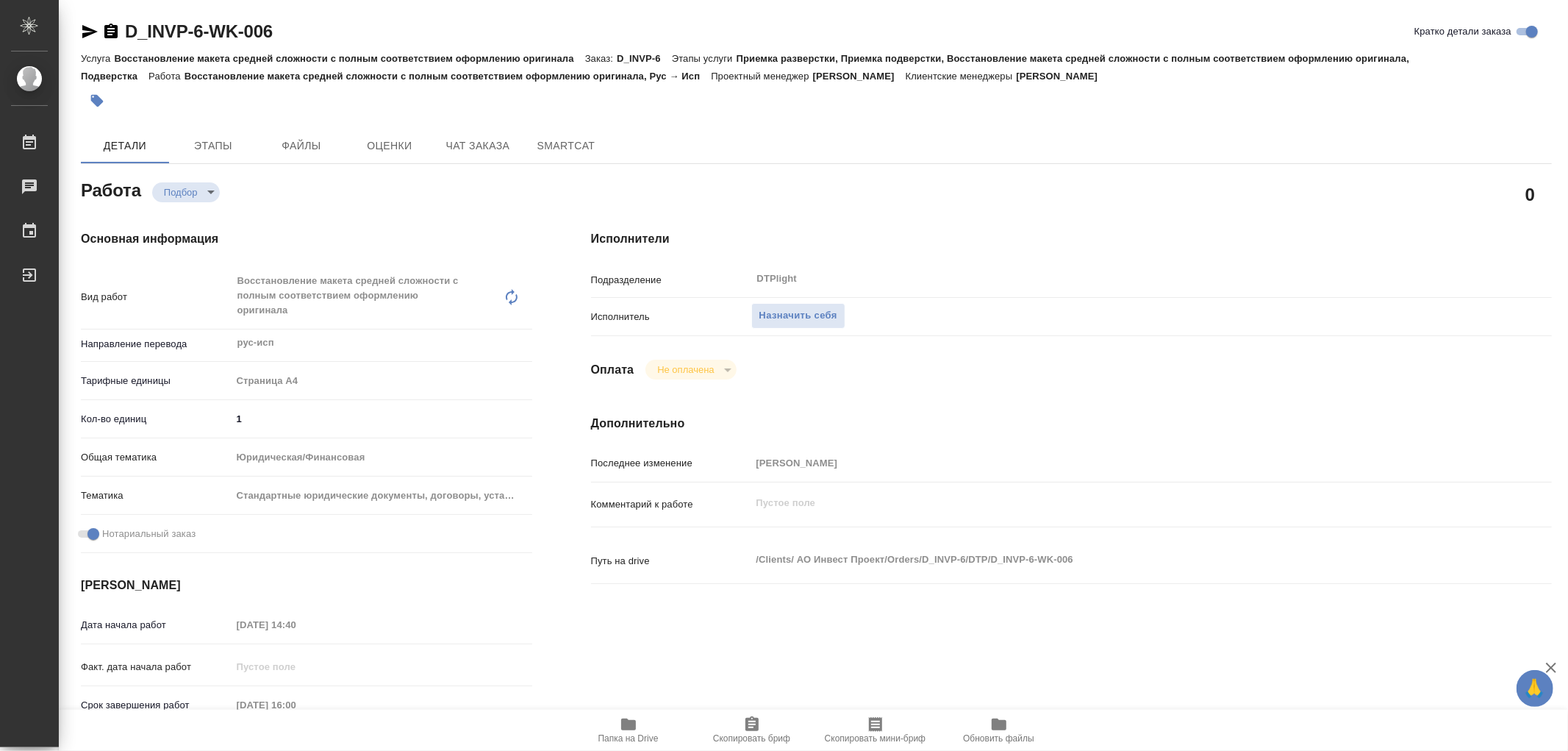
type textarea "x"
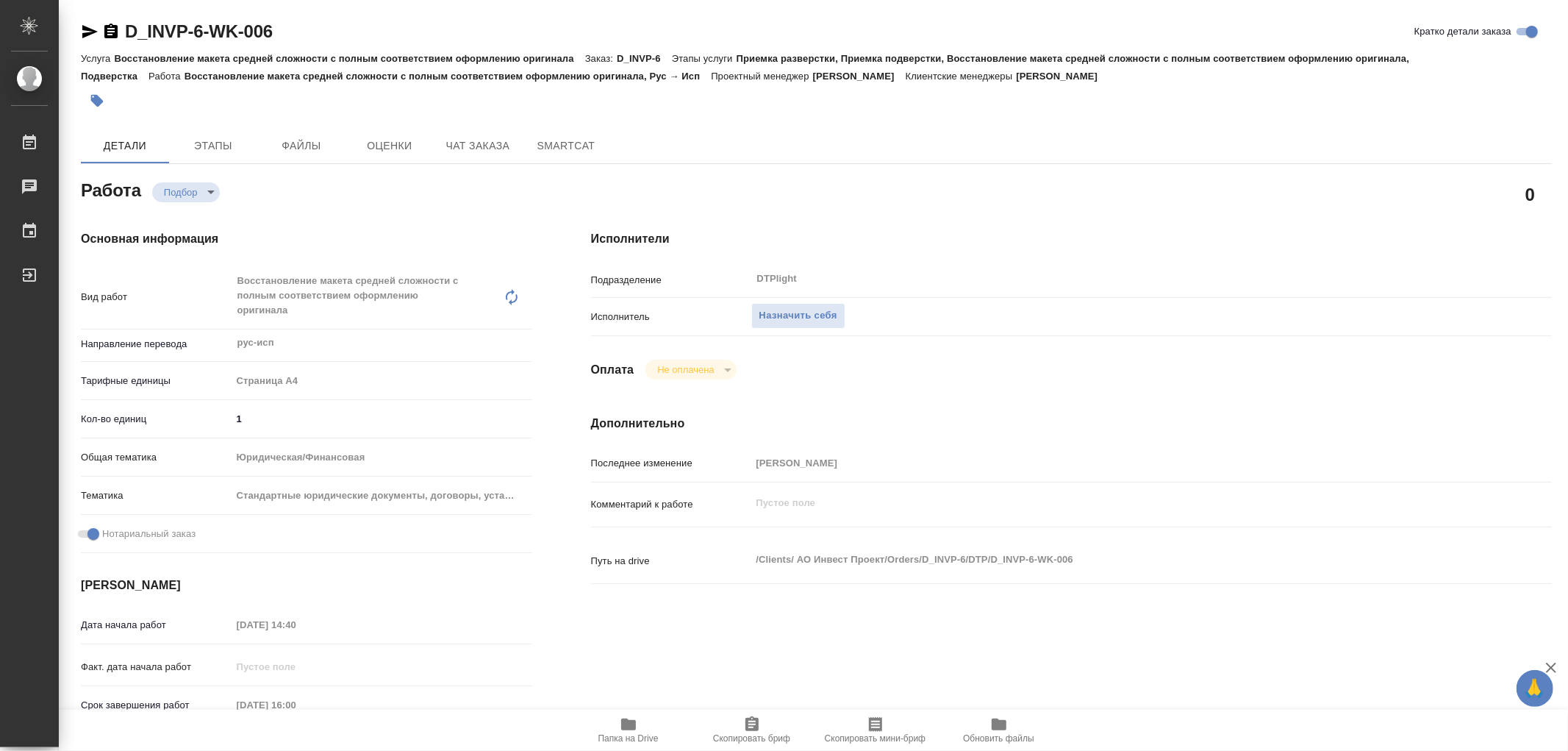
click at [650, 726] on span "Папка на Drive" at bounding box center [629, 729] width 106 height 28
type textarea "x"
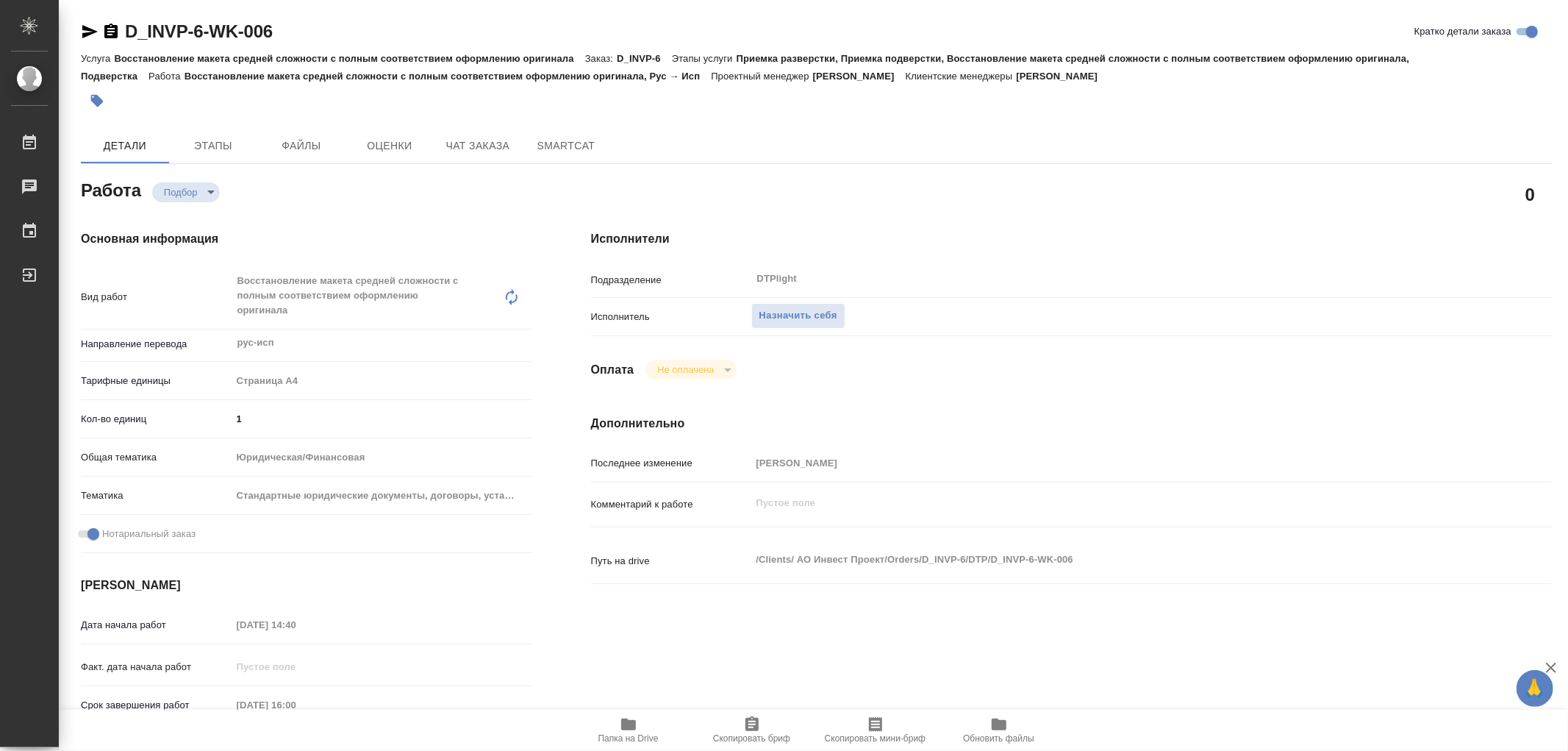
type textarea "x"
drag, startPoint x: 827, startPoint y: 316, endPoint x: 820, endPoint y: 299, distance: 18.4
click at [826, 316] on span "Назначить себя" at bounding box center [798, 316] width 78 height 17
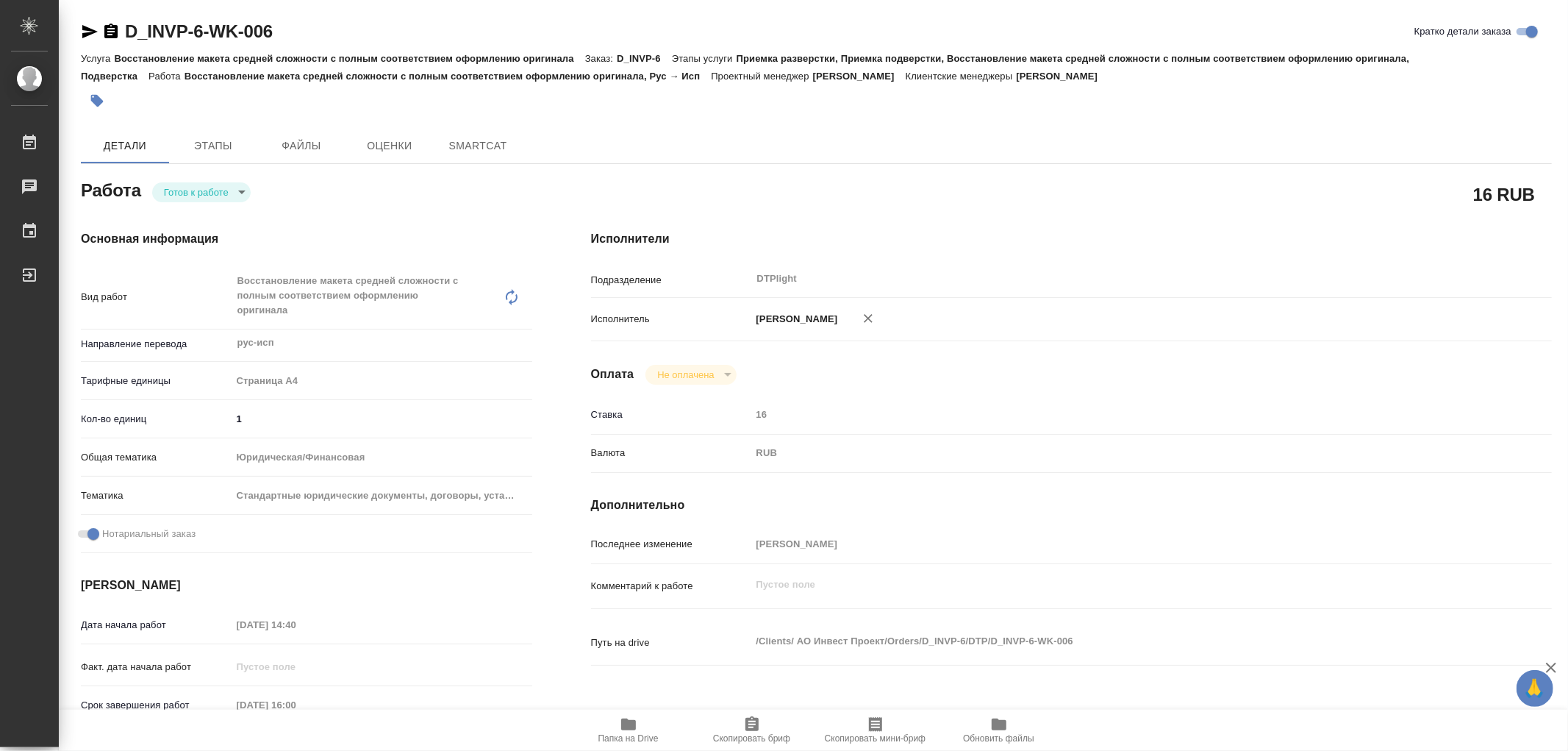
type textarea "x"
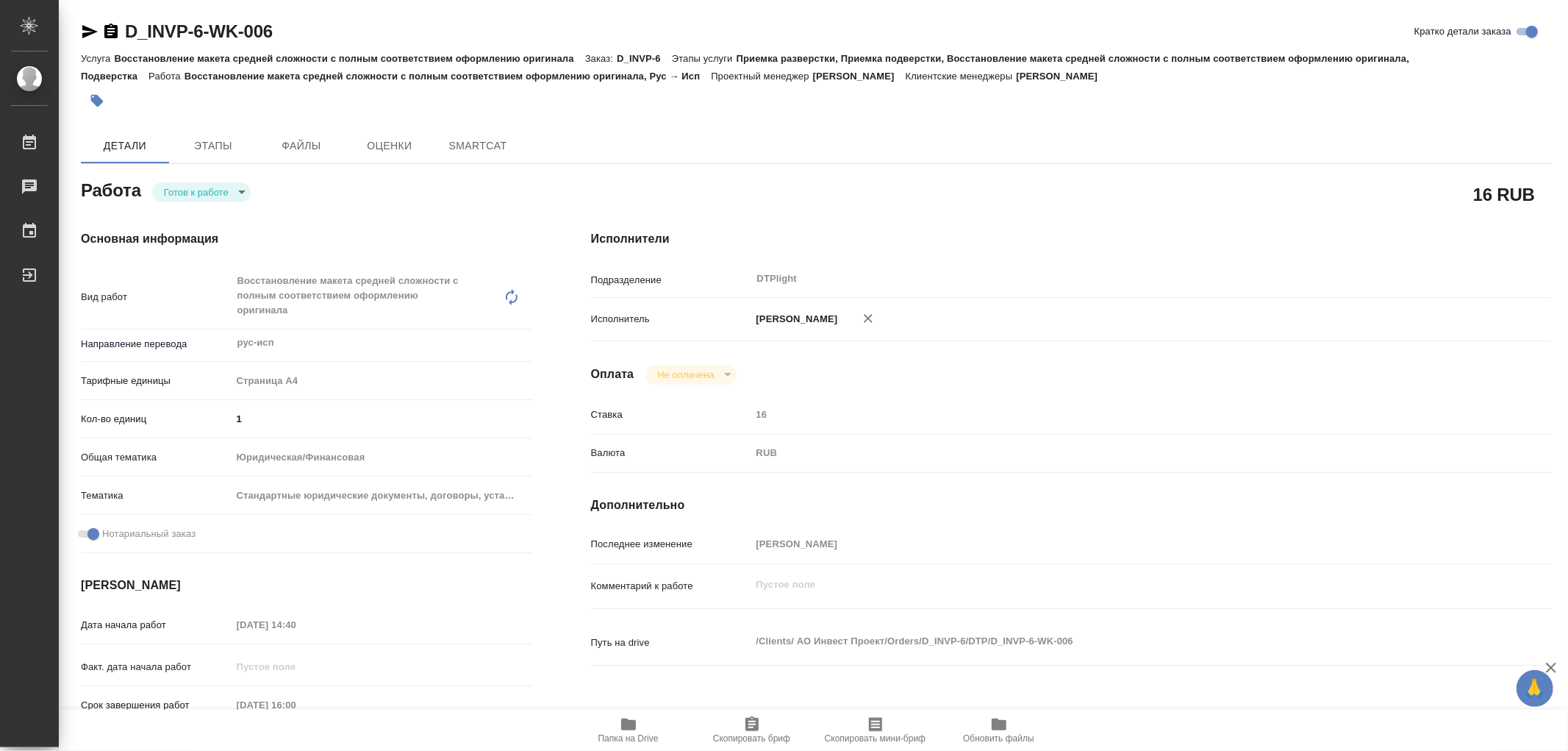
type textarea "x"
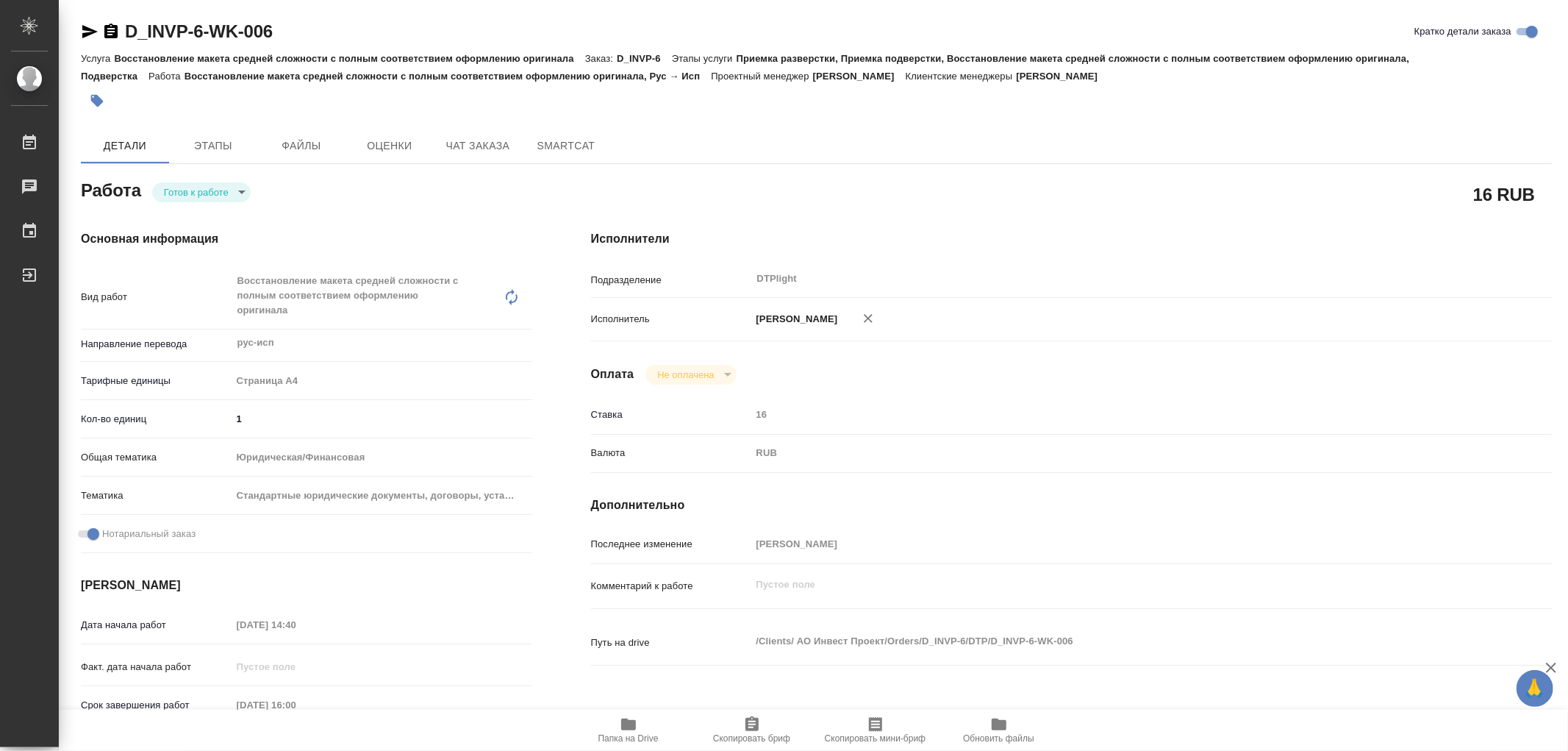
type textarea "x"
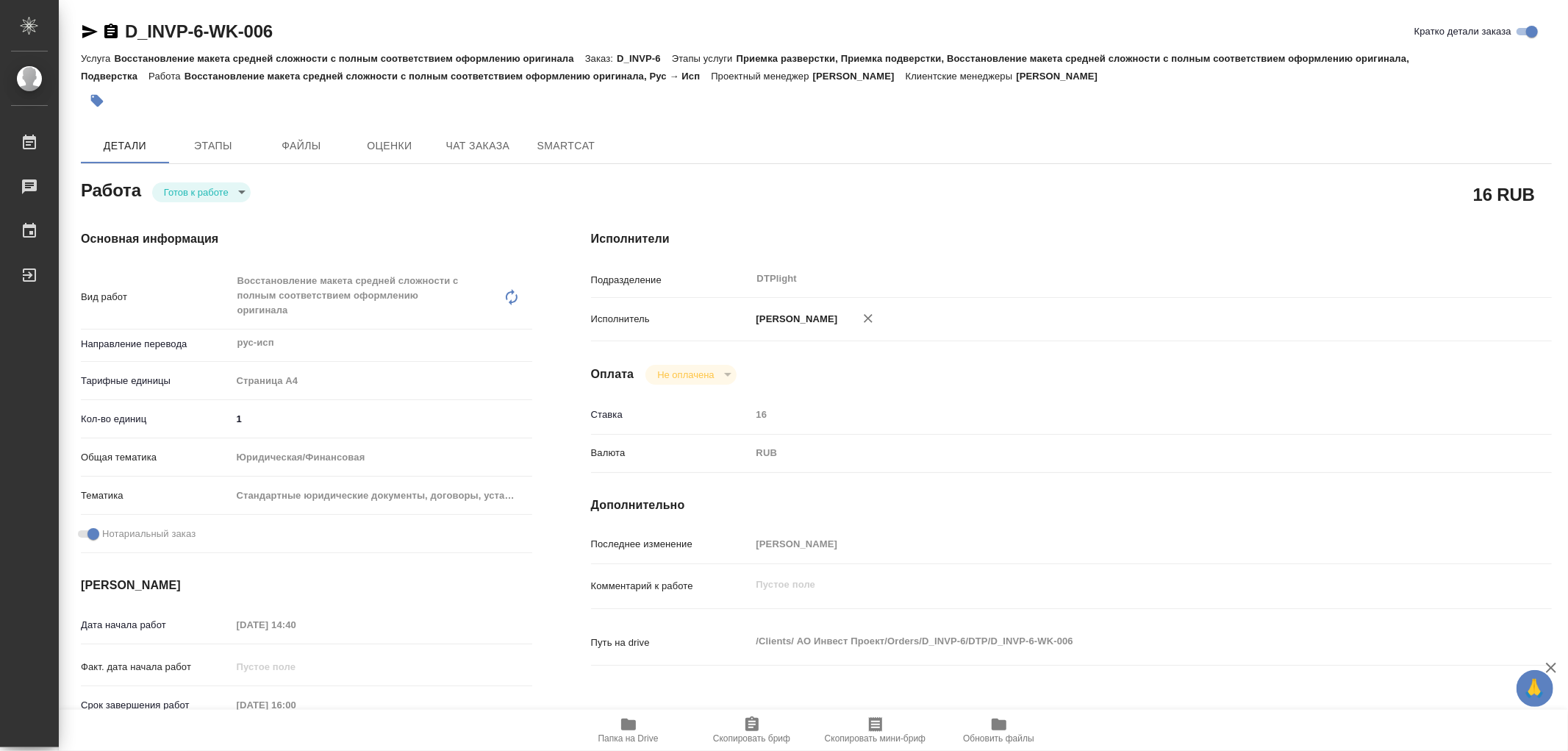
type textarea "x"
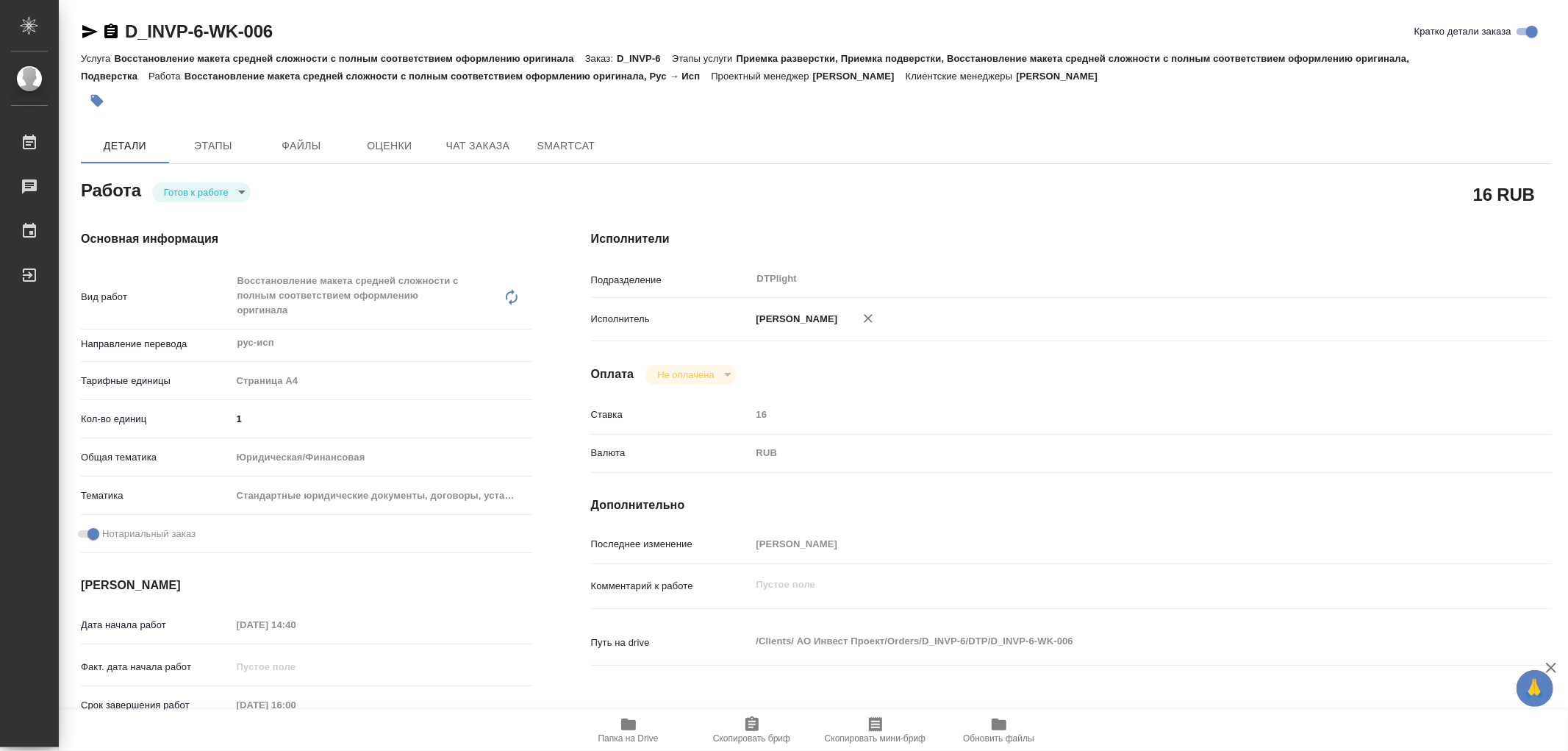
type textarea "x"
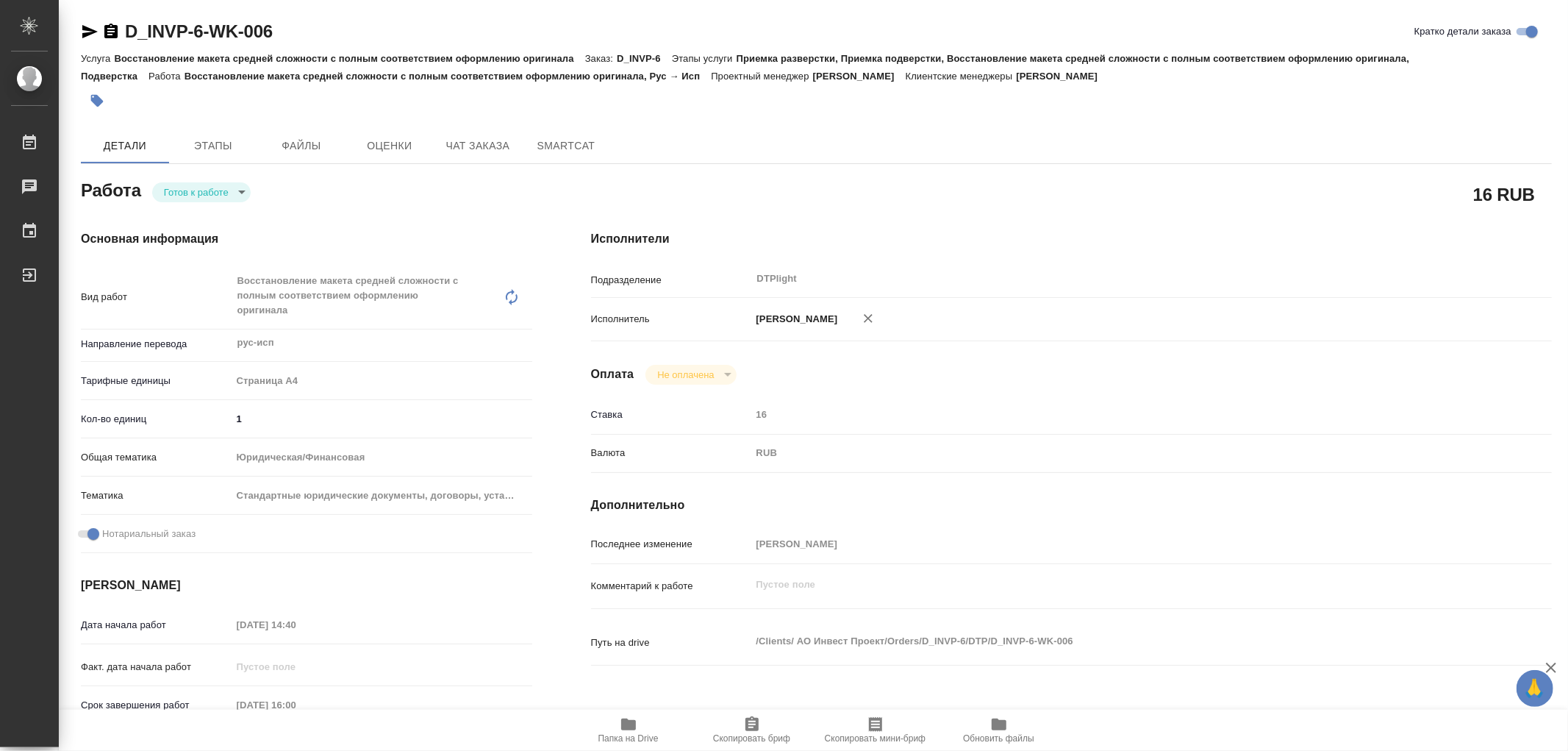
type textarea "x"
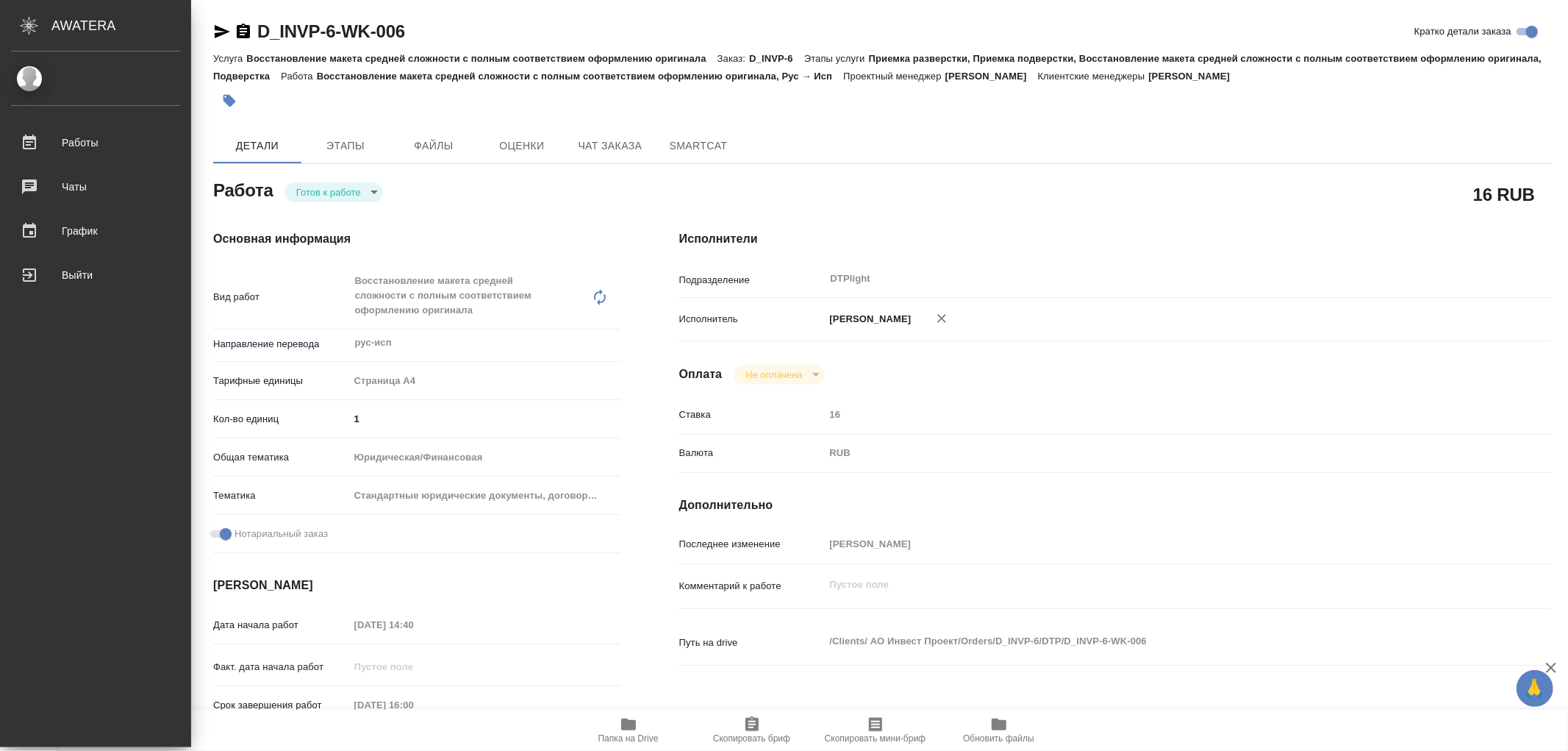
type textarea "x"
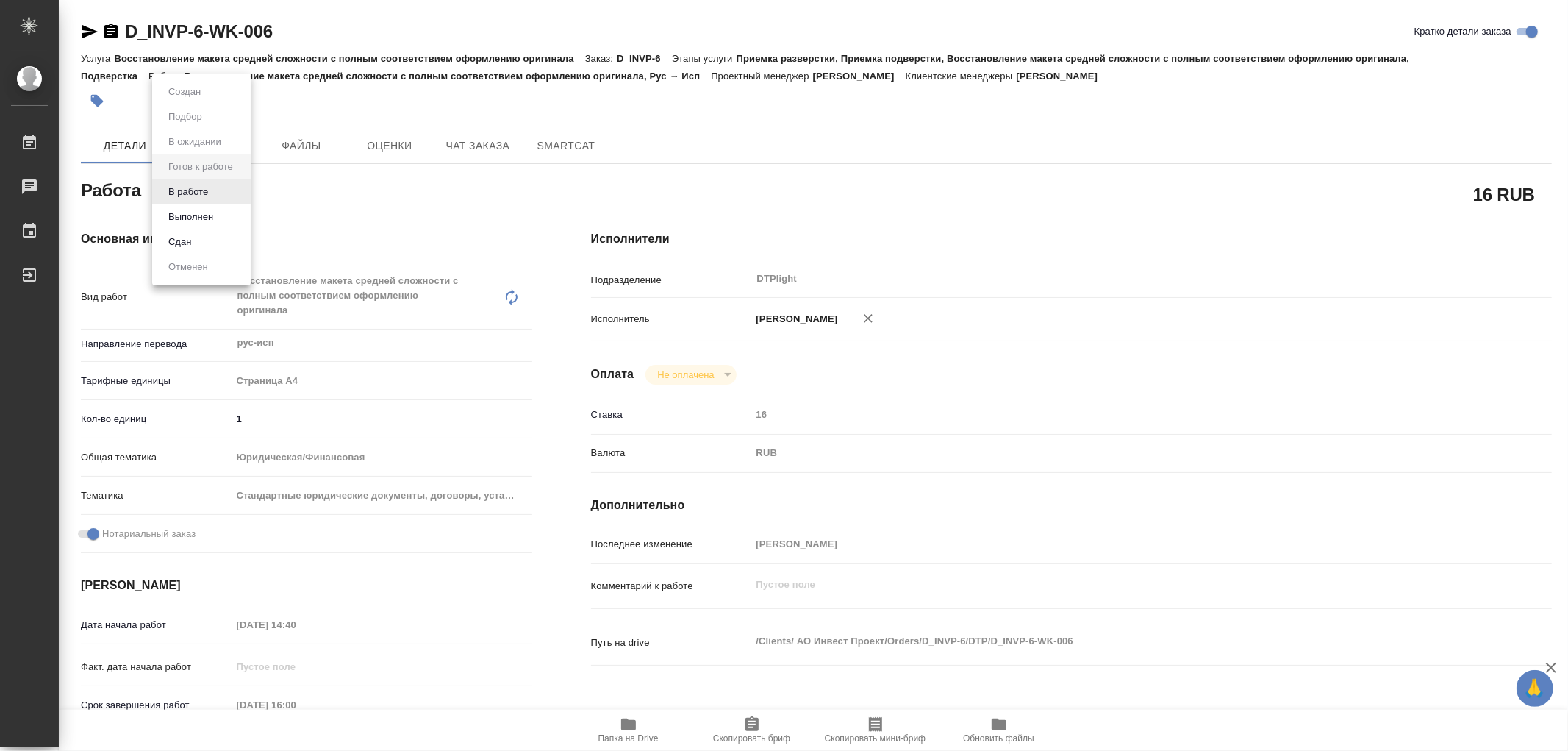
click at [207, 200] on body "🙏 .cls-1 fill:#fff; AWATERA Работы 0 Чаты График Выйти D_INVP-6-WK-006 Кратко д…" at bounding box center [784, 375] width 1568 height 751
click at [207, 192] on button "В работе" at bounding box center [188, 192] width 49 height 16
type textarea "x"
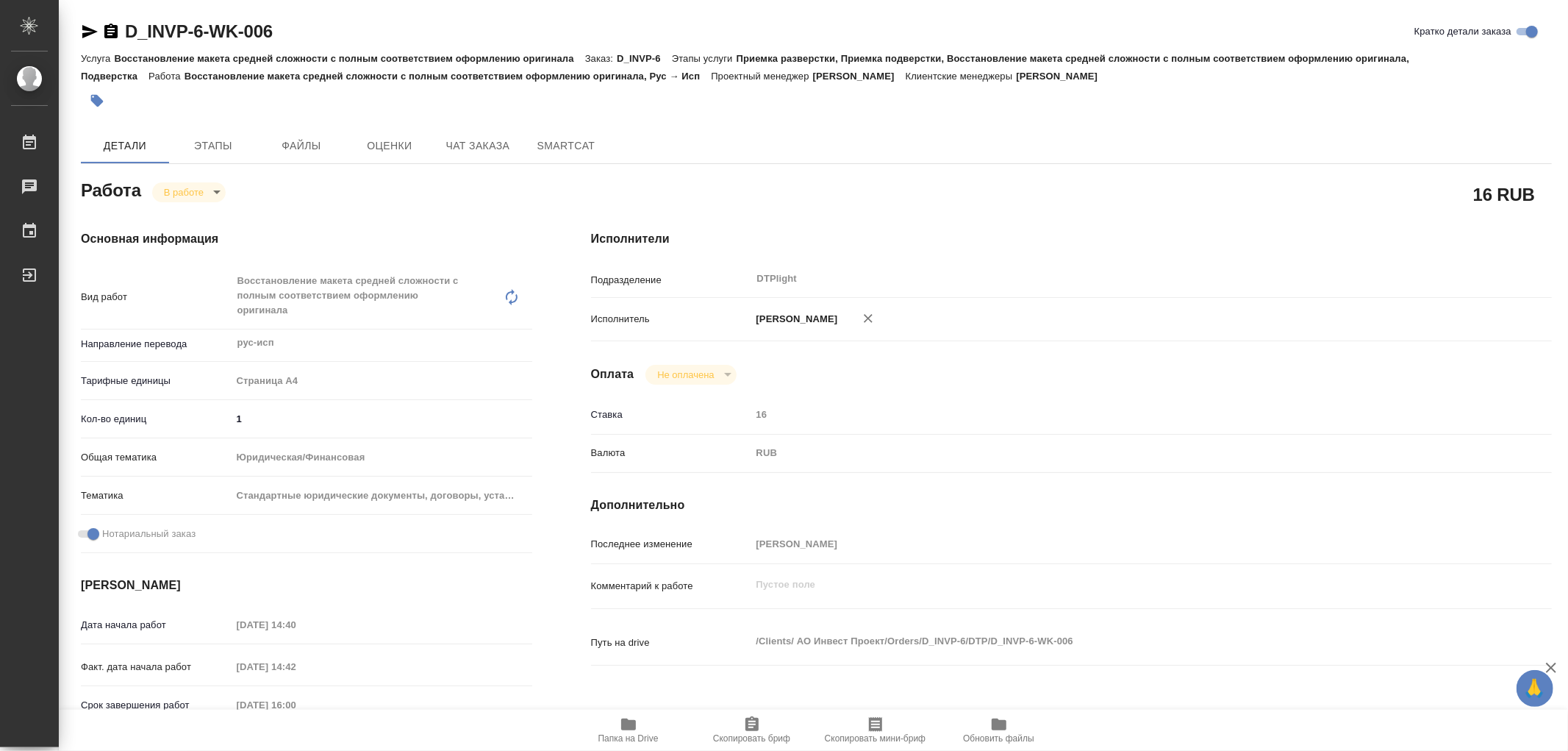
type textarea "x"
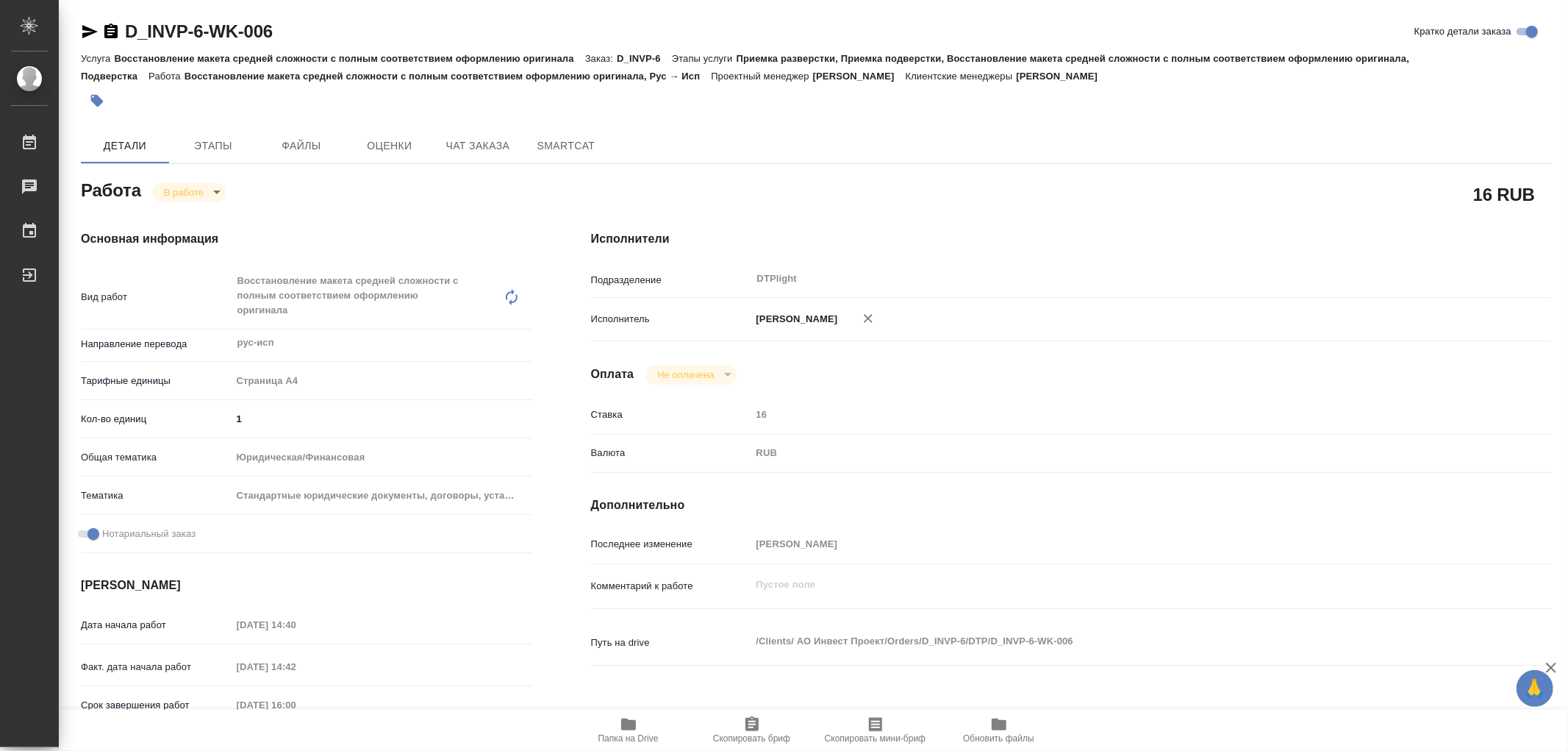
type textarea "x"
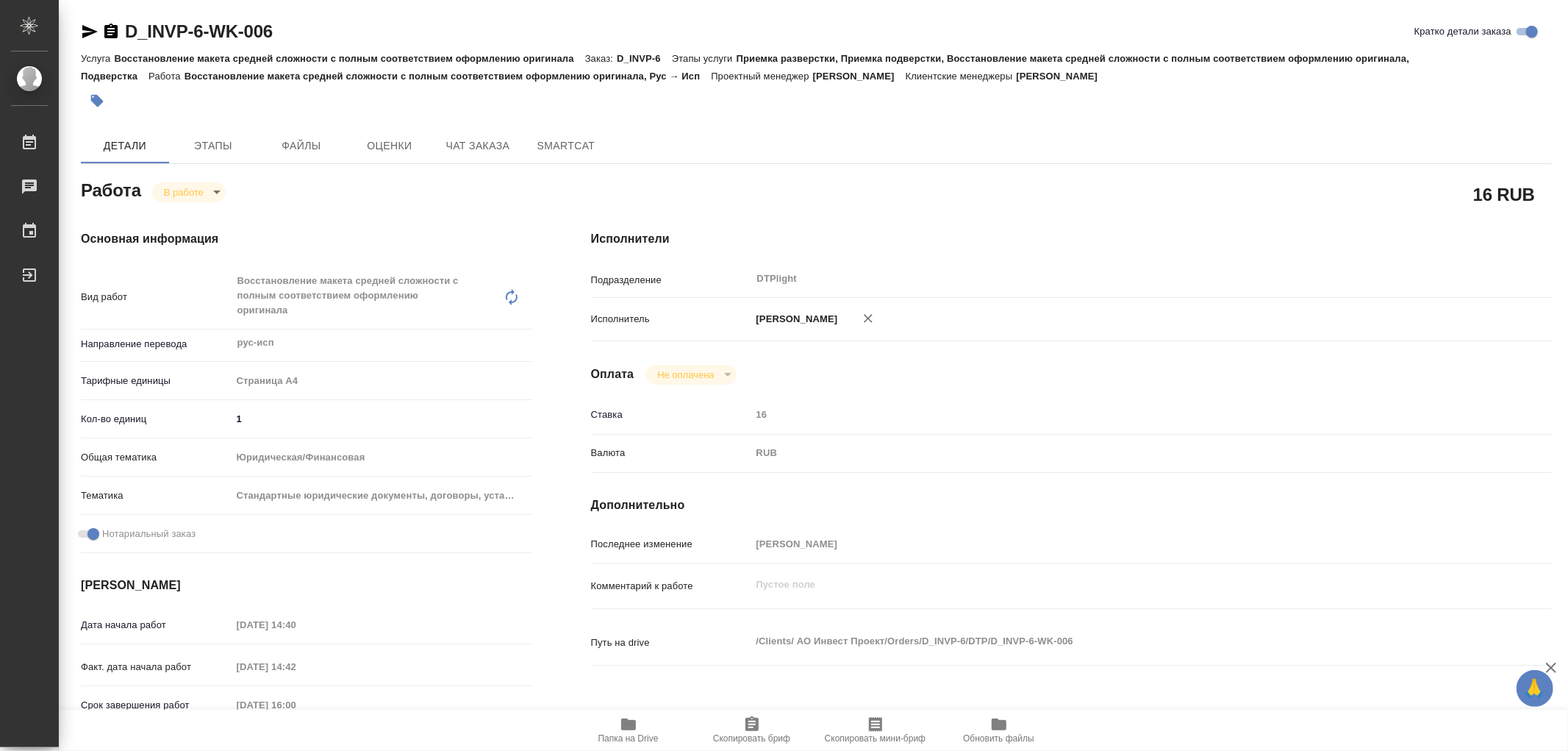
type textarea "x"
click at [645, 728] on span "Папка на Drive" at bounding box center [629, 729] width 106 height 28
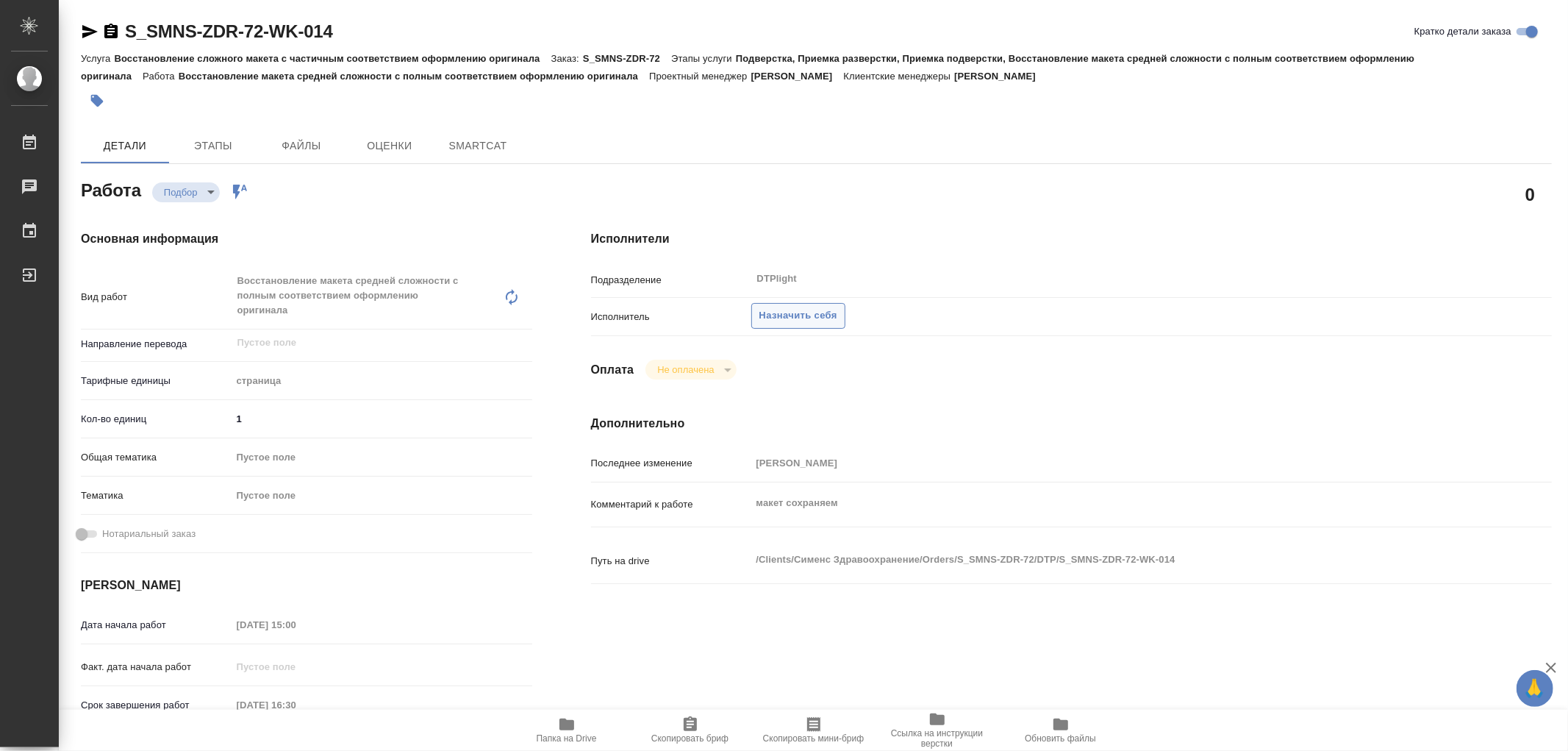
type textarea "x"
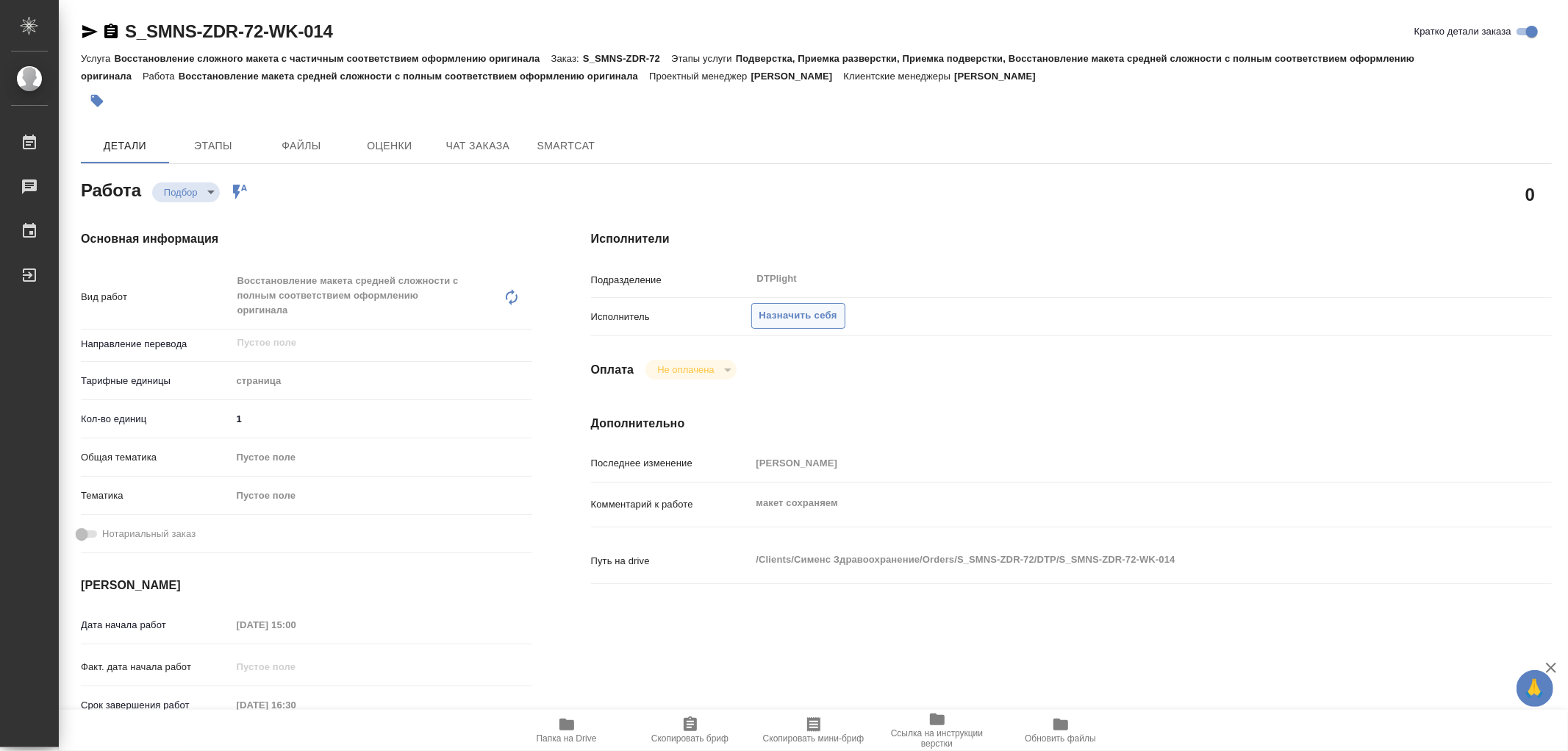
type textarea "x"
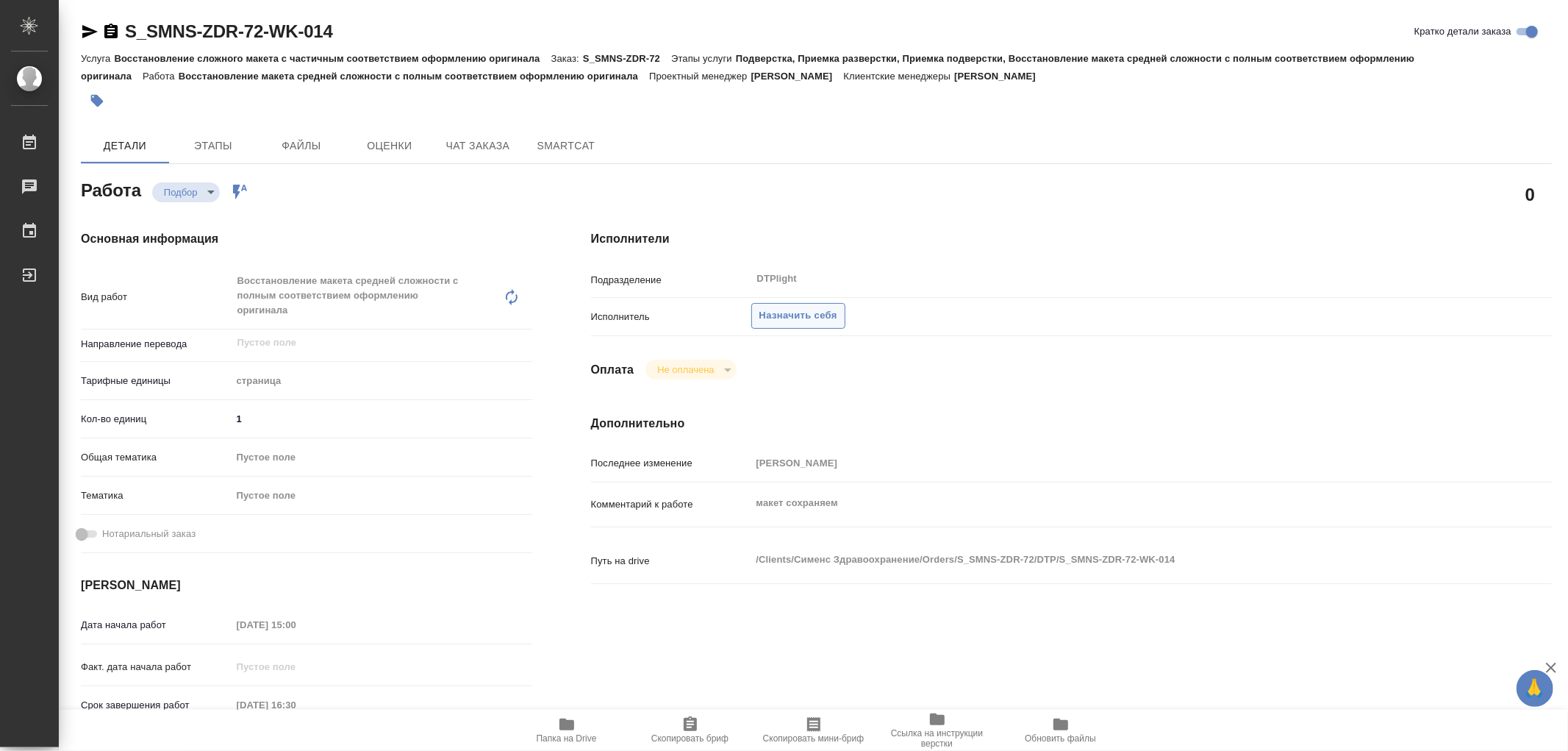
type textarea "x"
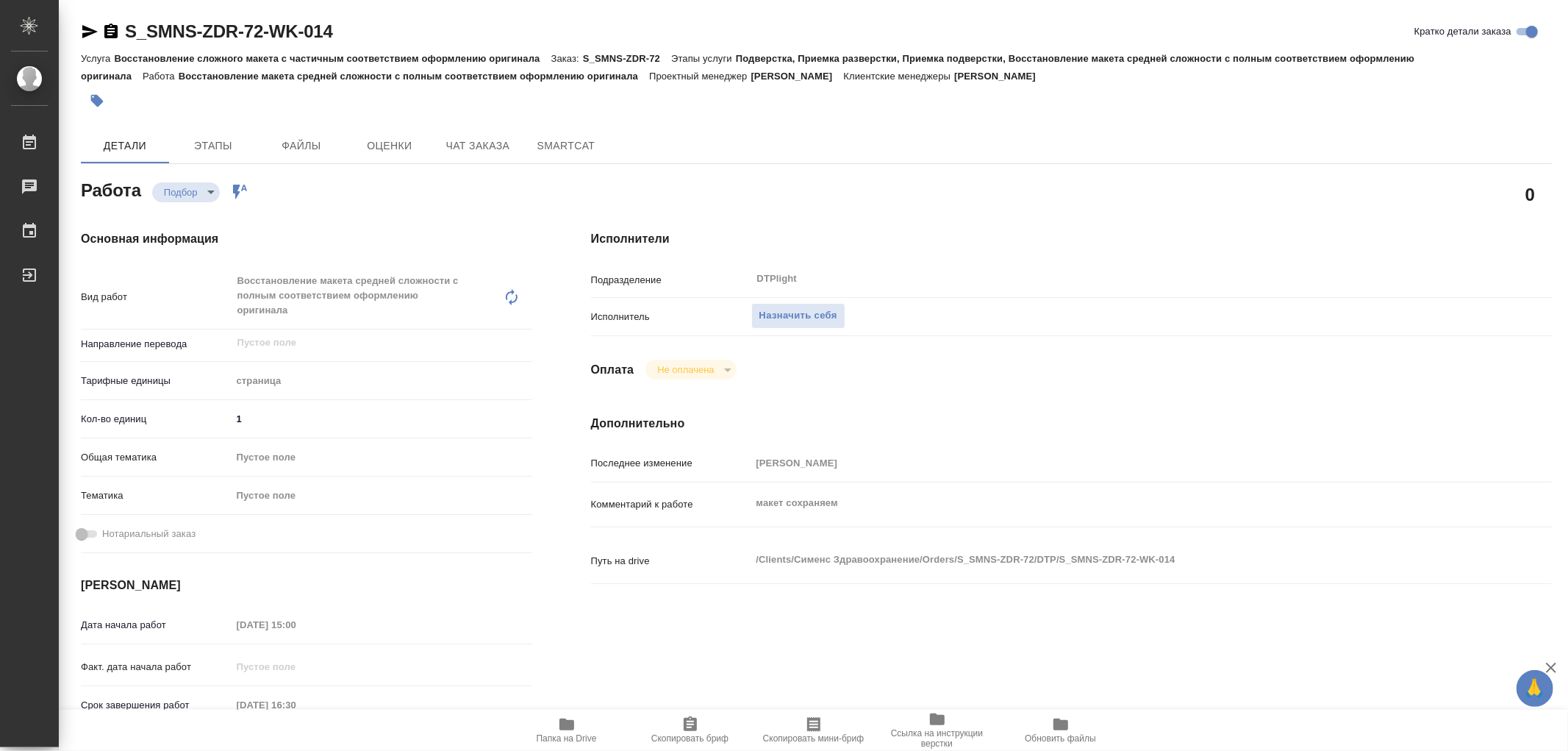
type textarea "x"
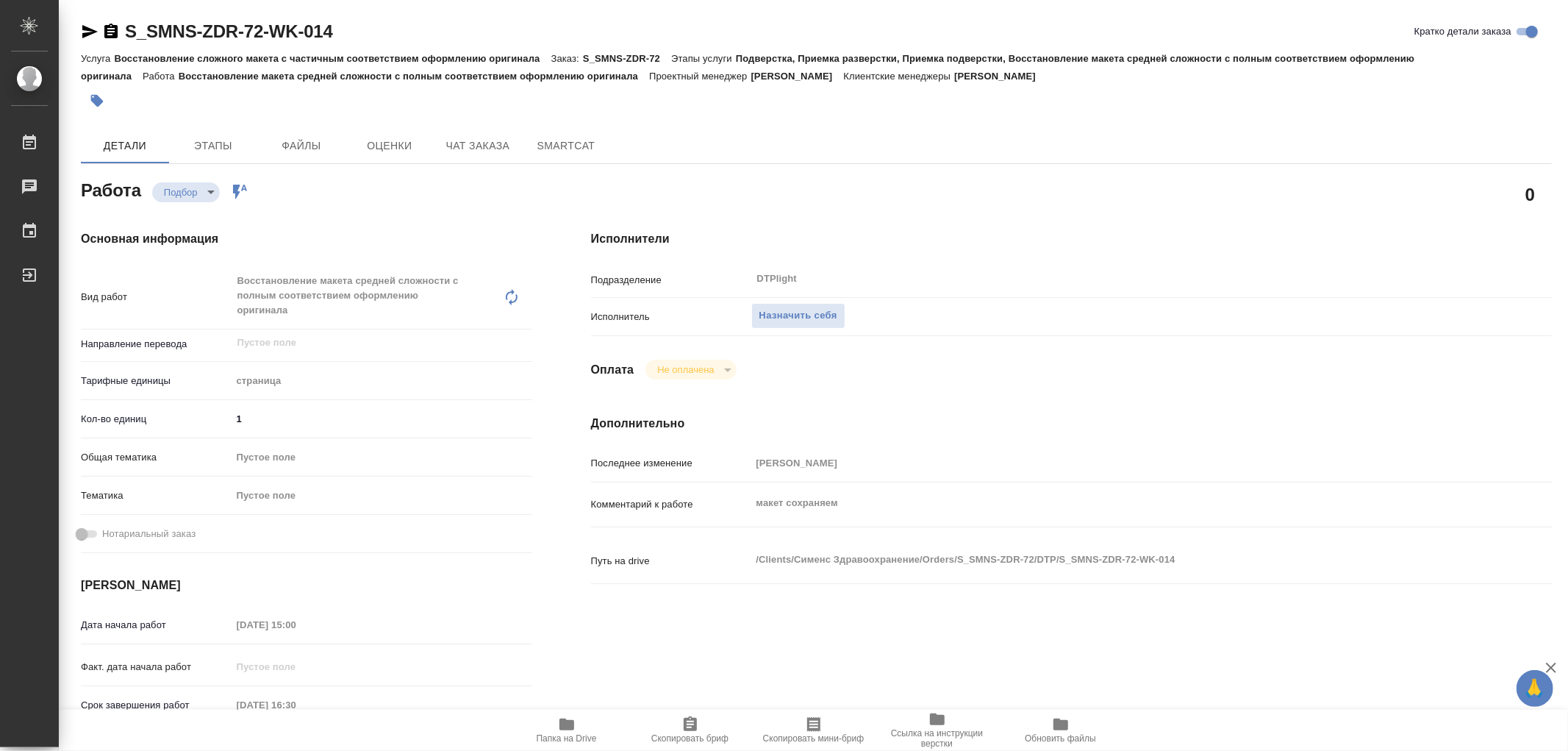
type textarea "x"
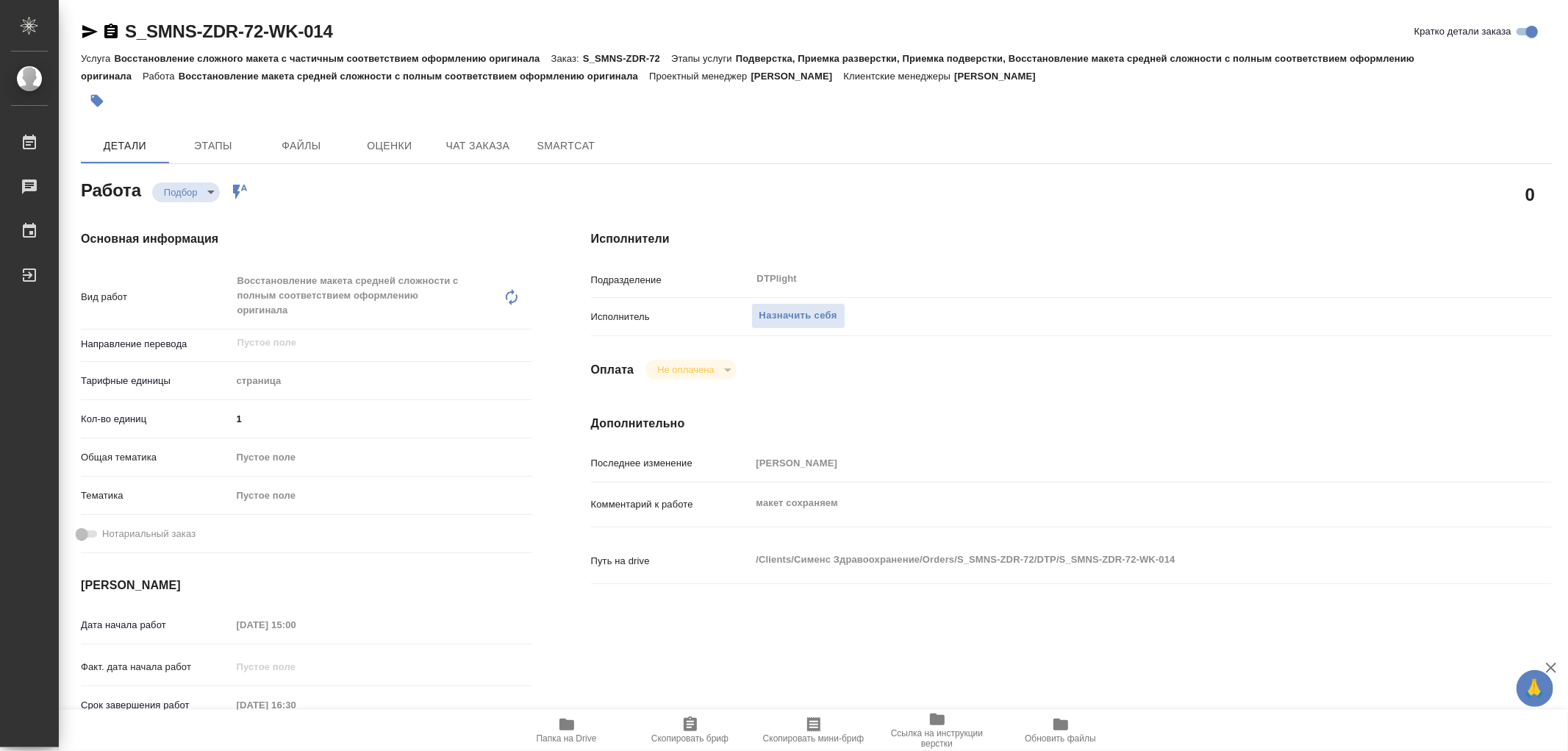
type textarea "x"
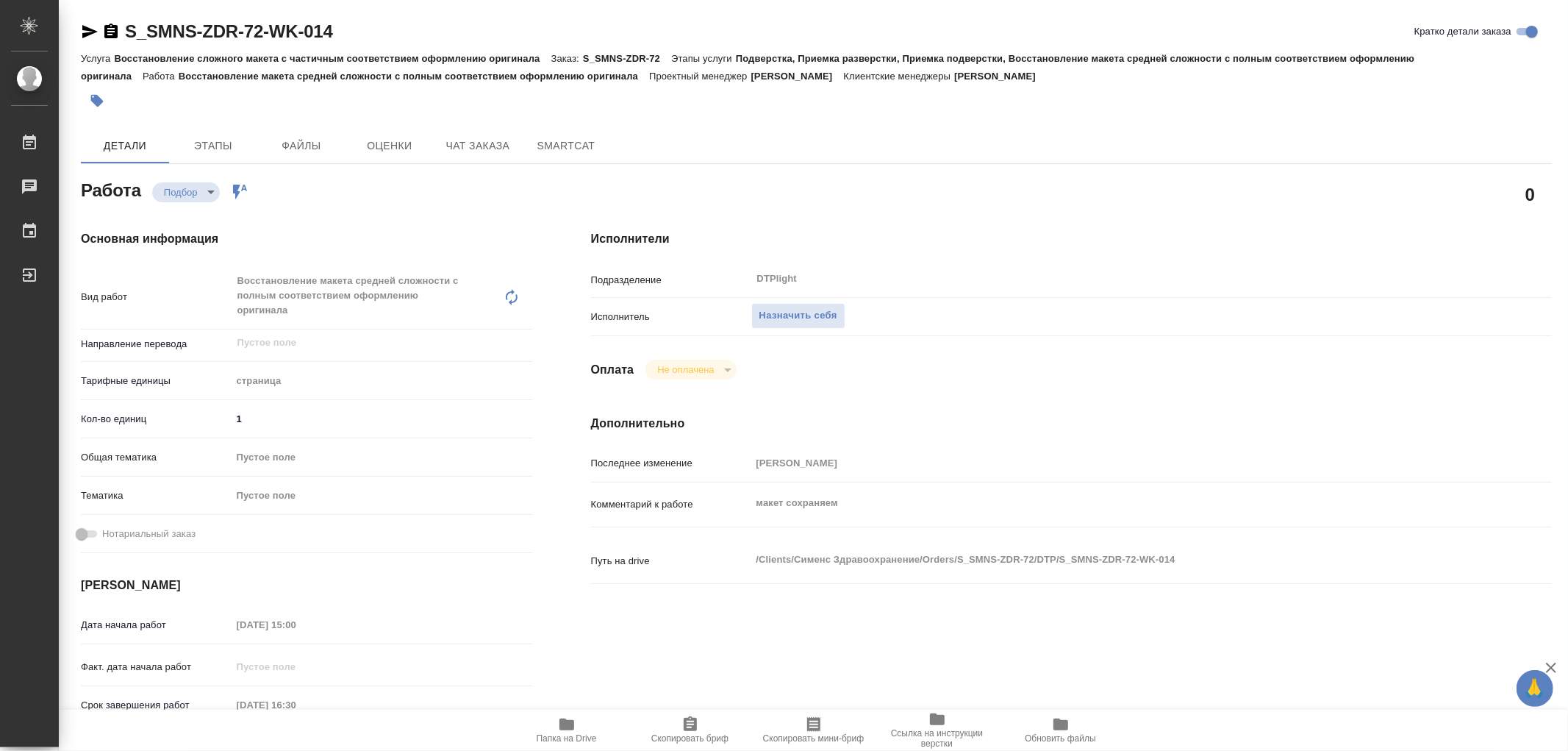
type textarea "x"
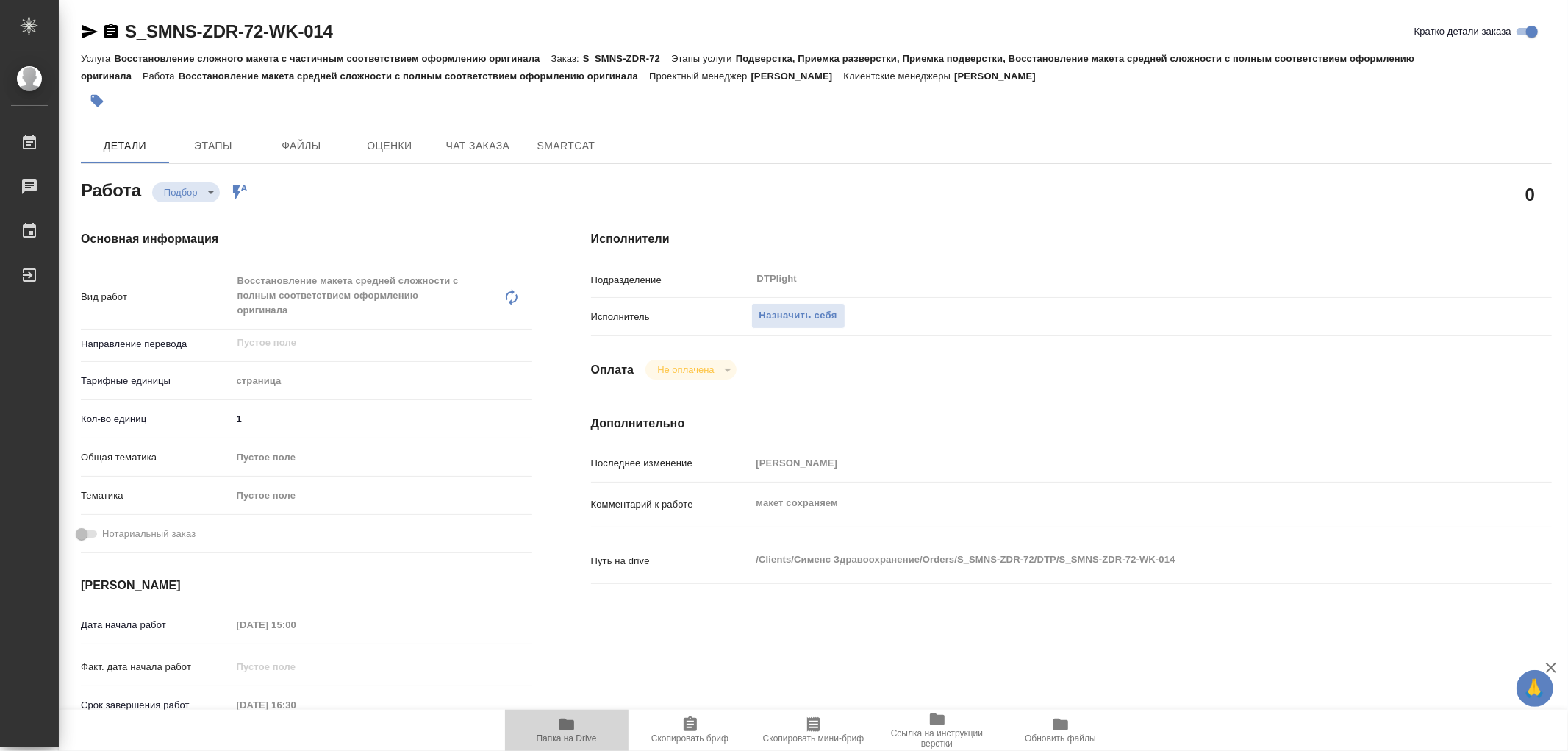
click at [565, 728] on icon "button" at bounding box center [567, 724] width 14 height 12
type textarea "x"
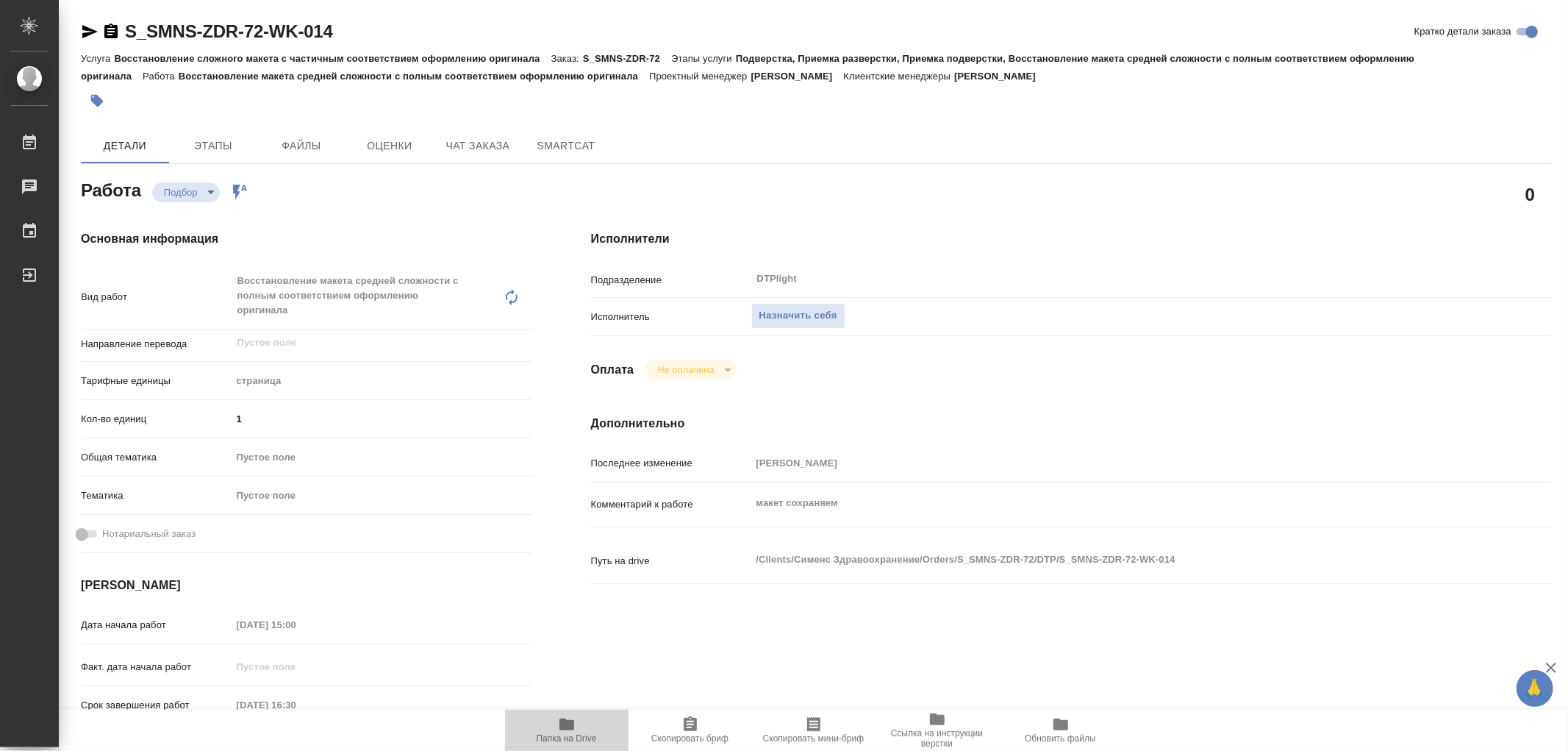
type textarea "x"
click at [784, 324] on button "Назначить себя" at bounding box center [798, 316] width 94 height 26
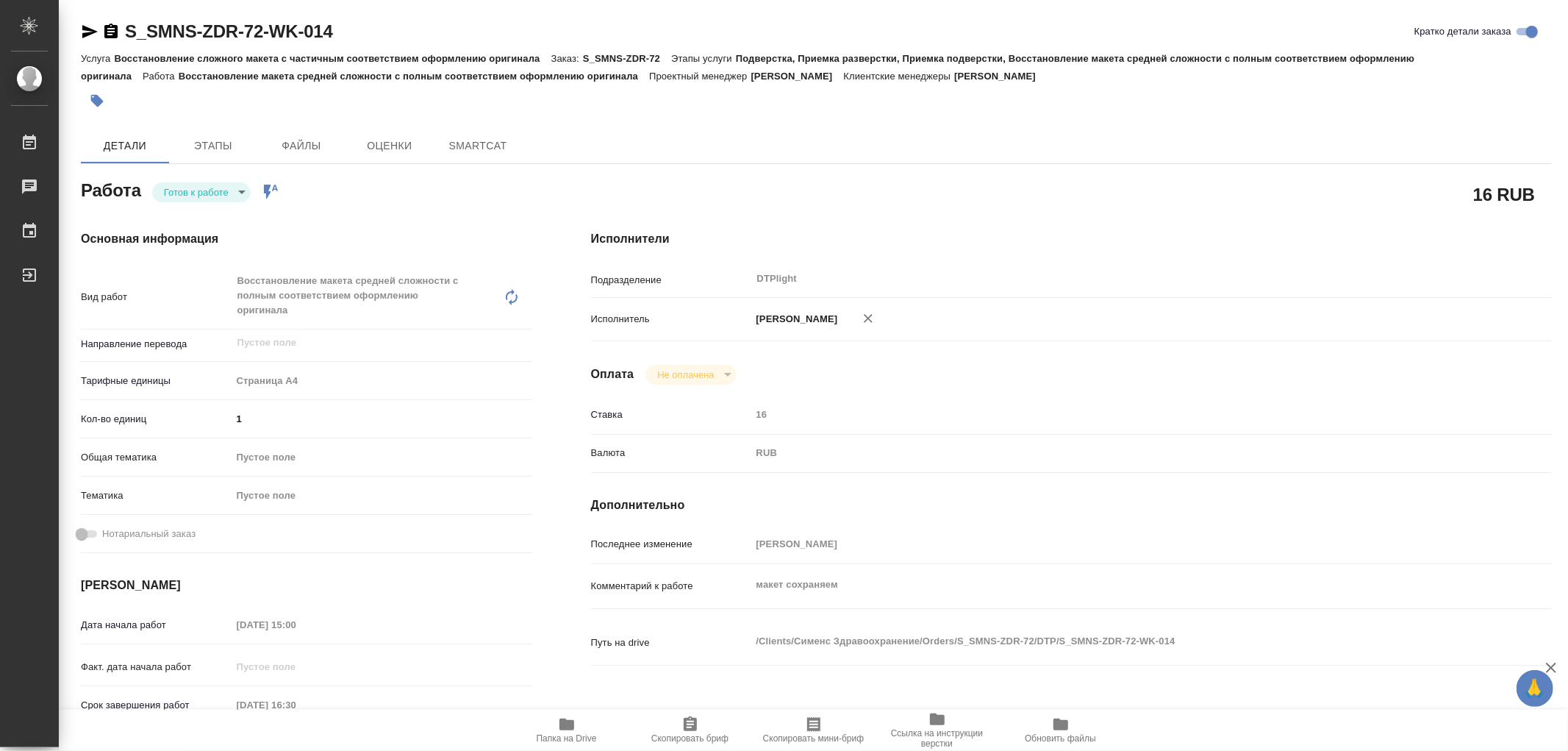
type textarea "x"
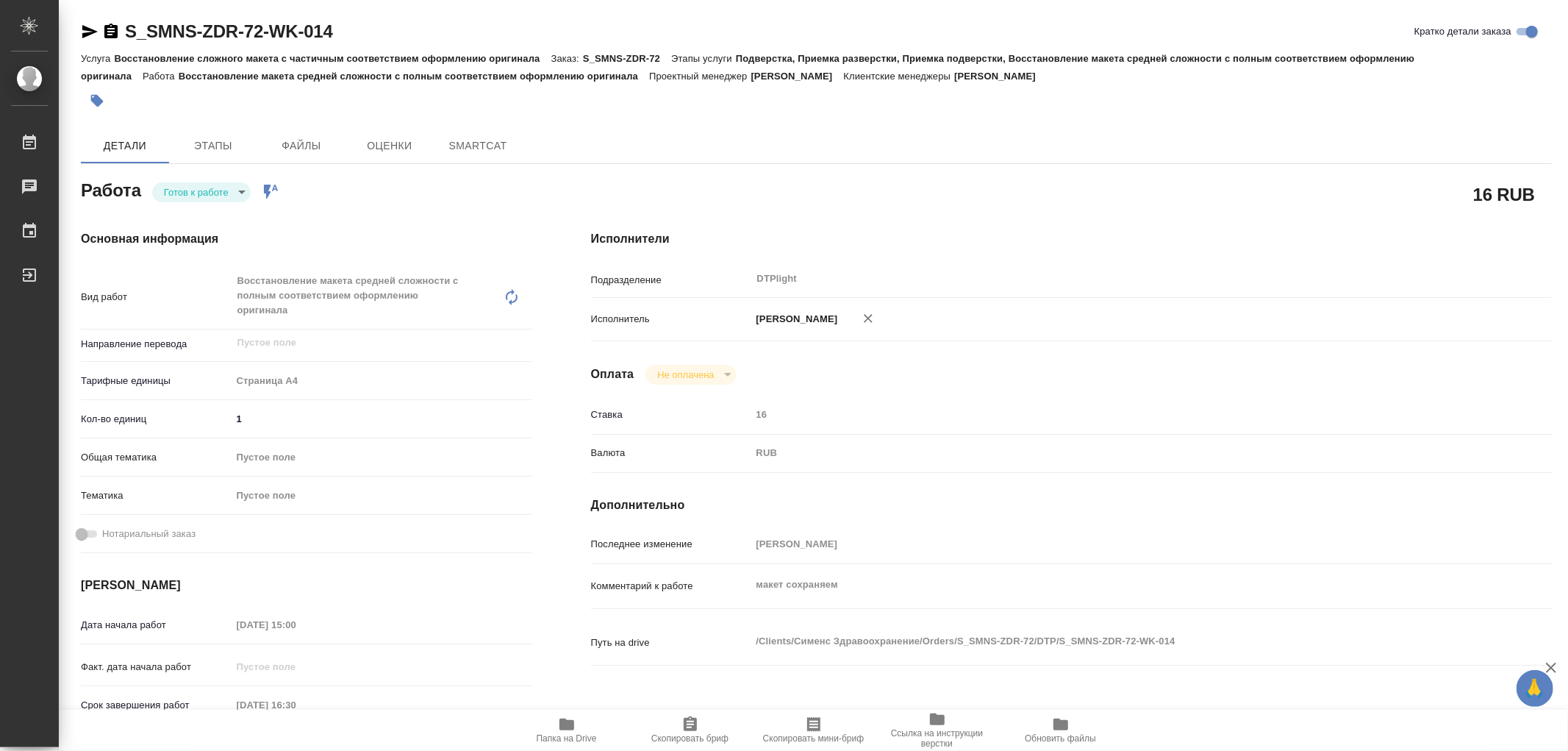
type textarea "x"
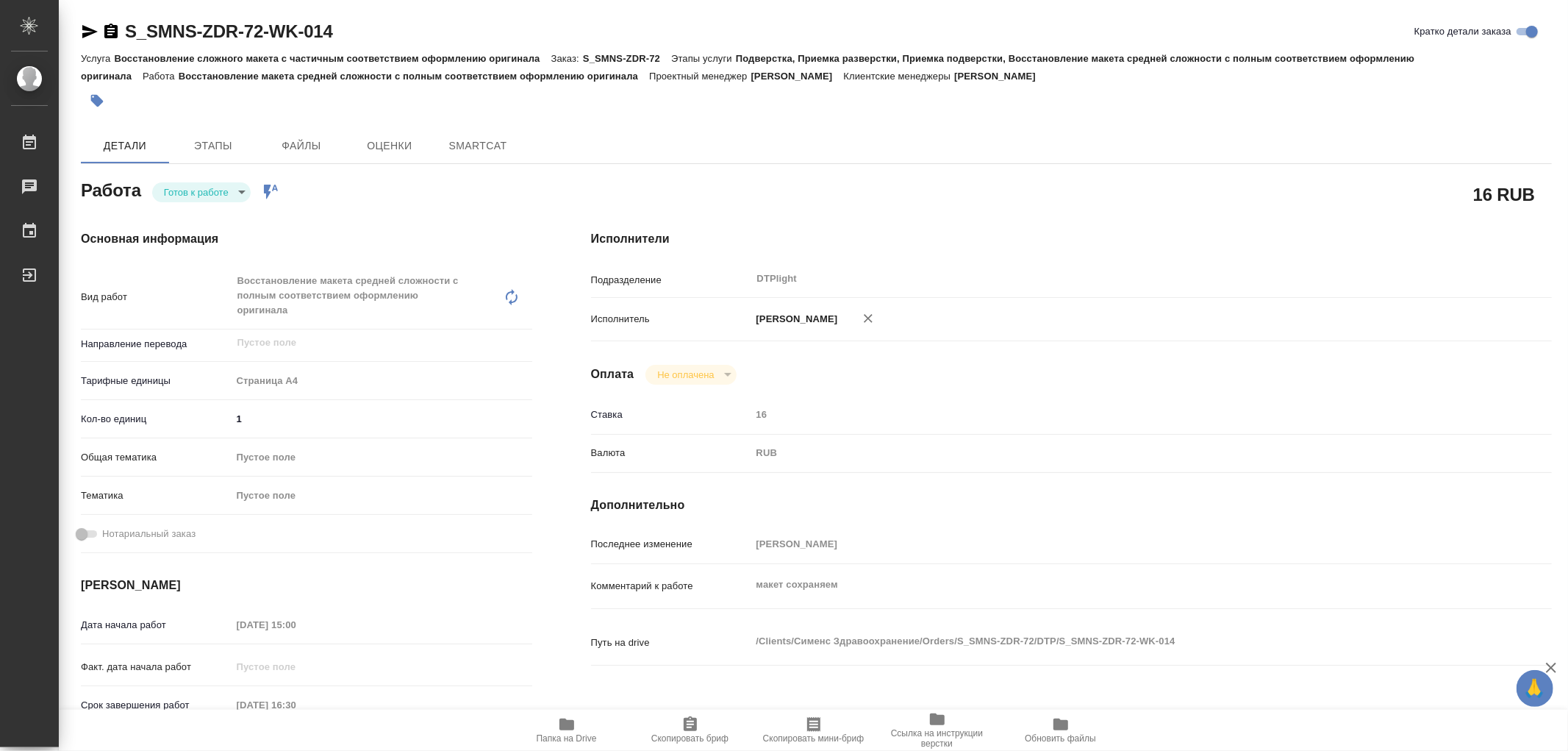
type textarea "x"
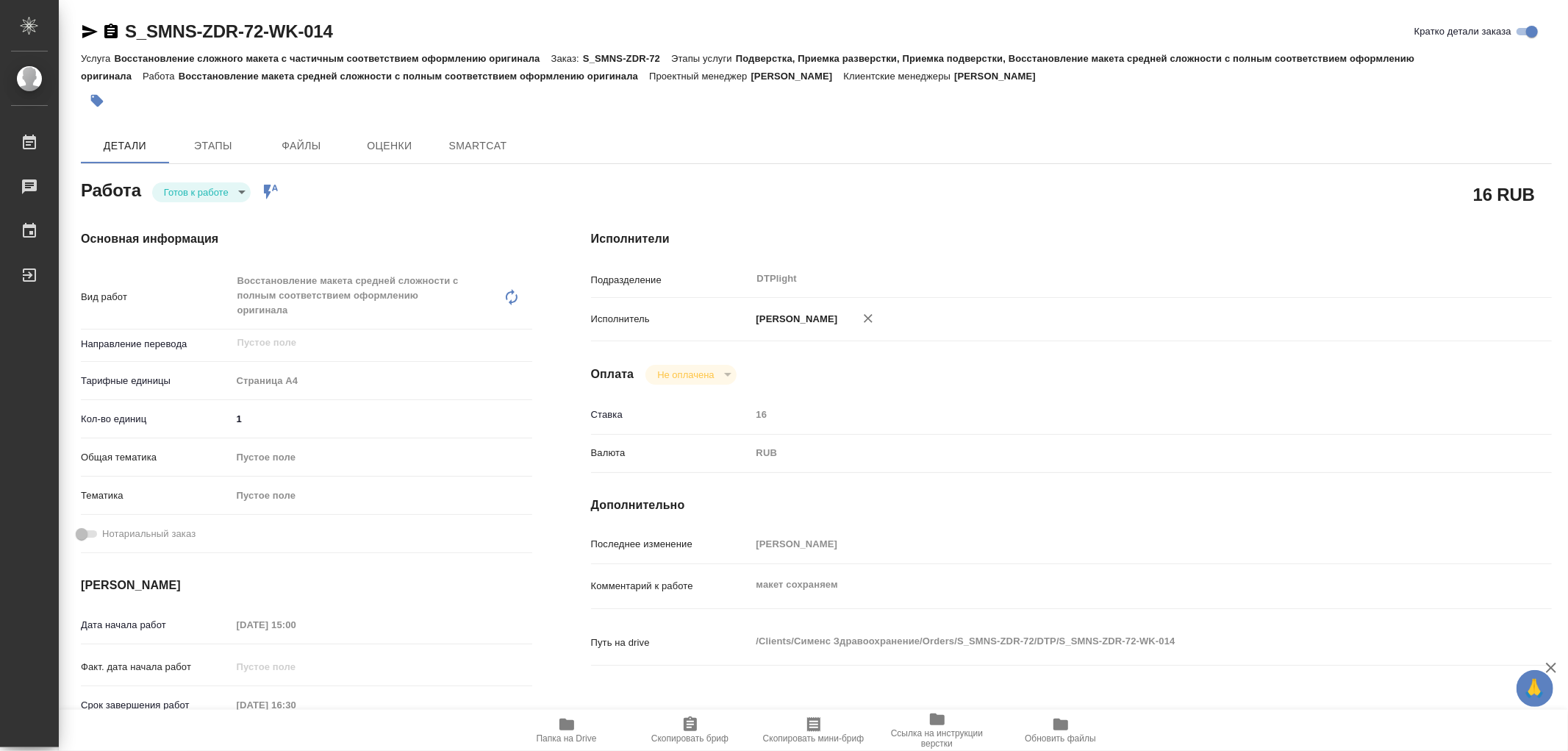
type textarea "x"
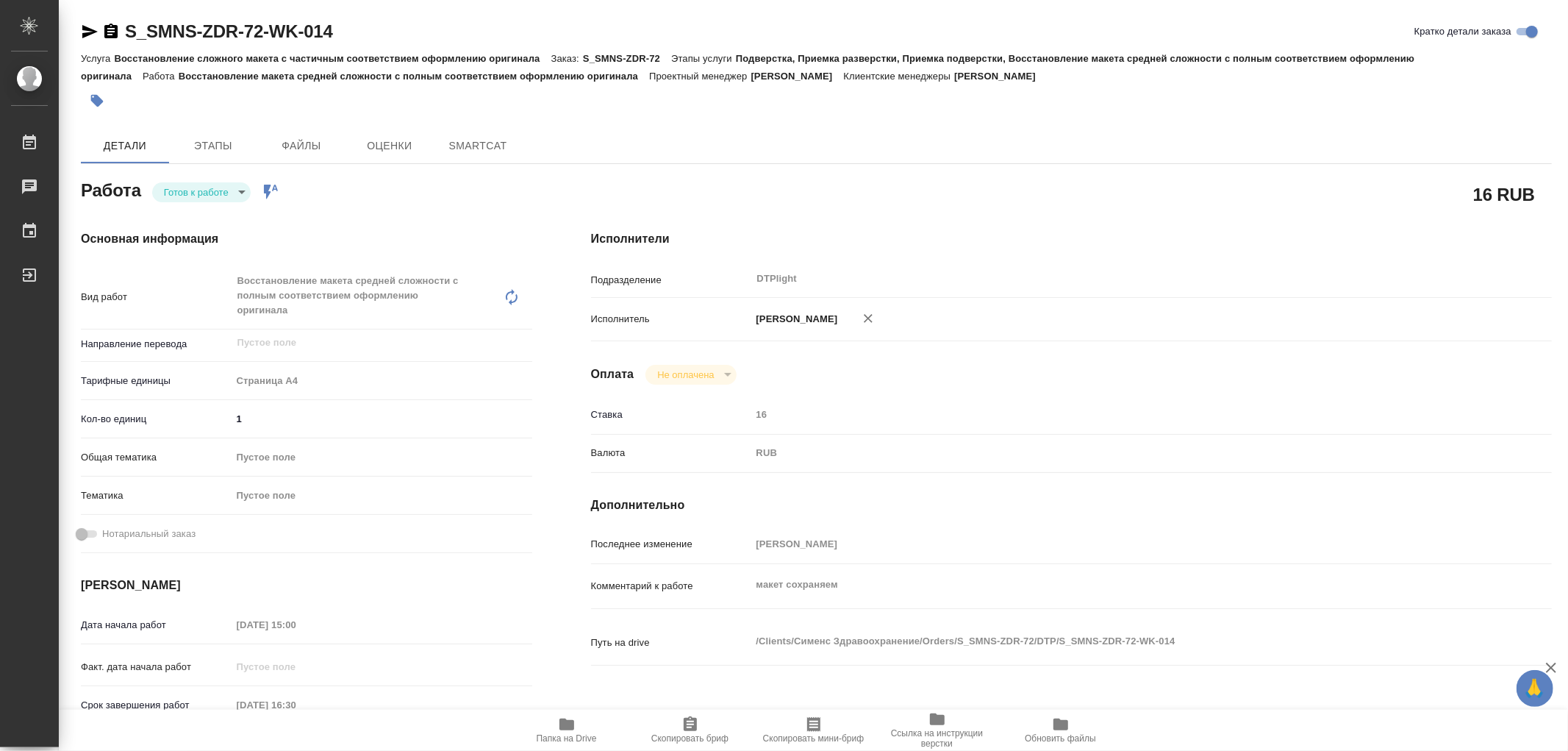
type textarea "x"
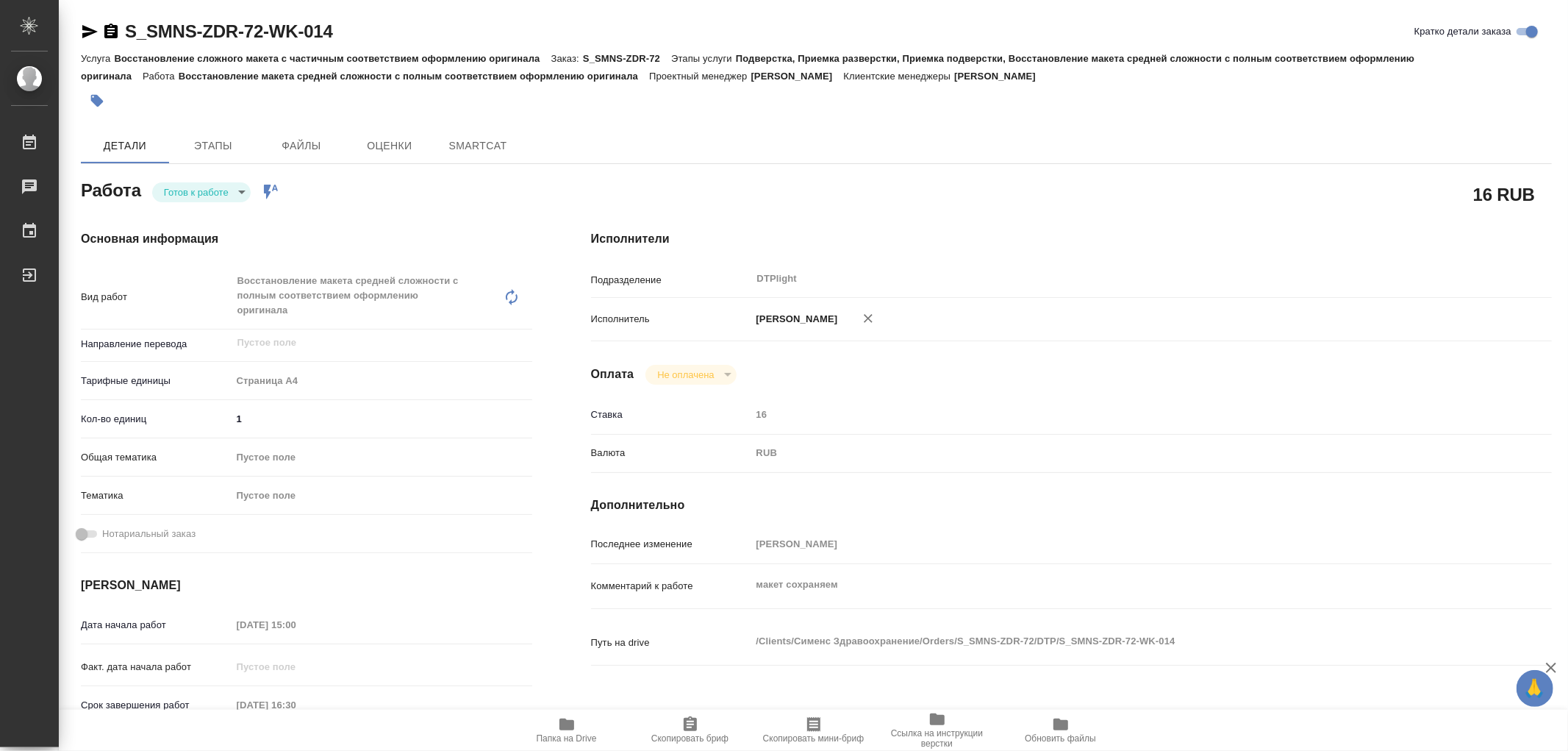
type textarea "x"
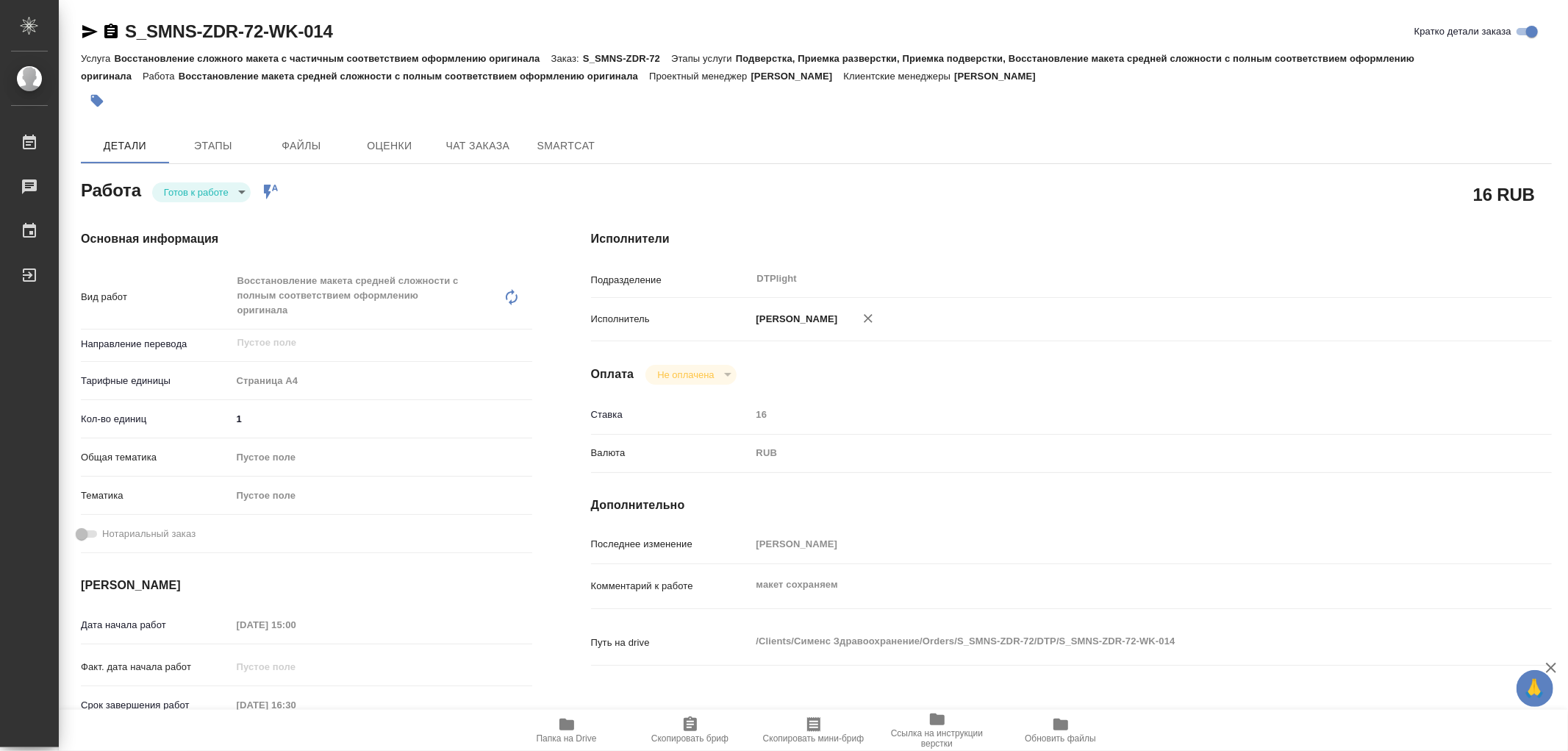
type textarea "x"
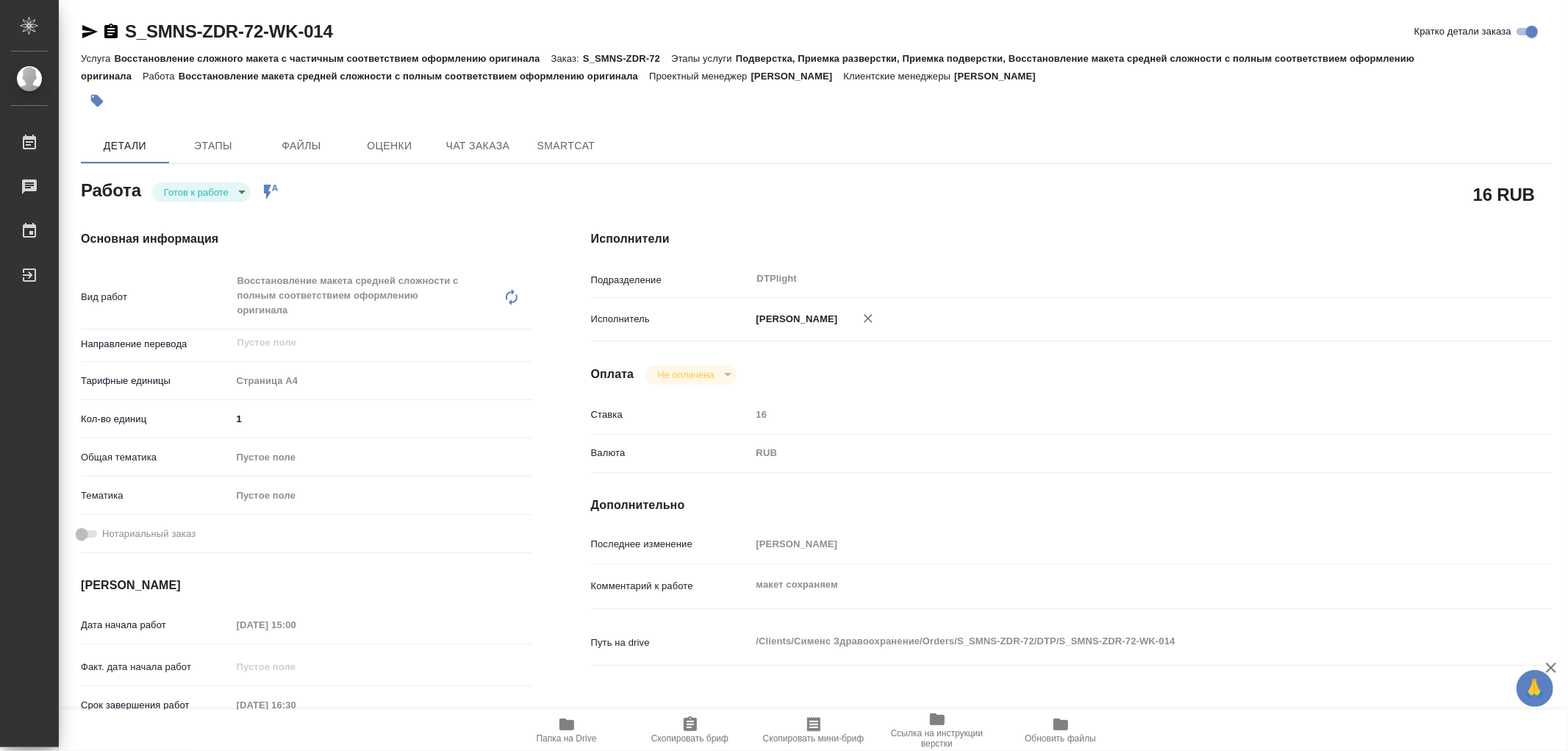
type textarea "x"
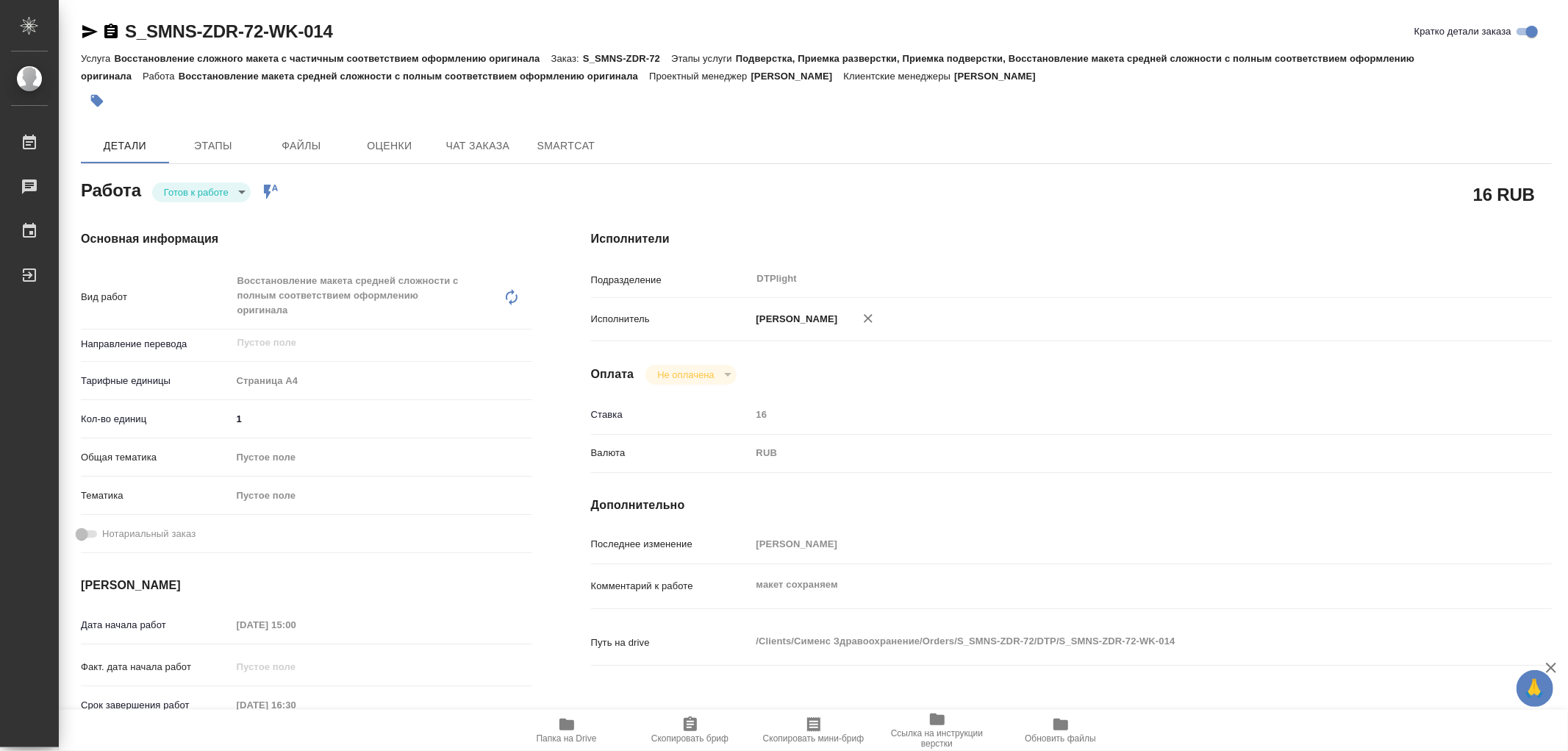
type textarea "x"
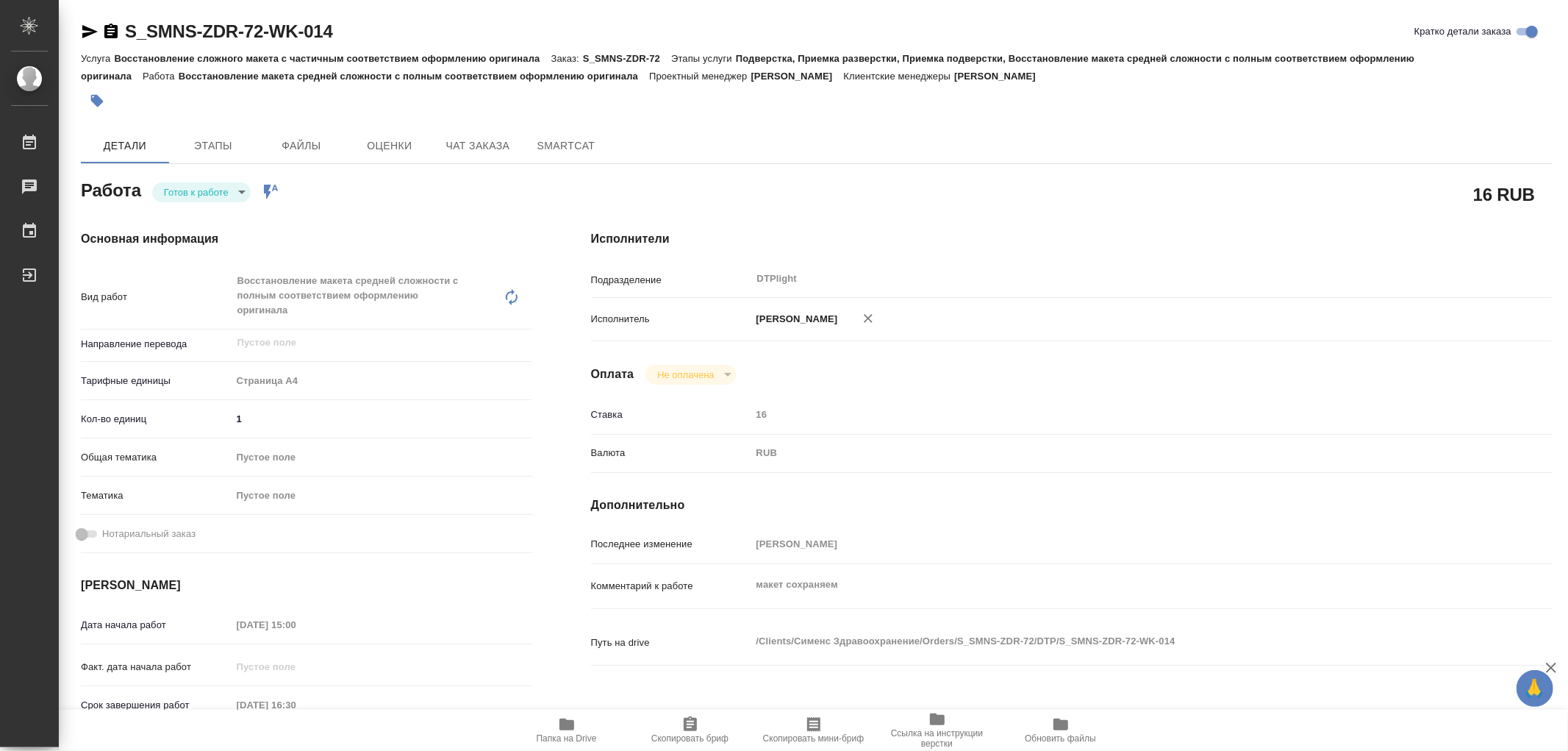
click at [206, 193] on body "🙏 .cls-1 fill:#fff; AWATERA Работы Чаты График Выйти S_SMNS-ZDR-72-WK-014 Кратк…" at bounding box center [784, 375] width 1568 height 751
type textarea "x"
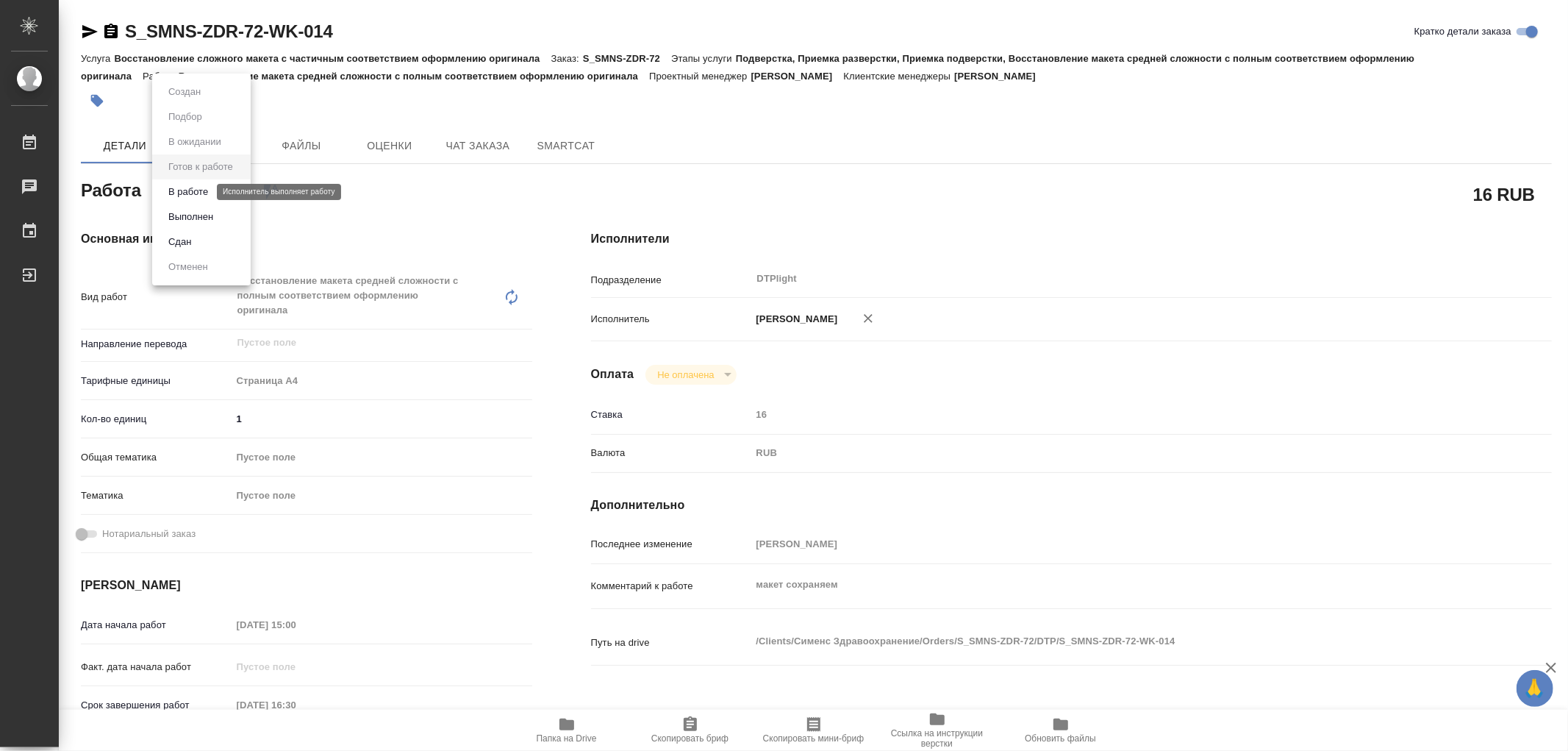
type textarea "x"
click at [195, 187] on button "В работе" at bounding box center [188, 192] width 49 height 16
type textarea "x"
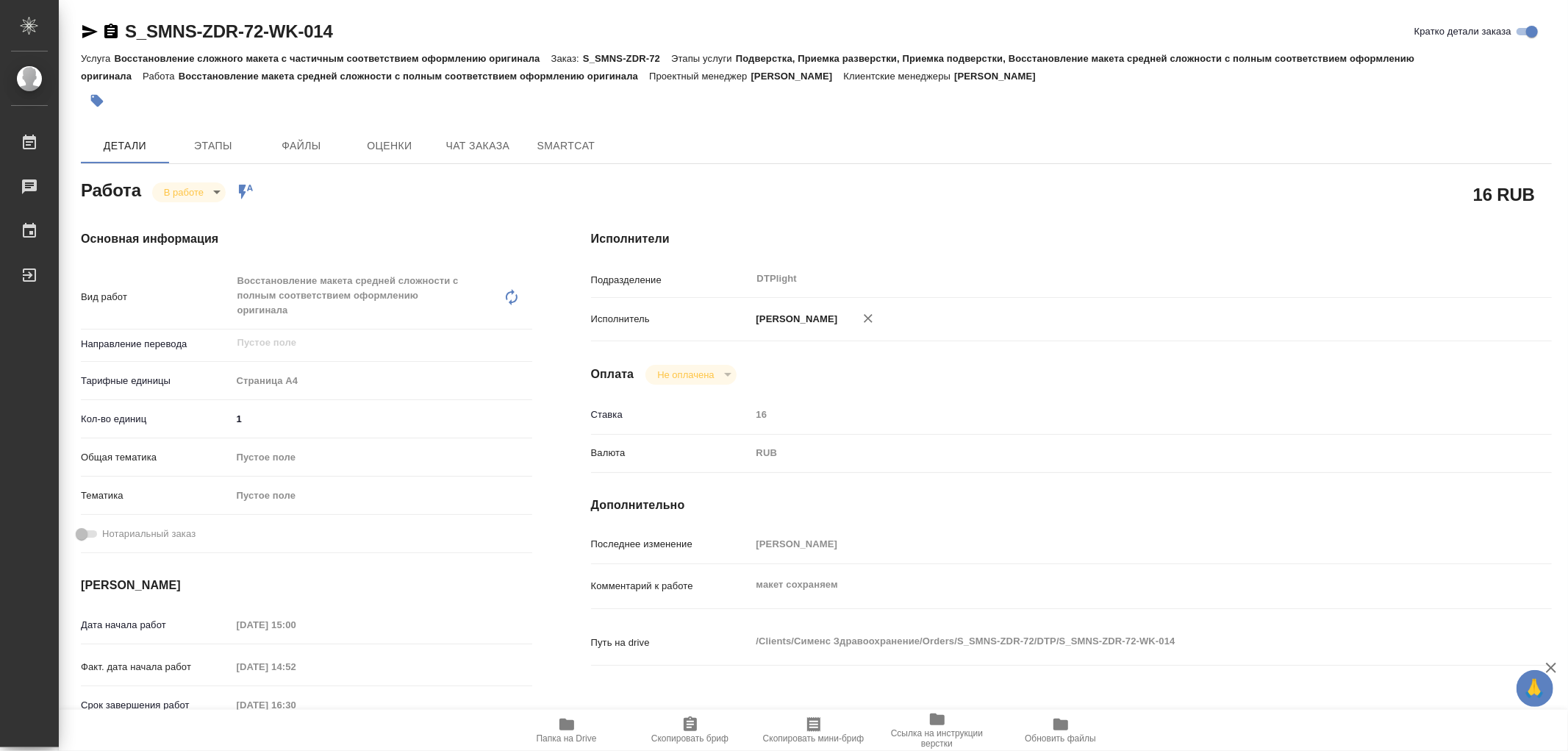
type textarea "x"
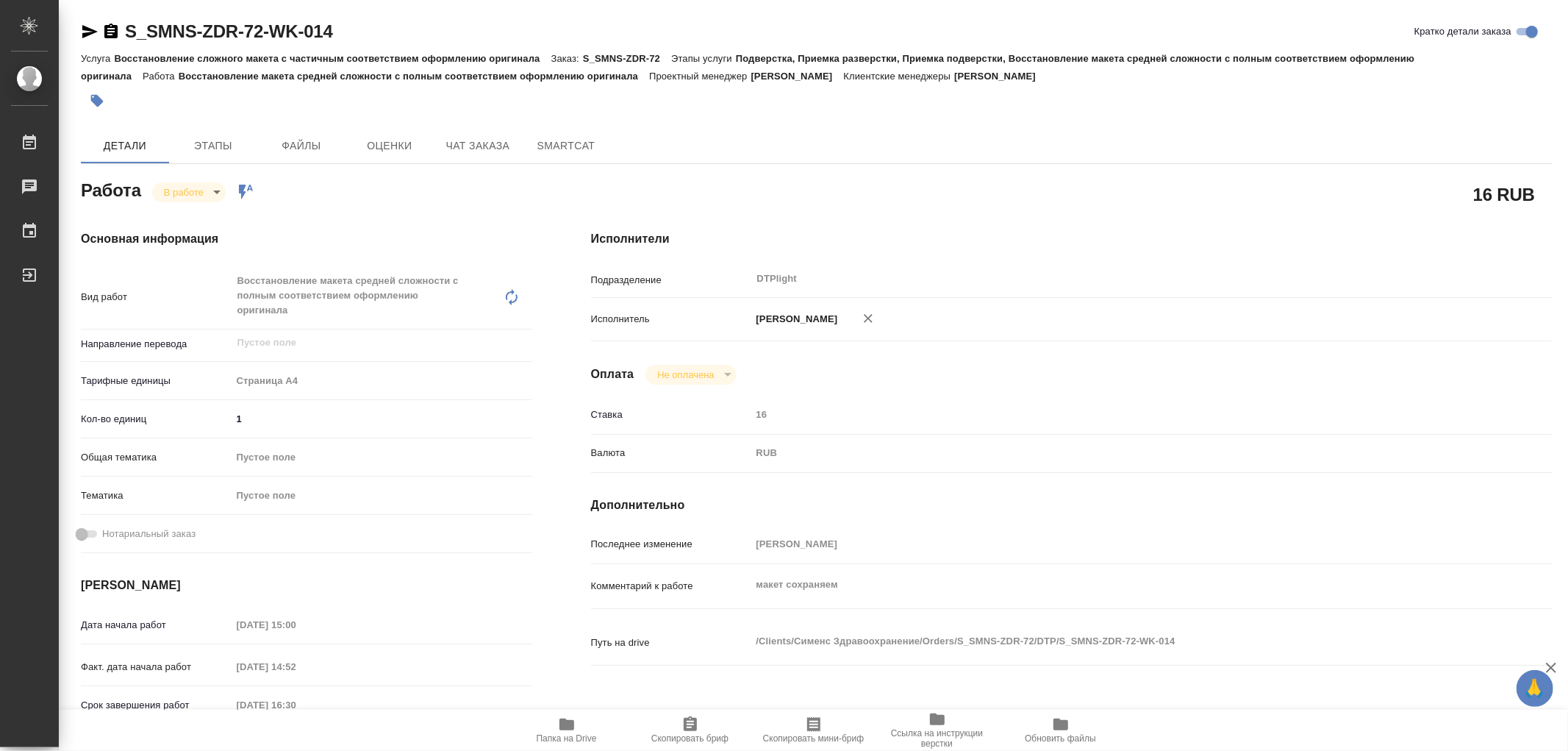
type textarea "x"
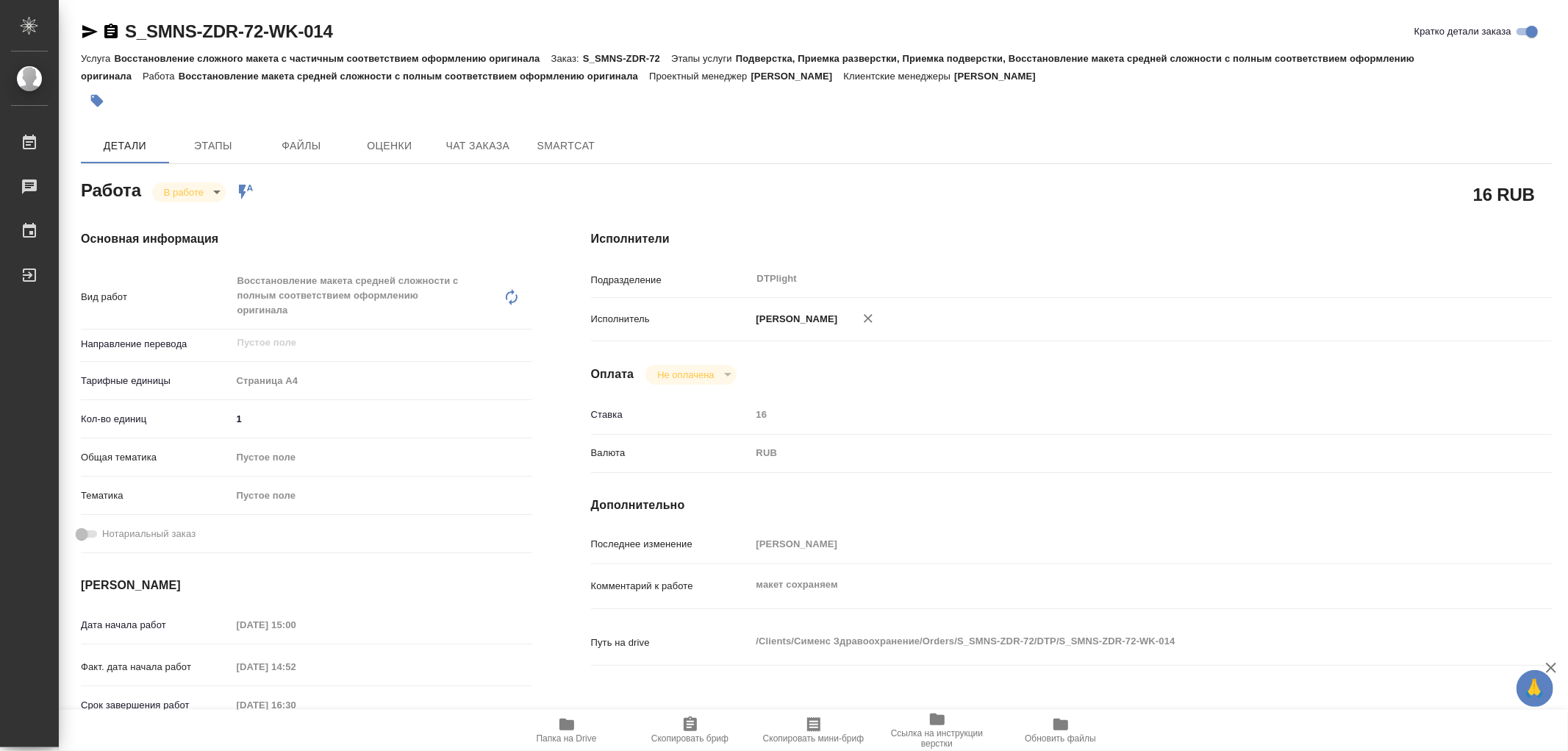
type textarea "x"
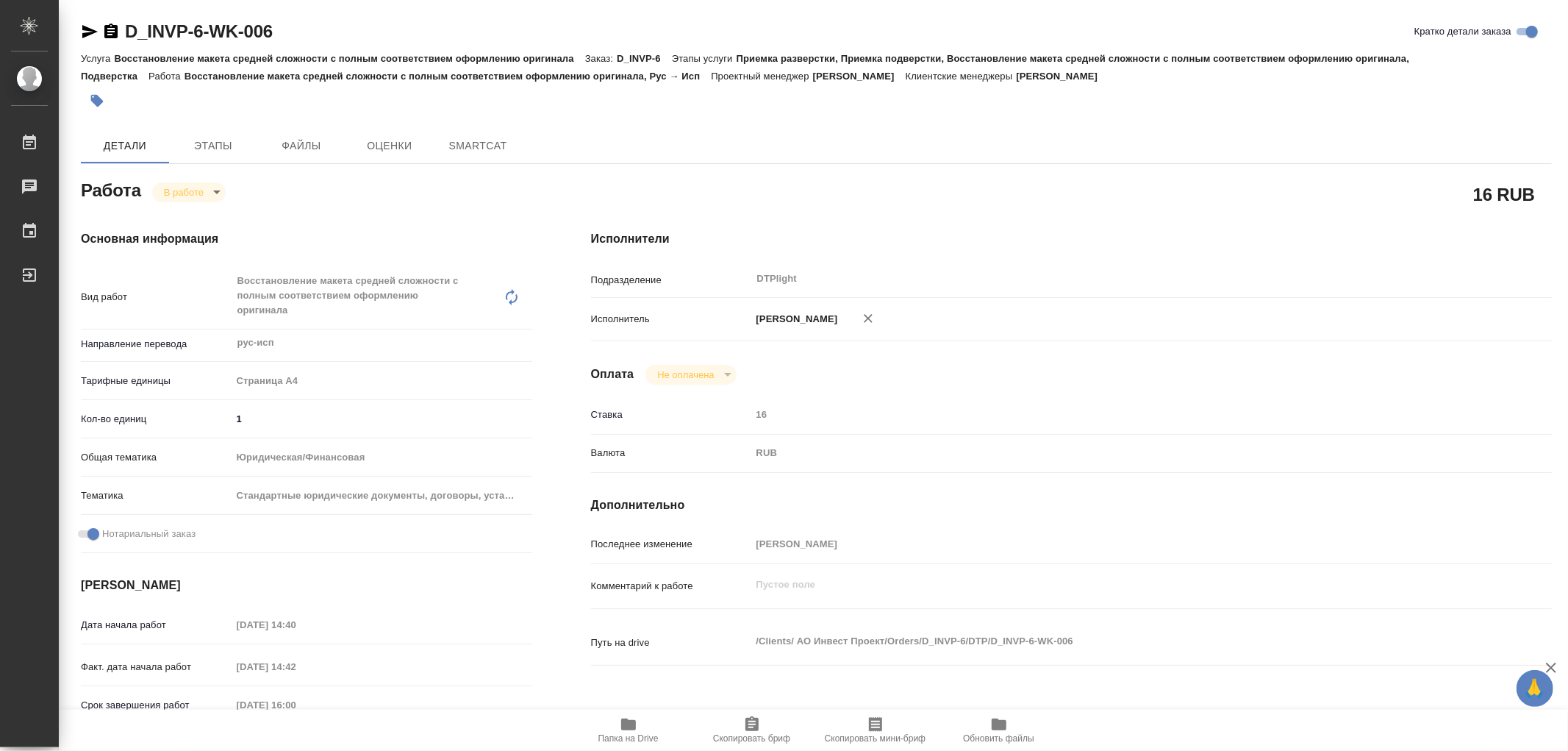
type textarea "x"
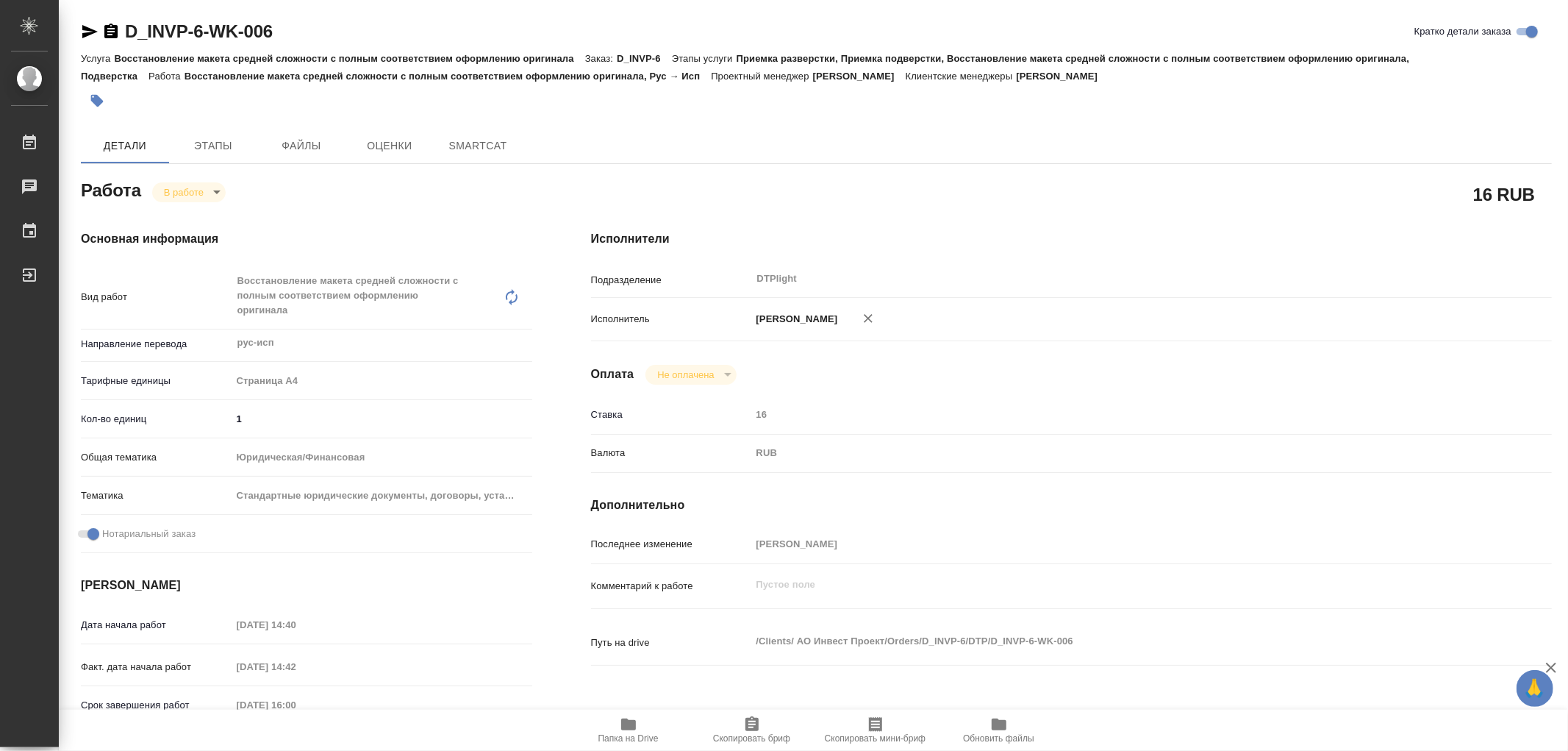
type textarea "x"
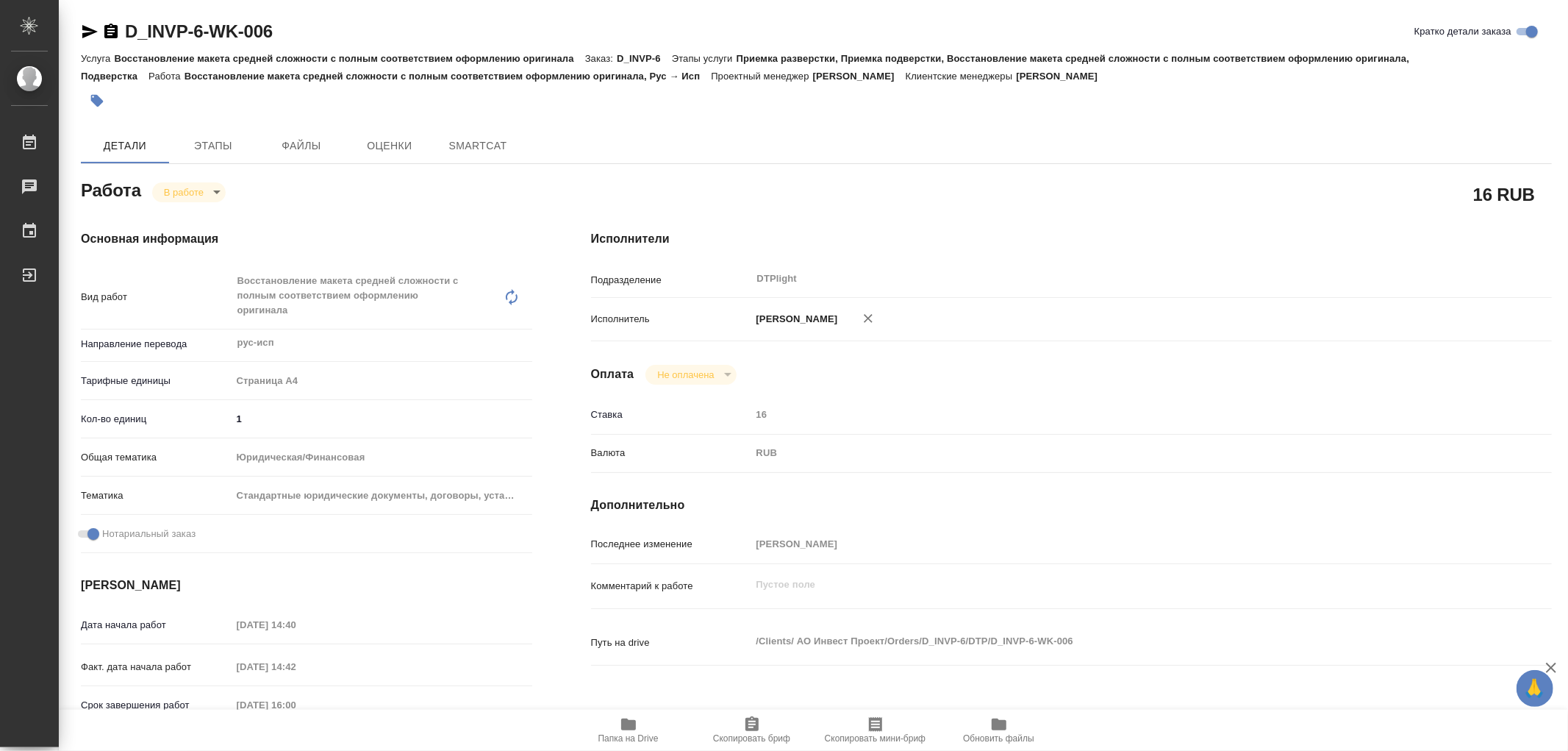
type textarea "x"
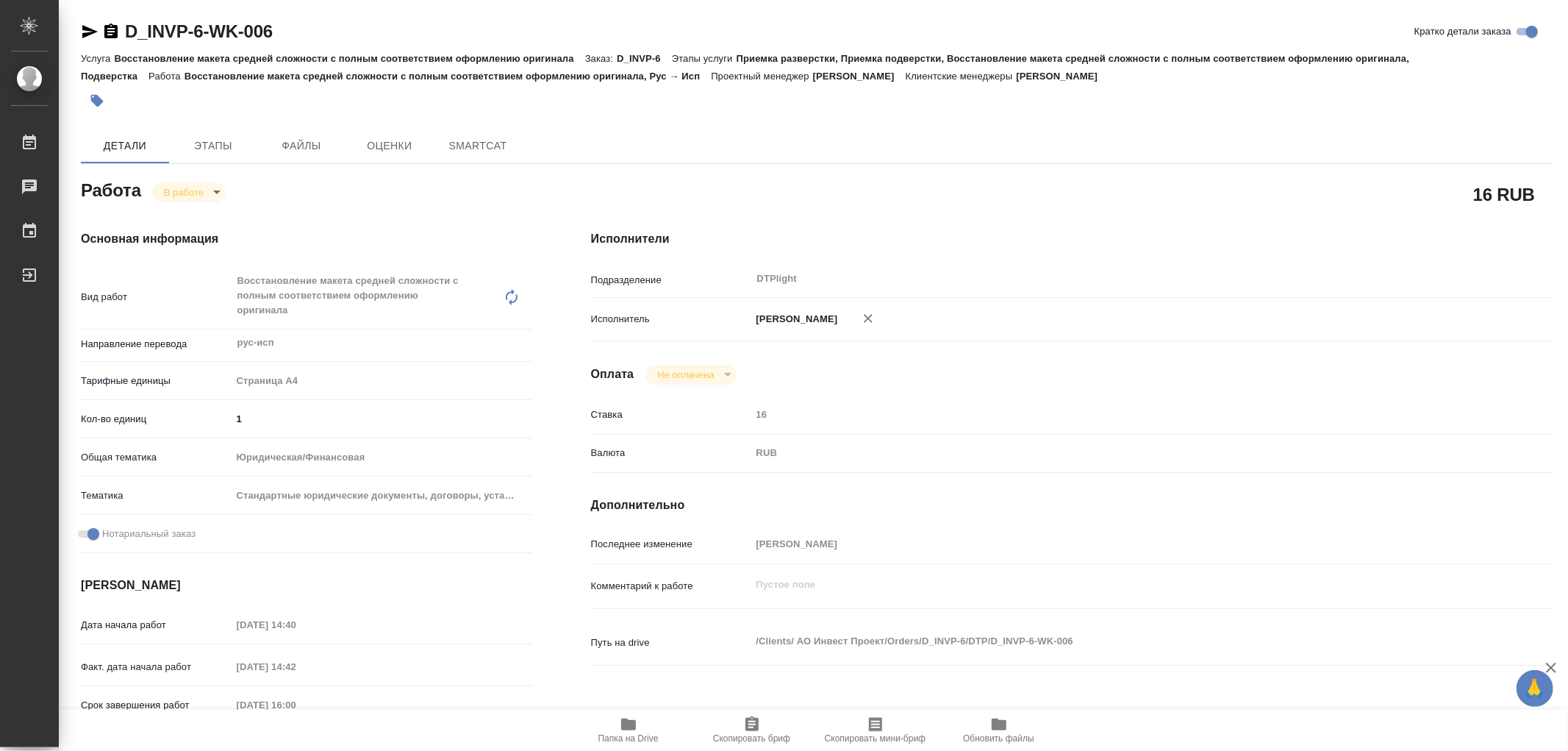
type textarea "x"
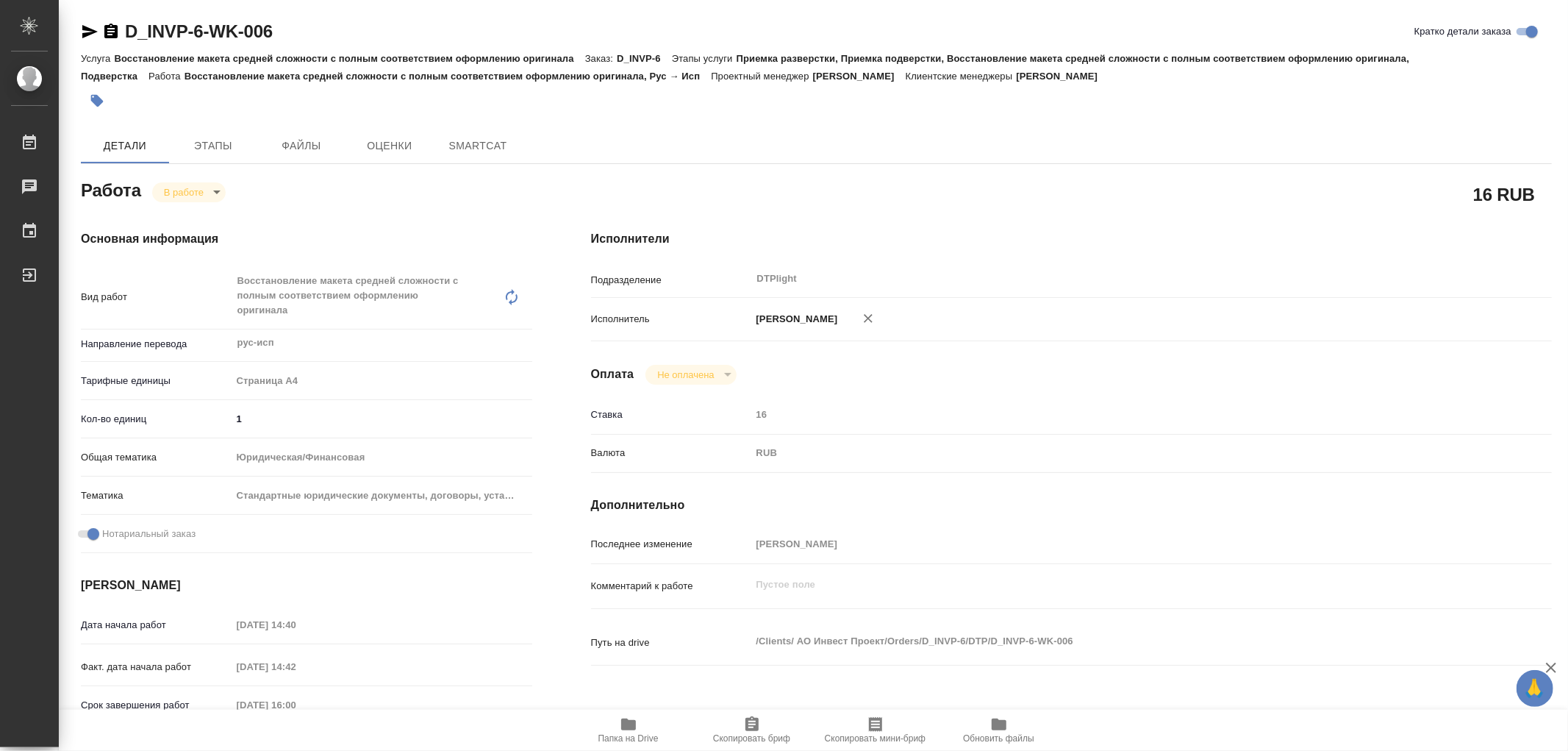
type textarea "x"
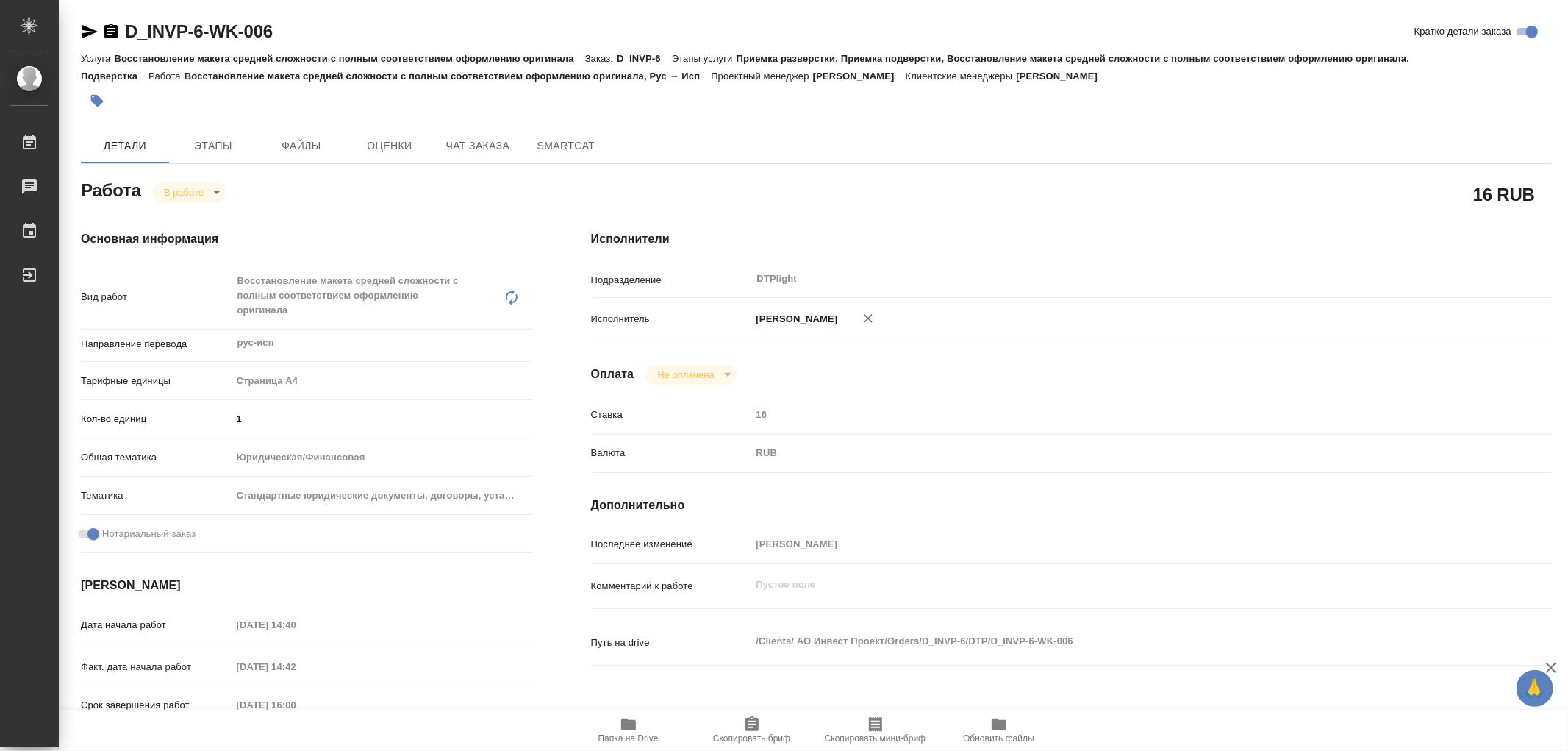
type textarea "x"
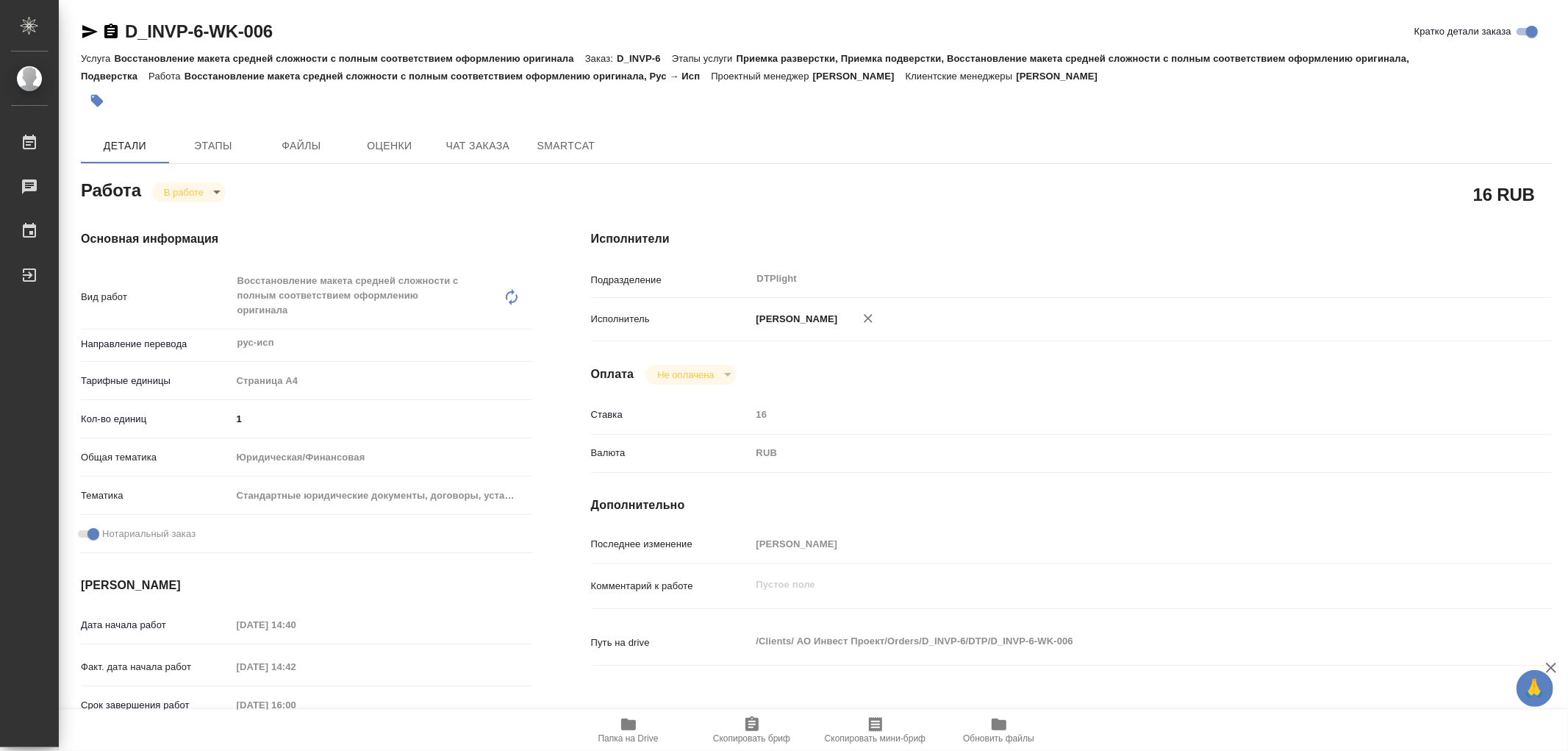
click at [637, 726] on icon "button" at bounding box center [629, 724] width 18 height 18
type textarea "x"
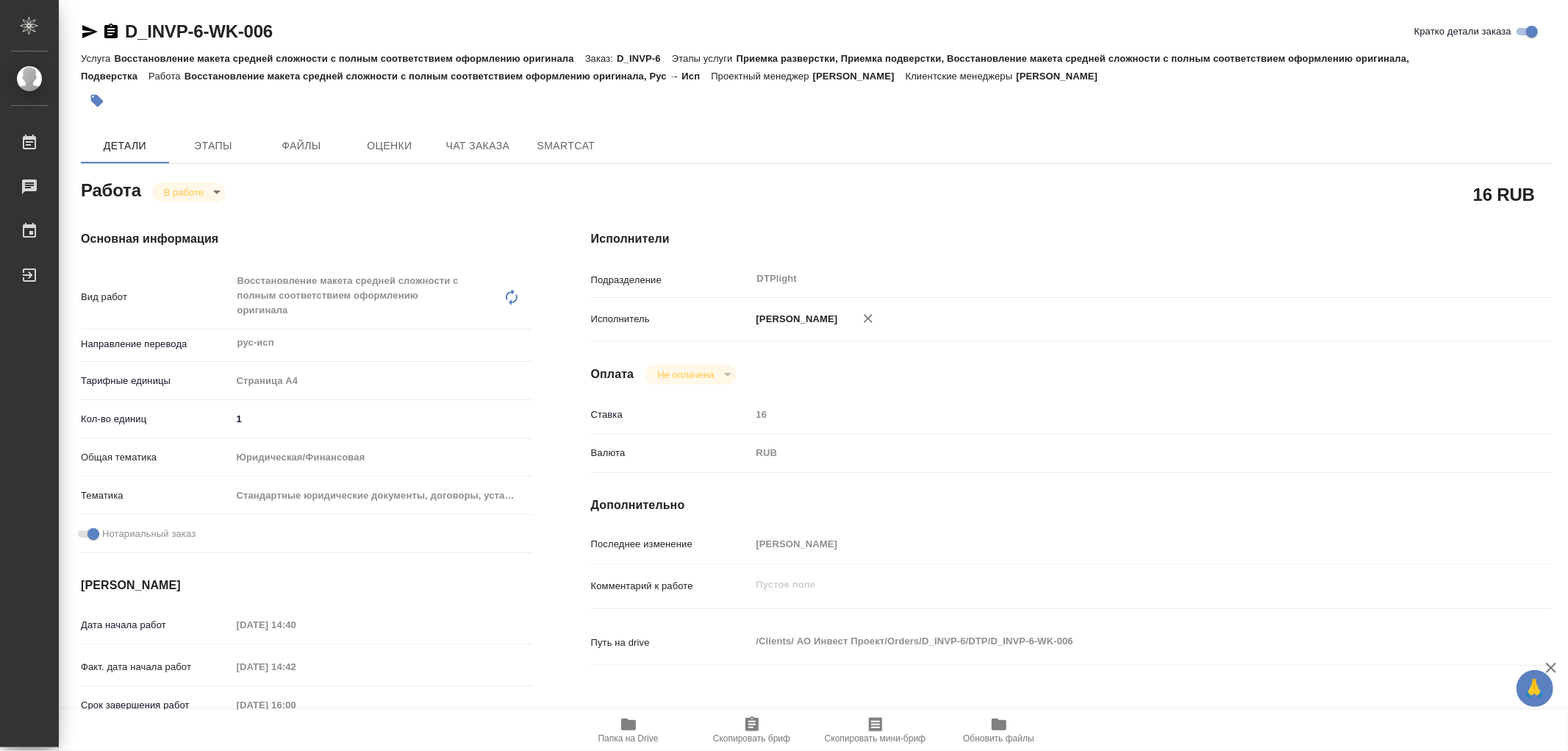
type textarea "x"
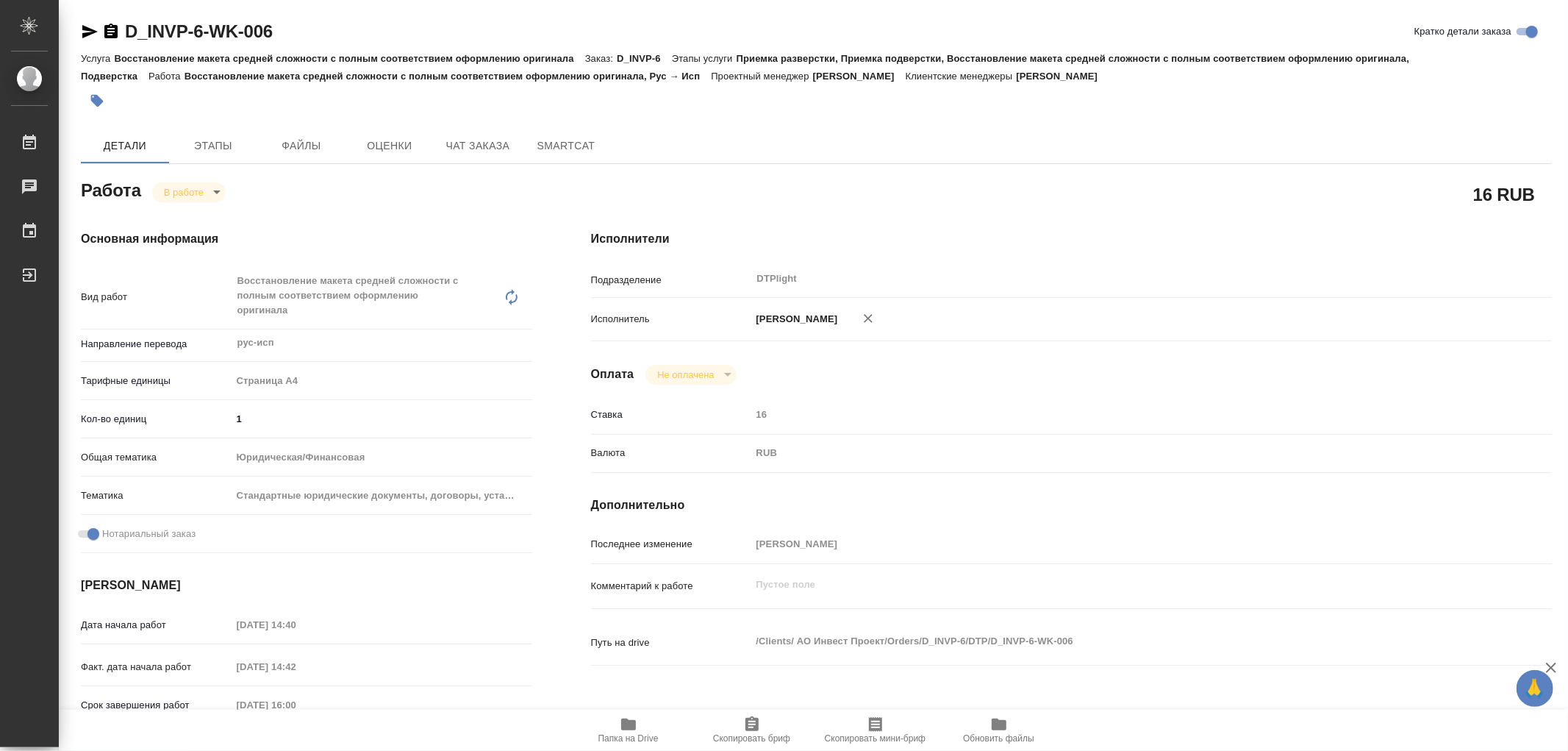
type textarea "x"
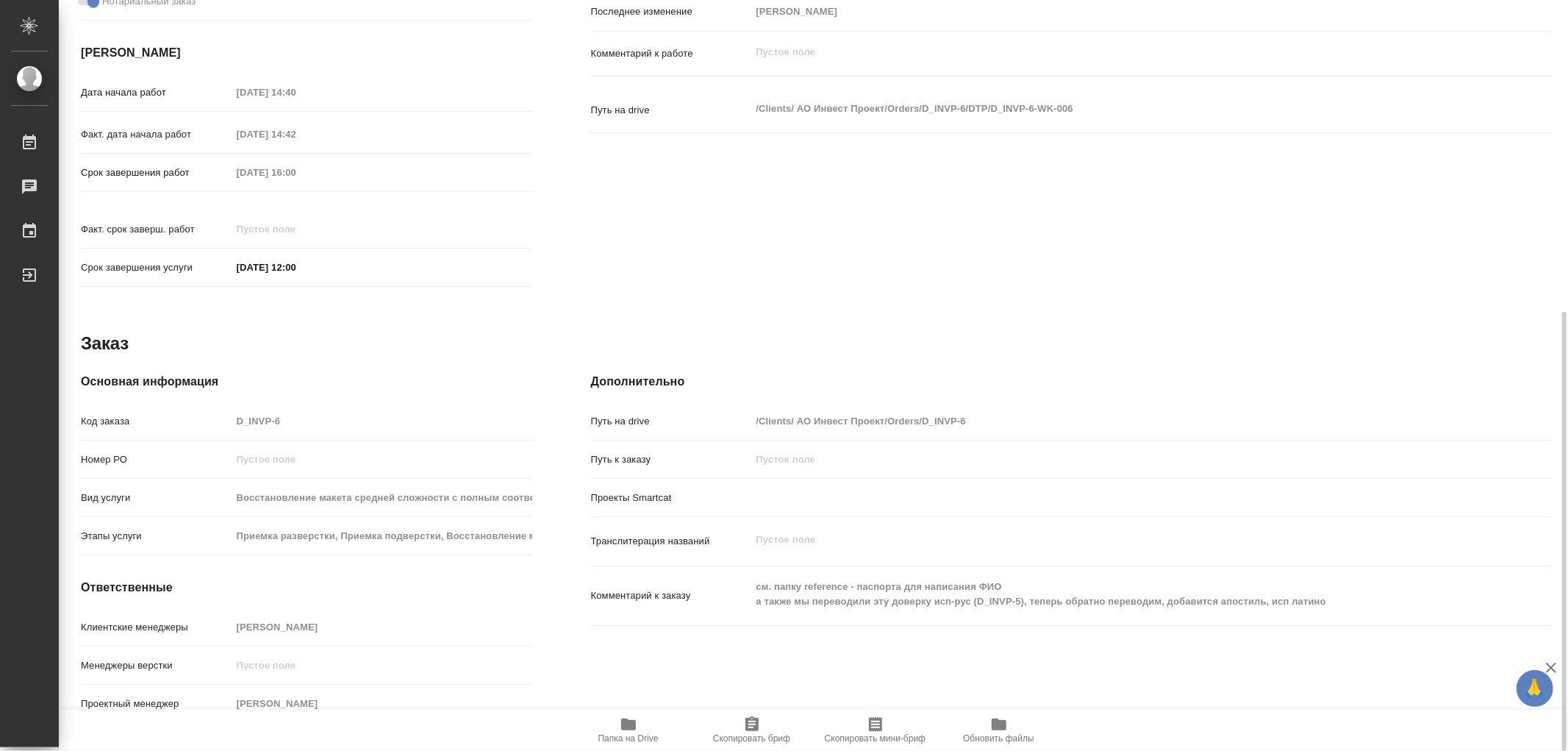
scroll to position [123, 0]
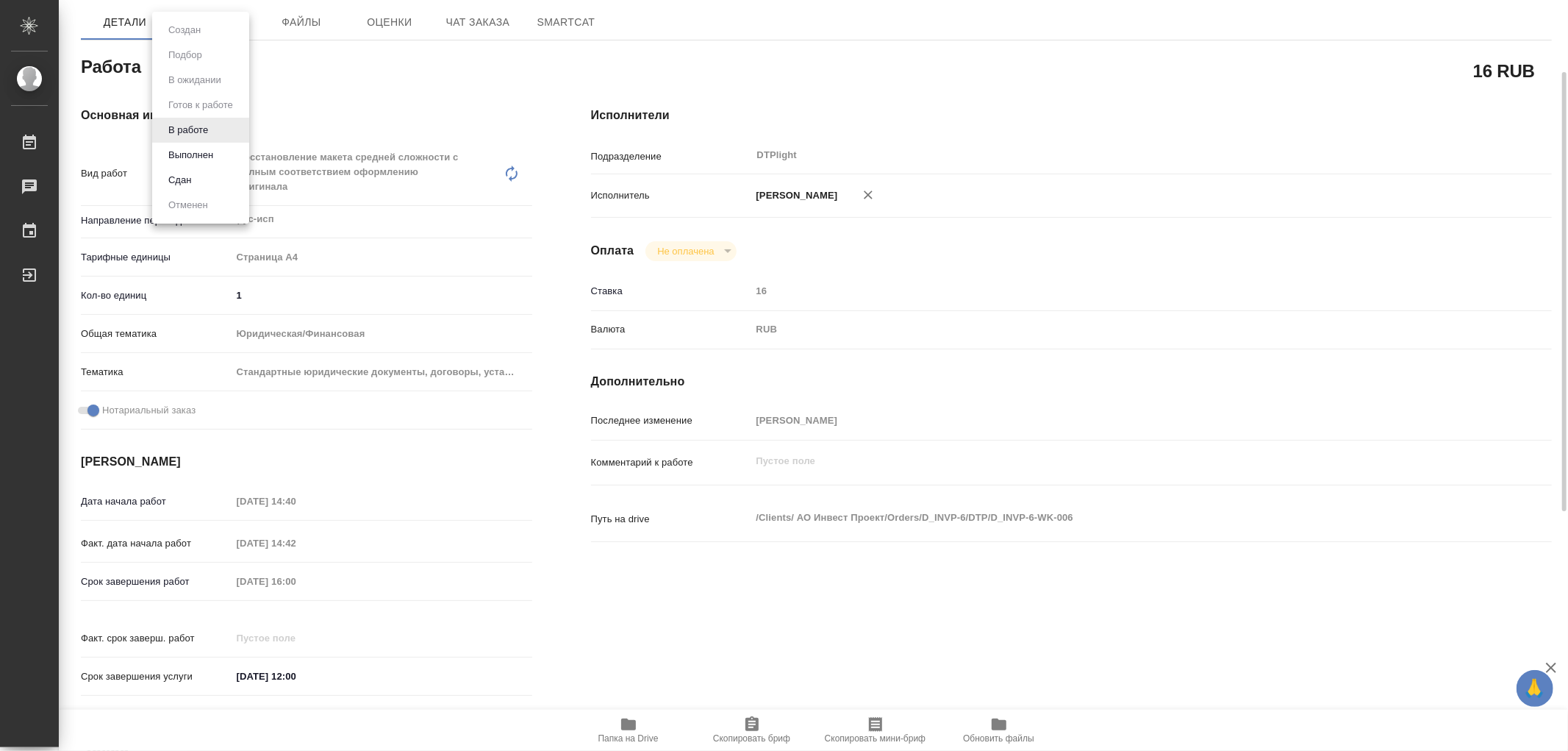
click at [175, 61] on body "🙏 .cls-1 fill:#fff; AWATERA Работы 0 Чаты График Выйти D_INVP-6-WK-006 Кратко д…" at bounding box center [784, 375] width 1568 height 751
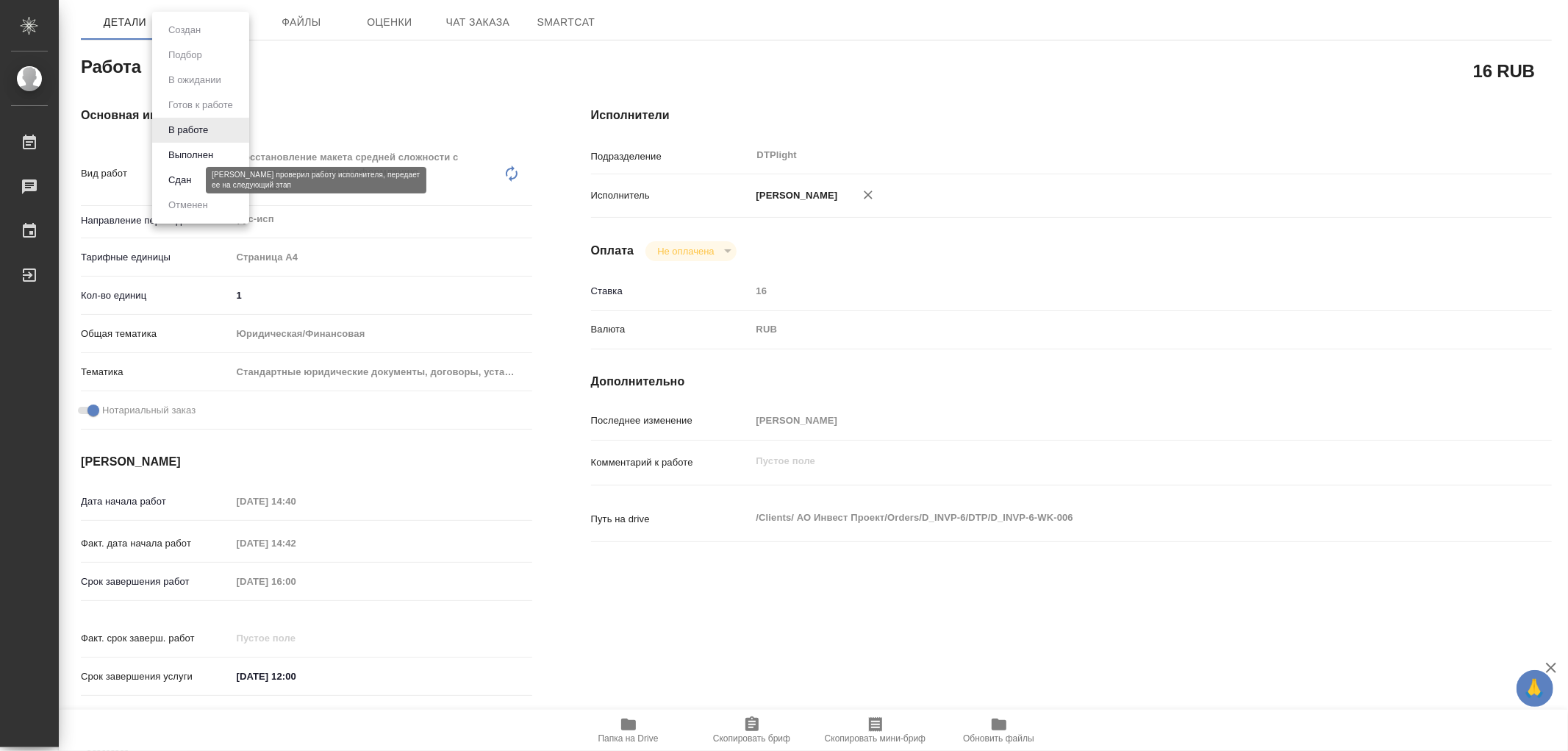
click at [195, 174] on button "Сдан" at bounding box center [179, 180] width 31 height 16
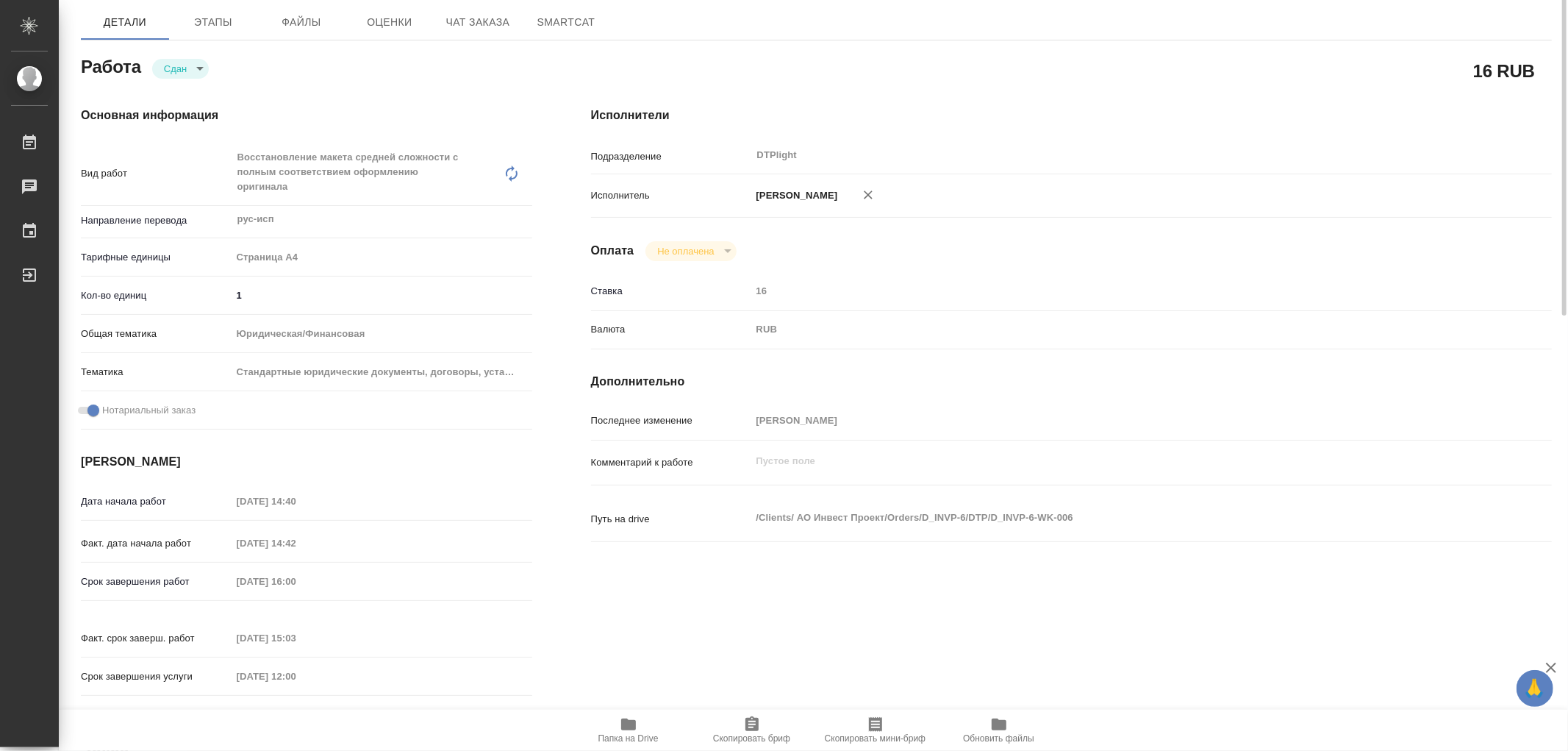
scroll to position [0, 0]
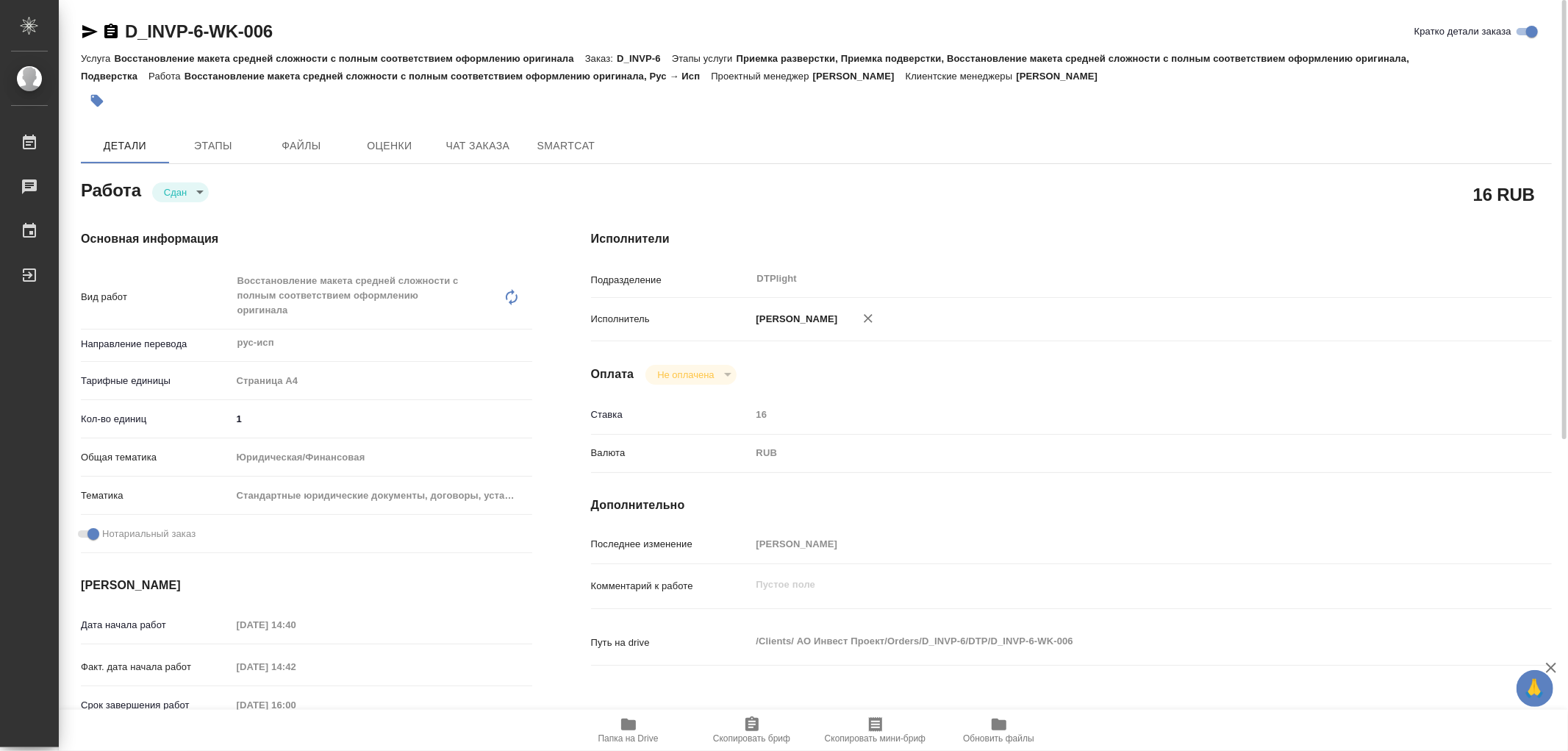
type textarea "x"
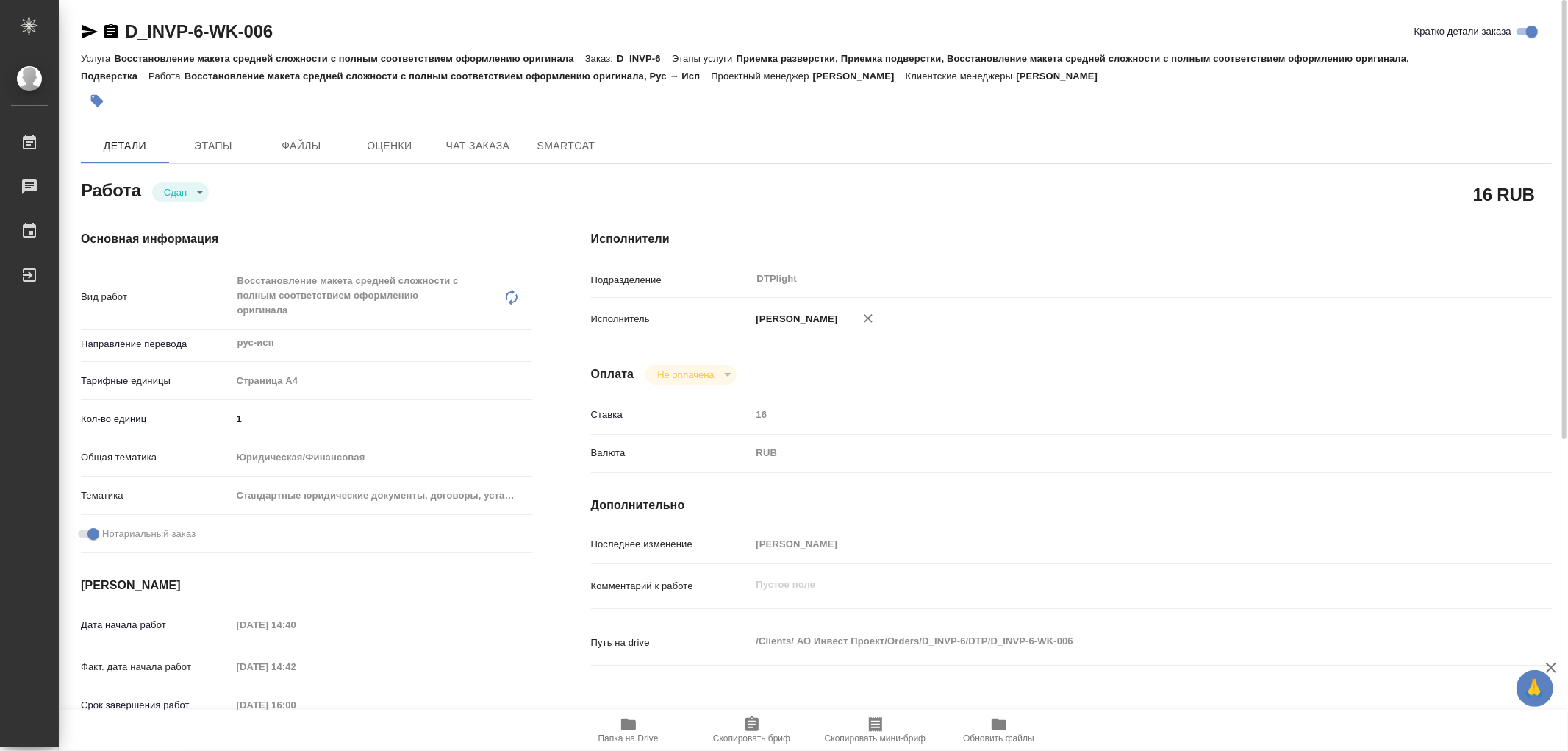
type textarea "x"
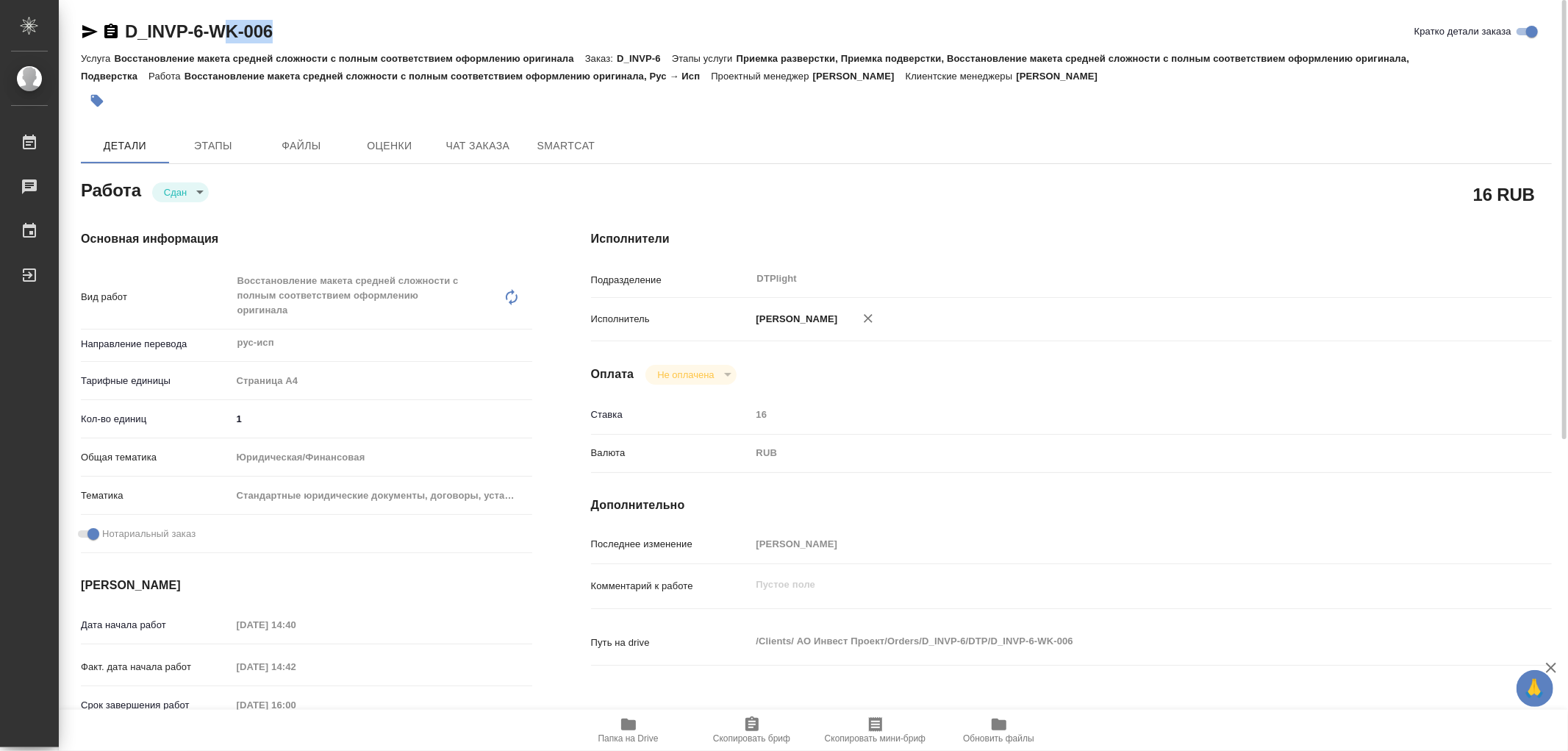
type textarea "x"
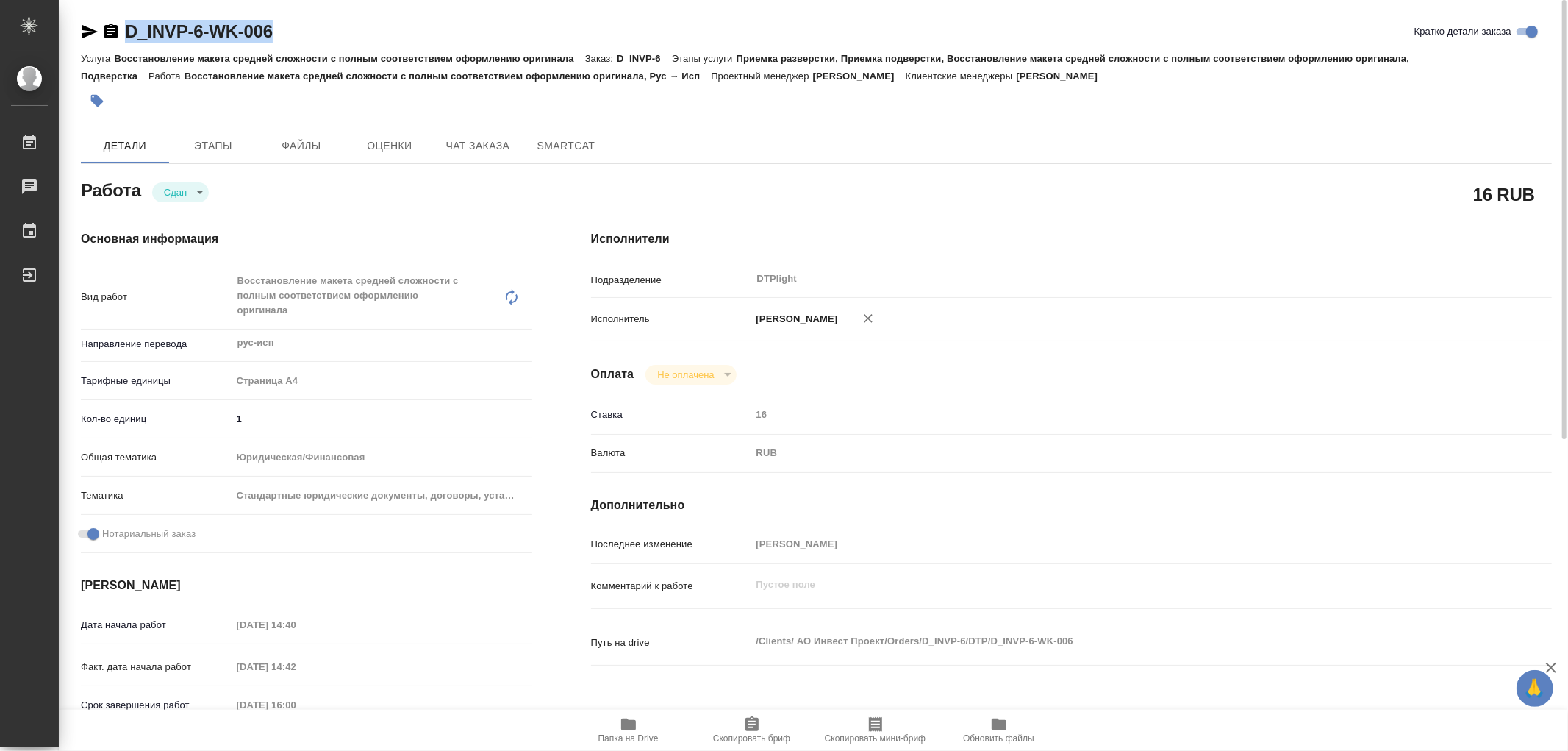
drag, startPoint x: 281, startPoint y: 39, endPoint x: 130, endPoint y: 31, distance: 151.2
click at [130, 31] on div "D_INVP-6-WK-006 Кратко детали заказа" at bounding box center [817, 31] width 1472 height 23
copy link "D_INVP-6-WK-006"
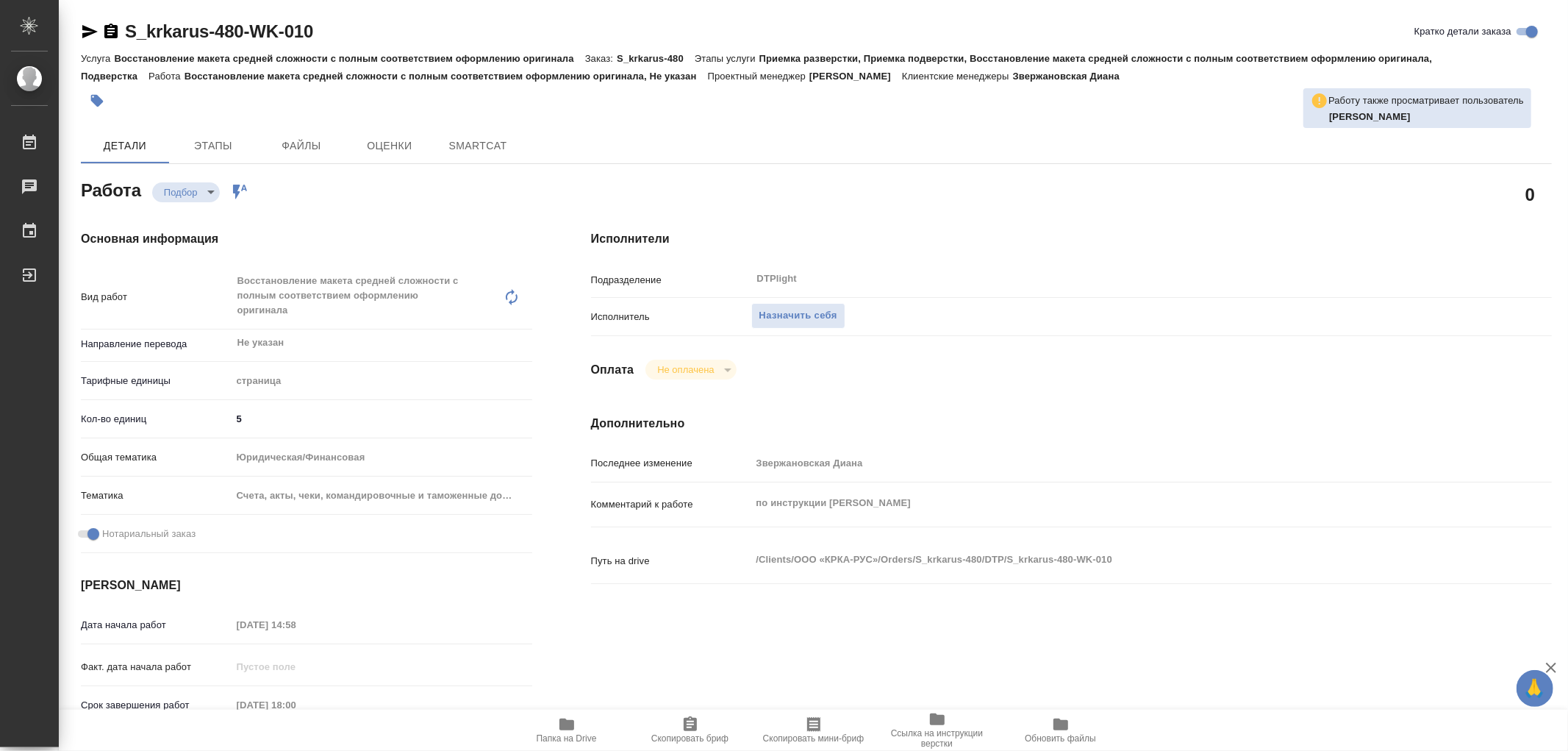
type textarea "x"
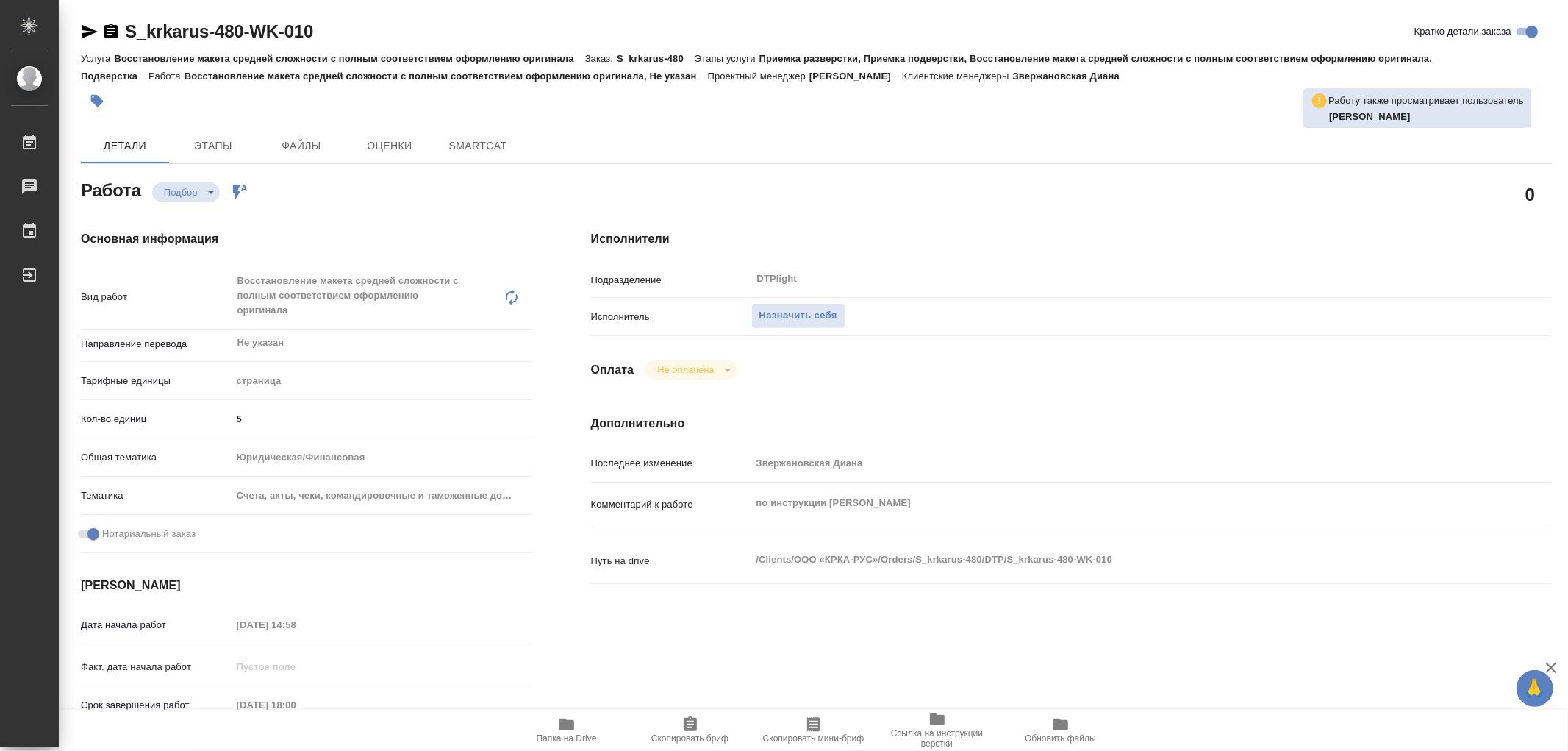
type textarea "x"
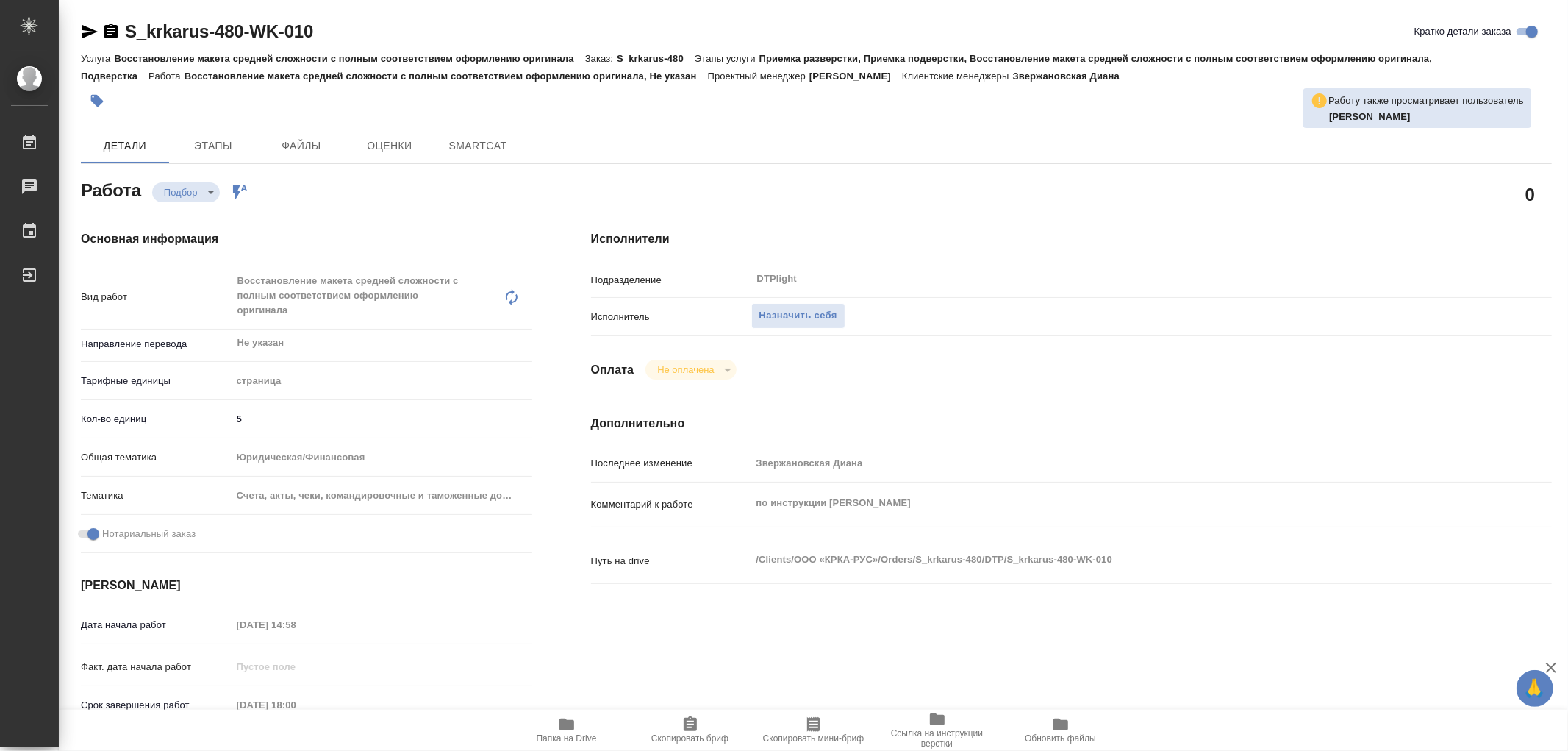
type textarea "x"
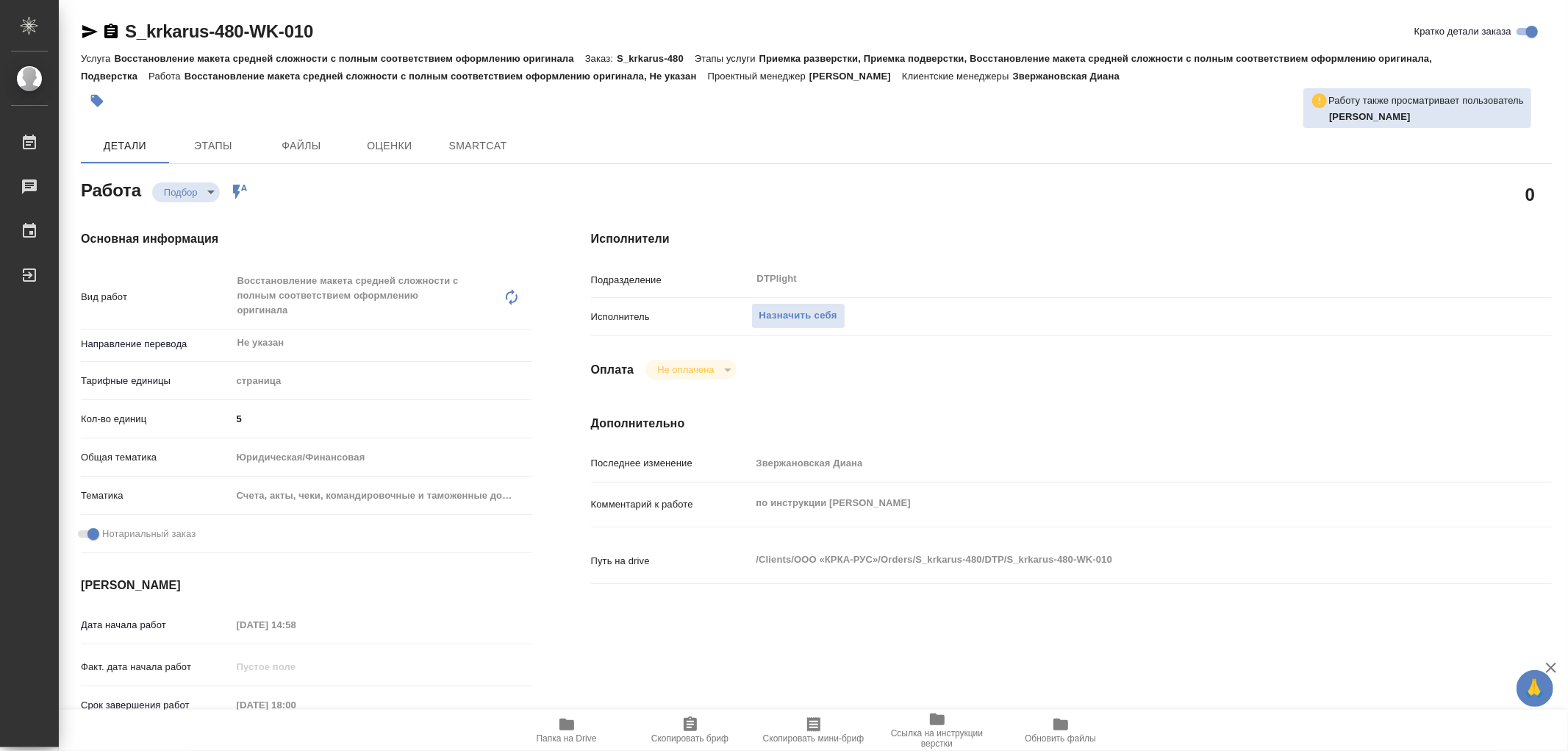
type textarea "x"
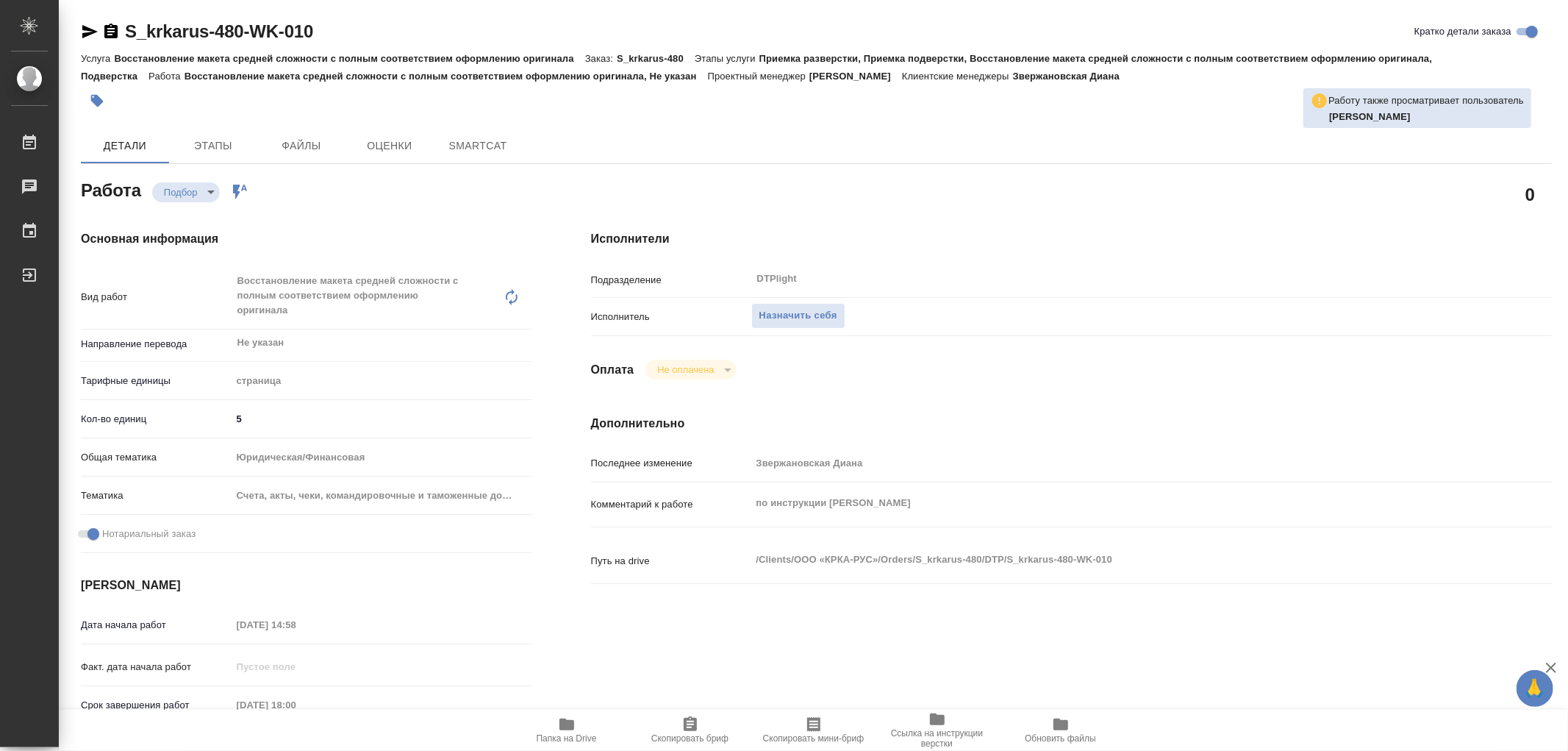
type textarea "x"
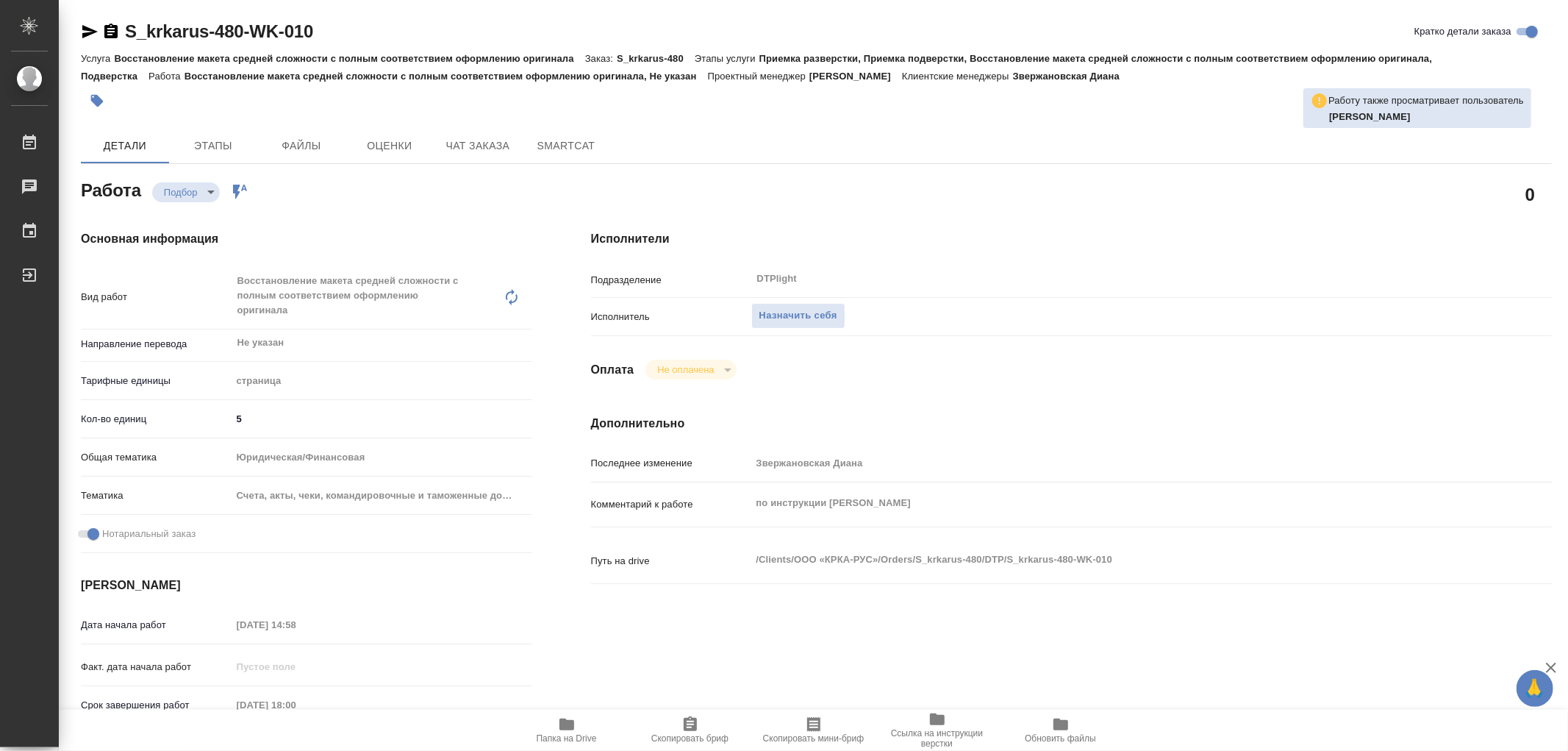
type textarea "x"
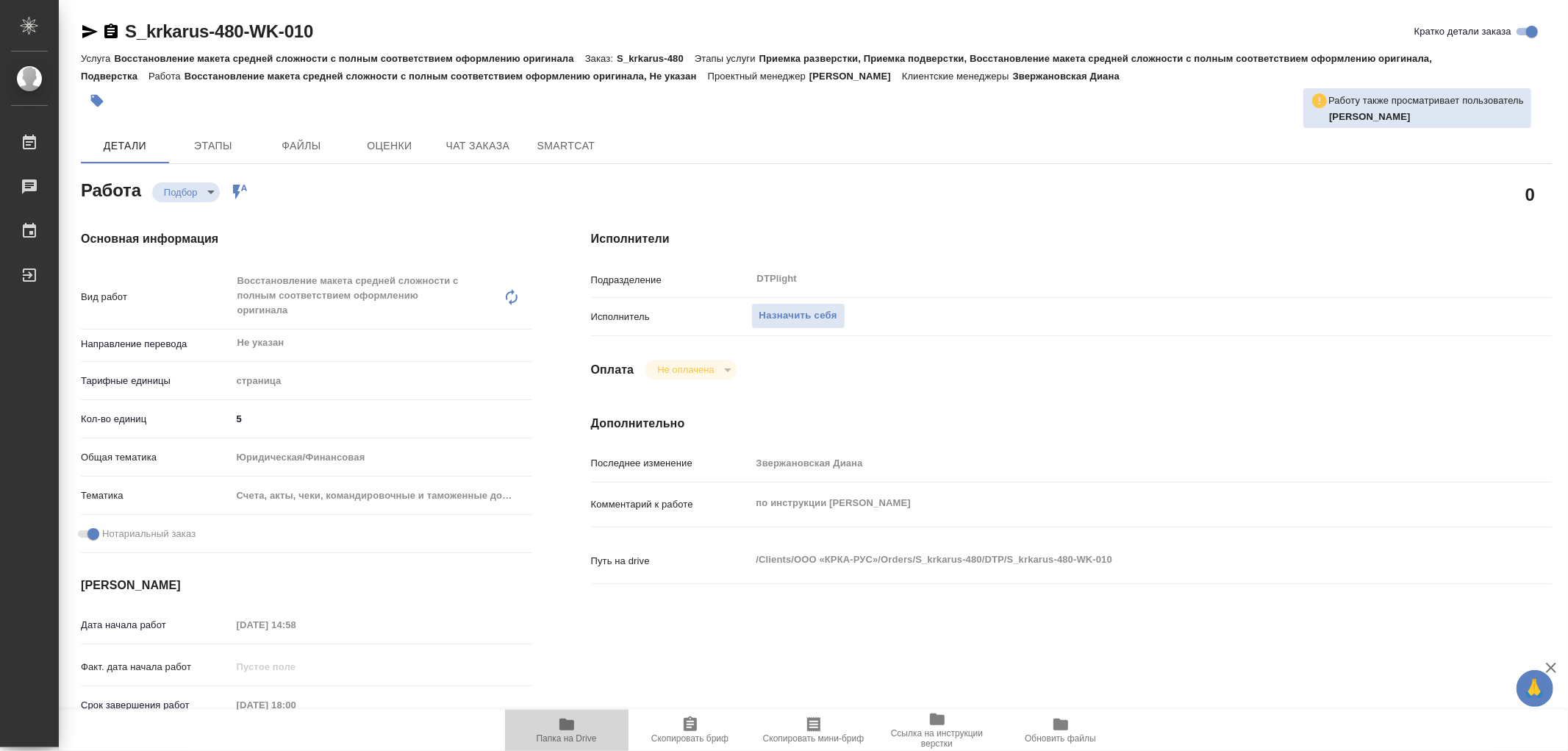
click at [571, 721] on icon "button" at bounding box center [567, 724] width 14 height 12
type textarea "x"
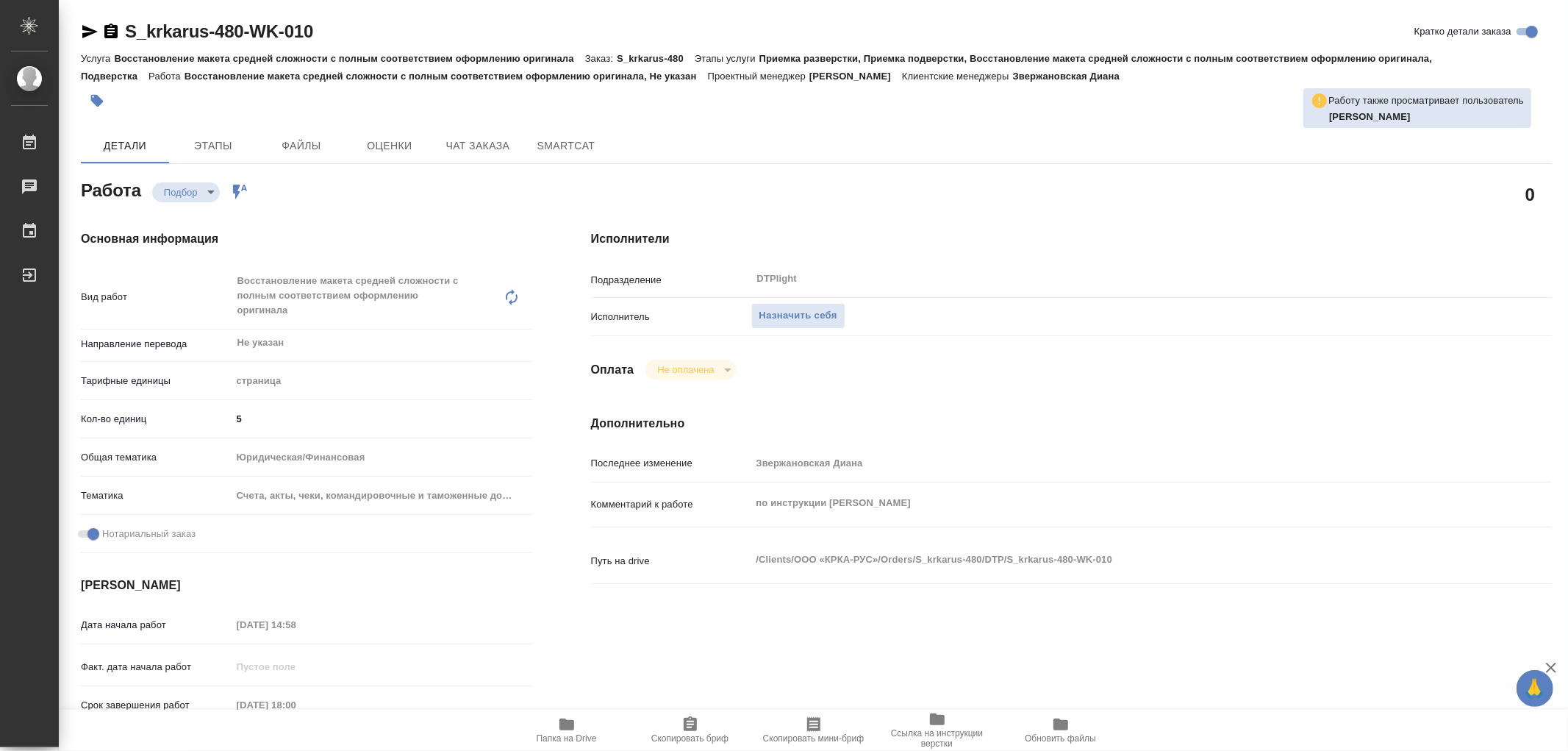
type textarea "x"
click at [571, 721] on icon "button" at bounding box center [567, 724] width 14 height 12
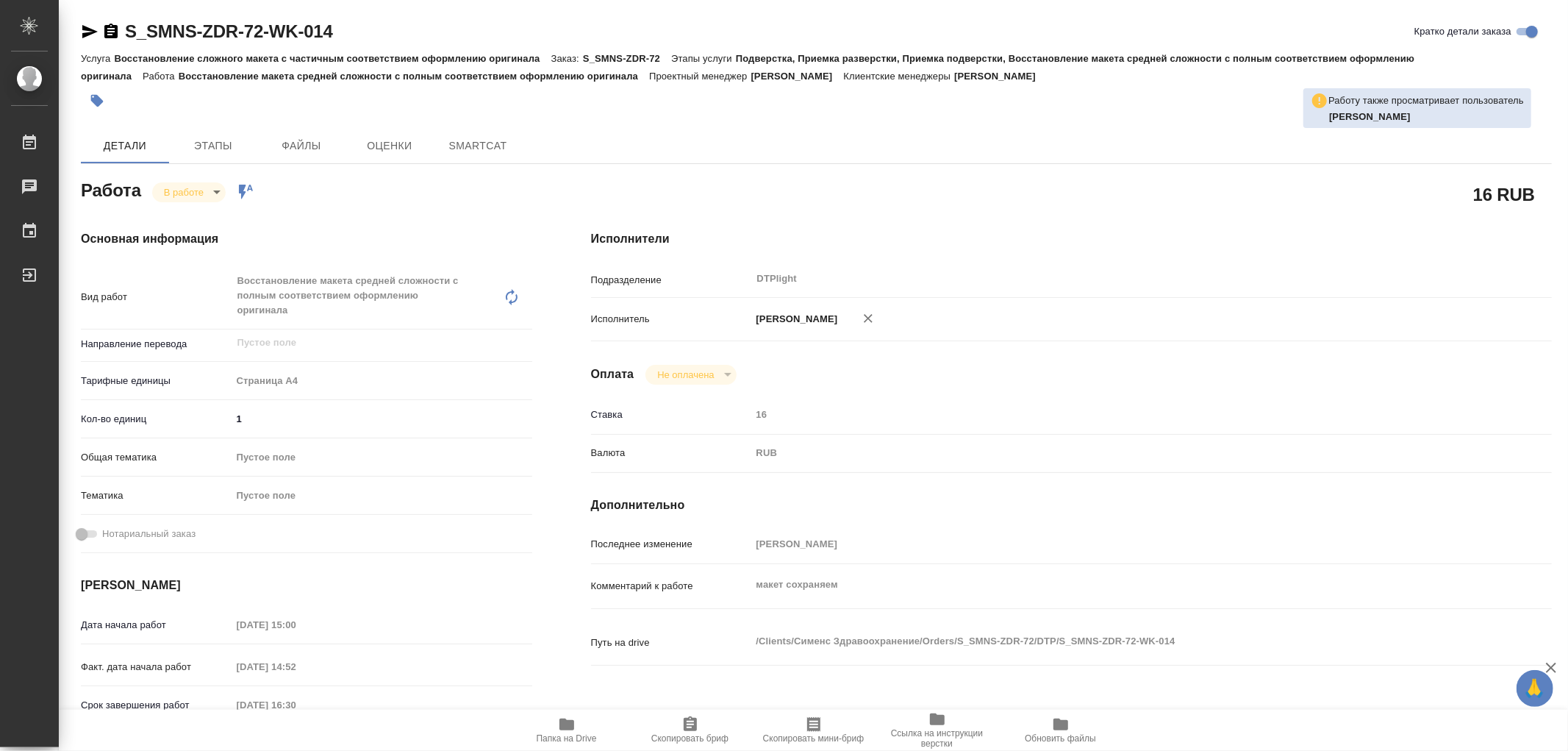
type textarea "x"
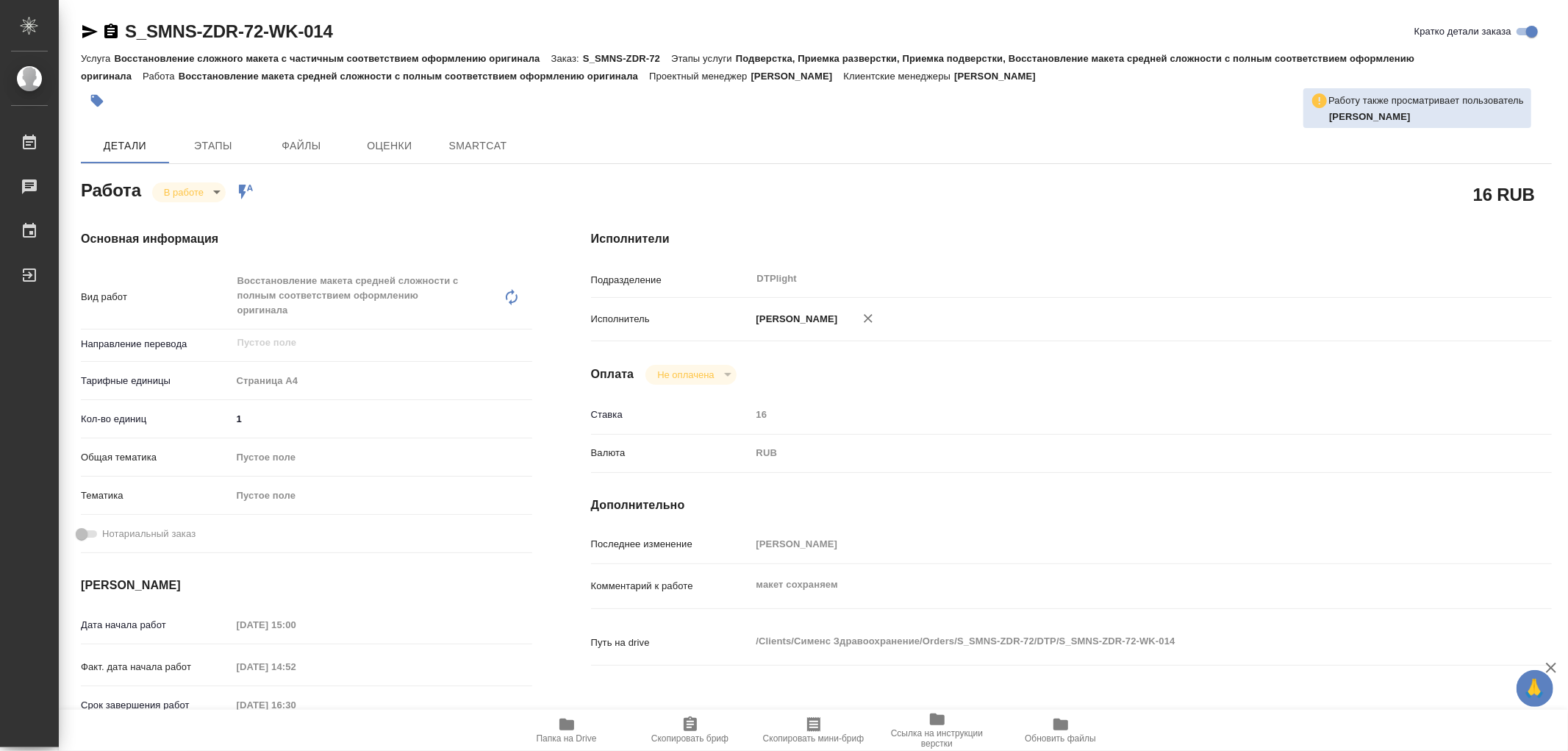
type textarea "x"
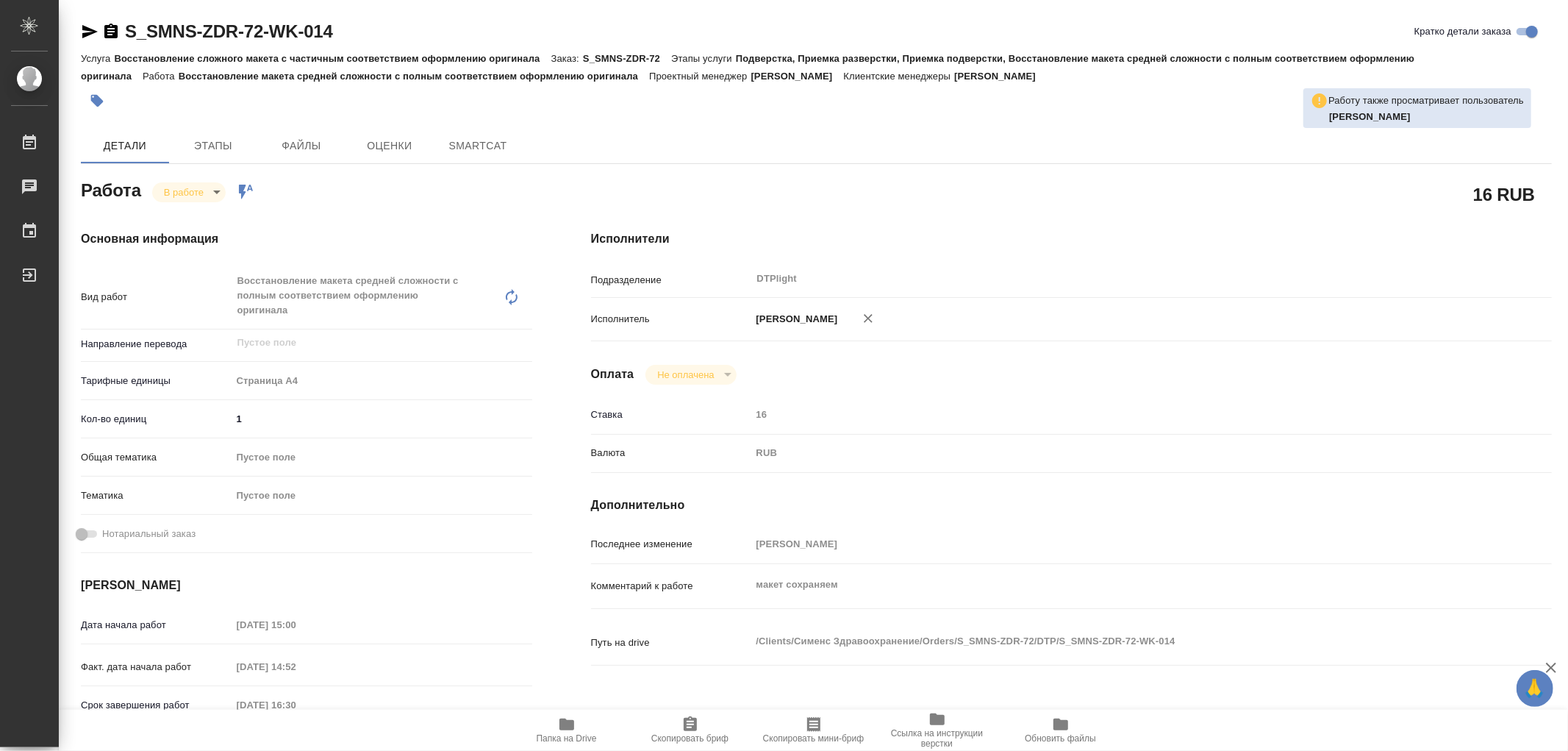
type textarea "x"
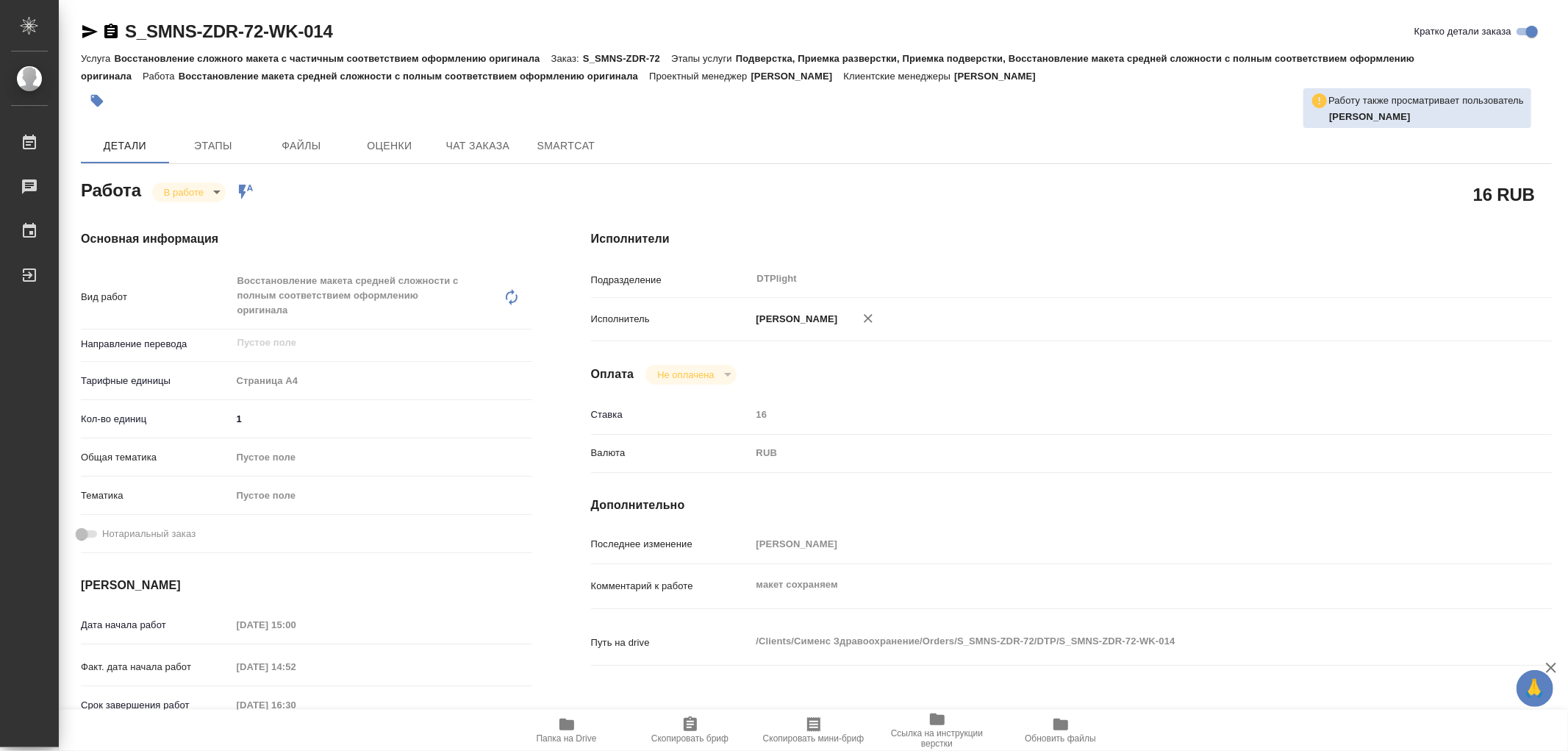
type textarea "x"
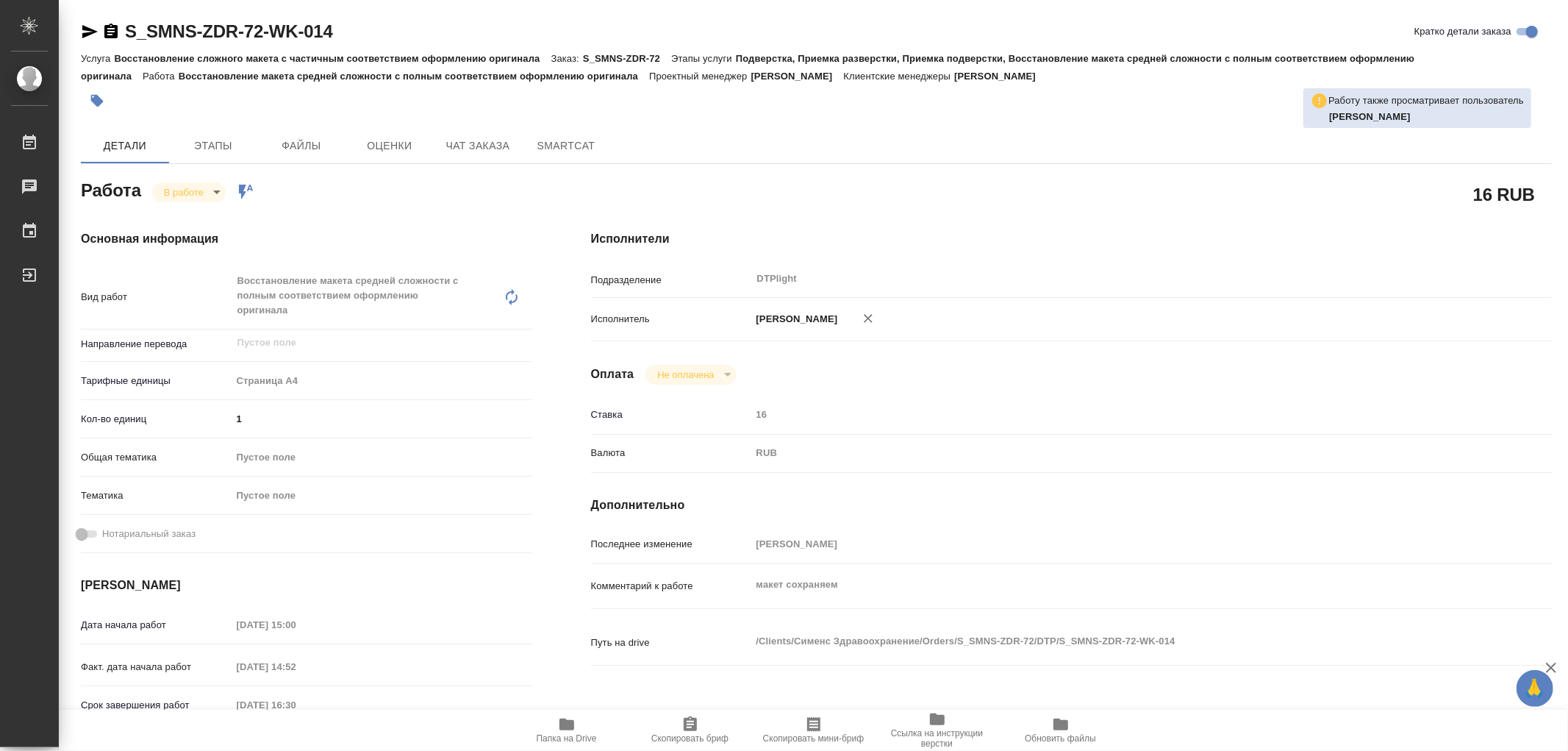
type textarea "x"
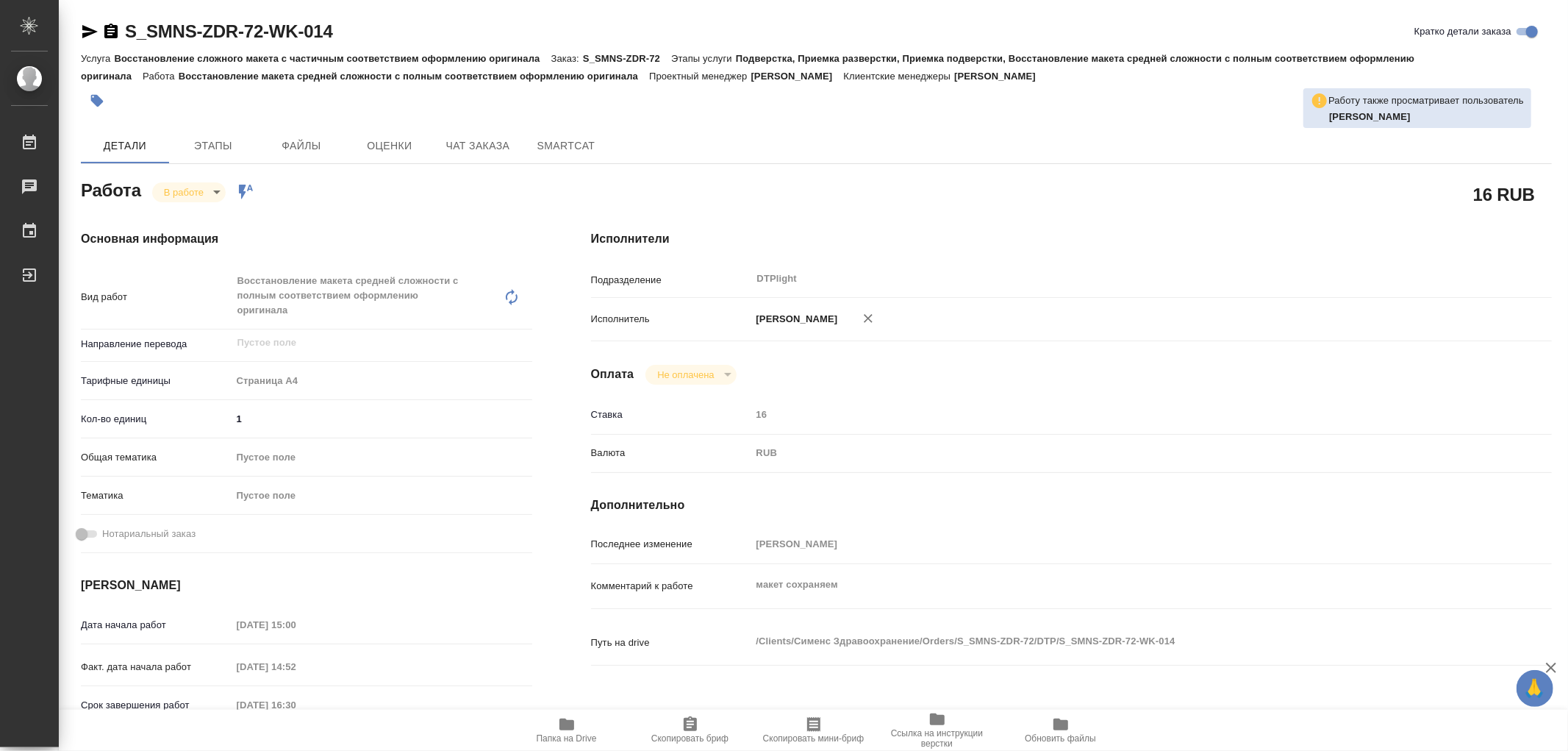
click at [569, 719] on icon "button" at bounding box center [567, 724] width 18 height 18
type textarea "x"
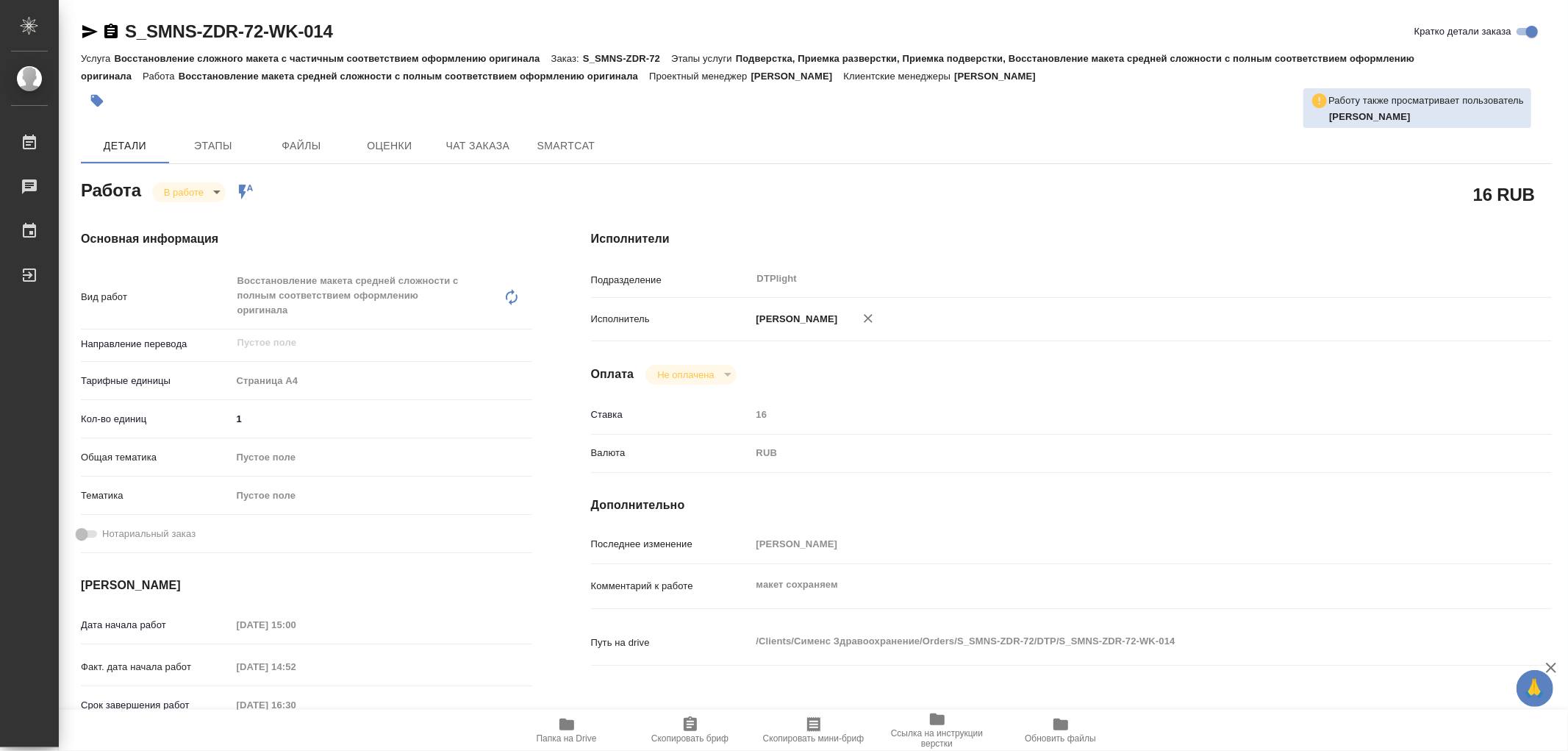
type textarea "x"
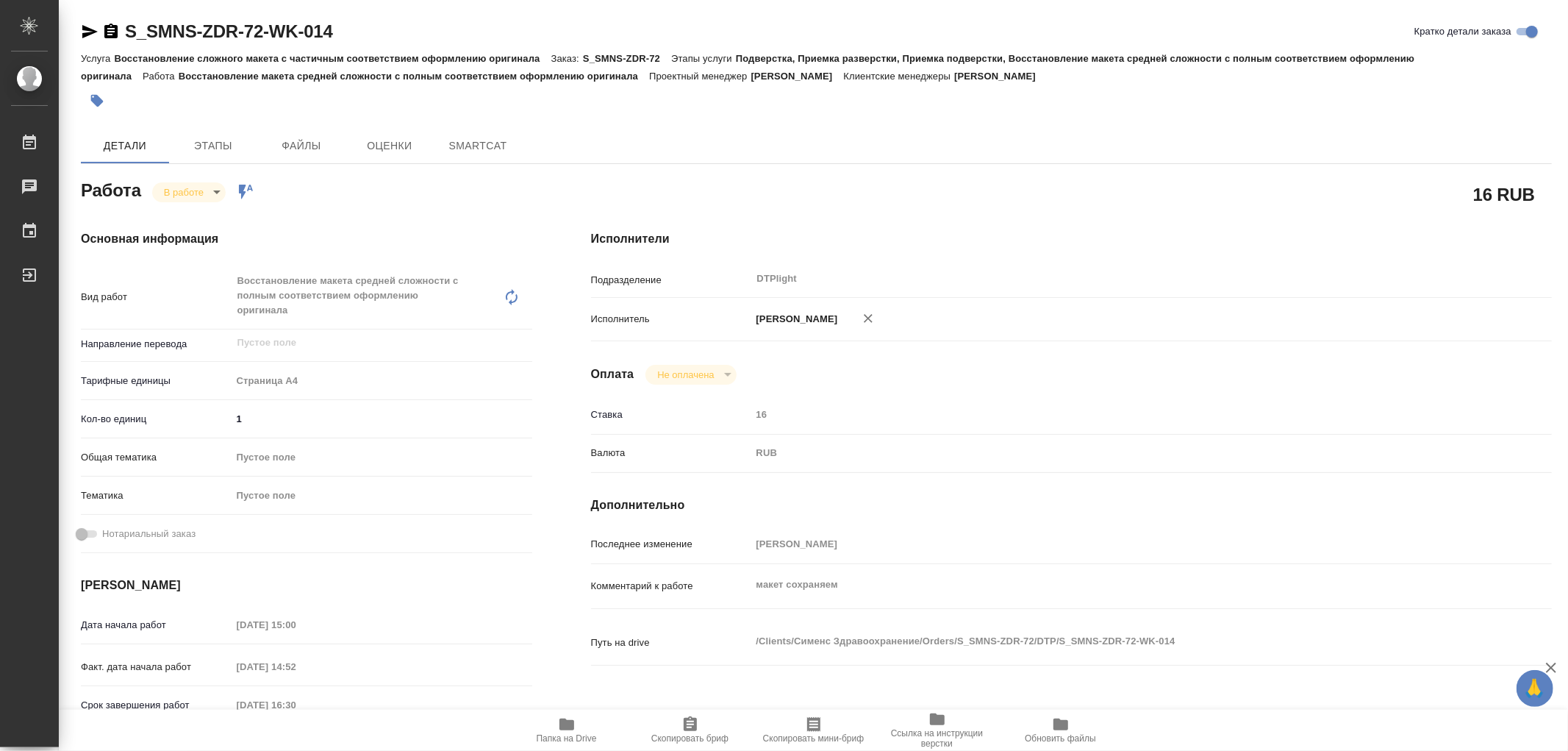
type textarea "x"
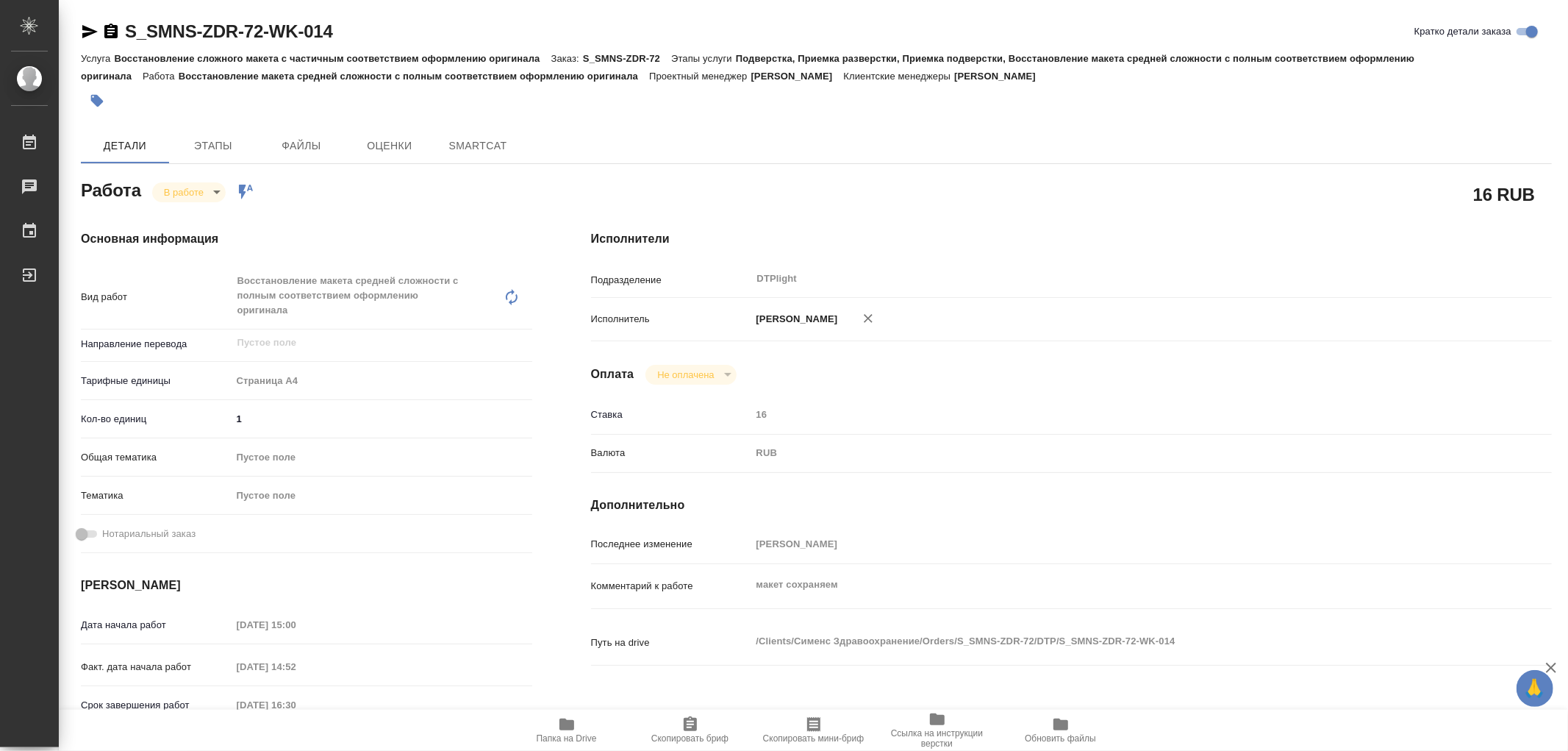
type textarea "x"
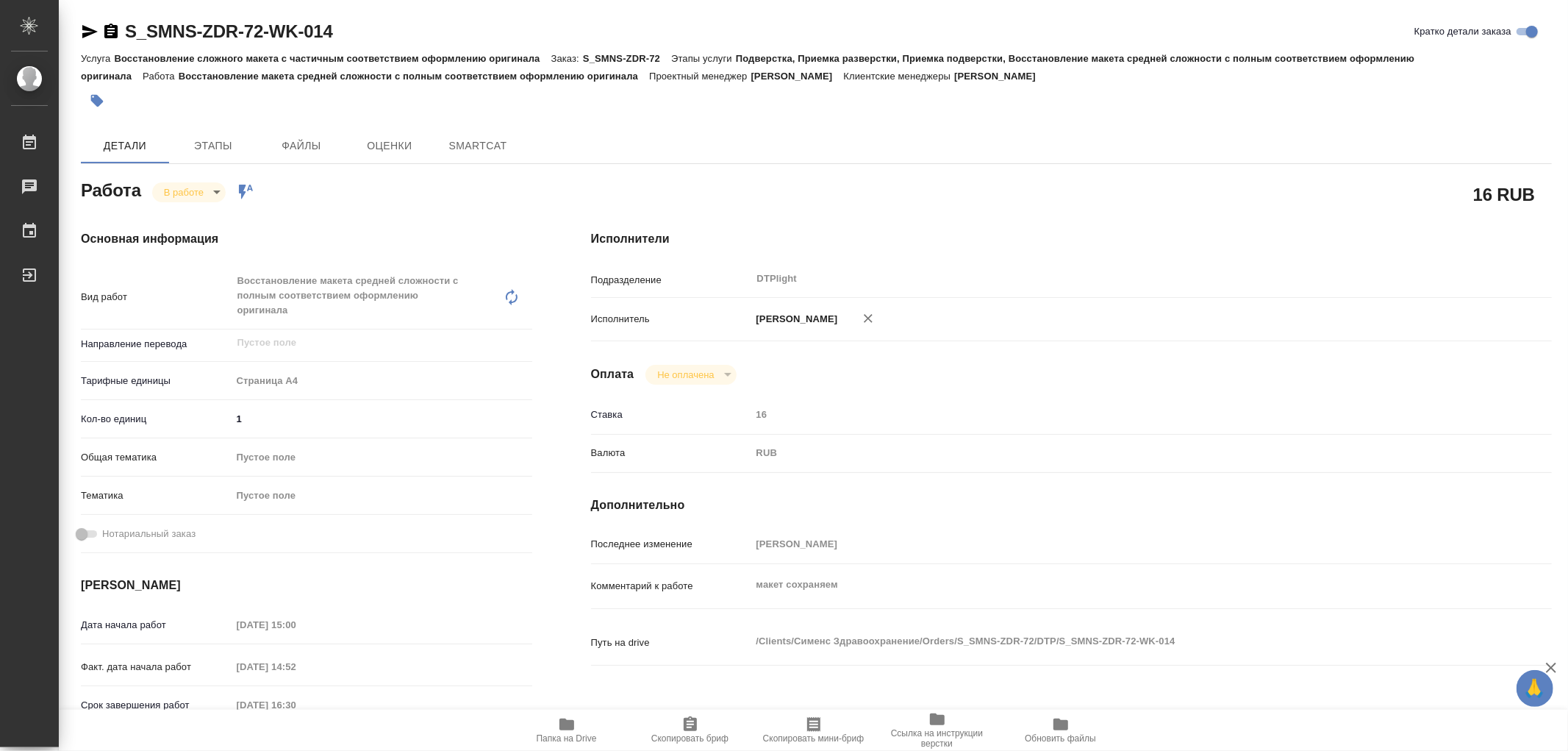
type textarea "x"
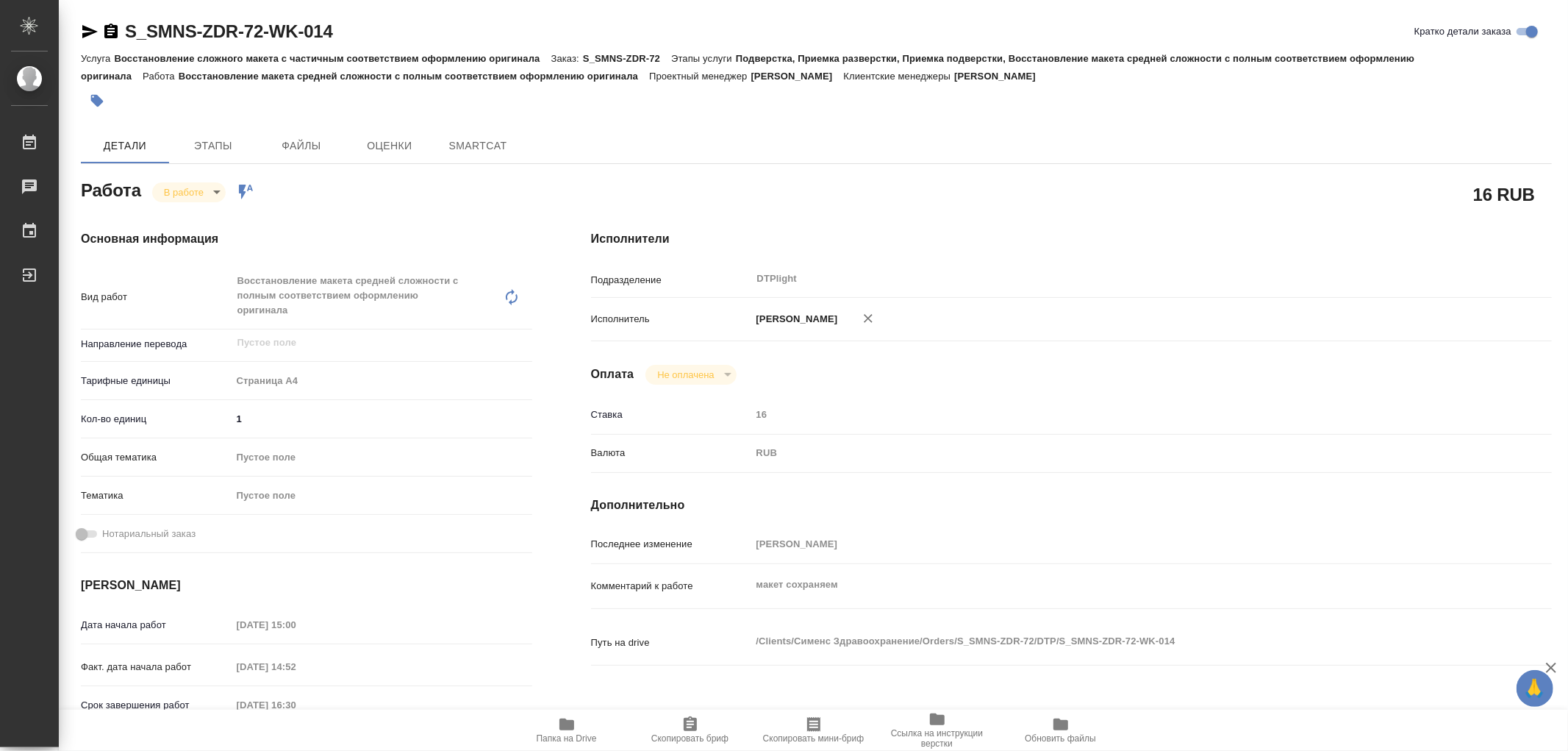
type textarea "x"
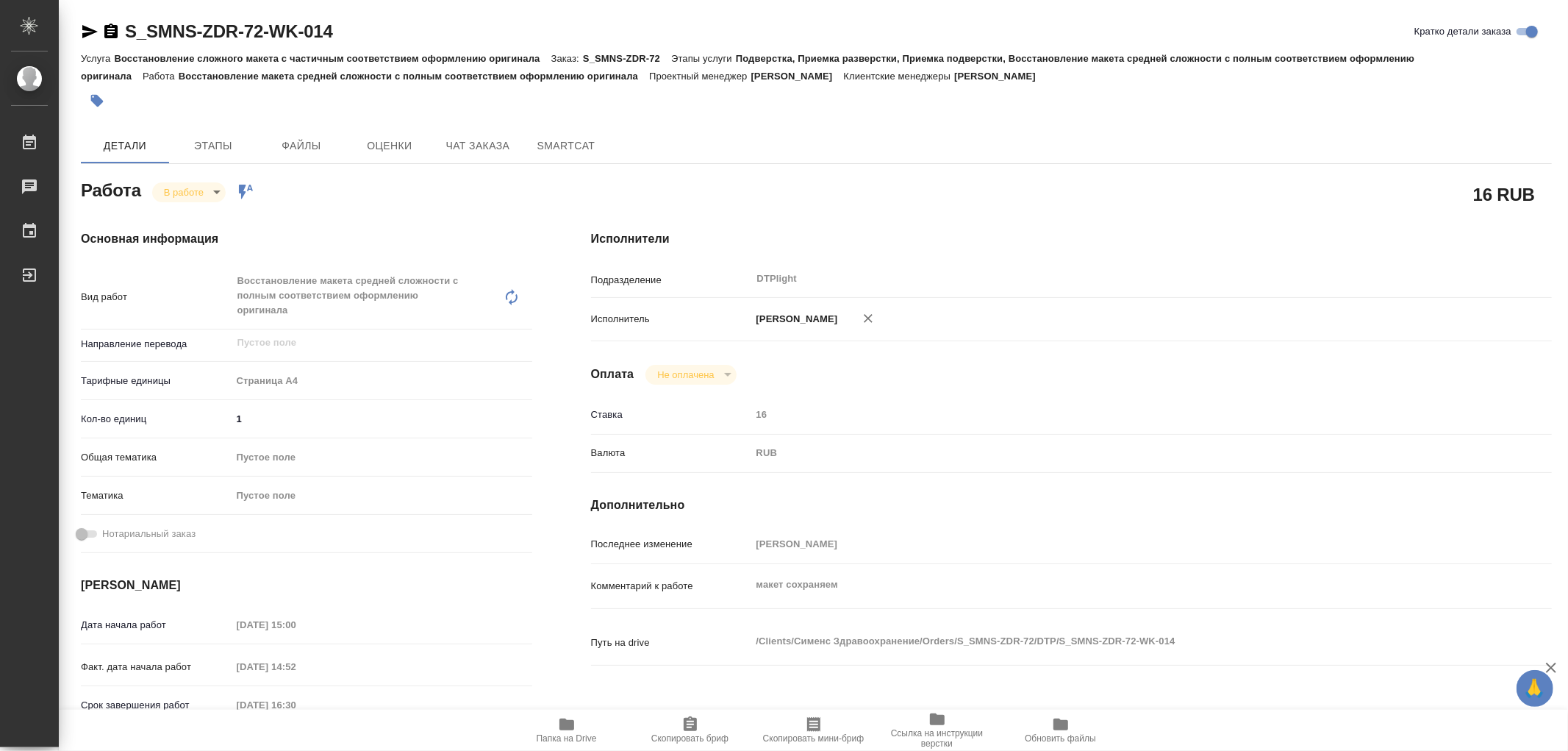
type textarea "x"
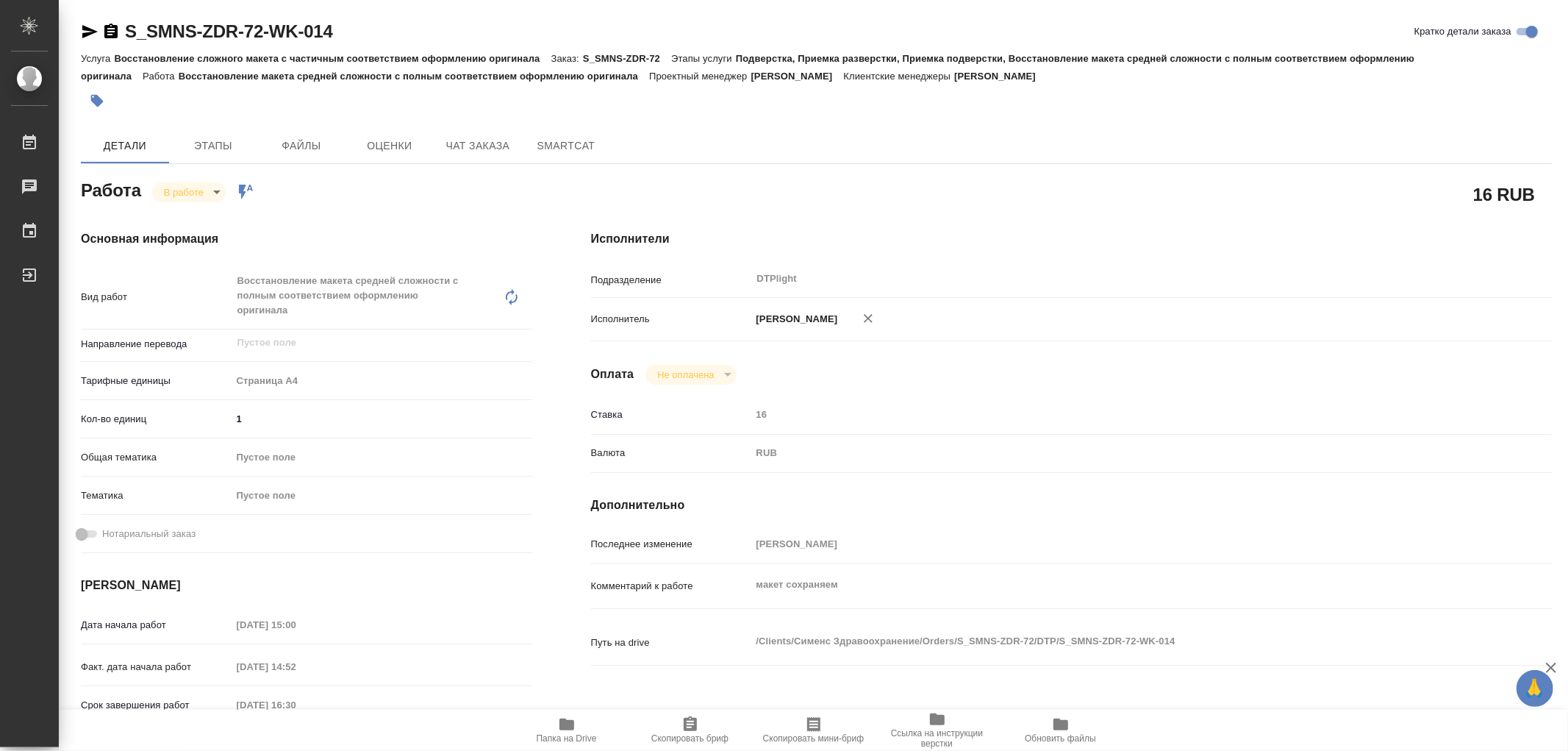
type textarea "x"
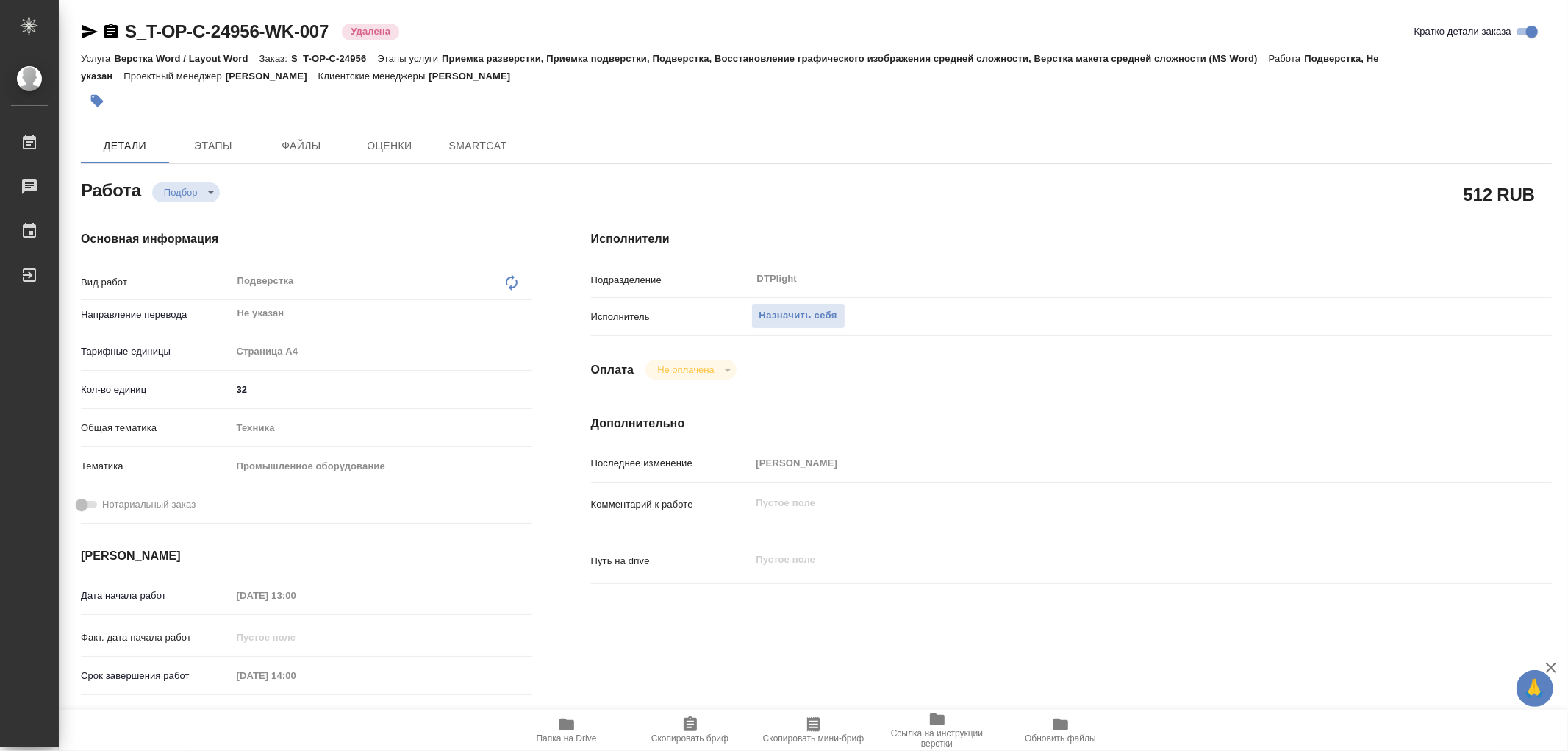
type textarea "x"
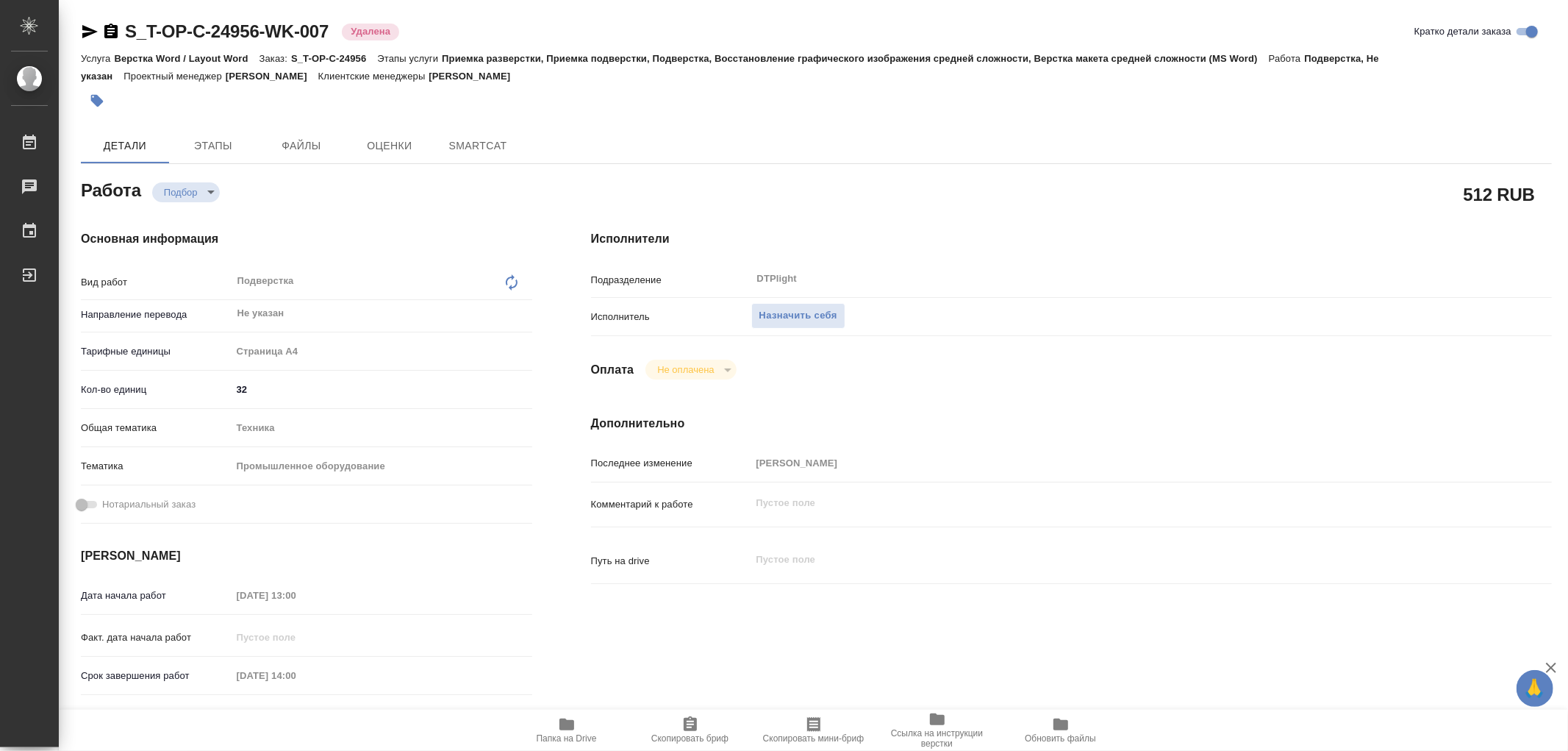
type textarea "x"
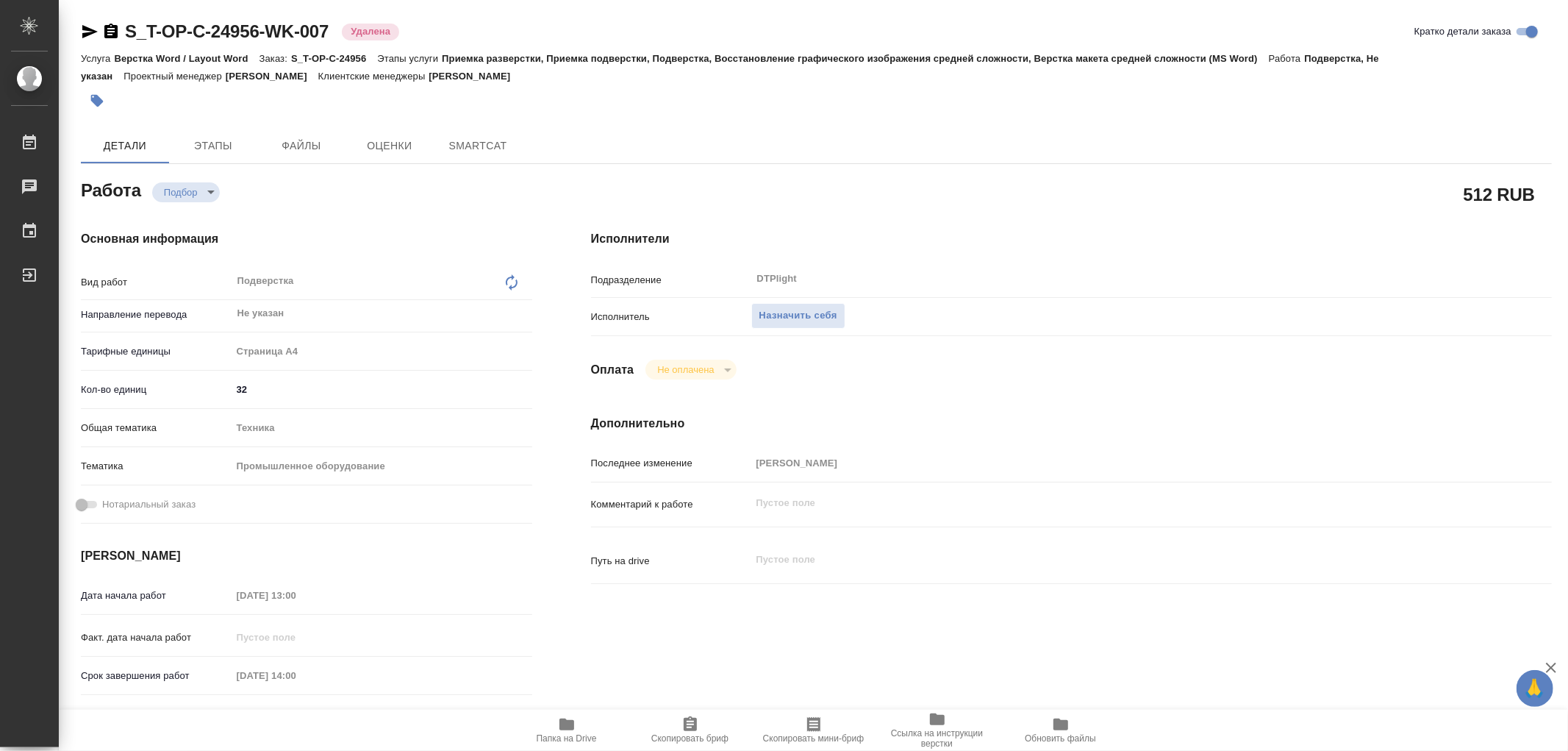
type textarea "x"
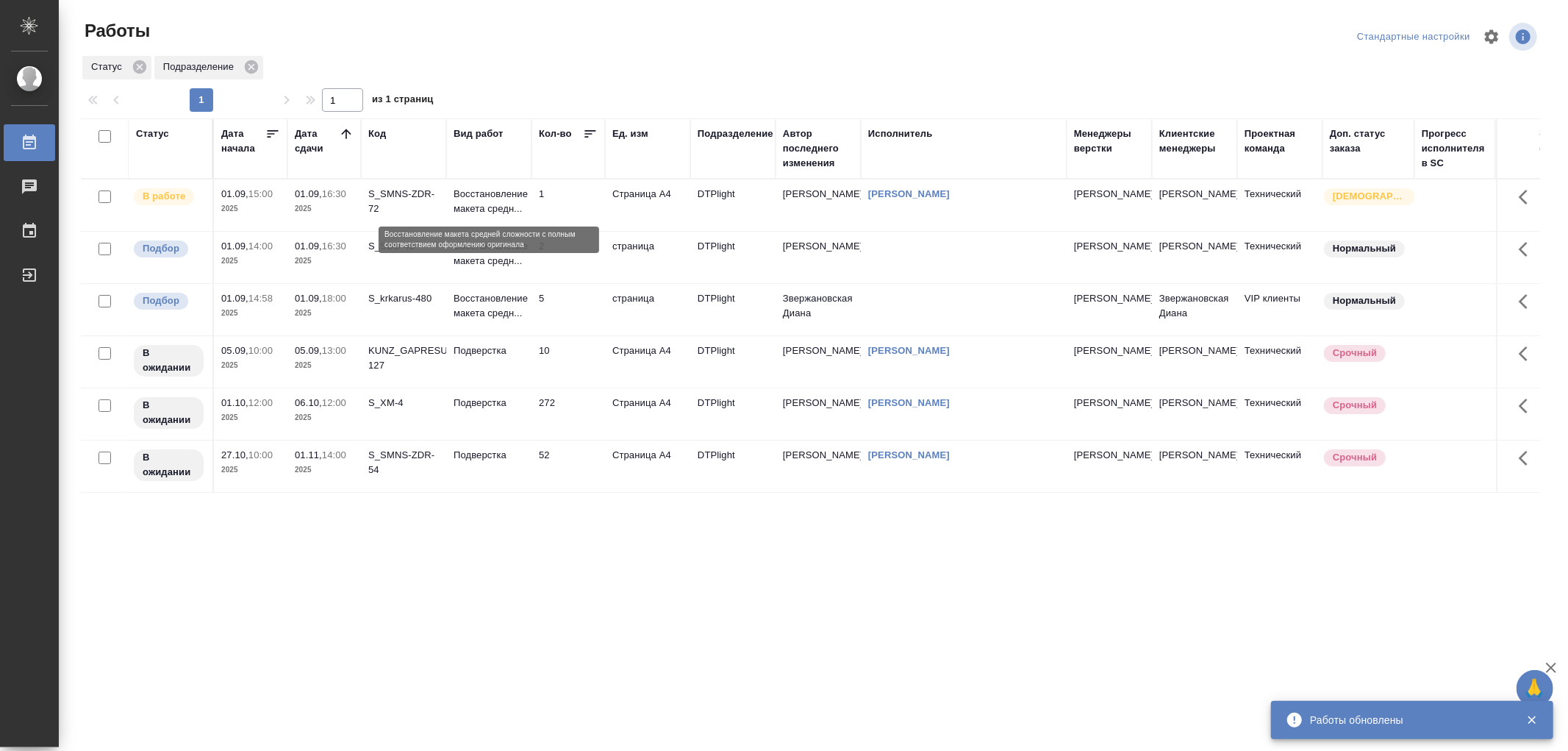
click at [502, 207] on p "Восстановление макета средн..." at bounding box center [488, 201] width 70 height 30
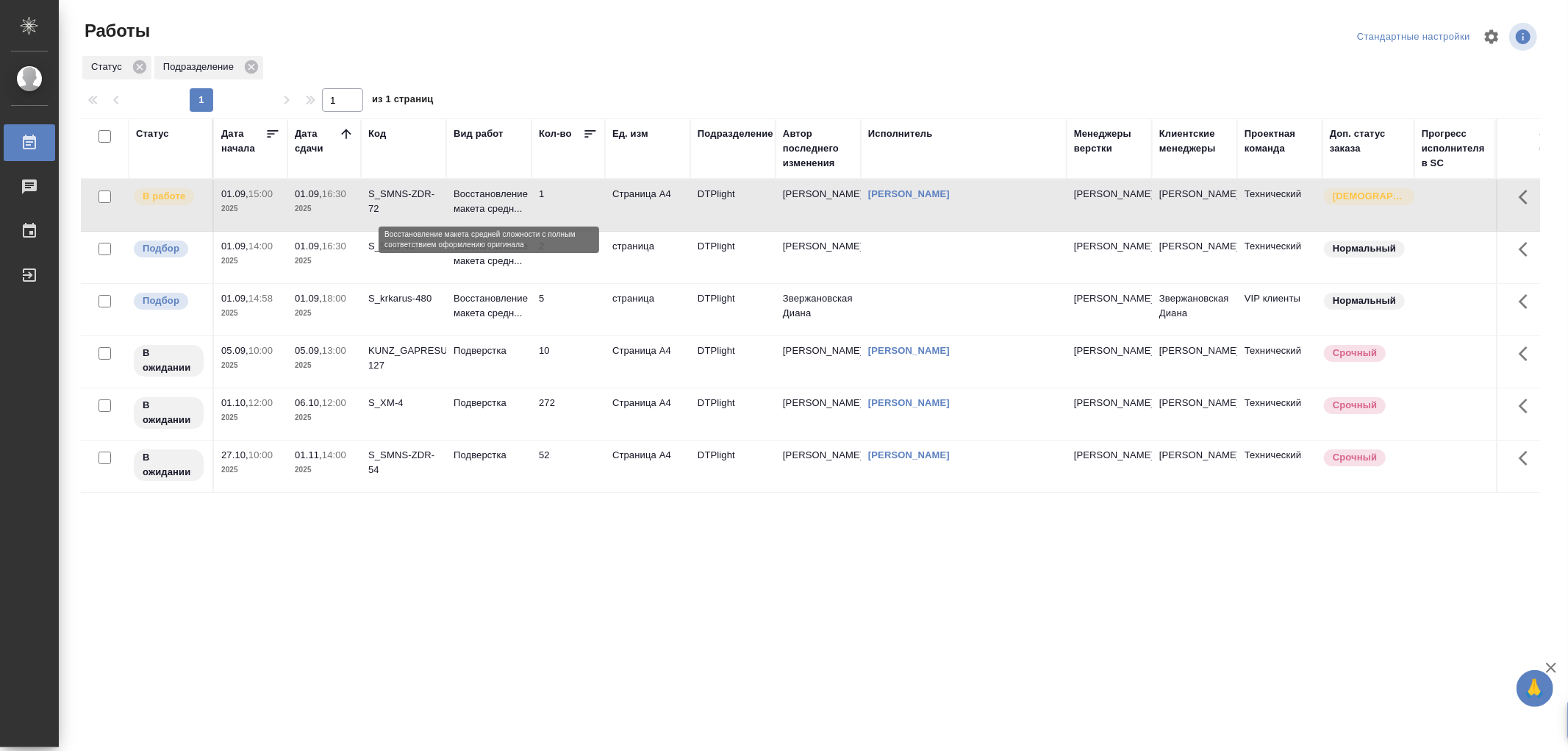
click at [502, 207] on p "Восстановление макета средн..." at bounding box center [488, 201] width 70 height 30
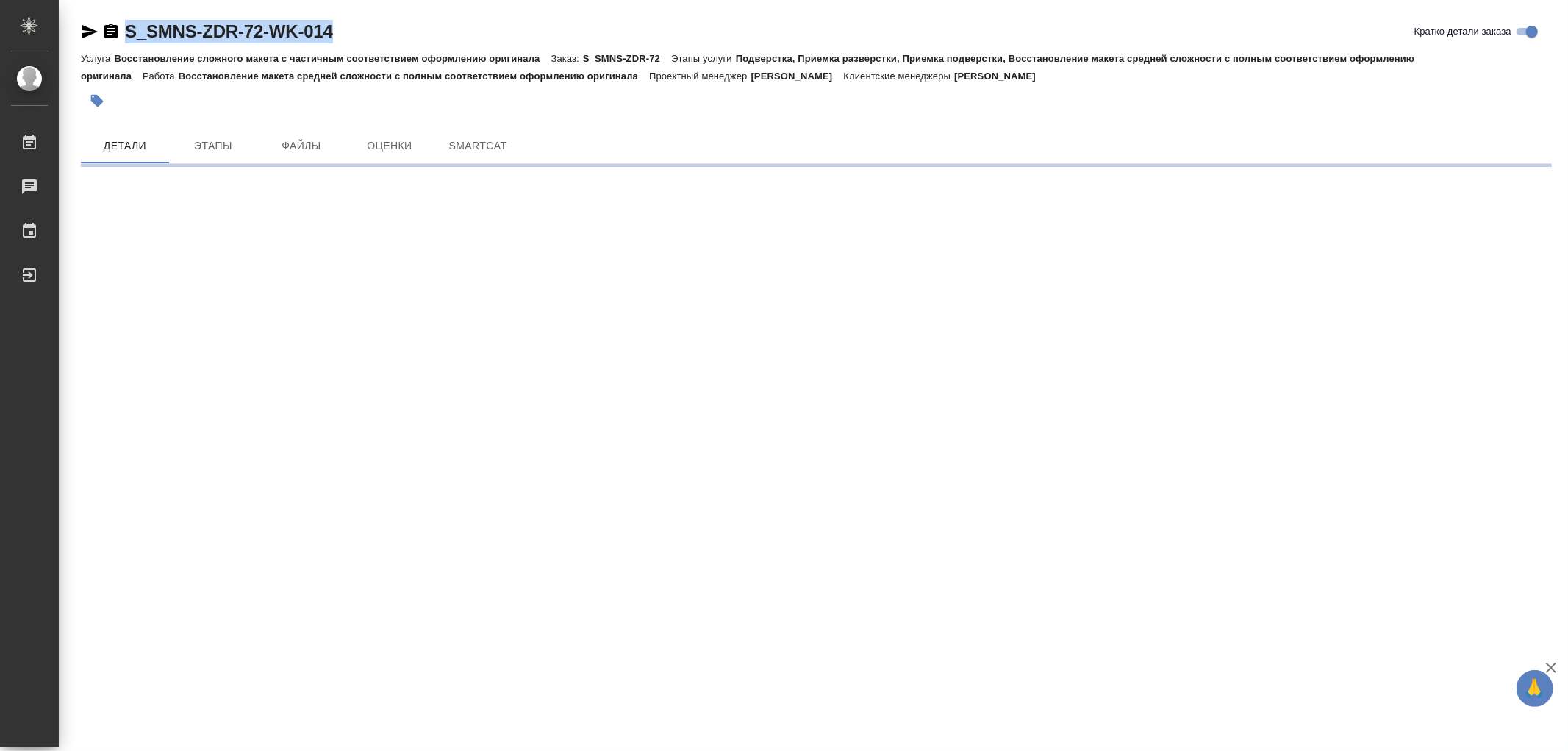
drag, startPoint x: 362, startPoint y: 25, endPoint x: 130, endPoint y: 33, distance: 232.1
click at [130, 33] on div "S_SMNS-ZDR-72-WK-014 Кратко детали заказа" at bounding box center [817, 31] width 1472 height 23
copy link "S_SMNS-ZDR-72-WK-014"
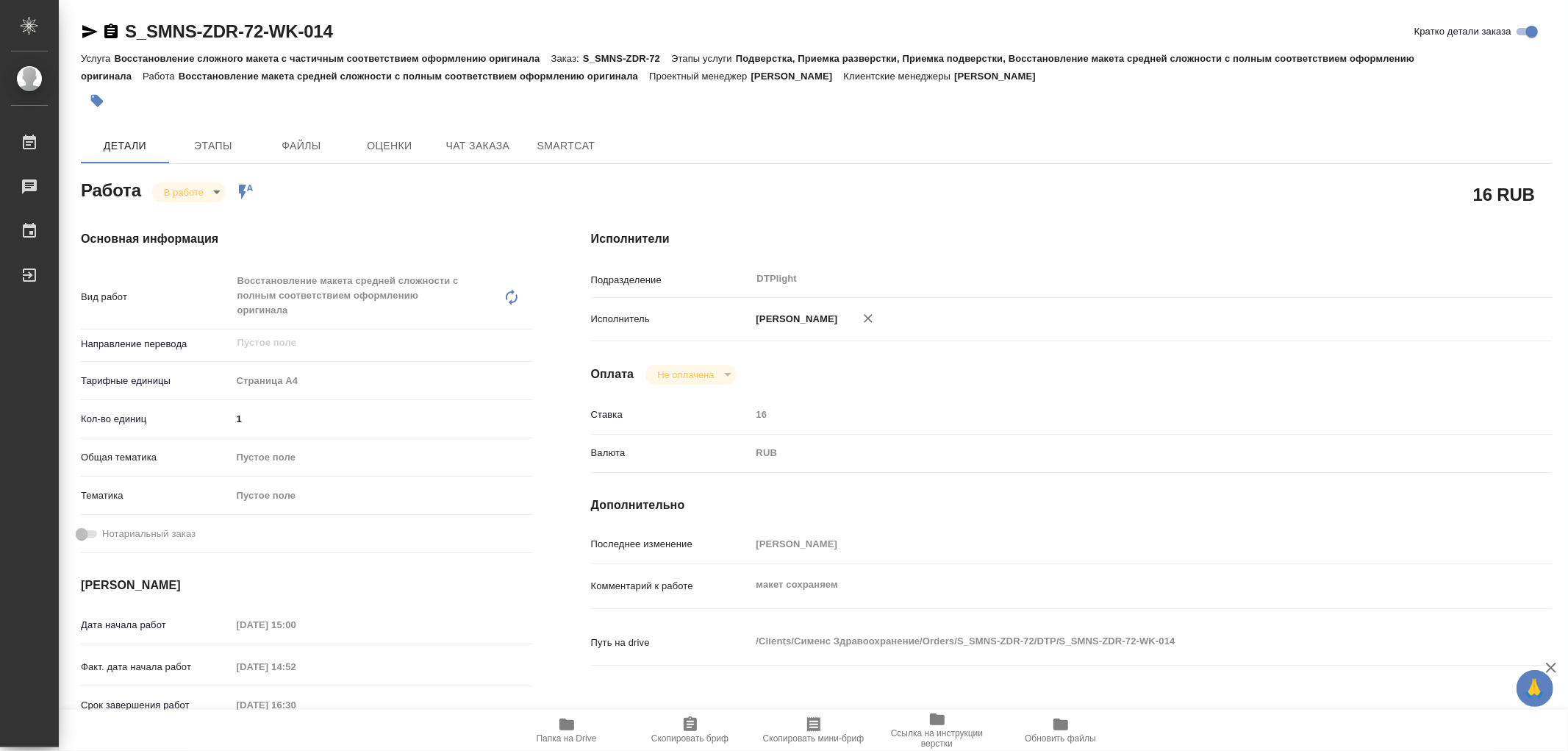
type textarea "x"
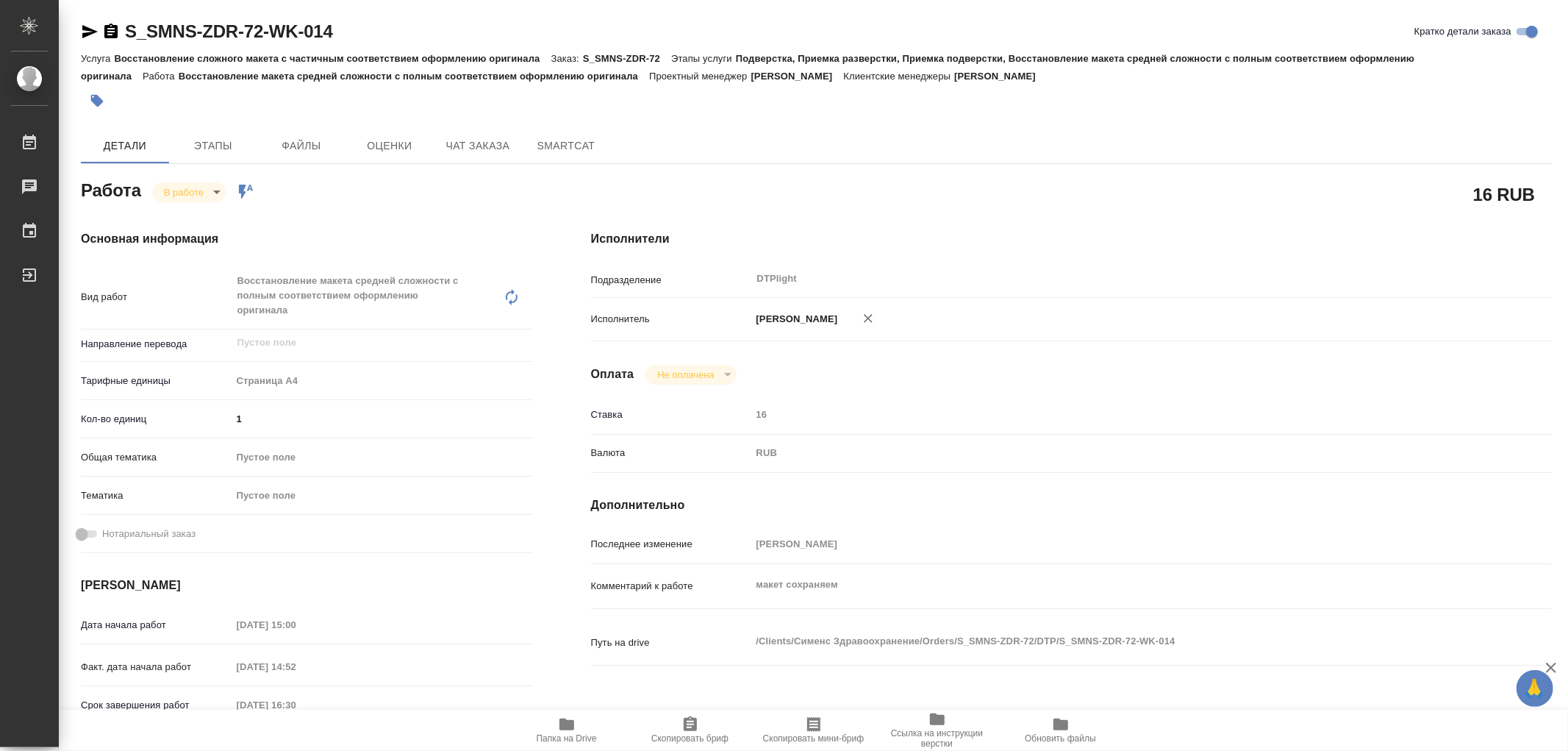
type textarea "x"
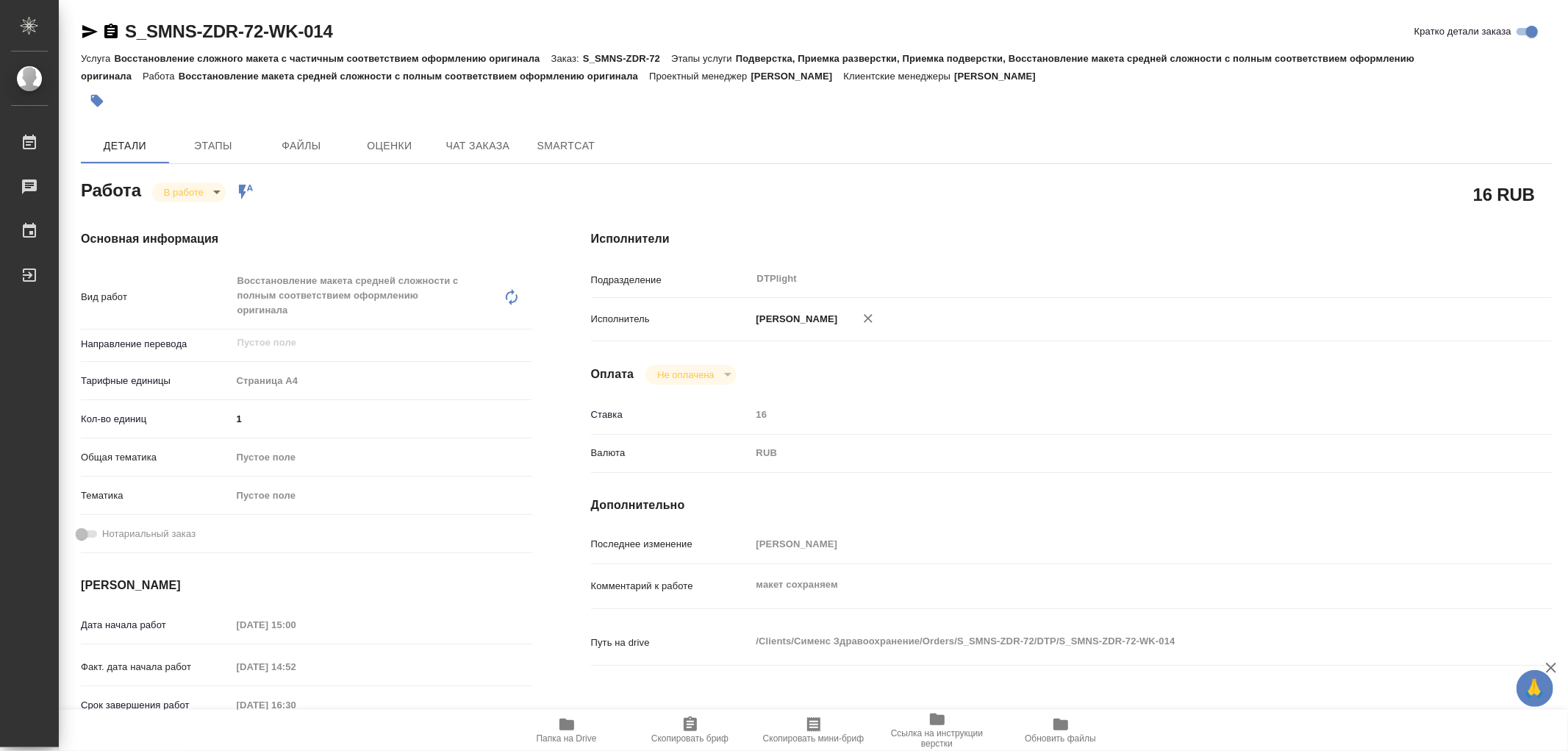
type textarea "x"
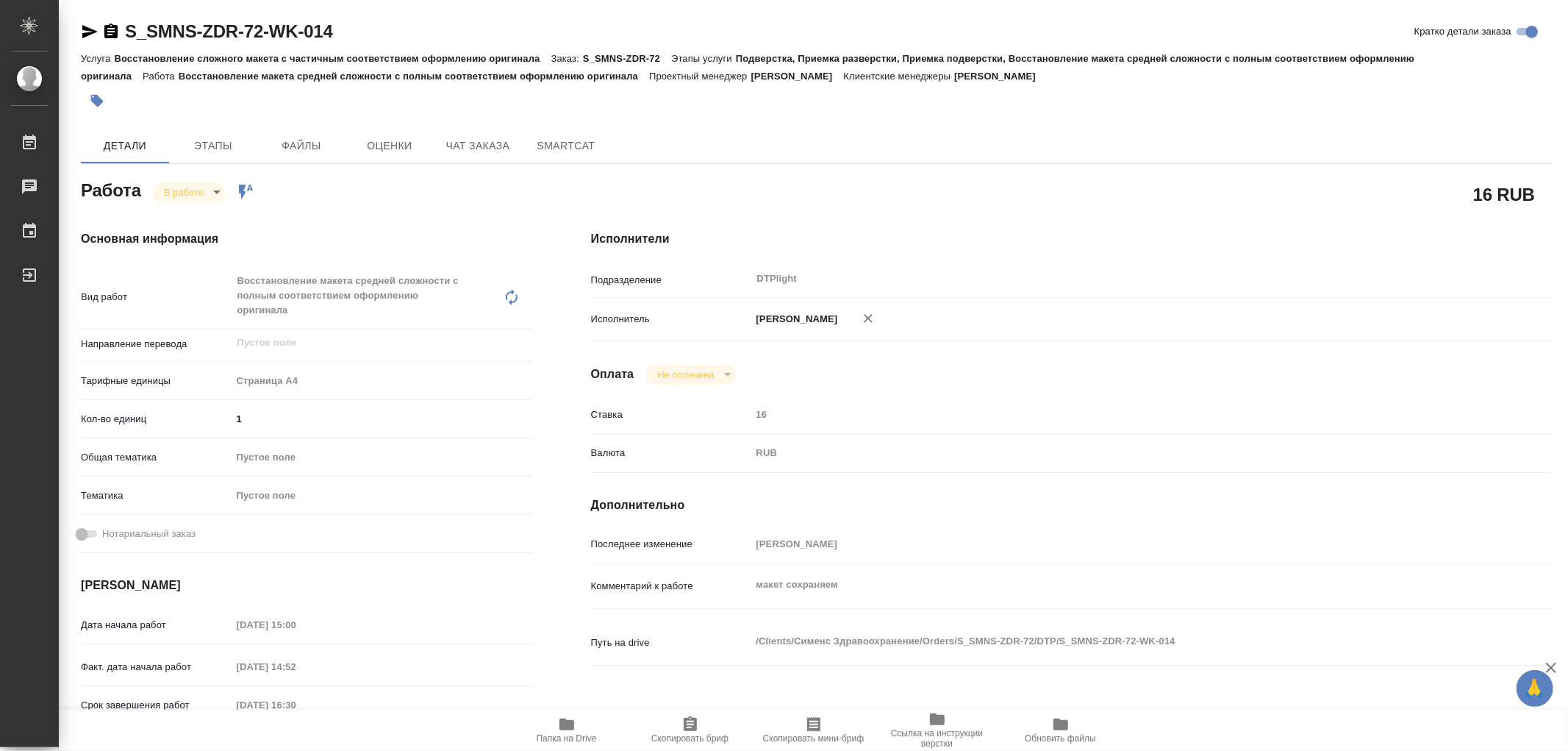
type textarea "x"
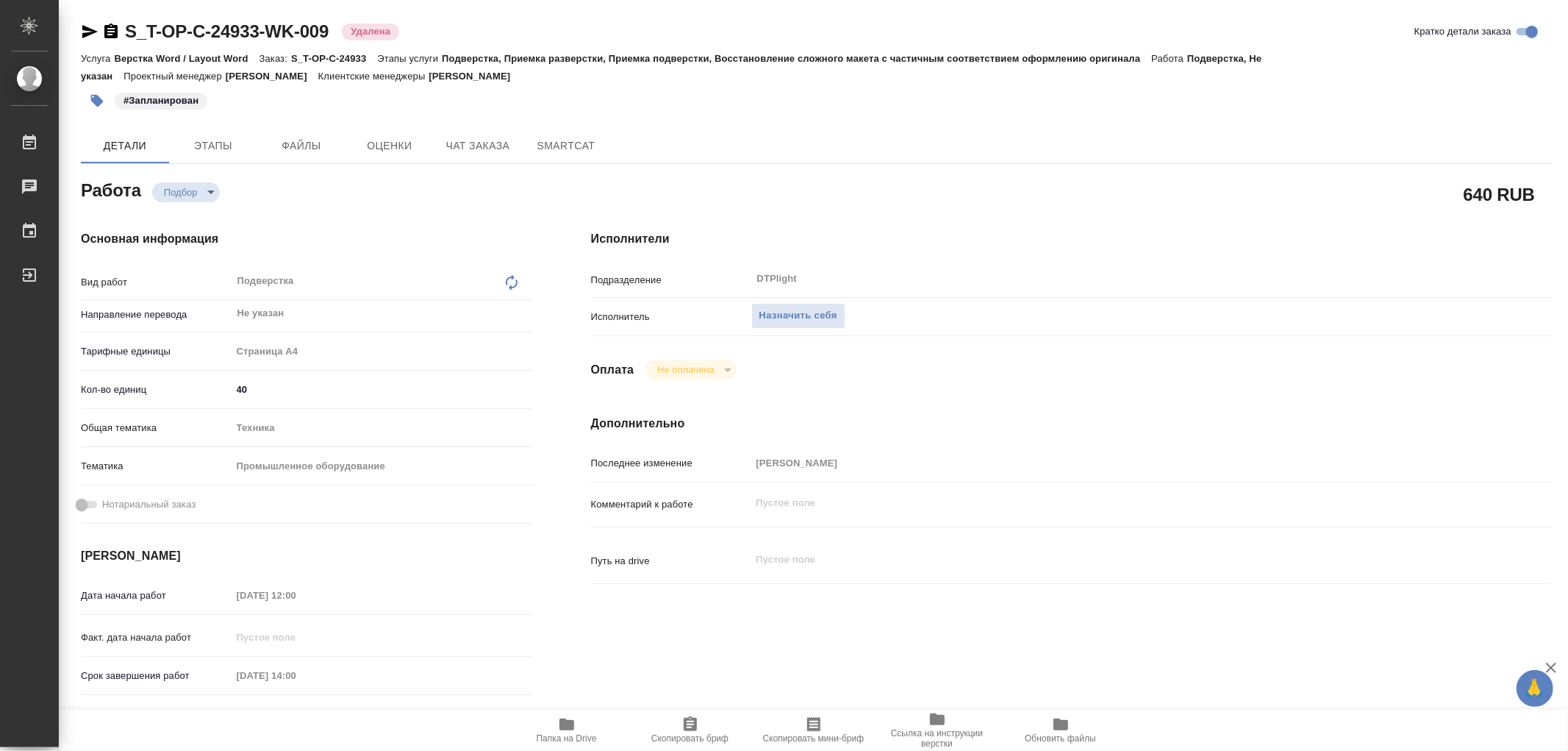
type textarea "x"
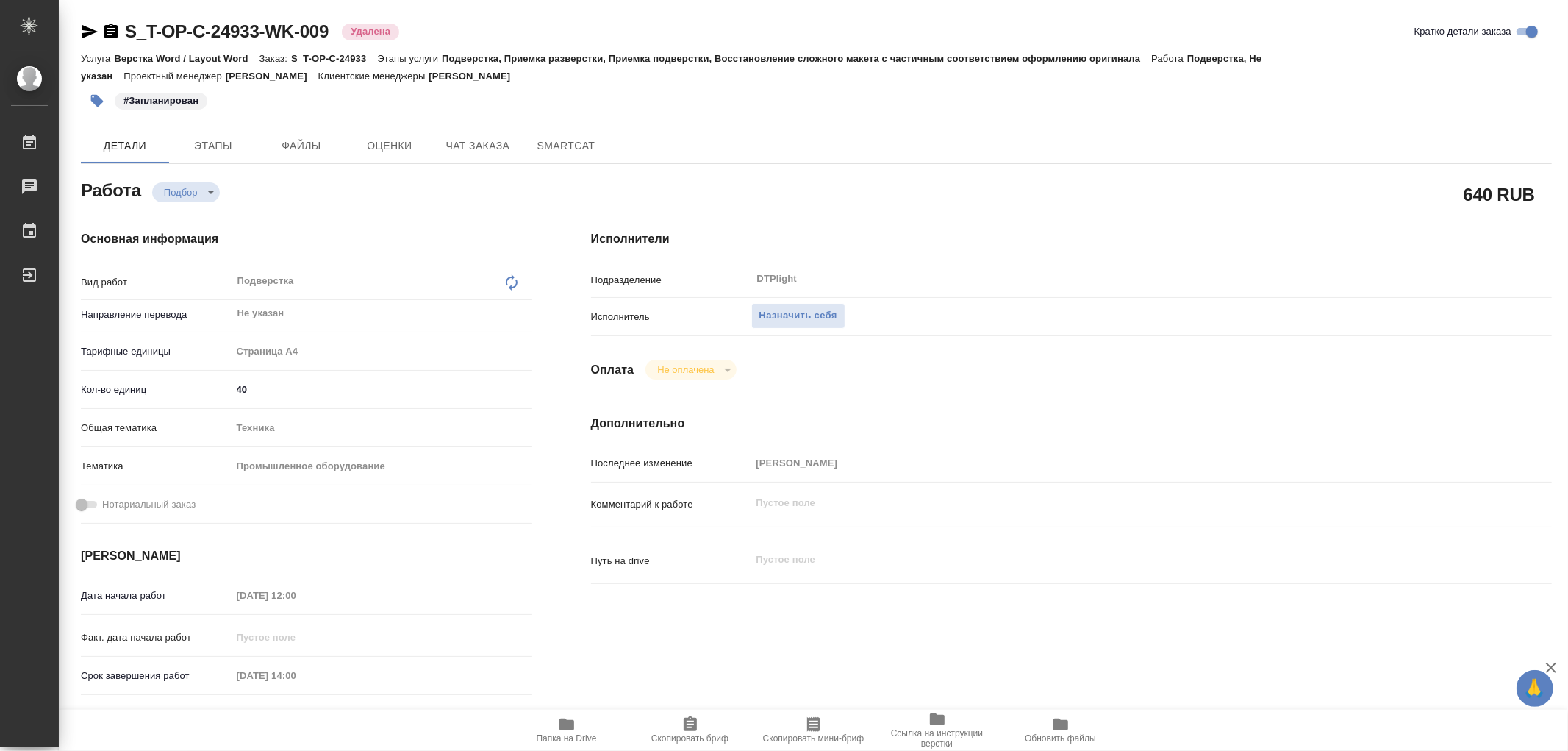
type textarea "x"
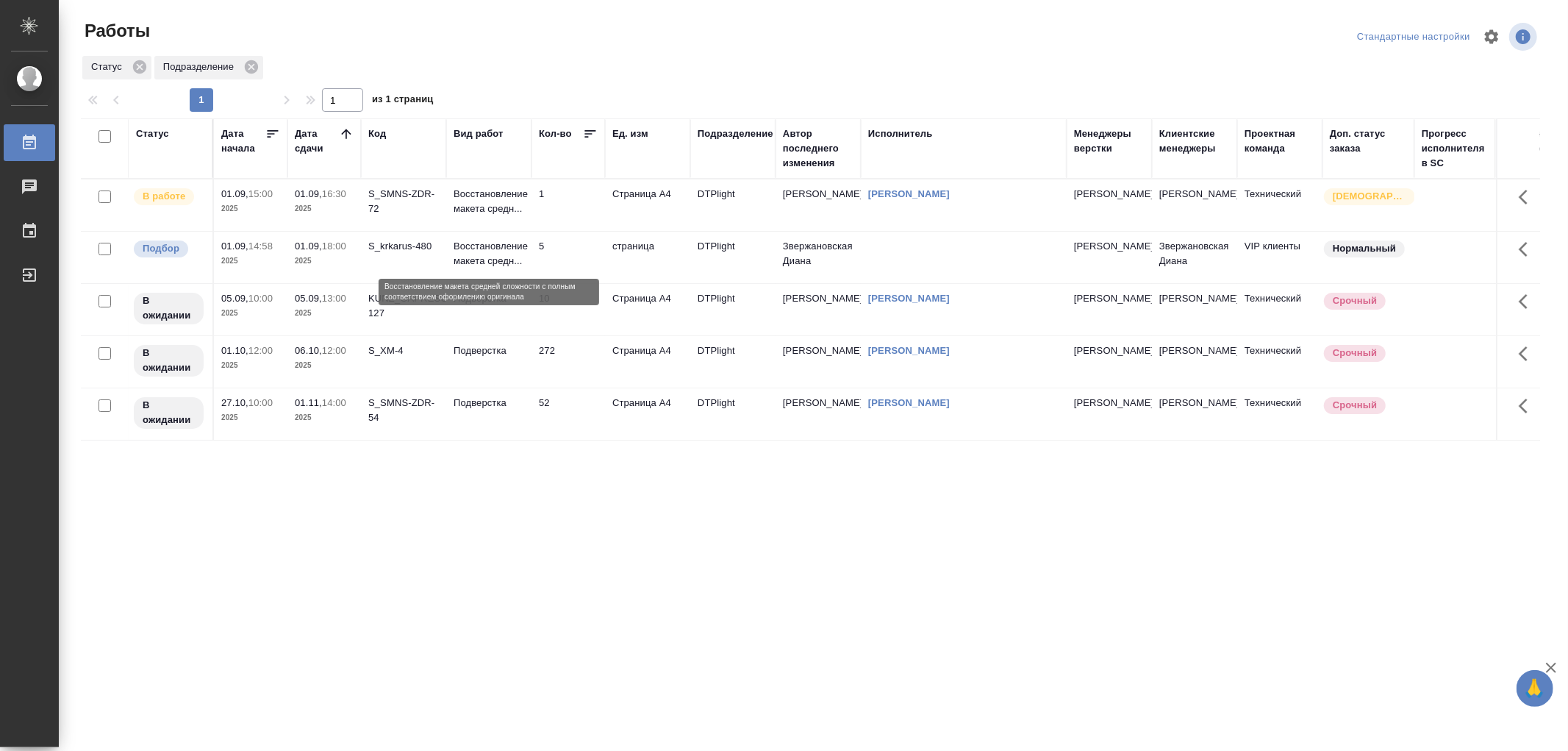
click at [489, 255] on p "Восстановление макета средн..." at bounding box center [488, 254] width 70 height 30
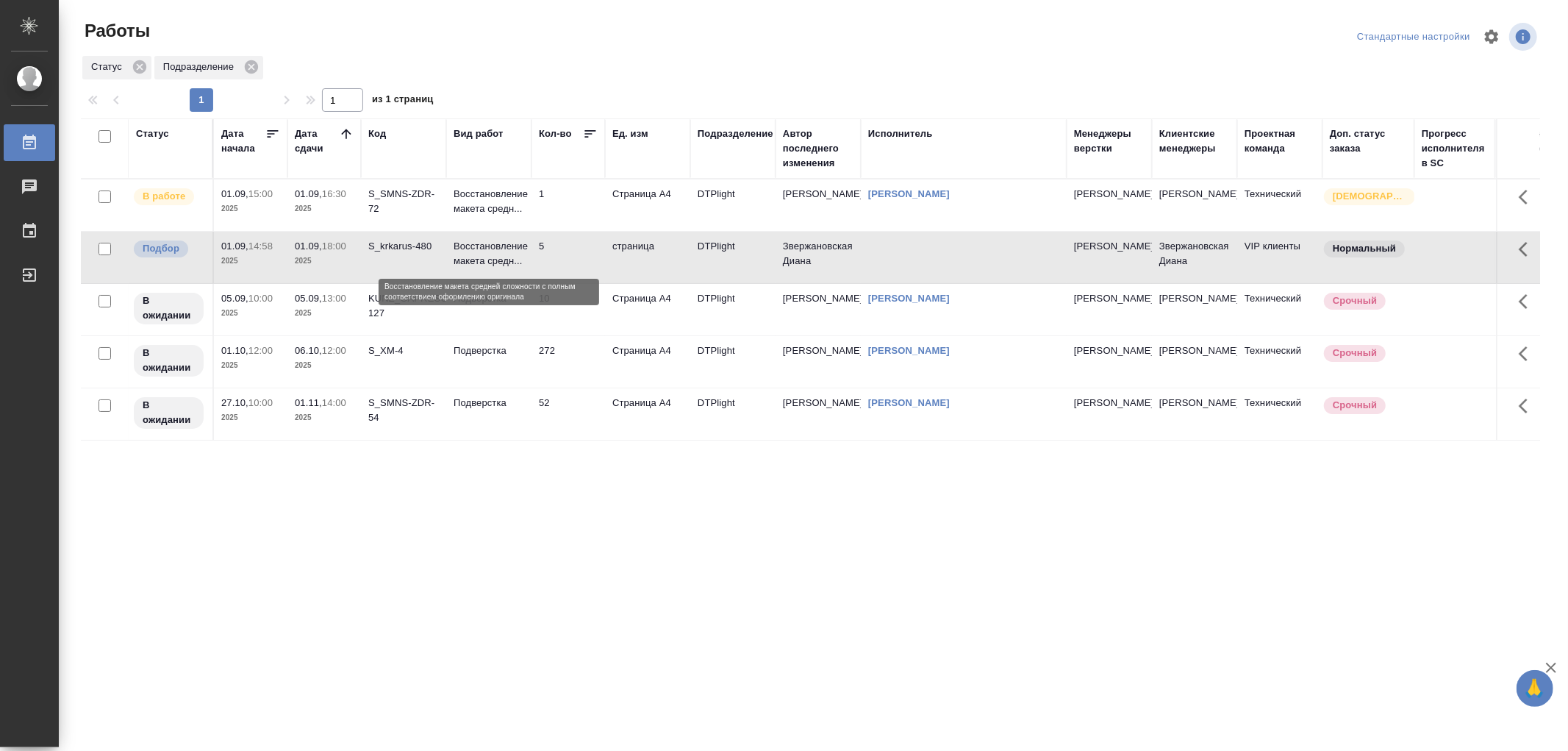
click at [489, 255] on p "Восстановление макета средн..." at bounding box center [488, 254] width 70 height 30
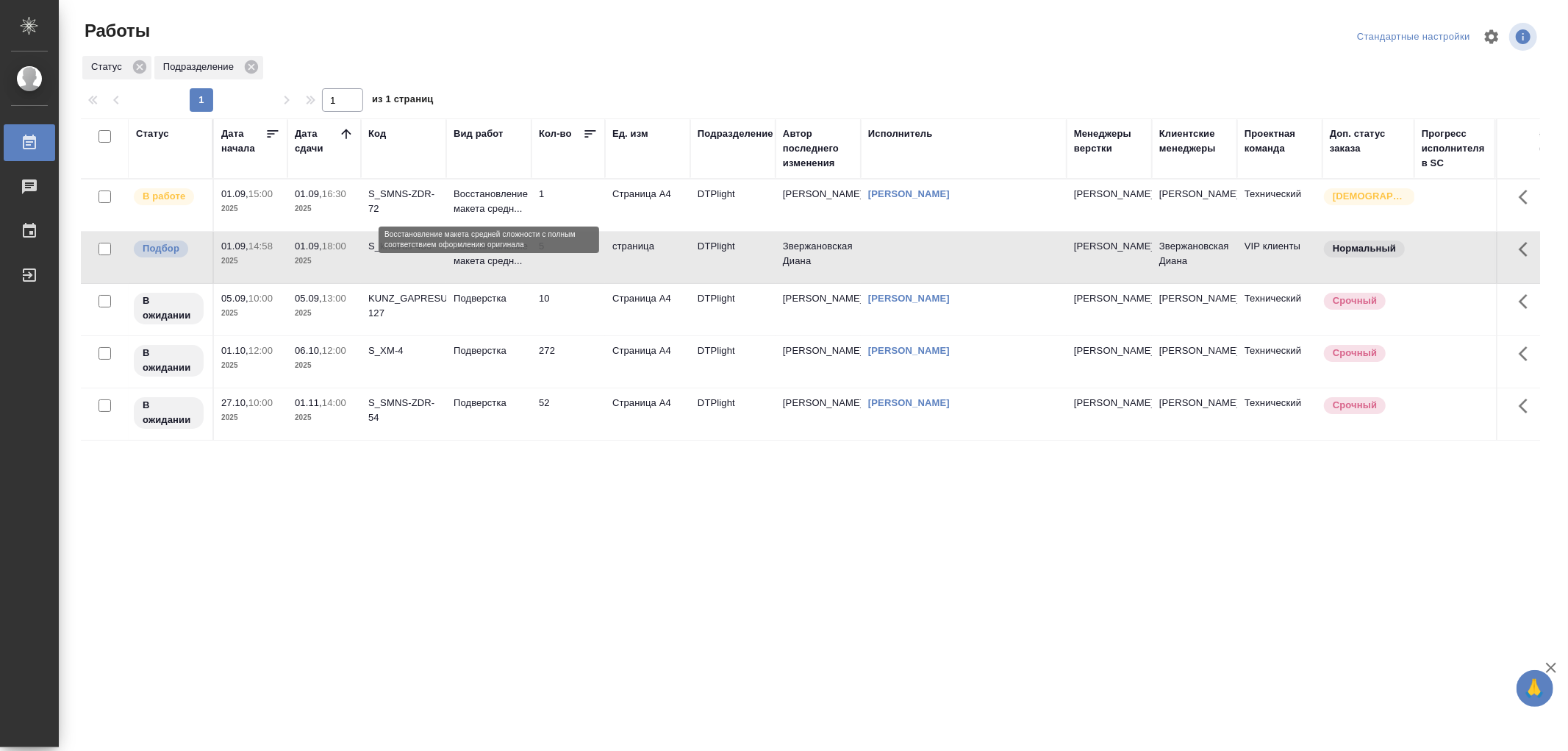
click at [512, 195] on p "Восстановление макета средн..." at bounding box center [488, 201] width 70 height 30
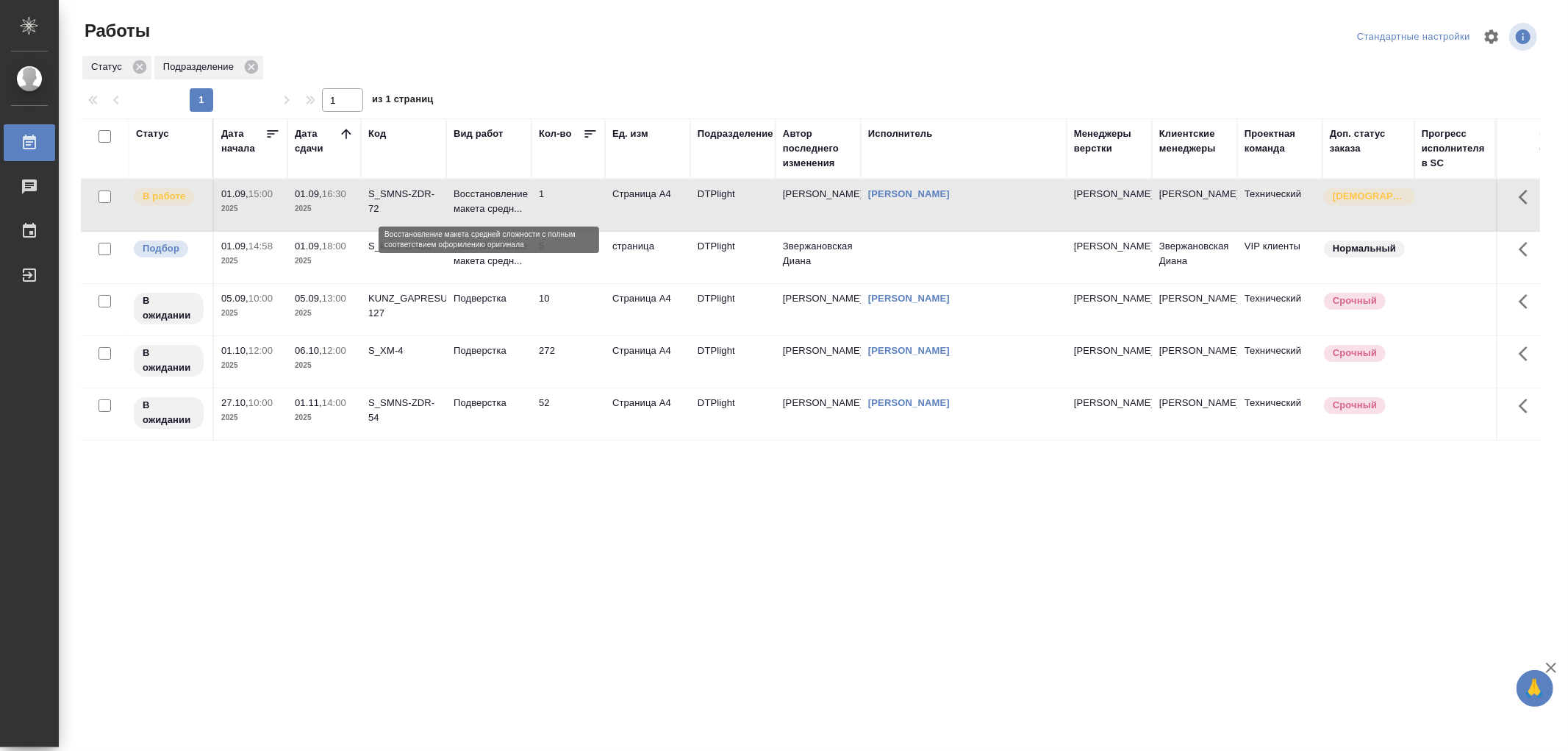
click at [512, 195] on p "Восстановление макета средн..." at bounding box center [488, 201] width 70 height 30
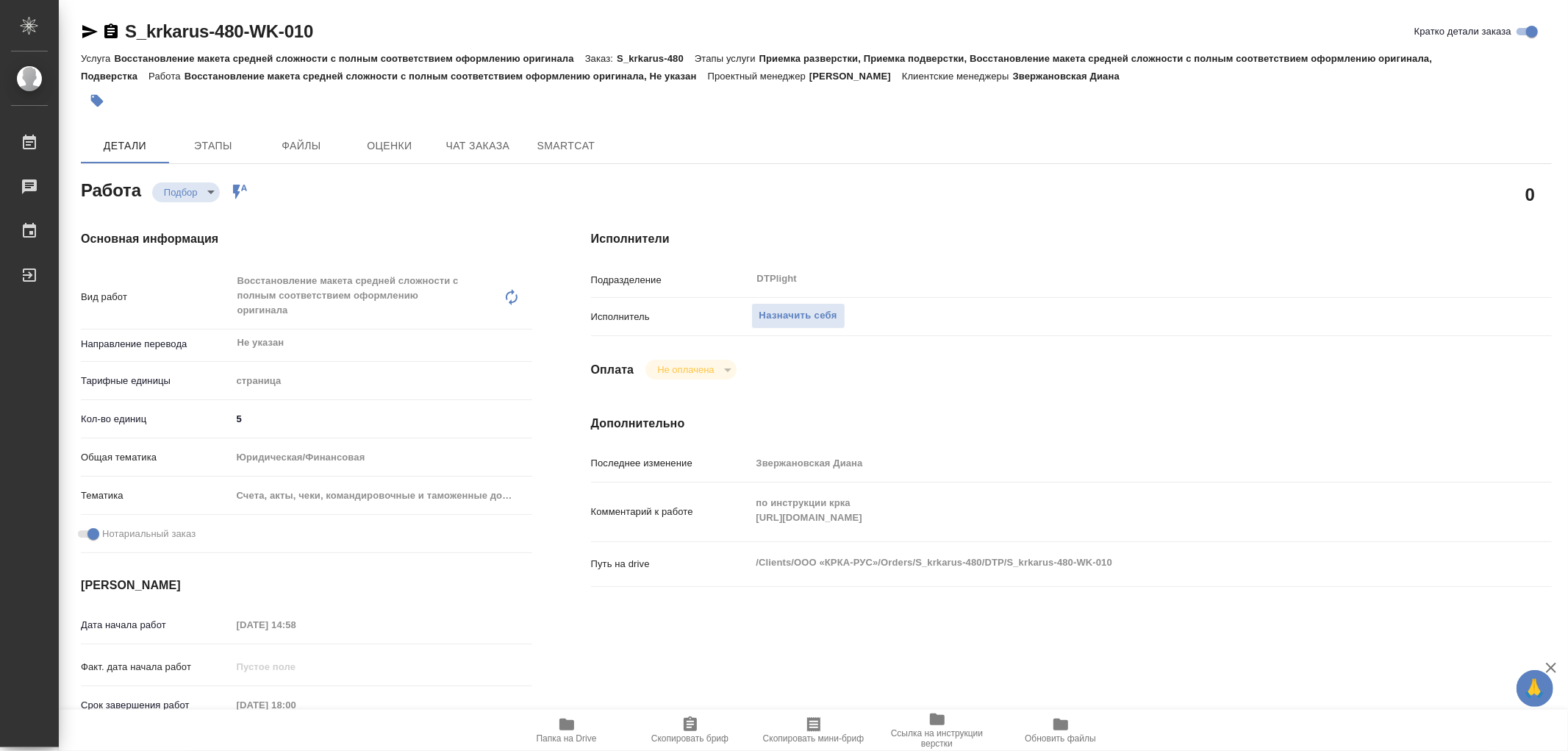
type textarea "x"
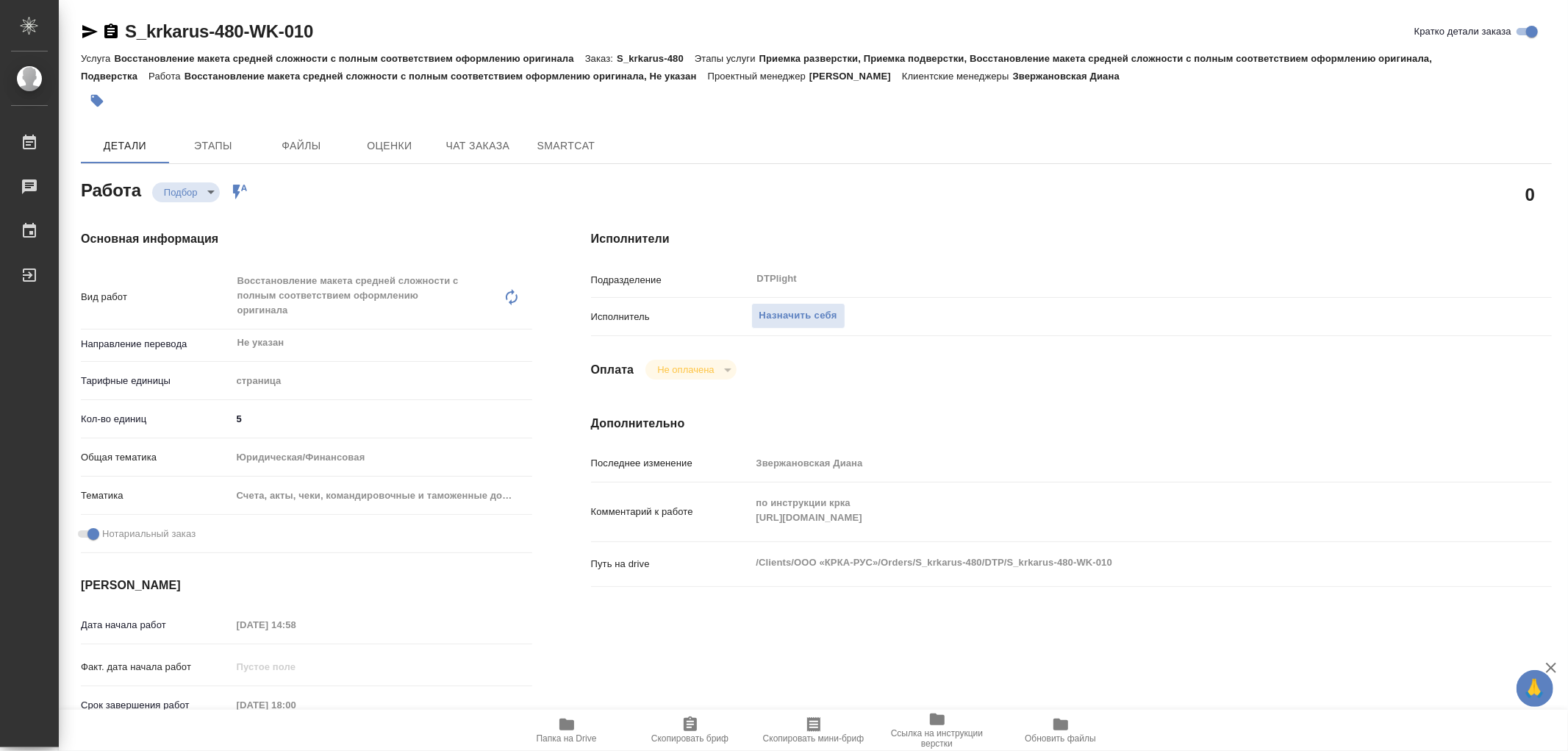
type textarea "x"
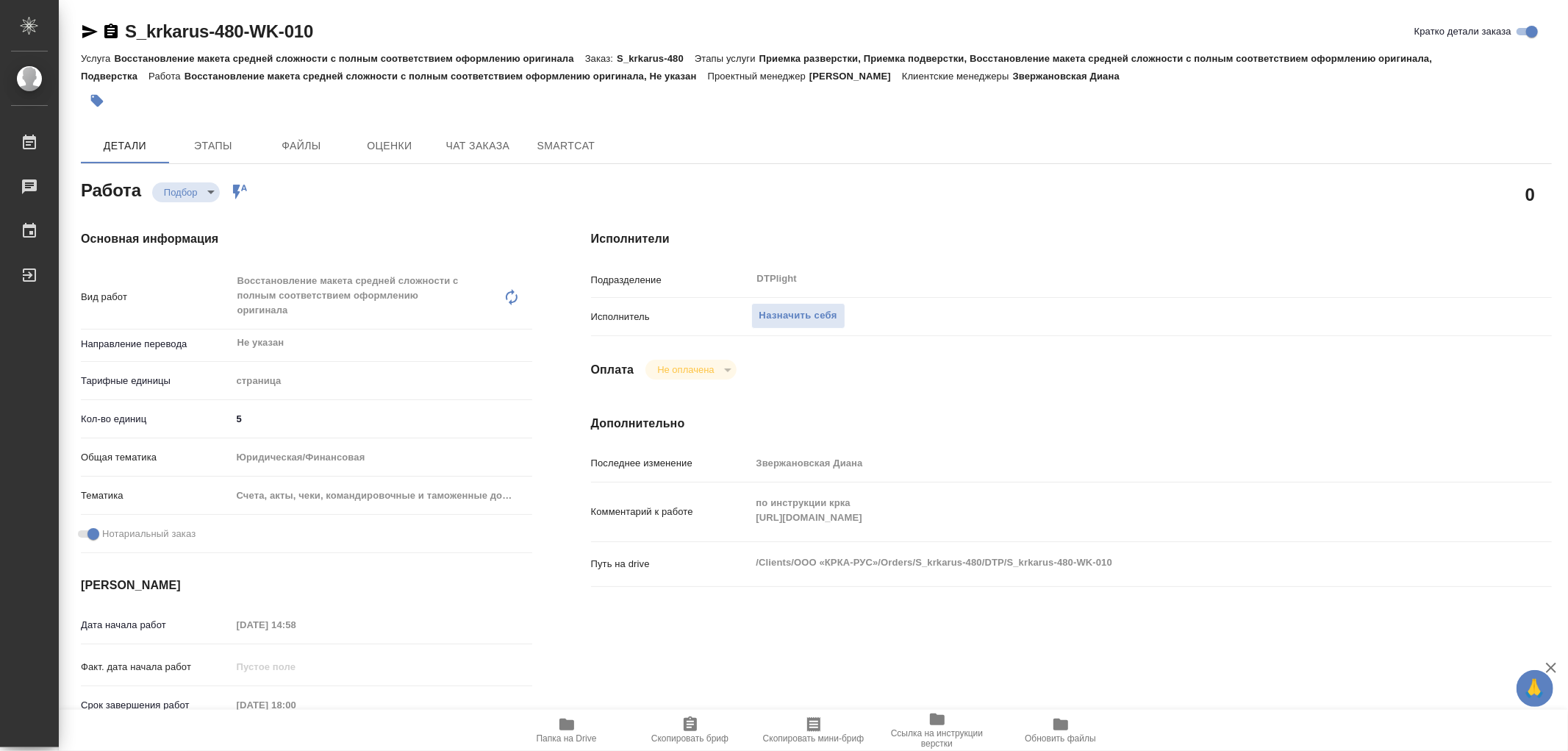
type textarea "x"
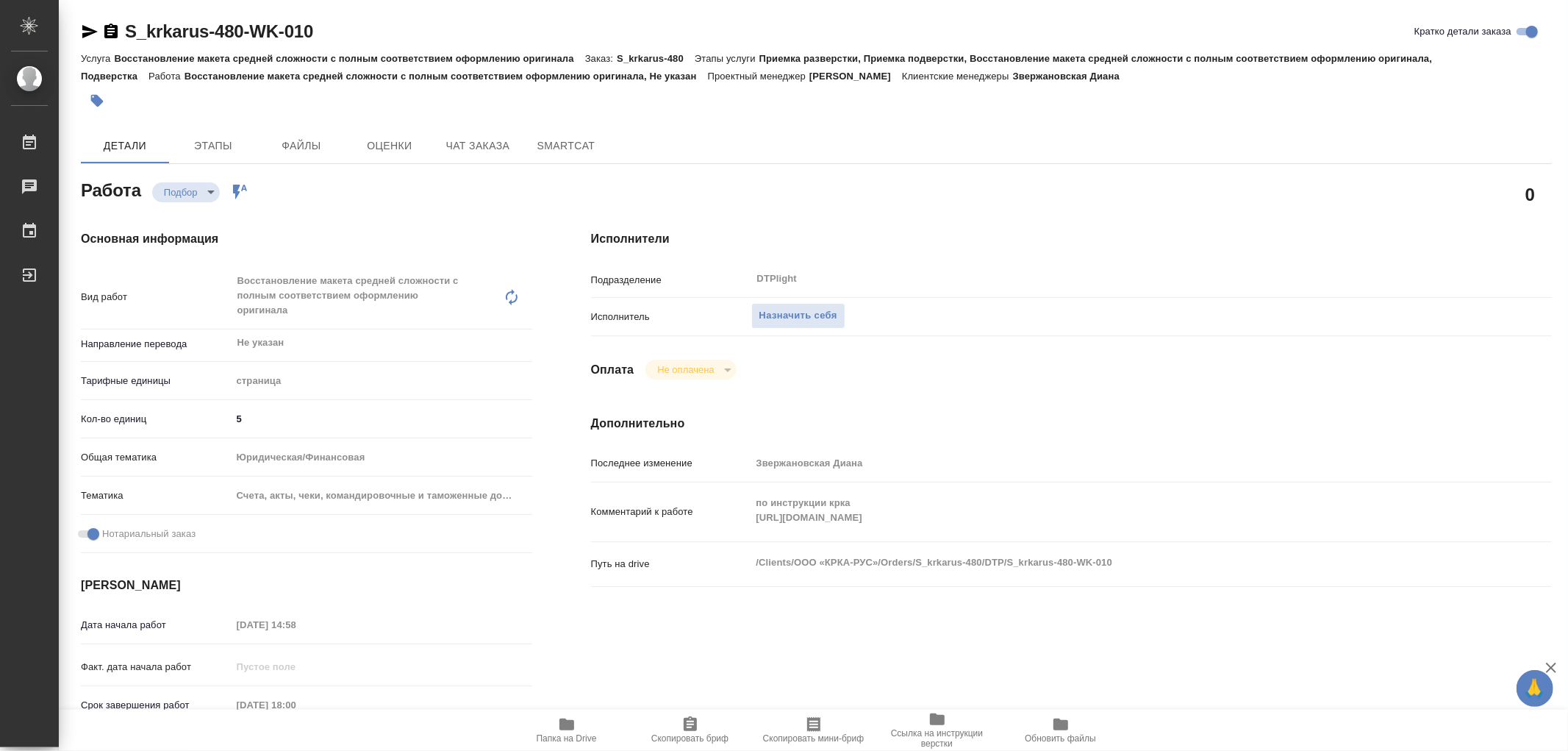
click at [559, 731] on icon "button" at bounding box center [567, 724] width 18 height 18
type textarea "x"
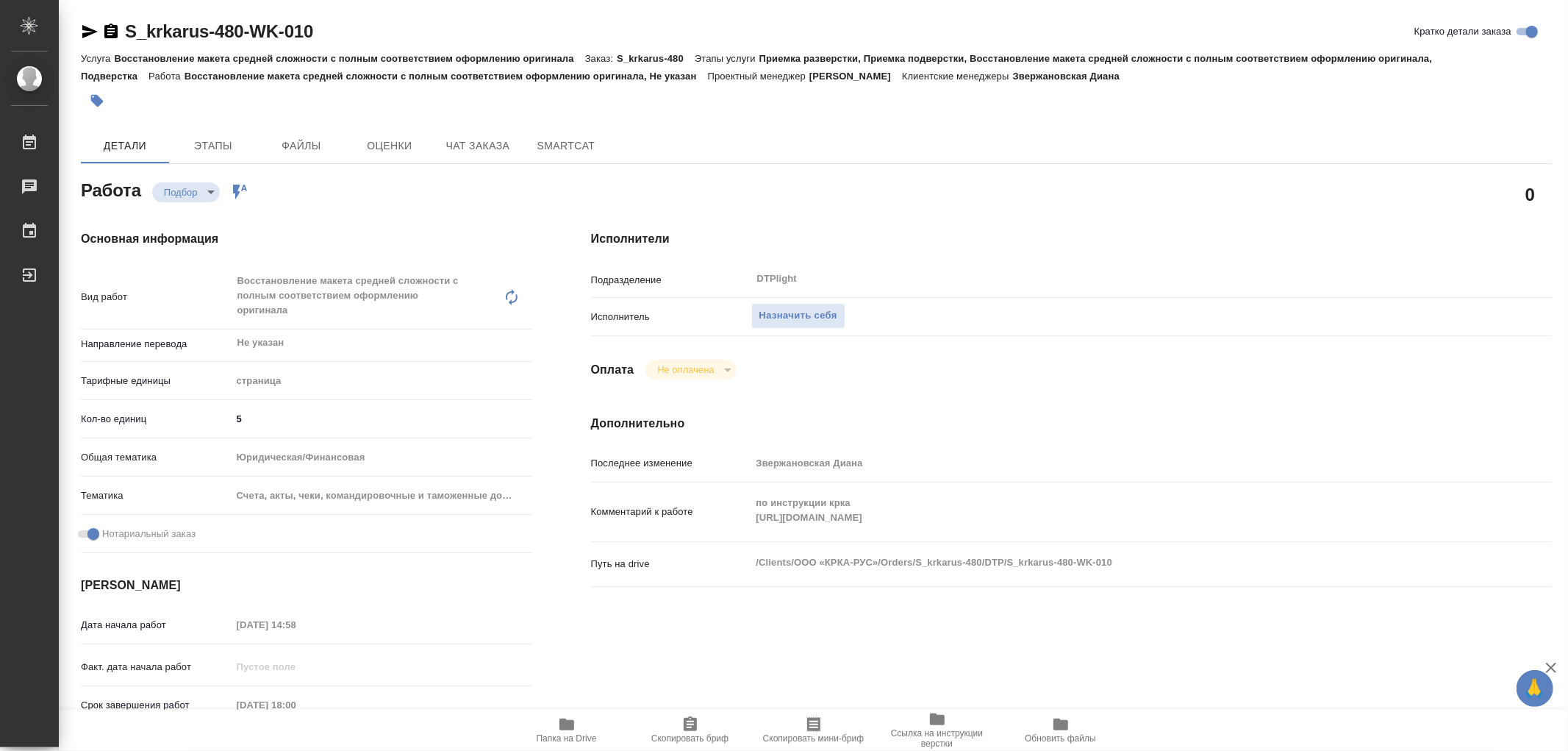
type textarea "x"
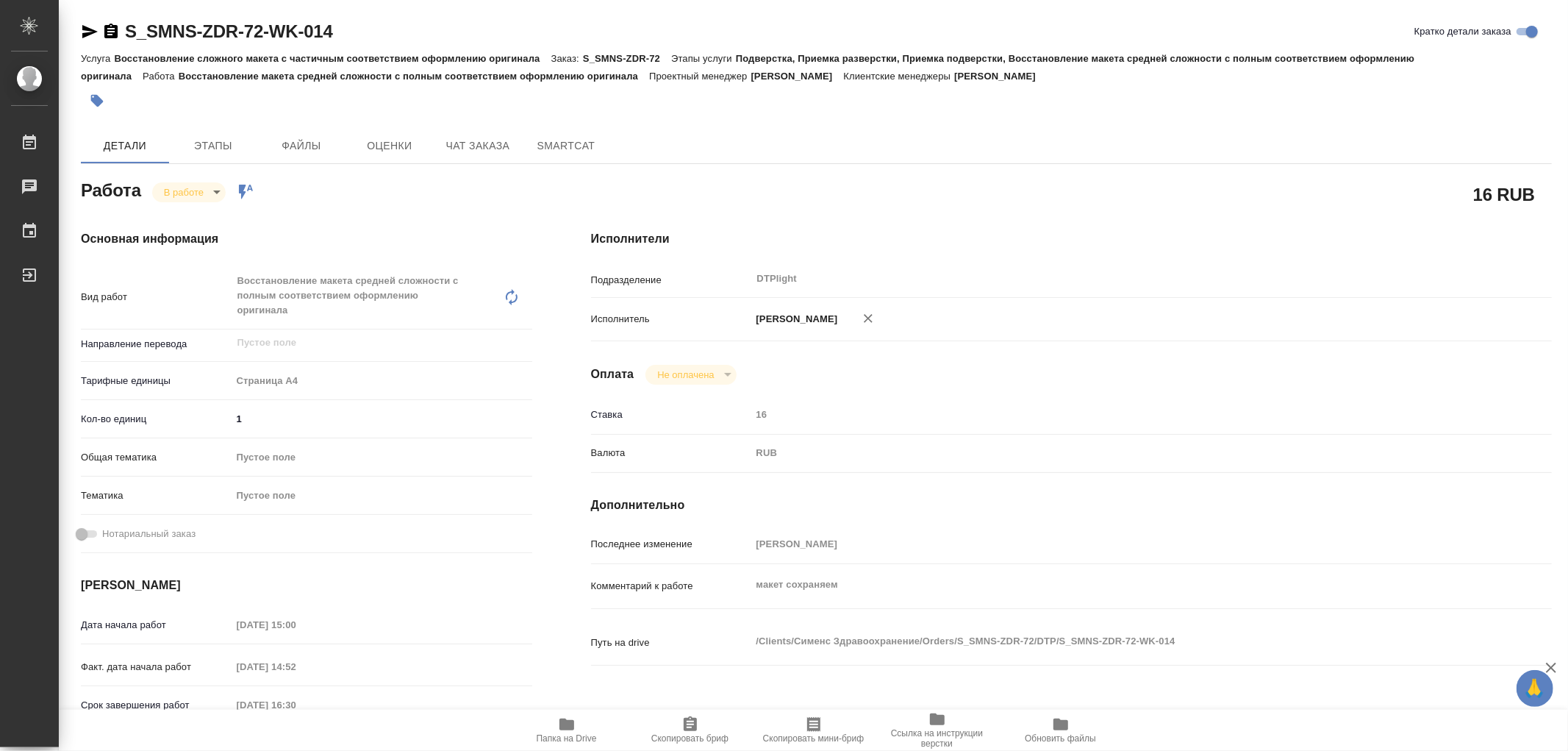
type textarea "x"
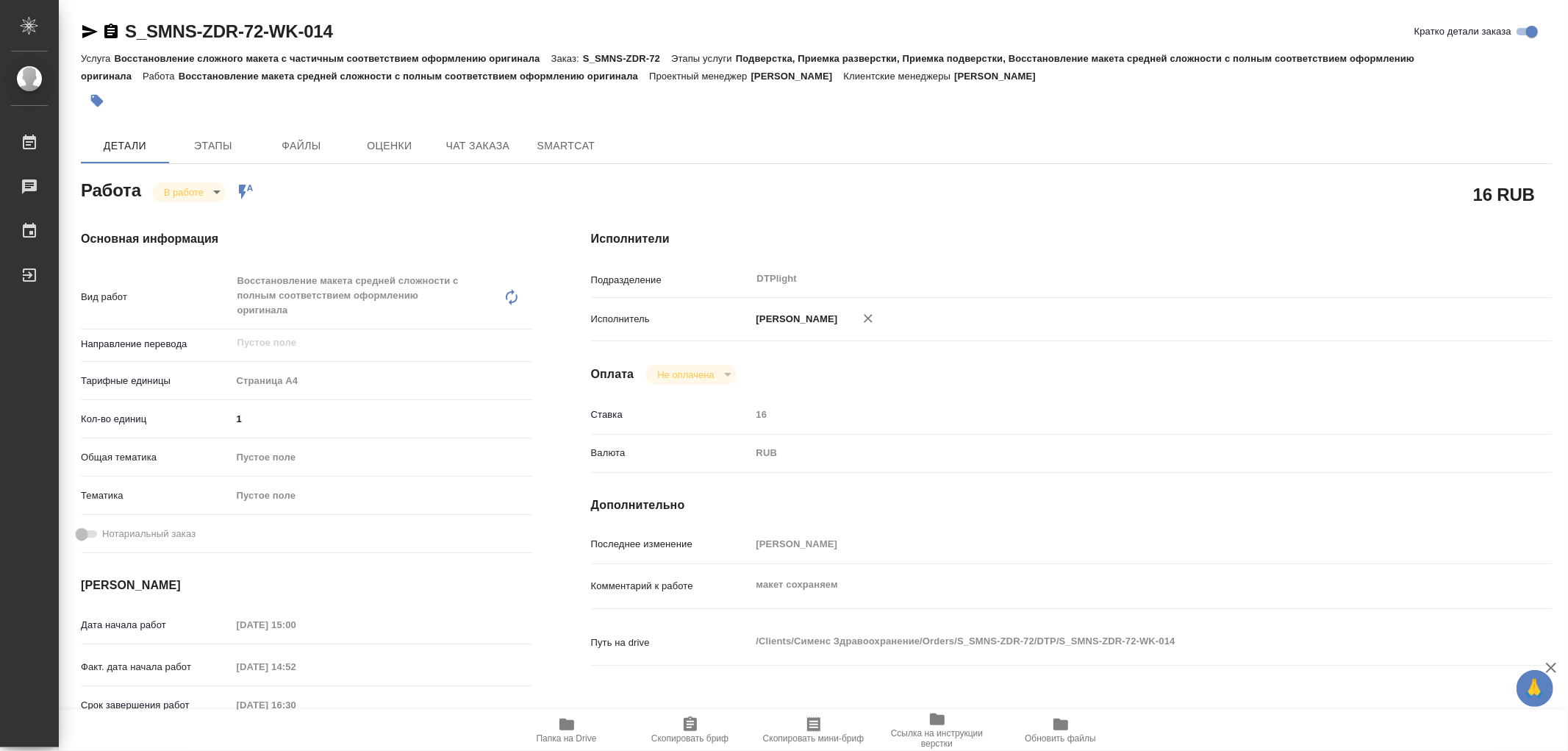
click at [569, 728] on icon "button" at bounding box center [567, 724] width 14 height 12
type textarea "x"
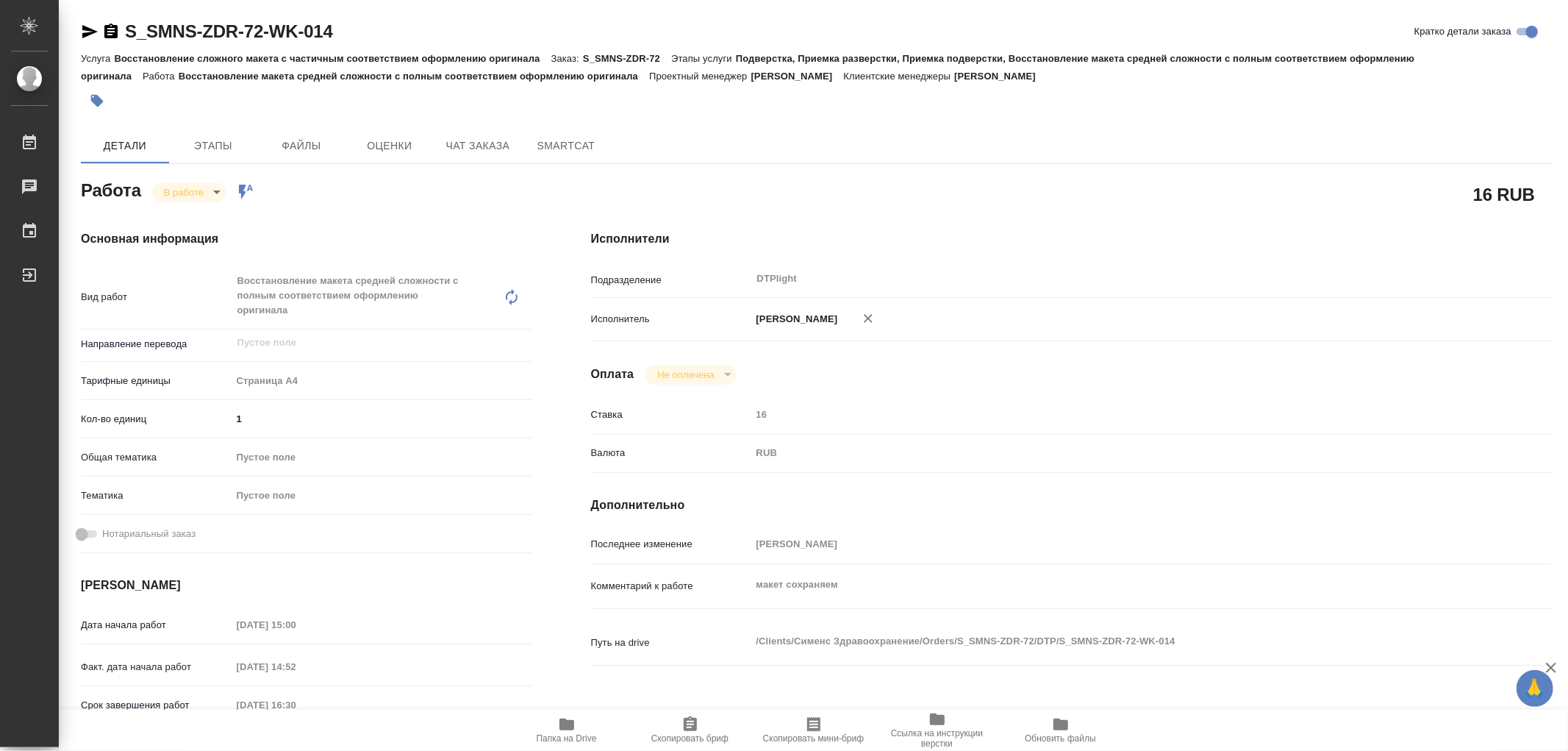
type textarea "x"
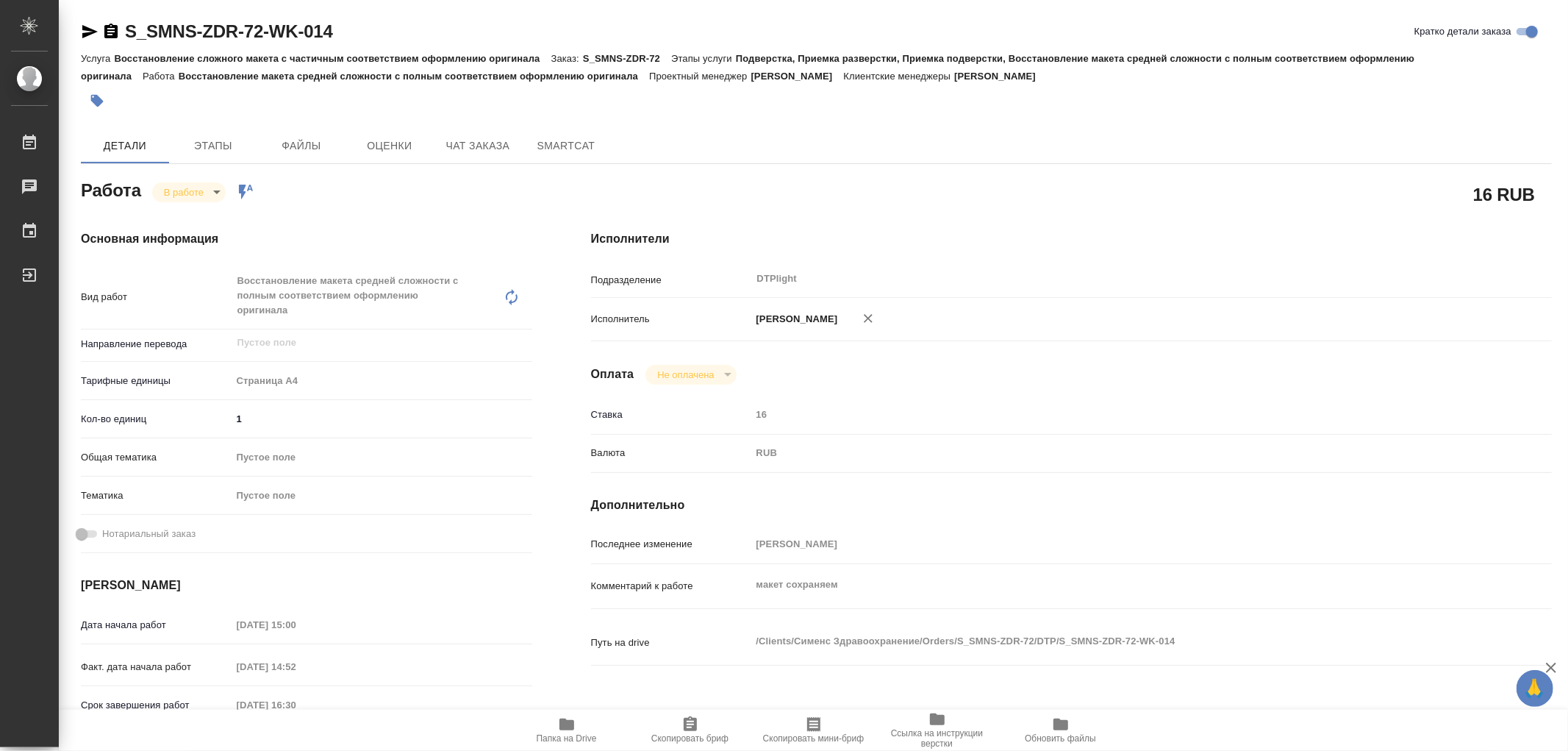
type textarea "x"
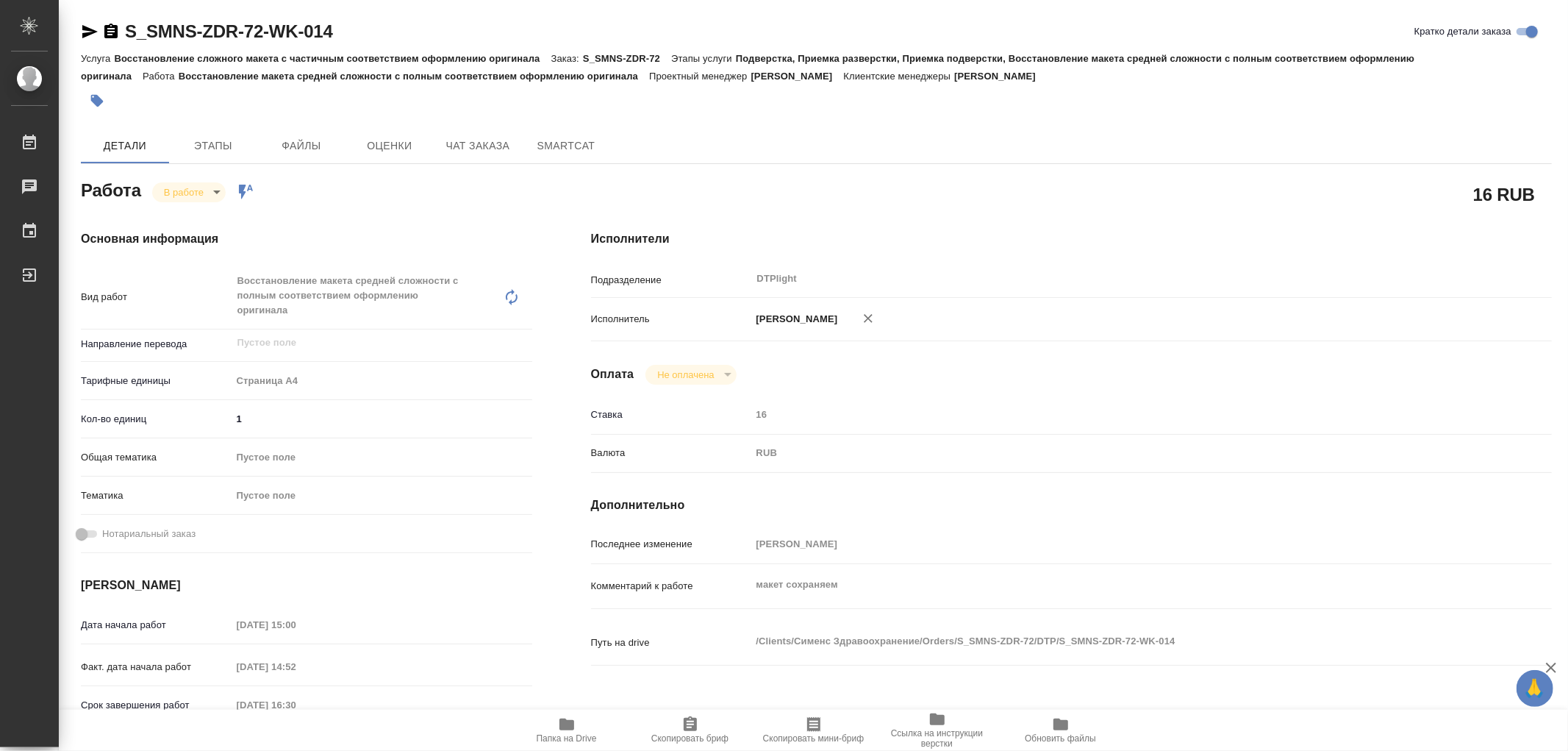
type textarea "x"
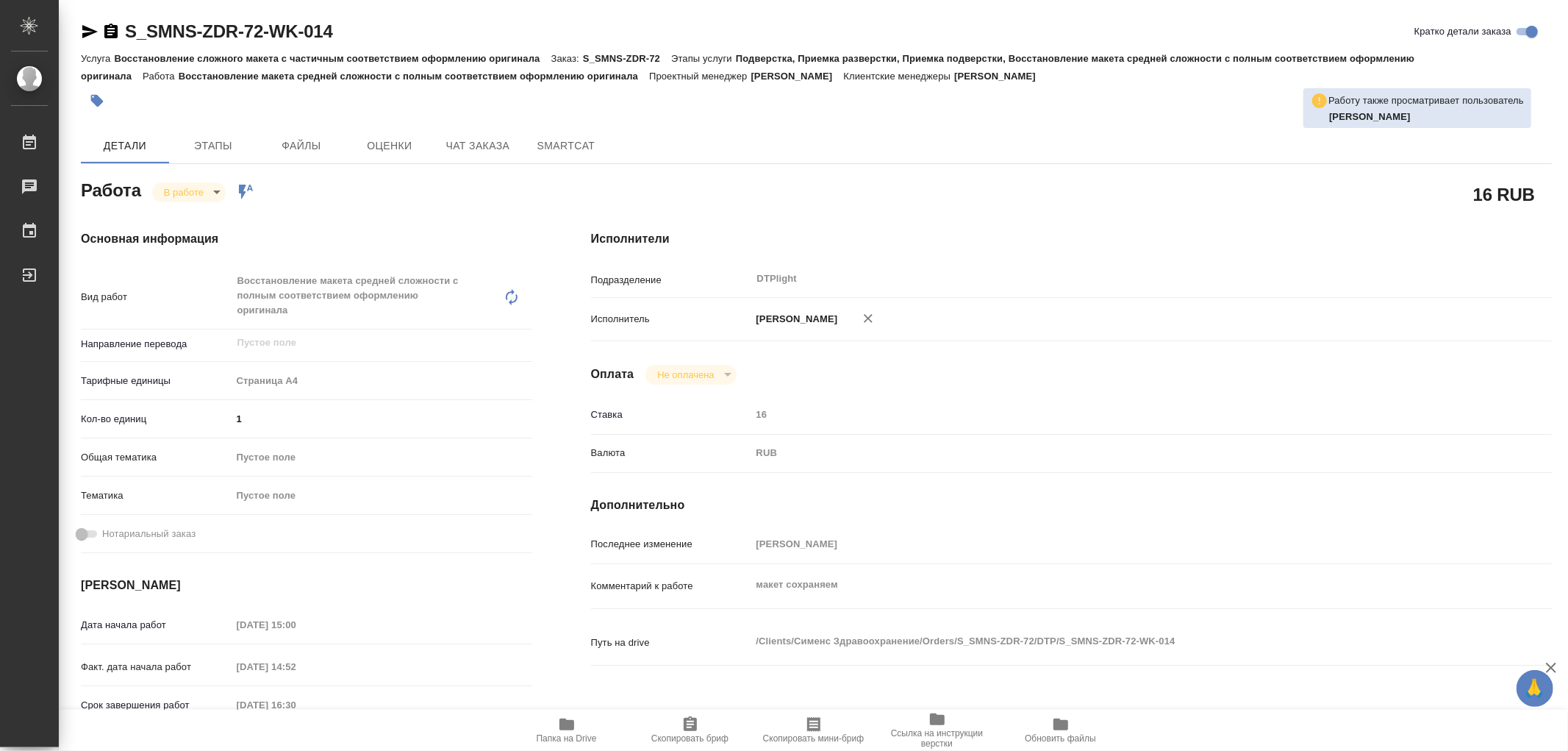
type textarea "x"
click at [564, 722] on icon "button" at bounding box center [567, 724] width 14 height 12
click at [85, 34] on icon "button" at bounding box center [90, 31] width 15 height 13
click at [564, 711] on button "Папка на Drive" at bounding box center [567, 730] width 123 height 41
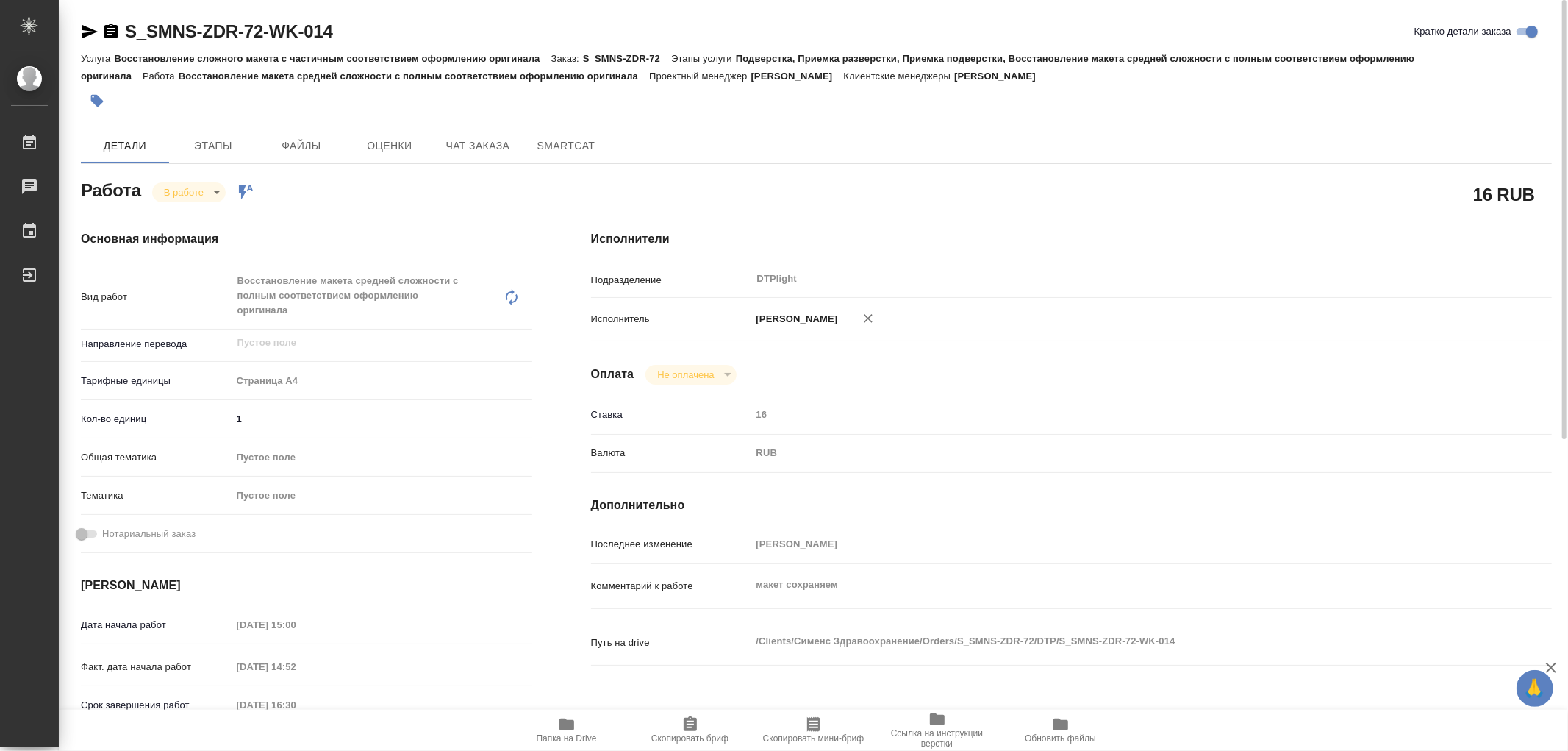
click at [194, 196] on body "🙏 .cls-1 fill:#fff; AWATERA Работы 0 Чаты График Выйти S_SMNS-ZDR-72-WK-014 Кра…" at bounding box center [784, 375] width 1568 height 751
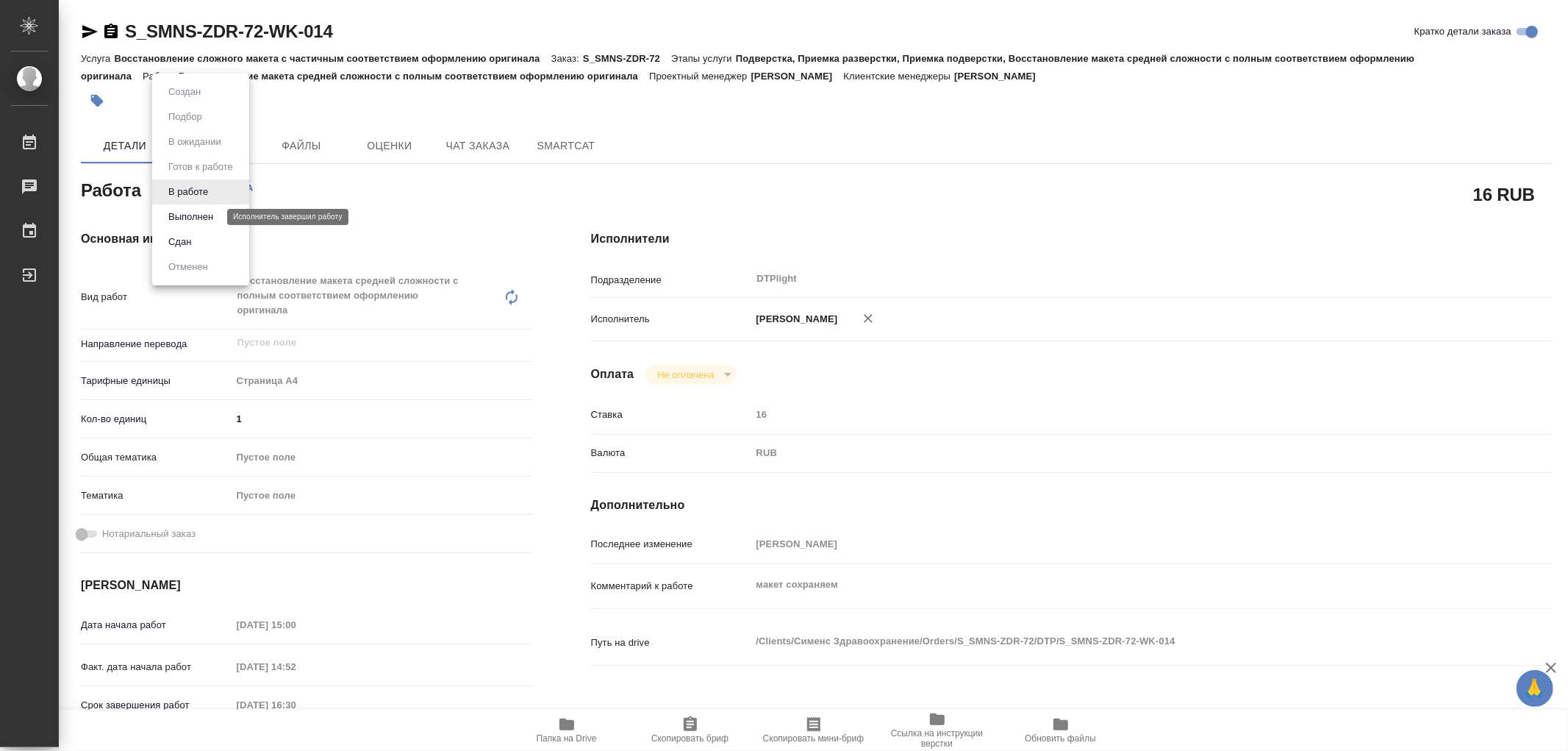
click at [194, 219] on button "Выполнен" at bounding box center [191, 217] width 54 height 16
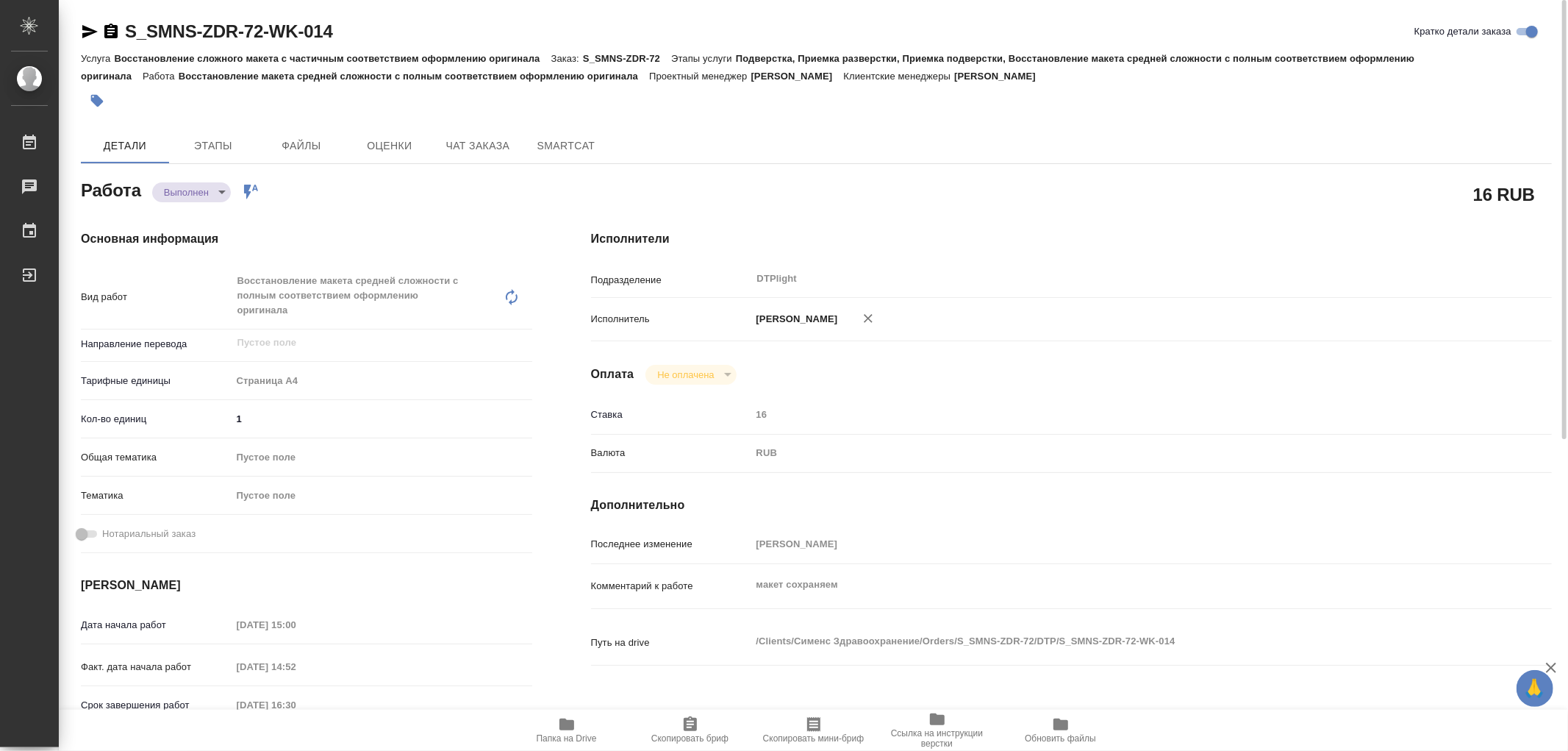
type textarea "x"
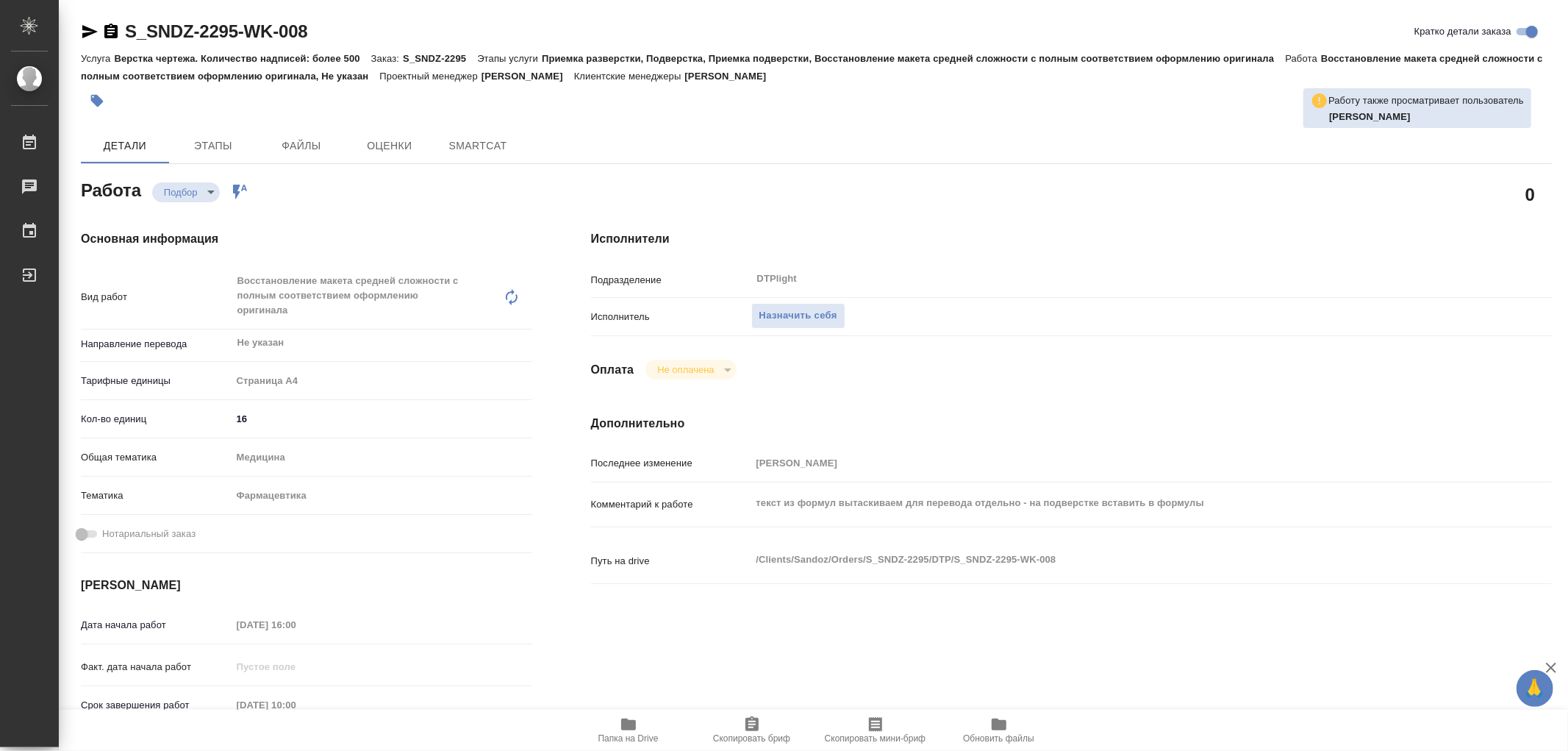
type textarea "x"
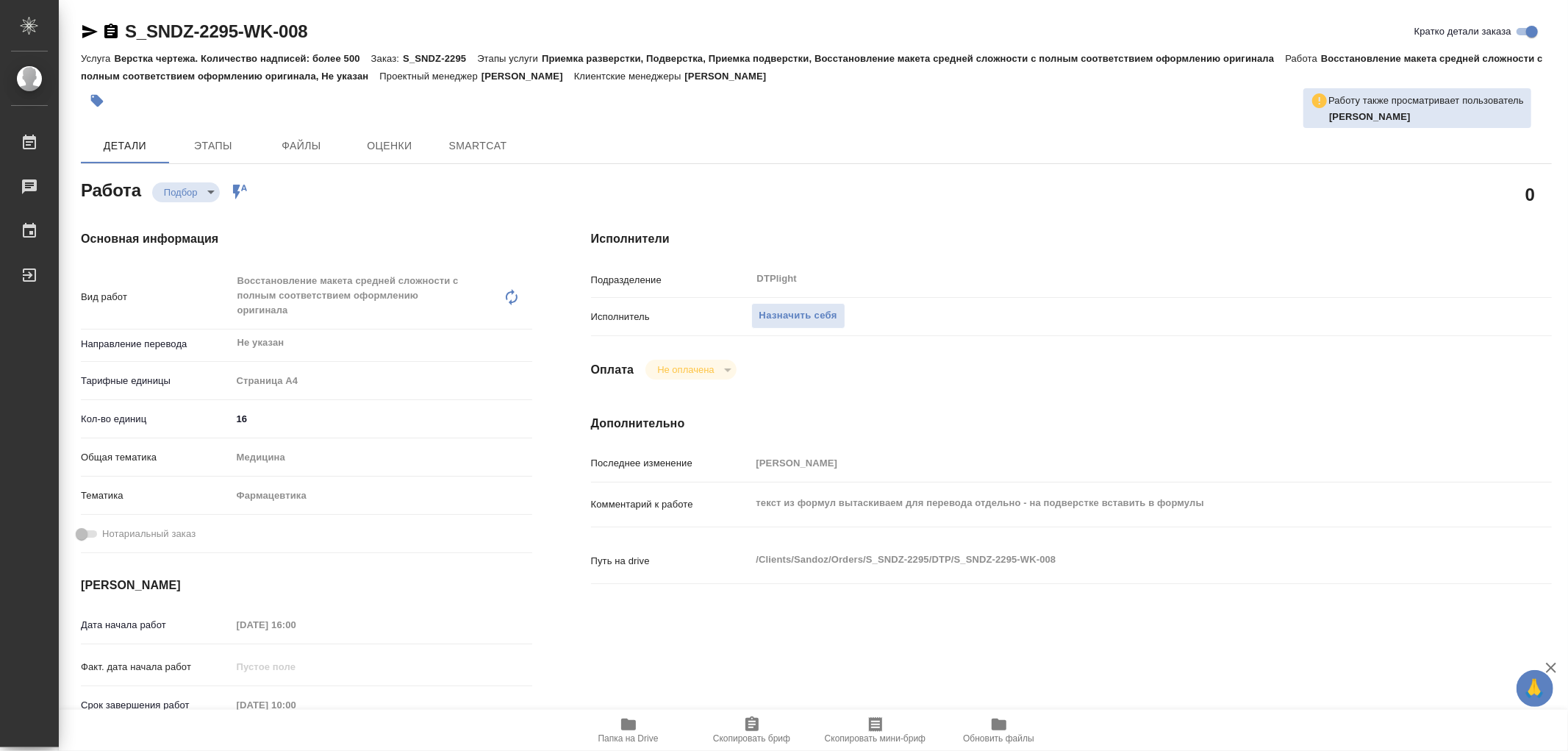
type textarea "x"
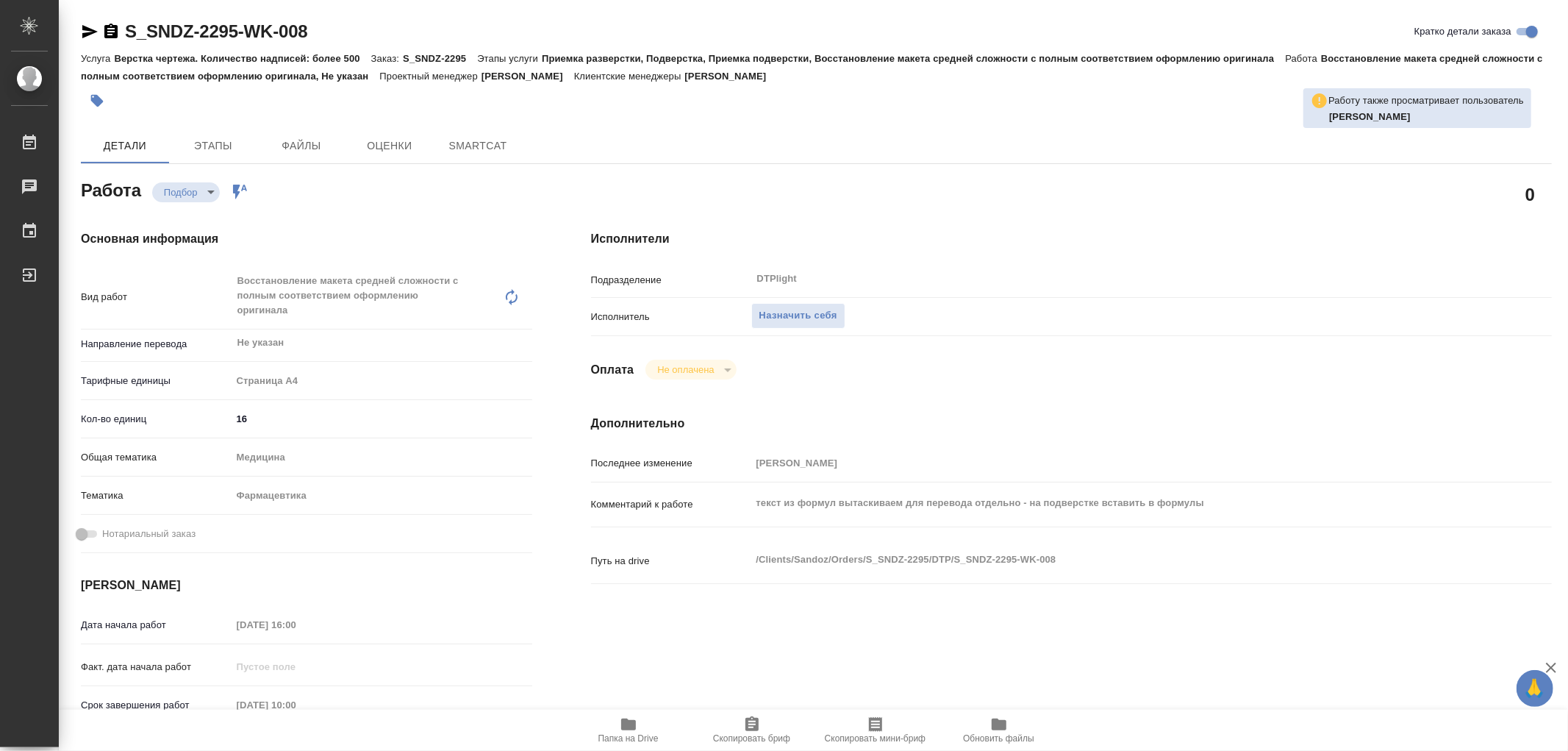
type textarea "x"
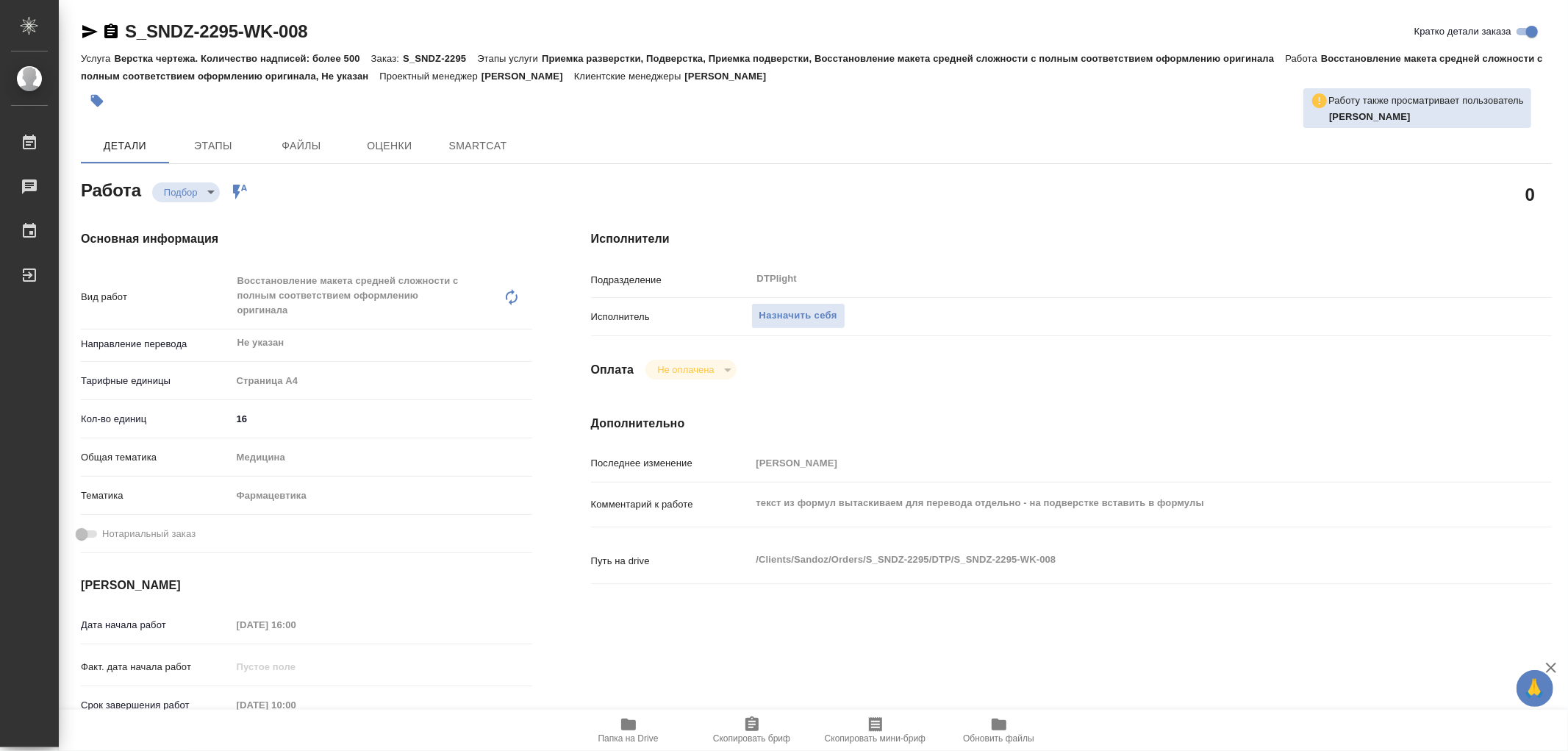
type textarea "x"
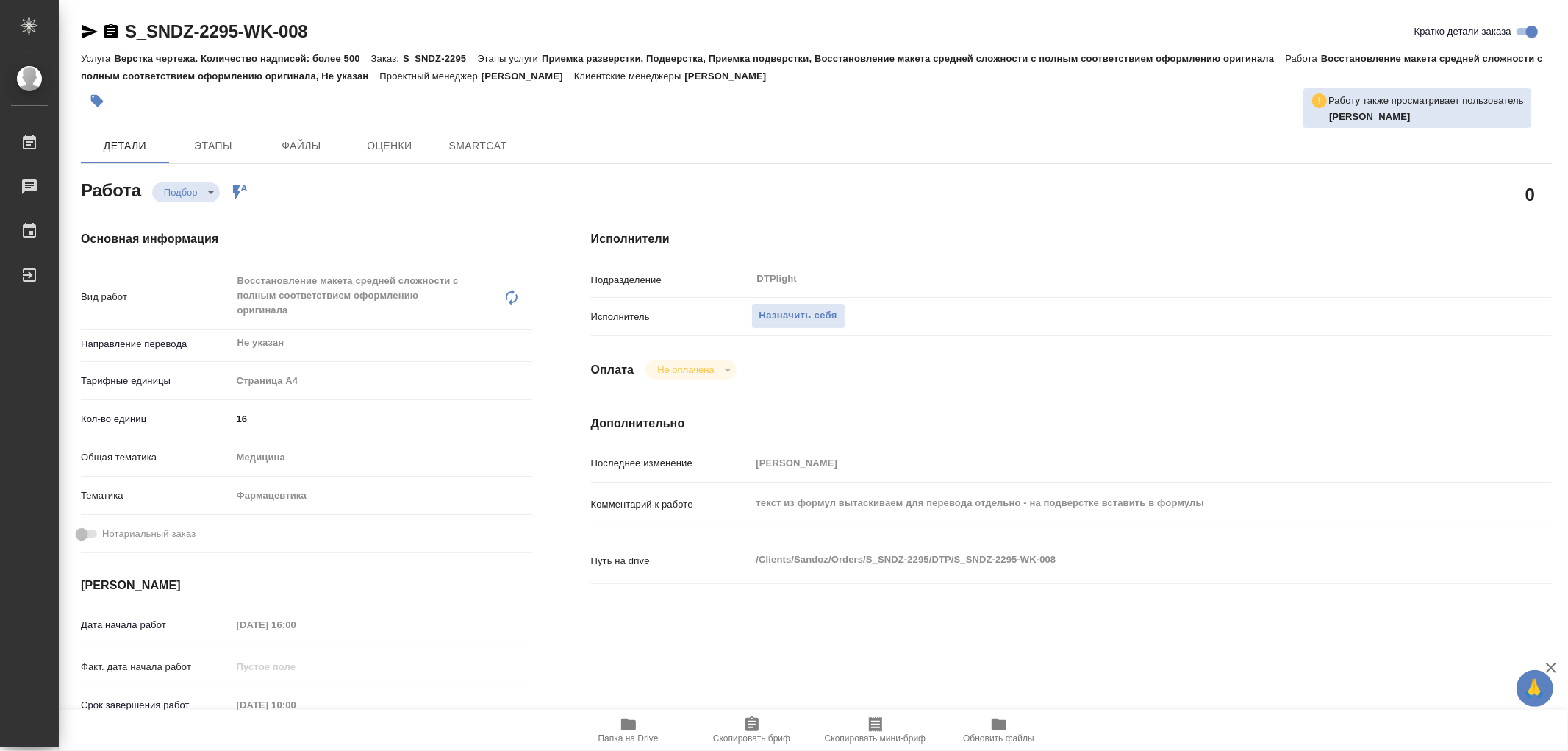
type textarea "x"
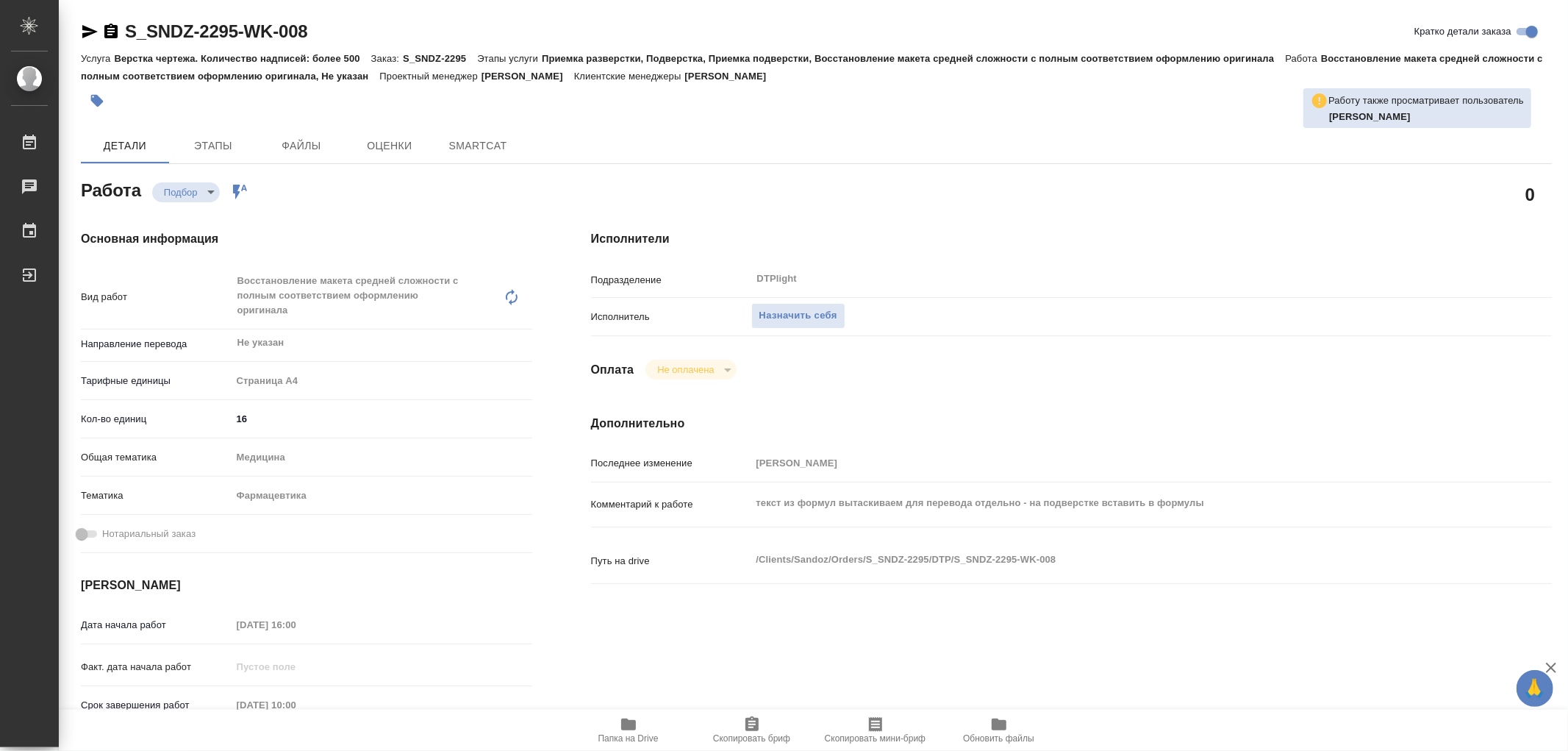
type textarea "x"
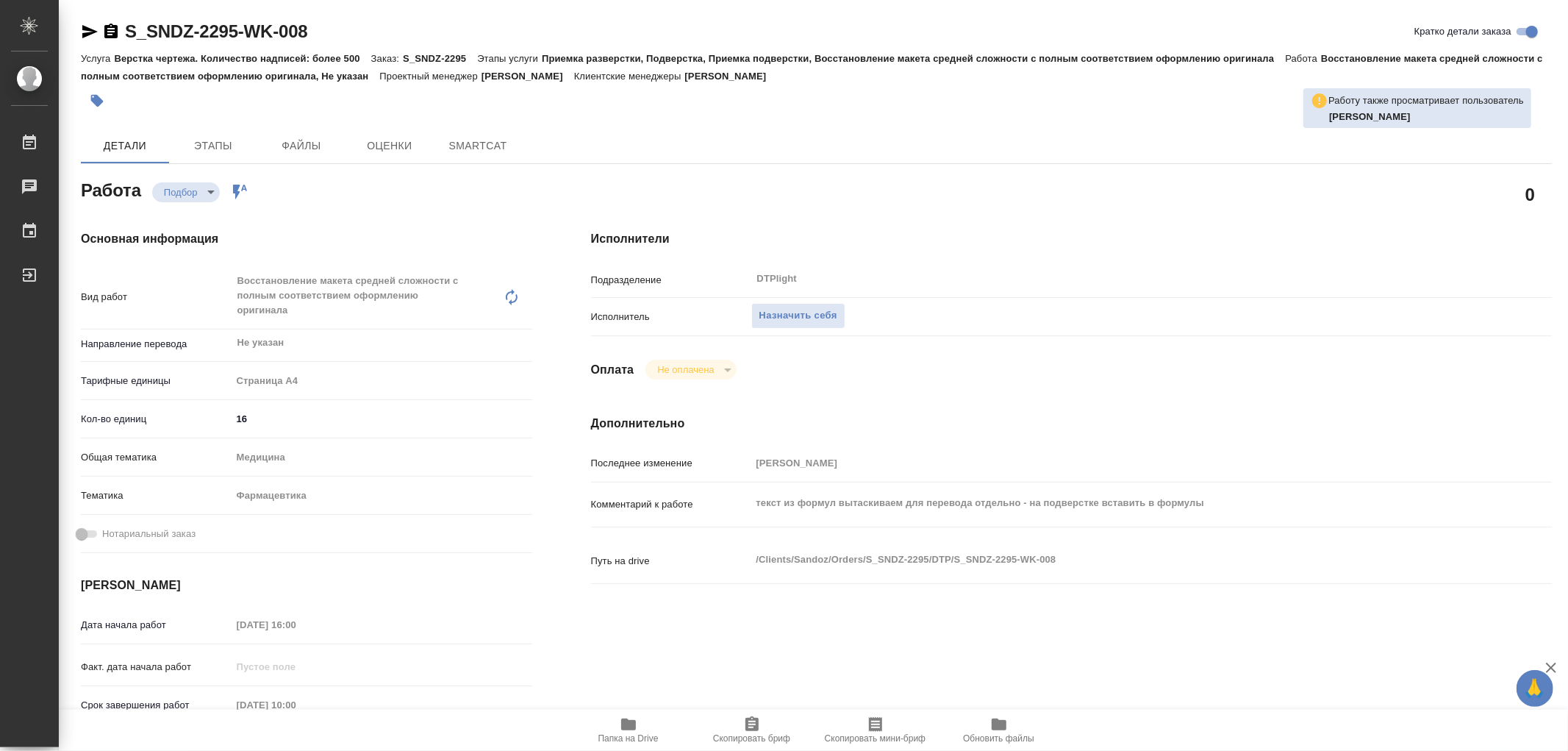
type textarea "x"
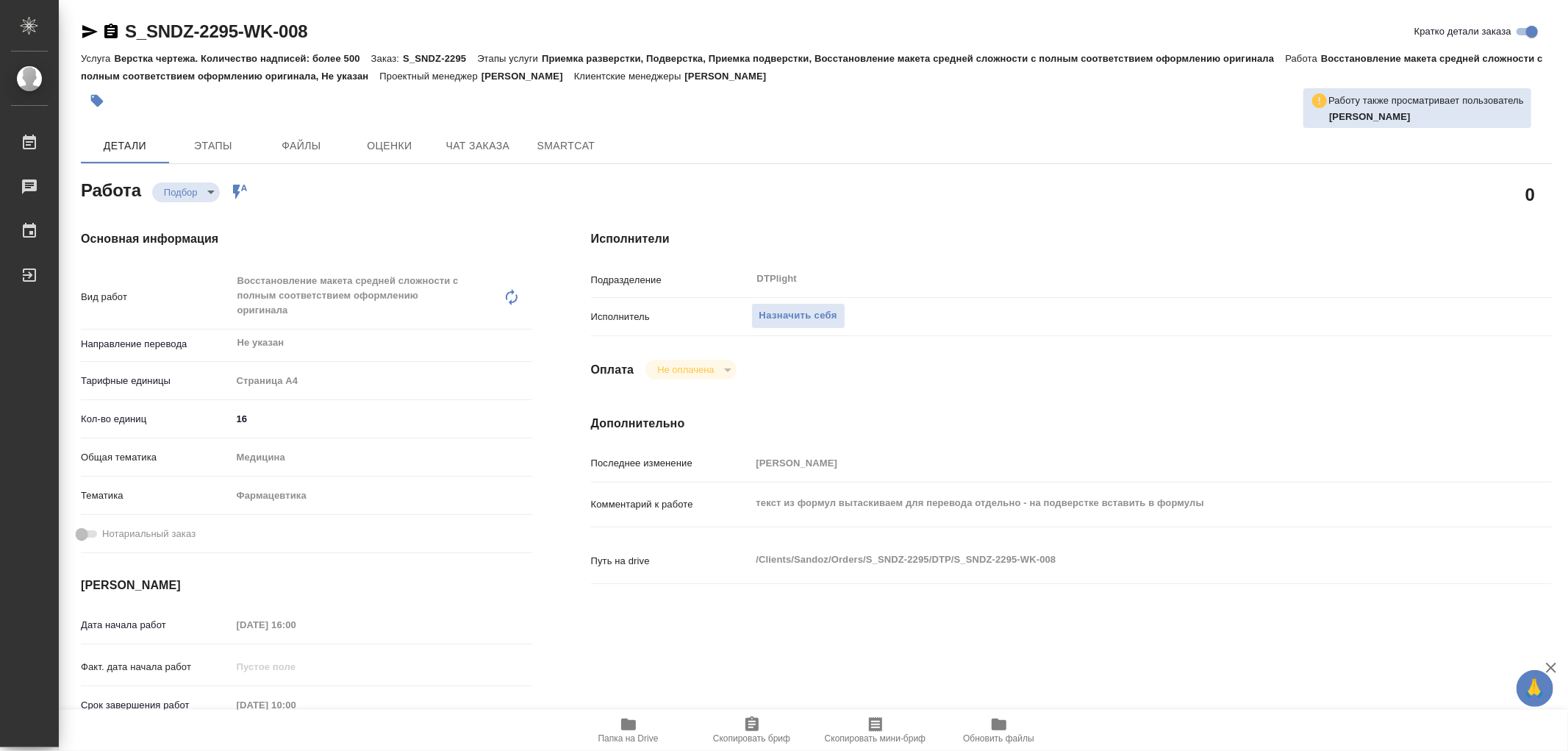
click at [634, 725] on icon "button" at bounding box center [629, 724] width 14 height 12
type textarea "x"
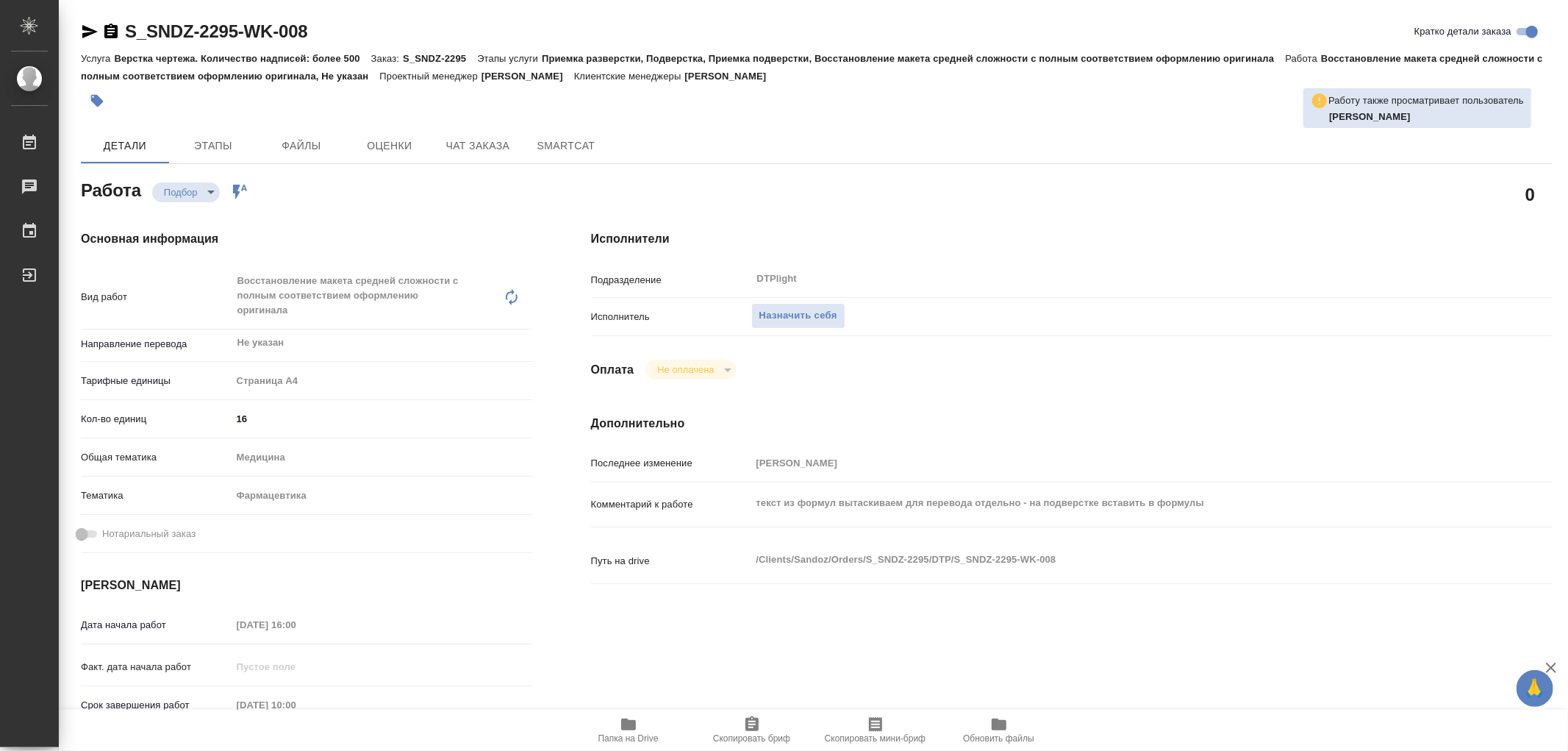
type textarea "x"
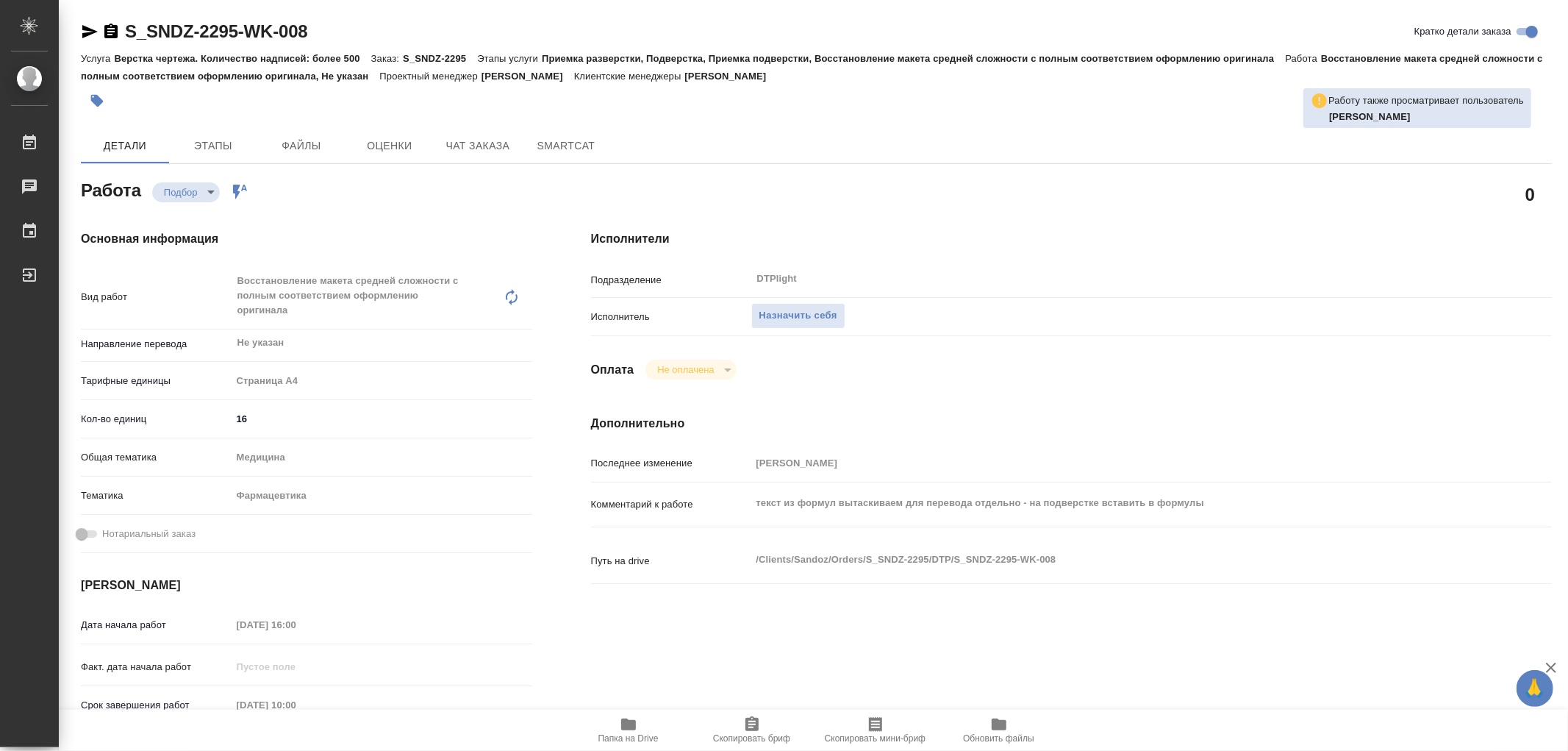
type textarea "x"
